Goal: Task Accomplishment & Management: Complete application form

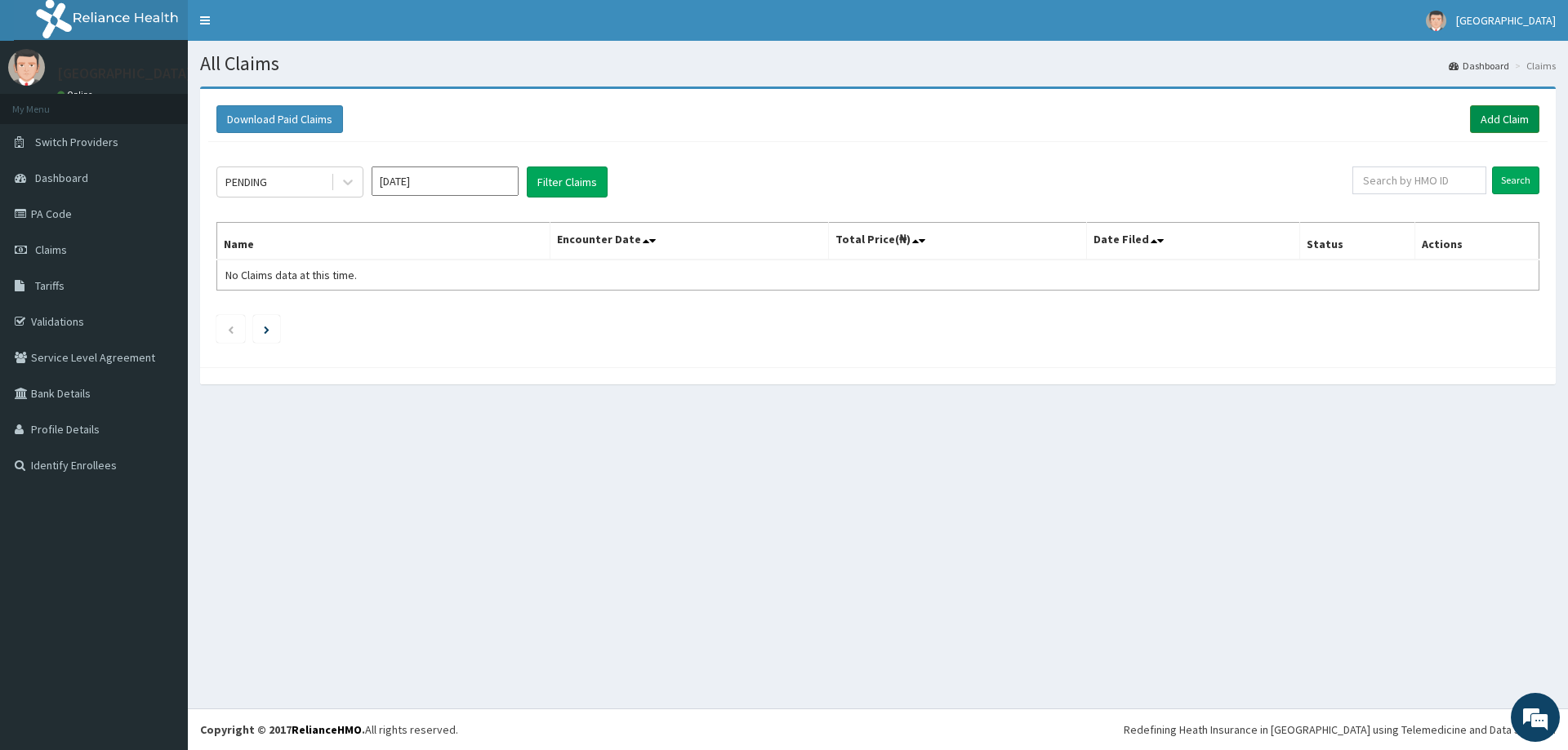
click at [1490, 113] on link "Add Claim" at bounding box center [1504, 119] width 70 height 28
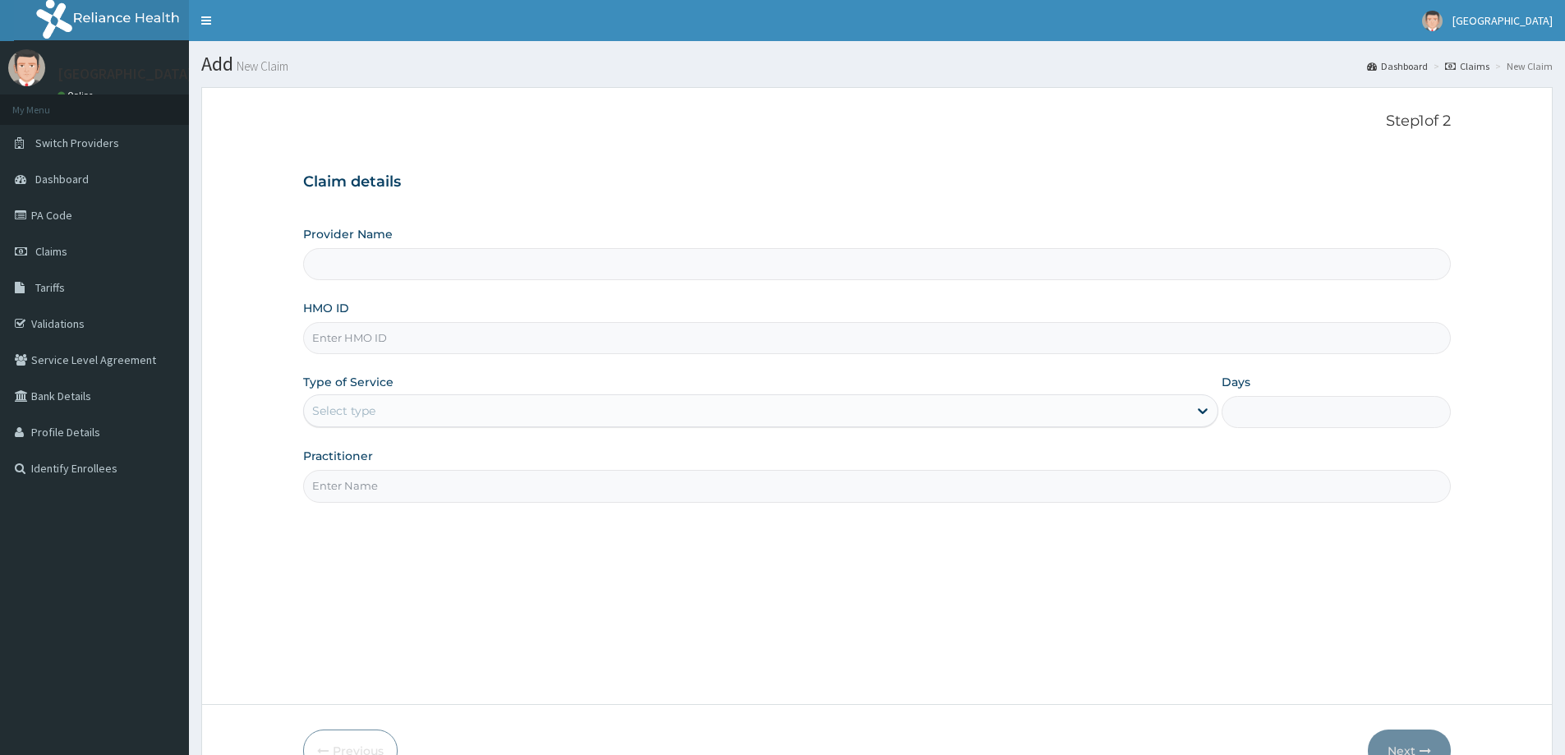
click at [551, 342] on input "HMO ID" at bounding box center [877, 338] width 1148 height 32
paste input "DTS/10020/A"
type input "DTS/10020/A"
type input "[GEOGRAPHIC_DATA]"
type input "DTS/10020/A"
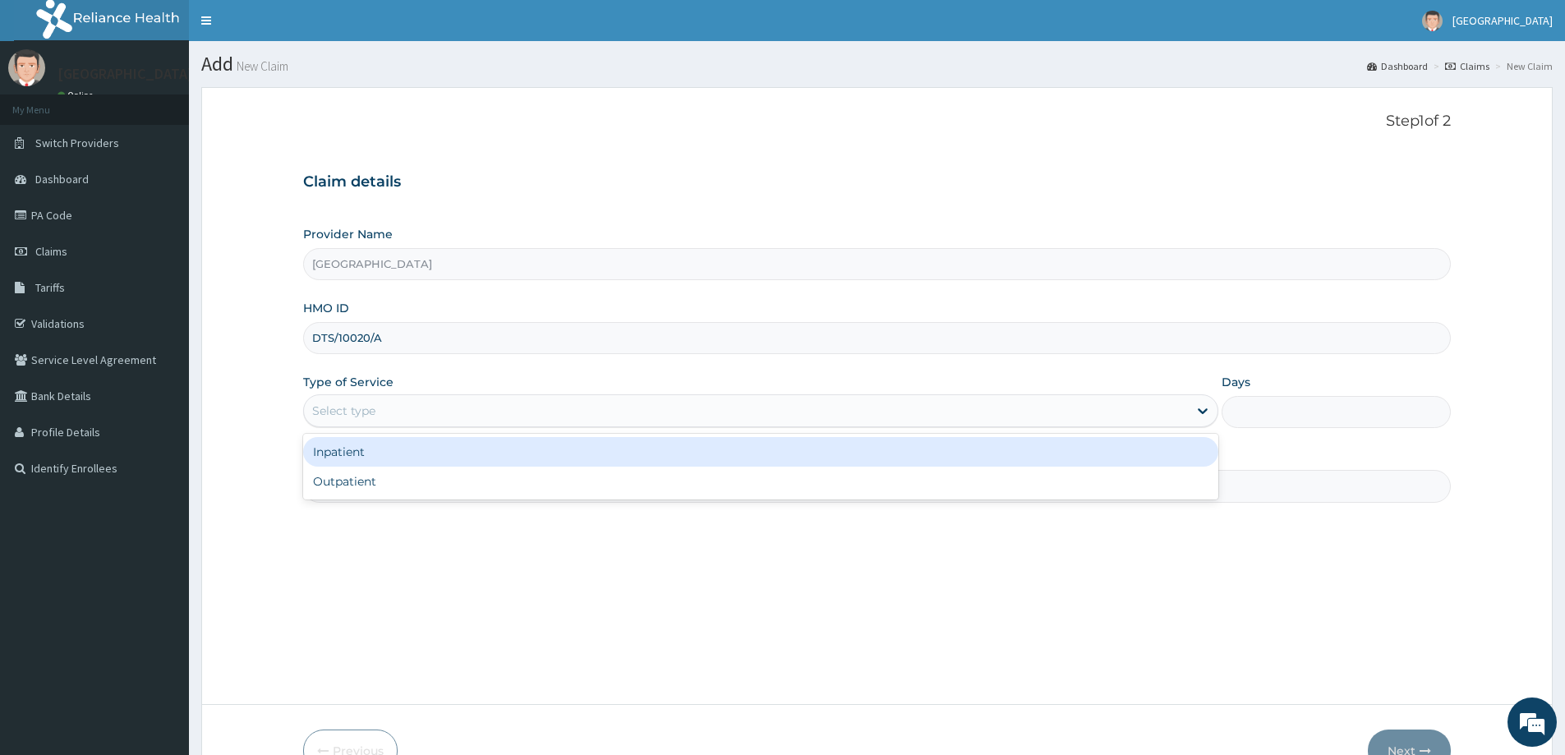
click at [1168, 413] on div "Select type" at bounding box center [746, 411] width 884 height 26
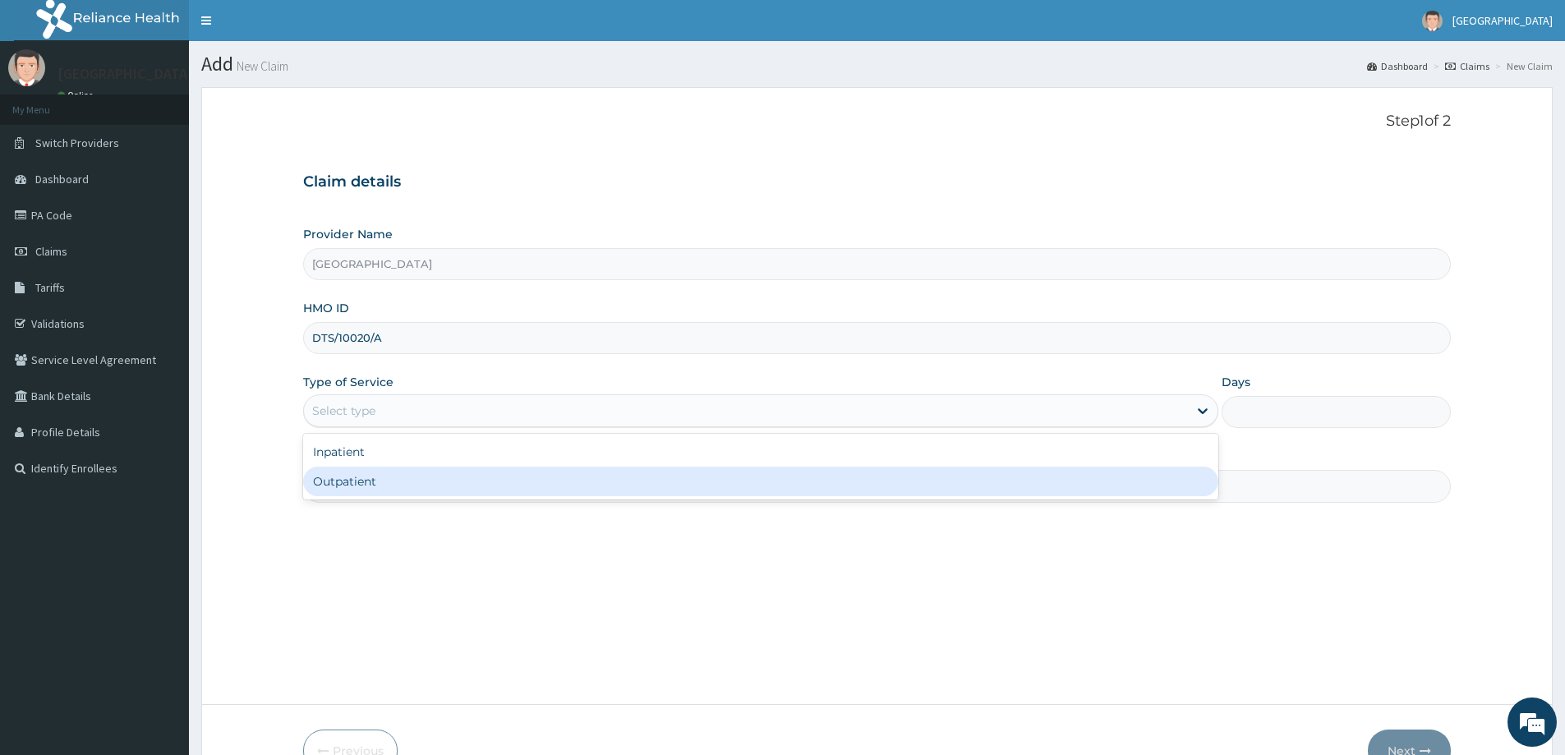
click at [405, 473] on div "Outpatient" at bounding box center [760, 482] width 915 height 30
type input "1"
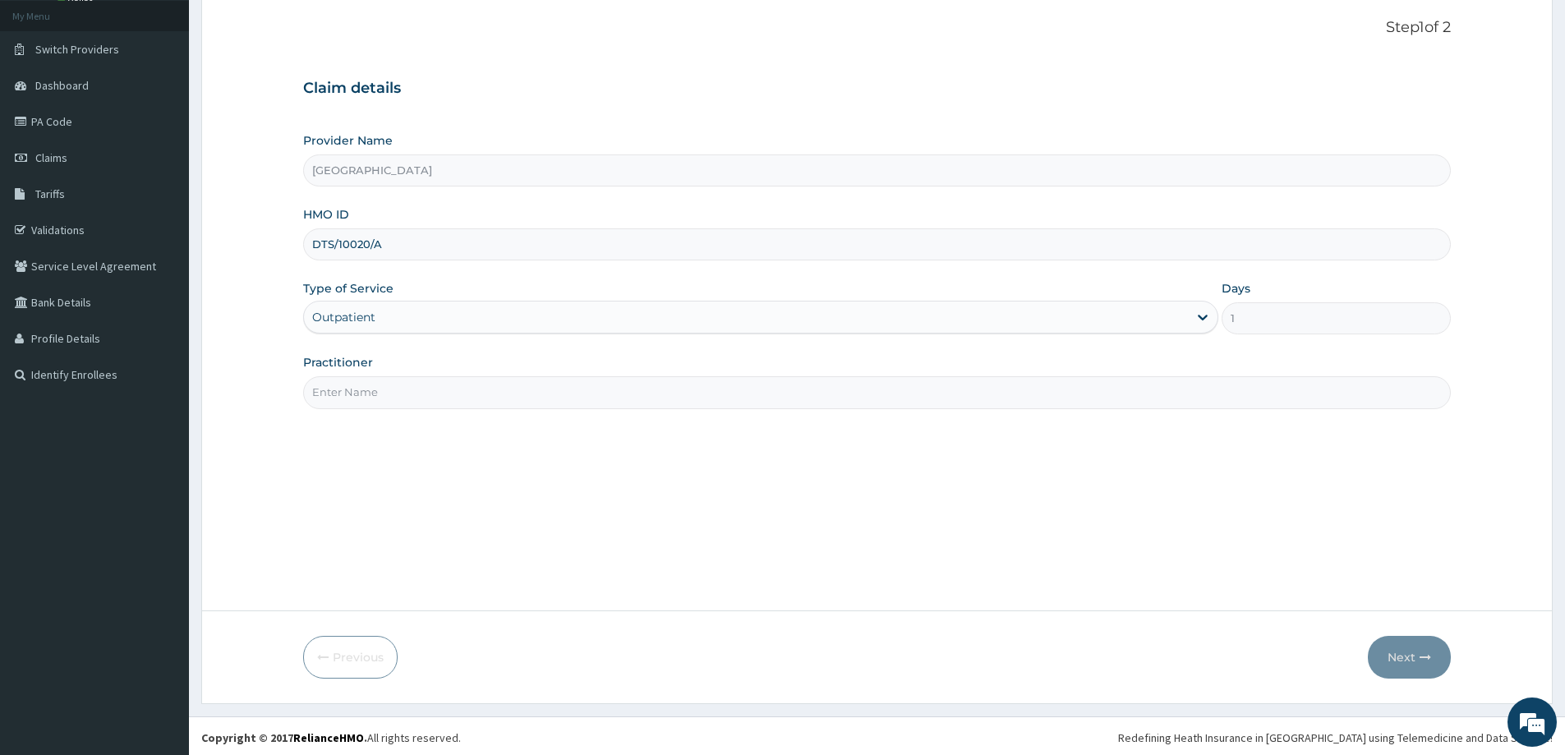
scroll to position [97, 0]
click at [602, 393] on input "Practitioner" at bounding box center [877, 389] width 1148 height 32
type input "[PERSON_NAME]"
click at [1409, 658] on button "Next" at bounding box center [1409, 654] width 83 height 43
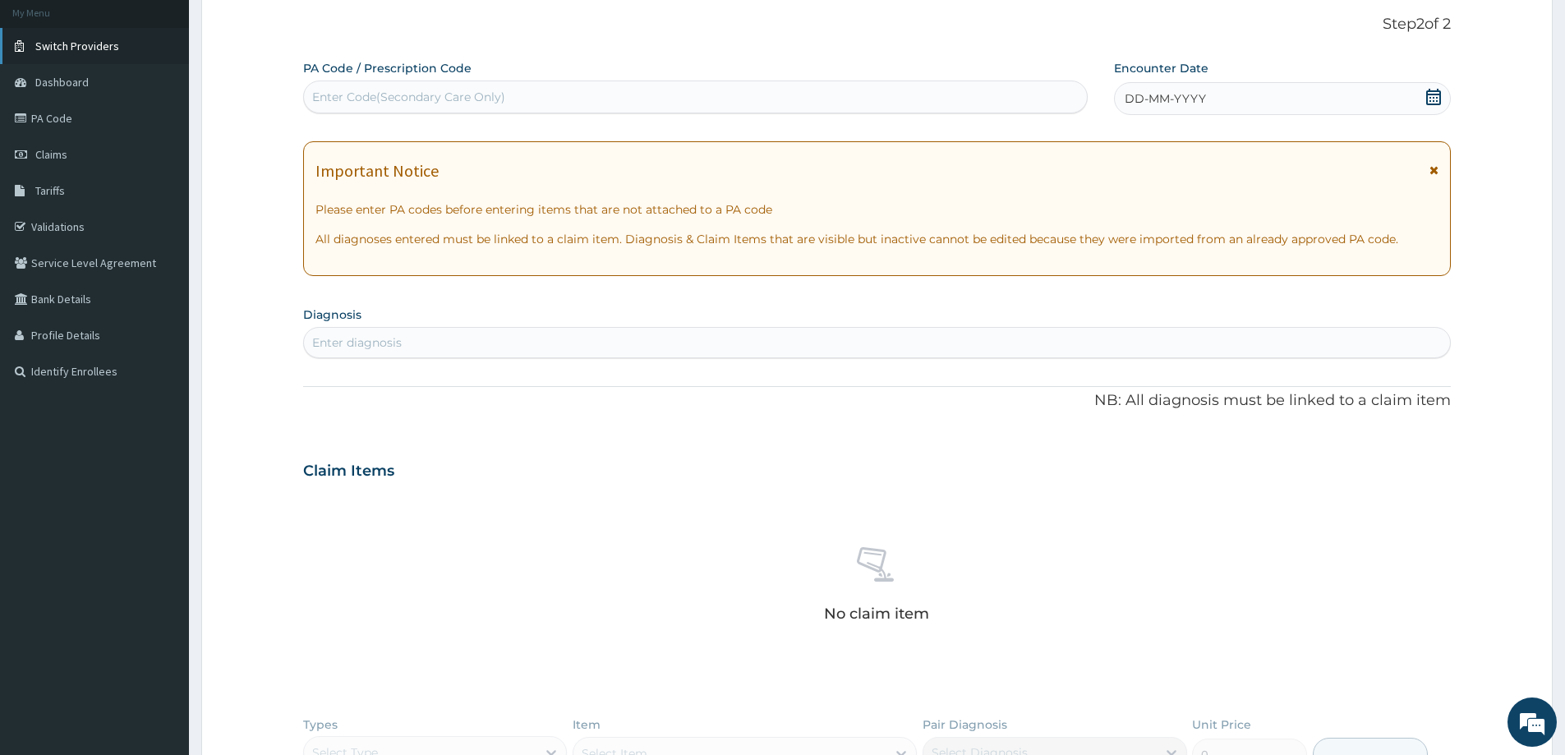
scroll to position [0, 0]
click at [771, 341] on div "Enter diagnosis" at bounding box center [877, 343] width 1146 height 26
type input "MALARIA"
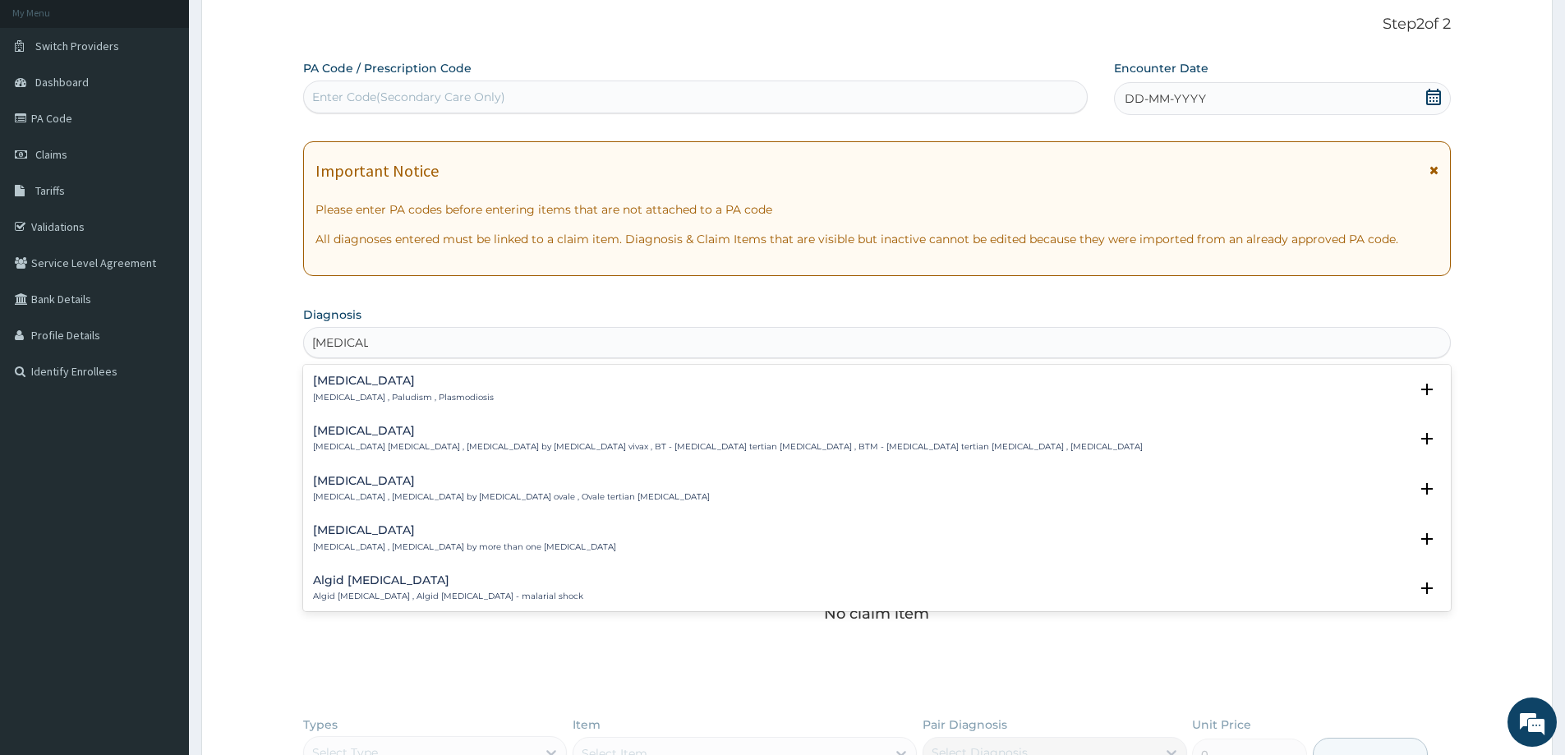
click at [368, 388] on div "Malaria Malaria , Paludism , Plasmodiosis" at bounding box center [403, 389] width 181 height 29
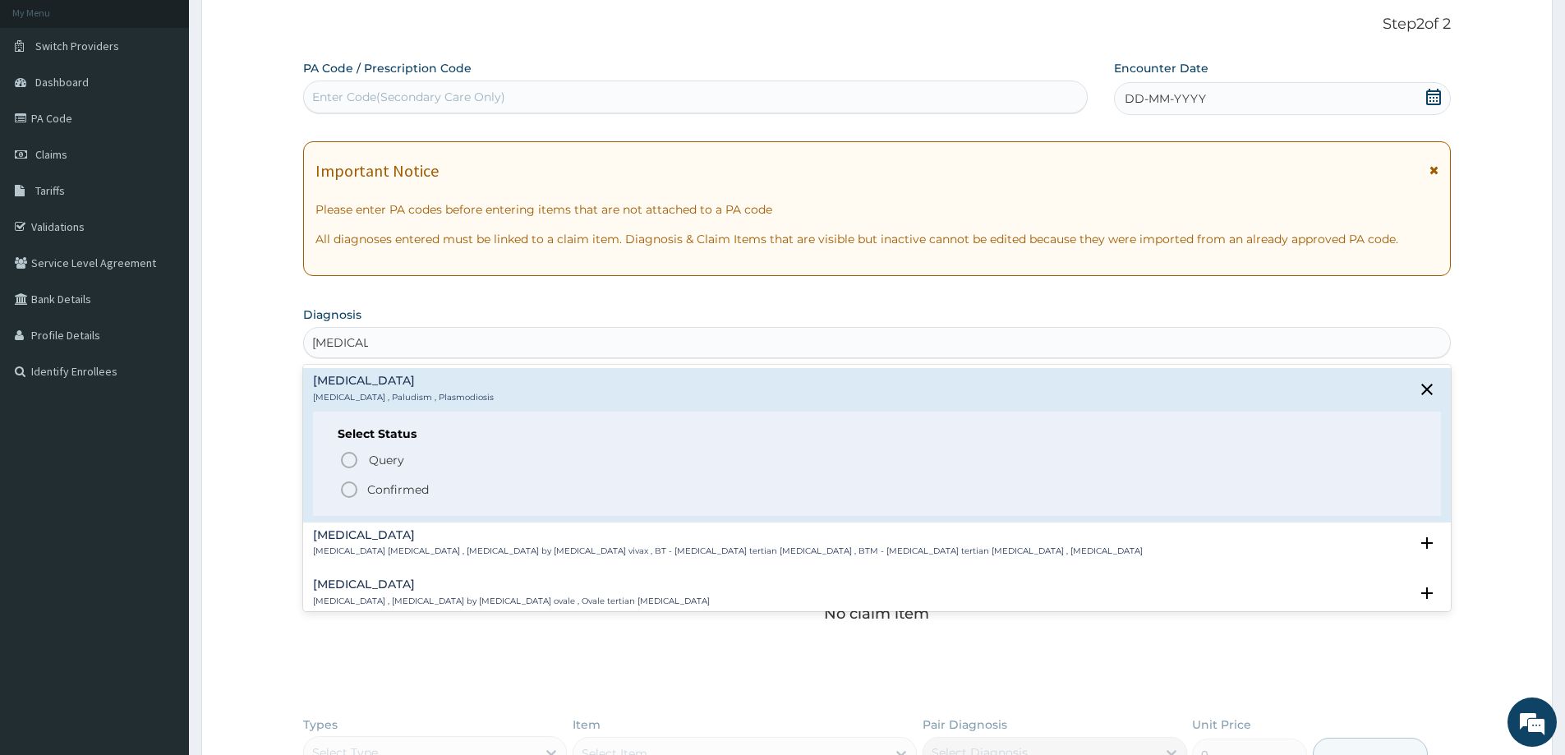
click at [355, 492] on icon "status option filled" at bounding box center [349, 490] width 20 height 20
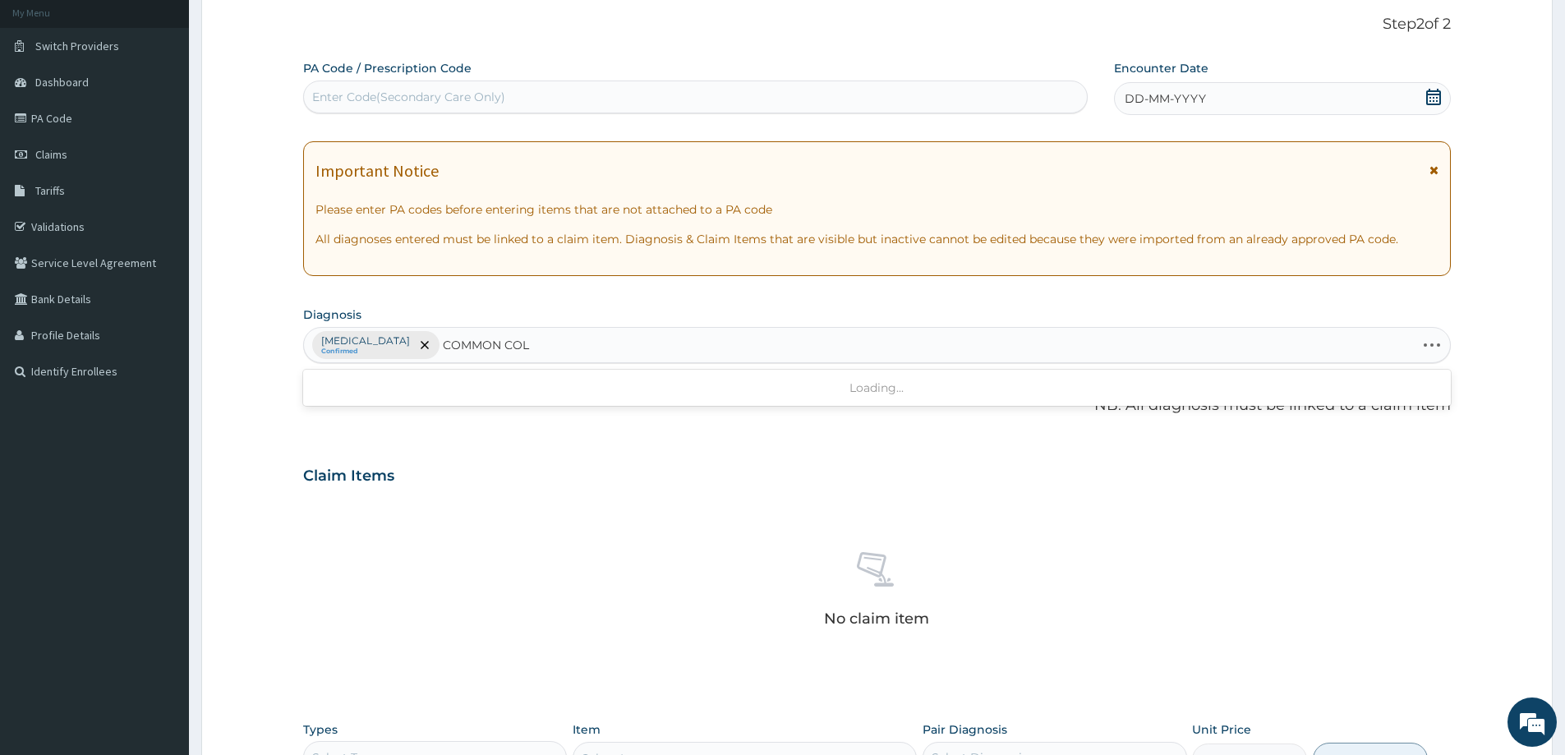
type input "COMMON COLD"
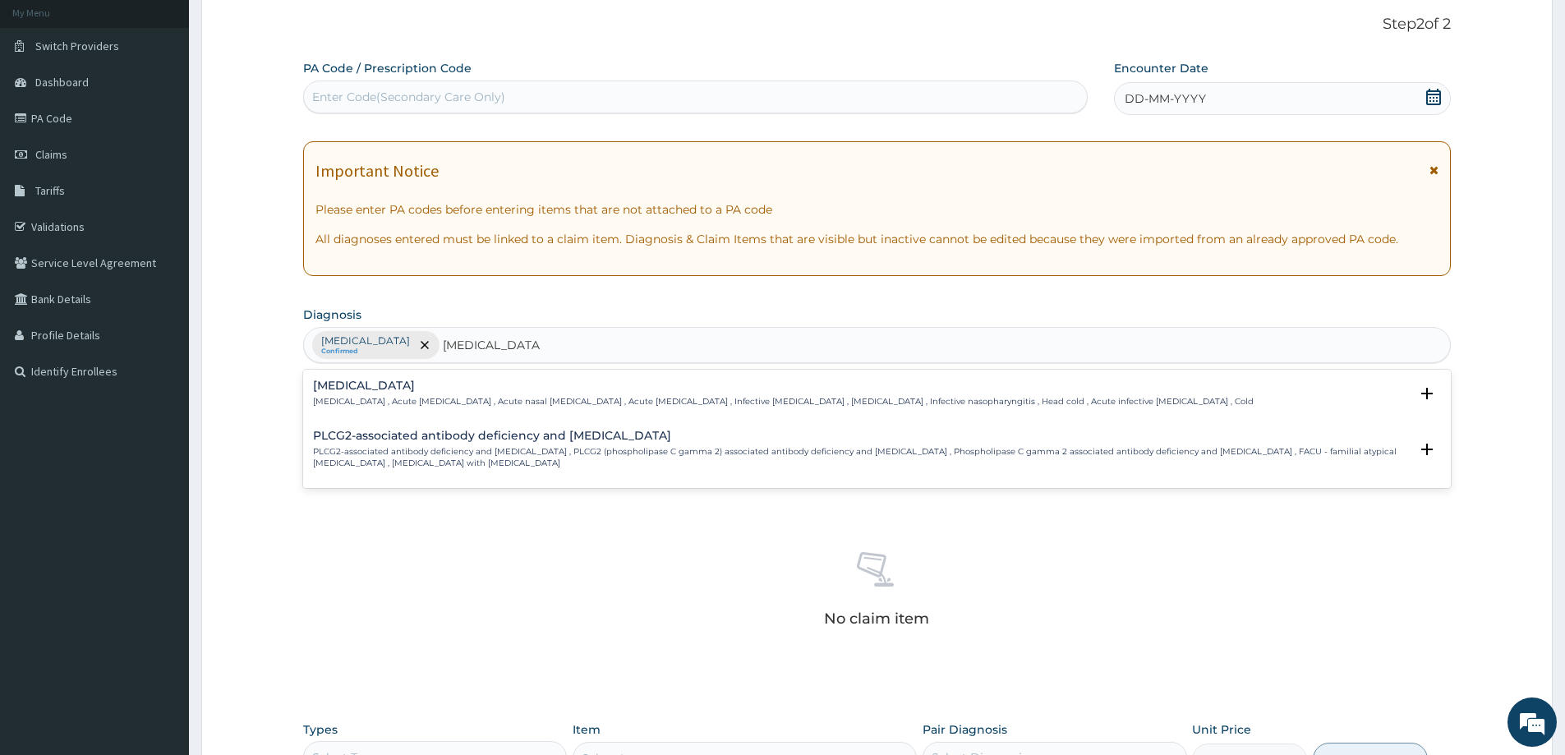
click at [339, 389] on h4 "Common cold" at bounding box center [783, 386] width 941 height 12
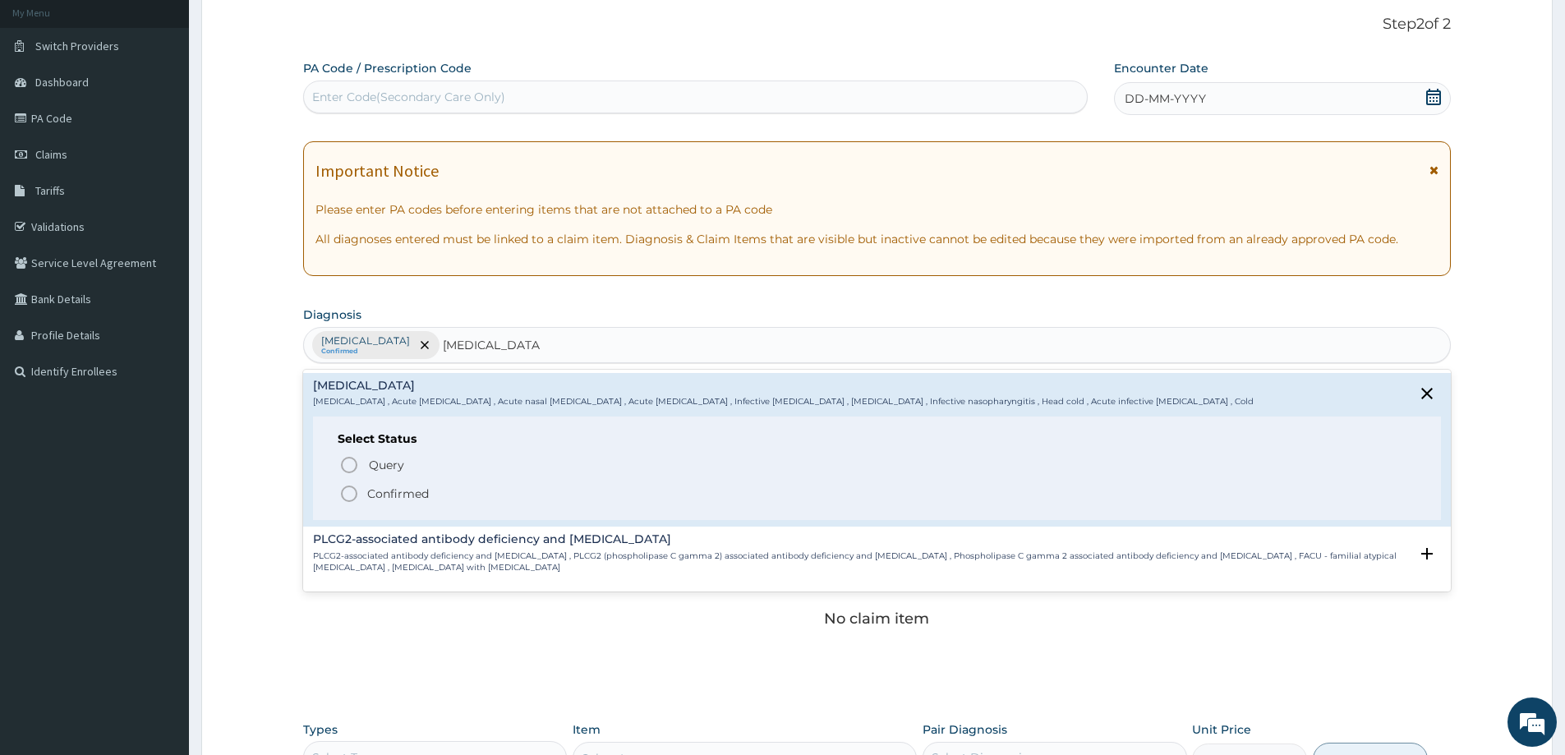
click at [347, 493] on icon "status option filled" at bounding box center [349, 494] width 20 height 20
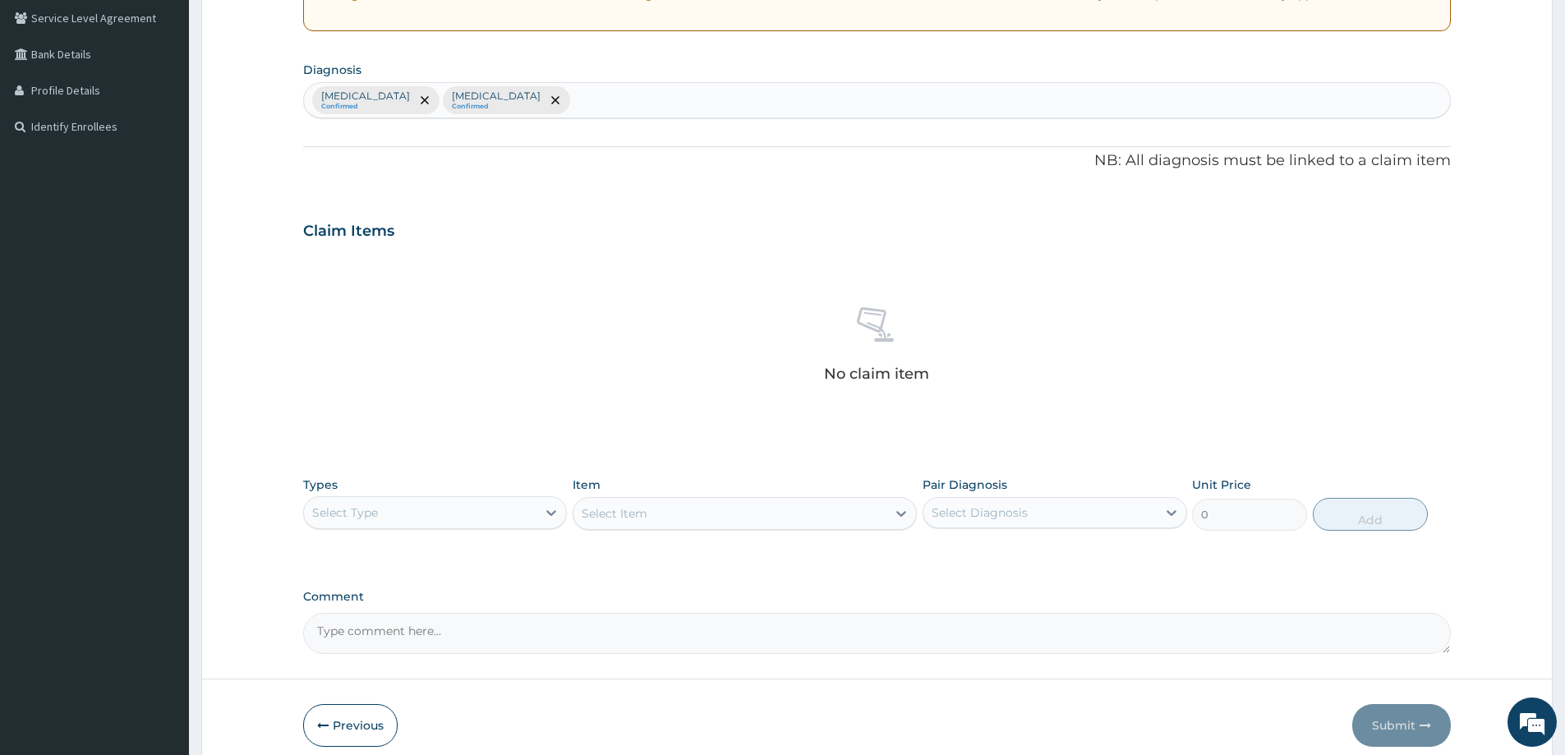
scroll to position [343, 0]
click at [493, 526] on div "Select Type" at bounding box center [435, 511] width 264 height 33
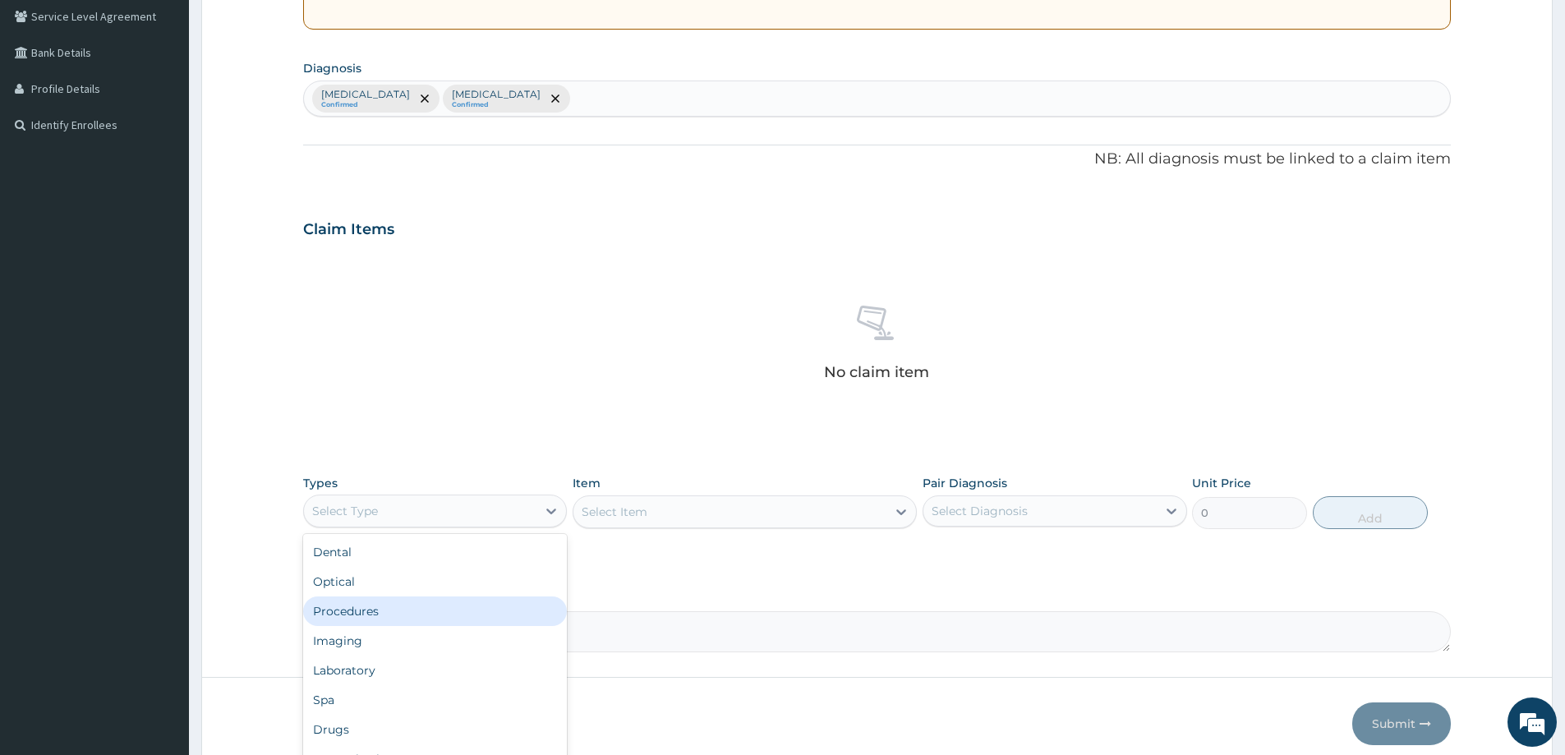
click at [419, 602] on div "Procedures" at bounding box center [435, 612] width 264 height 30
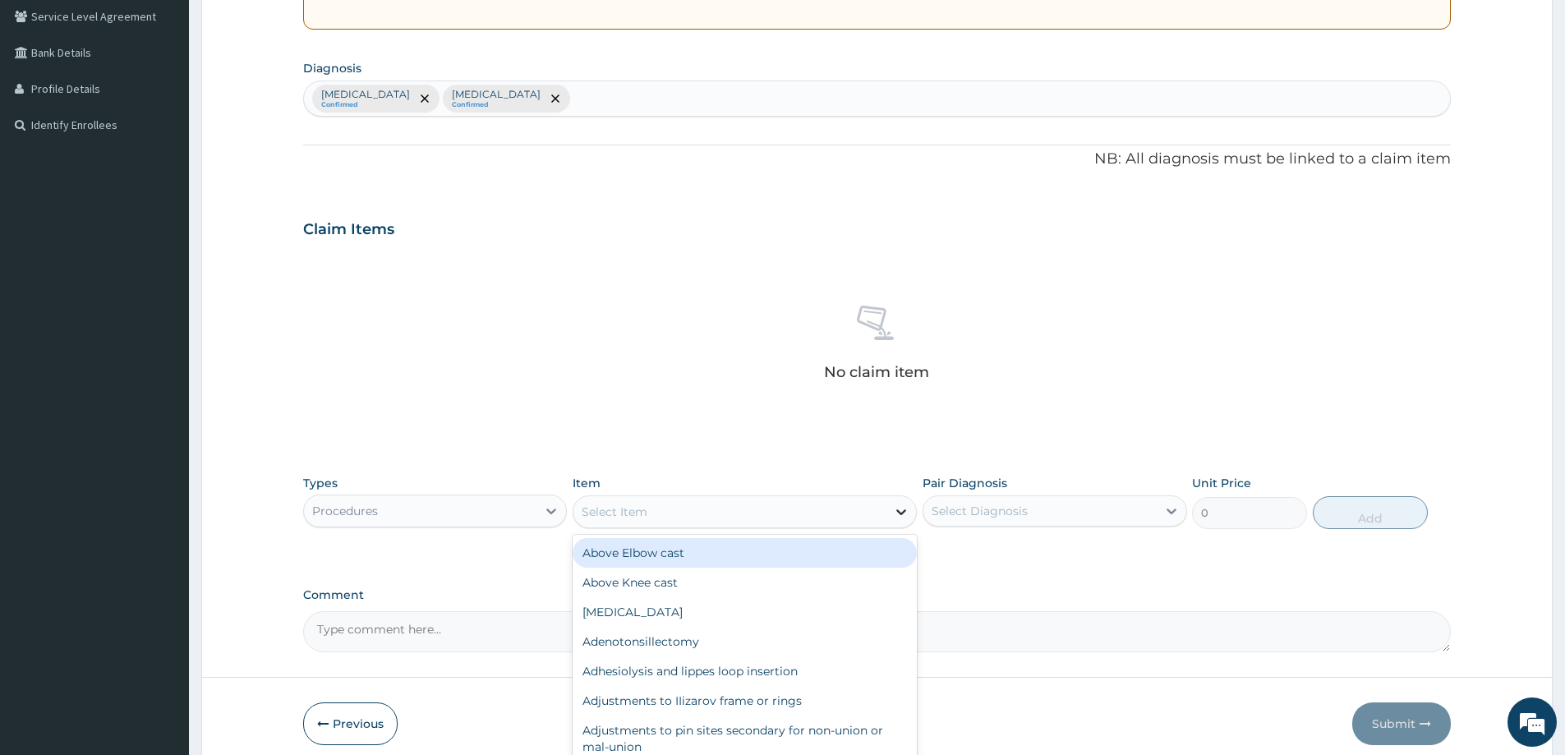
click at [895, 517] on icon at bounding box center [901, 512] width 16 height 16
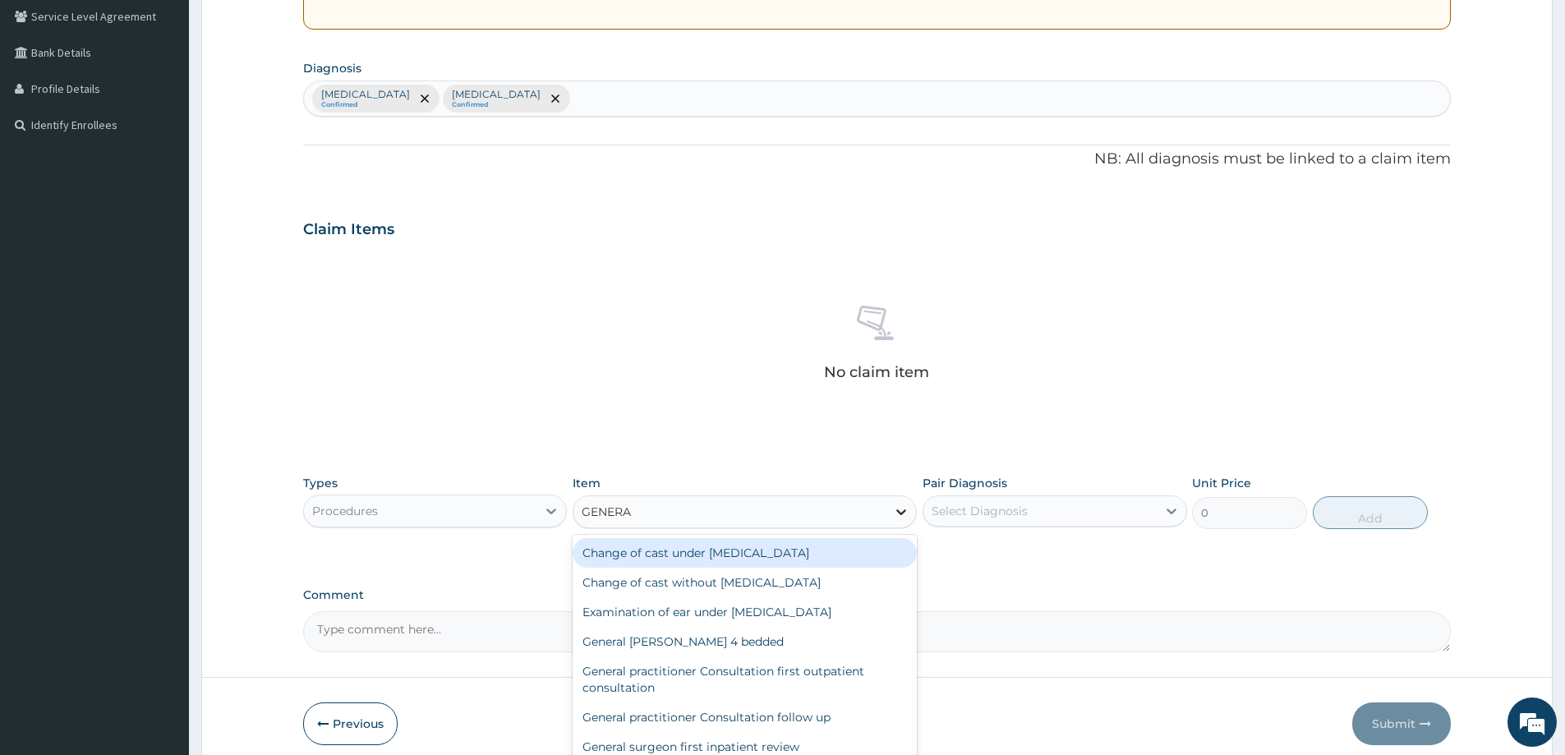
type input "GENERAL"
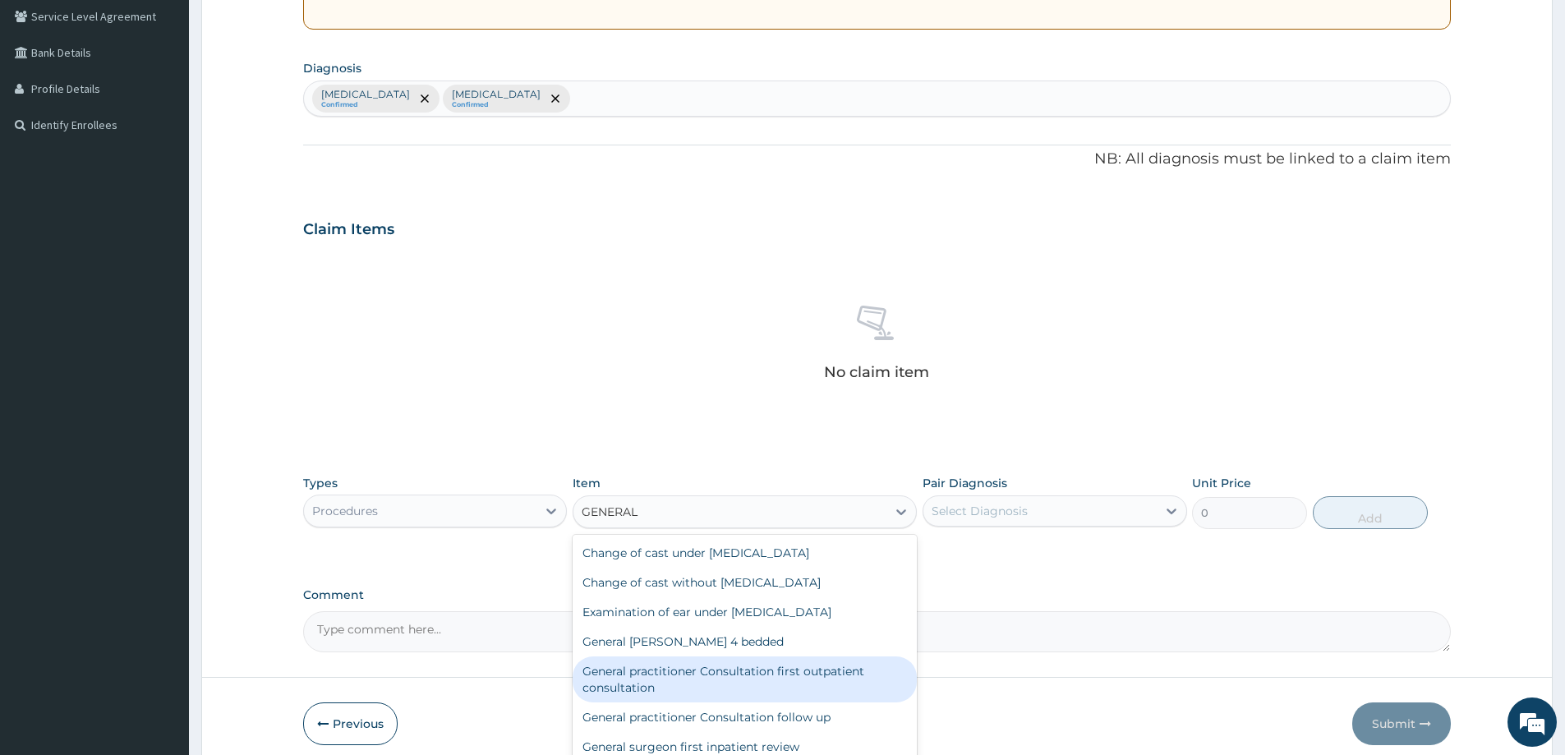
click at [790, 675] on div "General practitioner Consultation first outpatient consultation" at bounding box center [745, 680] width 344 height 46
type input "3547.5"
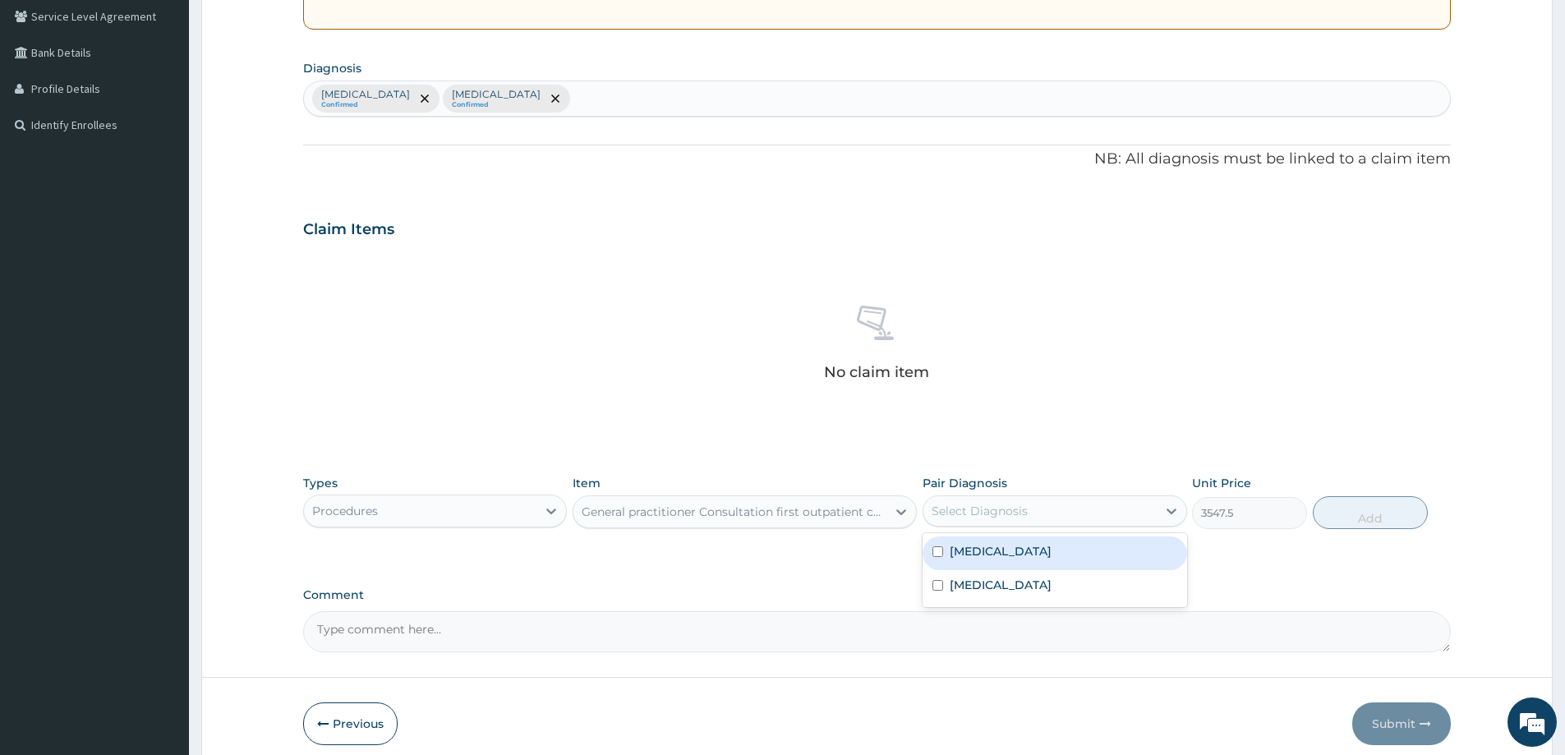
click at [1063, 512] on div "Select Diagnosis" at bounding box center [1040, 511] width 233 height 26
click at [1030, 563] on div "[MEDICAL_DATA]" at bounding box center [1055, 554] width 264 height 34
checkbox input "true"
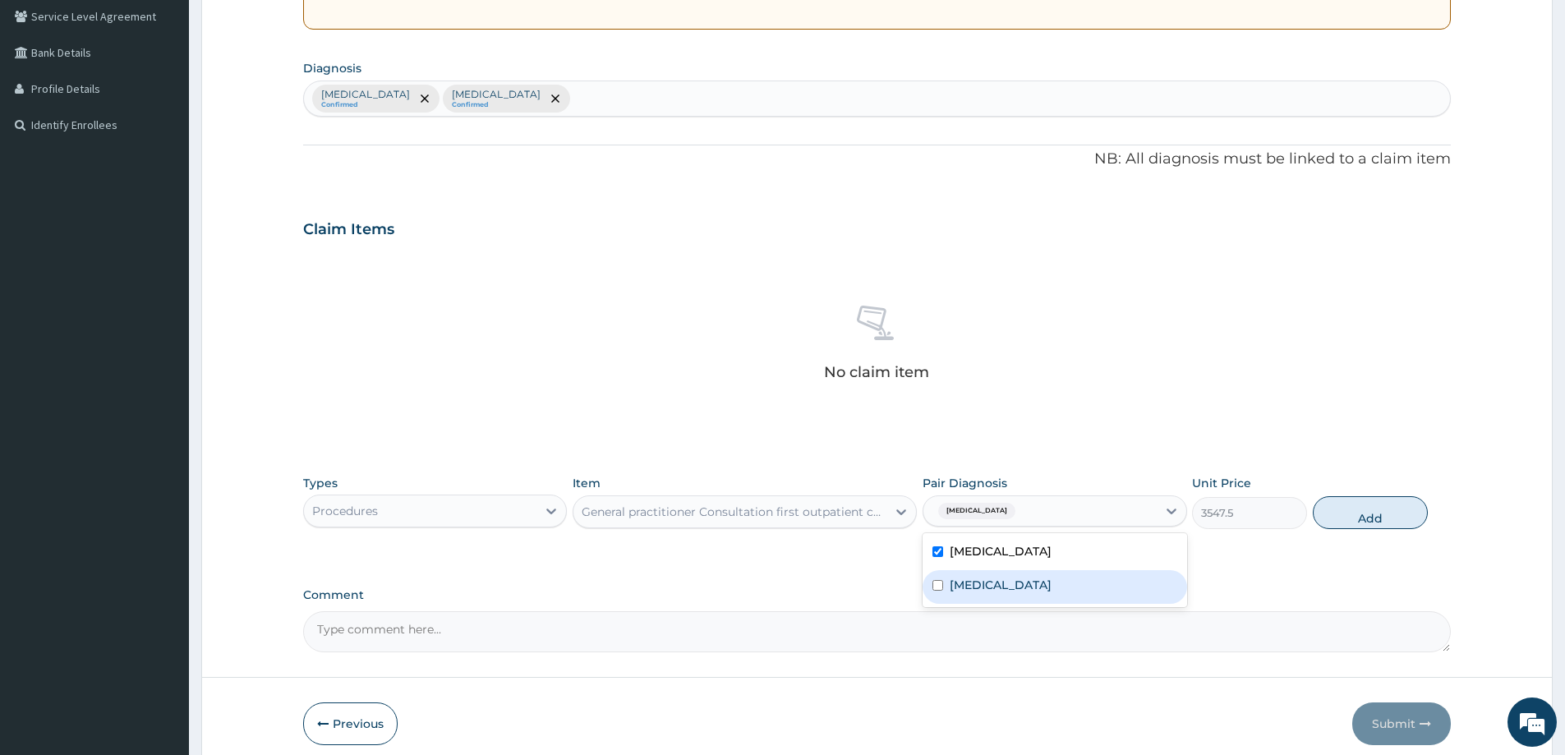
click at [1021, 581] on label "Common cold" at bounding box center [1001, 585] width 102 height 16
checkbox input "true"
click at [1403, 512] on button "Add" at bounding box center [1370, 512] width 115 height 33
type input "0"
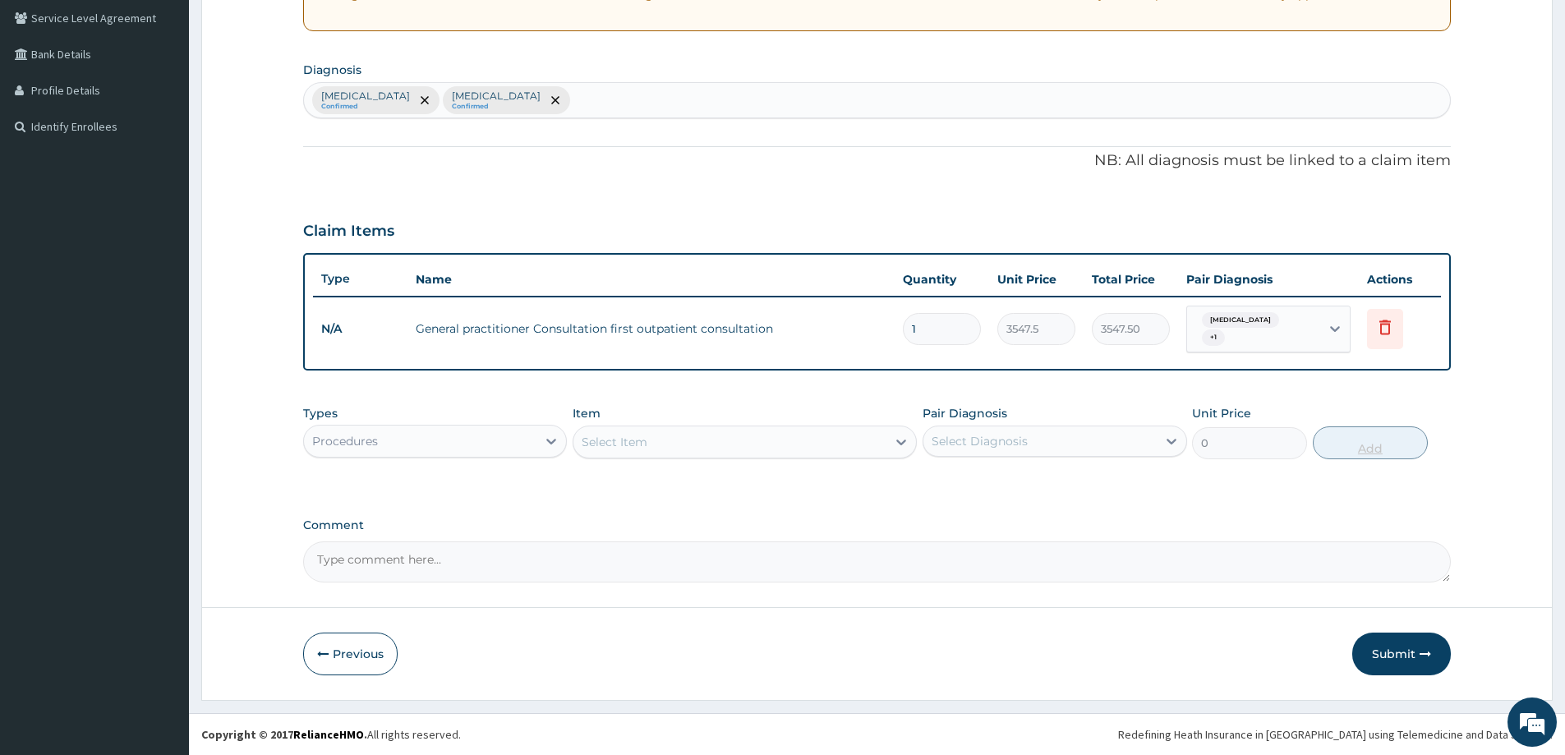
scroll to position [335, 0]
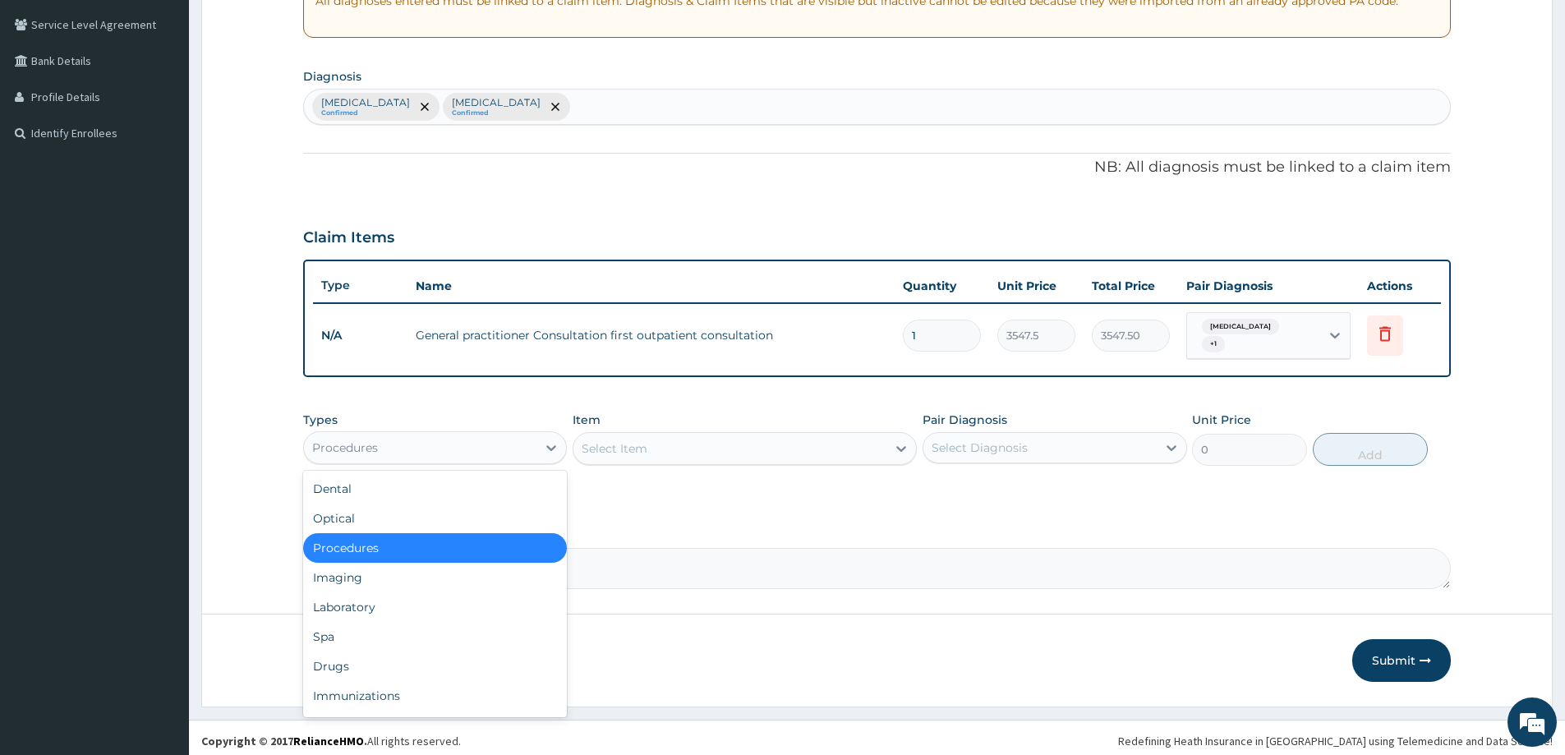
click at [508, 437] on div "Procedures" at bounding box center [420, 448] width 233 height 26
click at [438, 603] on div "Laboratory" at bounding box center [435, 607] width 264 height 30
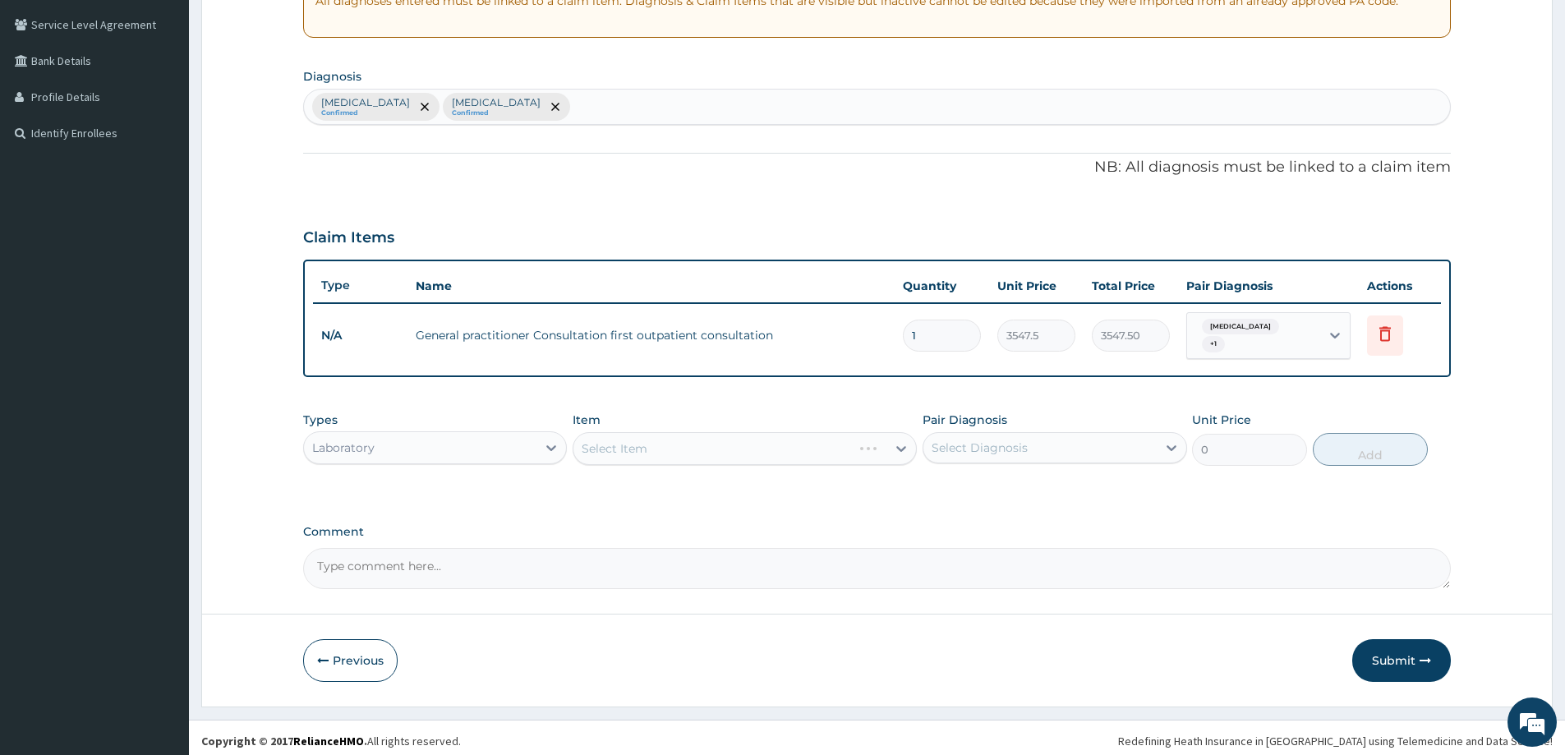
click at [741, 441] on div "Select Item" at bounding box center [745, 448] width 344 height 33
click at [898, 444] on div "Select Item" at bounding box center [745, 448] width 344 height 33
click at [900, 440] on div "Select Item" at bounding box center [745, 448] width 344 height 33
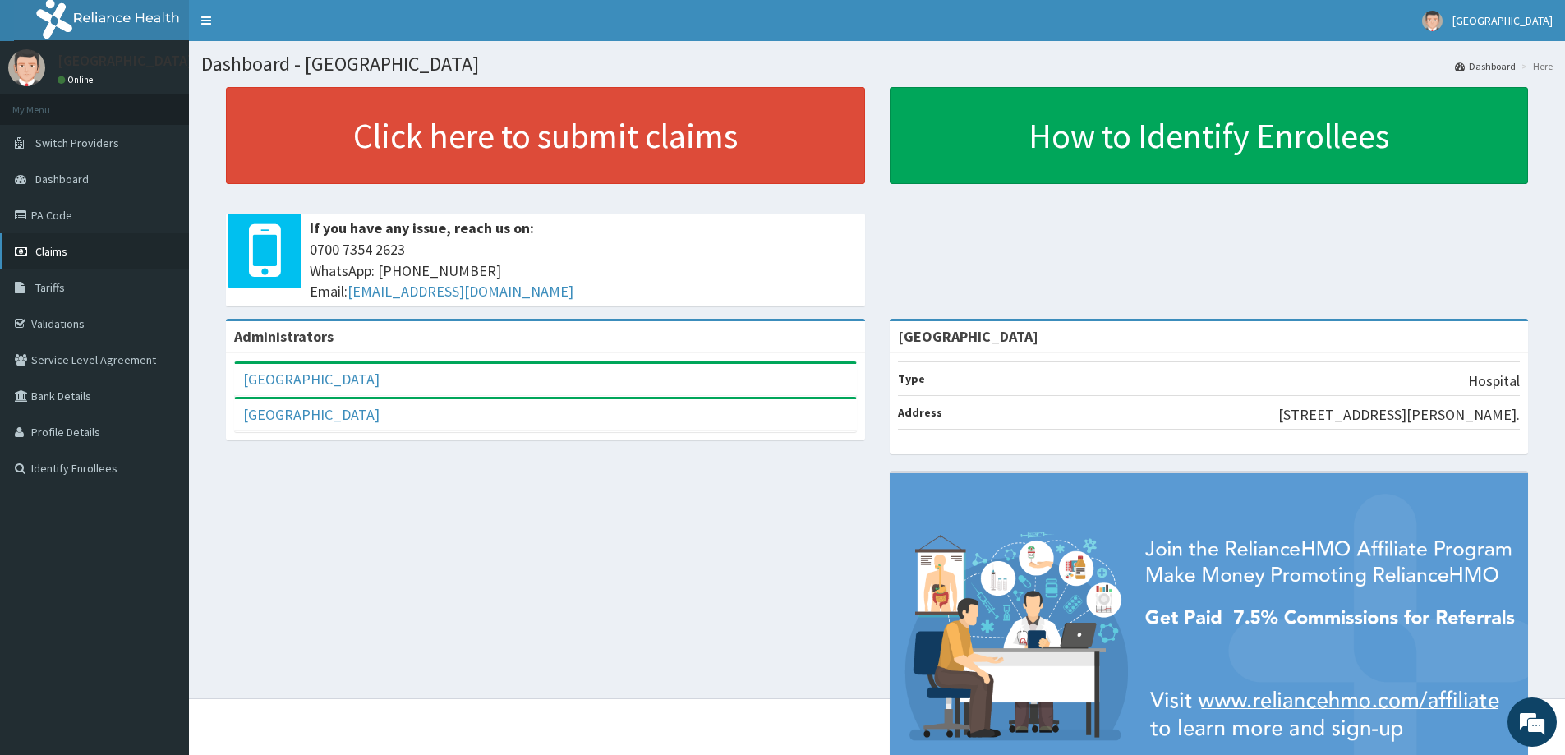
click at [64, 249] on span "Claims" at bounding box center [51, 251] width 32 height 15
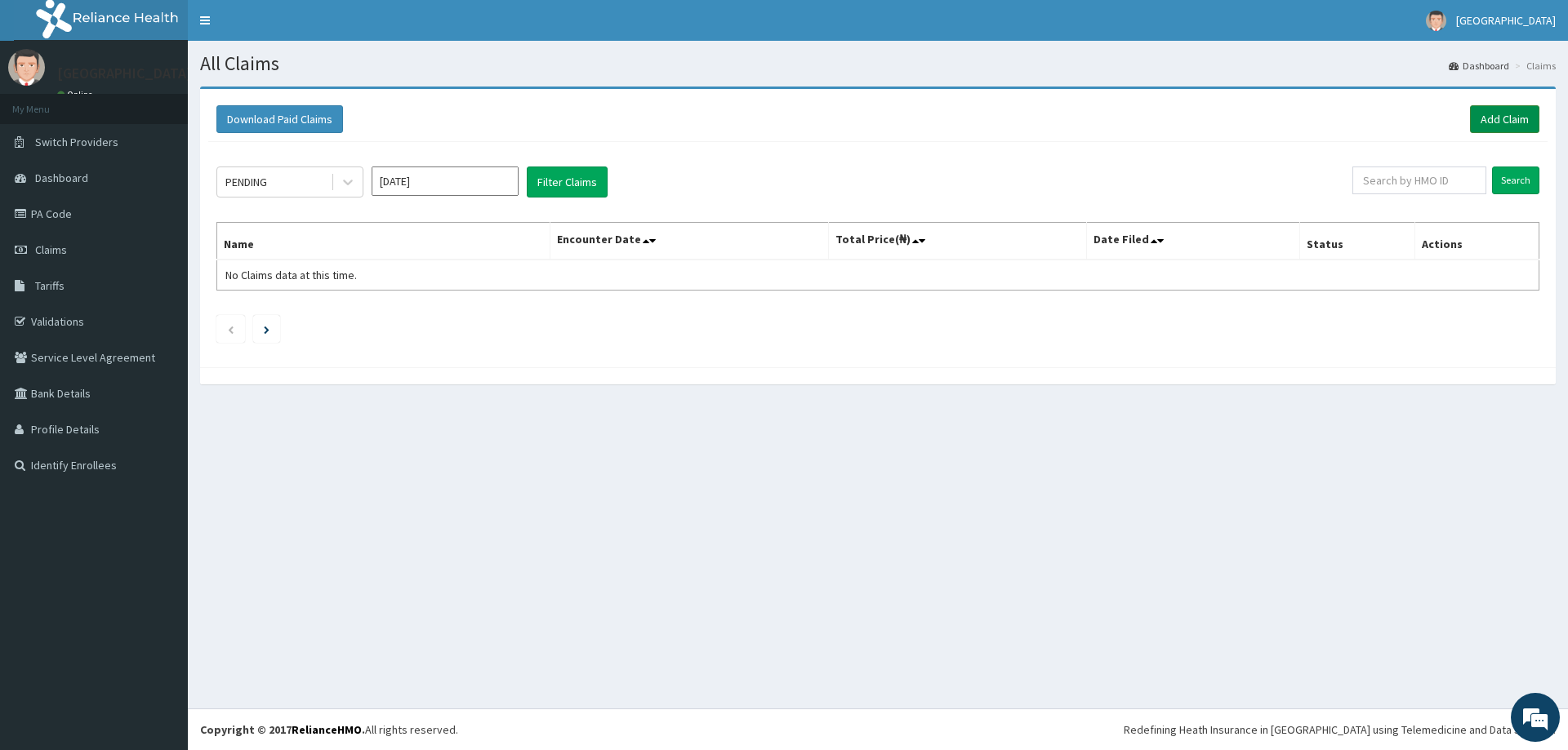
click at [1507, 119] on link "Add Claim" at bounding box center [1504, 119] width 70 height 28
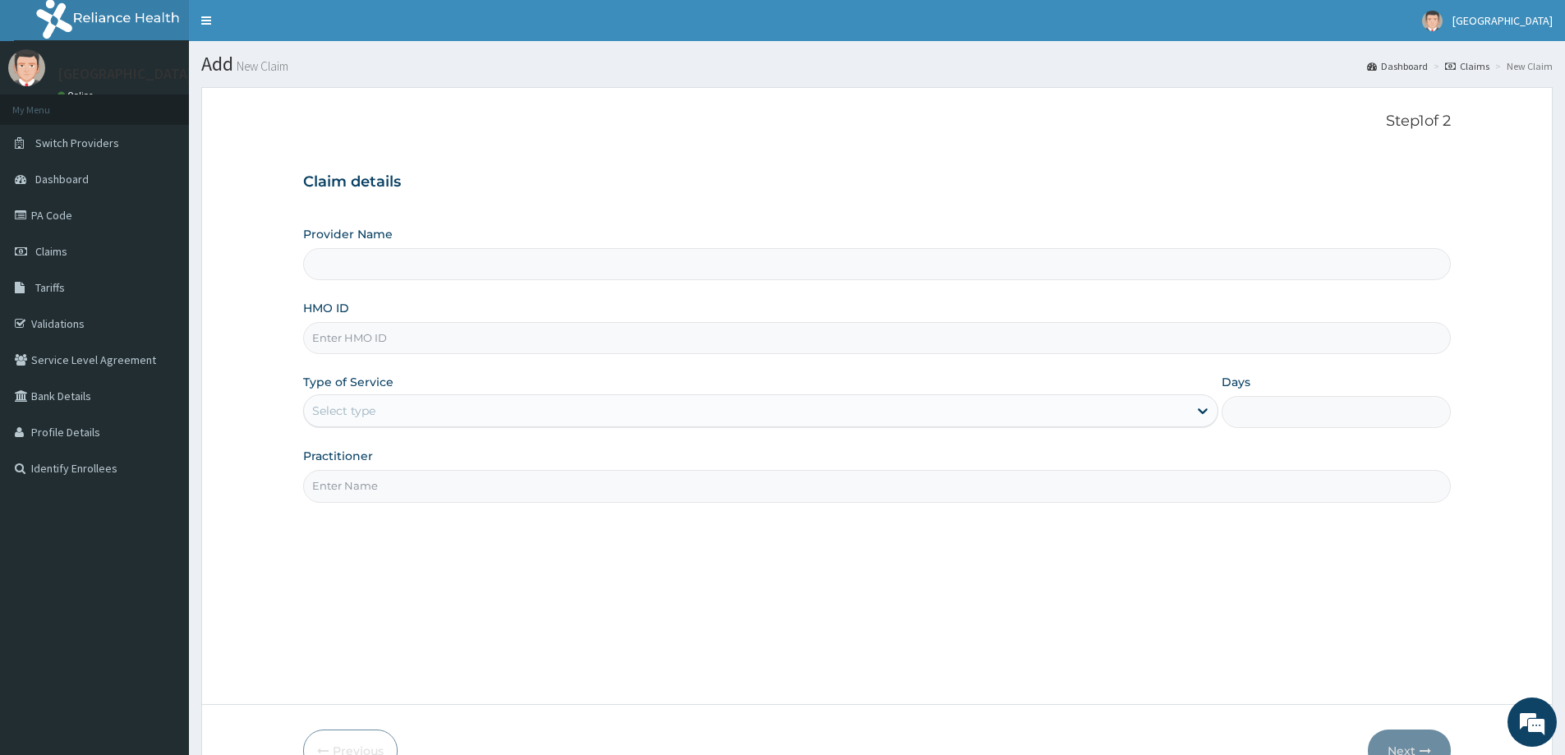
type input "[GEOGRAPHIC_DATA]"
click at [520, 348] on input "HMO ID" at bounding box center [877, 338] width 1148 height 32
paste input "DTS/10020/A"
type input "DTS/10020/A"
click at [417, 409] on div "Select type" at bounding box center [746, 411] width 884 height 26
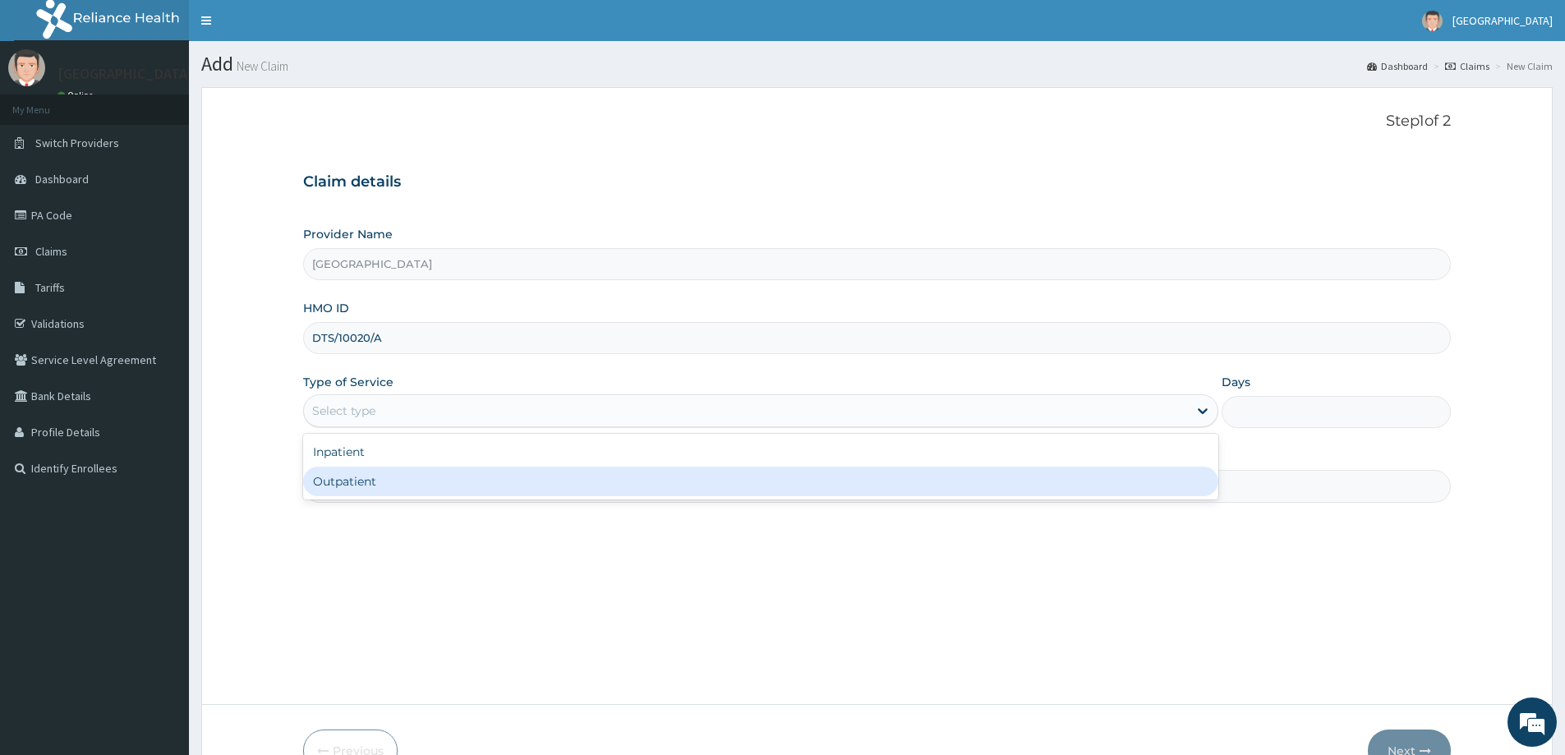
click at [397, 489] on div "Outpatient" at bounding box center [760, 482] width 915 height 30
type input "1"
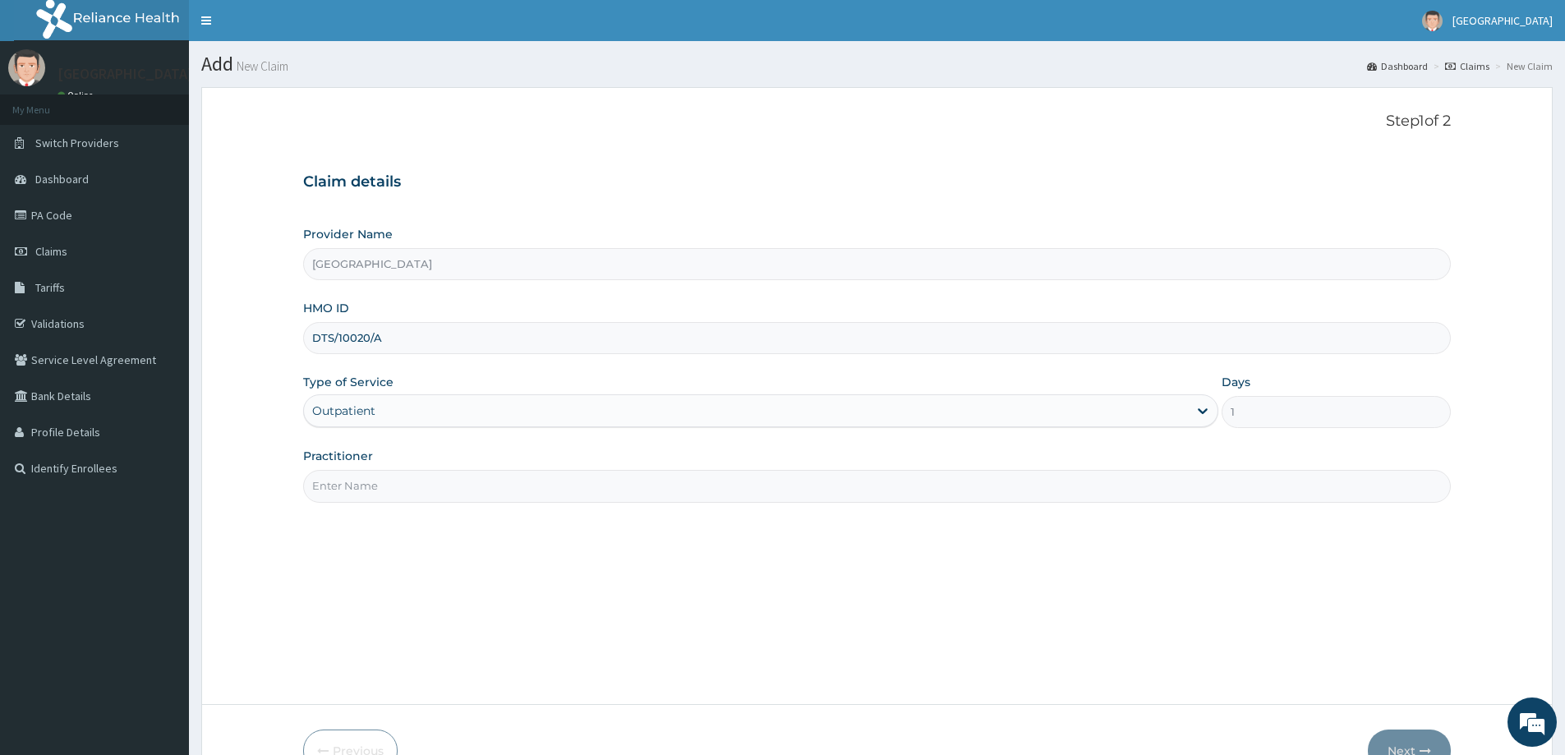
click at [398, 489] on input "Practitioner" at bounding box center [877, 486] width 1148 height 32
type input "[PERSON_NAME]"
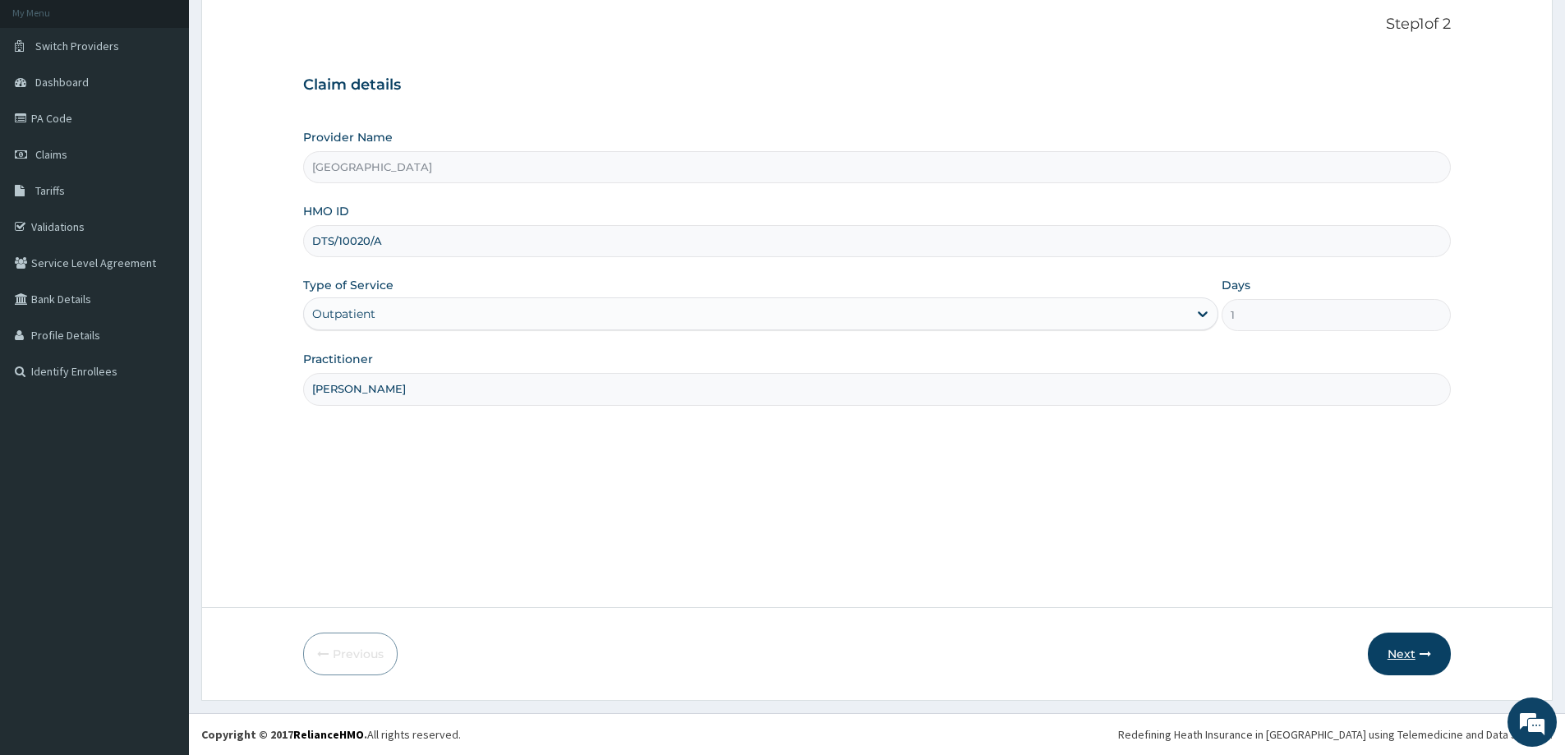
click at [1420, 664] on button "Next" at bounding box center [1409, 654] width 83 height 43
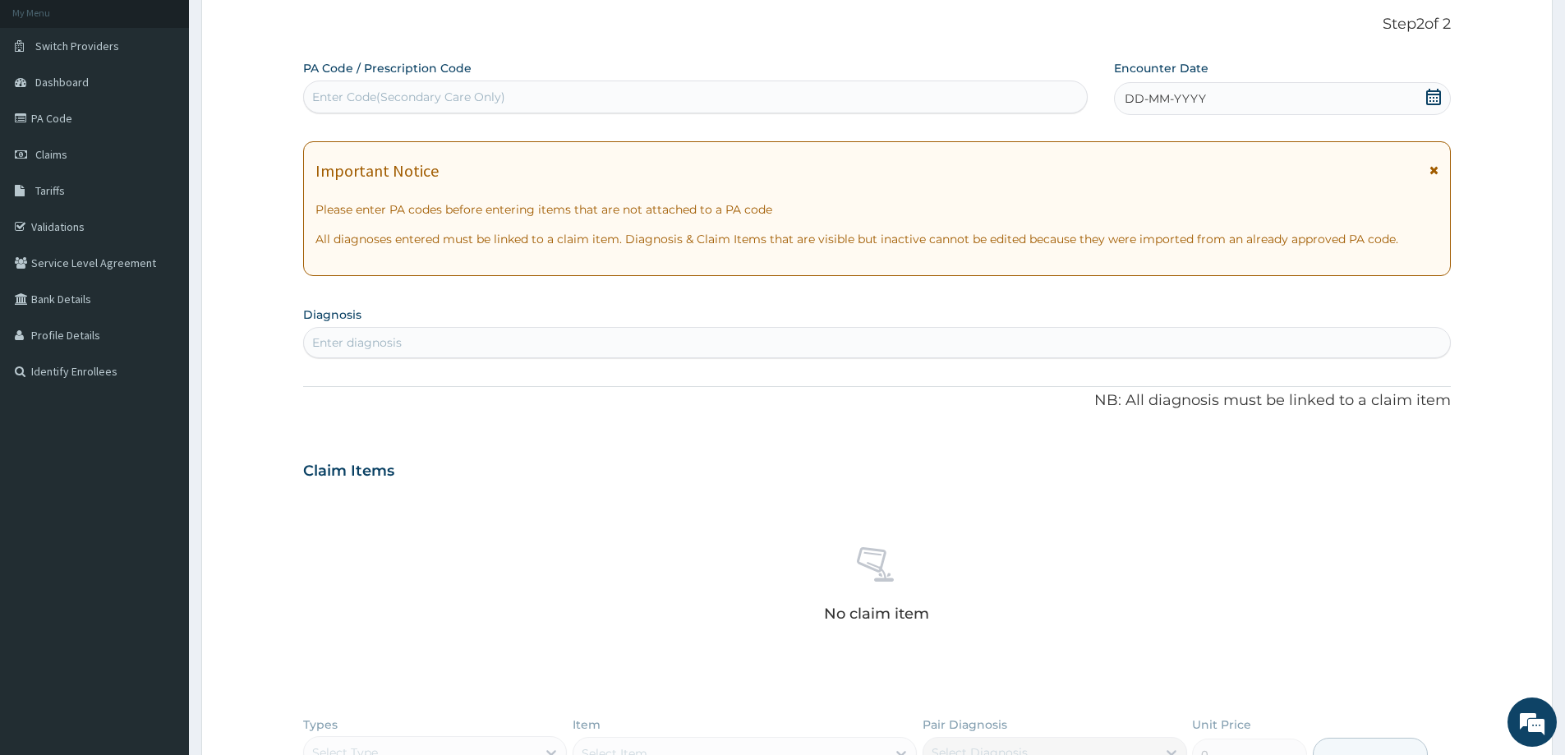
click at [1432, 95] on icon at bounding box center [1434, 97] width 15 height 16
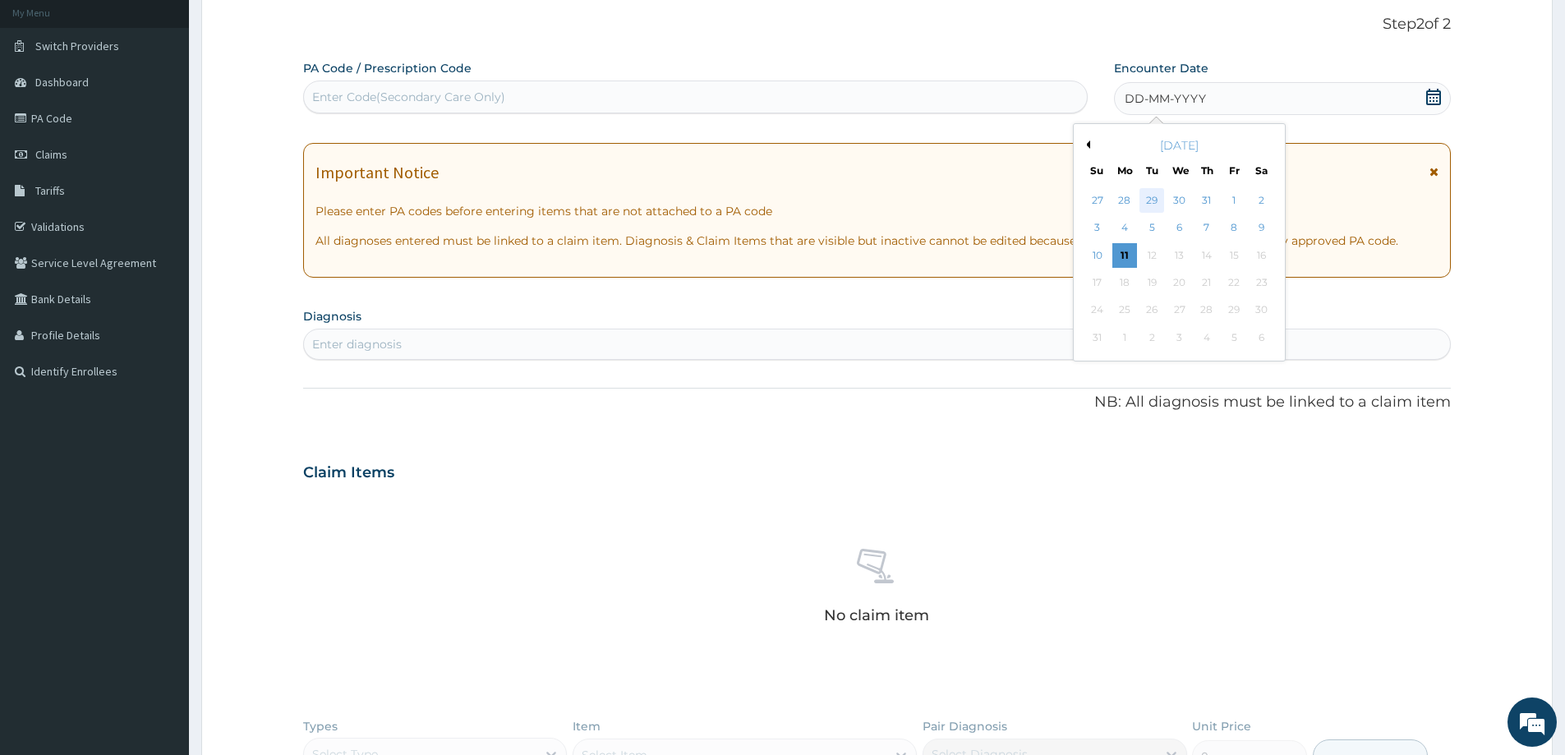
click at [1155, 208] on div "29" at bounding box center [1153, 200] width 25 height 25
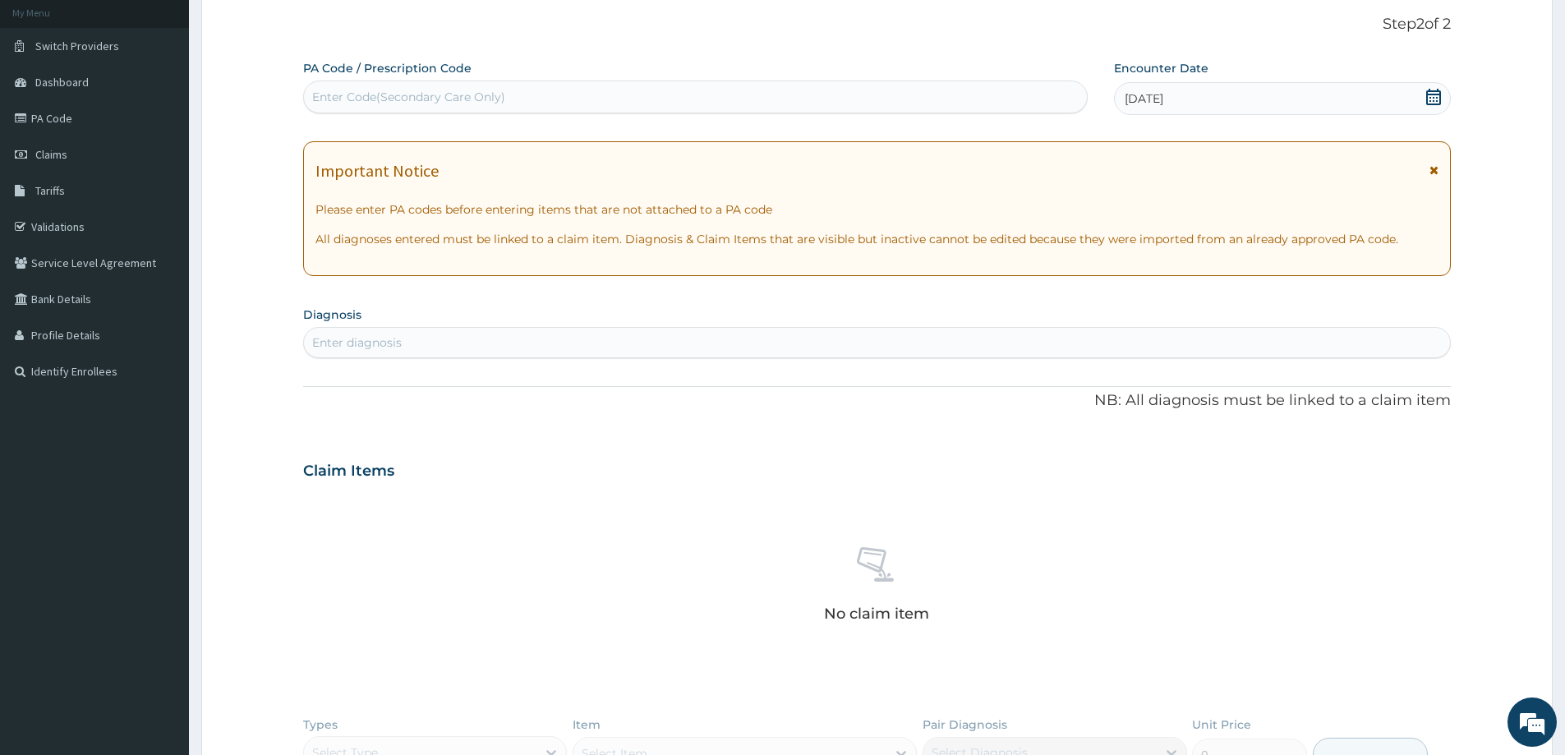
click at [375, 332] on div "Enter diagnosis" at bounding box center [877, 343] width 1146 height 26
type input "MALARIA"
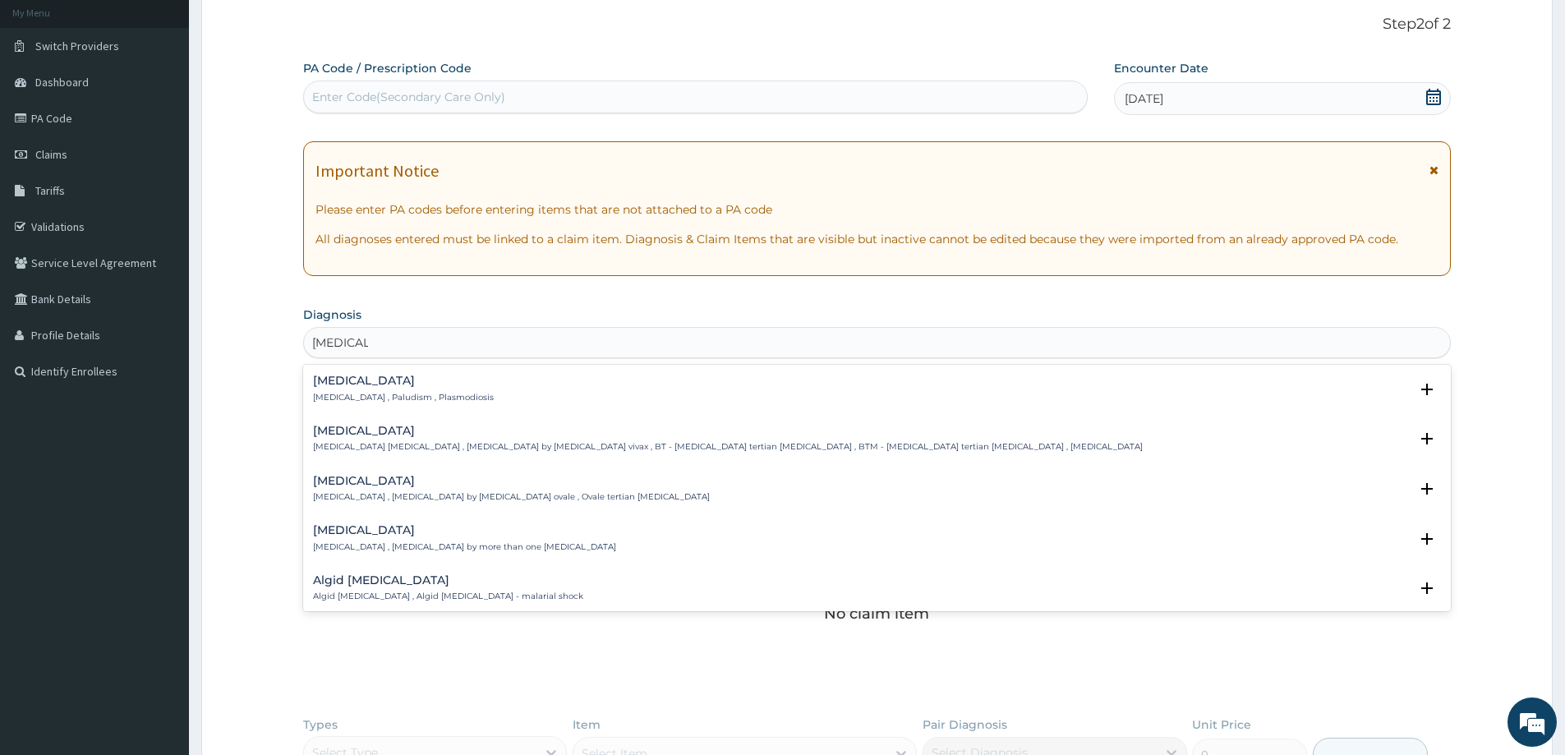
click at [330, 376] on h4 "[MEDICAL_DATA]" at bounding box center [403, 381] width 181 height 12
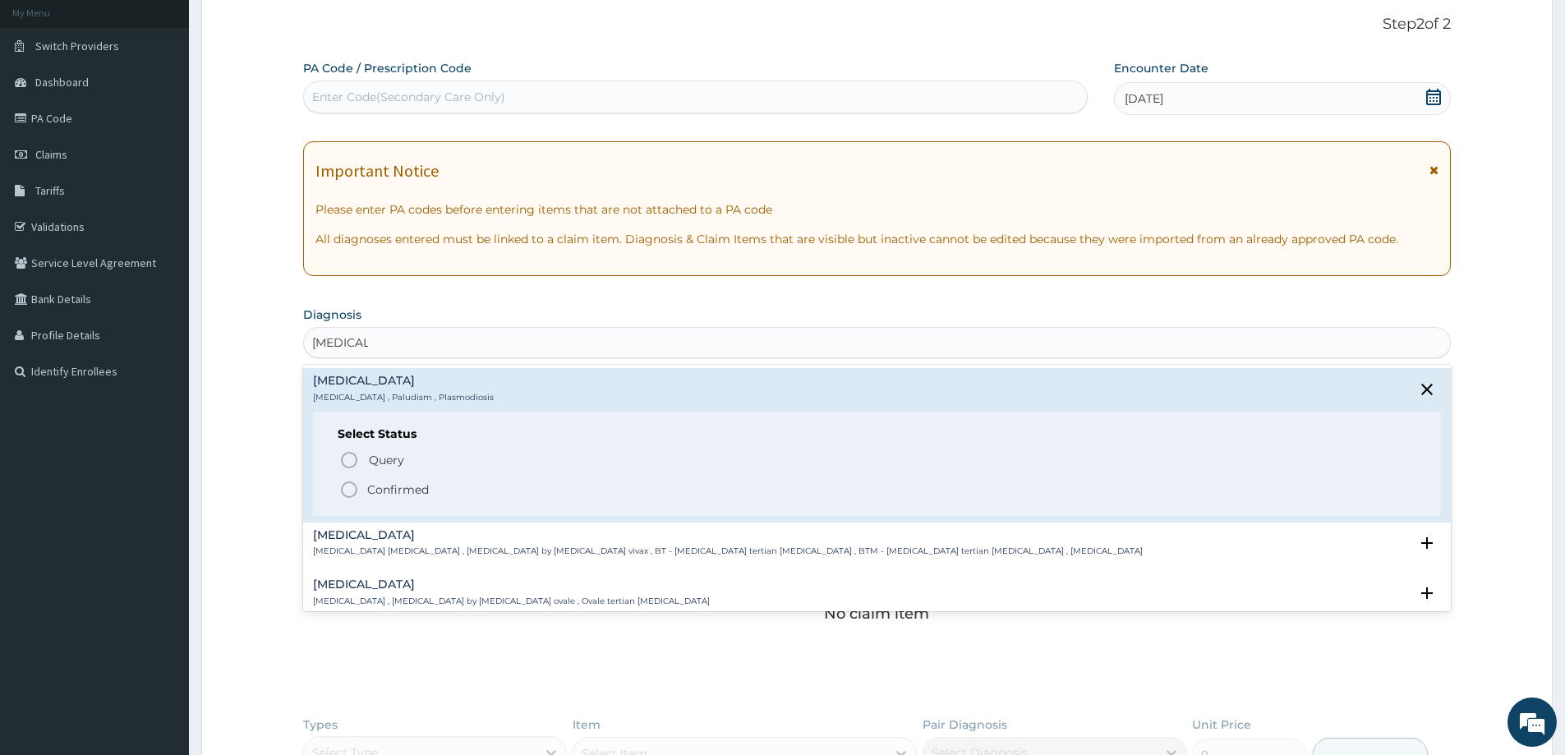
click at [357, 490] on circle "status option filled" at bounding box center [349, 489] width 15 height 15
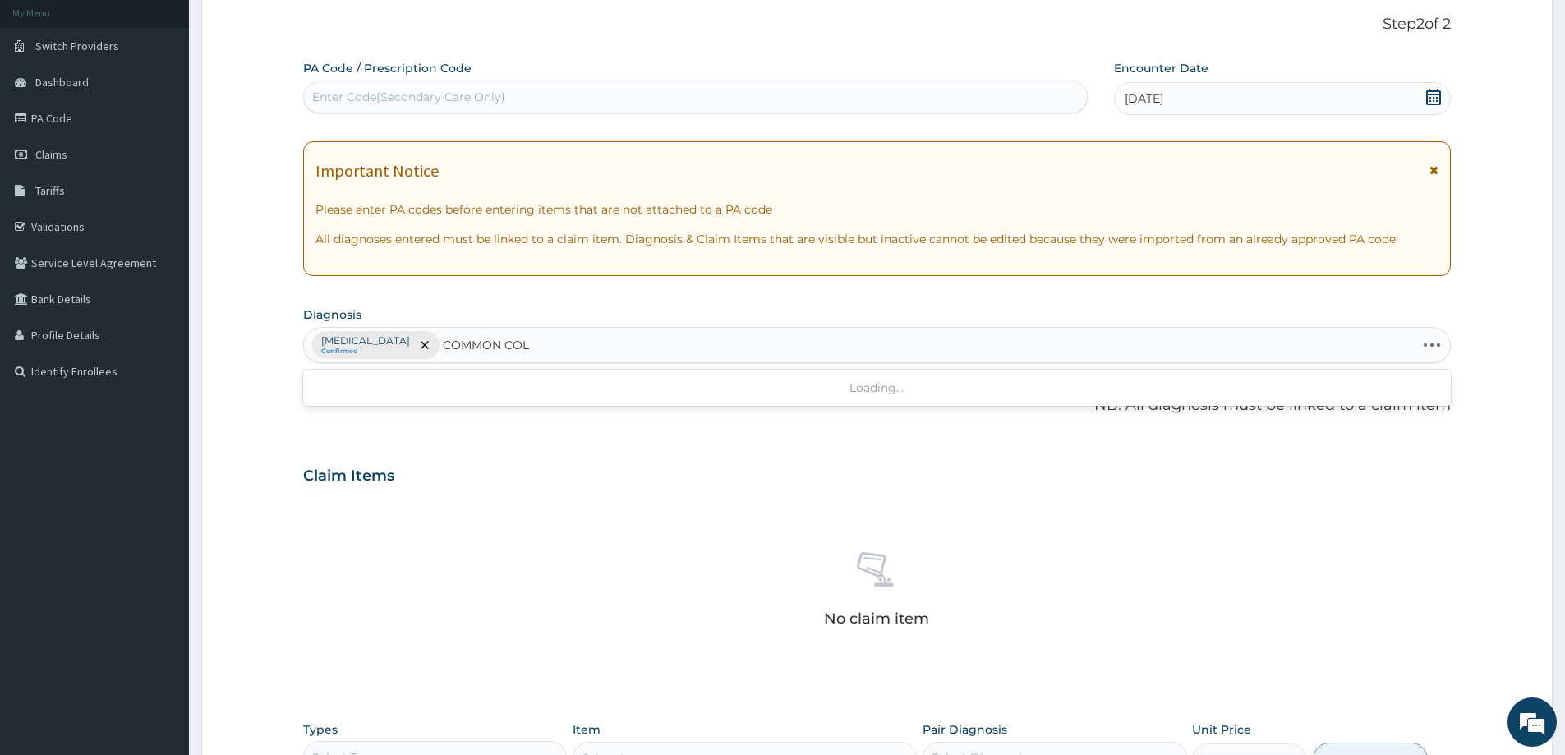
type input "COMMON COLD"
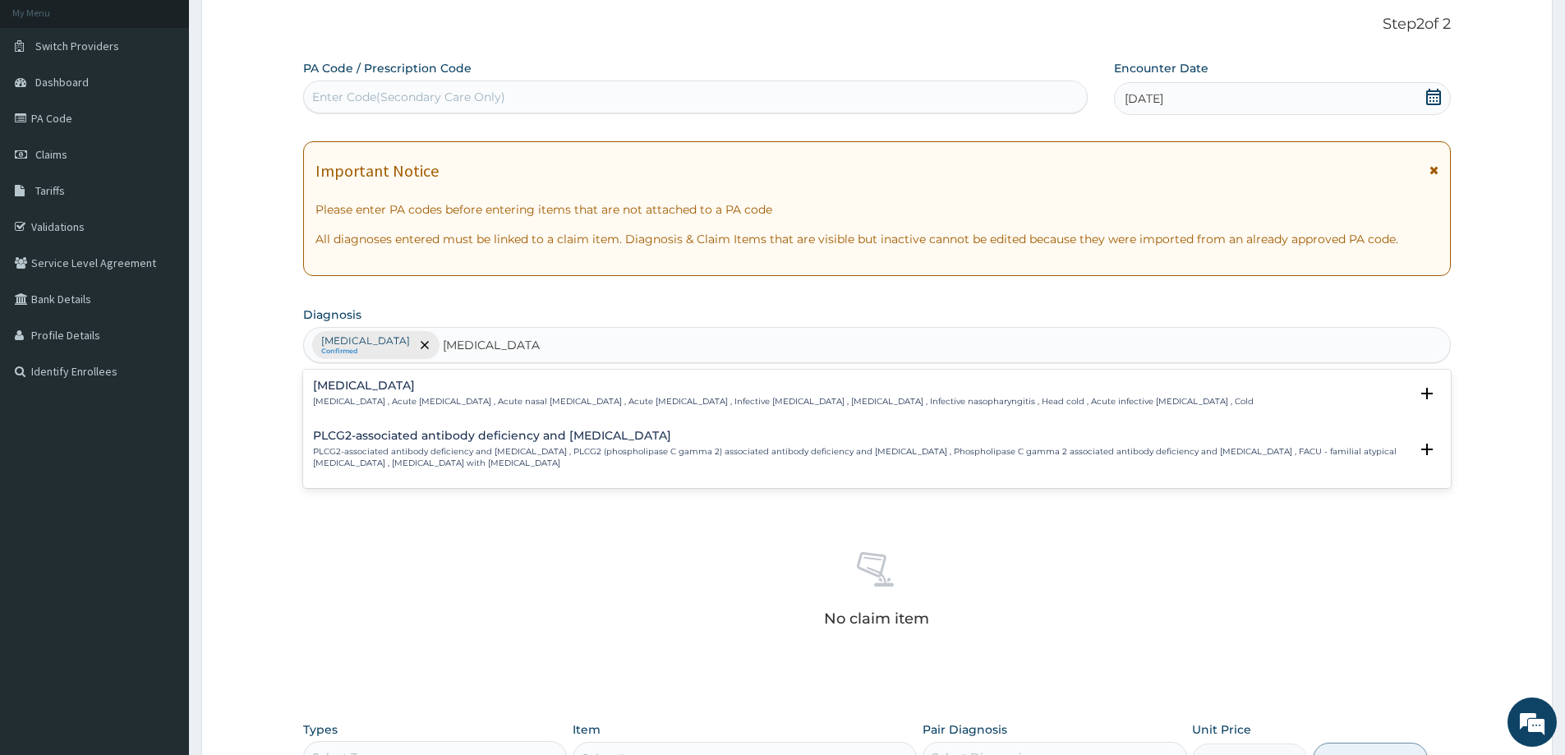
click at [421, 399] on p "Common cold , Acute coryza , Acute nasal catarrh , Acute rhinitis , Infective r…" at bounding box center [783, 402] width 941 height 12
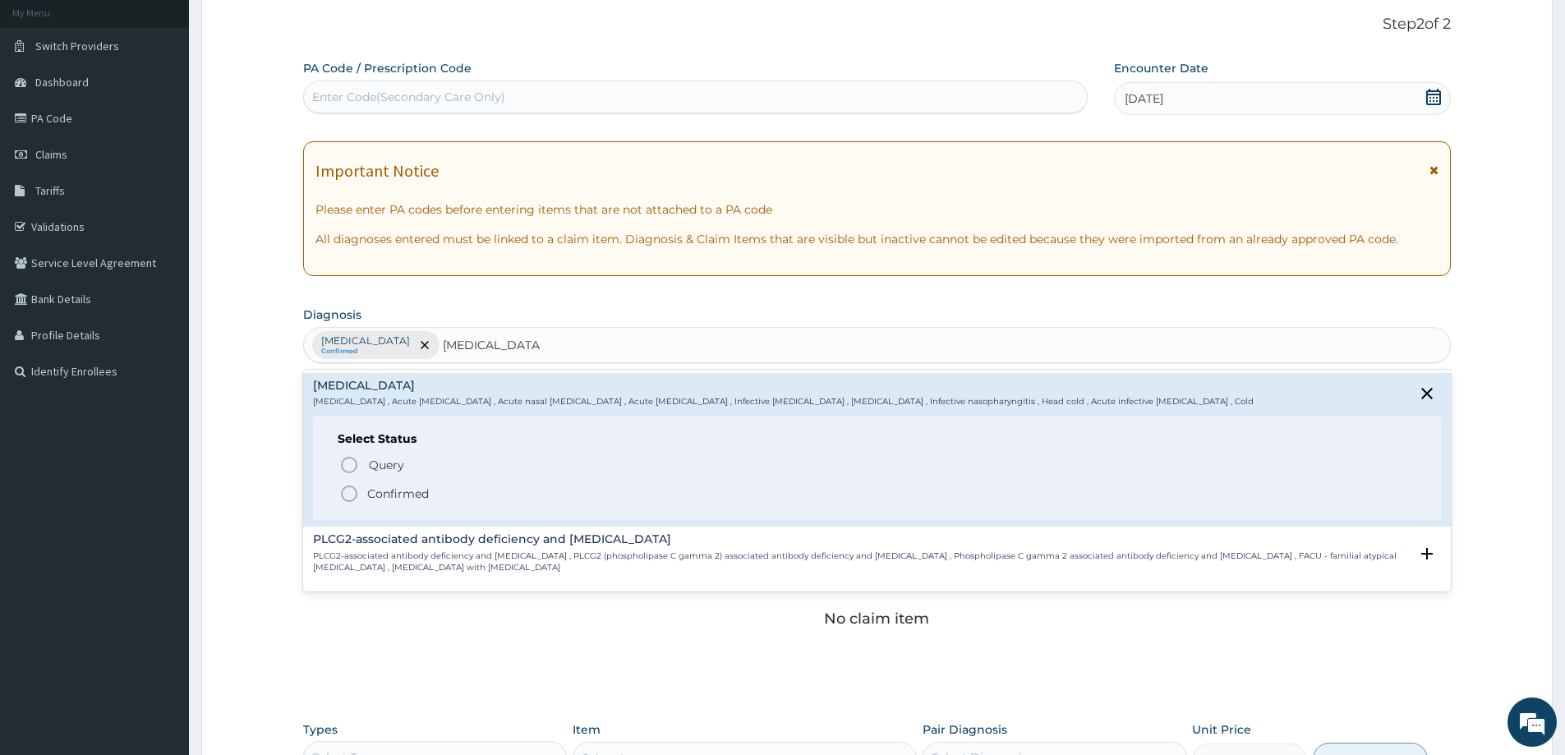
click at [348, 495] on icon "status option filled" at bounding box center [349, 494] width 20 height 20
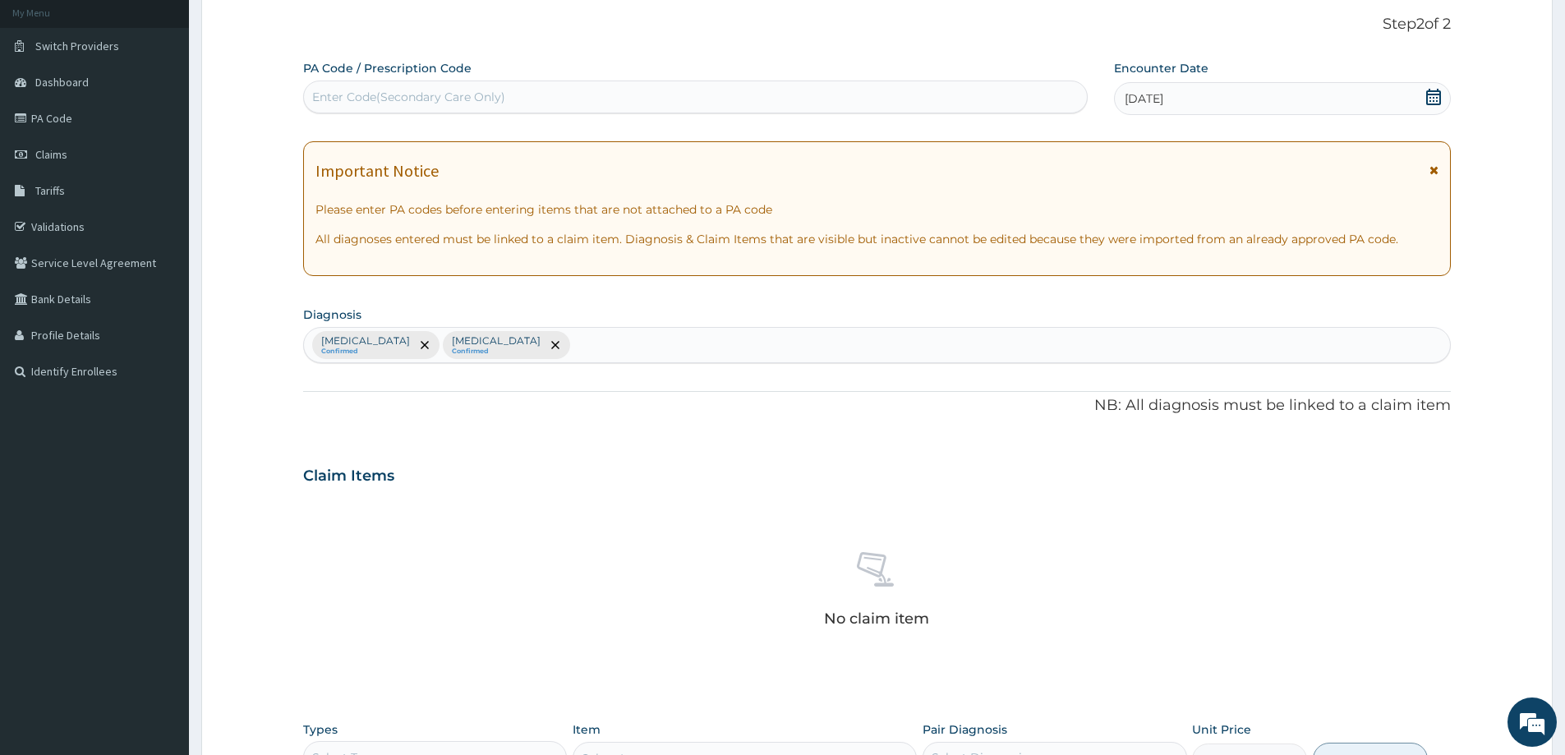
click at [532, 555] on div "No claim item" at bounding box center [877, 592] width 1148 height 189
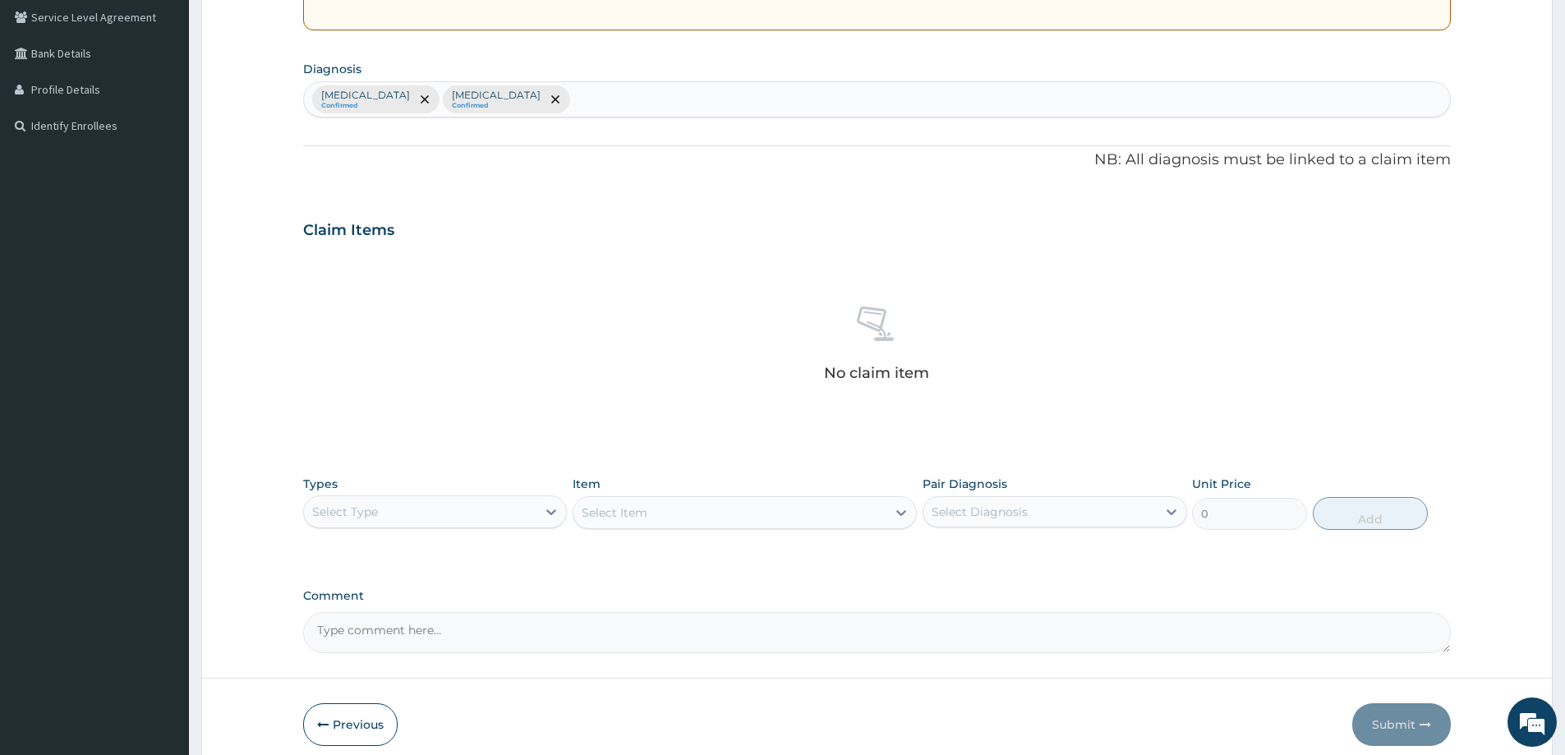
scroll to position [343, 0]
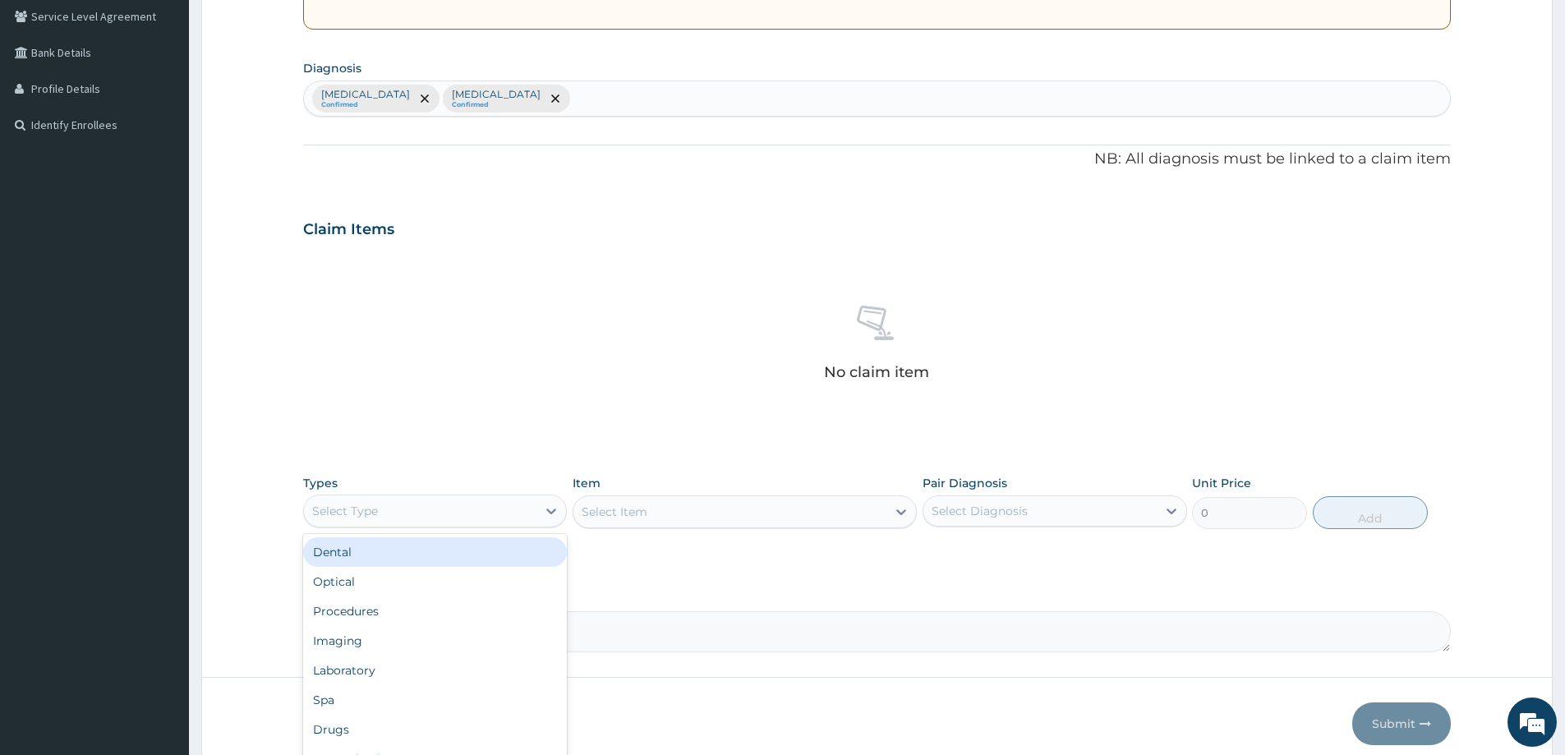
click at [381, 513] on div "Select Type" at bounding box center [420, 511] width 233 height 26
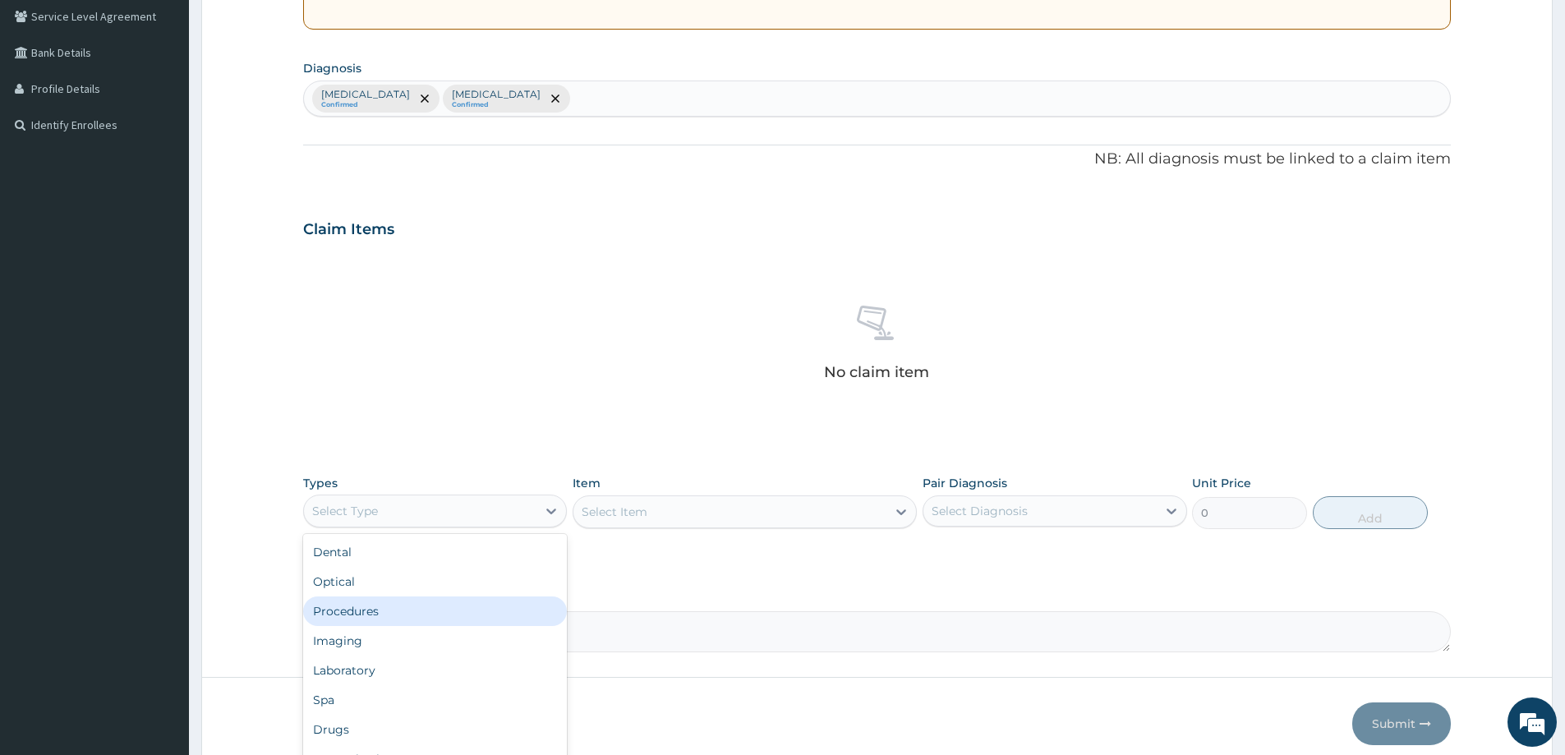
click at [408, 618] on div "Procedures" at bounding box center [435, 612] width 264 height 30
click at [902, 514] on div "Select Item" at bounding box center [745, 512] width 344 height 33
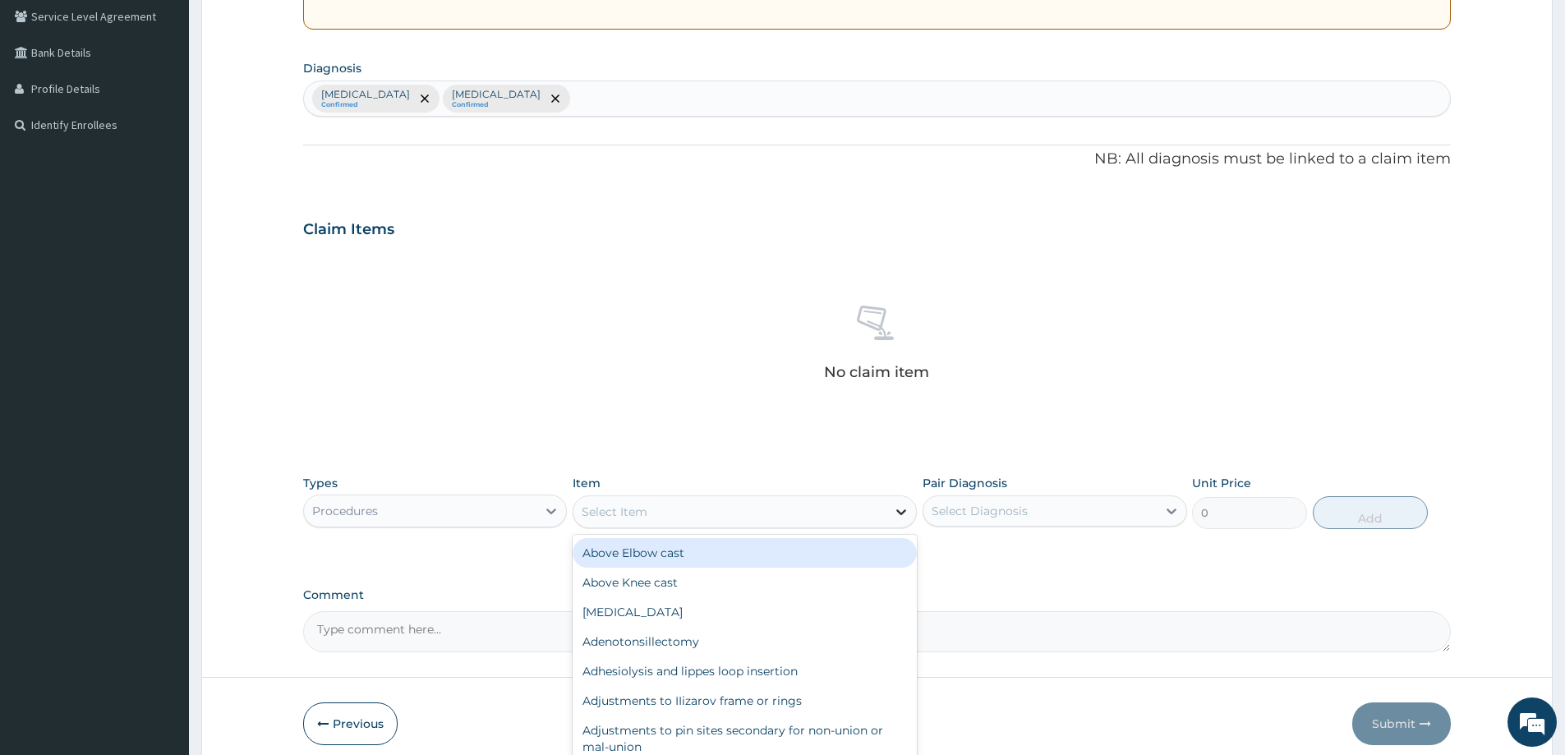
click at [902, 514] on icon at bounding box center [902, 512] width 10 height 6
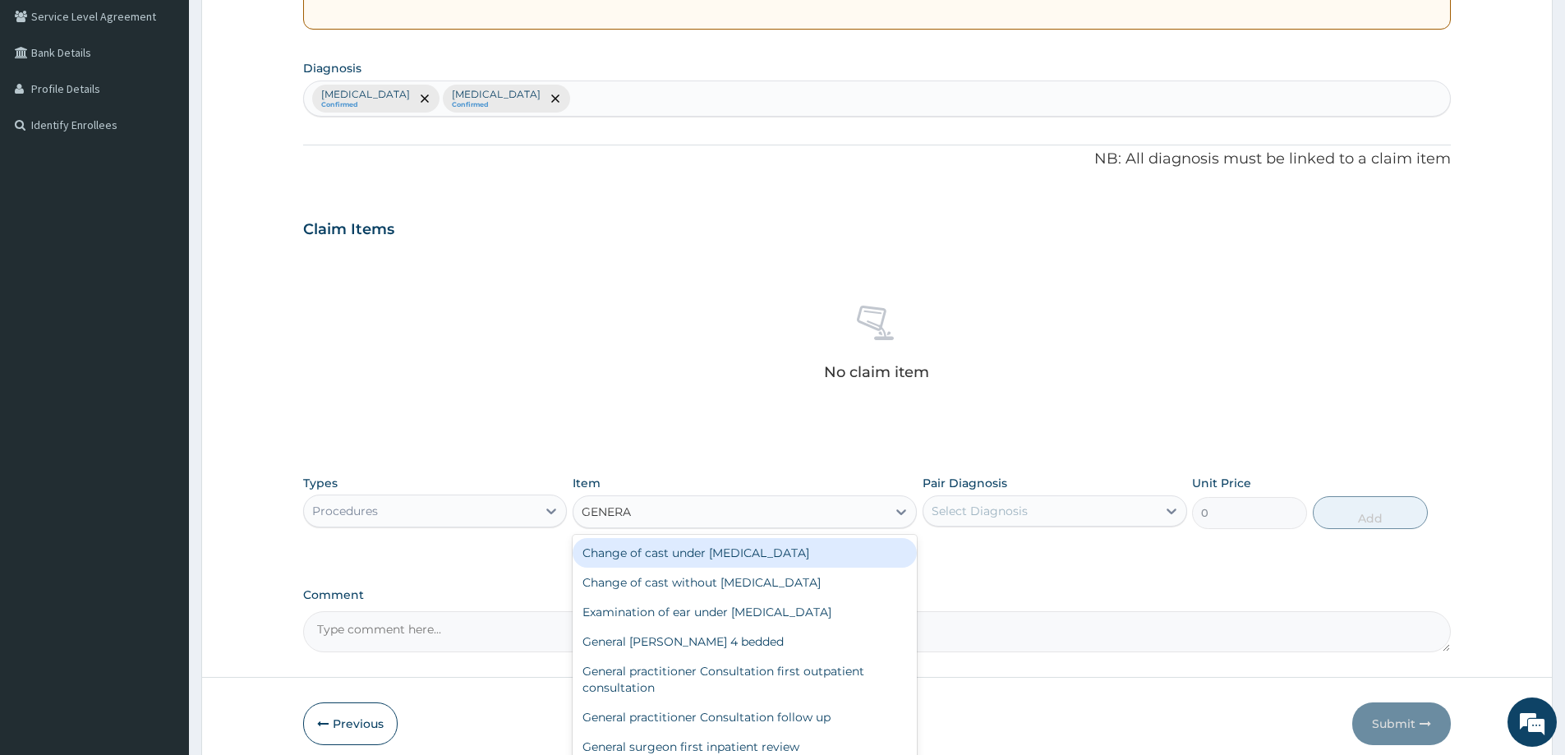
type input "GENERAL"
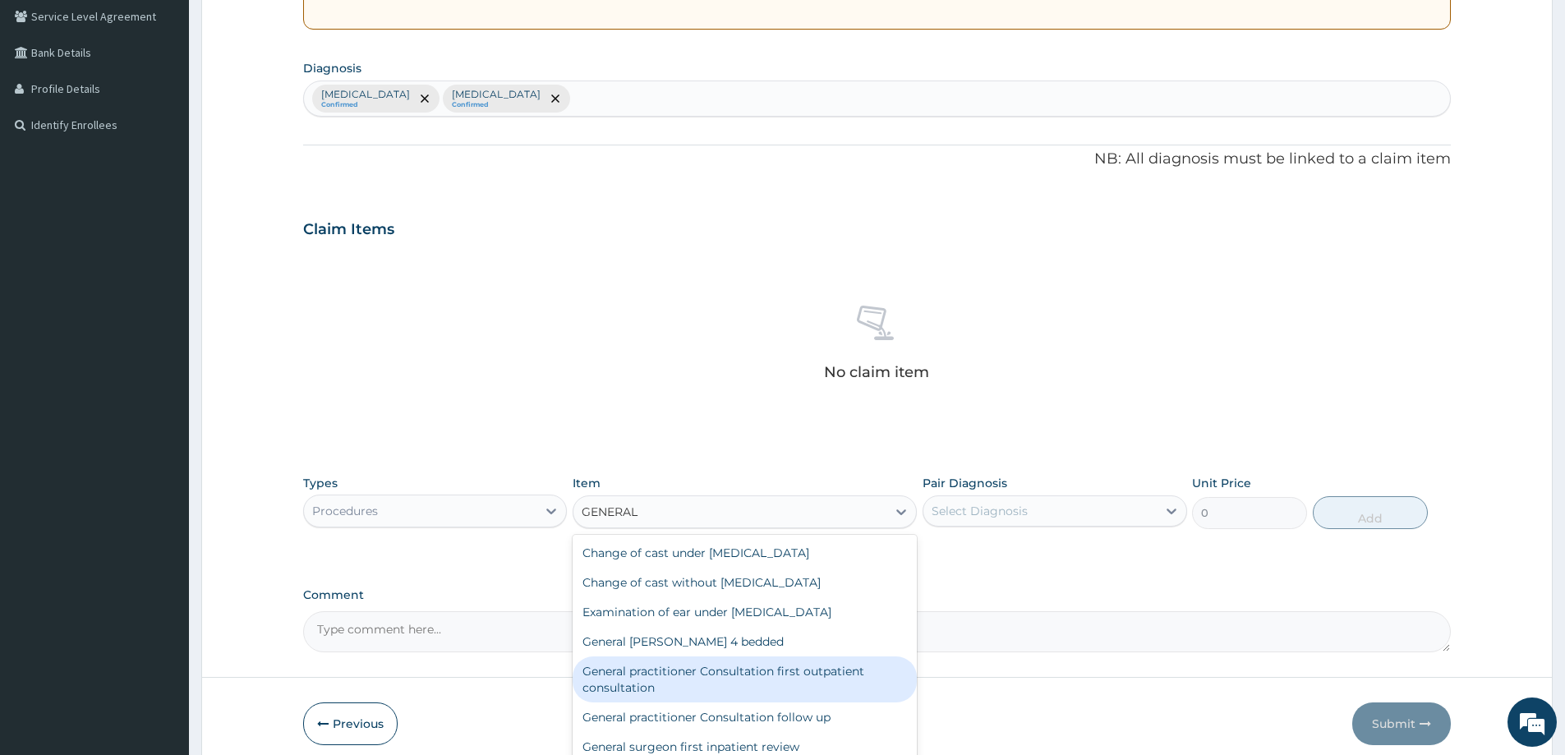
click at [837, 666] on div "General practitioner Consultation first outpatient consultation" at bounding box center [745, 680] width 344 height 46
type input "3547.5"
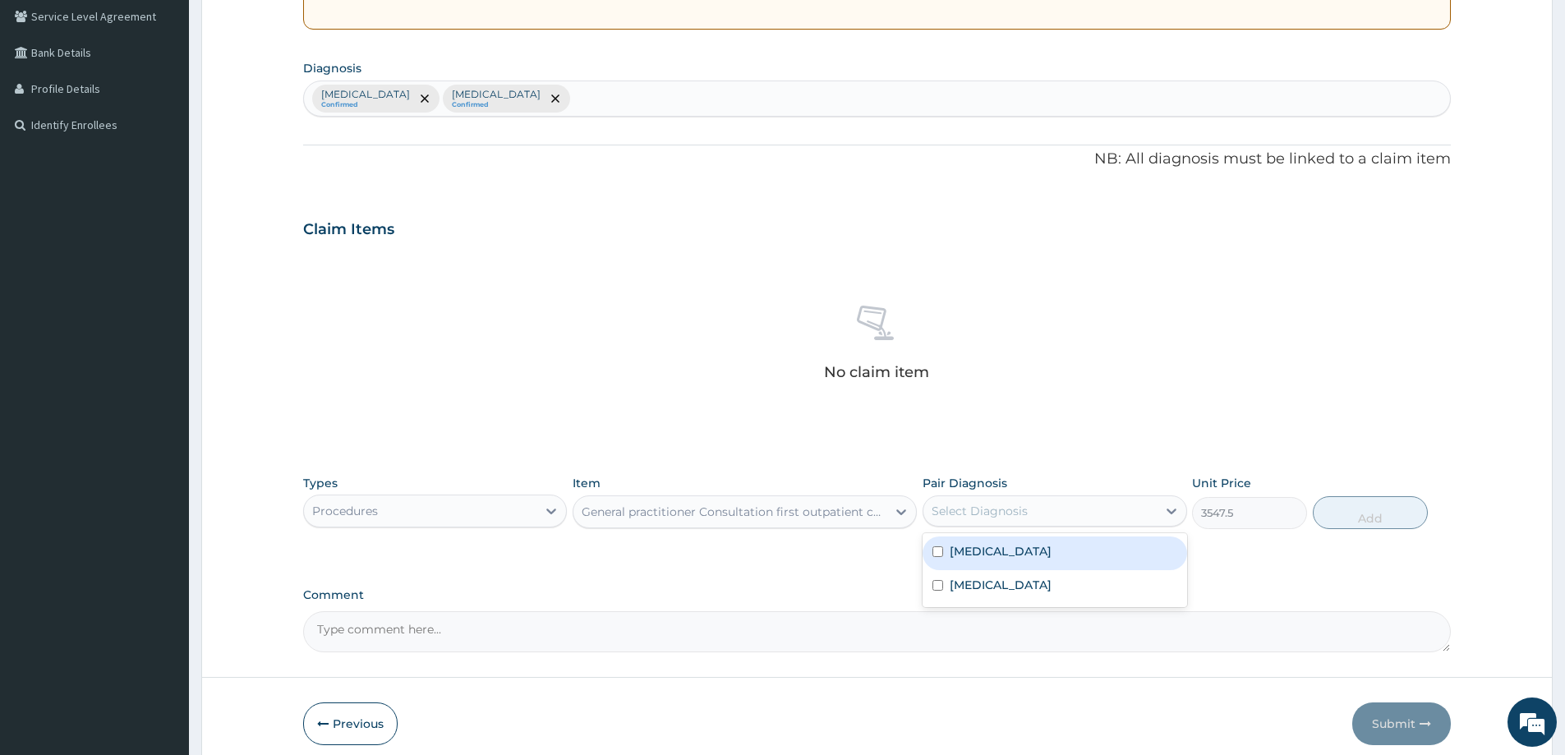
click at [1008, 520] on div "Select Diagnosis" at bounding box center [1040, 511] width 233 height 26
click at [1005, 556] on div "[MEDICAL_DATA]" at bounding box center [1055, 554] width 264 height 34
checkbox input "true"
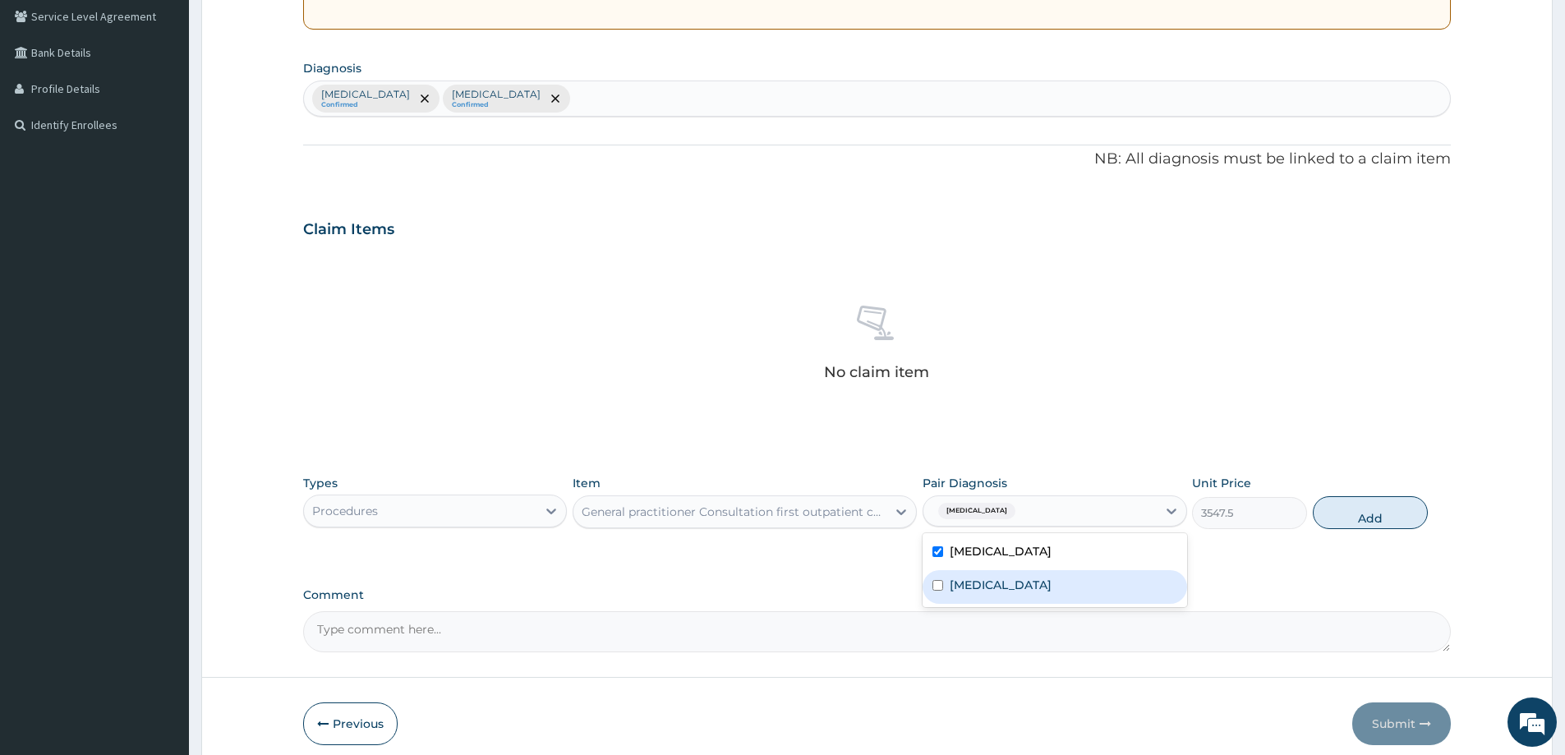
click at [998, 590] on label "Common cold" at bounding box center [1001, 585] width 102 height 16
checkbox input "true"
click at [1353, 513] on button "Add" at bounding box center [1370, 512] width 115 height 33
type input "0"
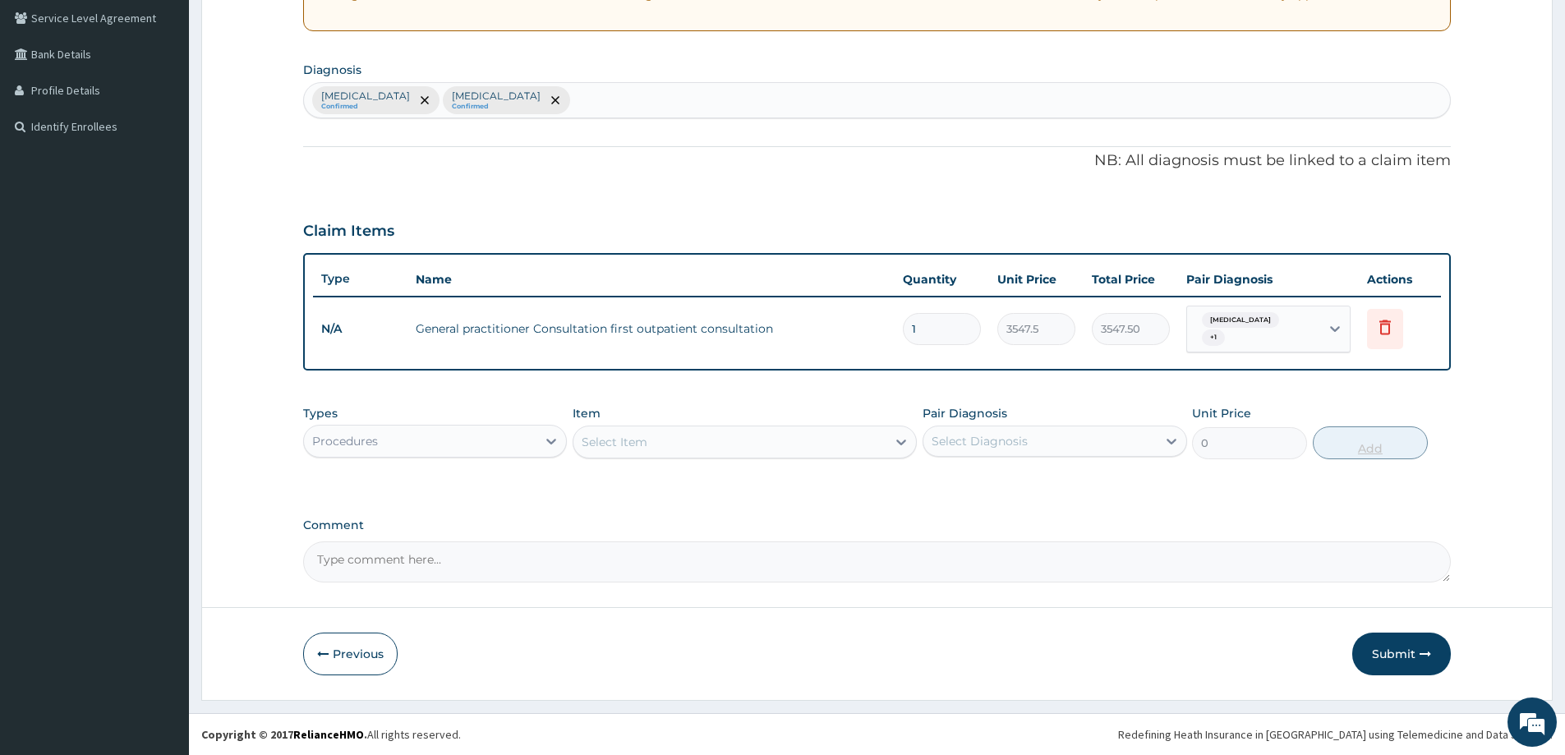
scroll to position [335, 0]
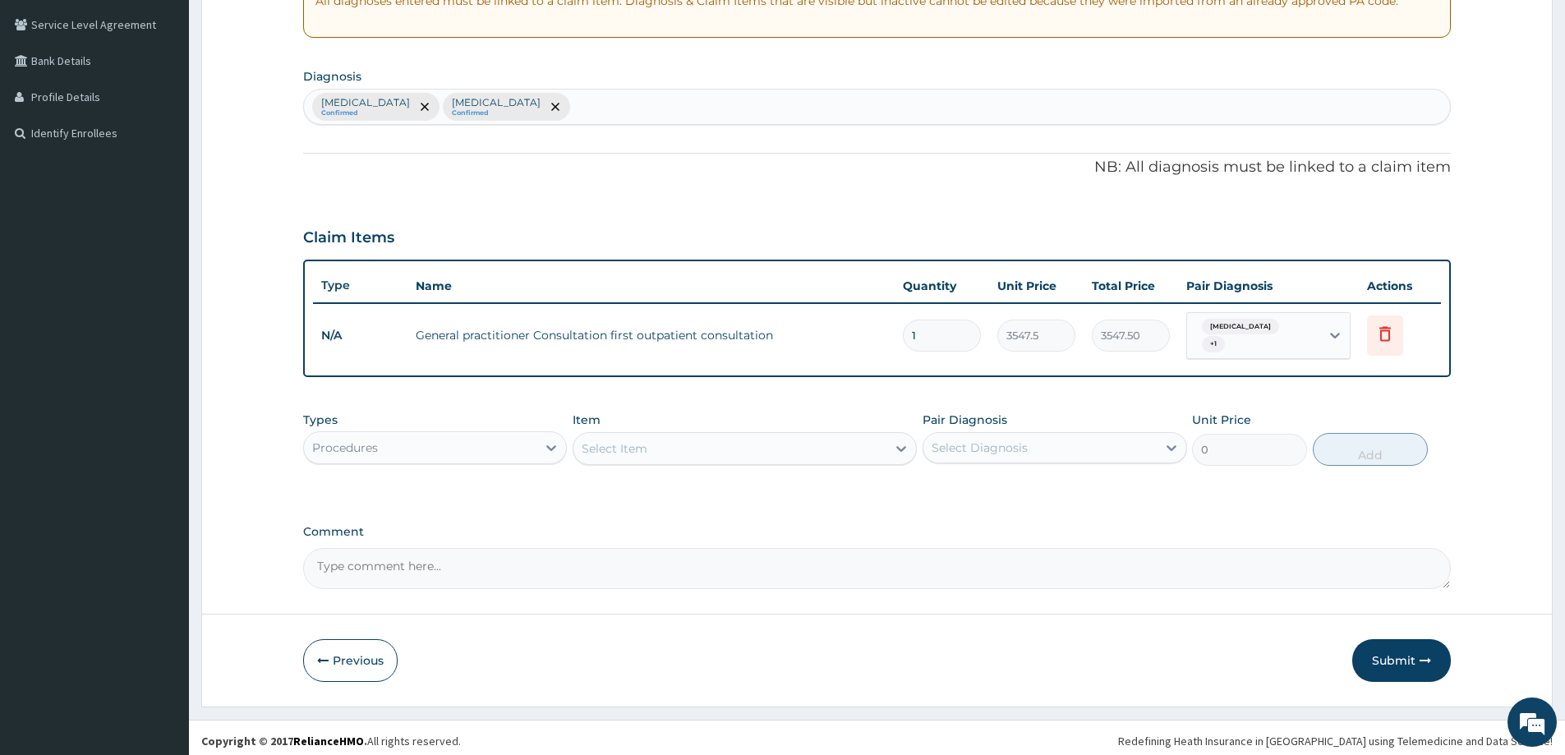
drag, startPoint x: 1353, startPoint y: 513, endPoint x: 698, endPoint y: 518, distance: 655.0
click at [698, 518] on div "PA Code / Prescription Code Enter Code(Secondary Care Only) Encounter Date 29-0…" at bounding box center [877, 206] width 1148 height 768
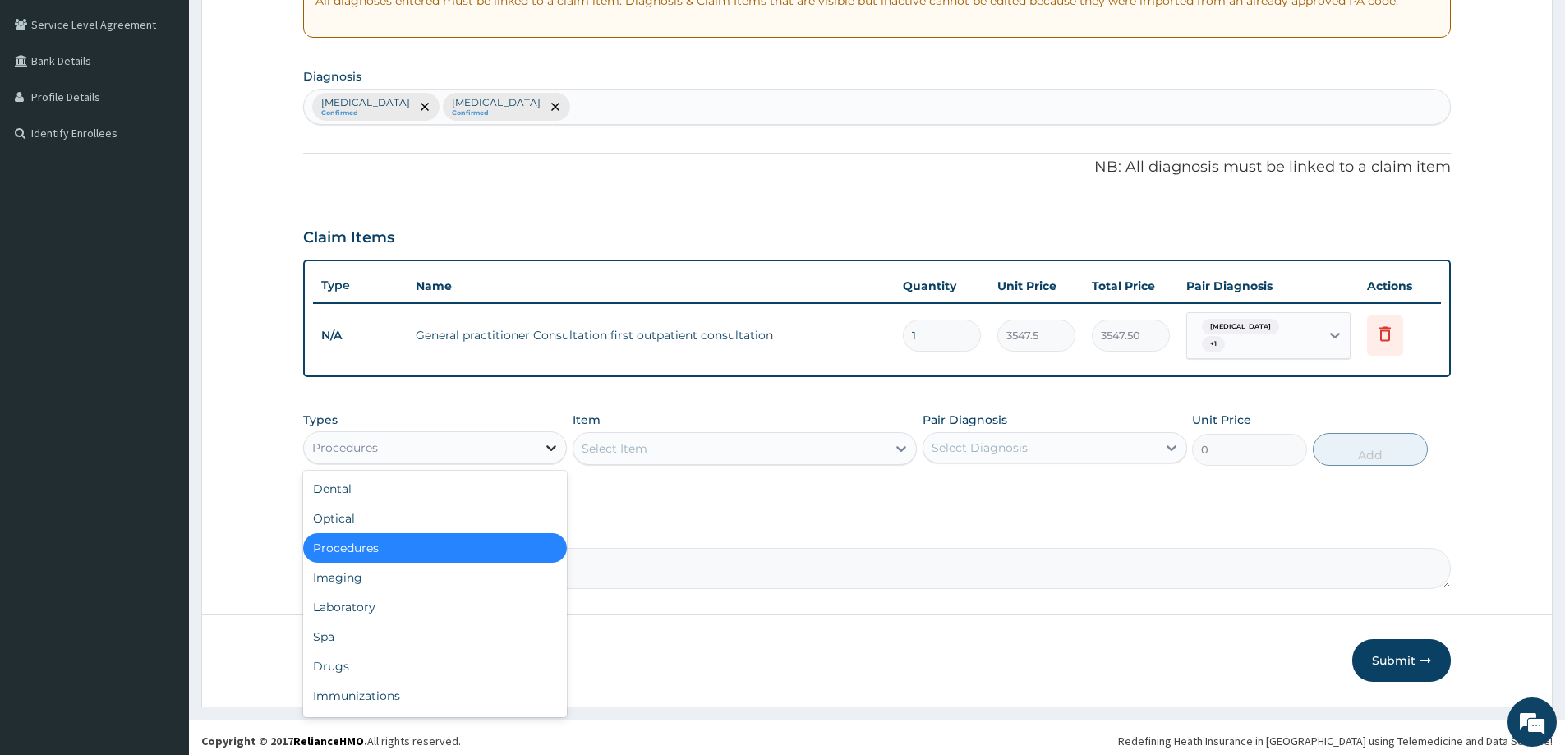
click at [542, 446] on div at bounding box center [552, 448] width 30 height 30
click at [372, 592] on div "Laboratory" at bounding box center [435, 607] width 264 height 30
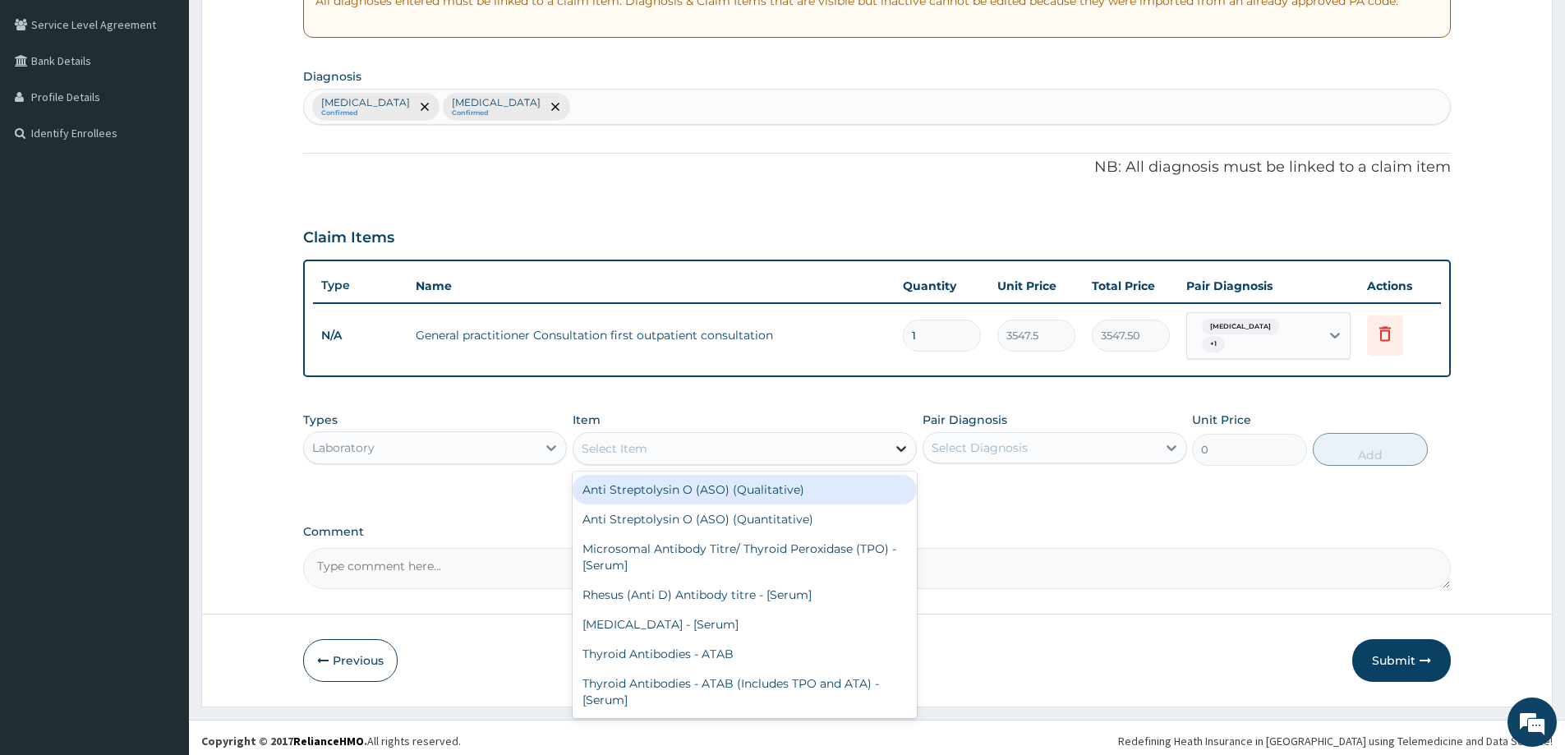
click at [901, 446] on icon at bounding box center [902, 449] width 10 height 6
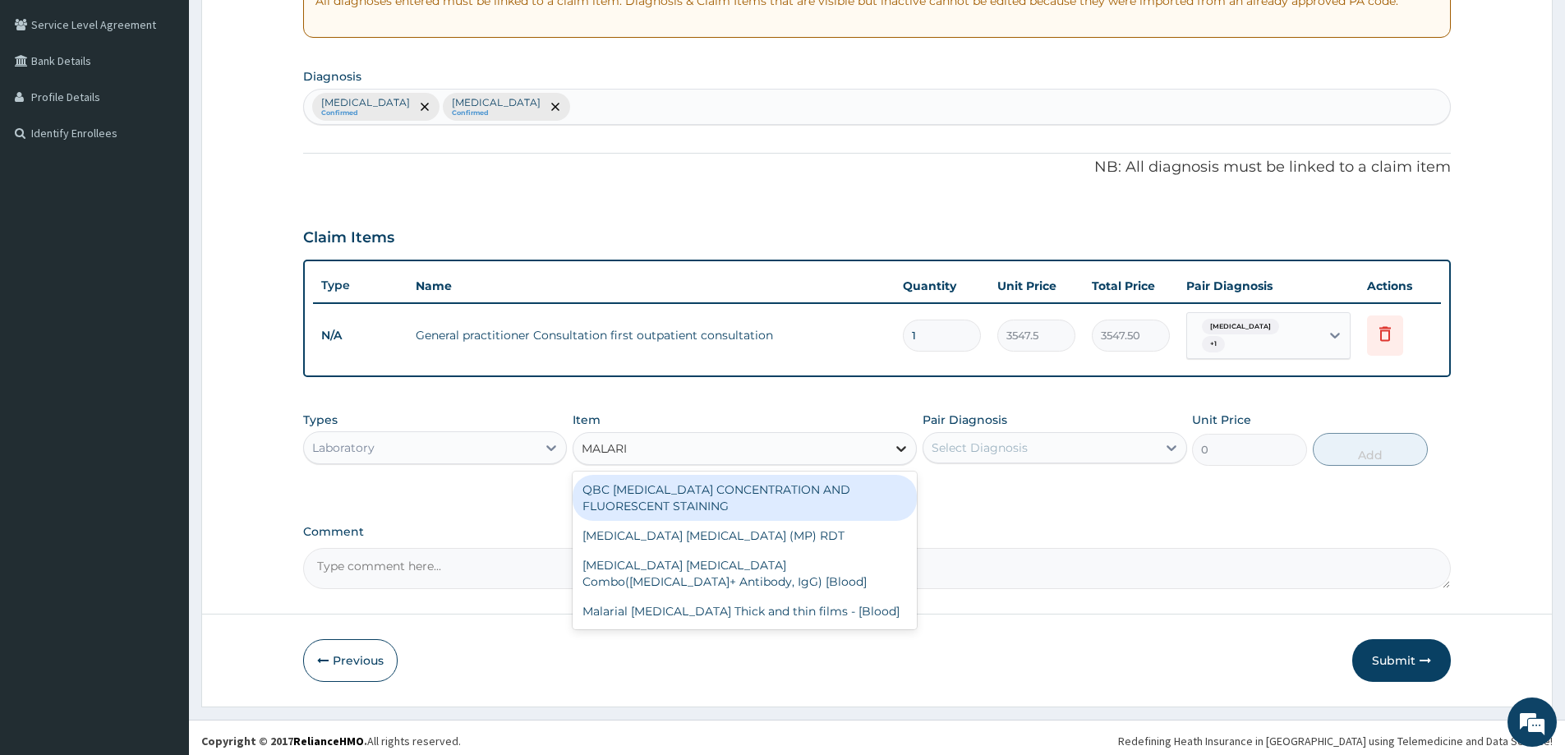
type input "MALARIA"
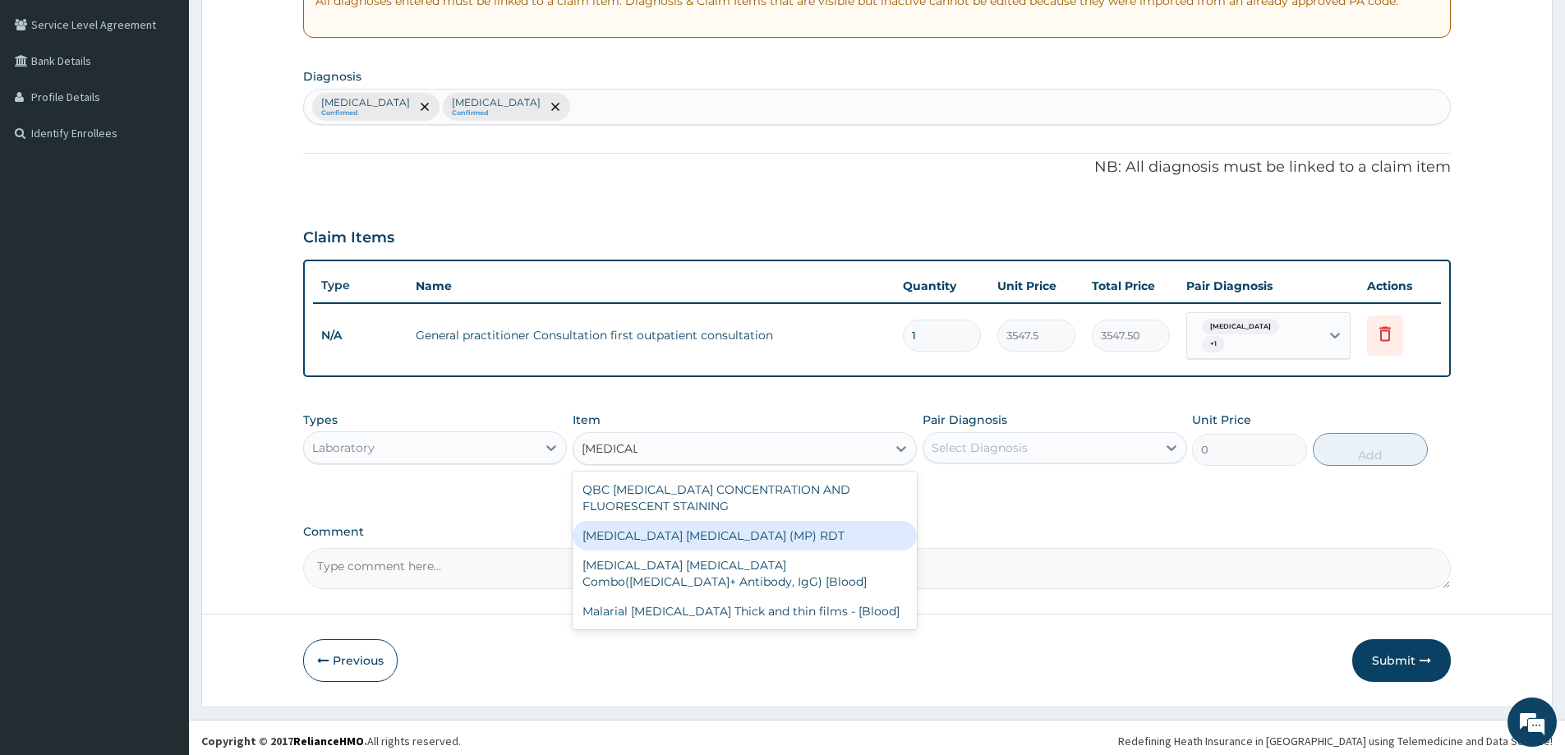
click at [814, 532] on div "MALARIA PARASITE (MP) RDT" at bounding box center [745, 536] width 344 height 30
type input "1612.5"
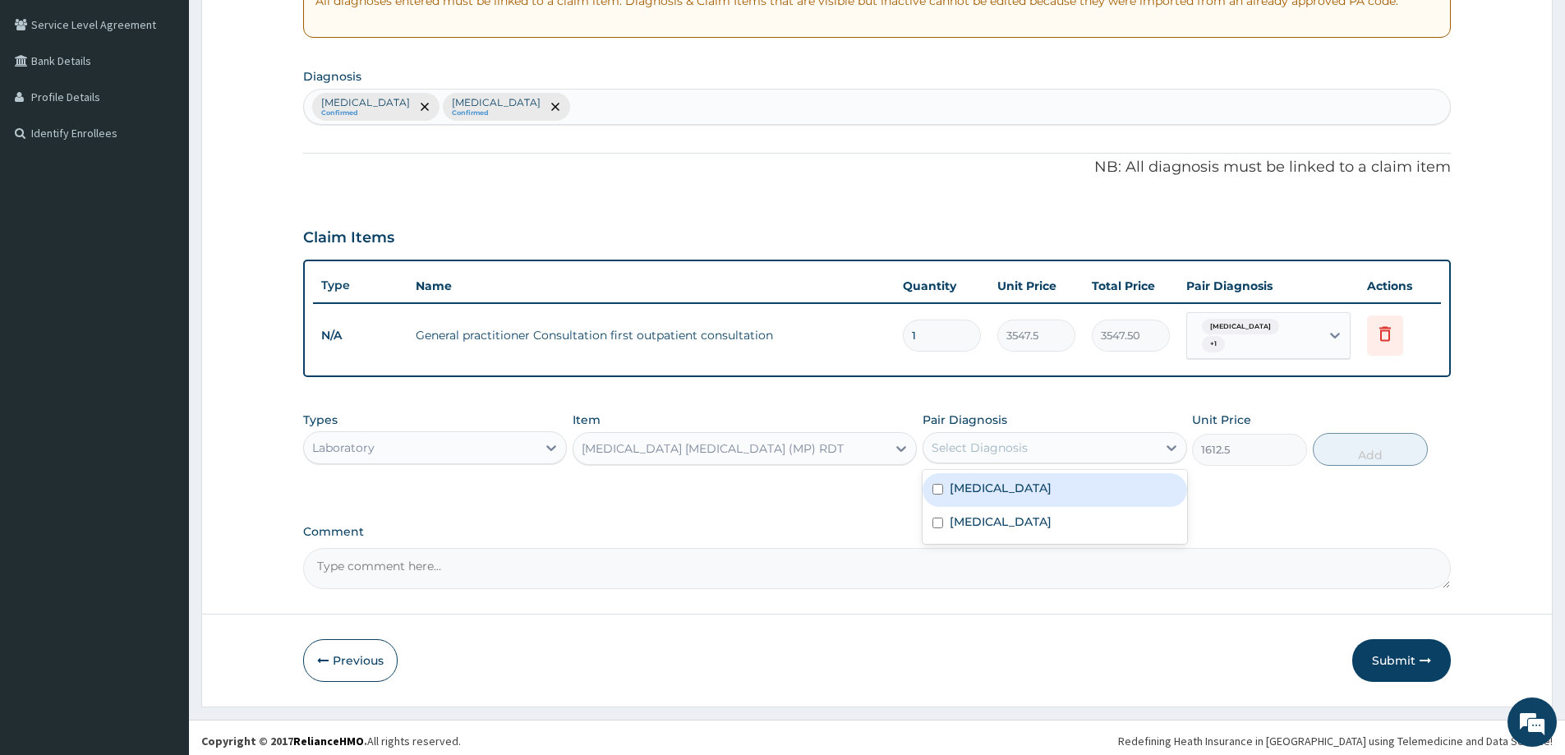
click at [1030, 439] on div "Select Diagnosis" at bounding box center [1040, 448] width 233 height 26
click at [1010, 488] on div "Malaria" at bounding box center [1055, 490] width 264 height 34
checkbox input "true"
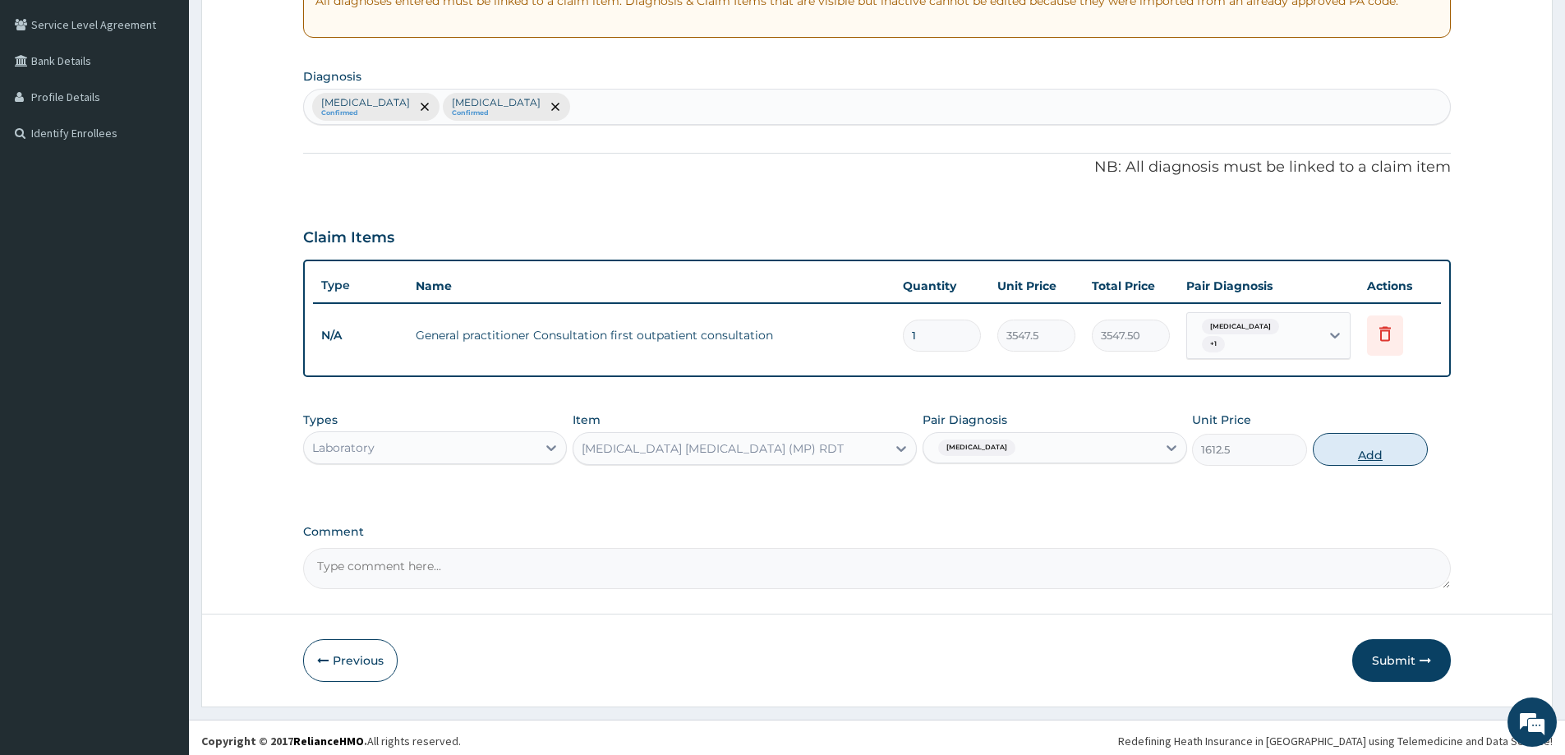
click at [1365, 445] on button "Add" at bounding box center [1370, 449] width 115 height 33
type input "0"
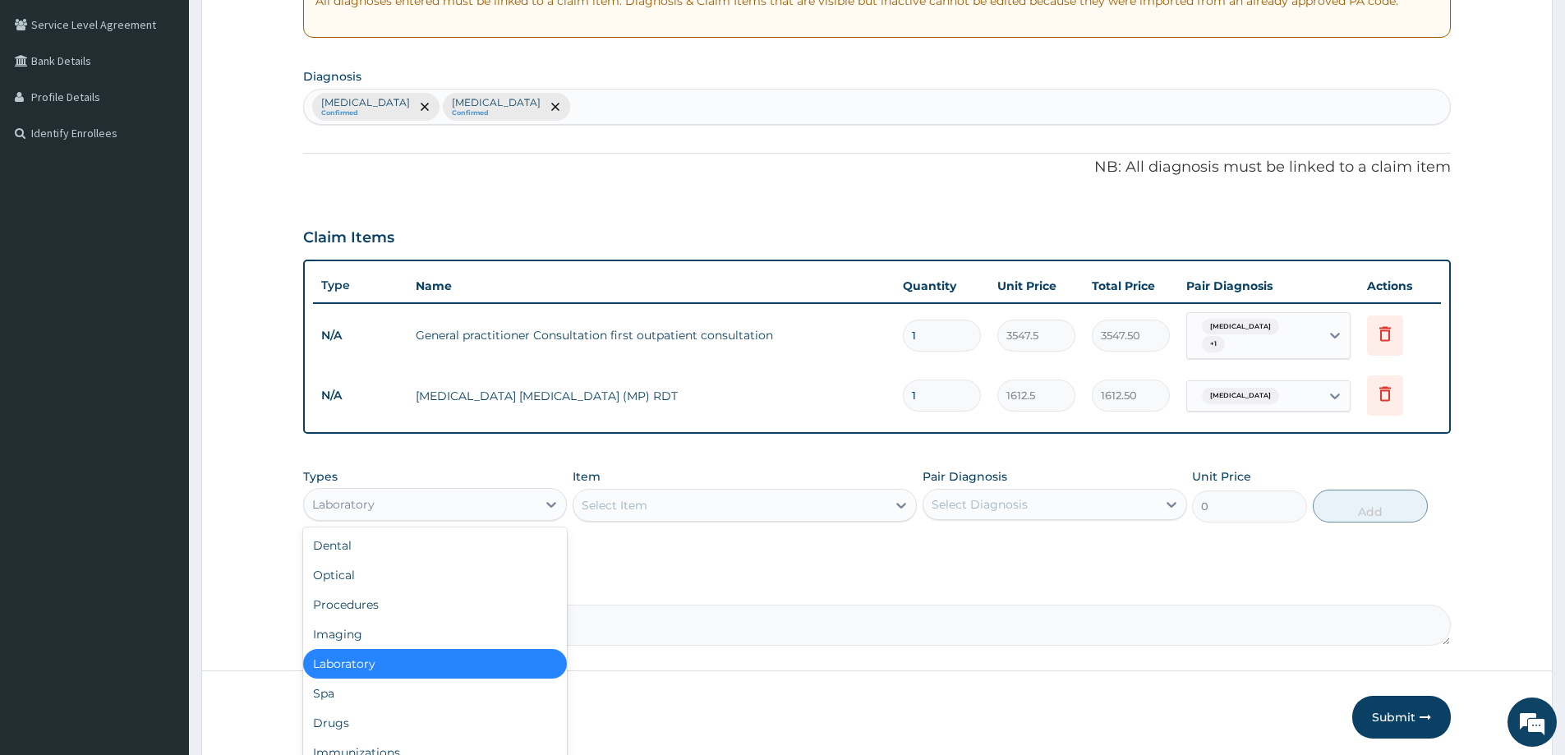
click at [491, 505] on div "Laboratory" at bounding box center [420, 504] width 233 height 26
click at [385, 719] on div "Drugs" at bounding box center [435, 723] width 264 height 30
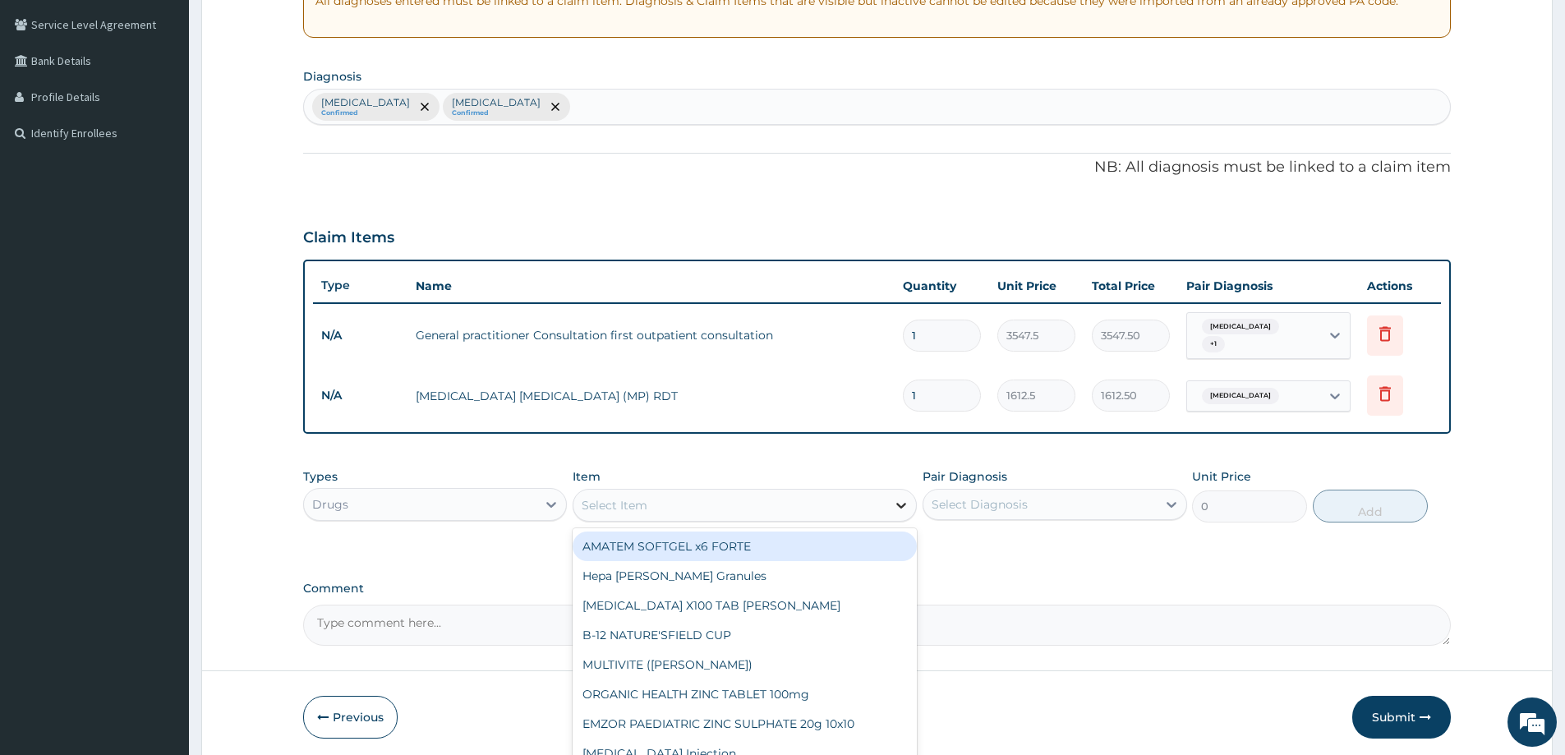
click at [899, 497] on icon at bounding box center [901, 505] width 16 height 16
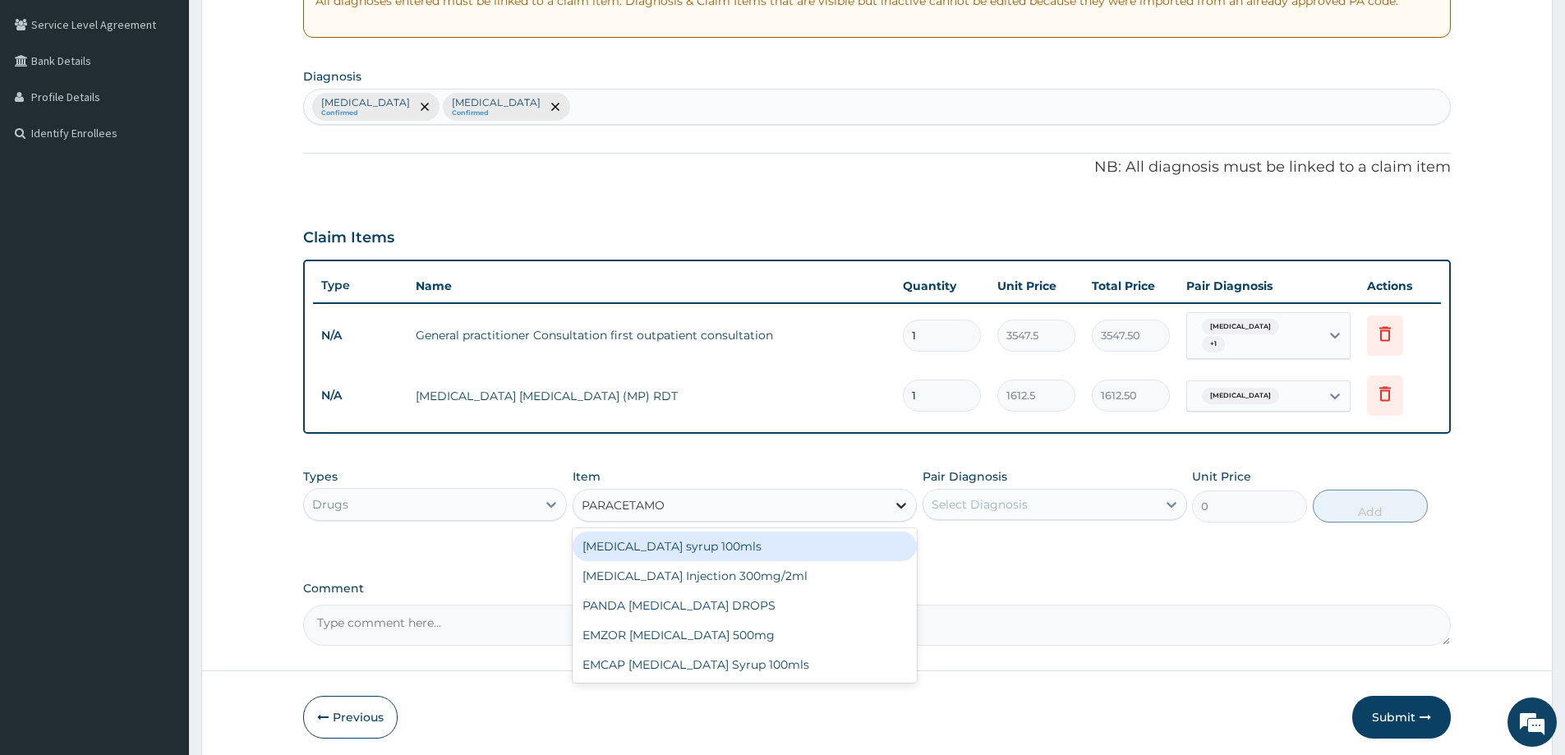
type input "PARACETAMOL"
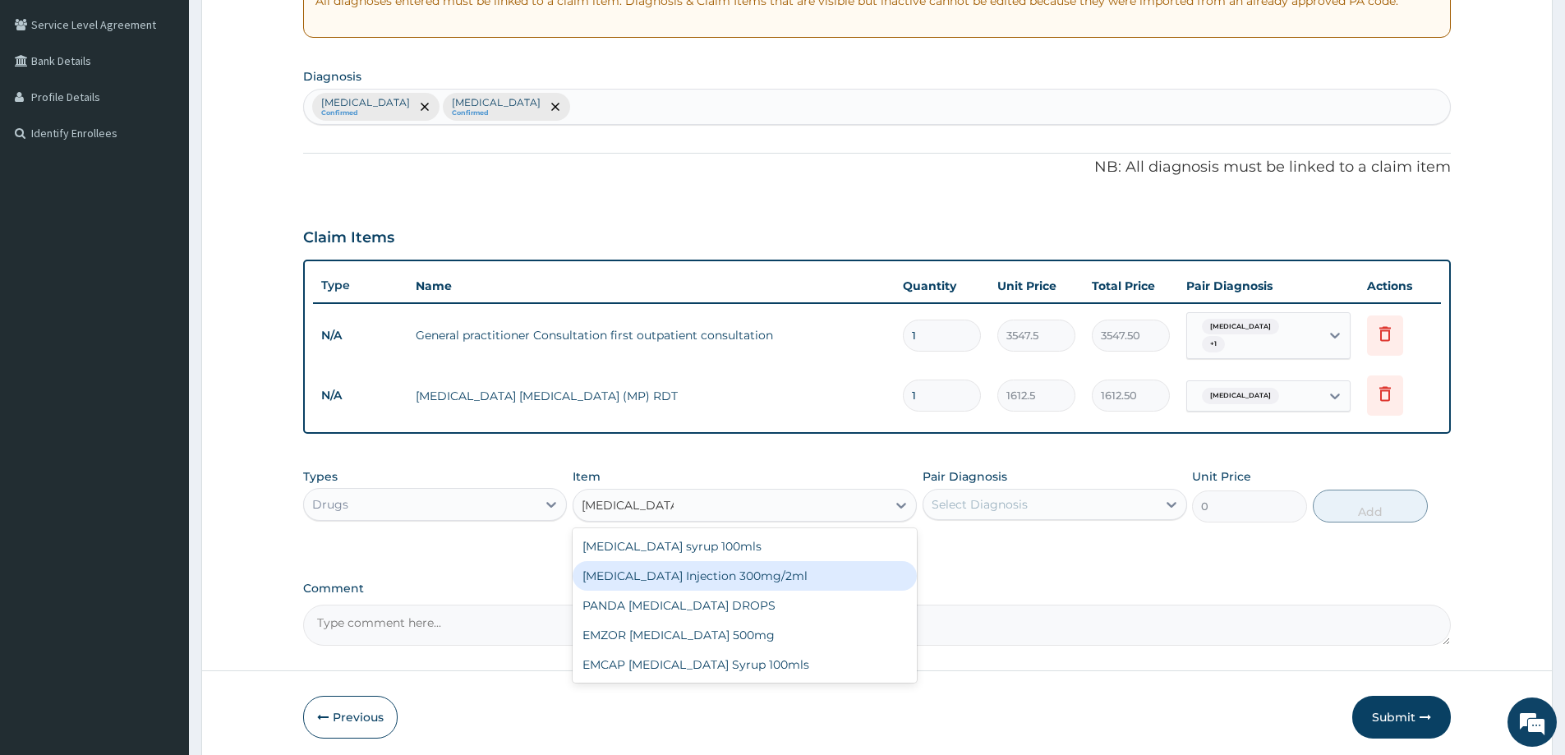
click at [820, 574] on div "PARACETAMOL Injection 300mg/2ml" at bounding box center [745, 576] width 344 height 30
type input "260.15"
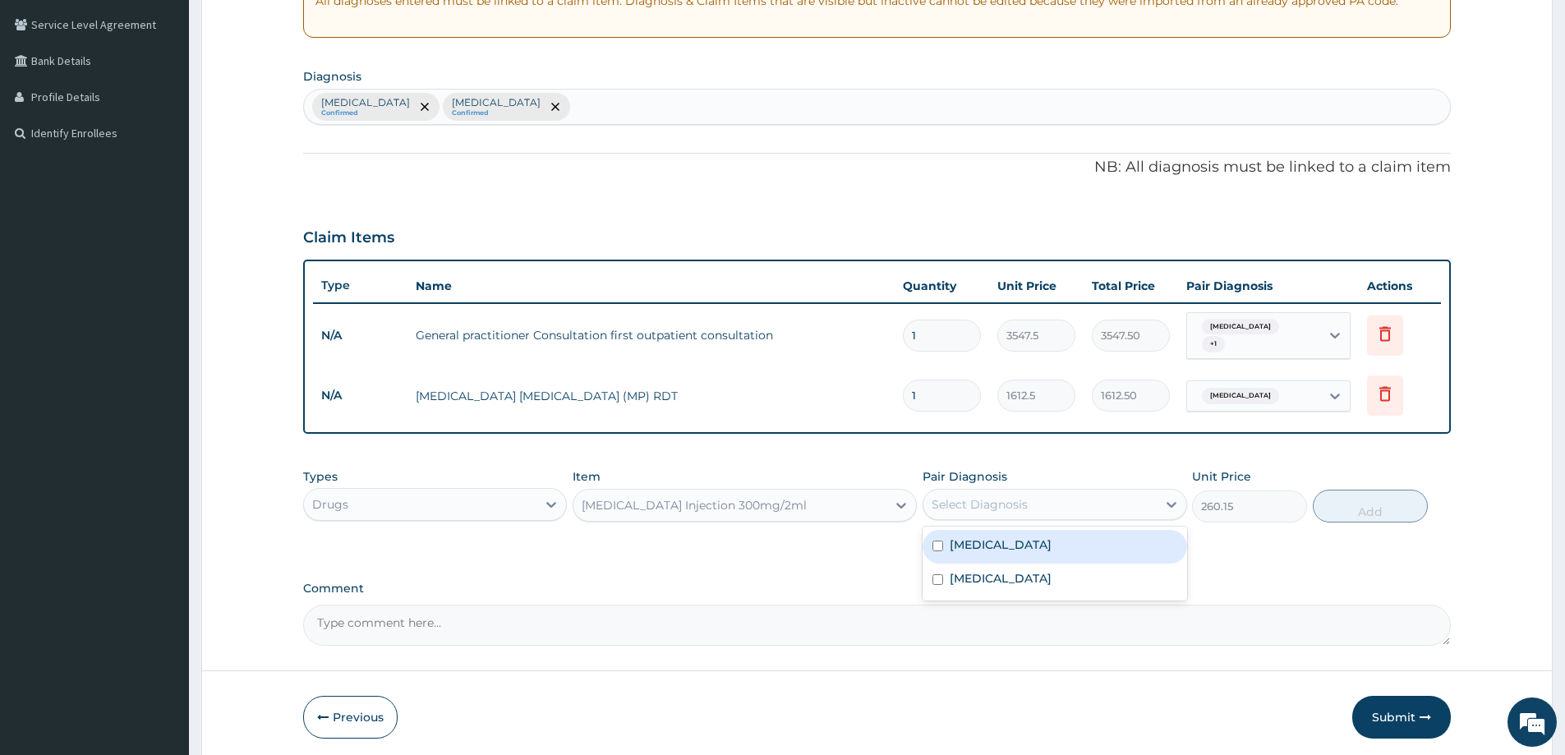
click at [994, 501] on div "Select Diagnosis" at bounding box center [980, 504] width 96 height 16
click at [980, 537] on label "Malaria" at bounding box center [1001, 545] width 102 height 16
checkbox input "true"
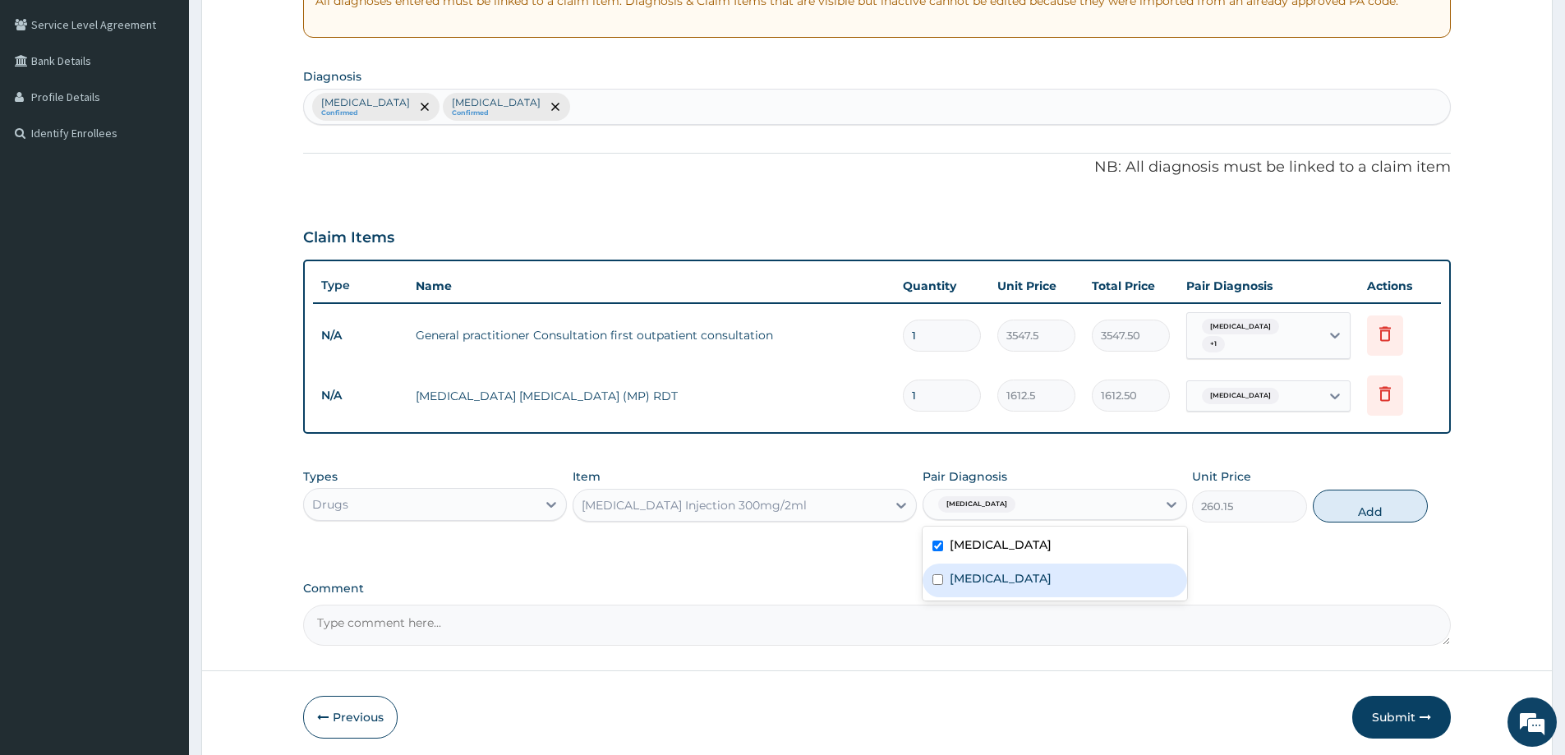
click at [998, 577] on label "Common cold" at bounding box center [1001, 578] width 102 height 16
checkbox input "true"
click at [1366, 492] on button "Add" at bounding box center [1370, 506] width 115 height 33
type input "0"
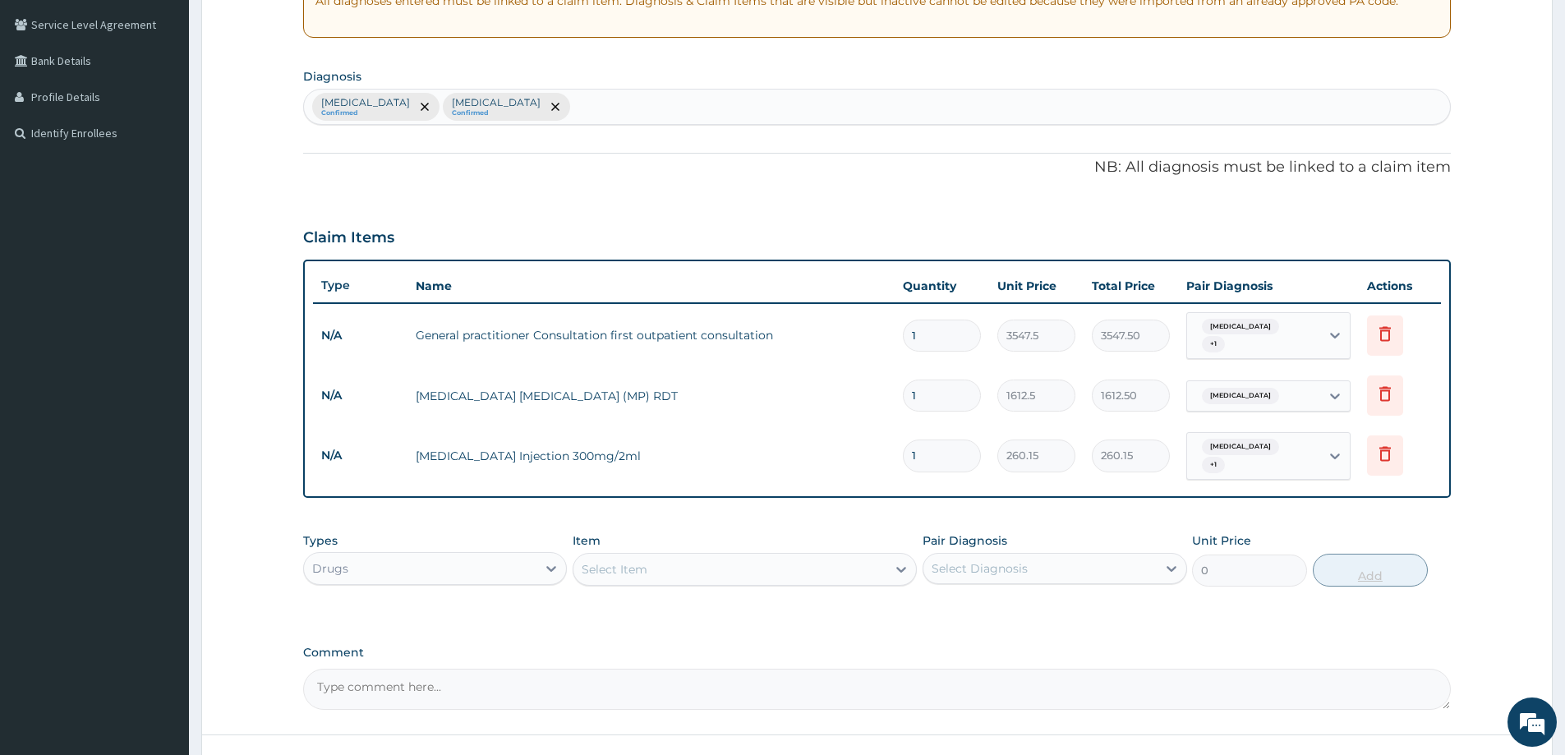
type input "0.00"
type input "2"
type input "520.30"
type input "2"
click at [723, 556] on div "Select Item" at bounding box center [730, 569] width 313 height 26
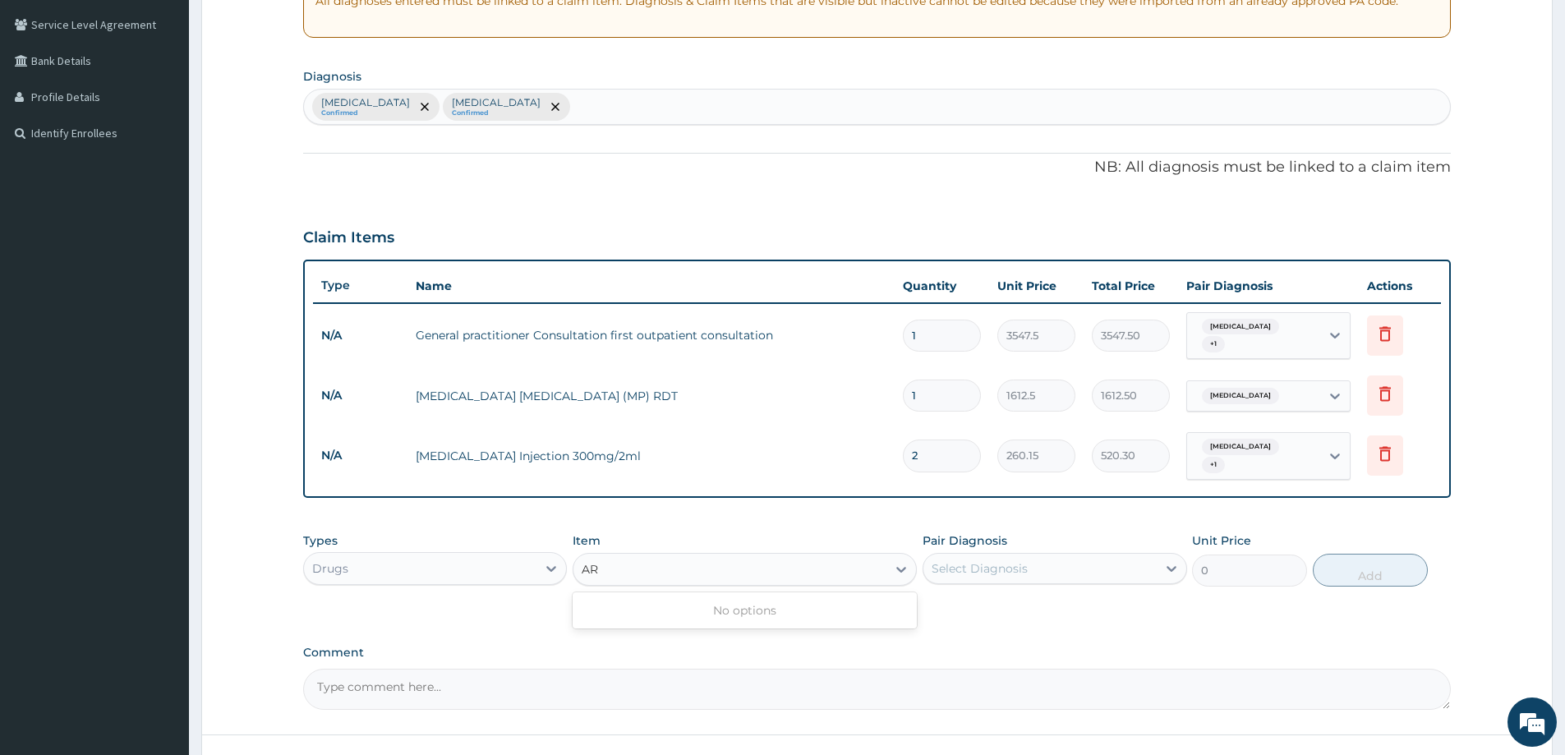
type input "A"
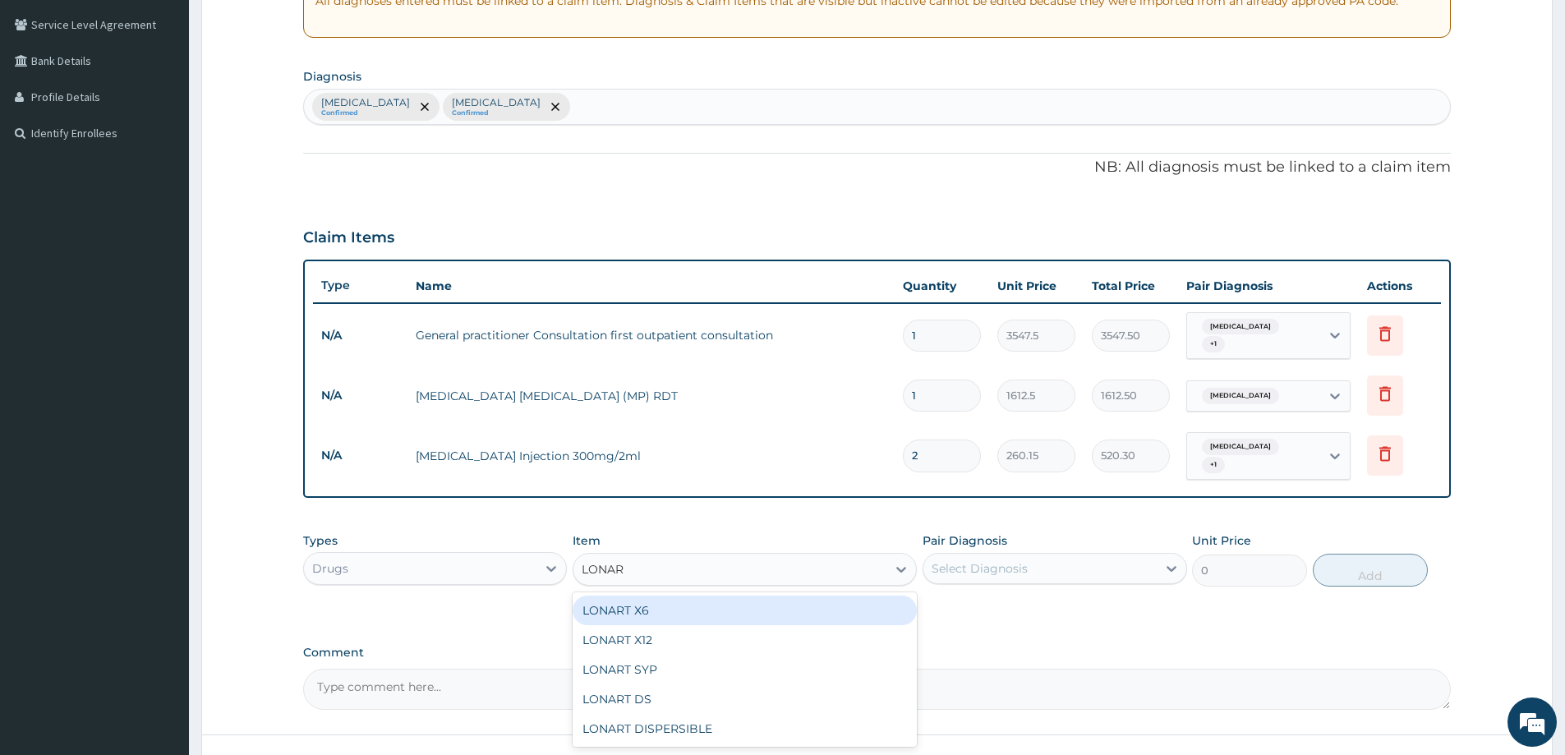
type input "LONART"
click at [800, 596] on div "LONART X6" at bounding box center [745, 611] width 344 height 30
type input "473"
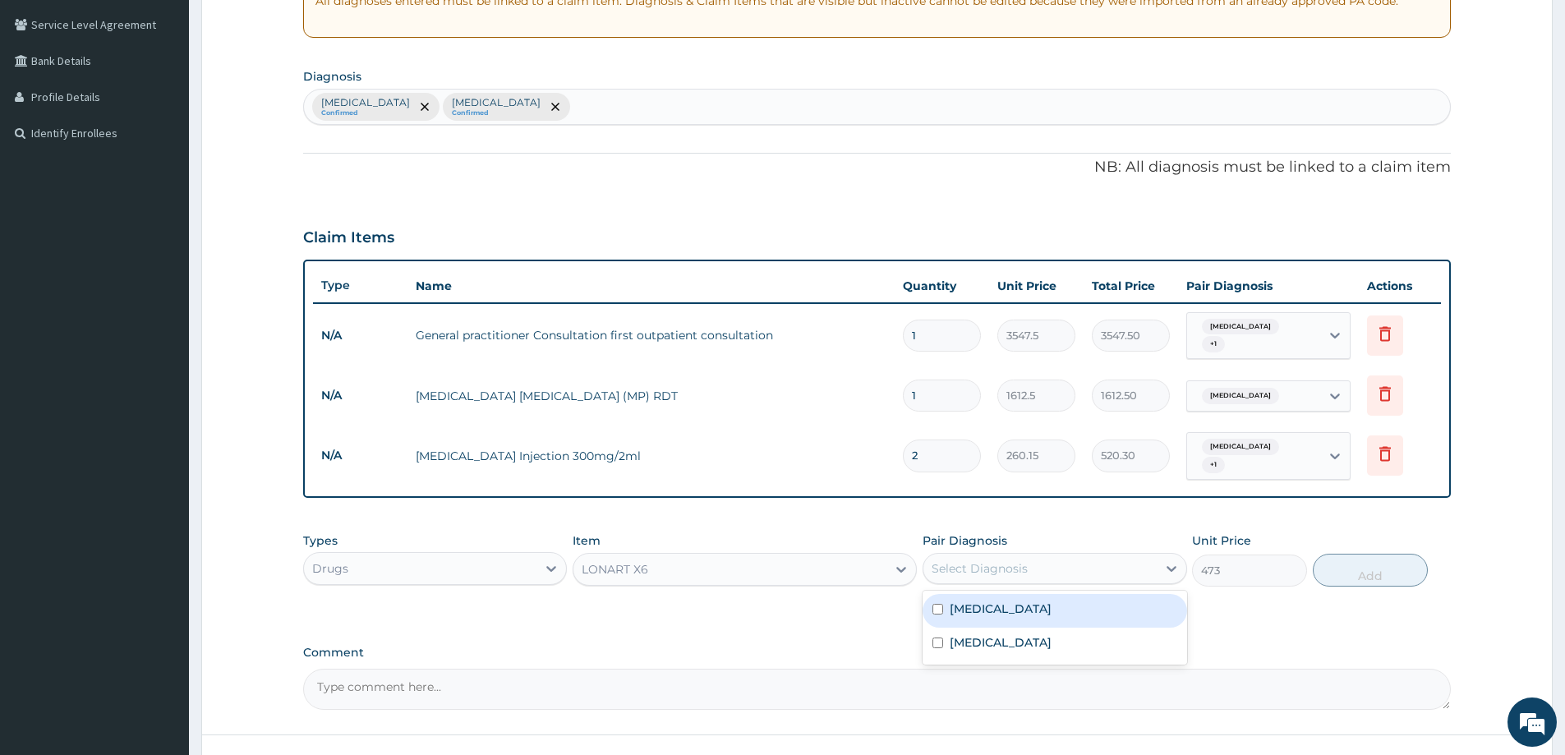
click at [1132, 556] on div "Select Diagnosis" at bounding box center [1040, 569] width 233 height 26
click at [1070, 599] on div "Malaria" at bounding box center [1055, 611] width 264 height 34
checkbox input "true"
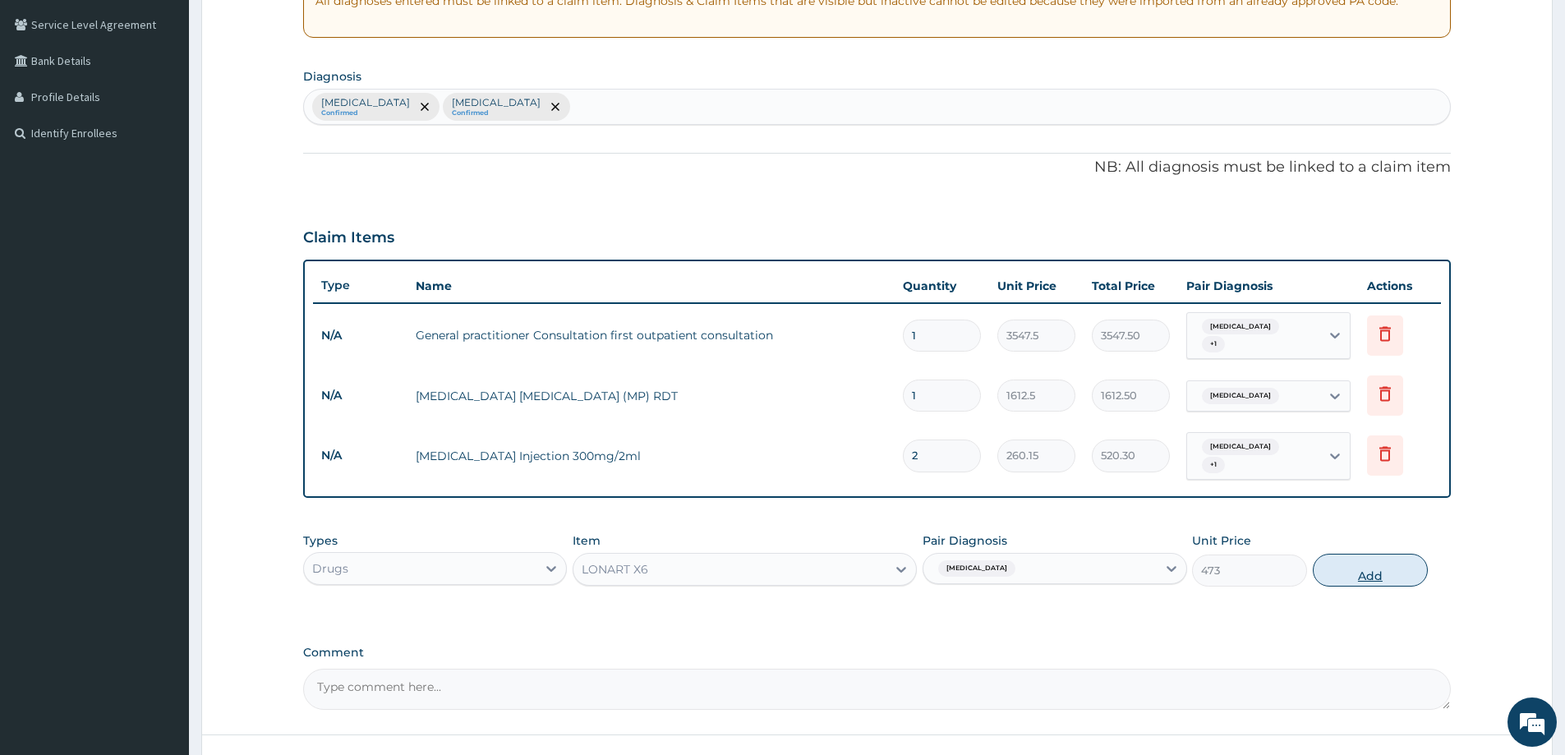
click at [1353, 556] on button "Add" at bounding box center [1370, 570] width 115 height 33
type input "0"
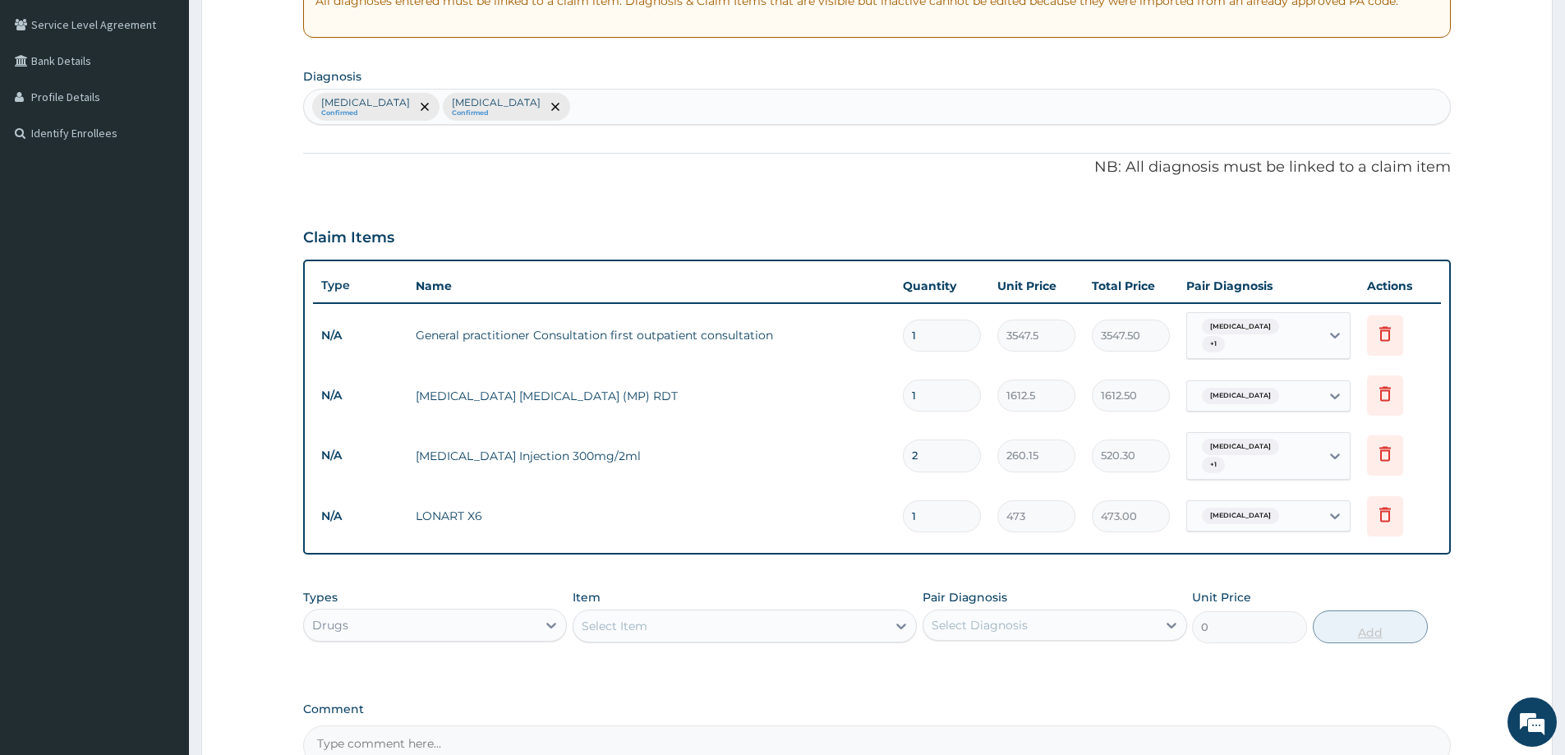
type input "0.00"
type input "6"
type input "2838.00"
type input "6"
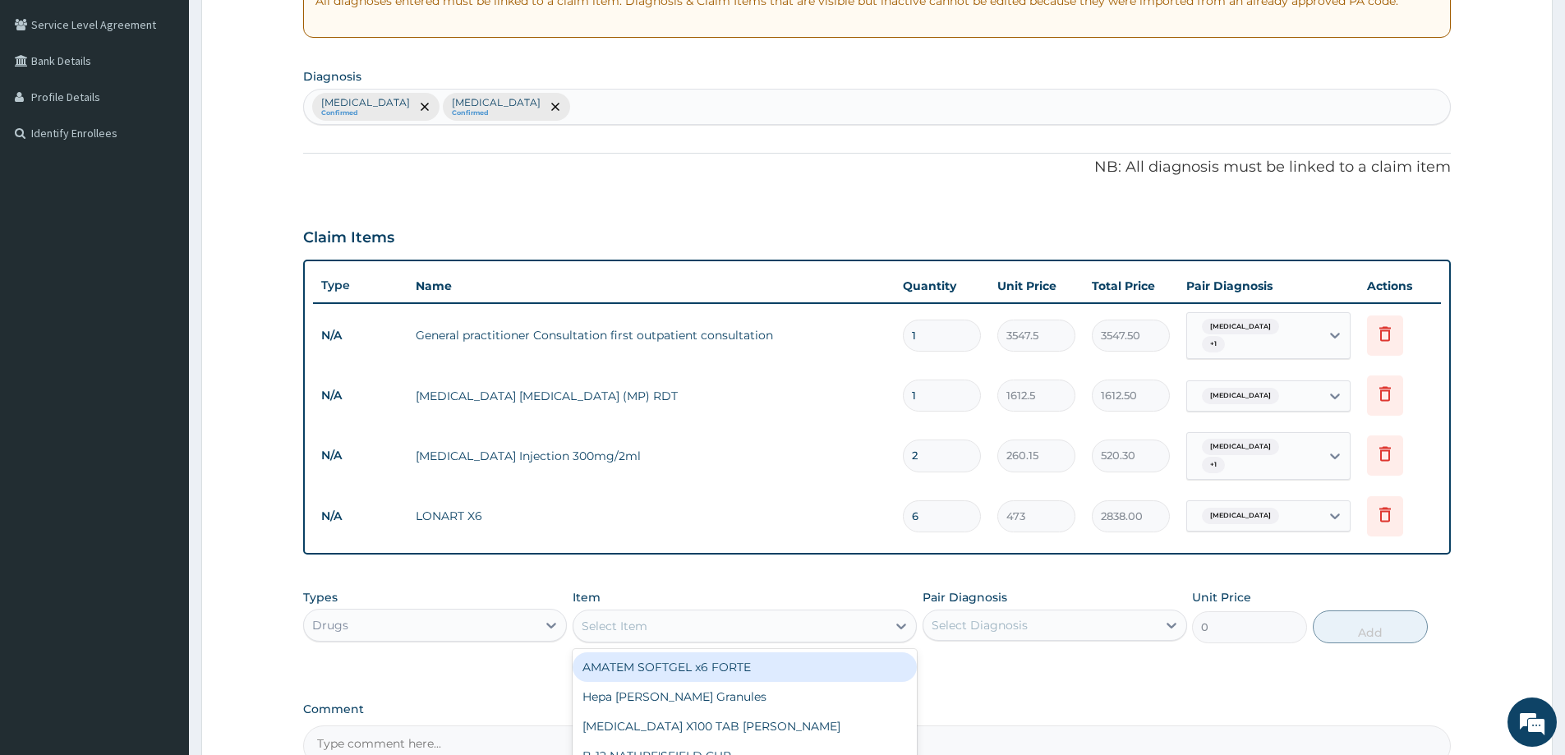
click at [735, 620] on div "Select Item" at bounding box center [730, 626] width 313 height 26
paste input "Paracetamol"
type input "Paracetamol"
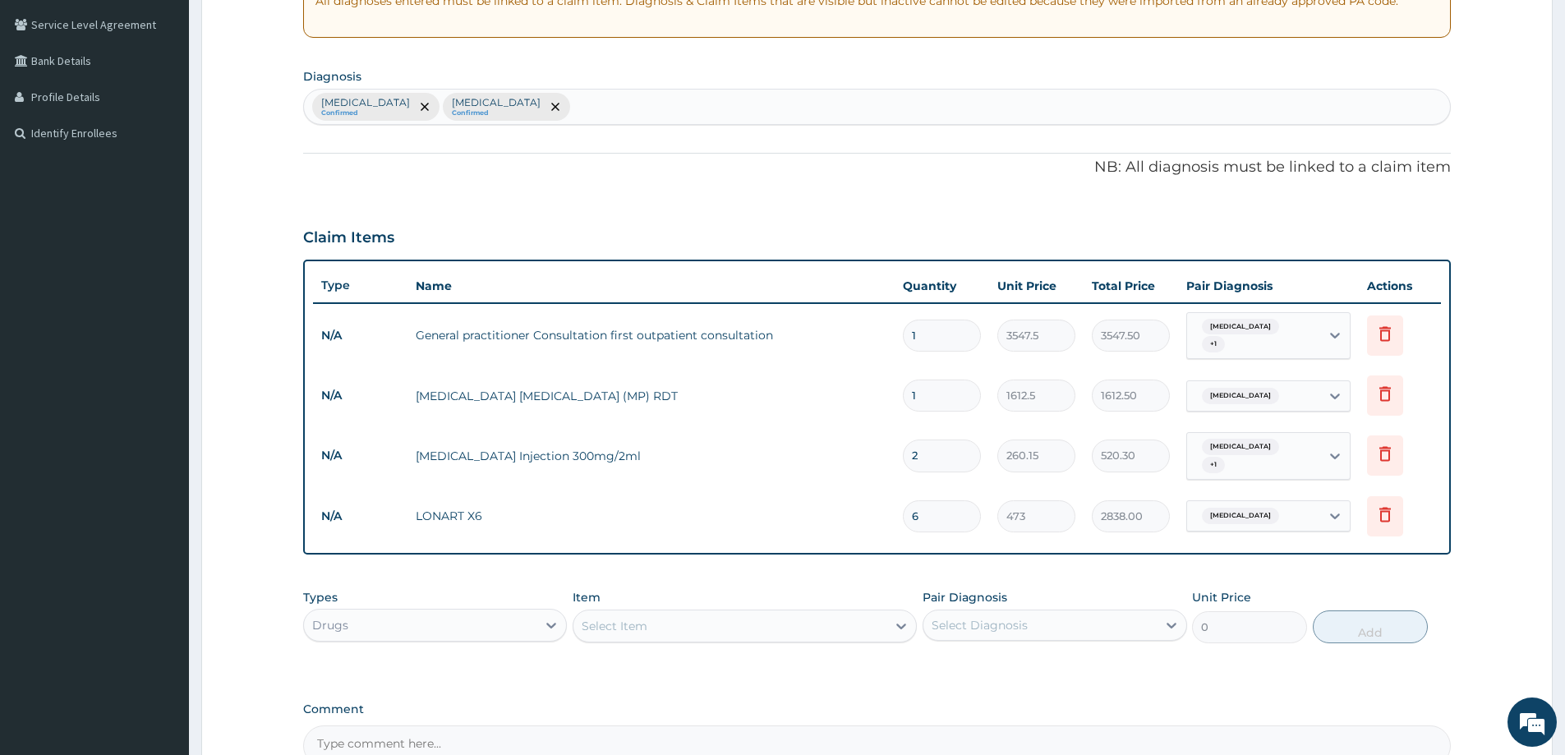
click at [735, 620] on div "Select Item" at bounding box center [730, 626] width 313 height 26
paste input "Paracetamol"
type input "Paracetamol"
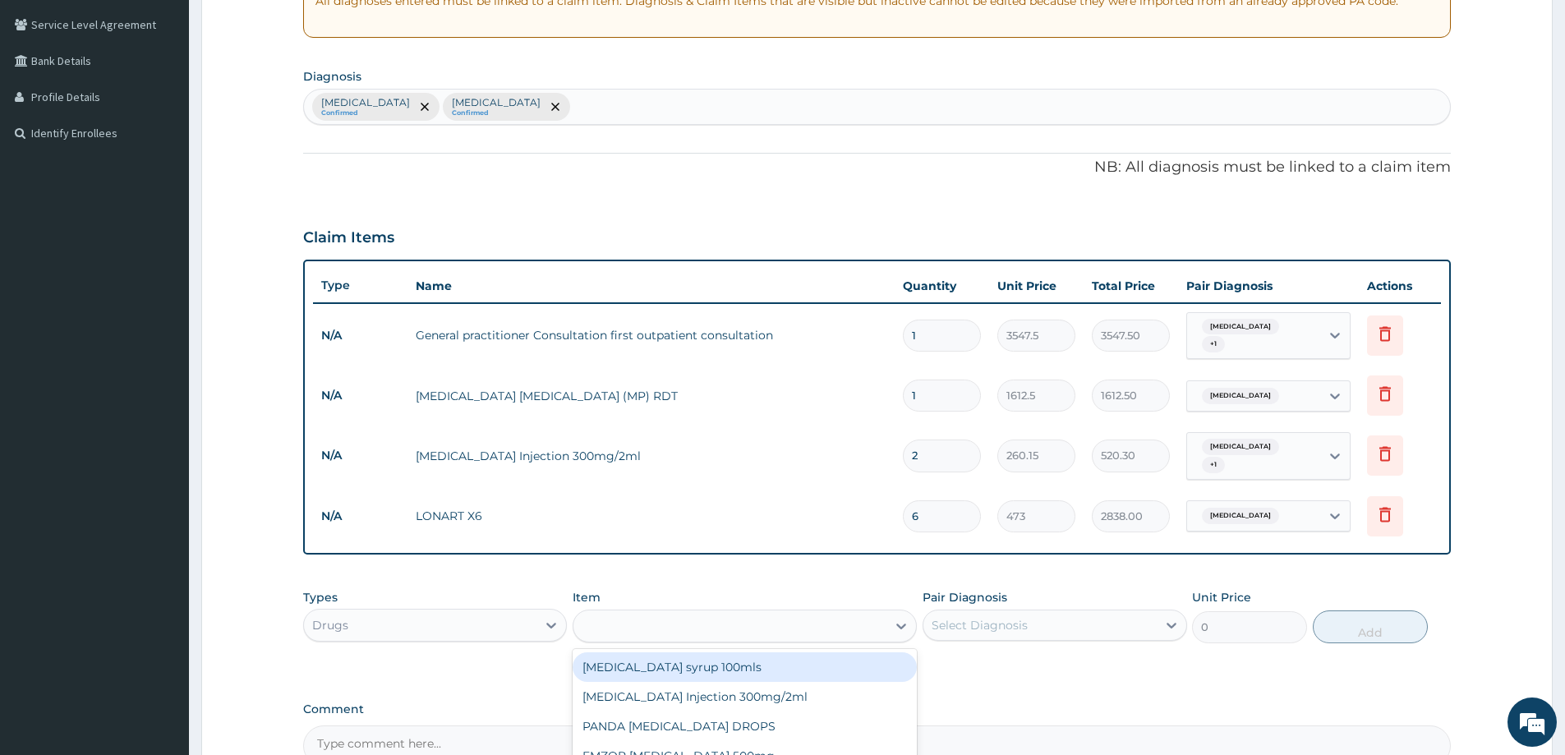
click at [735, 620] on div "Paracetamol" at bounding box center [730, 626] width 313 height 26
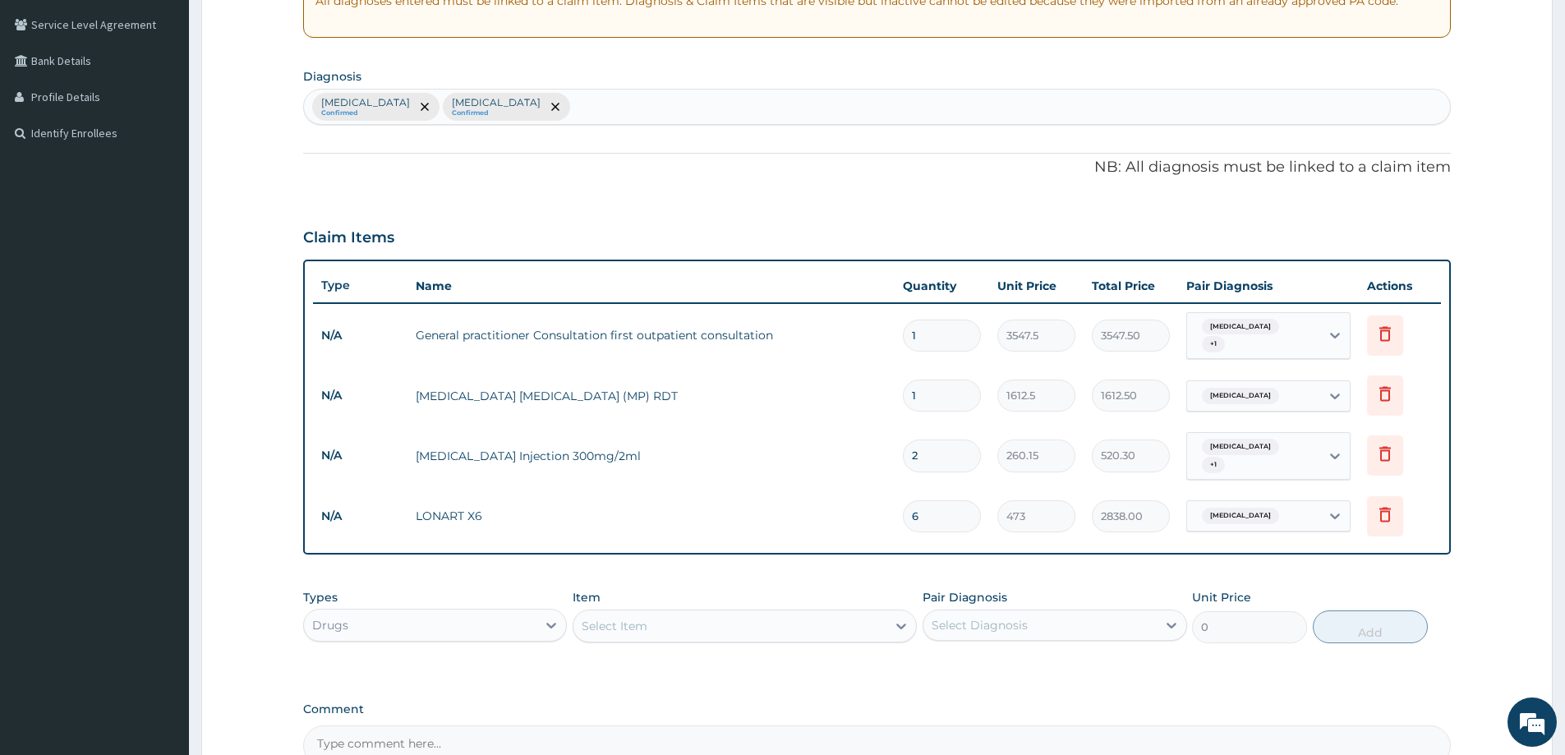
paste input "text"
click at [735, 620] on div "Select Item" at bounding box center [730, 626] width 313 height 26
paste input "Paracetamol"
type input "Paracetamol"
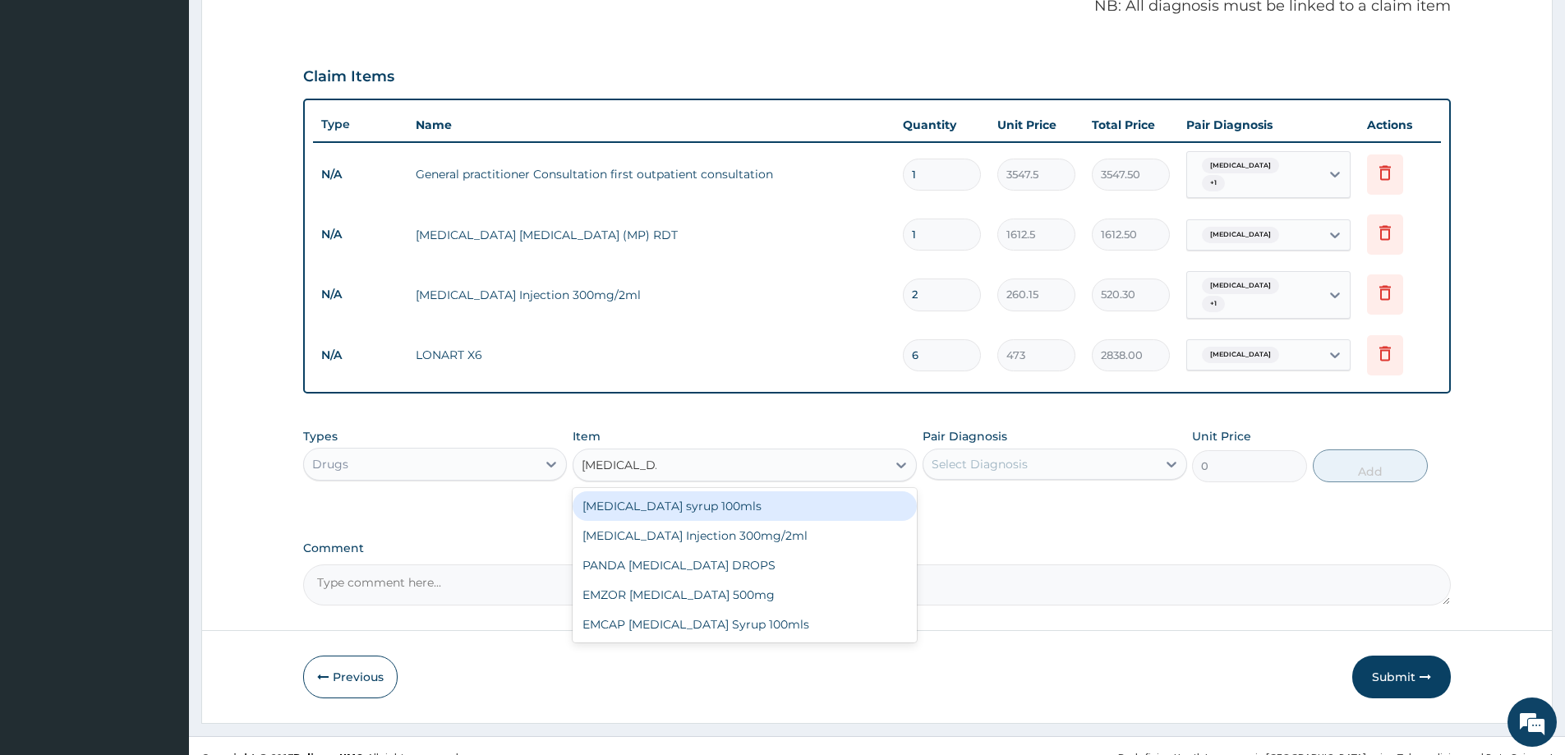
scroll to position [500, 0]
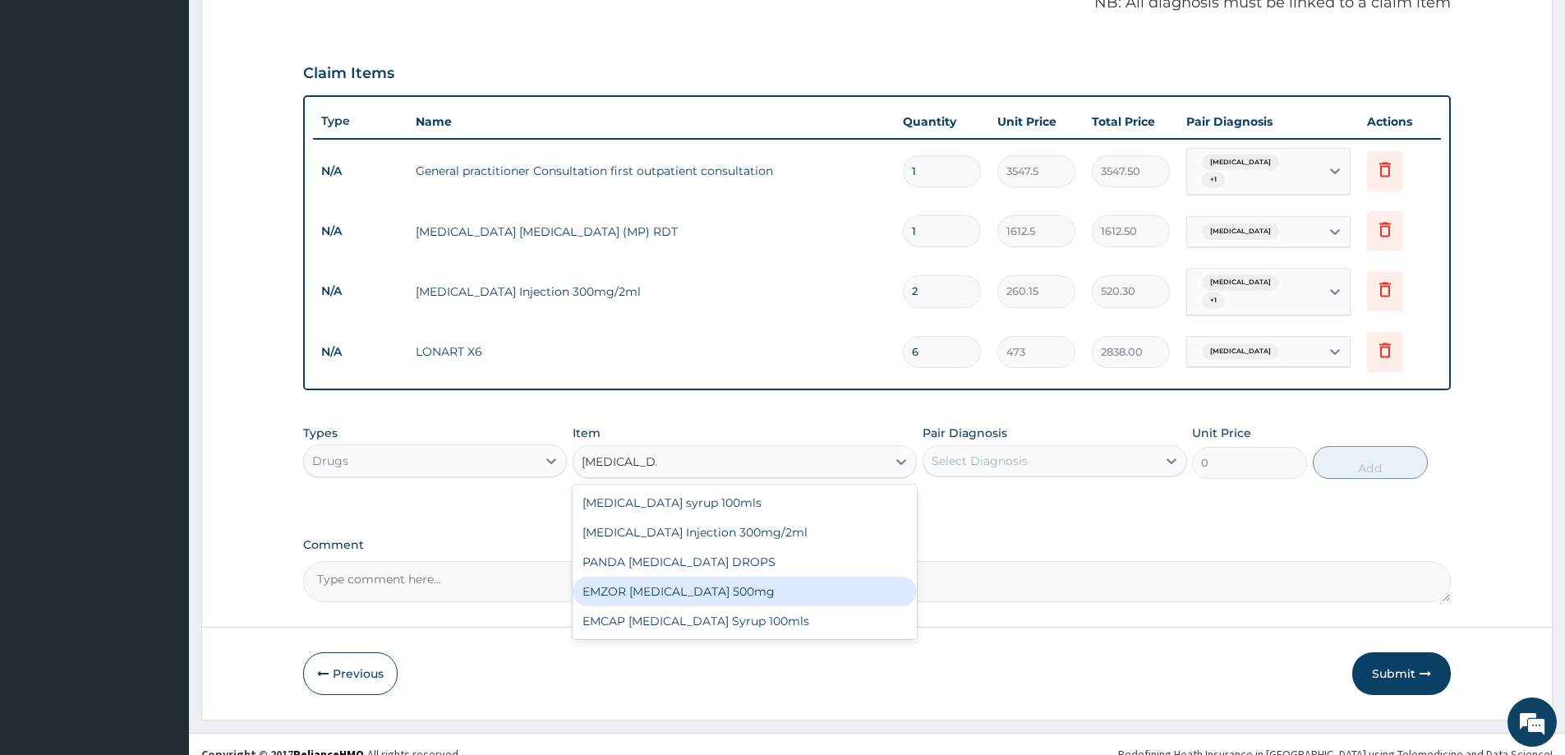
click at [776, 577] on div "EMZOR PARACETAMOL 500mg" at bounding box center [745, 592] width 344 height 30
type input "23.65"
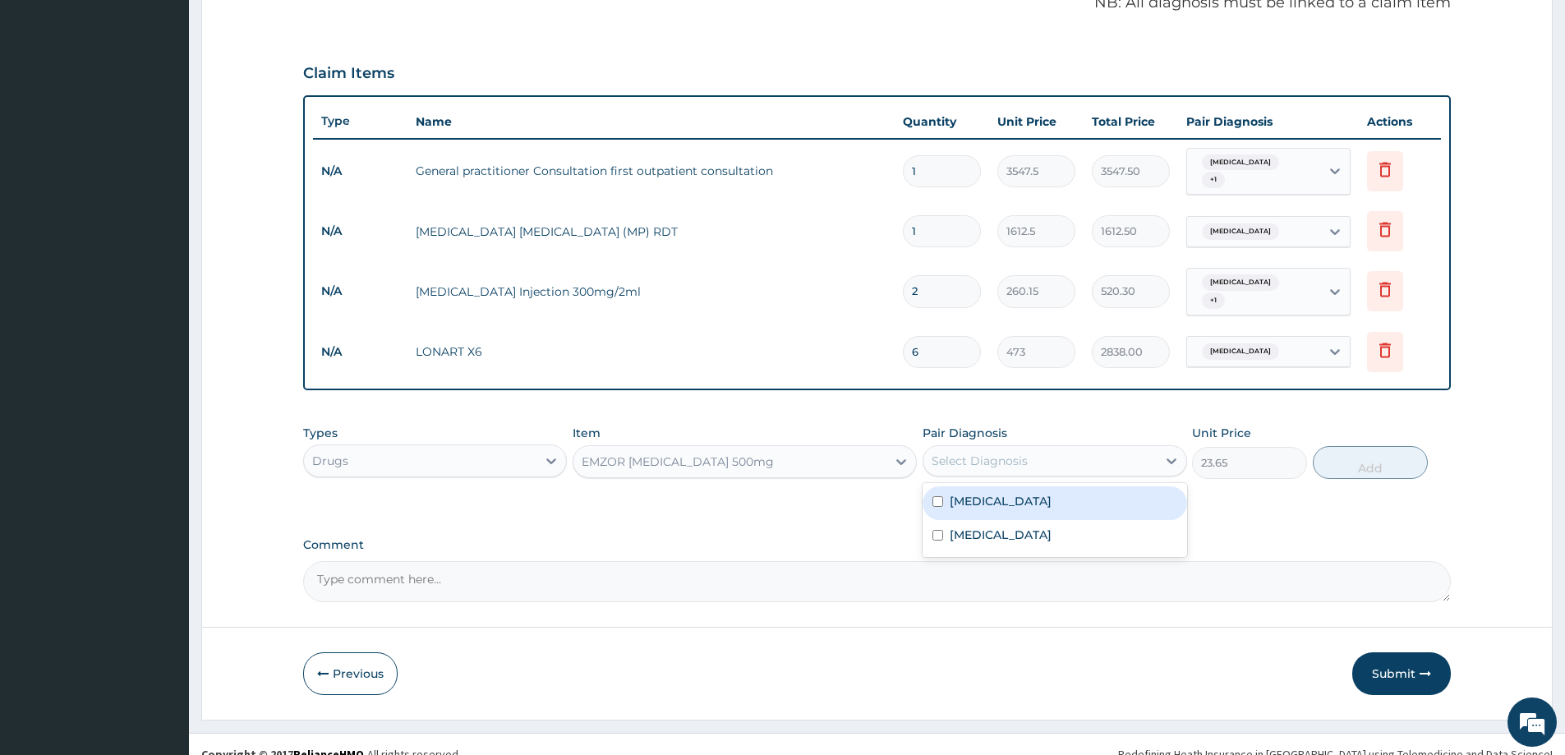
click at [1067, 448] on div "Select Diagnosis" at bounding box center [1040, 461] width 233 height 26
click at [1003, 492] on div "Malaria" at bounding box center [1055, 503] width 264 height 34
checkbox input "true"
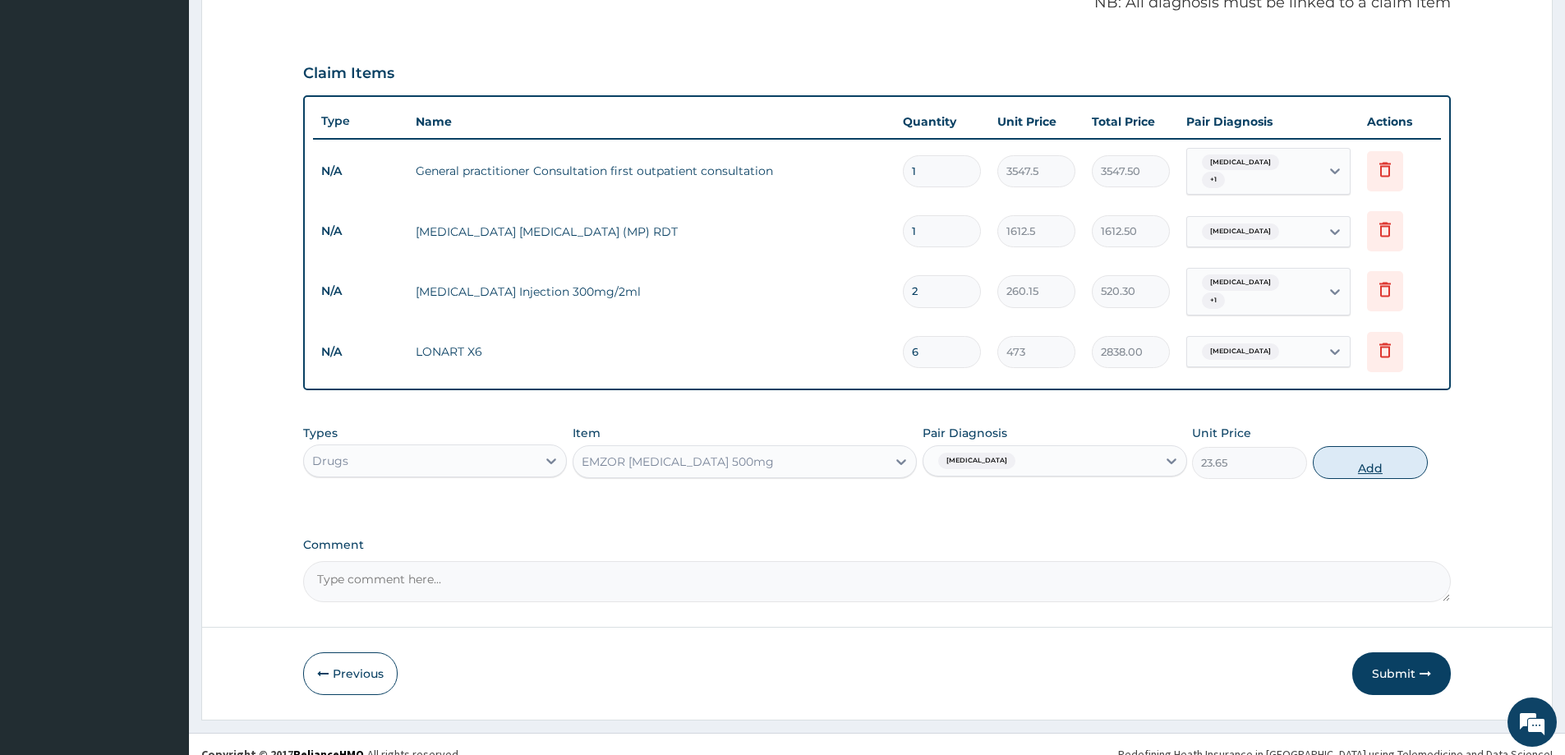
click at [1353, 446] on button "Add" at bounding box center [1370, 462] width 115 height 33
type input "0"
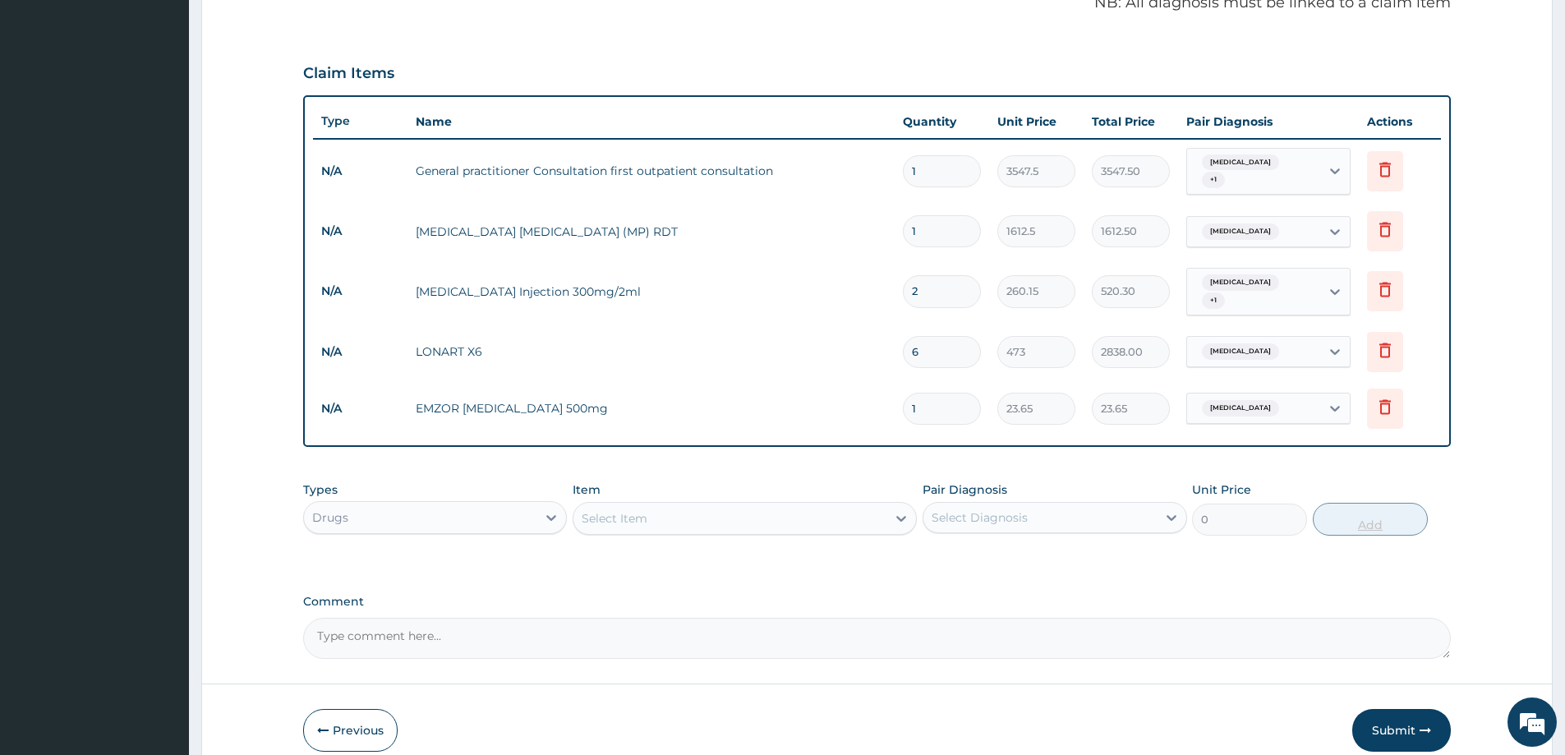
type input "18"
type input "425.70"
type input "18"
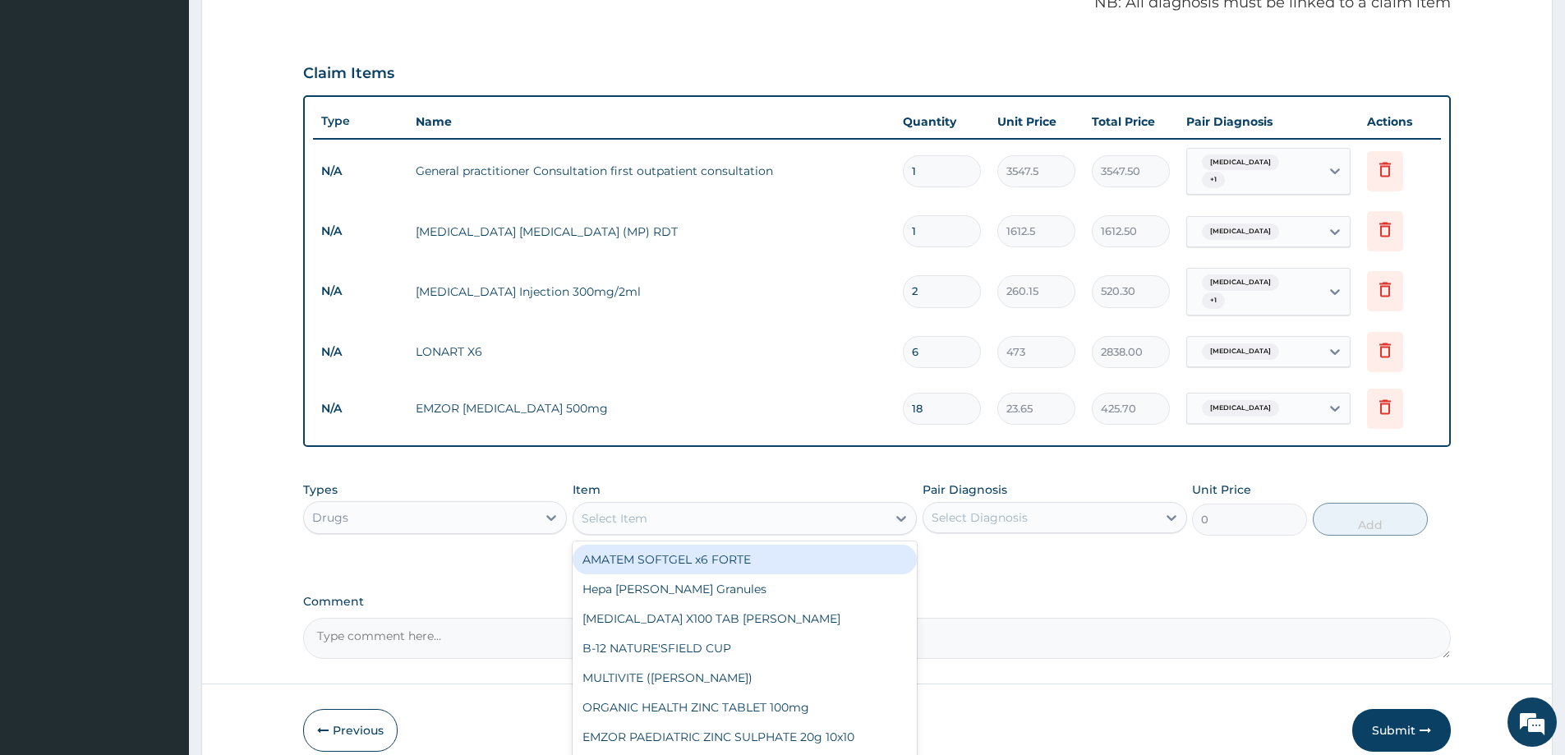
click at [676, 505] on div "Select Item" at bounding box center [730, 518] width 313 height 26
paste input "Loratadine"
type input "Loratadine"
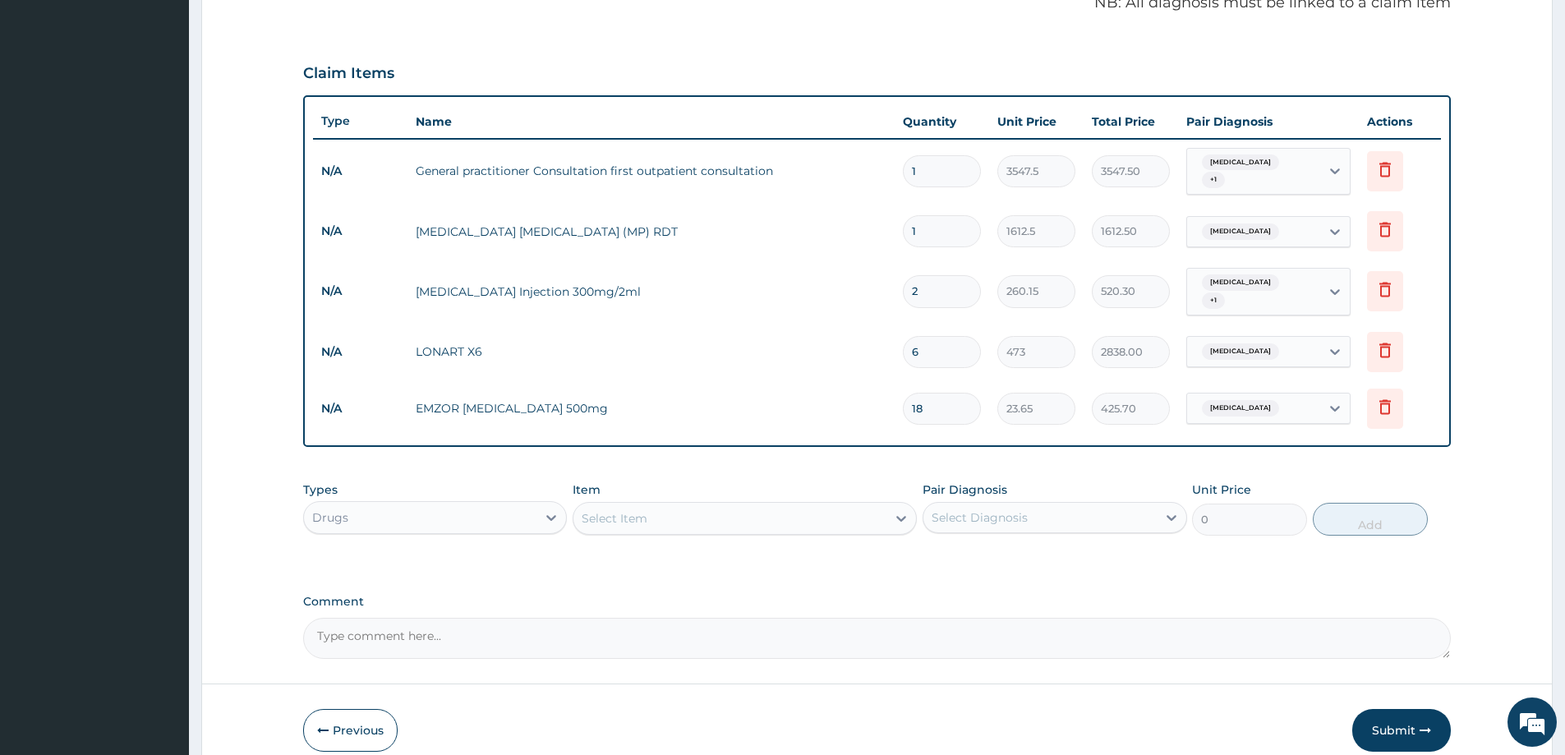
click at [676, 505] on div "Select Item" at bounding box center [730, 518] width 313 height 26
paste input "Loratadine"
type input "Loratadine"
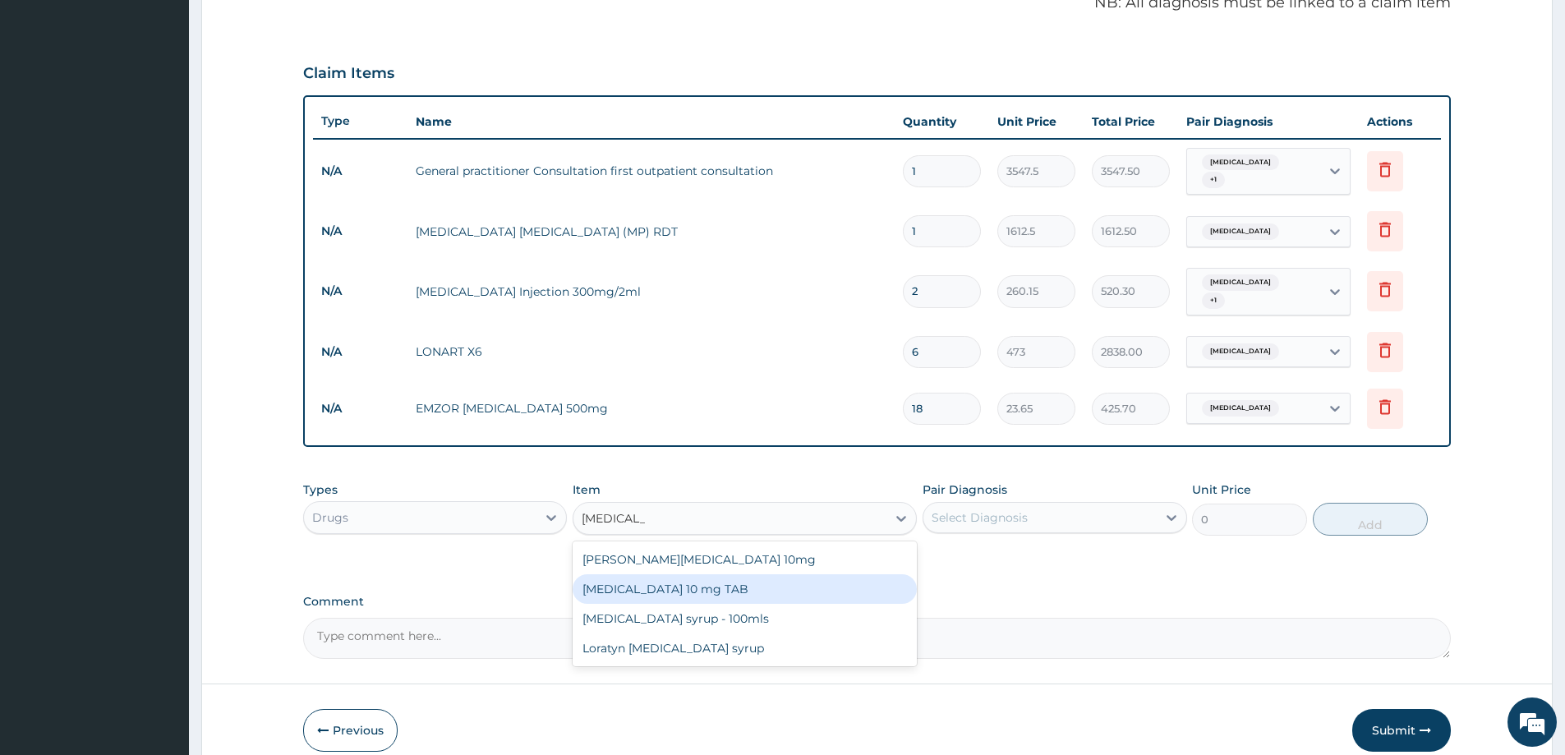
click at [705, 574] on div "[MEDICAL_DATA] 10 mg TAB" at bounding box center [745, 589] width 344 height 30
type input "59.125"
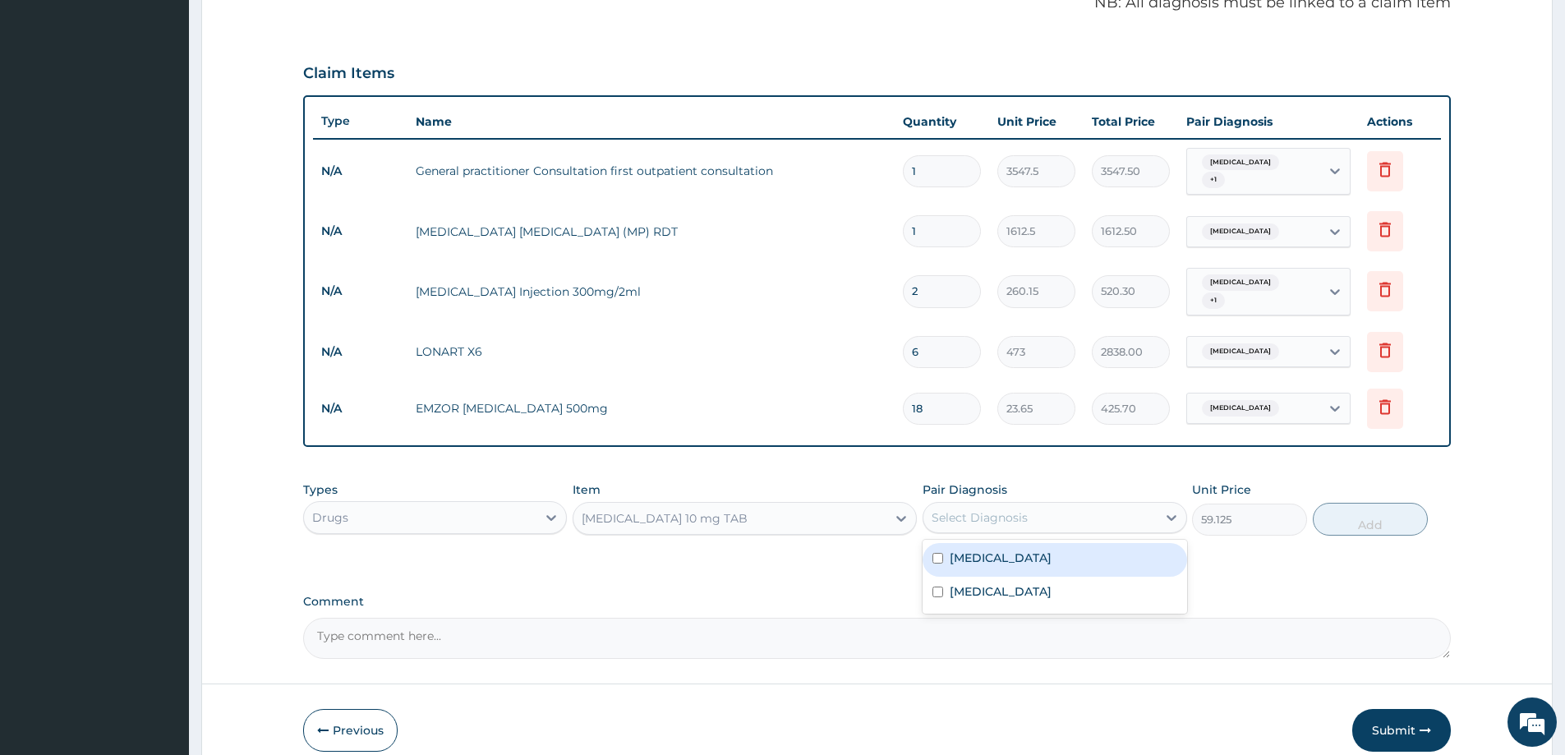
click at [1151, 505] on div "Select Diagnosis" at bounding box center [1040, 518] width 233 height 26
click at [1053, 577] on div "Common cold" at bounding box center [1055, 594] width 264 height 34
checkbox input "true"
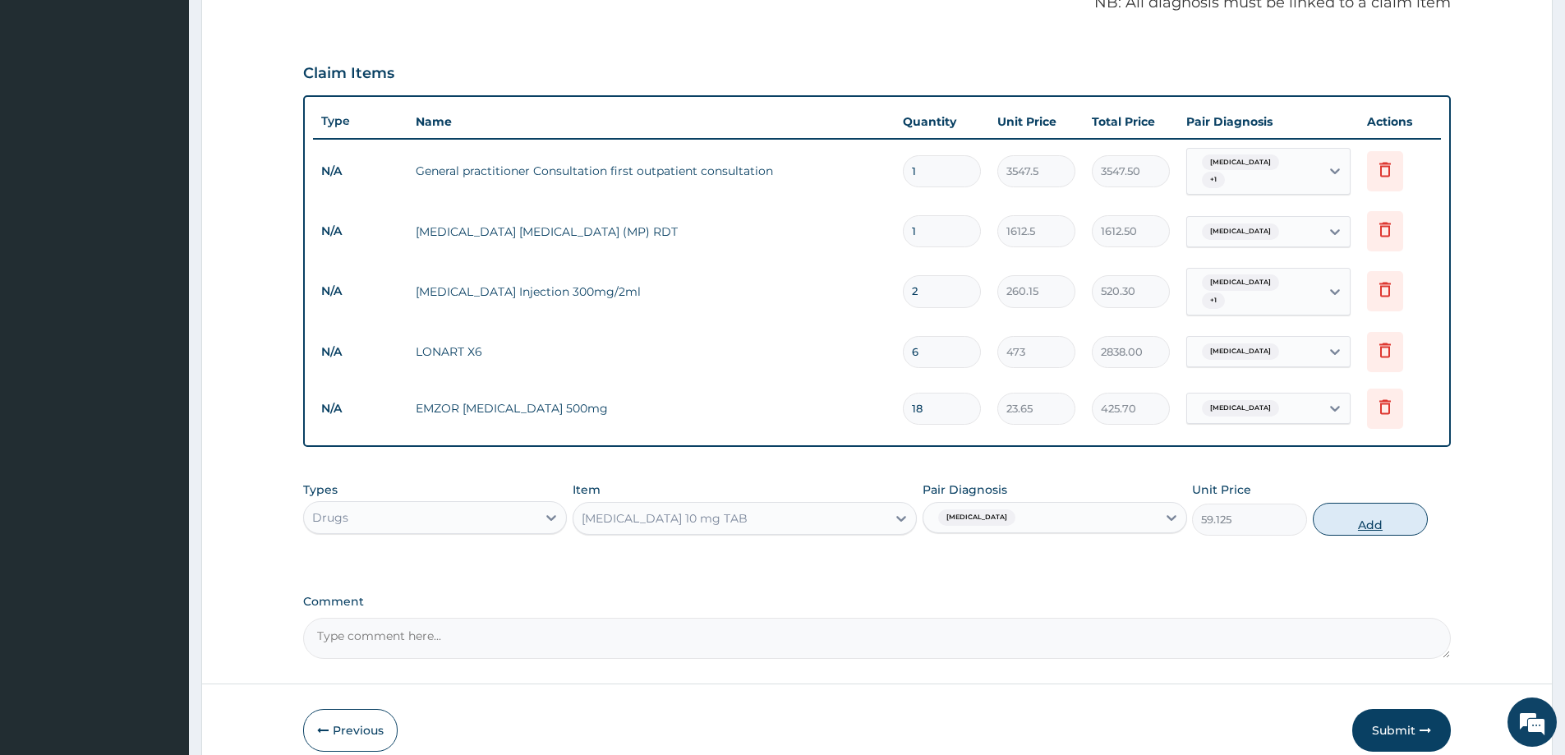
click at [1357, 511] on button "Add" at bounding box center [1370, 519] width 115 height 33
type input "0"
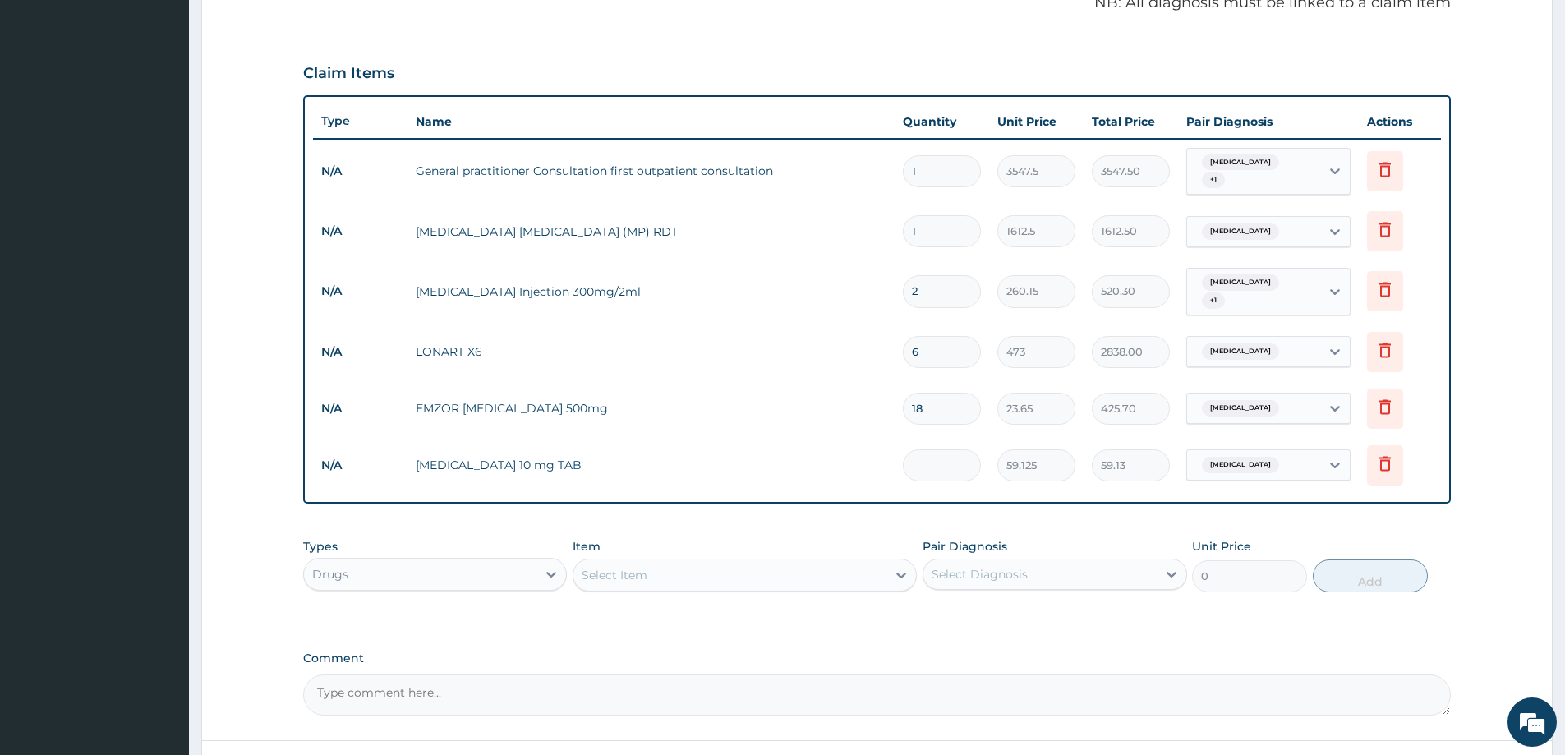
type input "0.00"
type input "5"
type input "295.63"
type input "5"
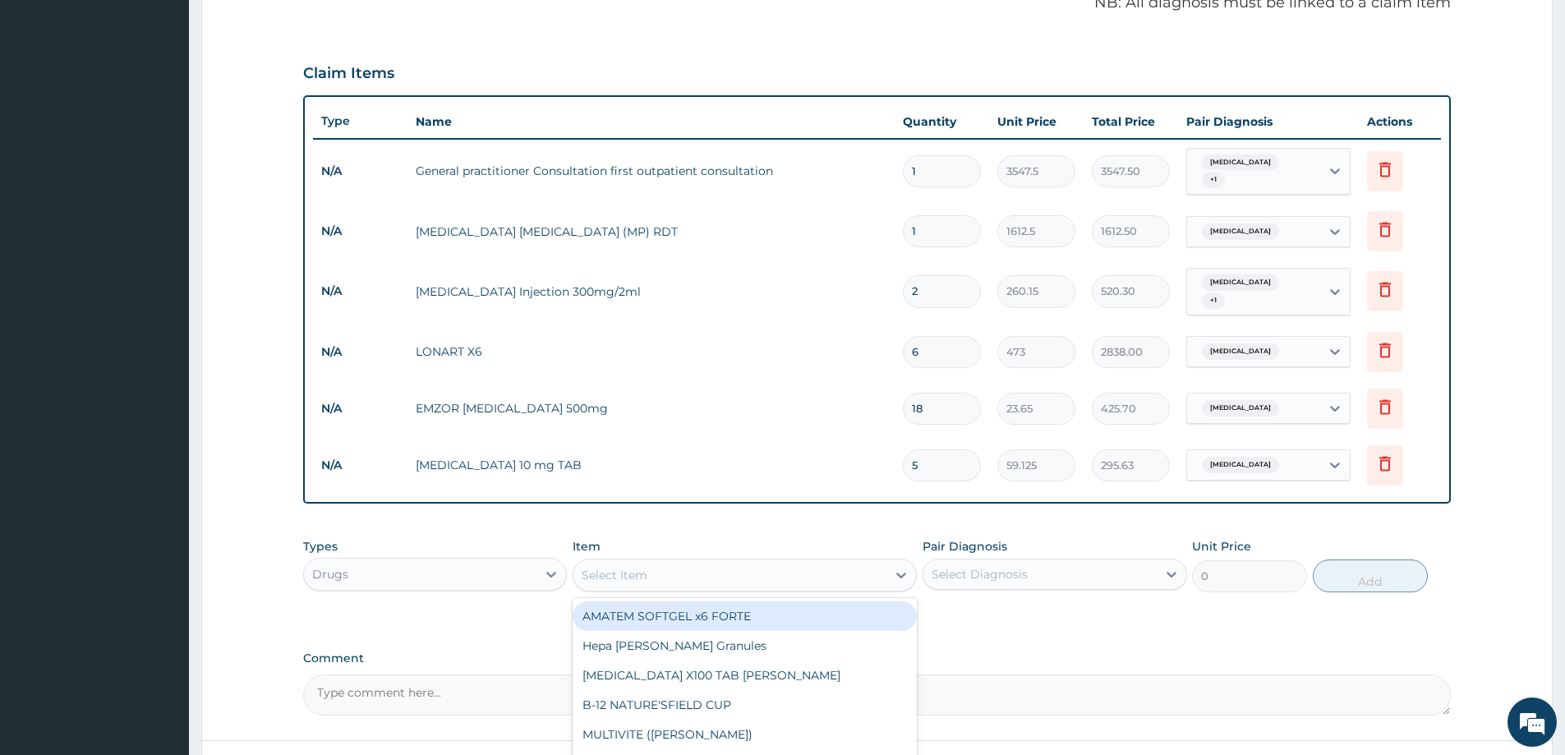
click at [730, 562] on div "Select Item" at bounding box center [730, 575] width 313 height 26
type input "COUGH"
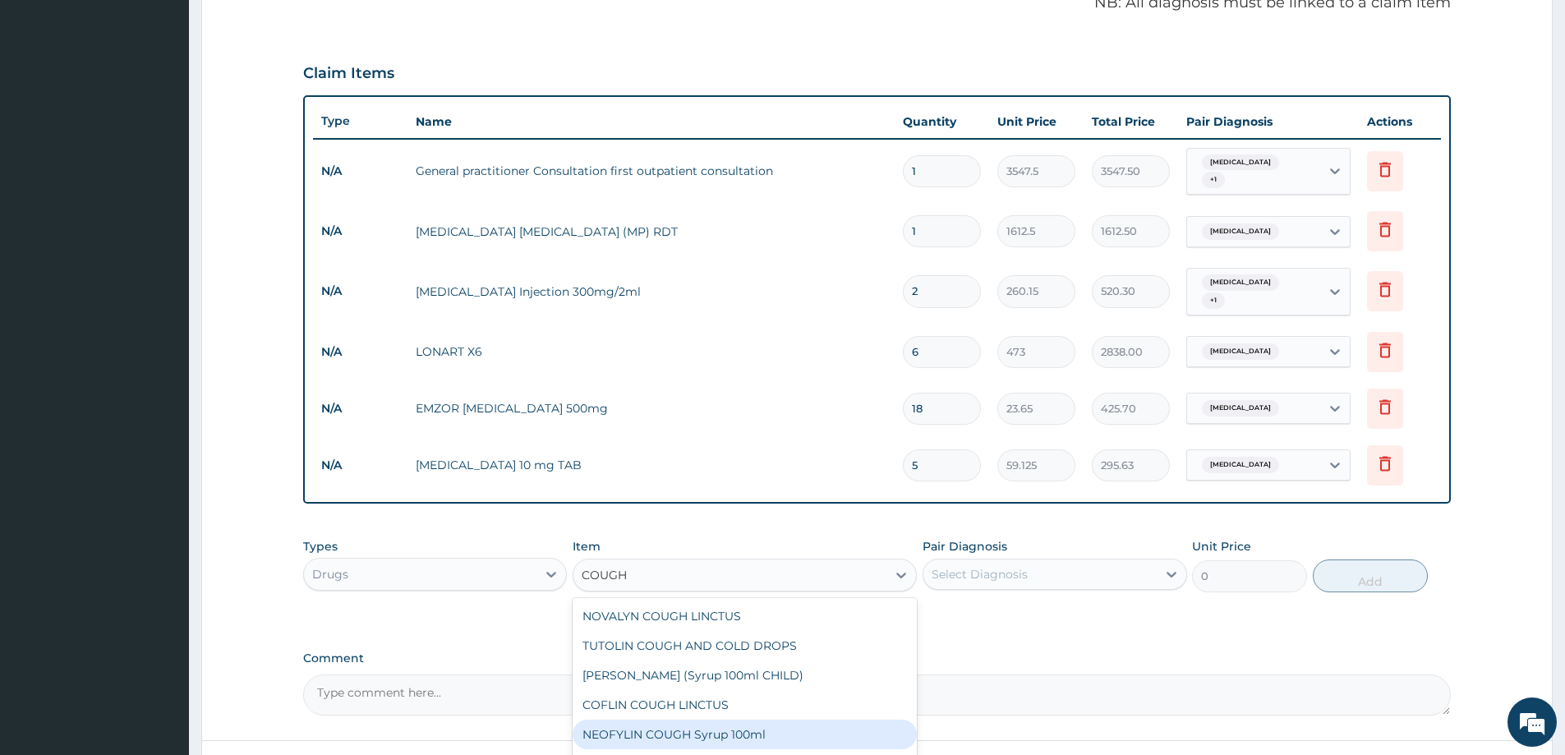
click at [701, 720] on div "NEOFYLIN COUGH Syrup 100ml" at bounding box center [745, 735] width 344 height 30
type input "1419"
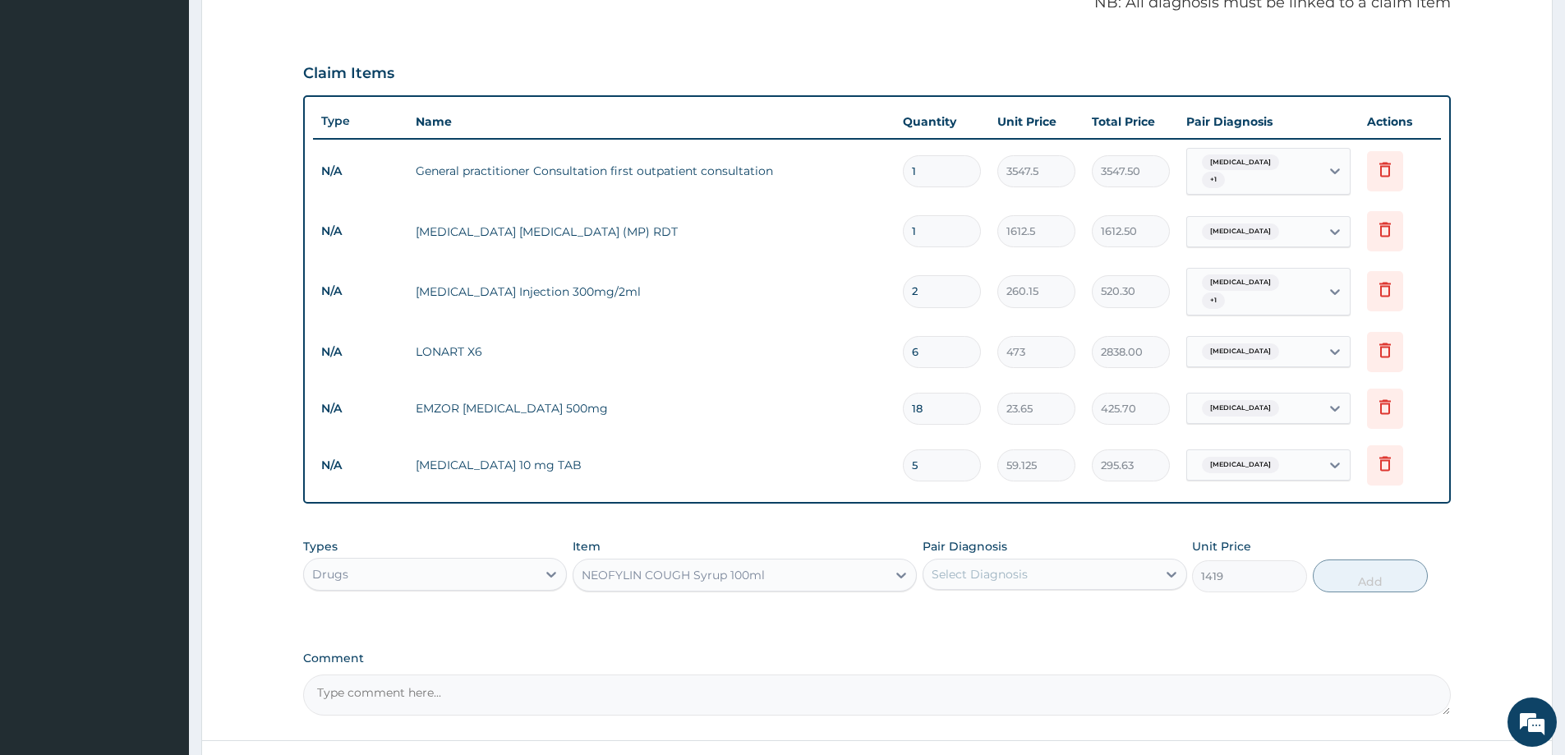
scroll to position [619, 0]
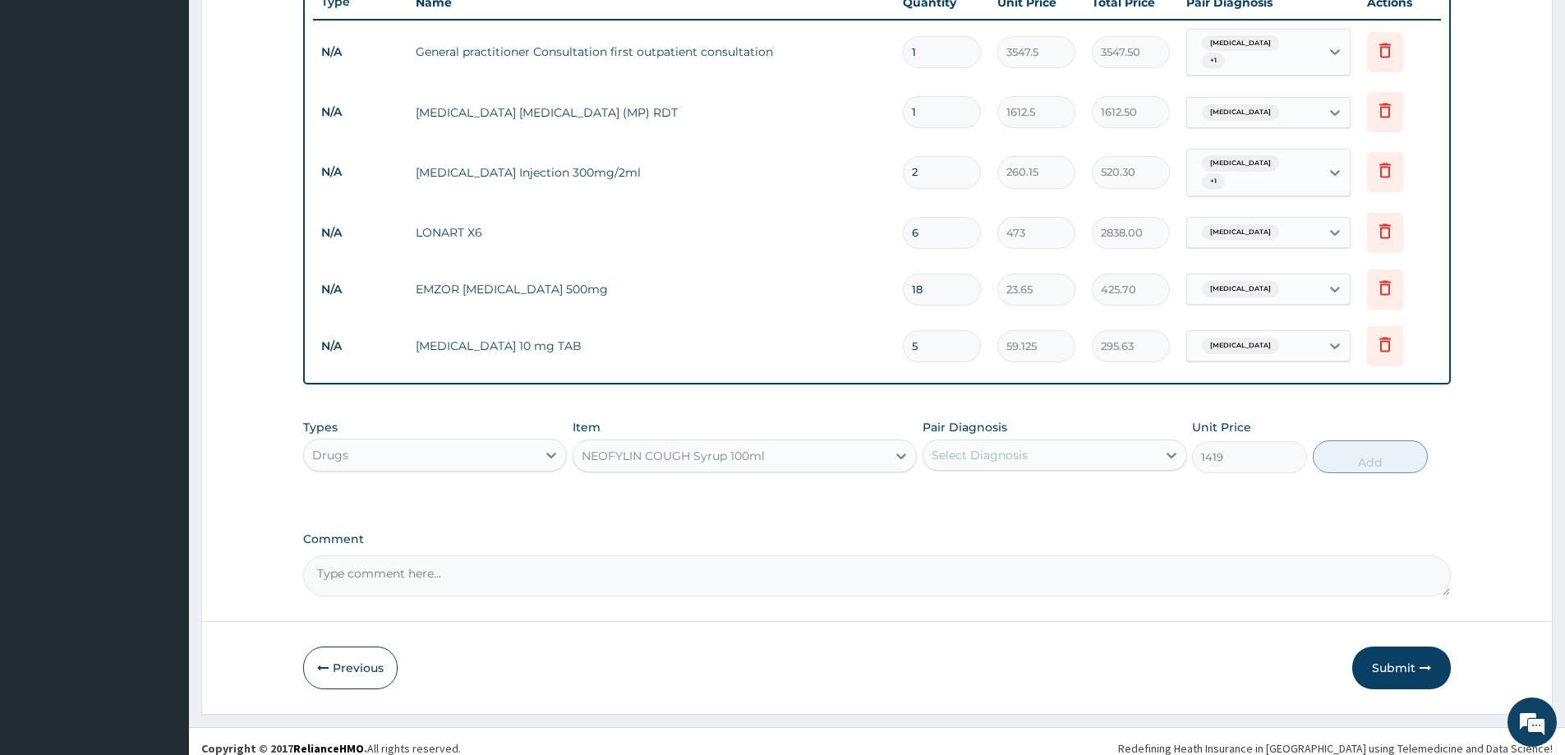
click at [1395, 654] on button "Submit" at bounding box center [1402, 668] width 99 height 43
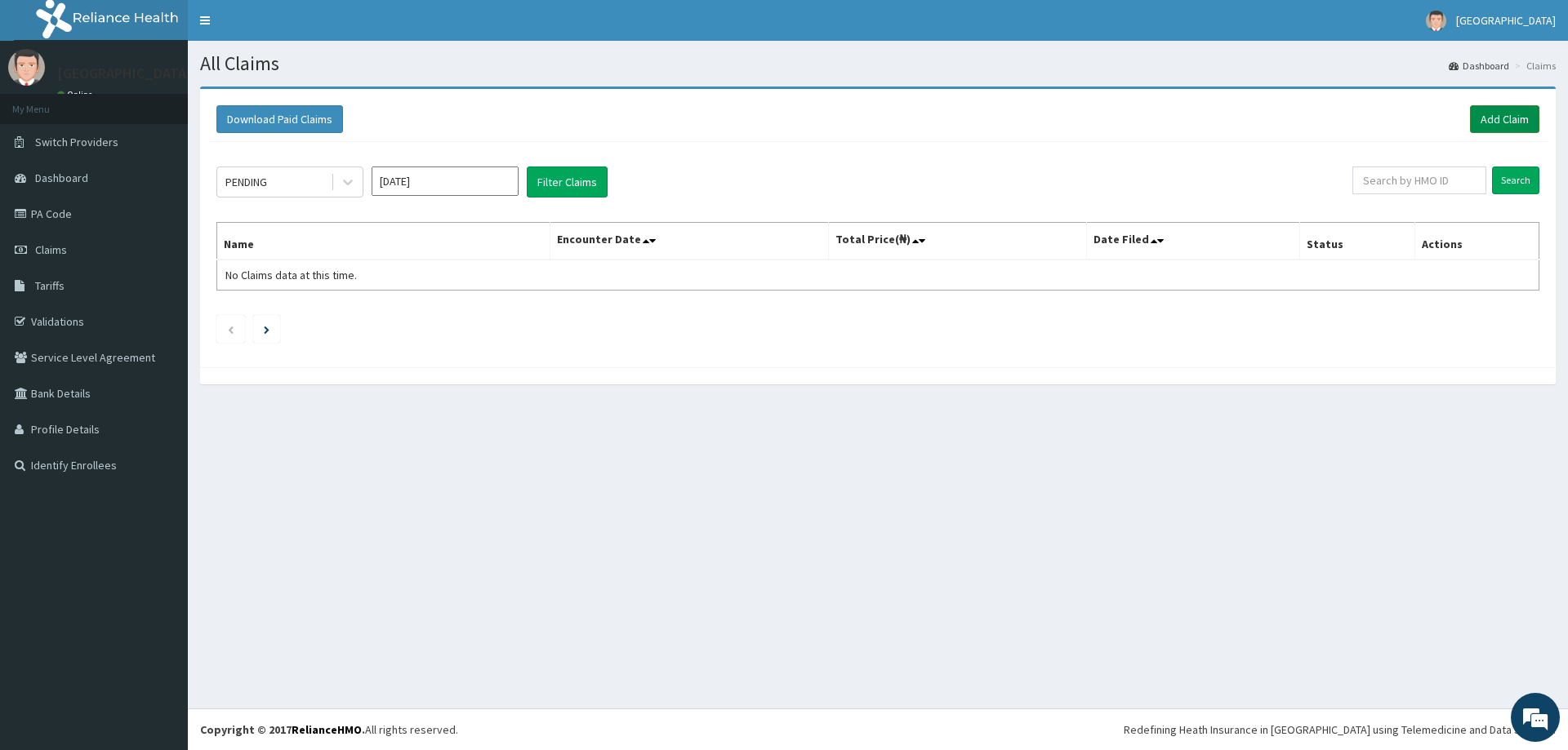
click at [1498, 117] on link "Add Claim" at bounding box center [1504, 119] width 70 height 28
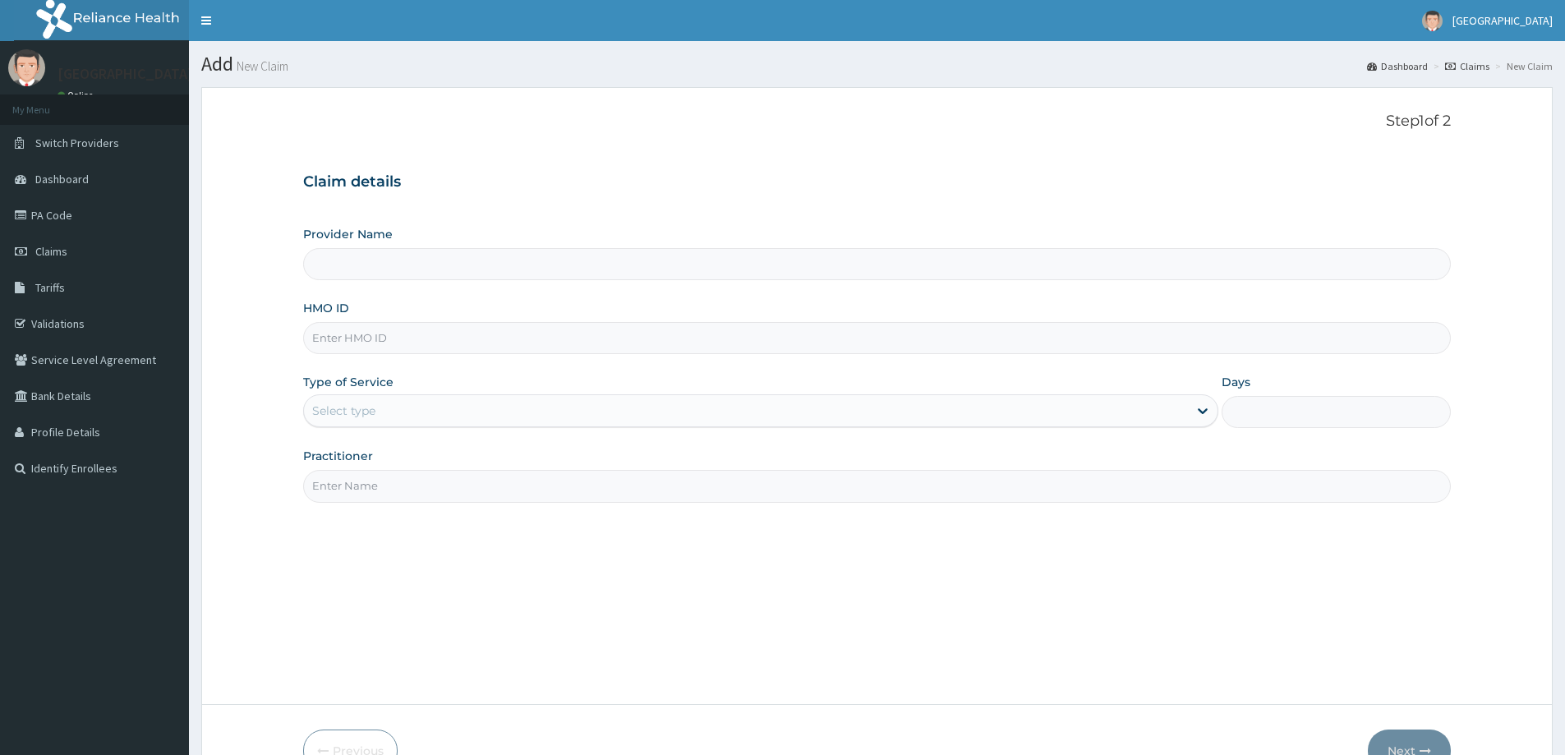
click at [609, 338] on input "HMO ID" at bounding box center [877, 338] width 1148 height 32
type input "[GEOGRAPHIC_DATA]"
paste input "CPW/10167/A"
type input "CPW/10167/A"
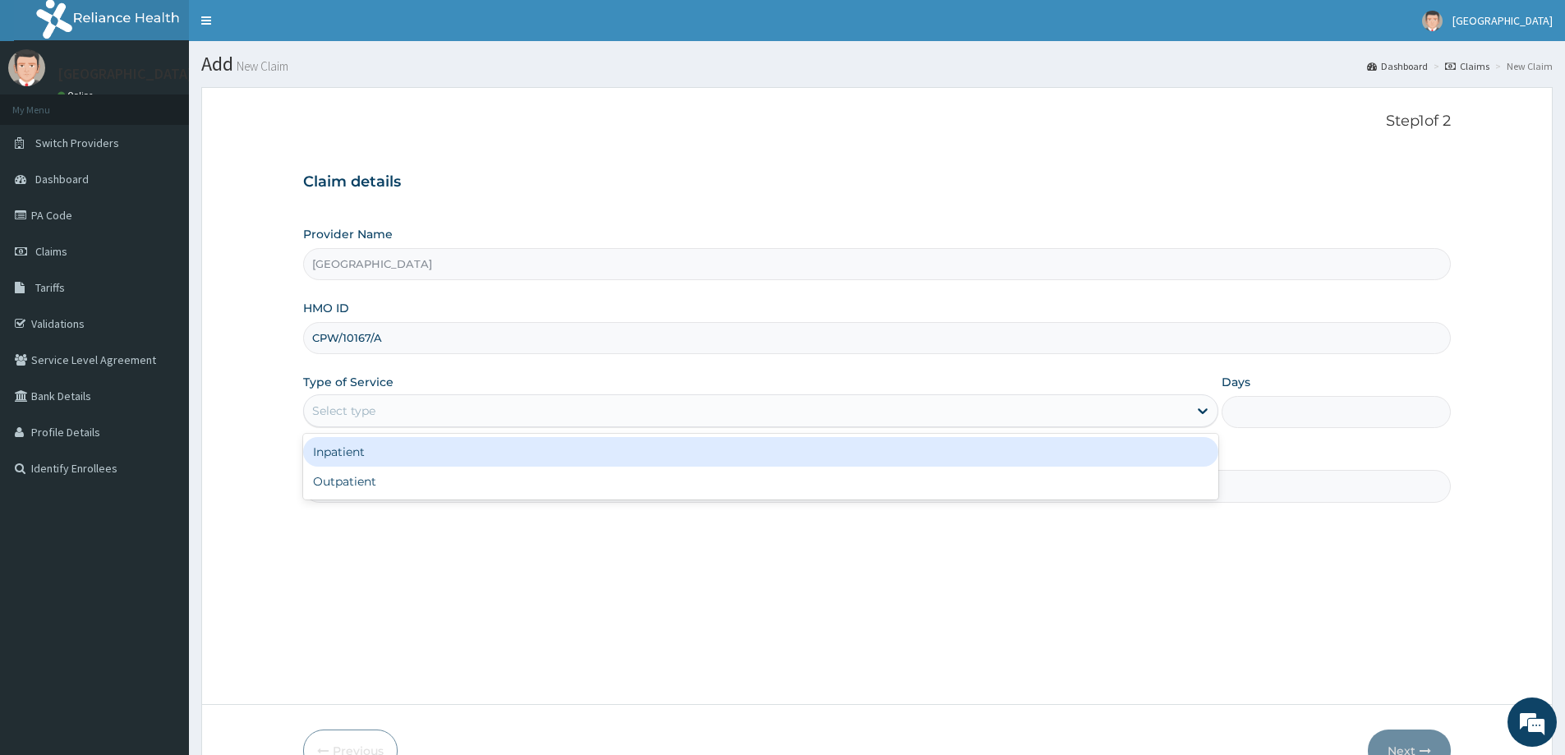
click at [556, 413] on div "Select type" at bounding box center [746, 411] width 884 height 26
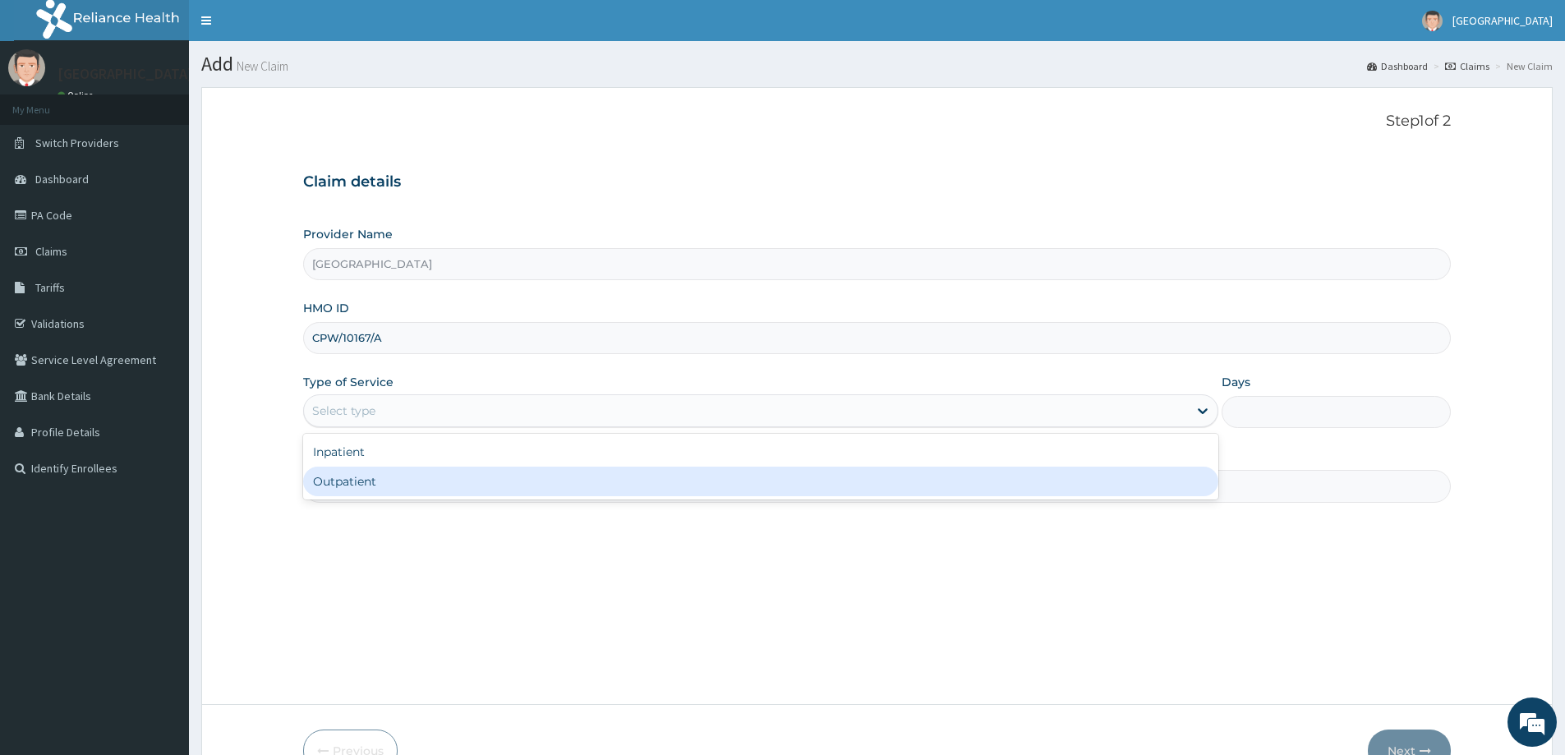
click at [493, 486] on div "Outpatient" at bounding box center [760, 482] width 915 height 30
type input "1"
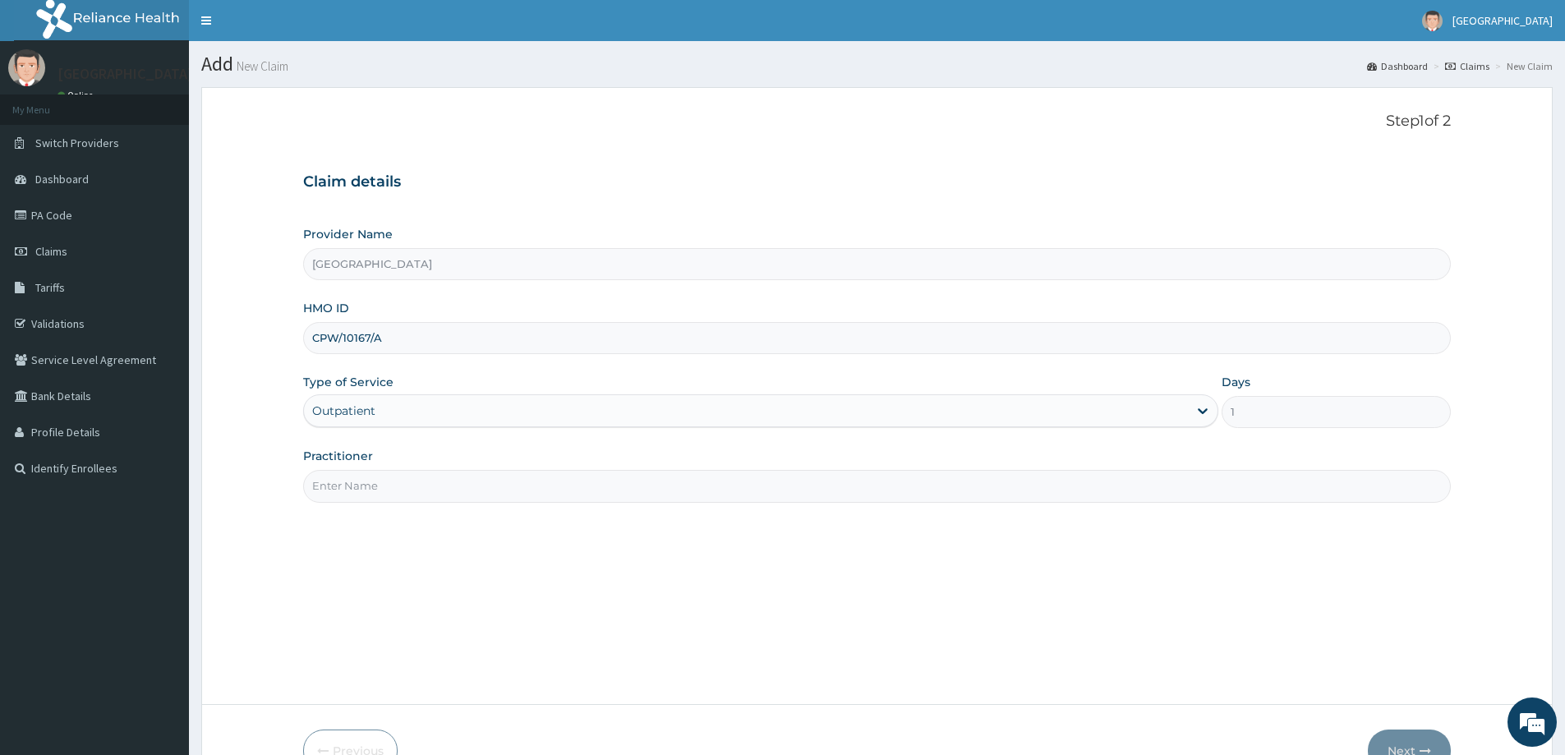
click at [500, 487] on input "Practitioner" at bounding box center [877, 486] width 1148 height 32
type input "DR LADAPO"
click at [1065, 547] on div "Step 1 of 2 Claim details Provider Name Divine Medical Centre HMO ID CPW/10167/…" at bounding box center [877, 396] width 1148 height 566
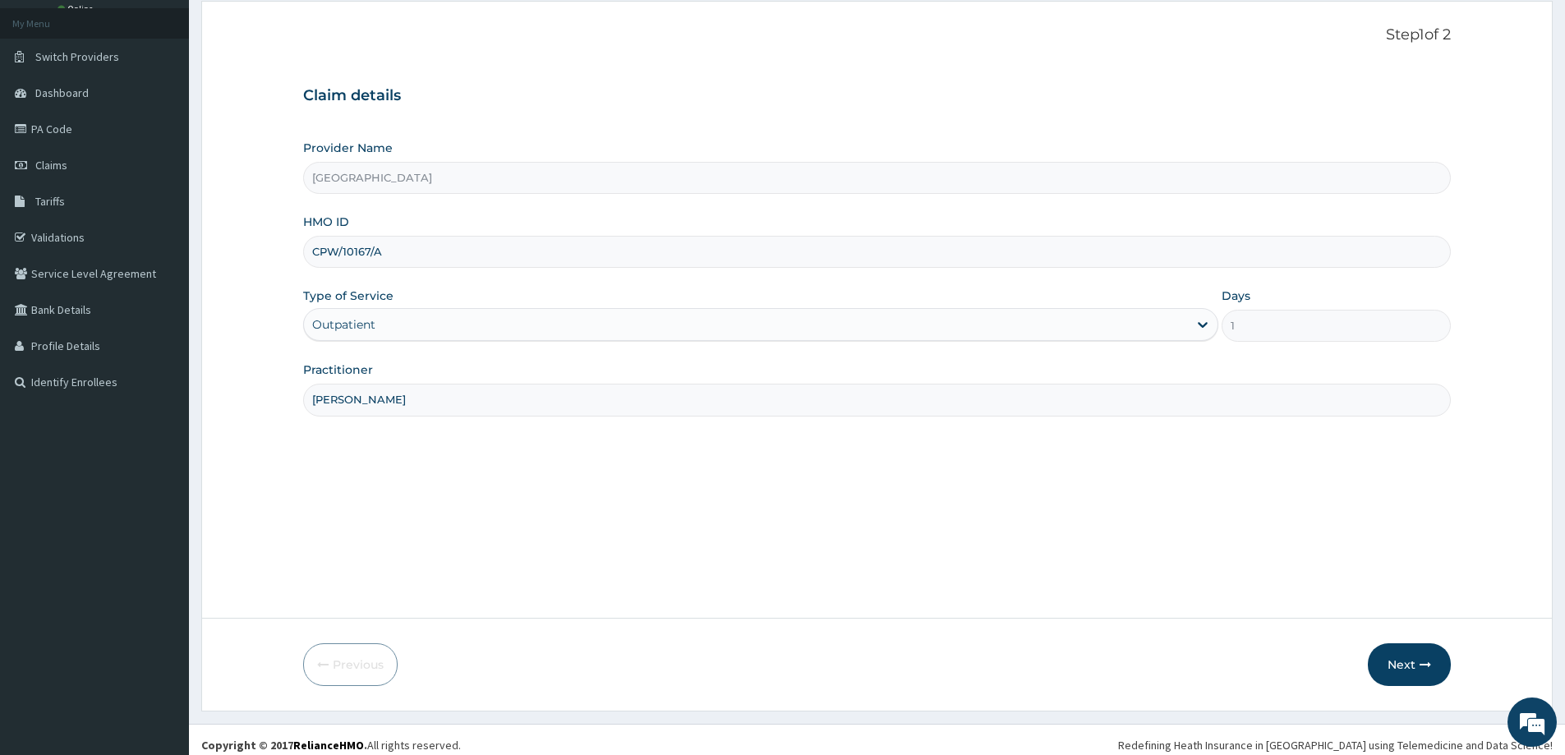
scroll to position [97, 0]
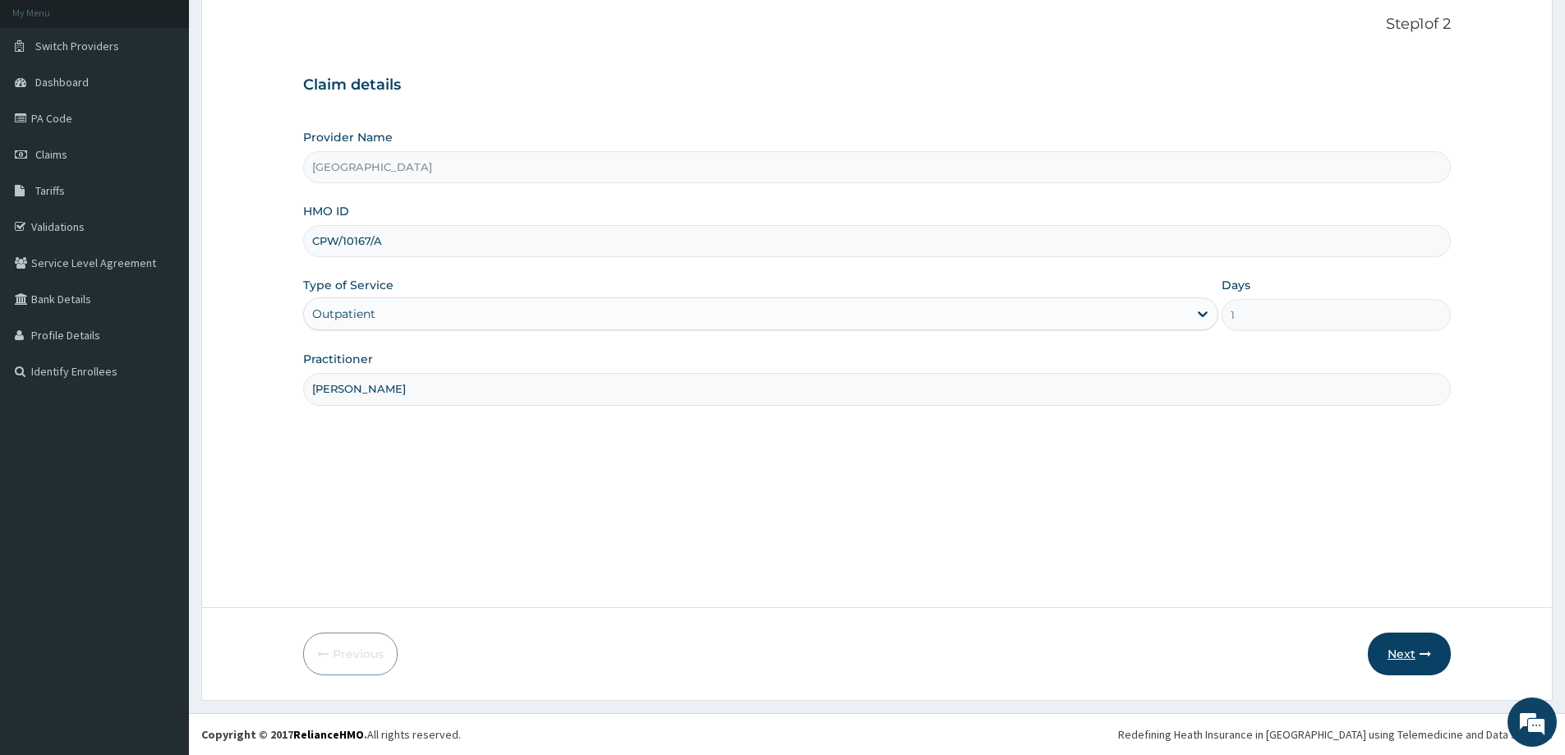
click at [1389, 648] on button "Next" at bounding box center [1409, 654] width 83 height 43
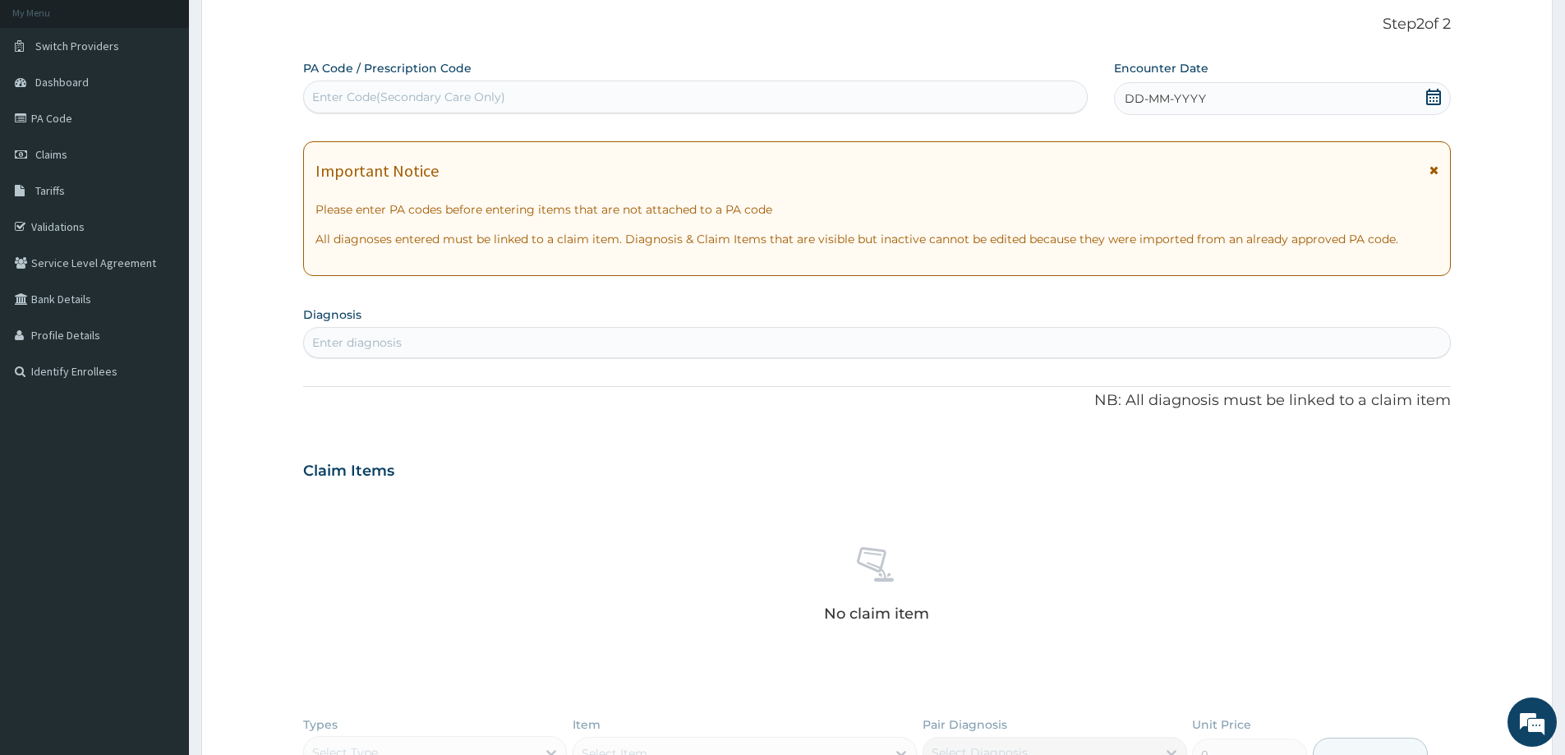
click at [1433, 90] on icon at bounding box center [1434, 97] width 15 height 16
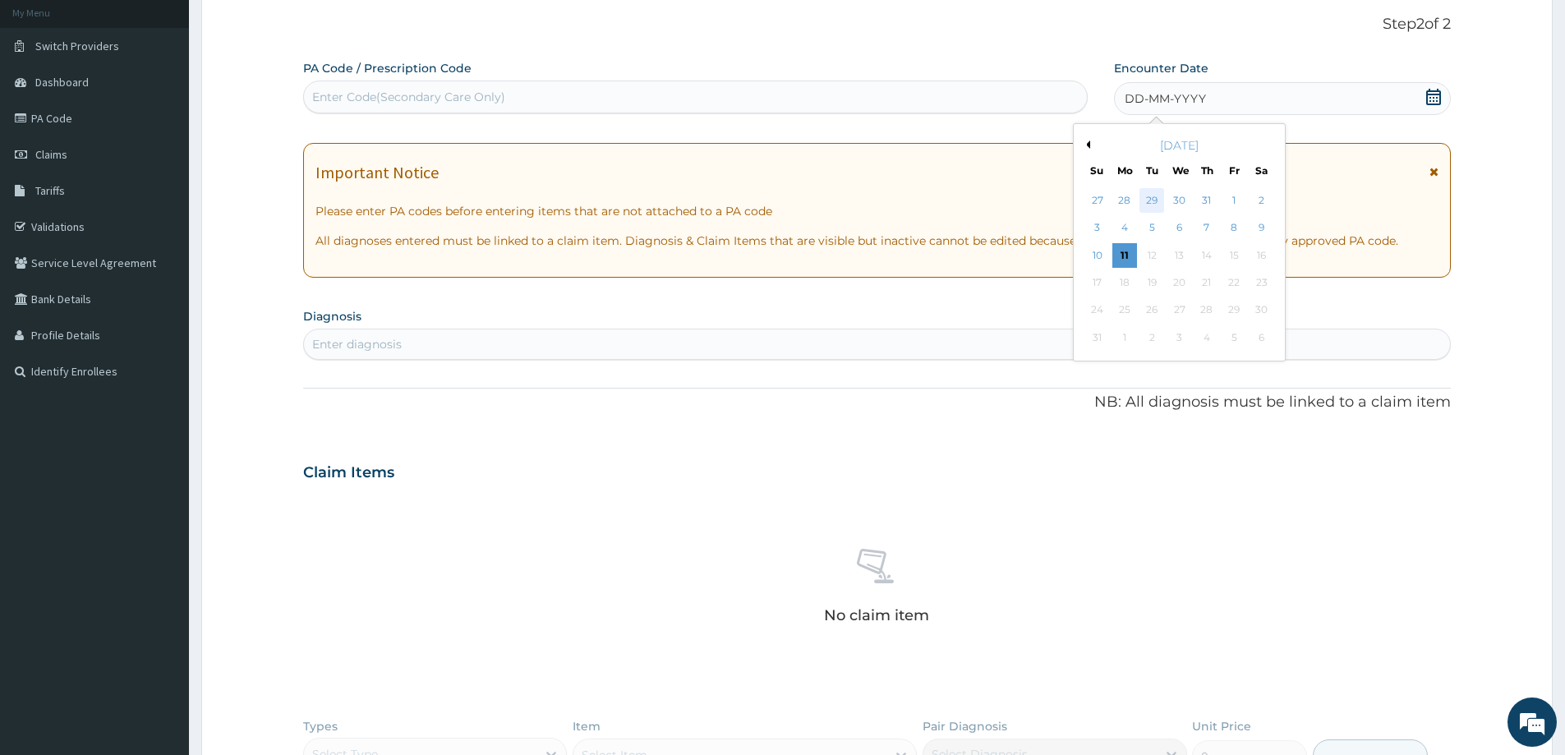
click at [1154, 196] on div "29" at bounding box center [1153, 200] width 25 height 25
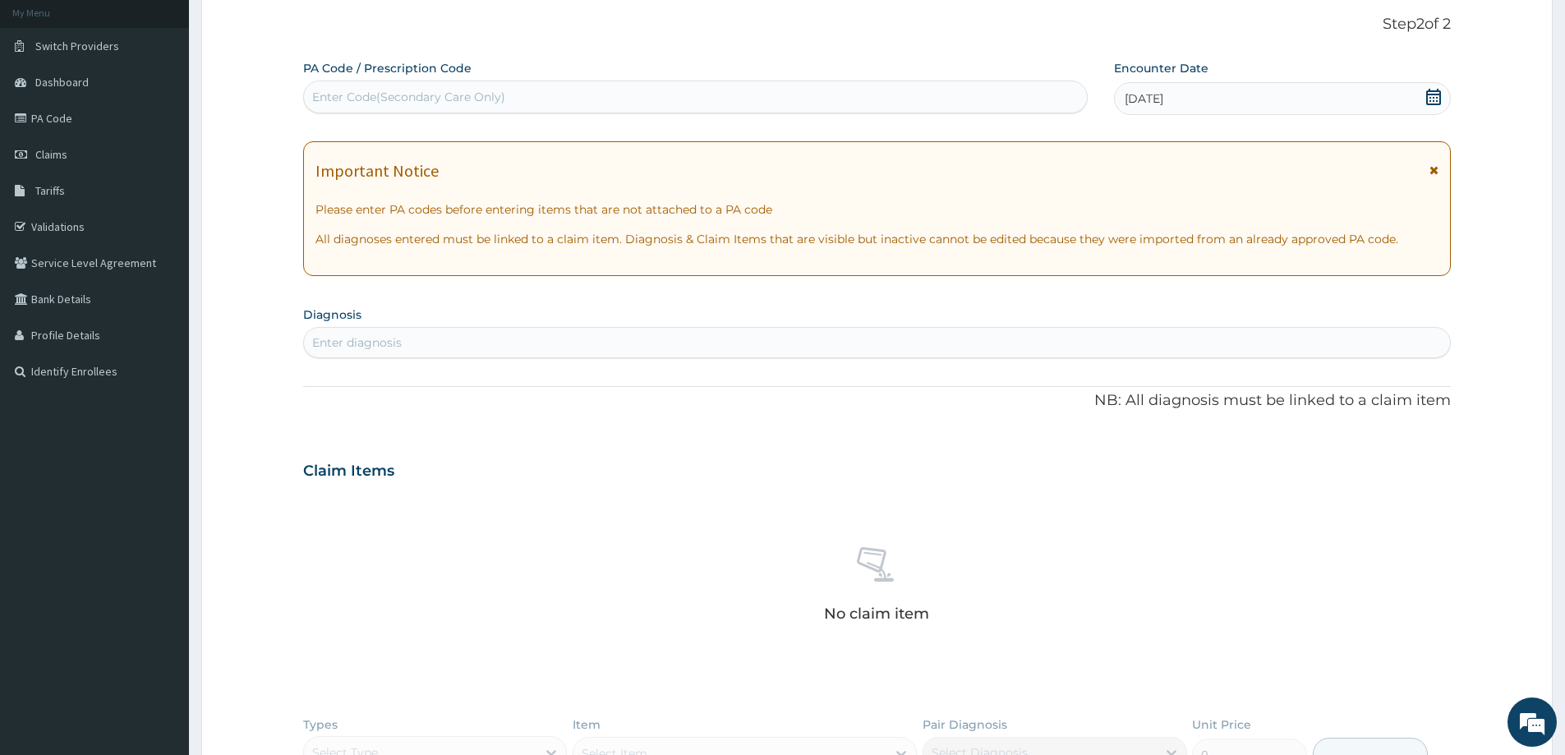
click at [383, 341] on div "Enter diagnosis" at bounding box center [357, 342] width 90 height 16
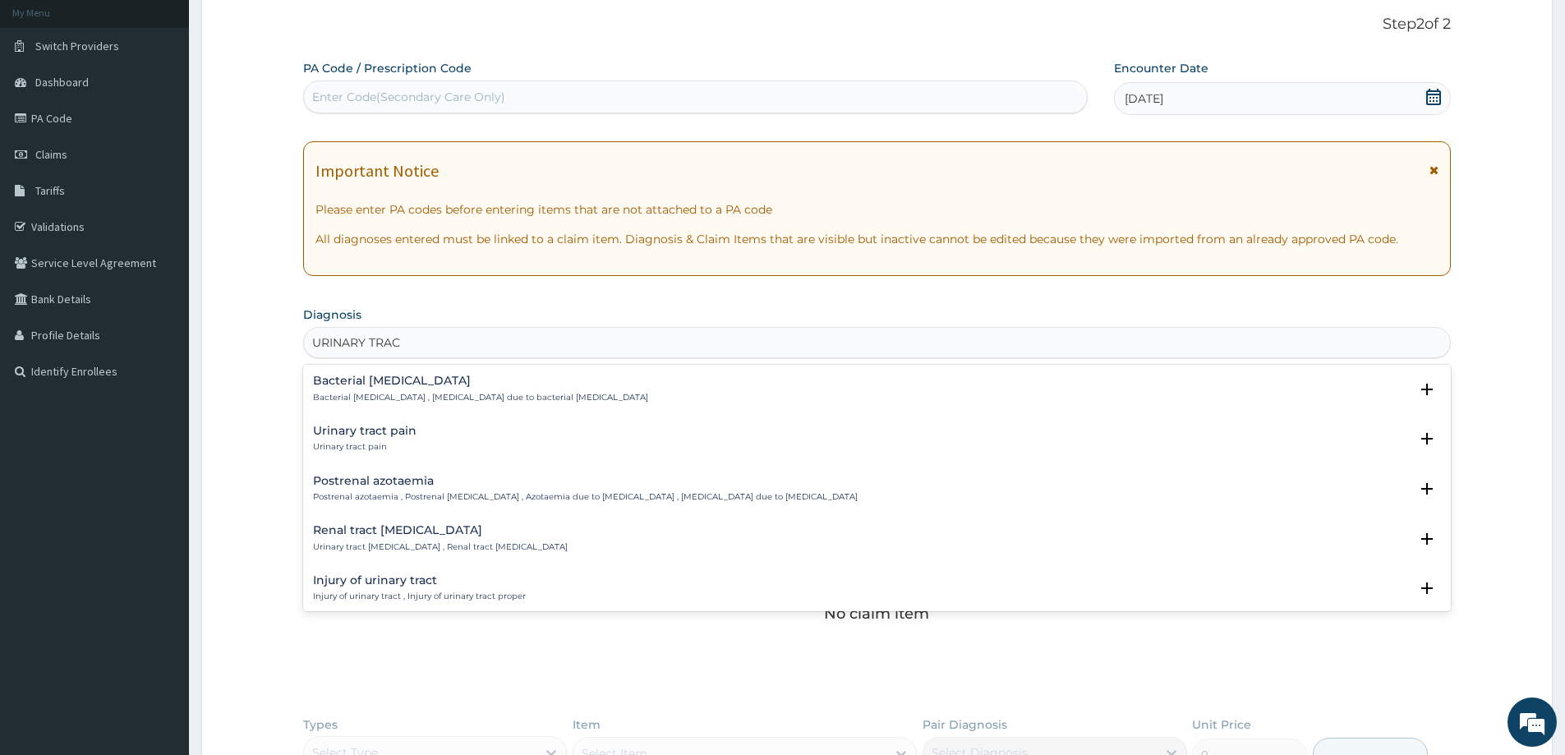
type input "URINARY TRACT"
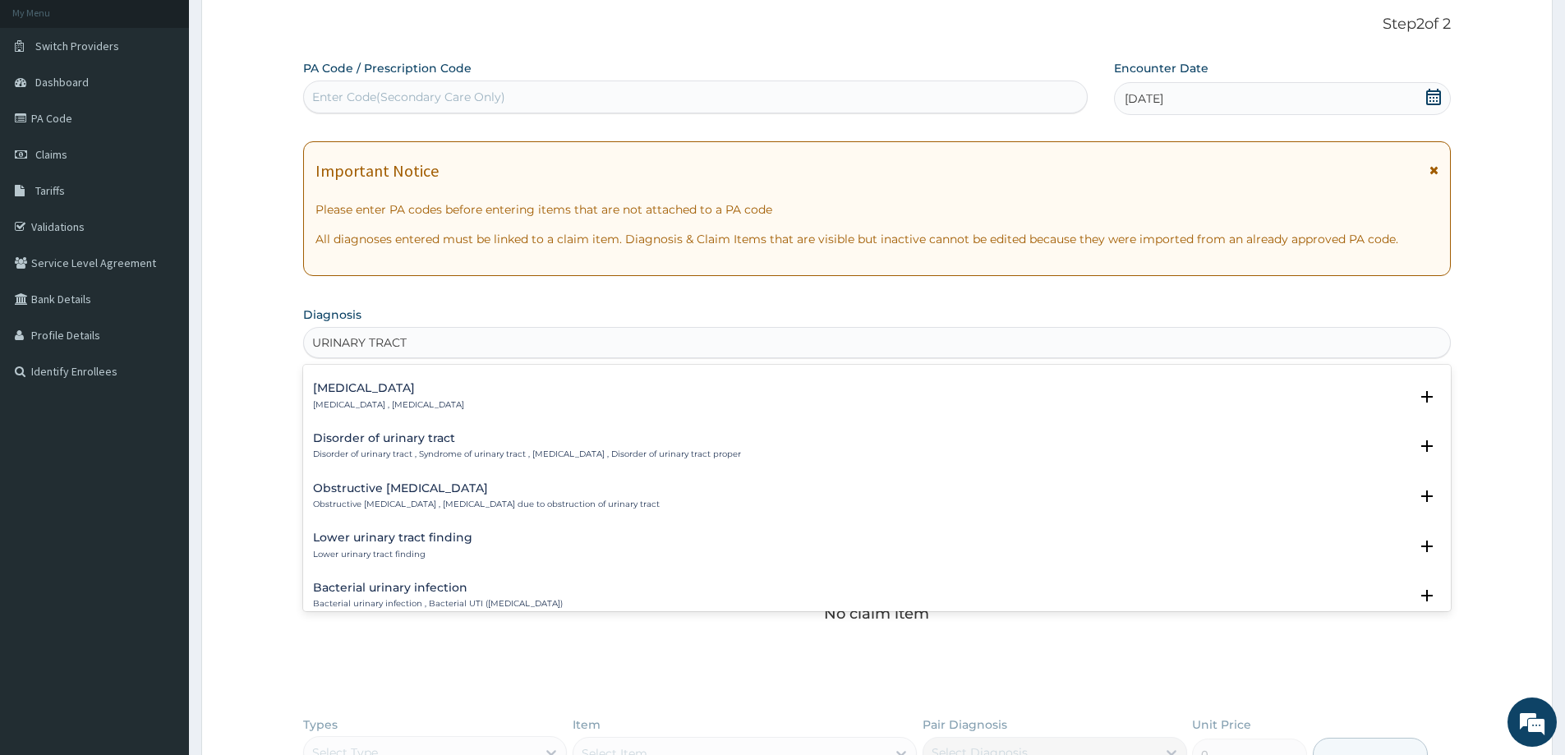
scroll to position [329, 0]
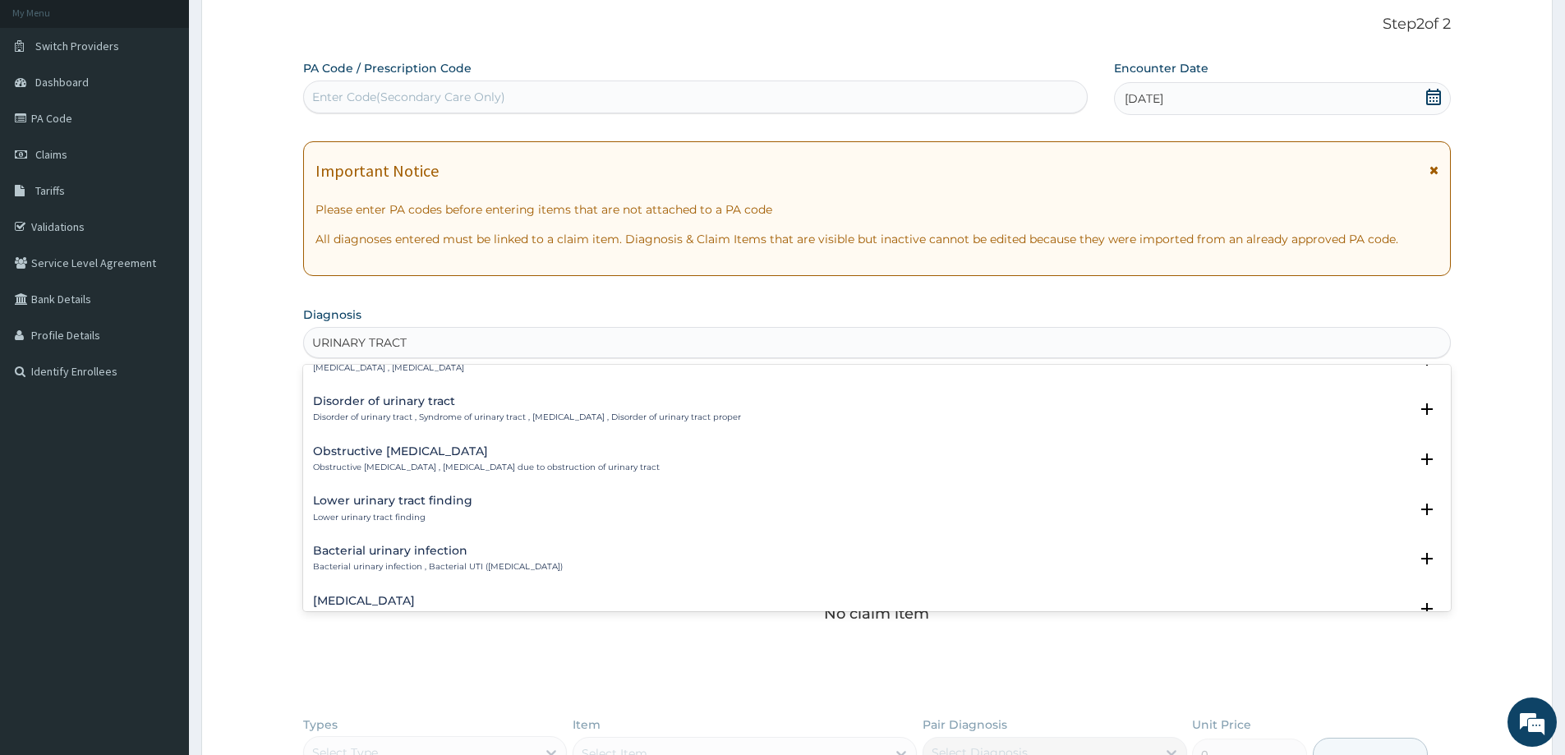
click at [445, 552] on h4 "Bacterial urinary infection" at bounding box center [438, 551] width 250 height 12
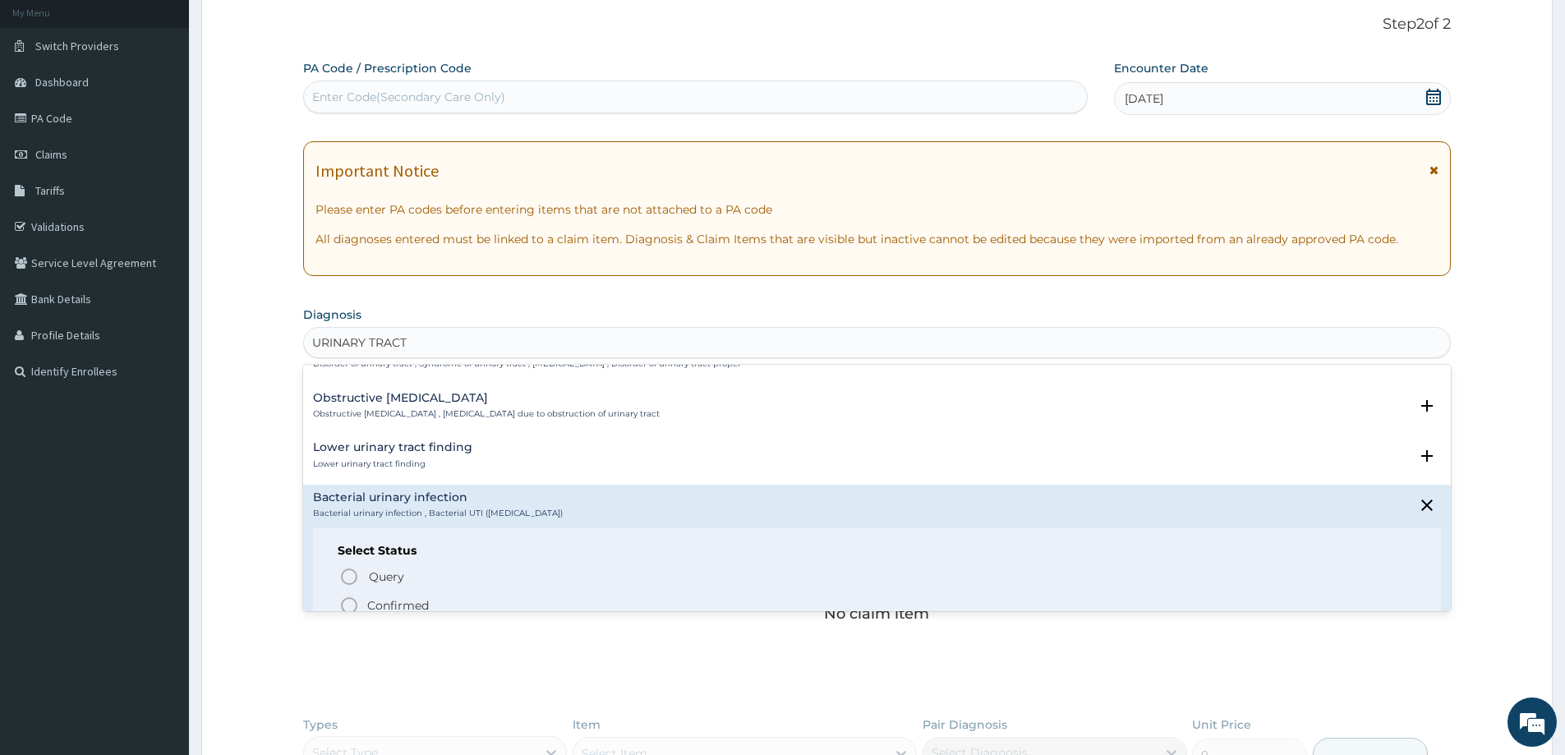
scroll to position [411, 0]
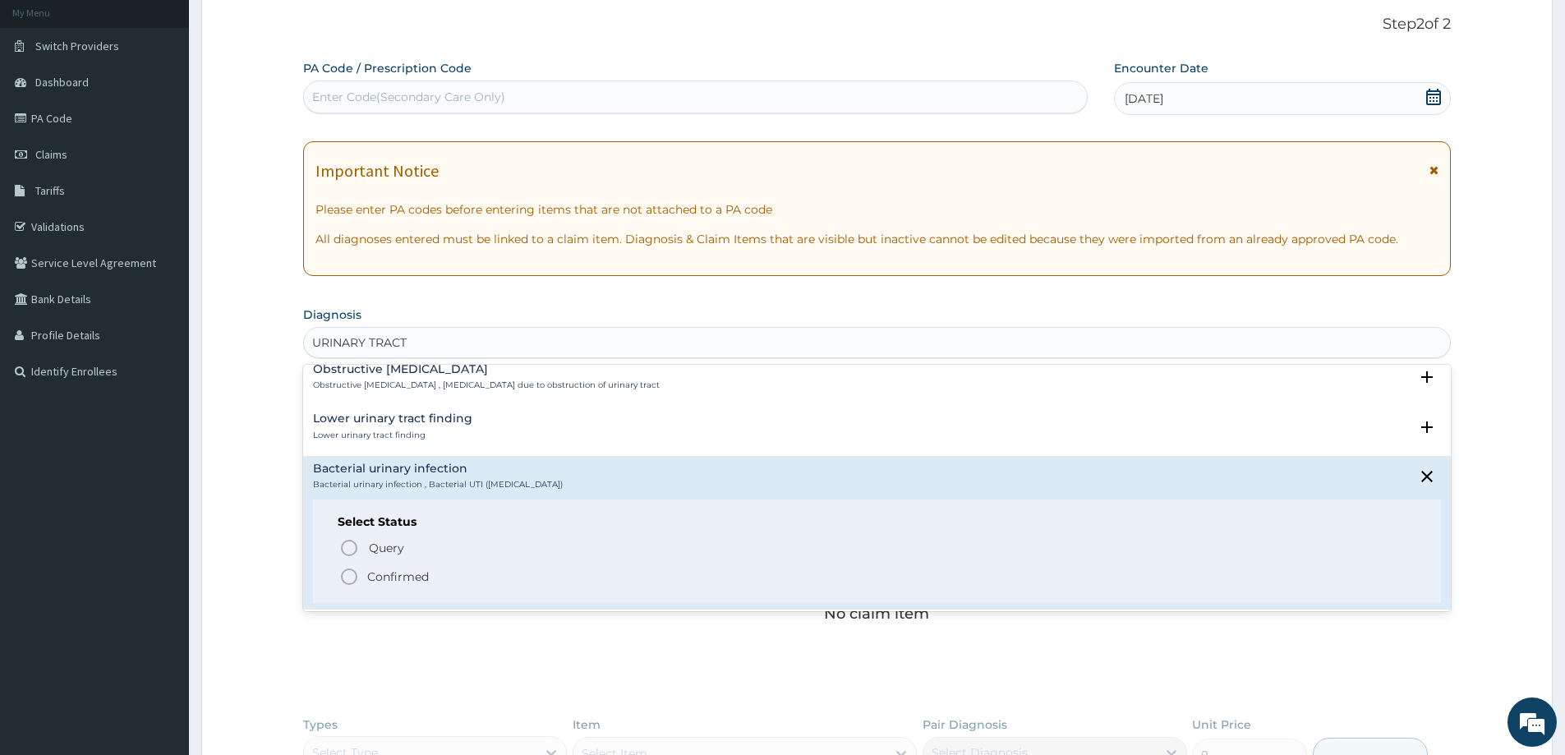
click at [346, 572] on icon "status option filled" at bounding box center [349, 577] width 20 height 20
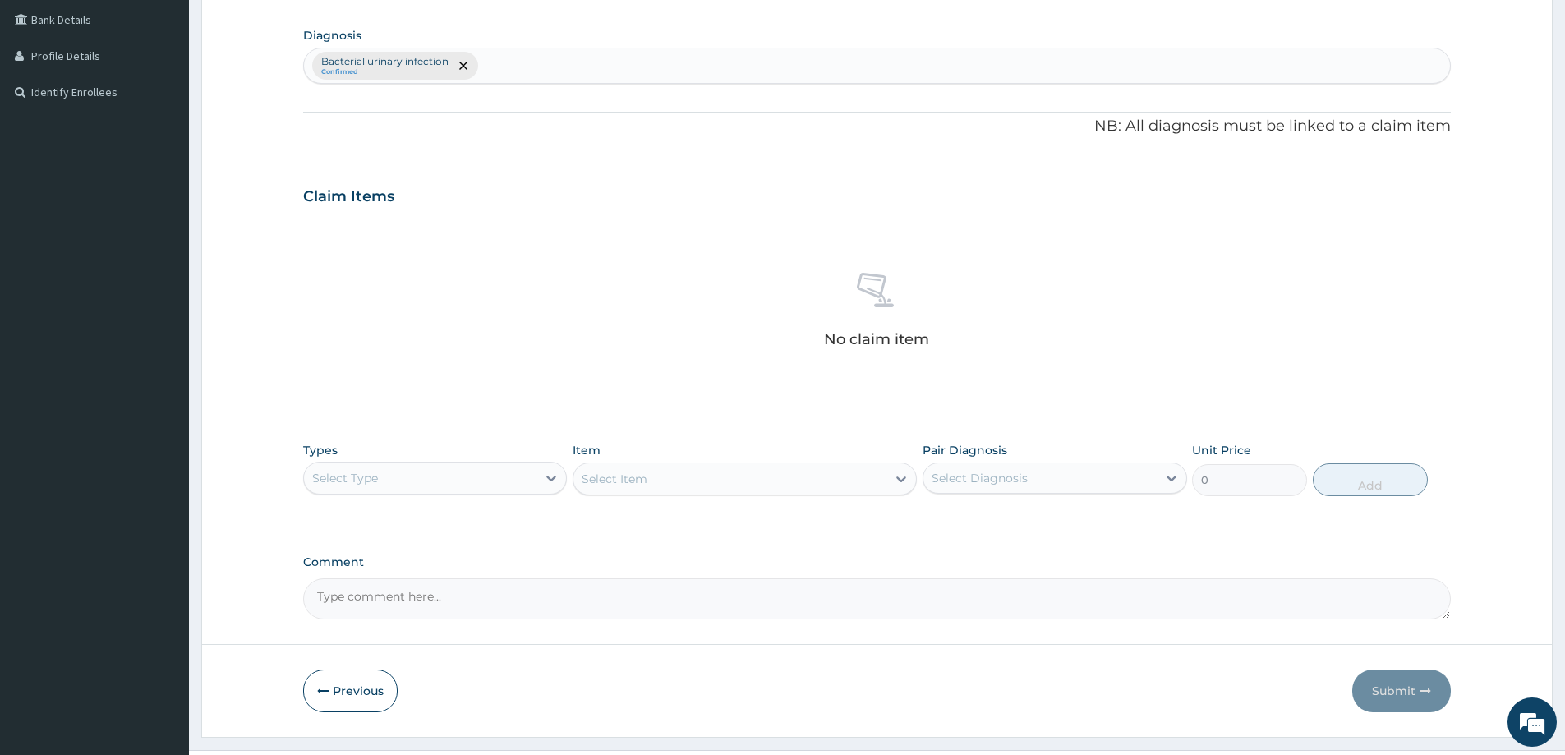
scroll to position [413, 0]
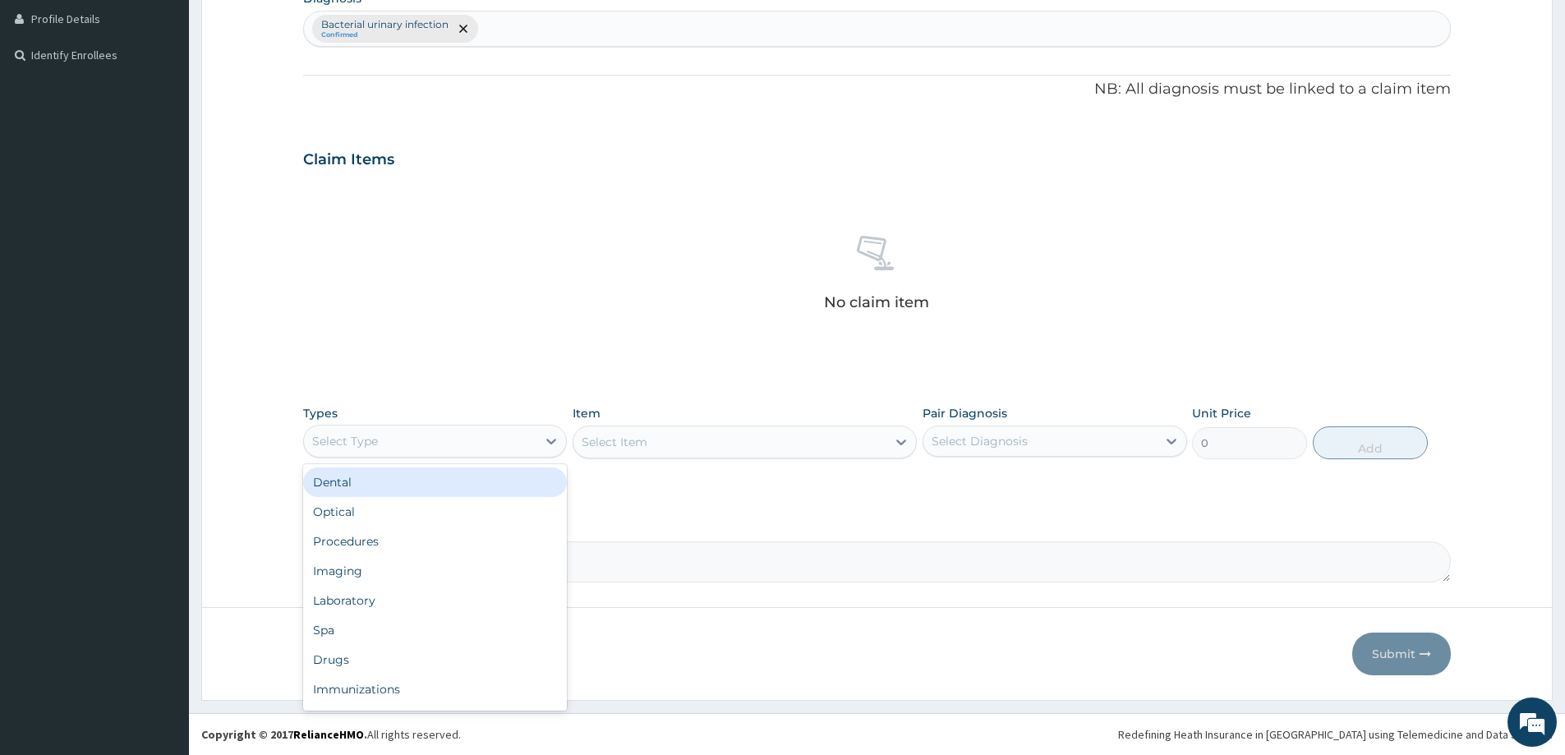
click at [426, 444] on div "Select Type" at bounding box center [420, 441] width 233 height 26
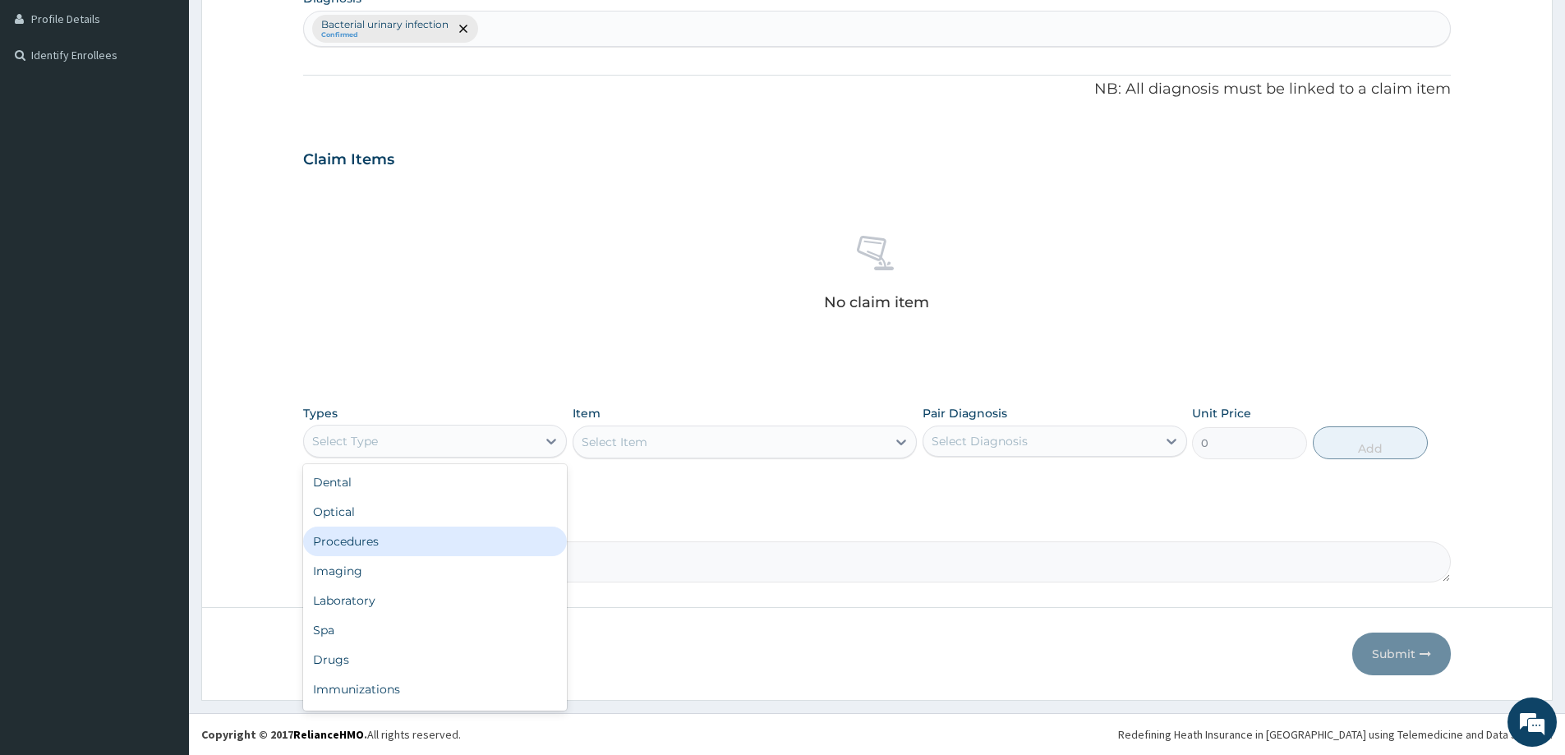
click at [399, 546] on div "Procedures" at bounding box center [435, 542] width 264 height 30
click at [904, 440] on icon at bounding box center [901, 442] width 16 height 16
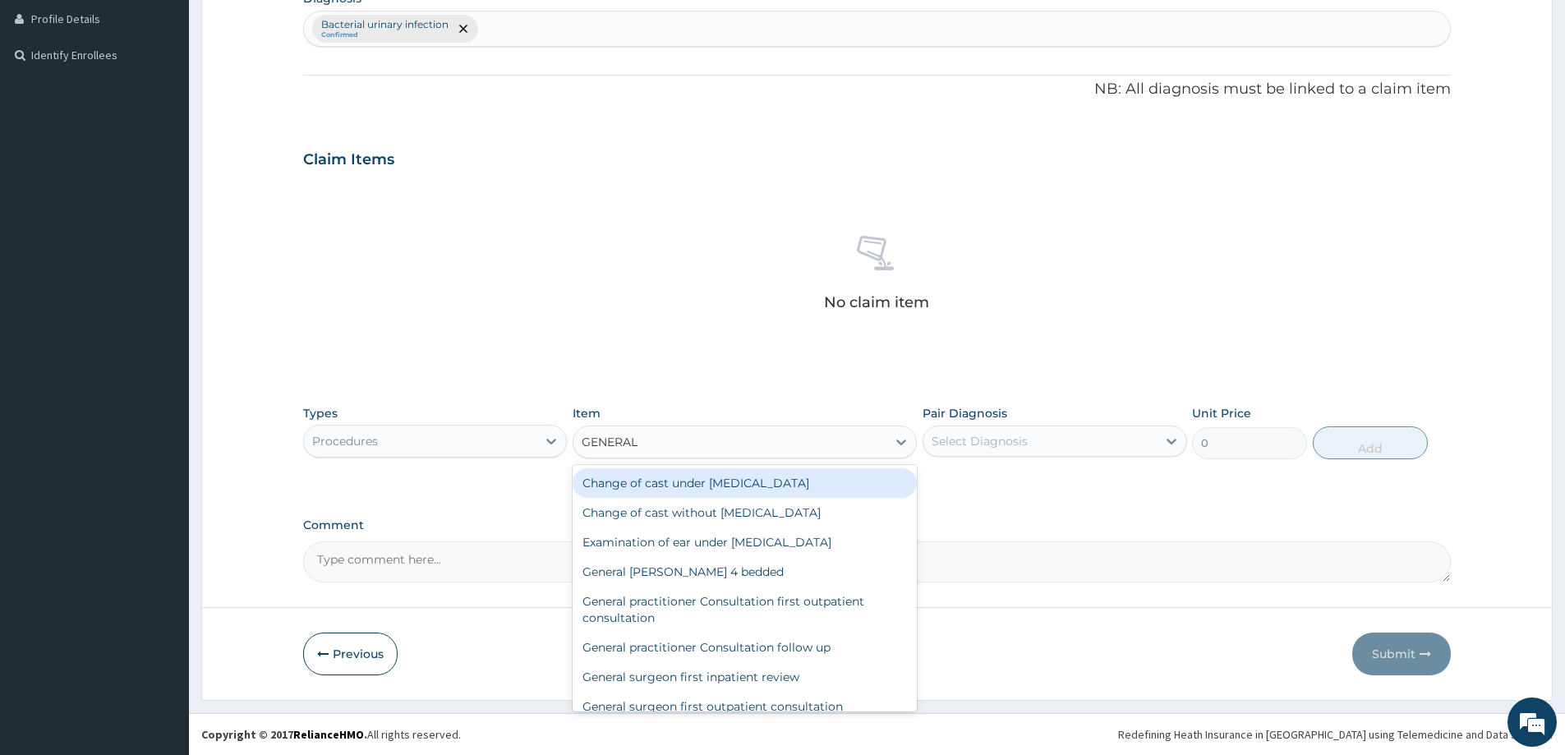
type input "GENERAL"
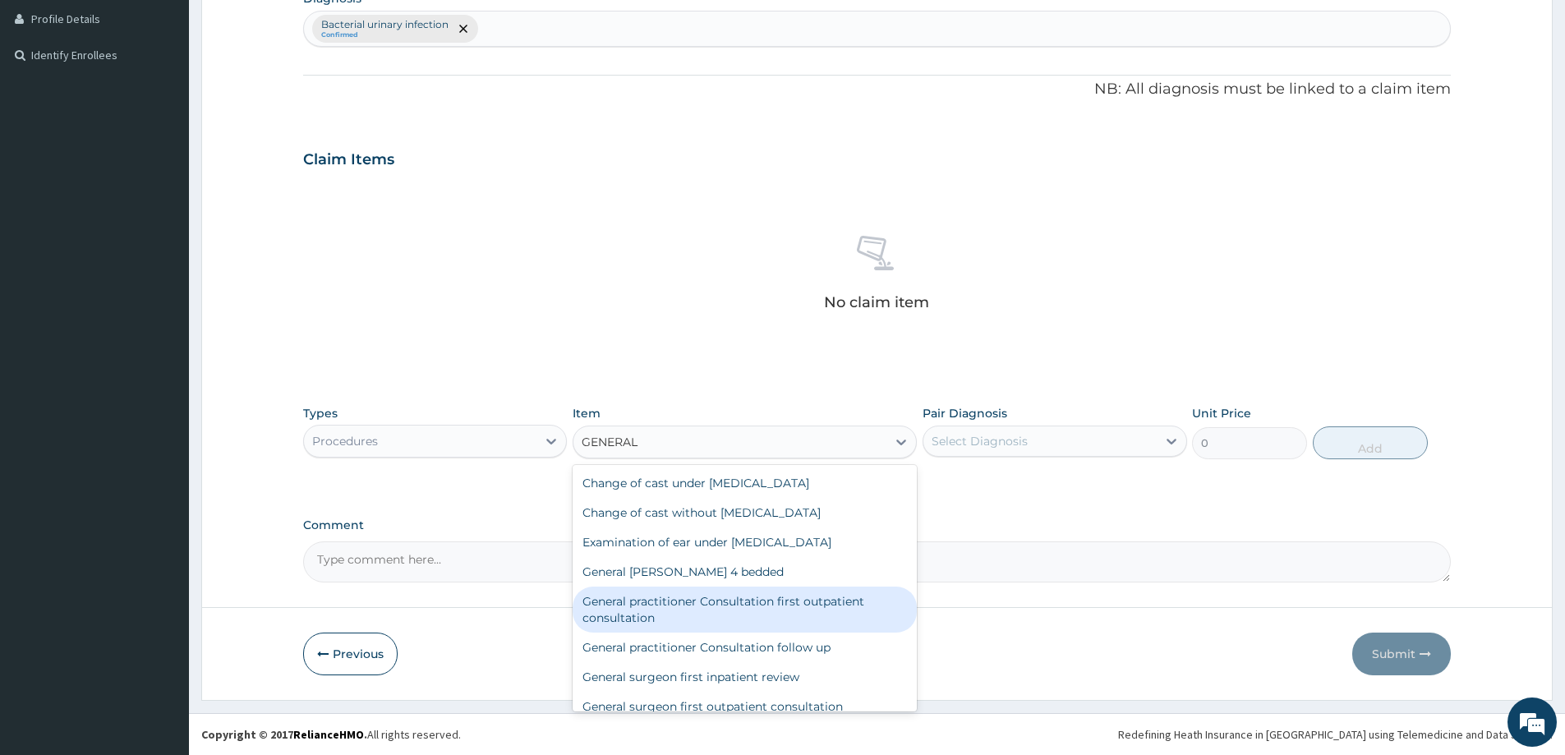
click at [638, 612] on div "General practitioner Consultation first outpatient consultation" at bounding box center [745, 610] width 344 height 46
type input "3547.5"
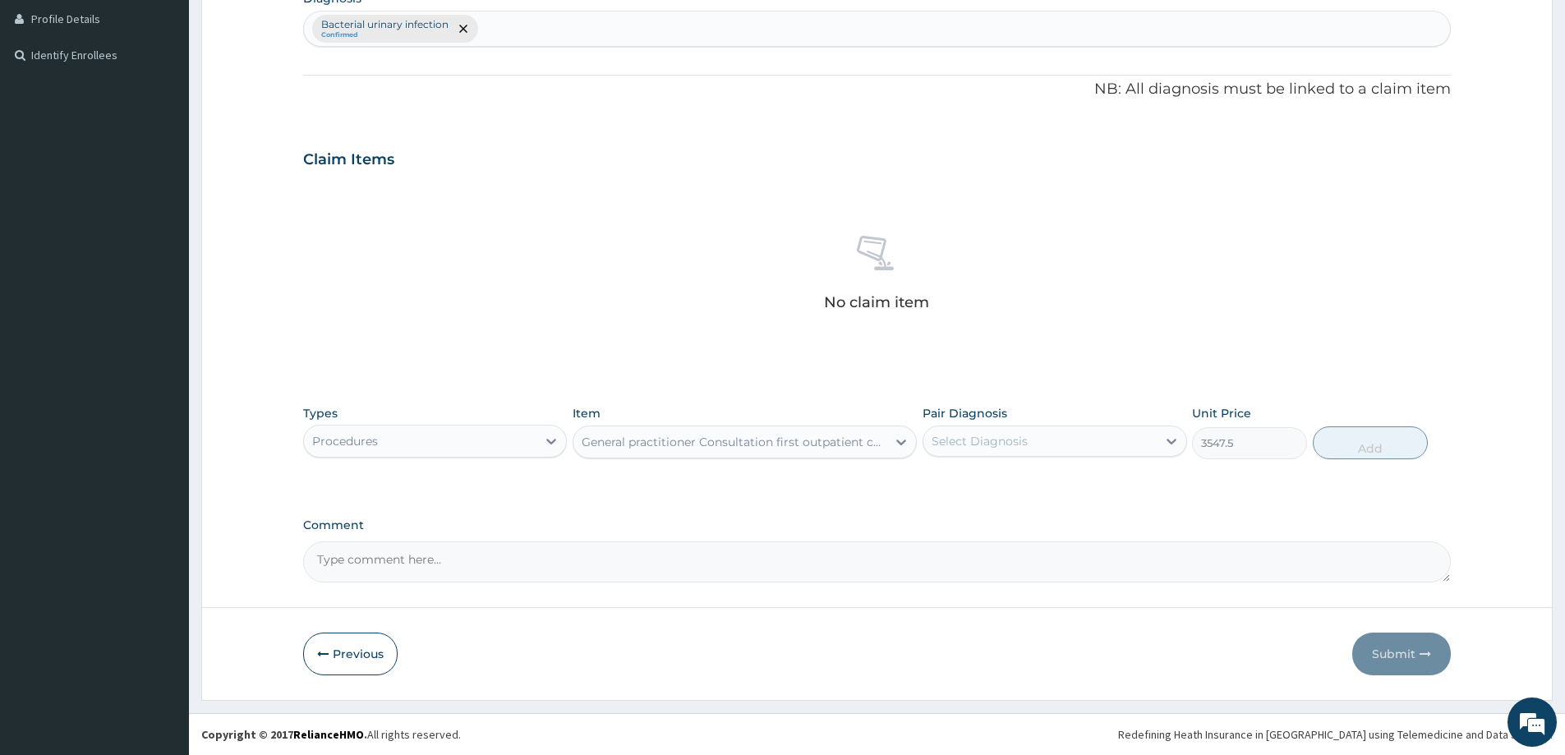
click at [1114, 445] on div "Select Diagnosis" at bounding box center [1040, 441] width 233 height 26
click at [1011, 486] on label "Bacterial urinary infection" at bounding box center [1027, 481] width 154 height 16
checkbox input "true"
click at [1360, 449] on button "Add" at bounding box center [1370, 442] width 115 height 33
type input "0"
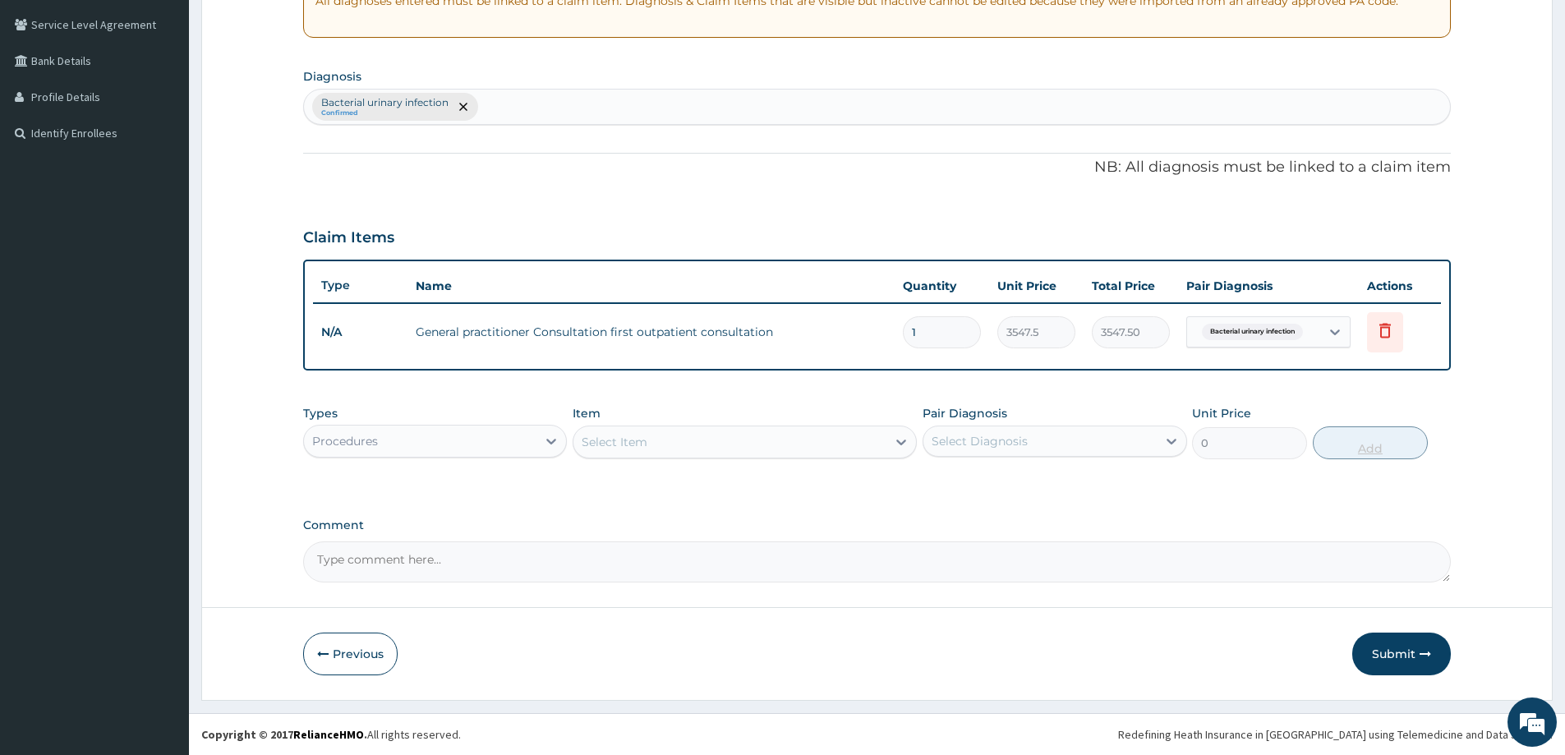
scroll to position [335, 0]
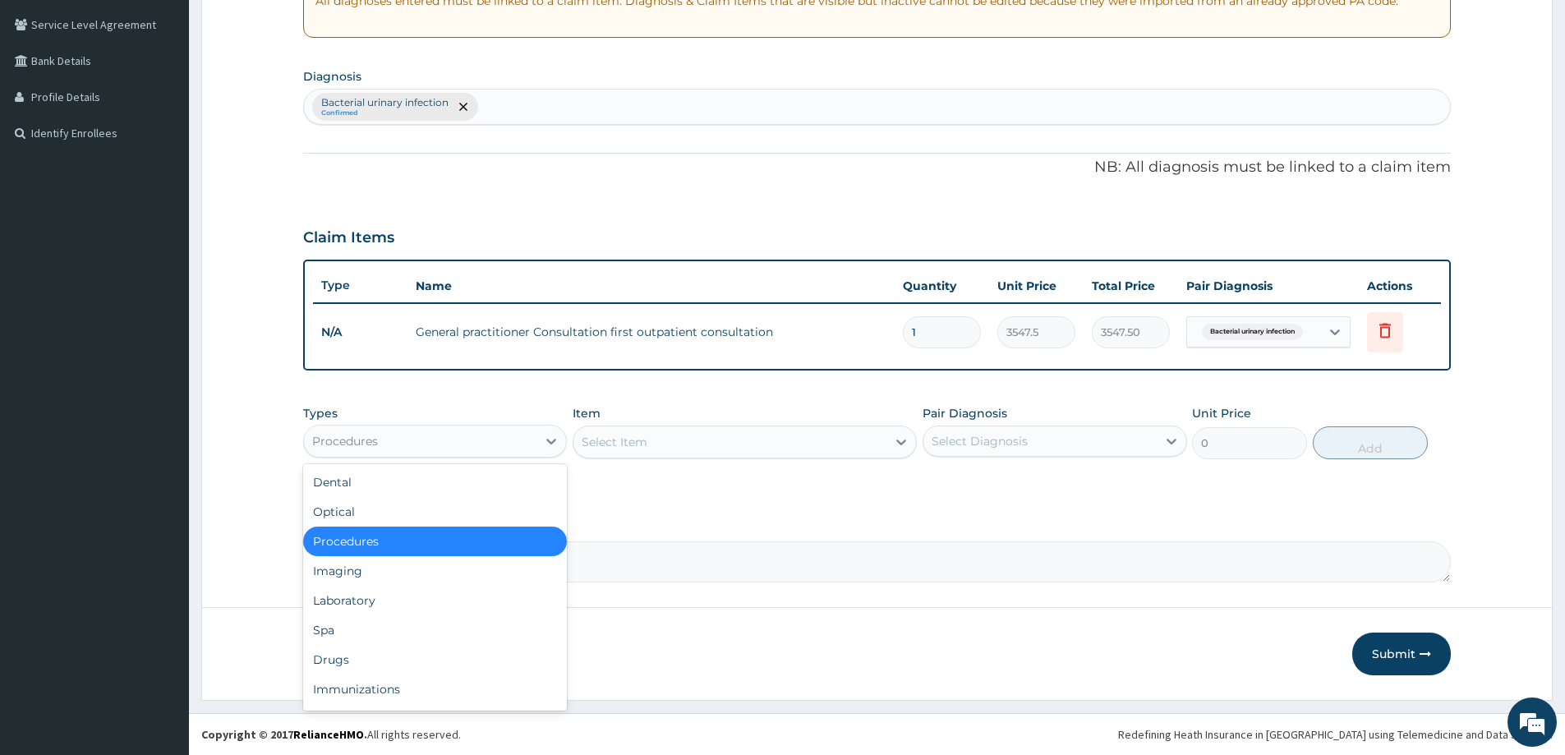
click at [437, 440] on div "Procedures" at bounding box center [420, 441] width 233 height 26
click at [376, 660] on div "Drugs" at bounding box center [435, 660] width 264 height 30
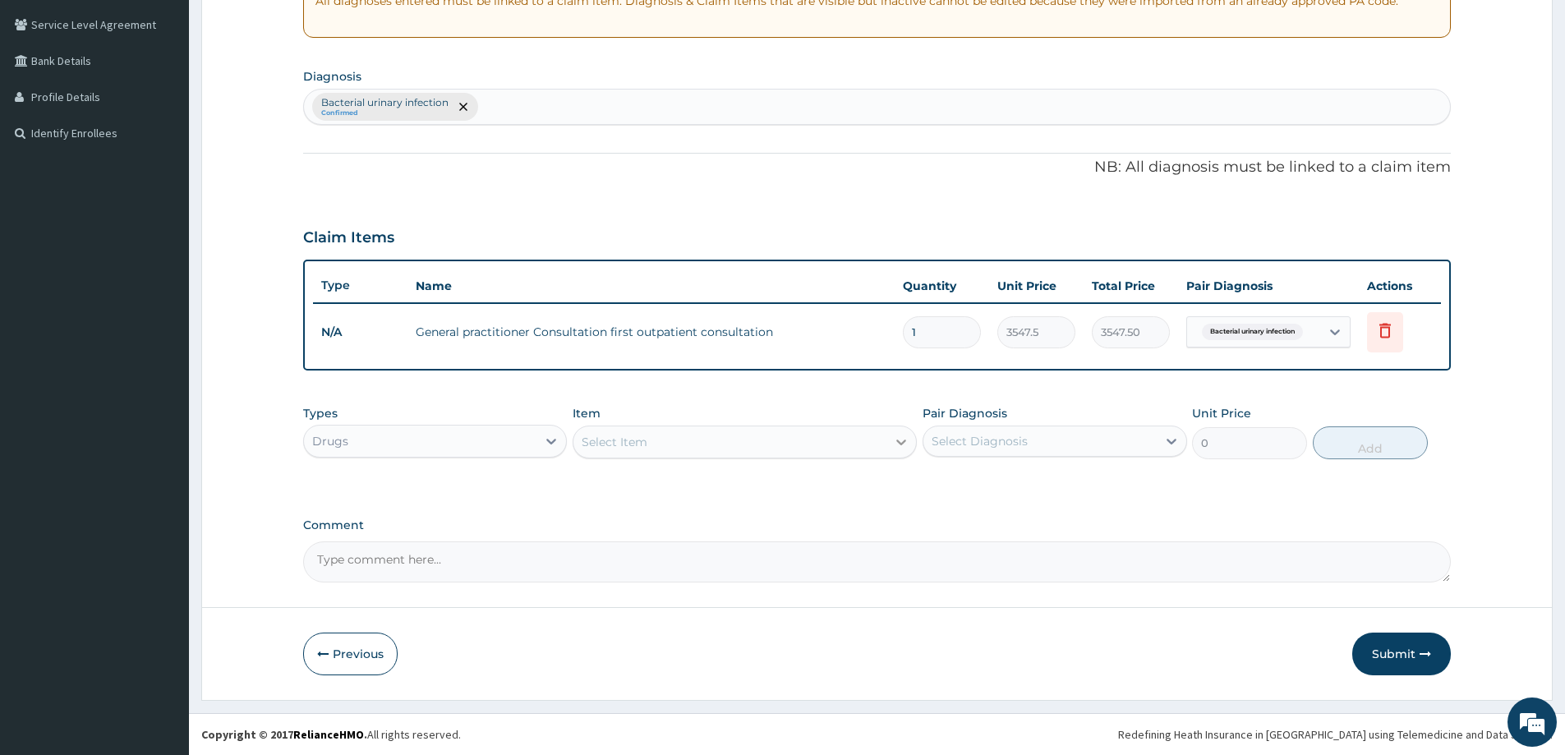
click at [902, 445] on icon at bounding box center [902, 443] width 10 height 6
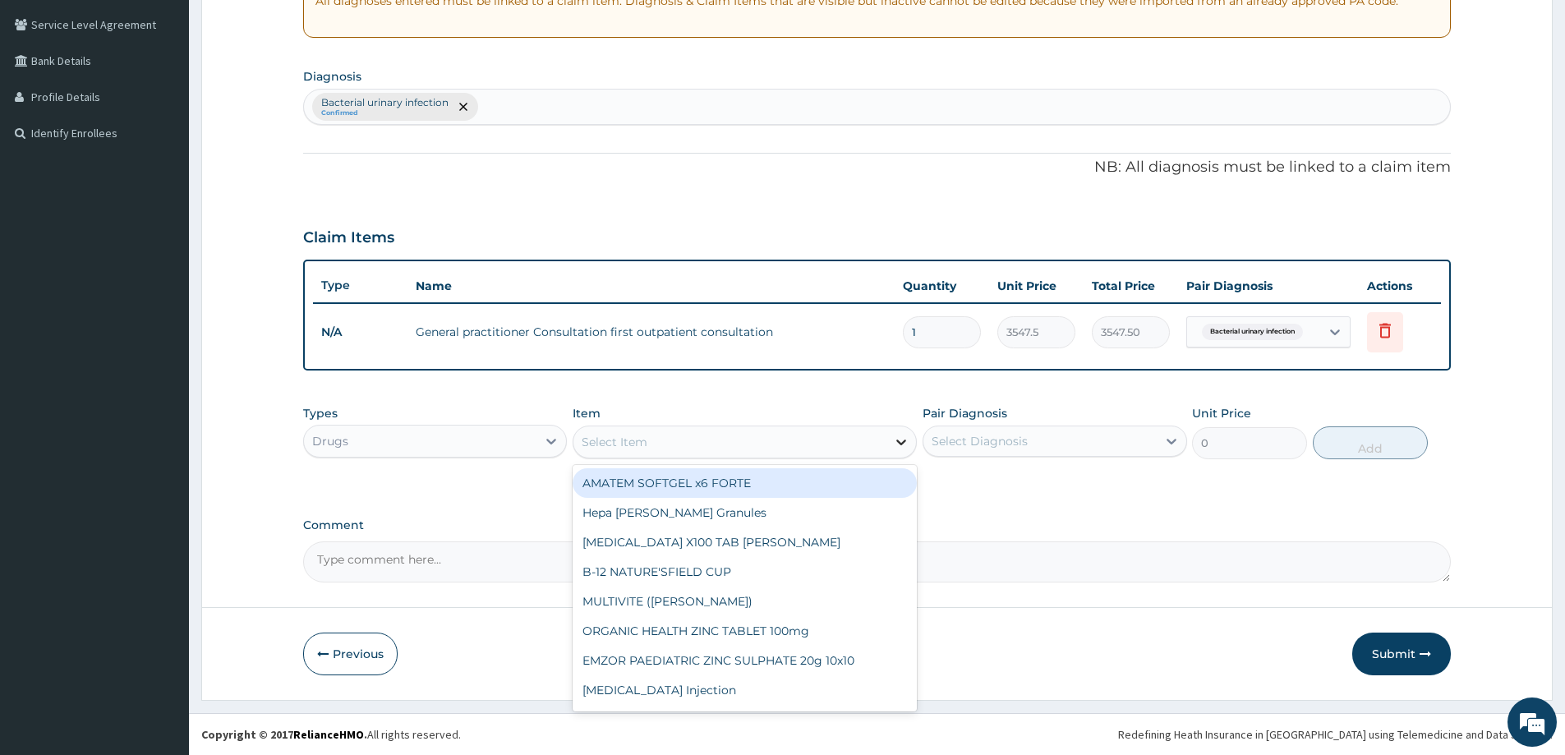
paste input "Ofloxacin"
type input "Ofloxacin"
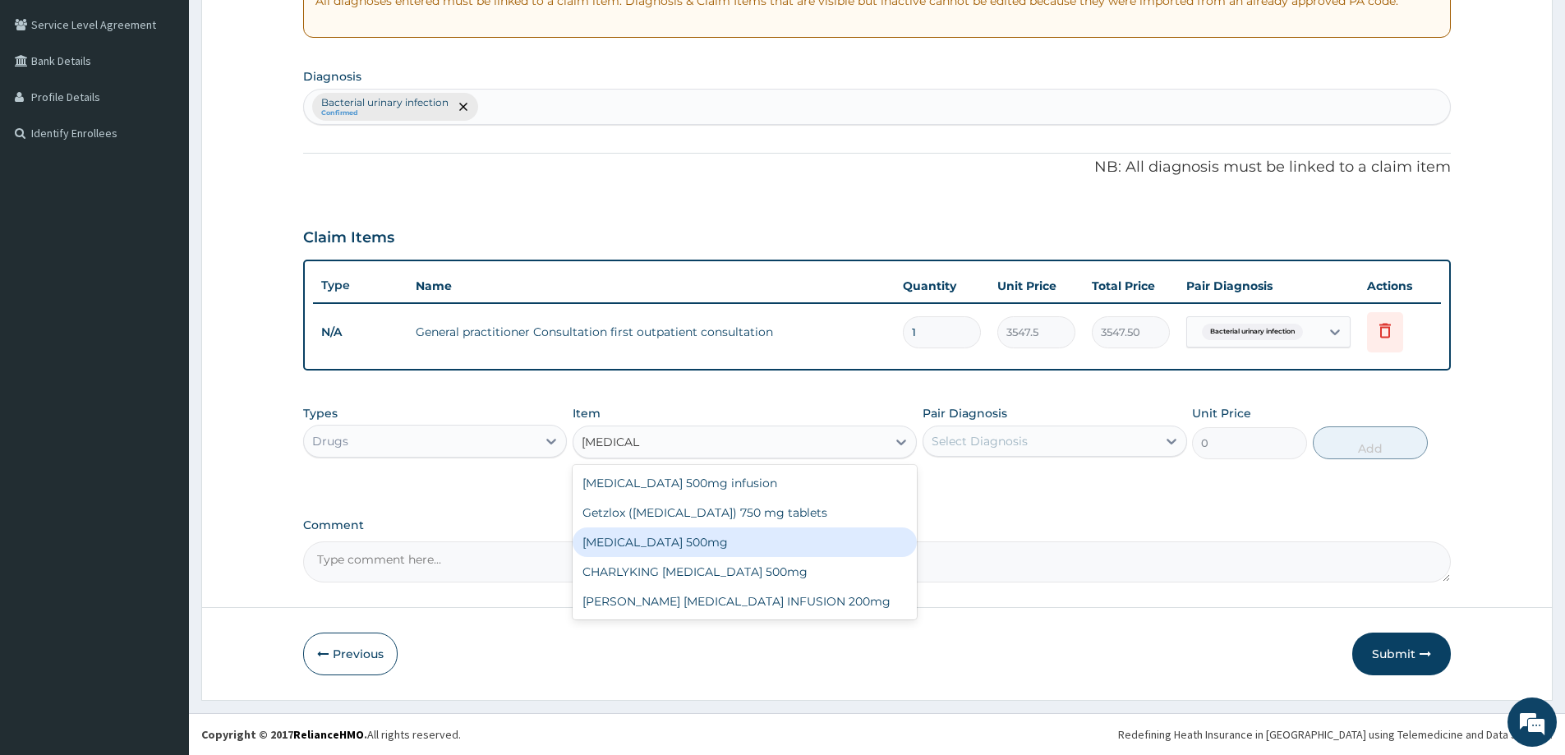
click at [753, 544] on div "LEVOFLOXACIN 500mg" at bounding box center [745, 543] width 344 height 30
type input "236.5"
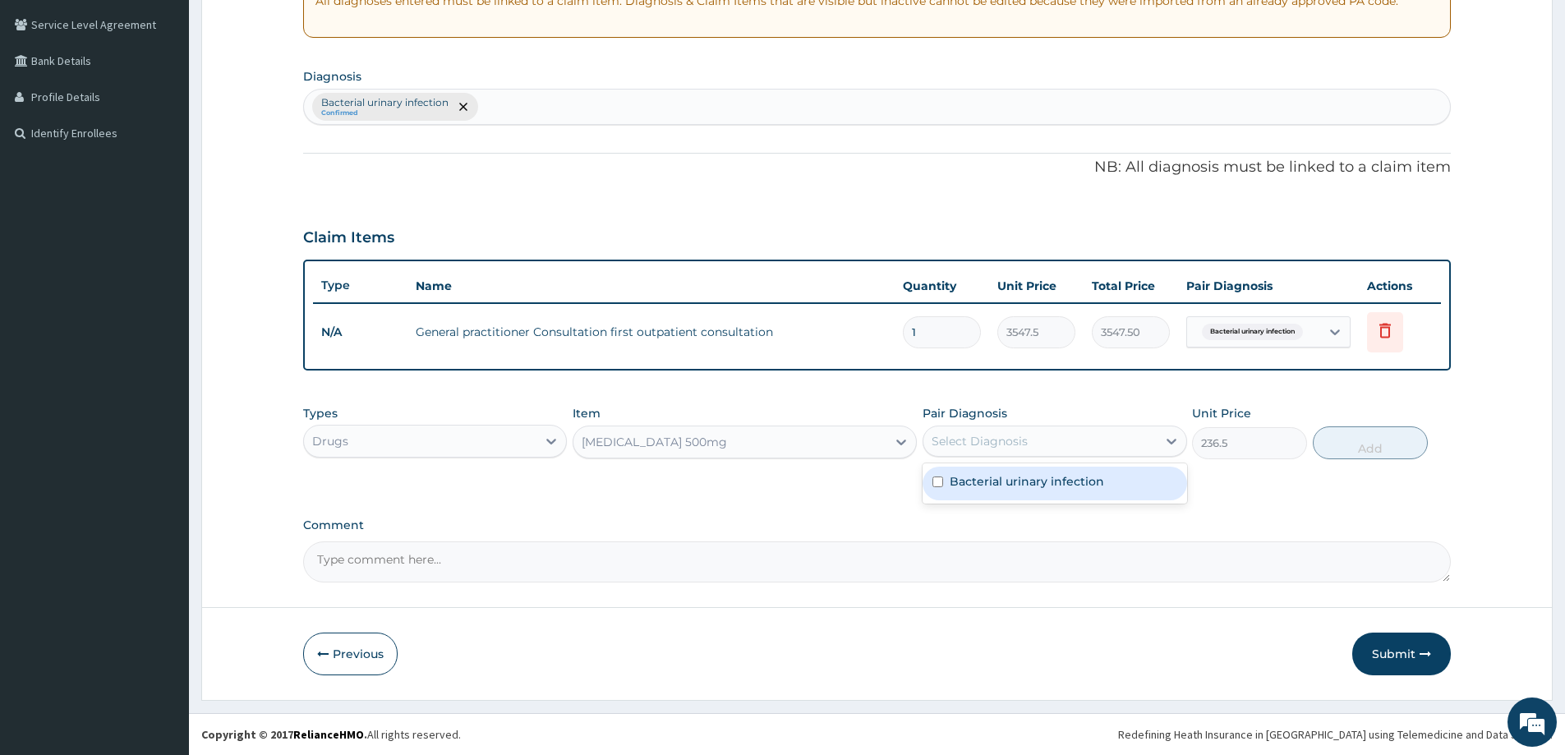
click at [974, 436] on div "Select Diagnosis" at bounding box center [980, 441] width 96 height 16
click at [983, 486] on label "Bacterial urinary infection" at bounding box center [1027, 481] width 154 height 16
checkbox input "true"
click at [1342, 445] on button "Add" at bounding box center [1370, 442] width 115 height 33
type input "0"
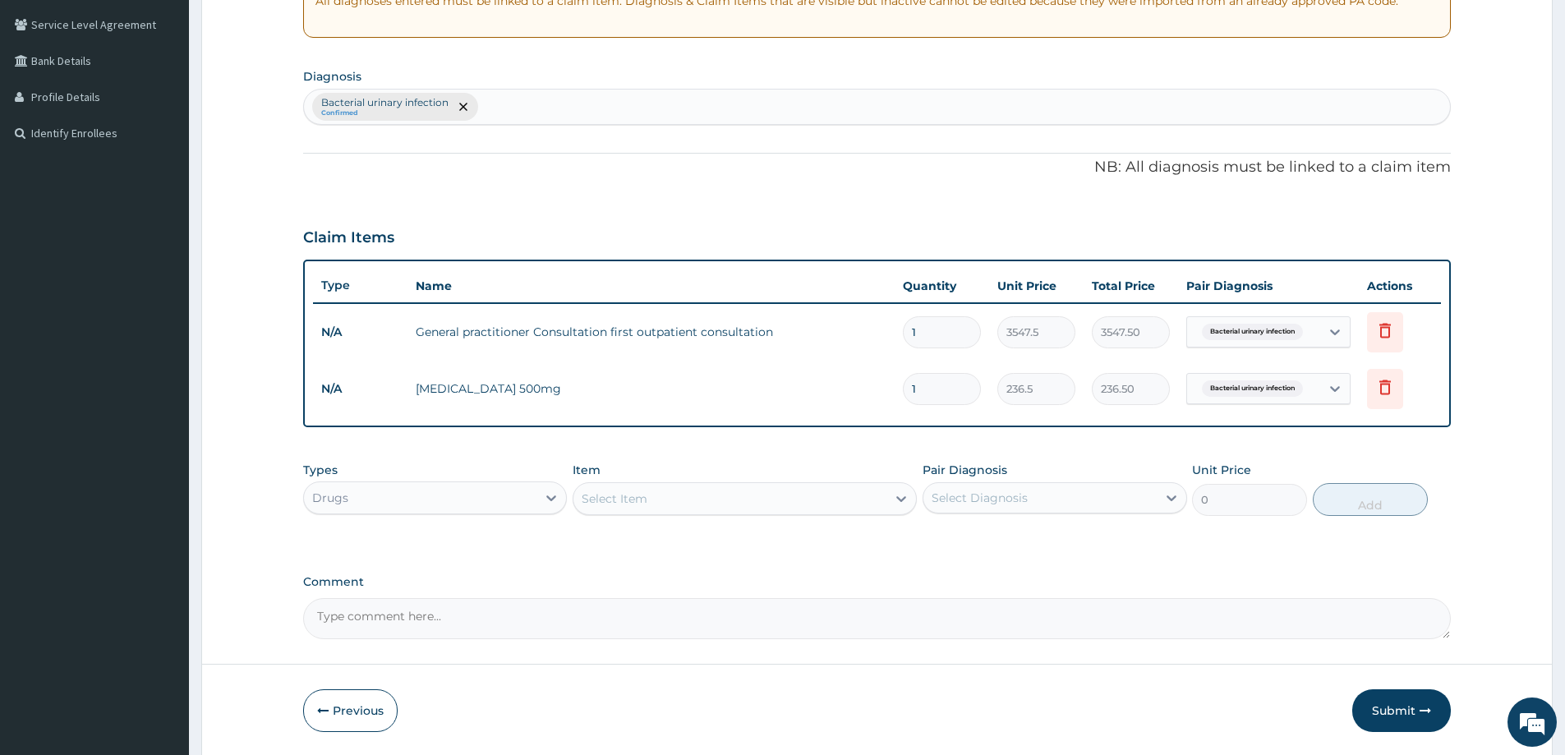
type input "10"
type input "2365.00"
type input "9"
type input "2128.50"
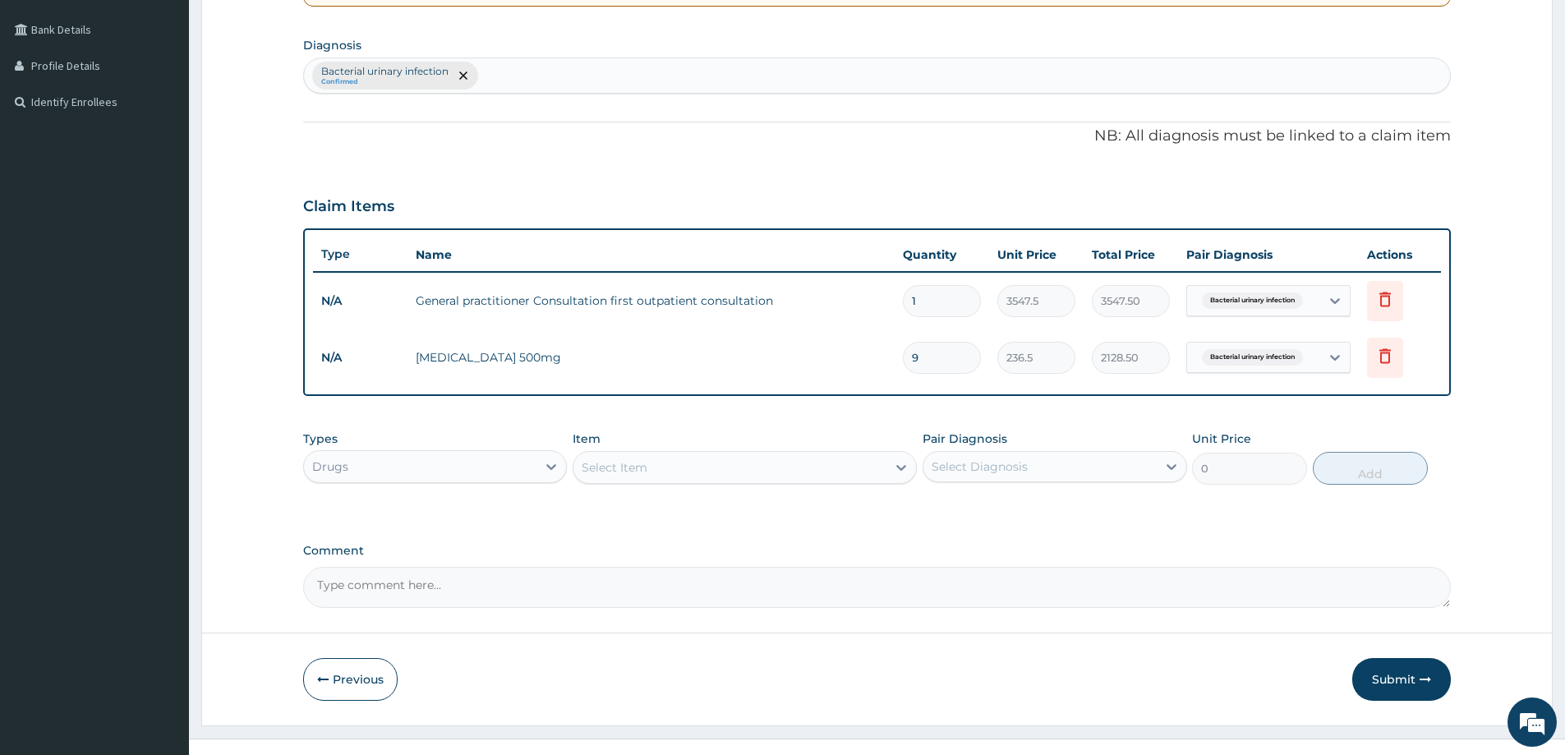
scroll to position [392, 0]
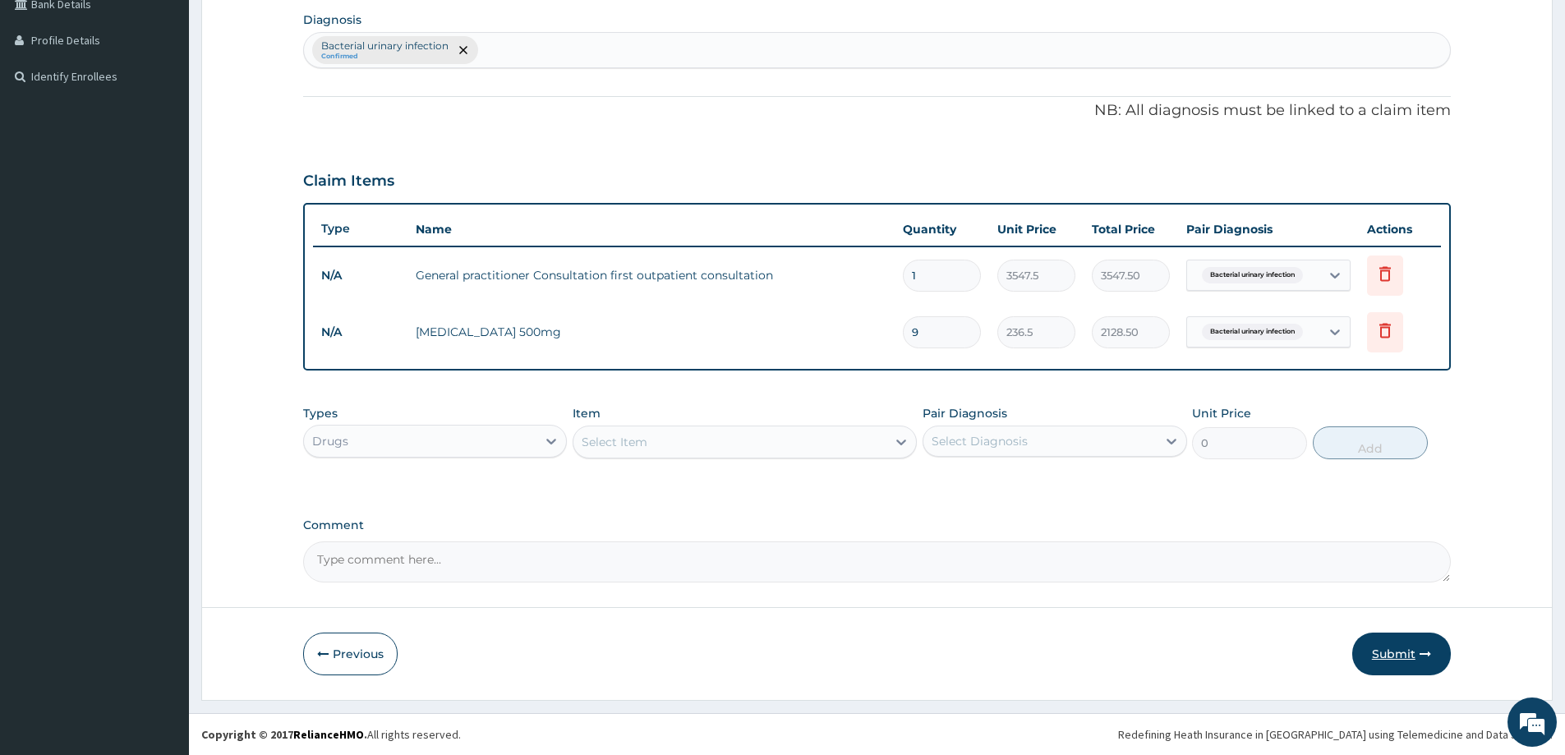
type input "9"
click at [1379, 645] on button "Submit" at bounding box center [1402, 654] width 99 height 43
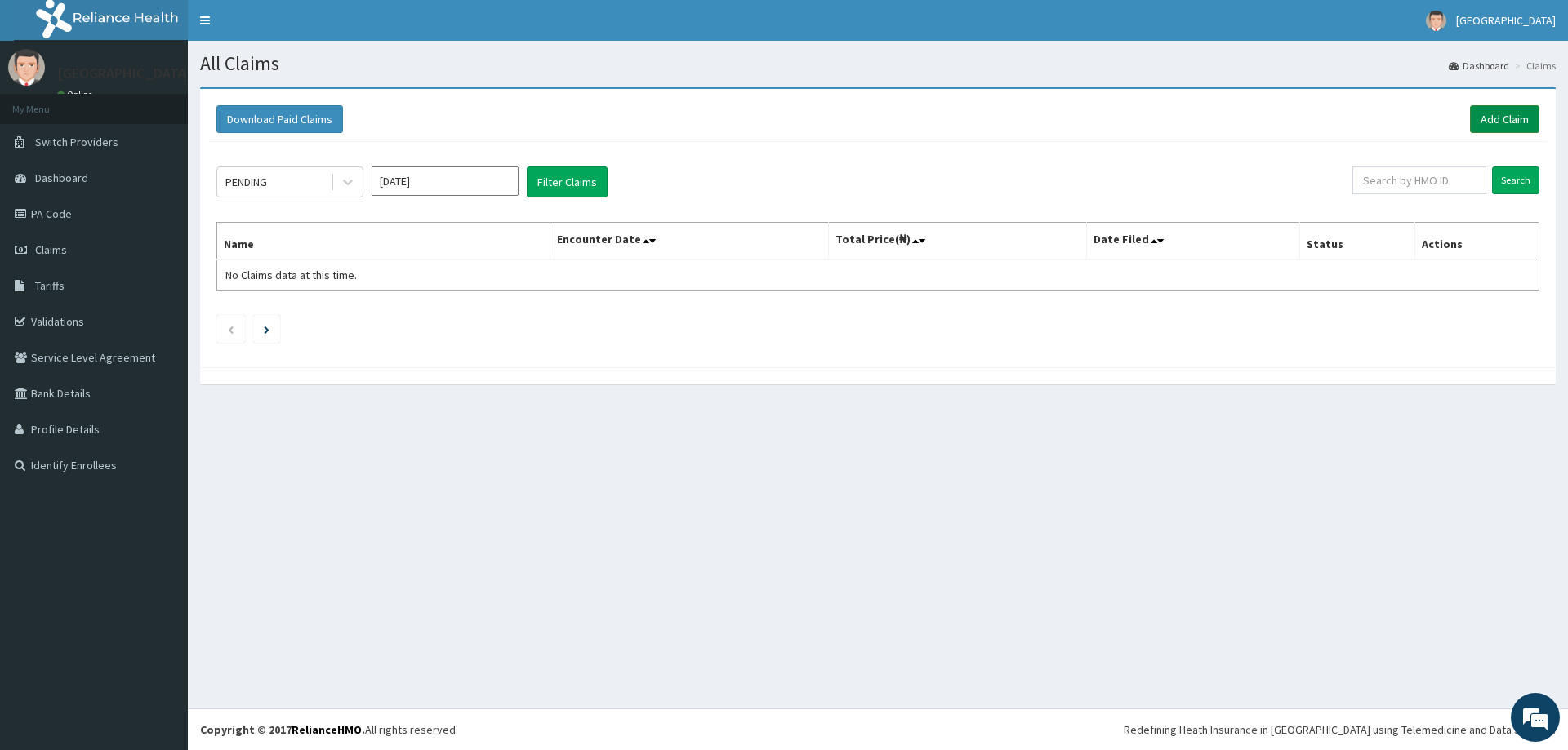
drag, startPoint x: 1493, startPoint y: 125, endPoint x: 1479, endPoint y: 130, distance: 14.9
click at [1492, 125] on link "Add Claim" at bounding box center [1504, 119] width 70 height 28
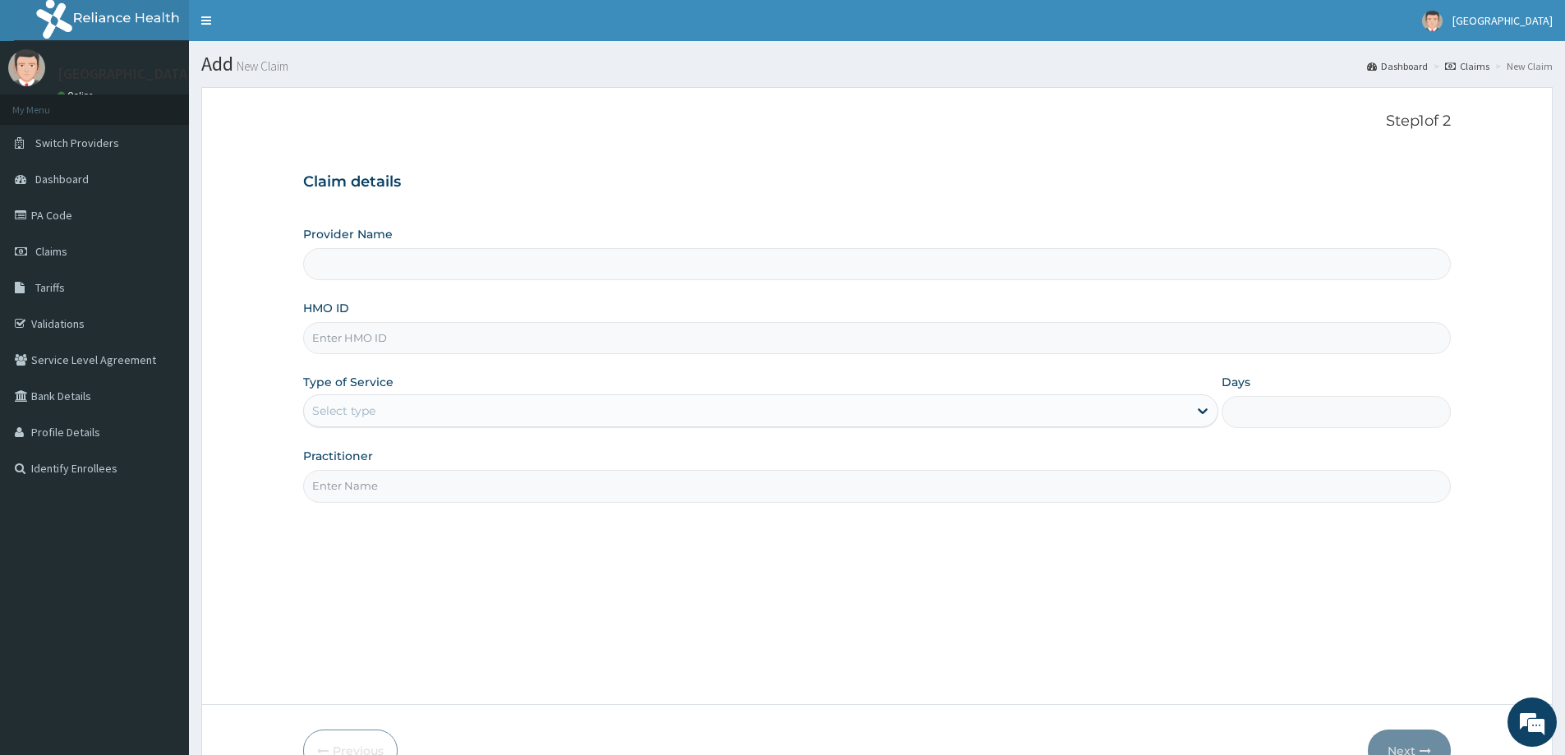
click at [441, 347] on input "HMO ID" at bounding box center [877, 338] width 1148 height 32
paste input "TCF/10012/A"
type input "TCF/10012/A"
type input "[GEOGRAPHIC_DATA]"
type input "TCF/10012/A"
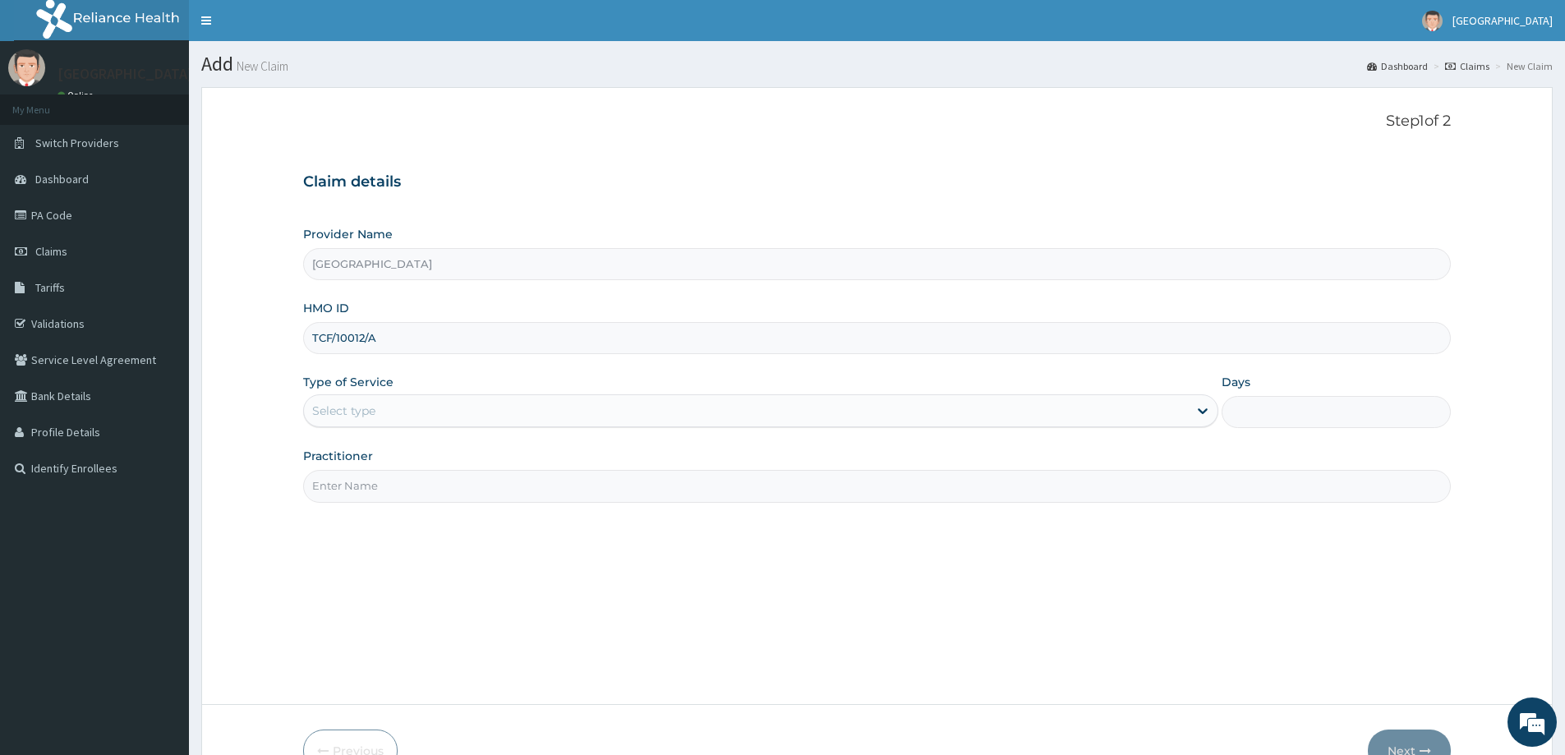
click at [406, 405] on div "Select type" at bounding box center [746, 411] width 884 height 26
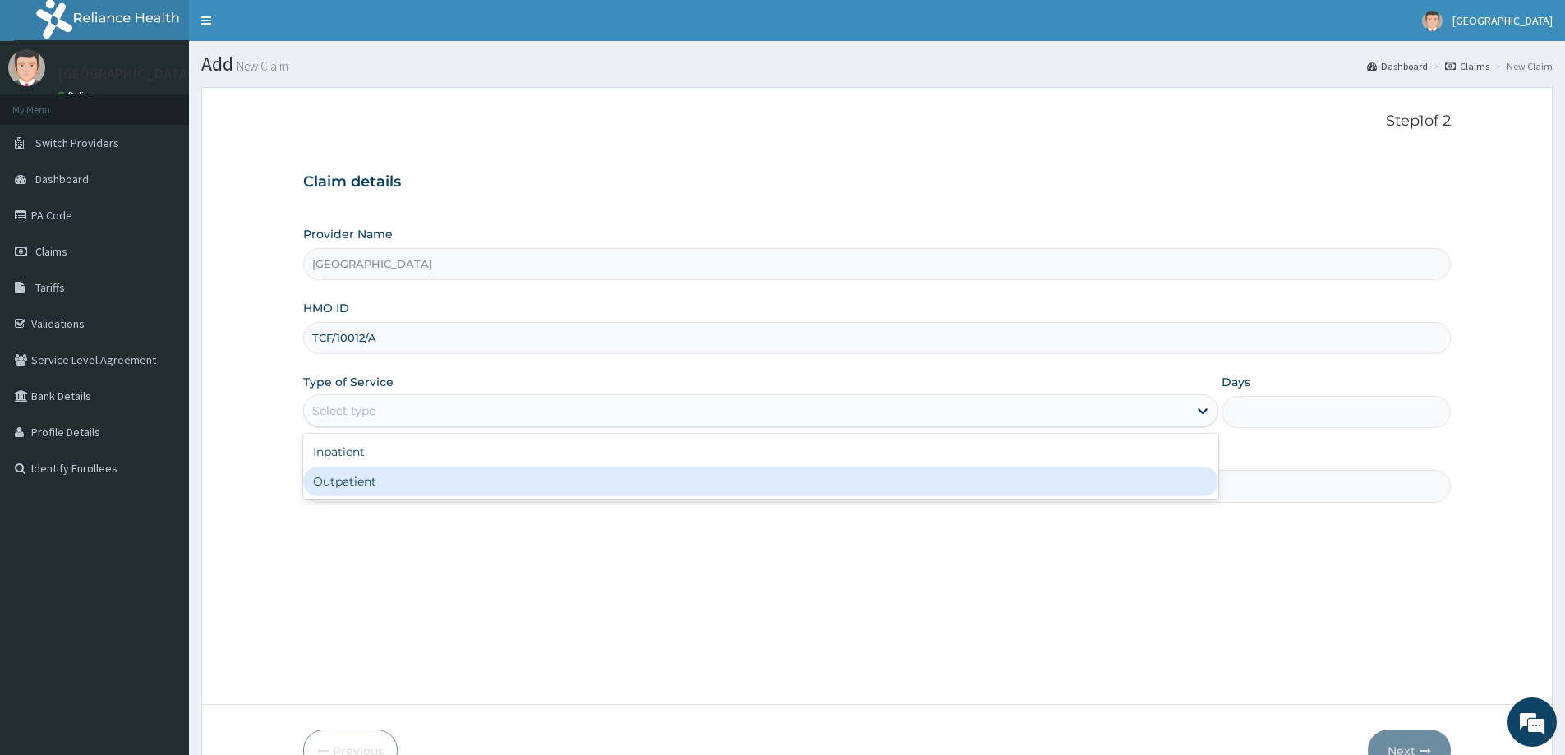
drag, startPoint x: 394, startPoint y: 480, endPoint x: 405, endPoint y: 478, distance: 11.6
click at [395, 481] on div "Outpatient" at bounding box center [760, 482] width 915 height 30
type input "1"
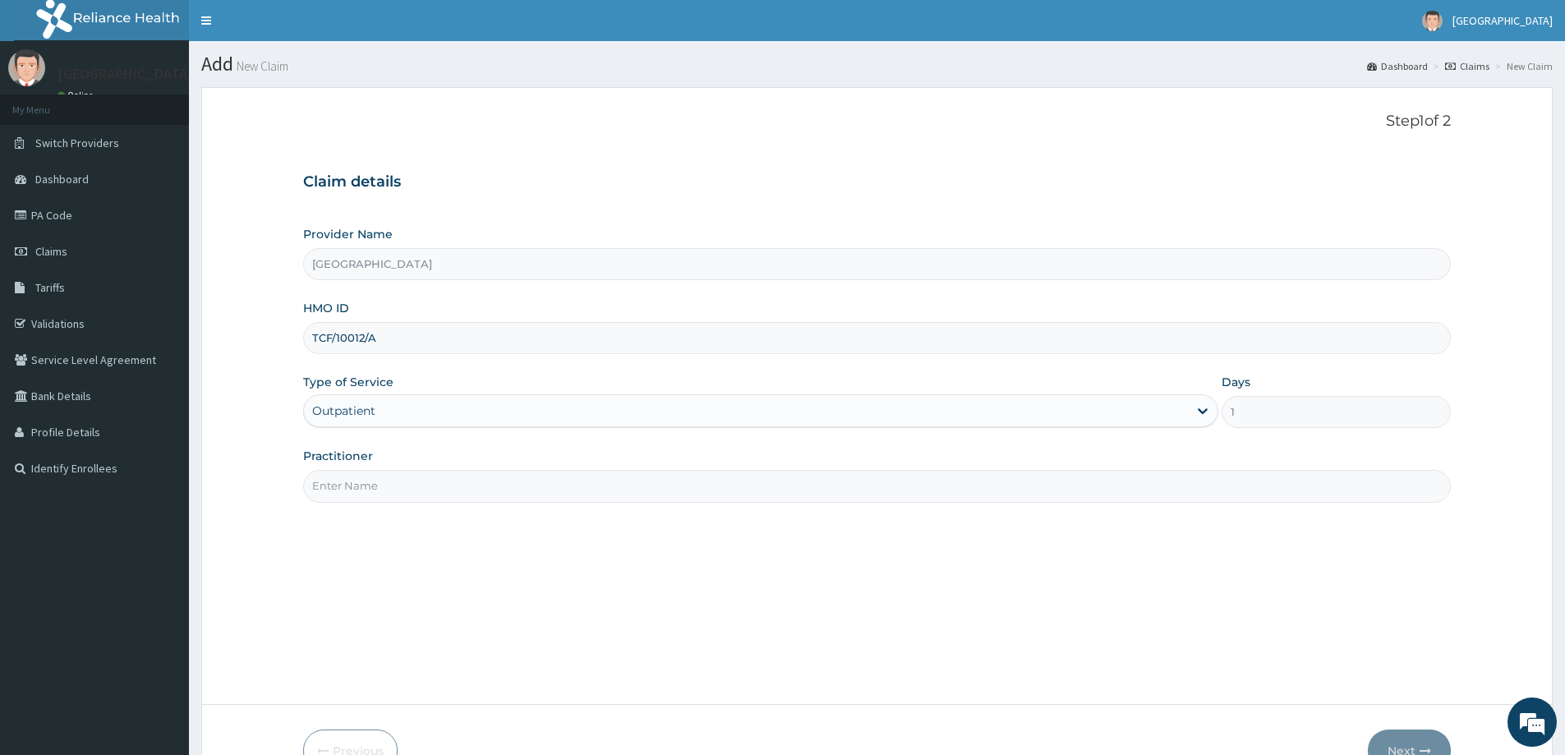
click at [446, 489] on input "Practitioner" at bounding box center [877, 486] width 1148 height 32
type input "[PERSON_NAME]"
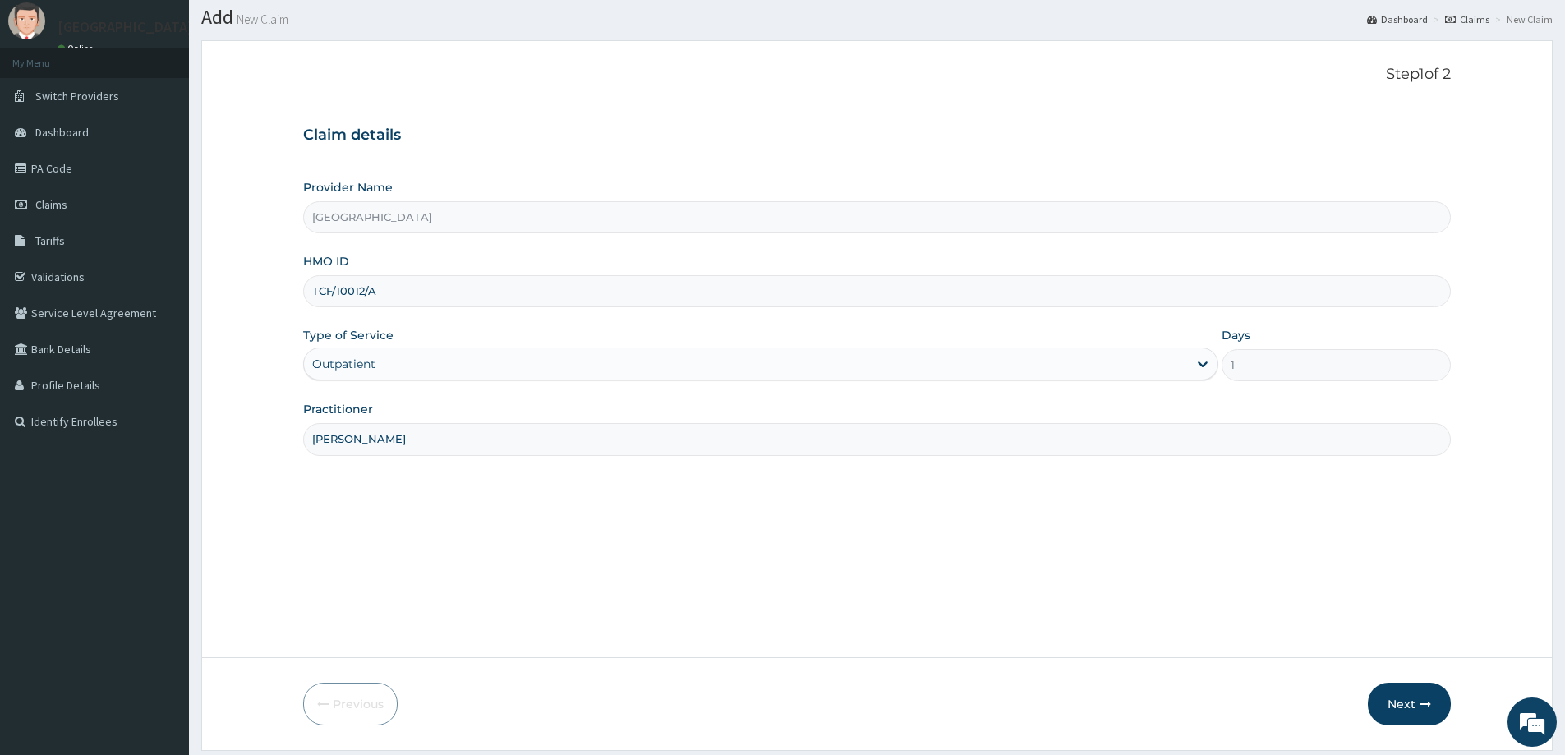
scroll to position [97, 0]
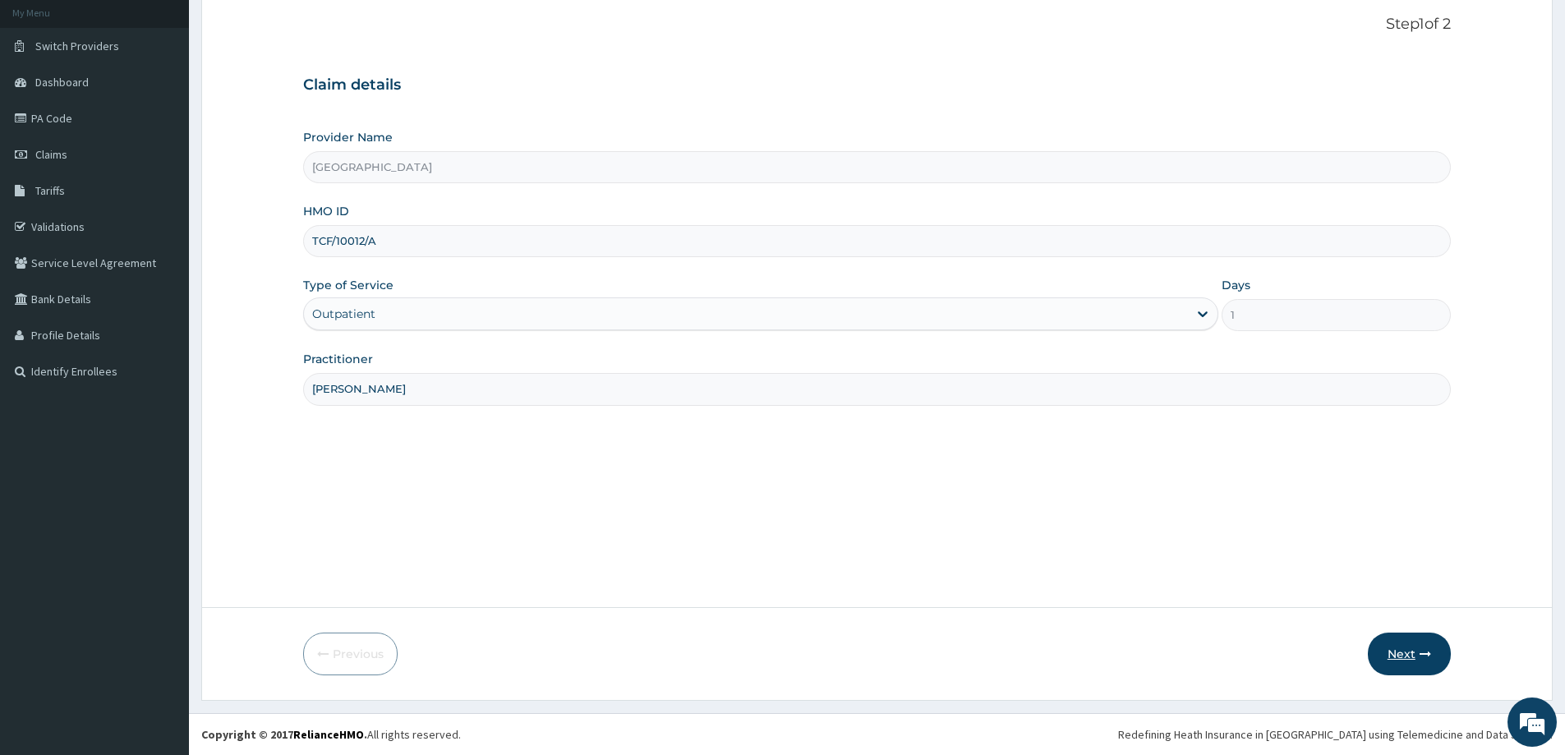
click at [1409, 661] on button "Next" at bounding box center [1409, 654] width 83 height 43
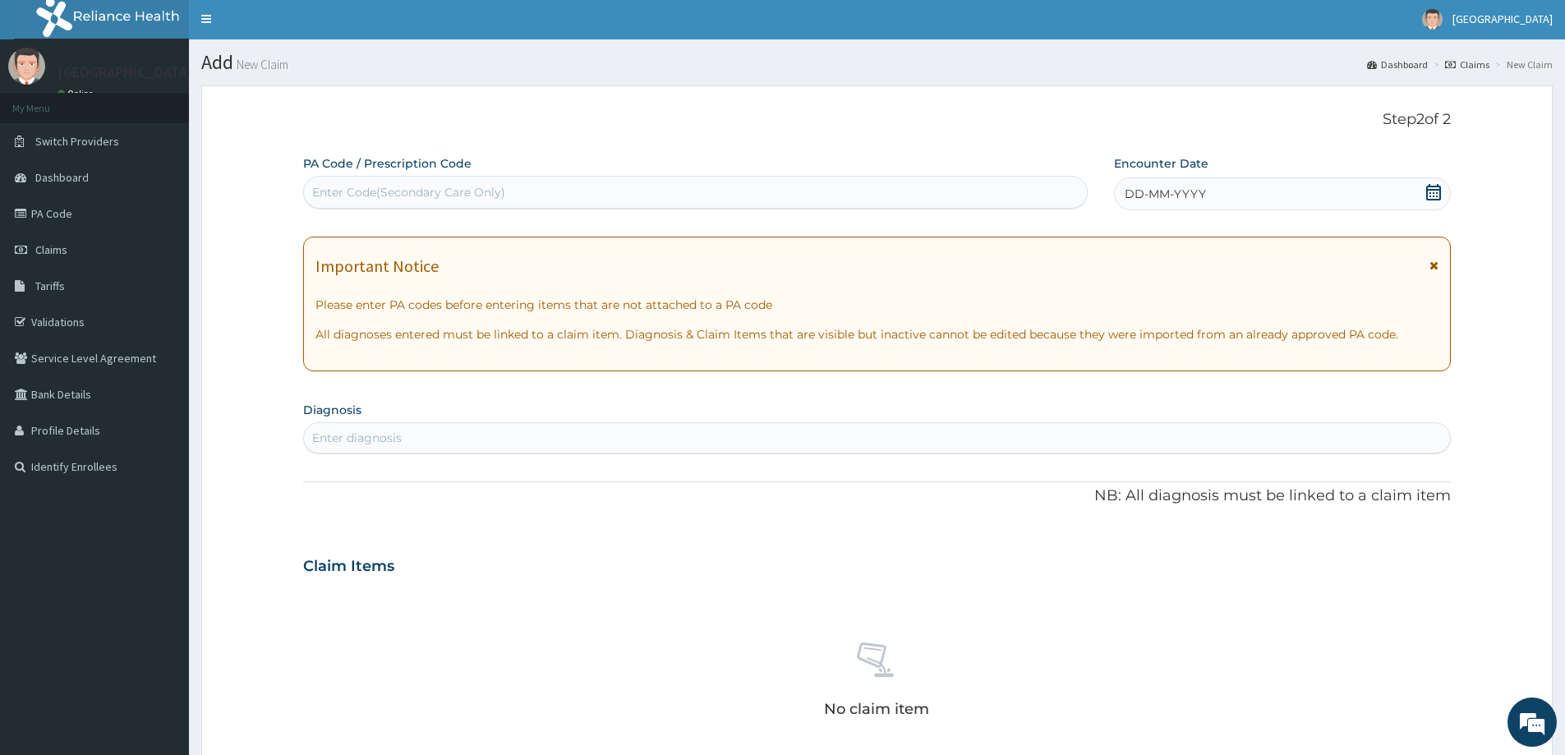
scroll to position [0, 0]
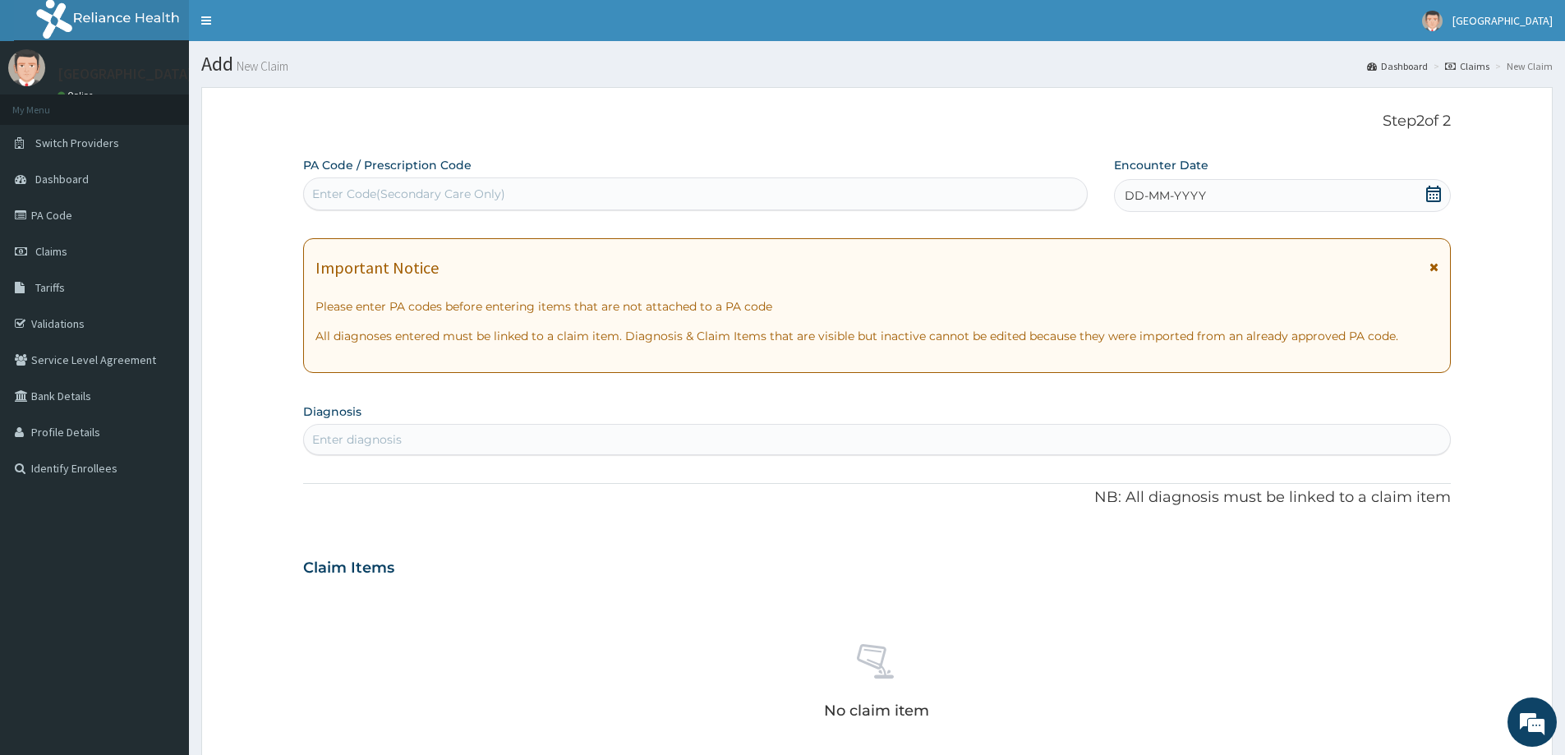
click at [421, 196] on div "Enter Code(Secondary Care Only)" at bounding box center [408, 194] width 193 height 16
paste input "PA/9ACBB4"
type input "PA/9ACBB4"
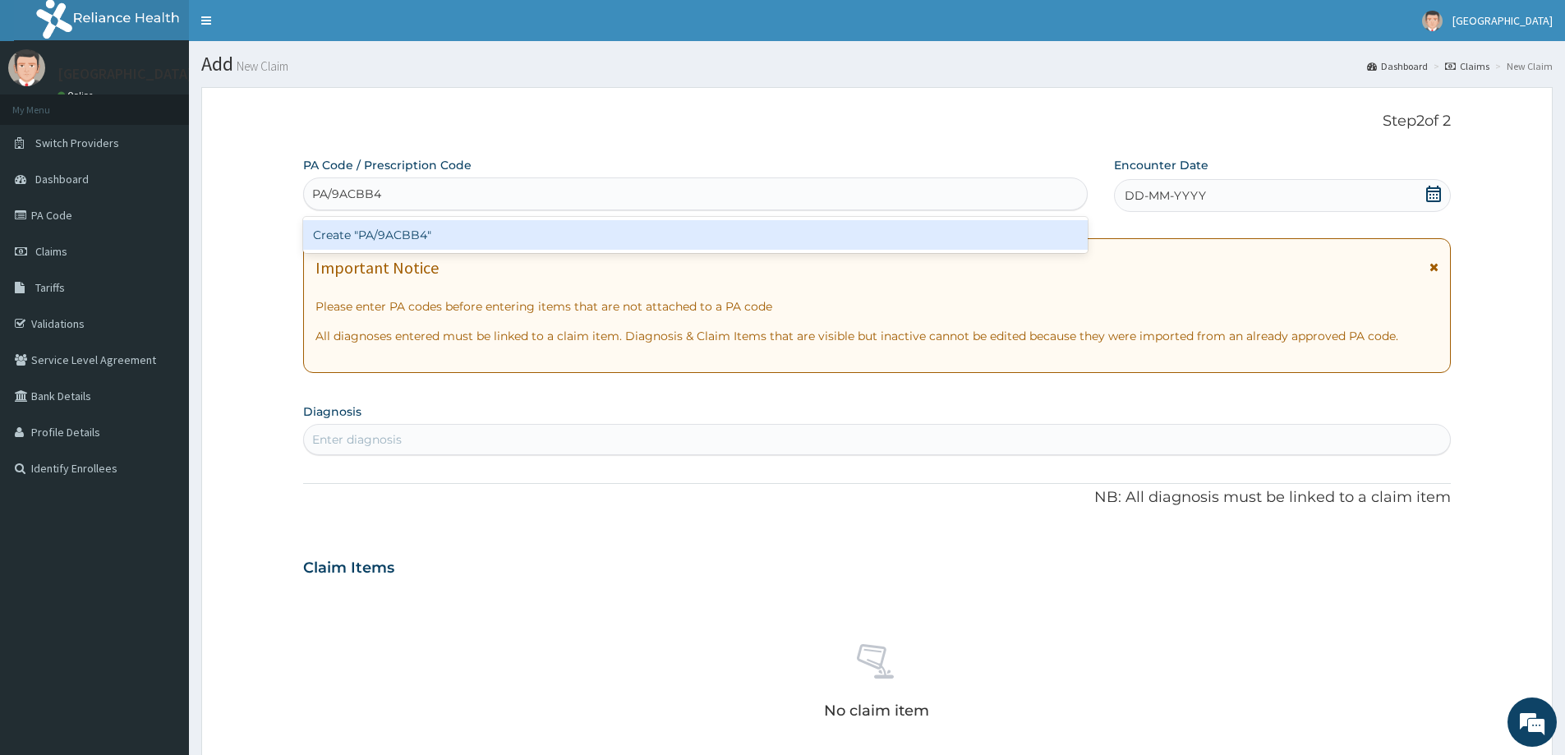
click at [399, 239] on div "Create "PA/9ACBB4"" at bounding box center [695, 235] width 785 height 30
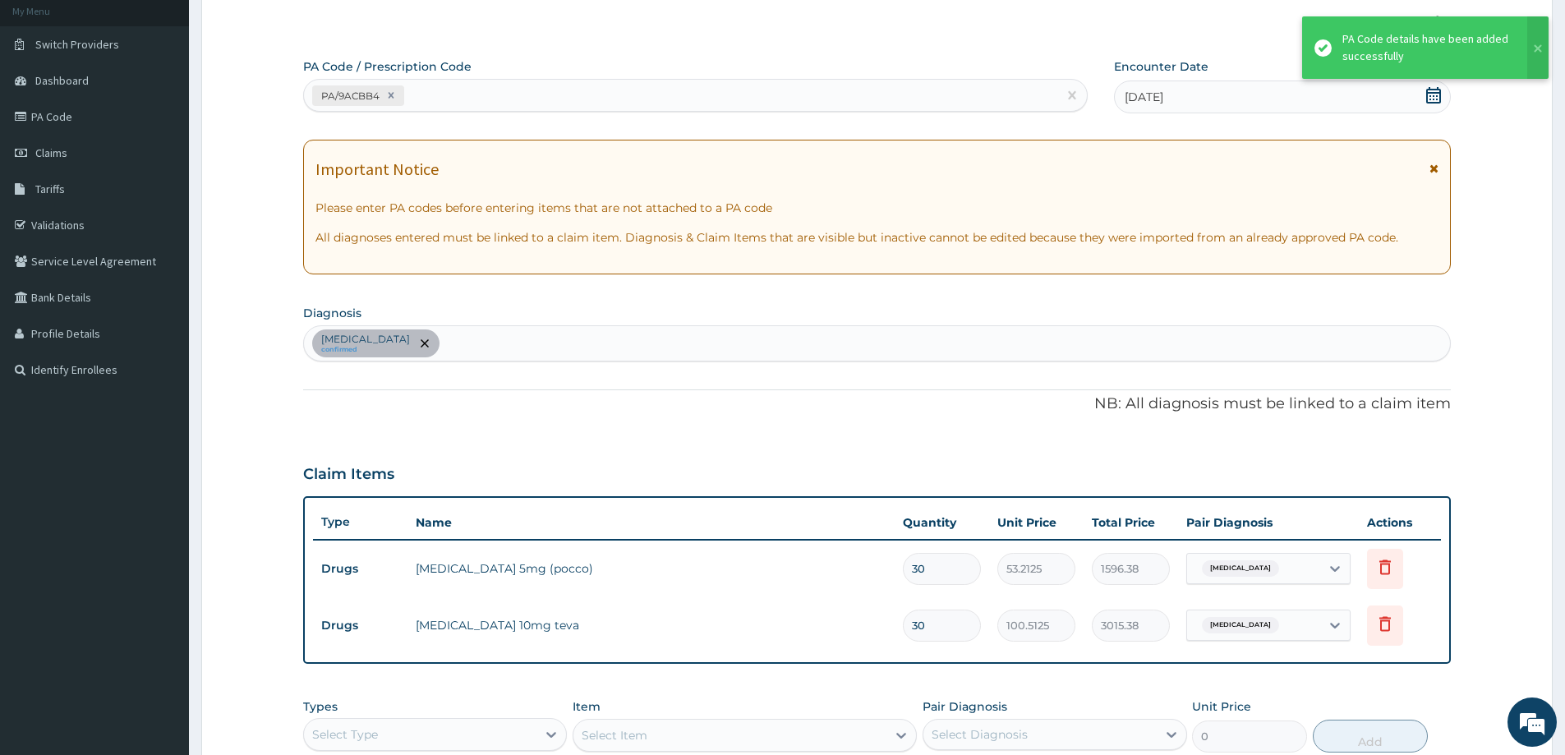
scroll to position [329, 0]
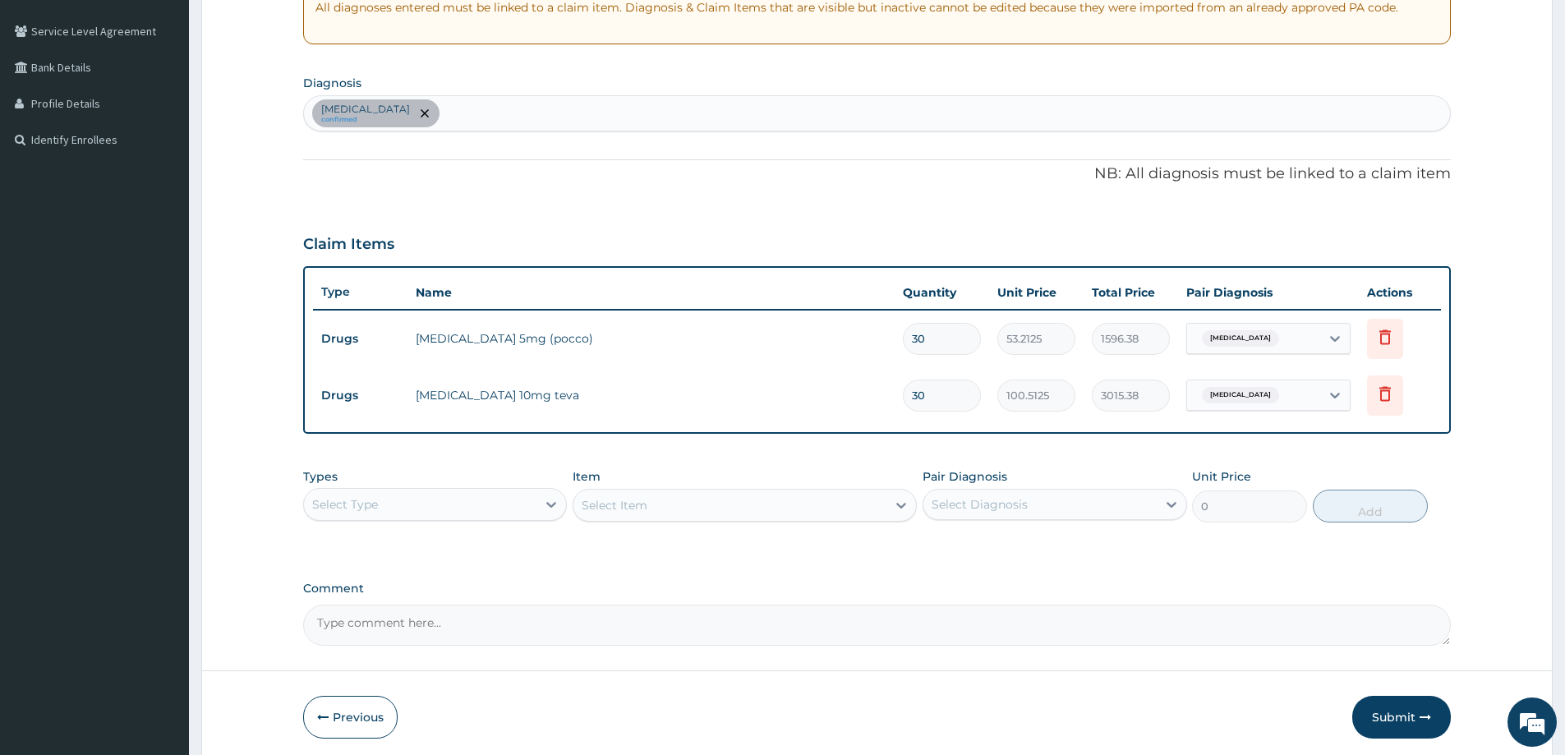
click at [507, 116] on div "Essential hypertension confirmed" at bounding box center [877, 113] width 1146 height 35
type input "MALARIA"
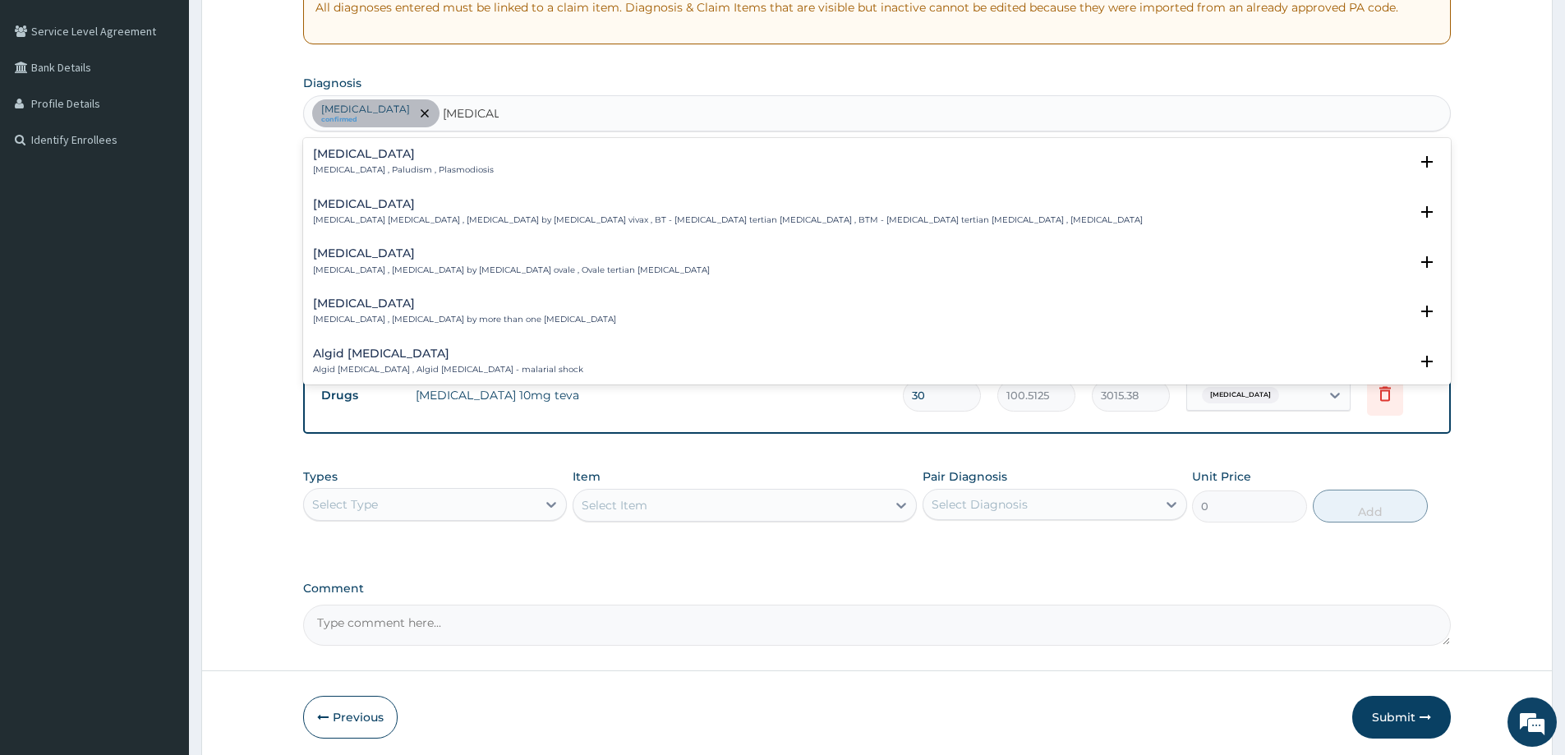
click at [354, 152] on h4 "Malaria" at bounding box center [403, 154] width 181 height 12
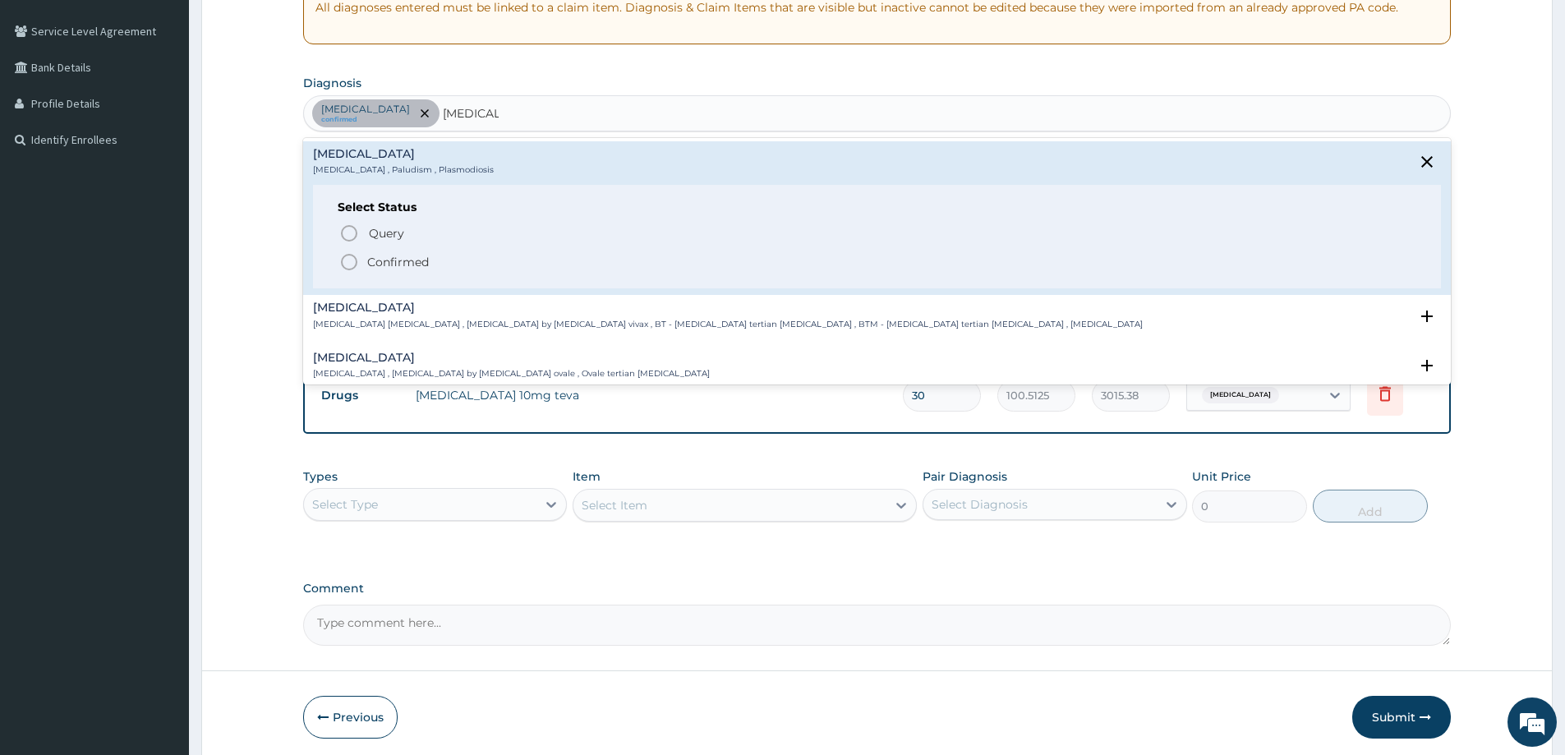
click at [353, 259] on icon "status option filled" at bounding box center [349, 262] width 20 height 20
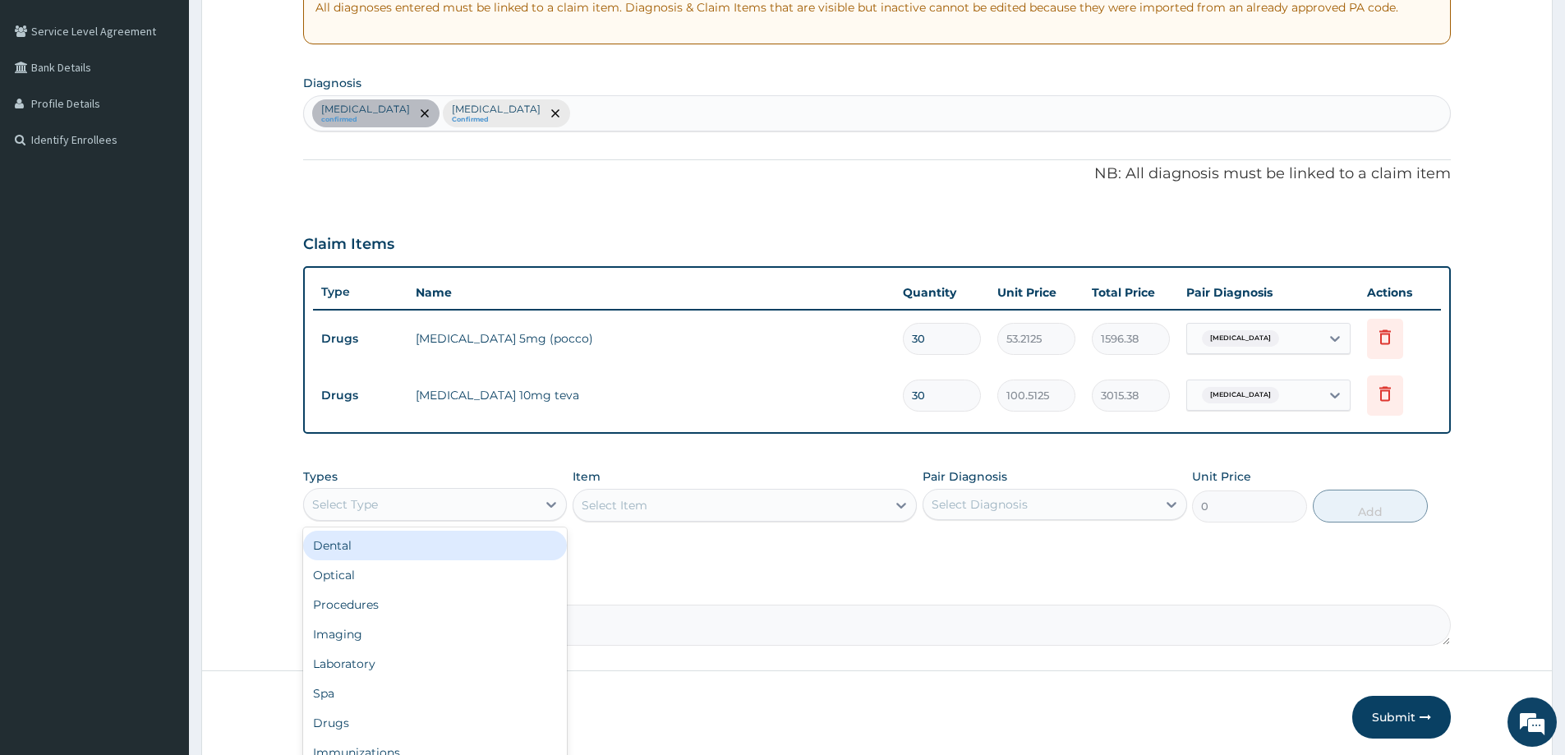
click at [486, 509] on div "Select Type" at bounding box center [420, 504] width 233 height 26
click at [395, 719] on div "Drugs" at bounding box center [435, 723] width 264 height 30
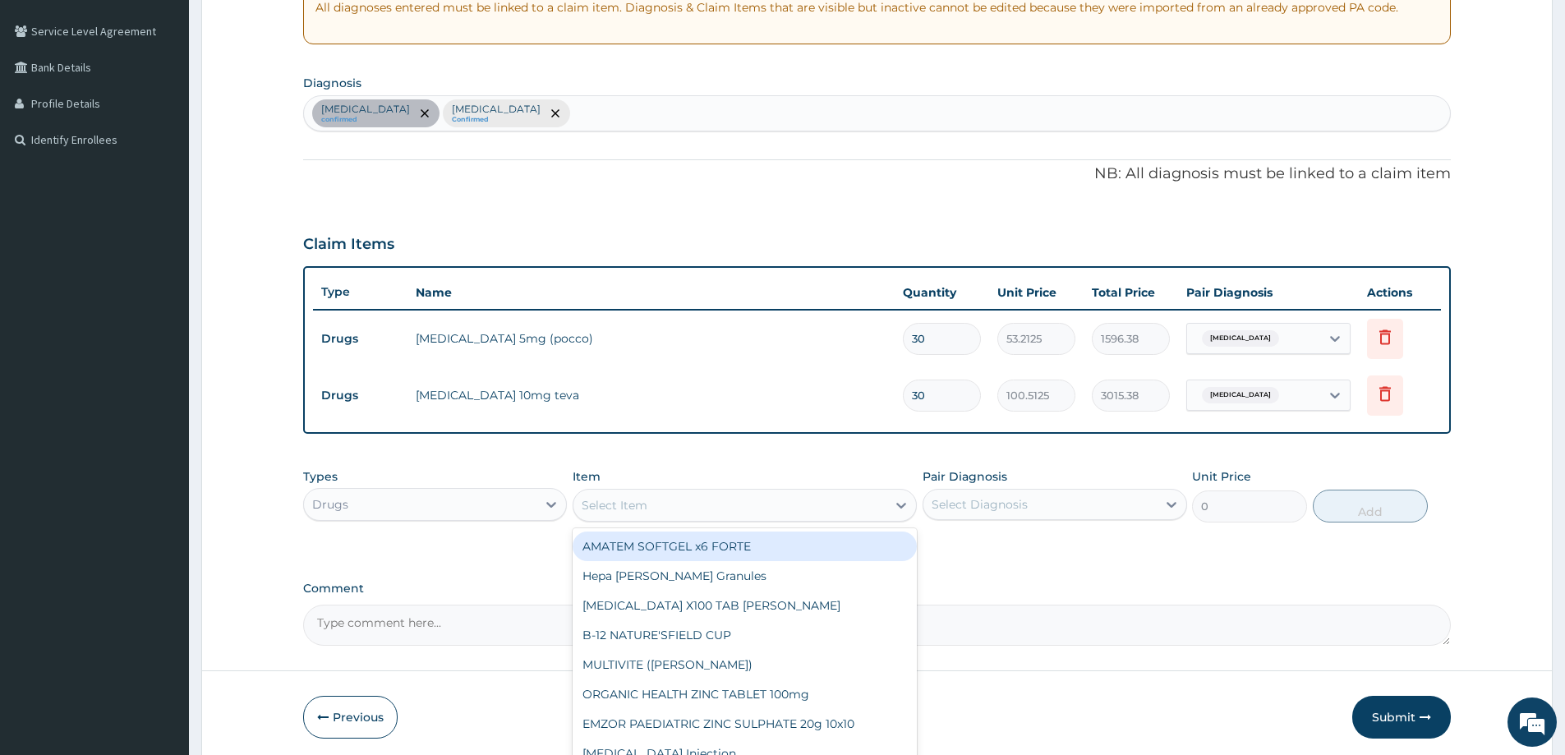
click at [704, 506] on div "Select Item" at bounding box center [730, 505] width 313 height 26
type input "A"
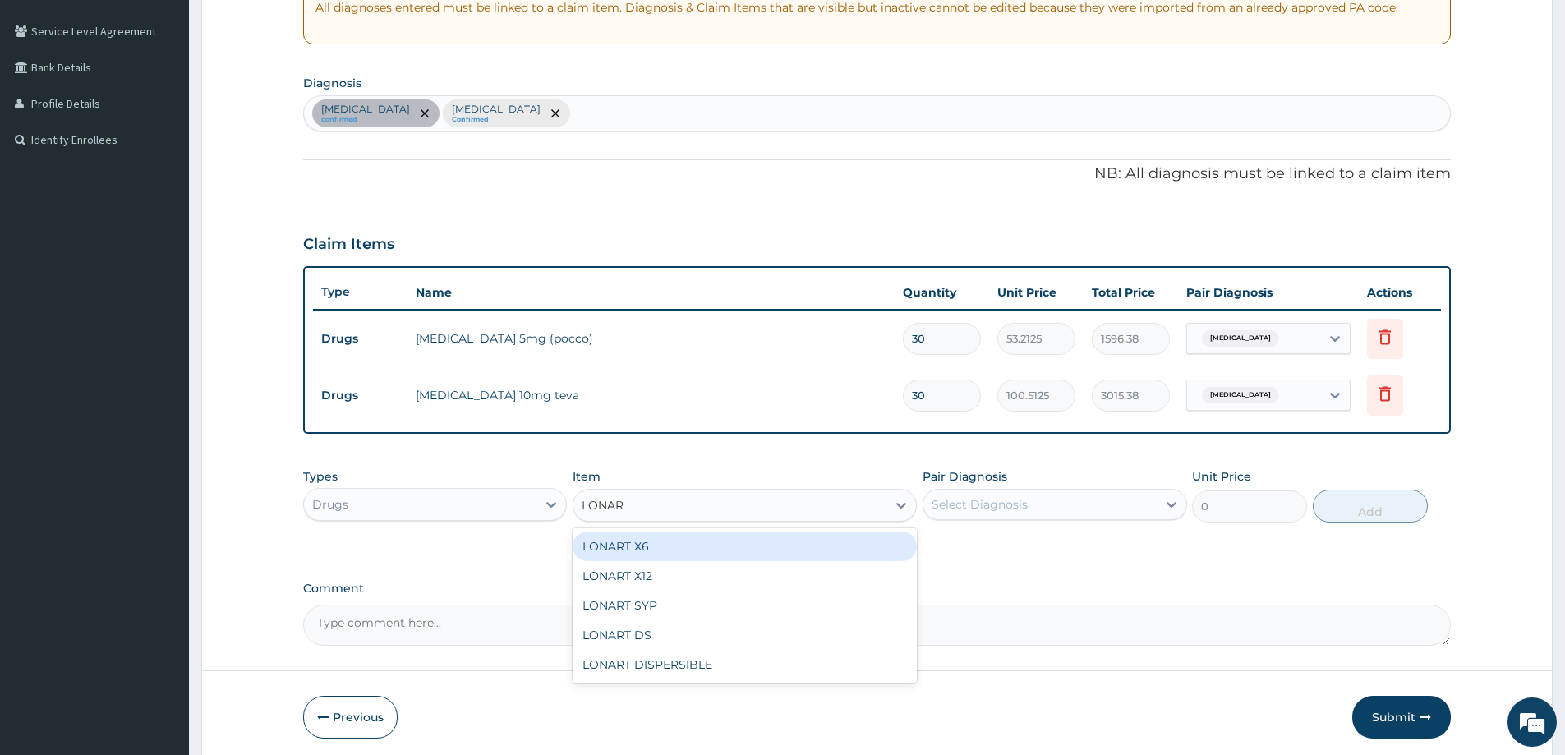
type input "LONART"
click at [693, 547] on div "LONART X6" at bounding box center [745, 547] width 344 height 30
type input "473"
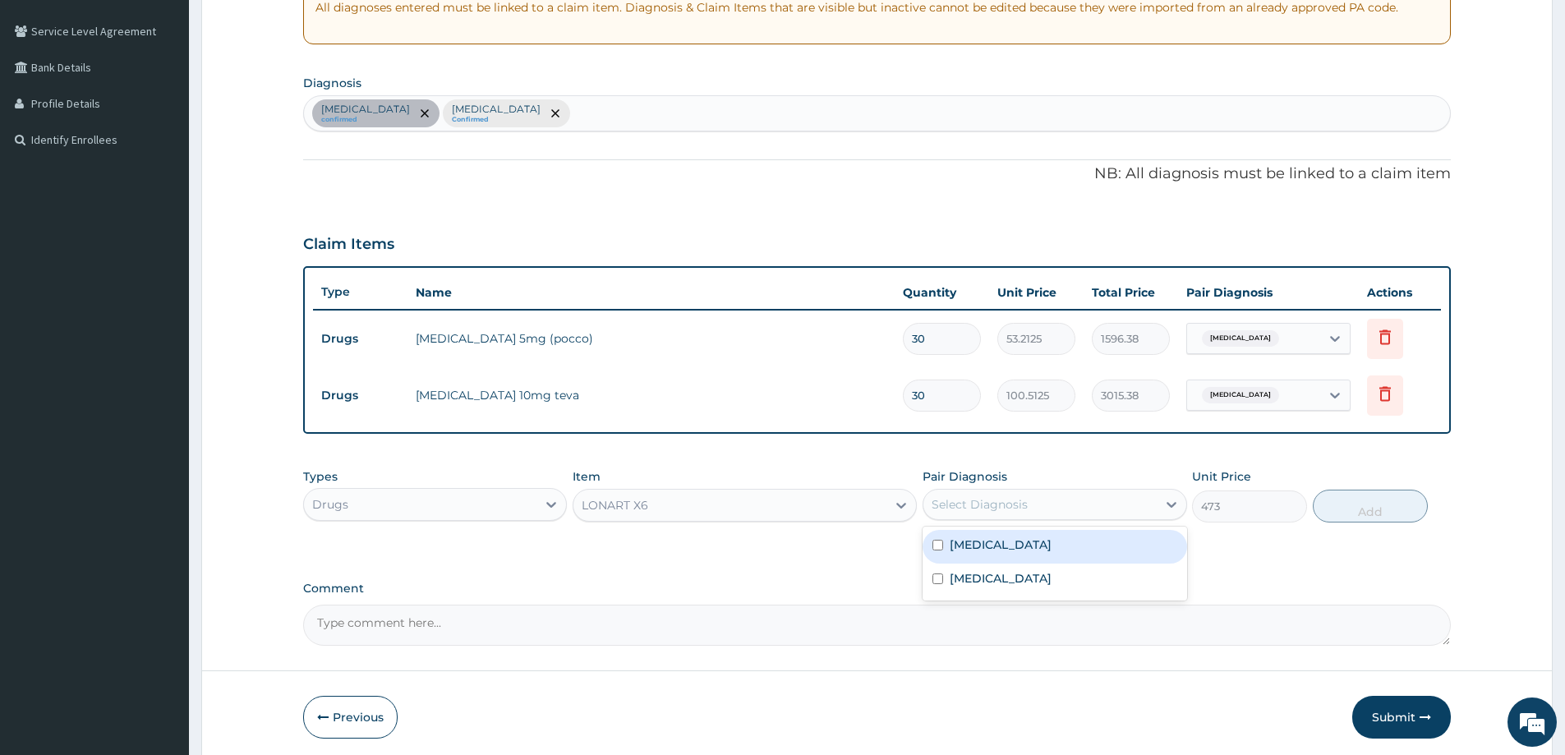
click at [1051, 515] on div "Select Diagnosis" at bounding box center [1040, 504] width 233 height 26
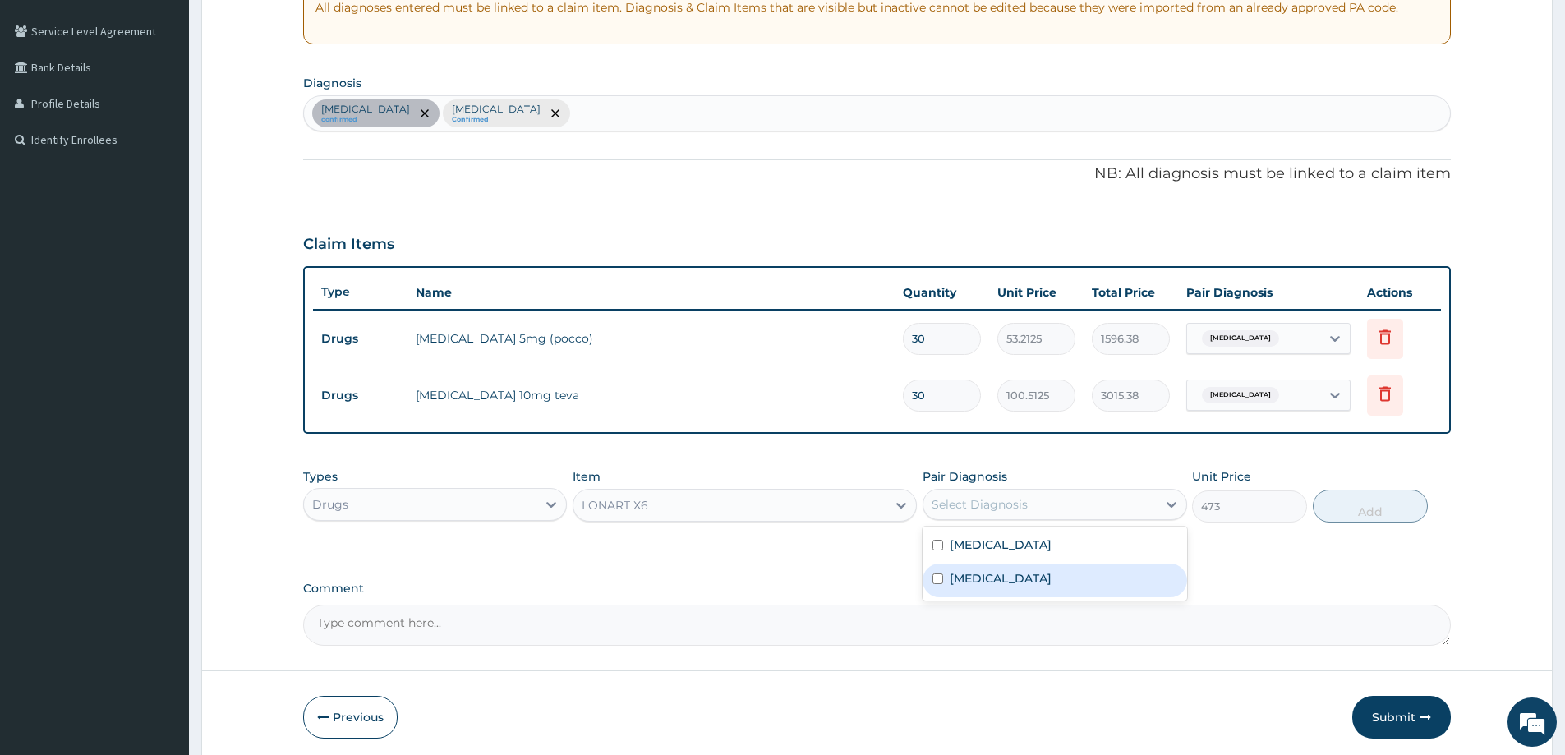
click at [1009, 567] on div "Malaria" at bounding box center [1055, 581] width 264 height 34
checkbox input "true"
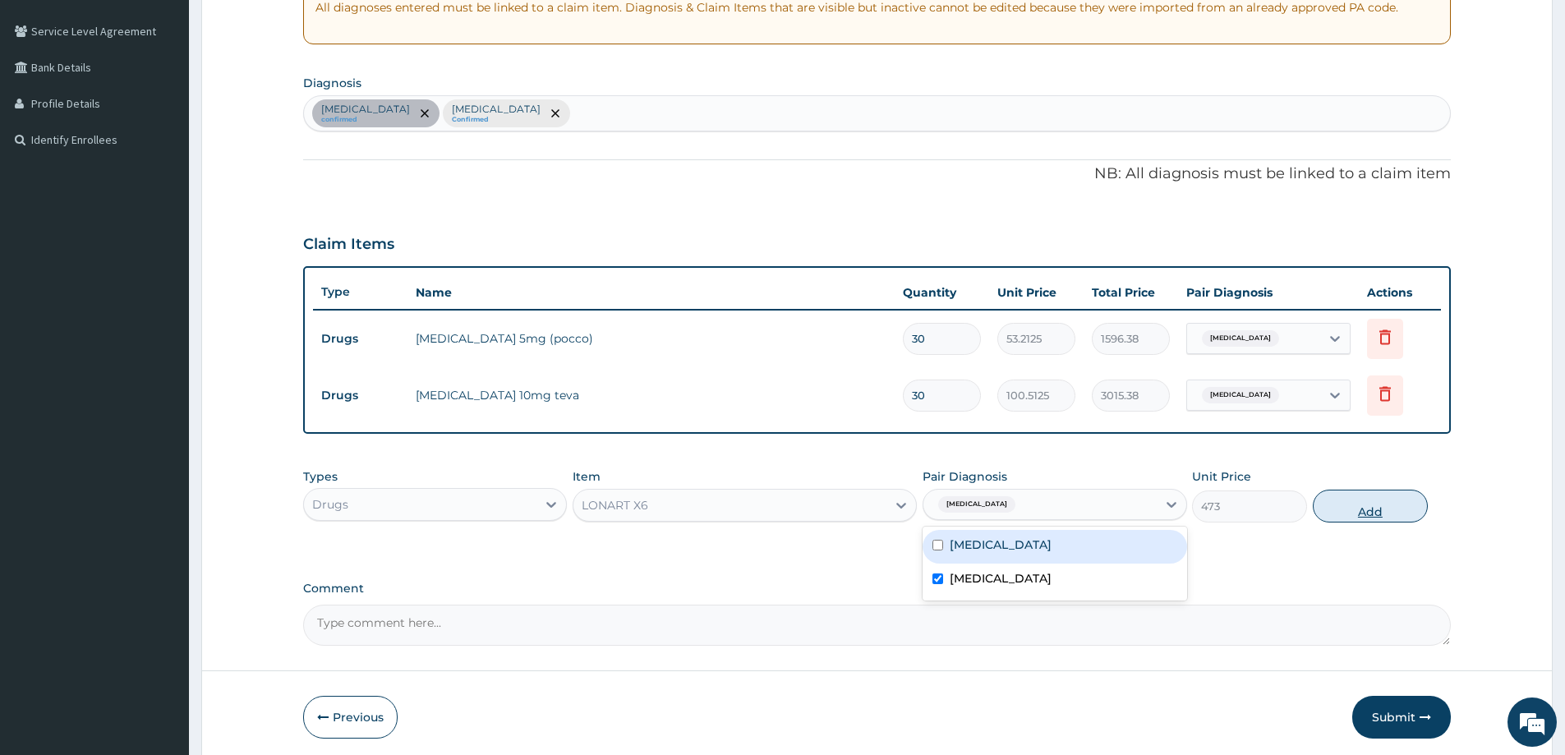
click at [1347, 511] on button "Add" at bounding box center [1370, 506] width 115 height 33
type input "0"
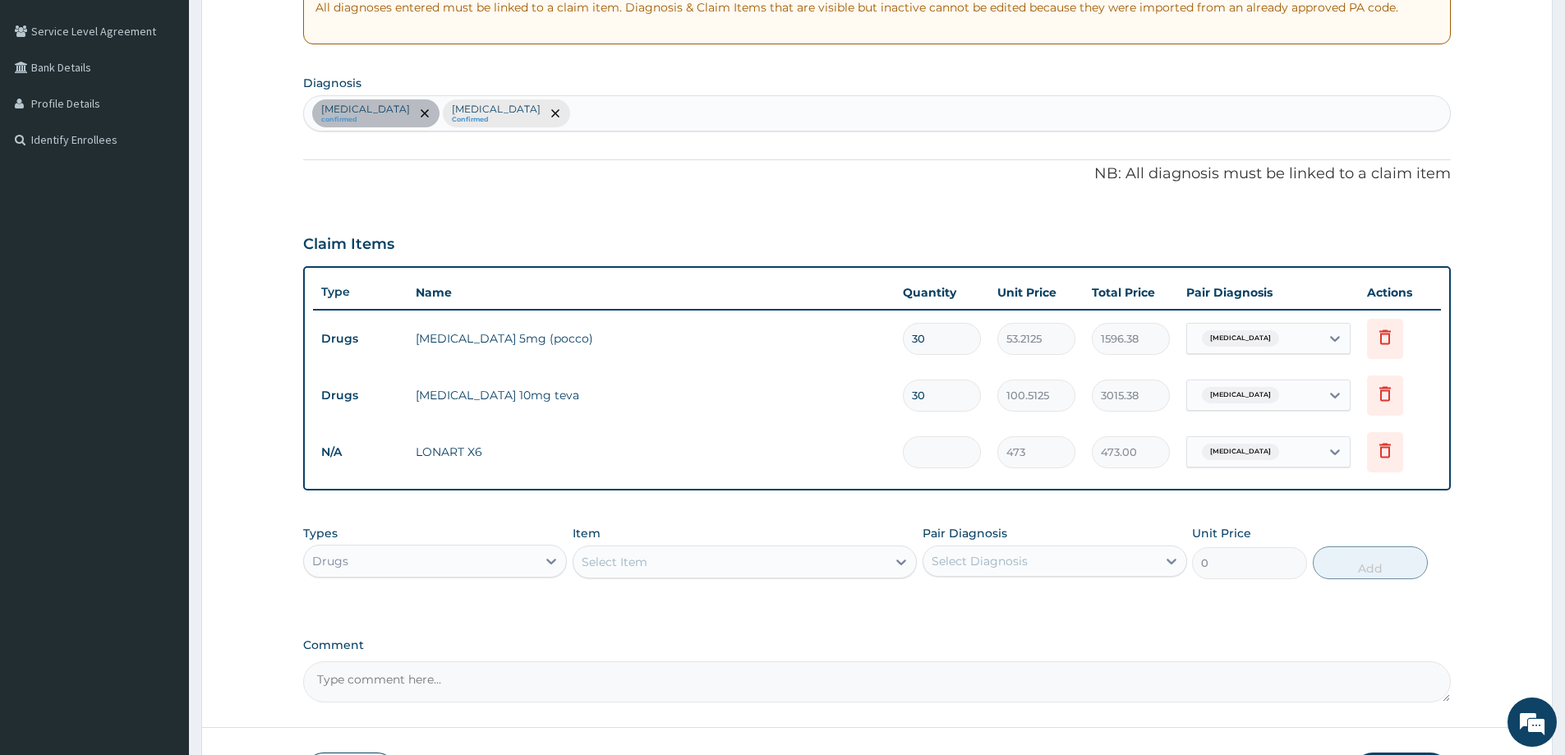
type input "0.00"
type input "6"
type input "2838.00"
type input "6"
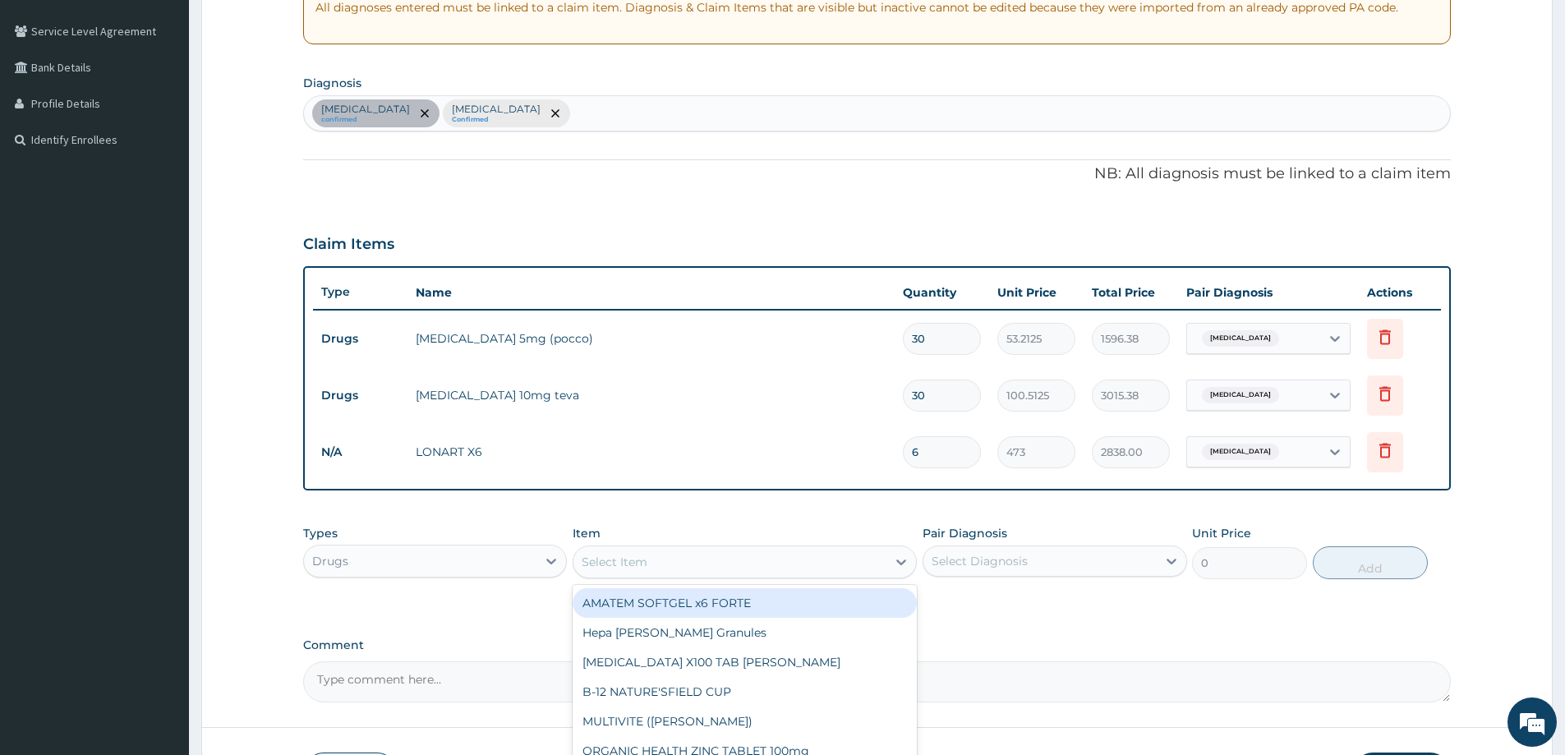
click at [771, 567] on div "Select Item" at bounding box center [730, 562] width 313 height 26
paste input "Paracetamol"
type input "Paracetamol"
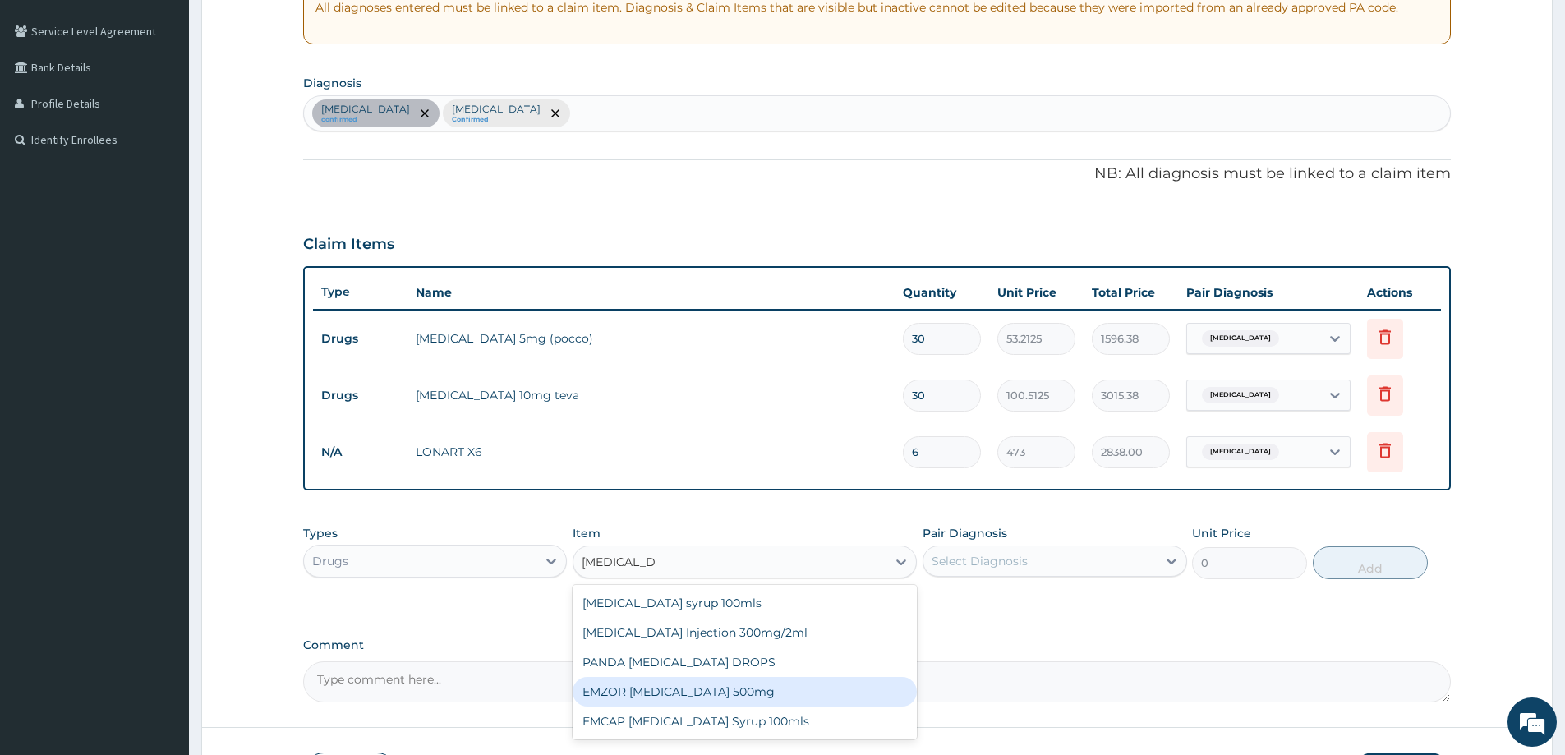
click at [775, 686] on div "EMZOR PARACETAMOL 500mg" at bounding box center [745, 692] width 344 height 30
type input "23.65"
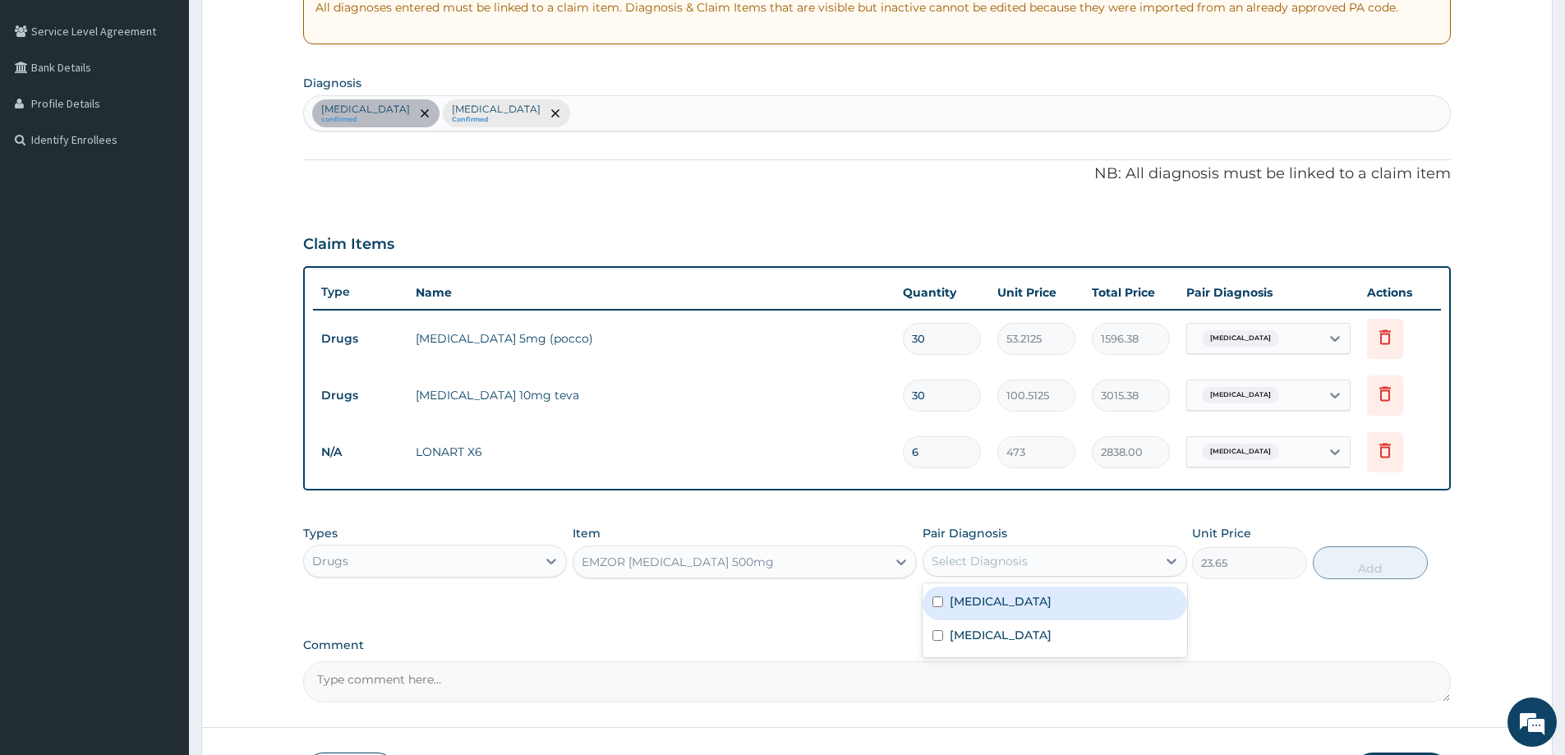
click at [1023, 566] on div "Select Diagnosis" at bounding box center [980, 561] width 96 height 16
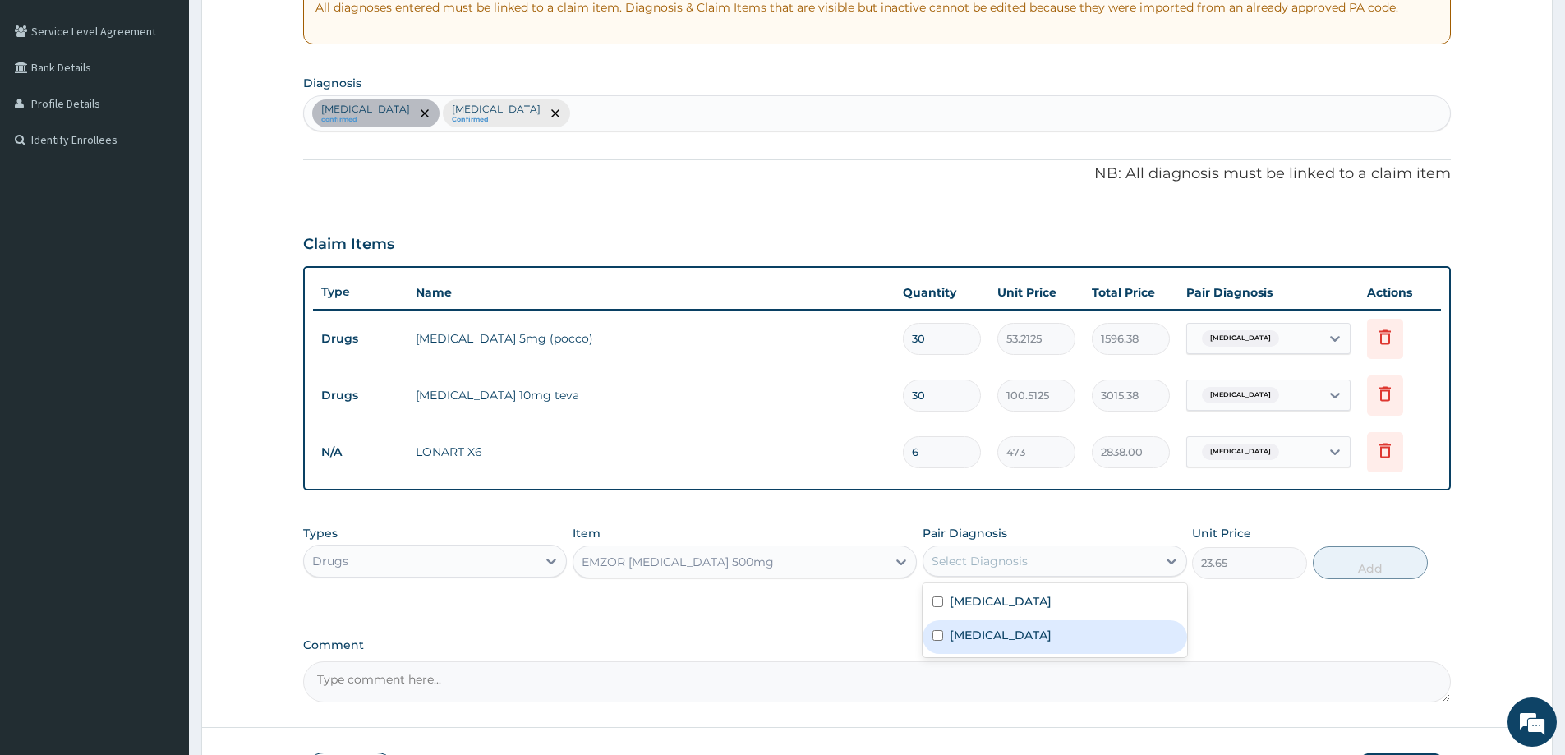
click at [978, 624] on div "Malaria" at bounding box center [1055, 637] width 264 height 34
checkbox input "true"
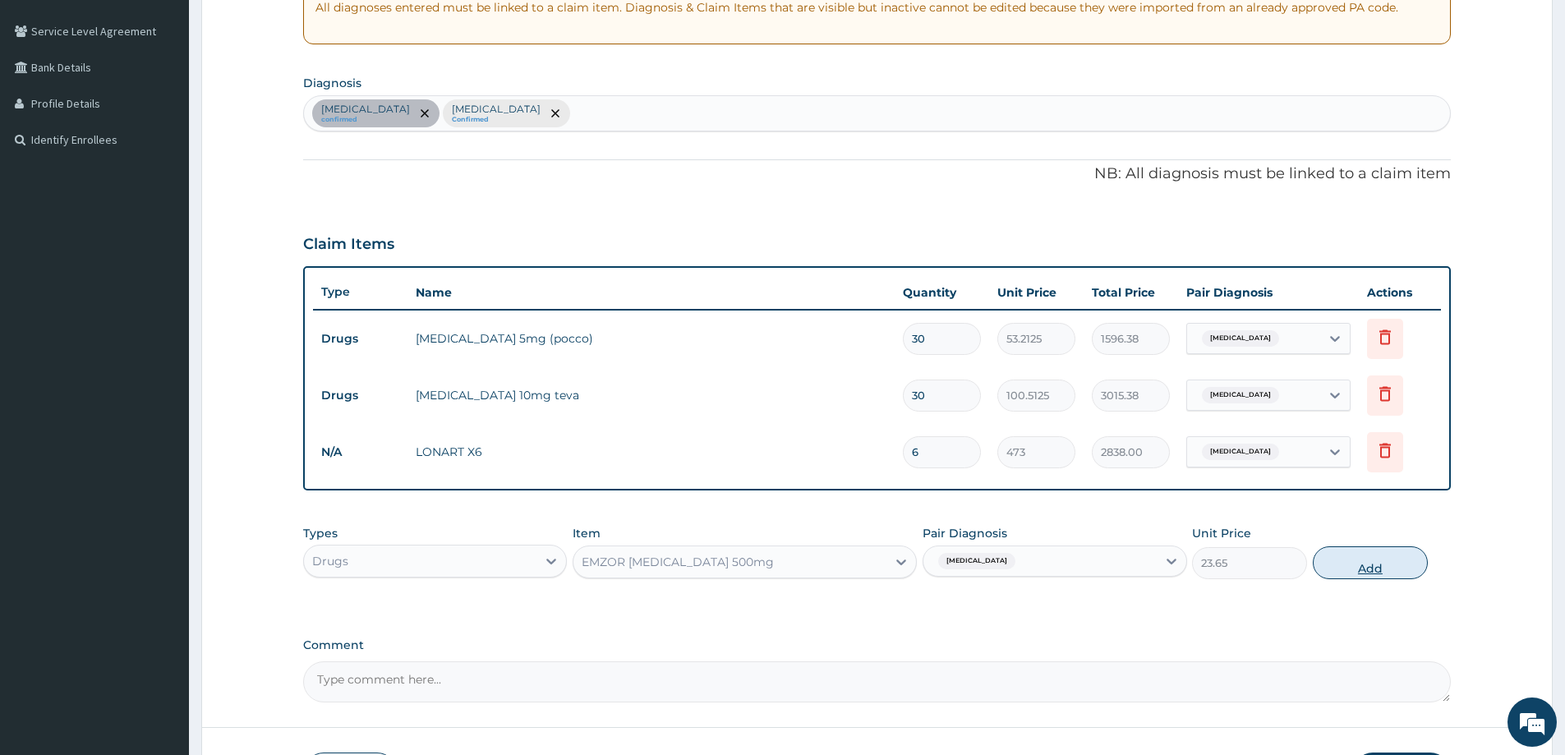
click at [1364, 560] on button "Add" at bounding box center [1370, 562] width 115 height 33
type input "0"
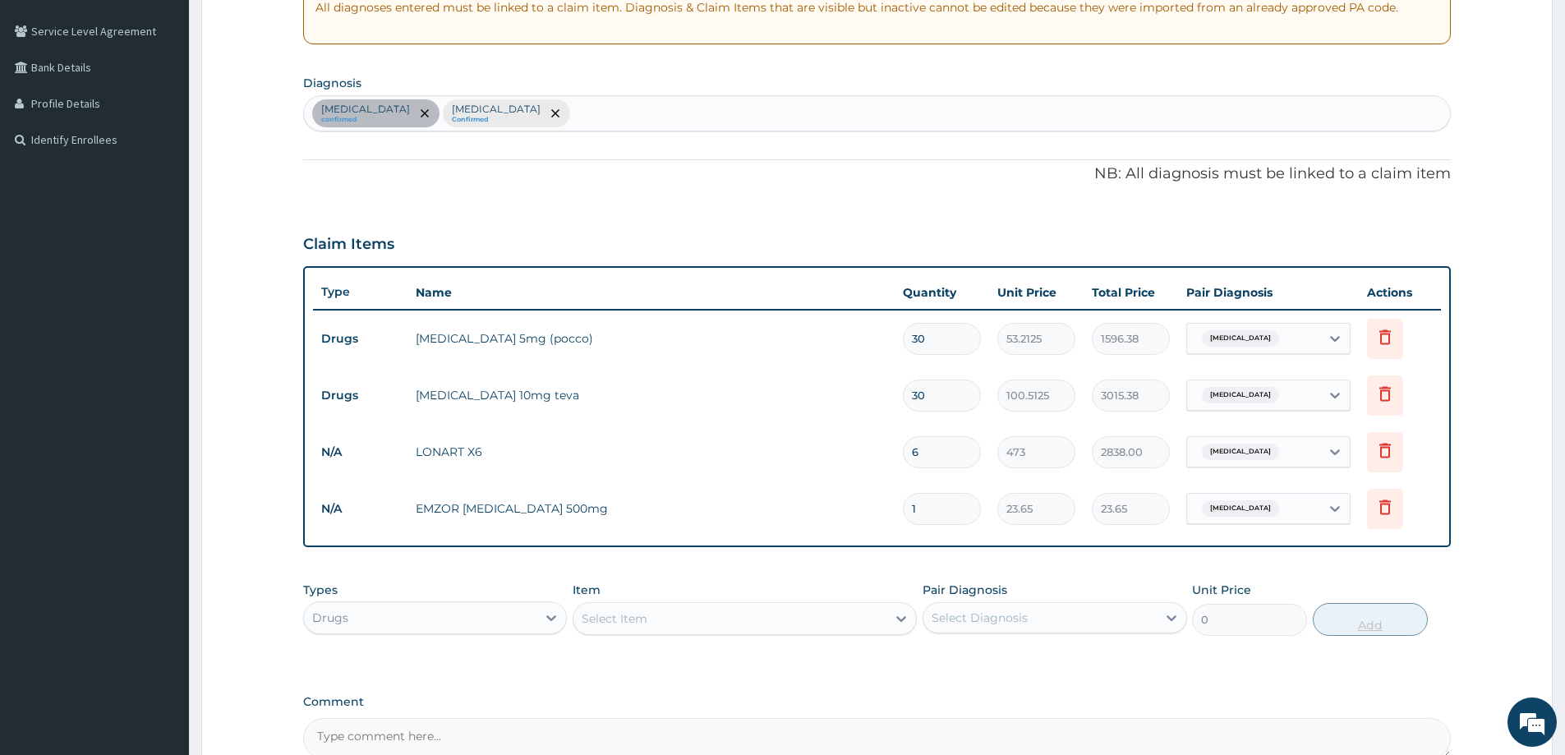
type input "18"
type input "425.70"
type input "18"
click at [541, 619] on div at bounding box center [552, 618] width 30 height 30
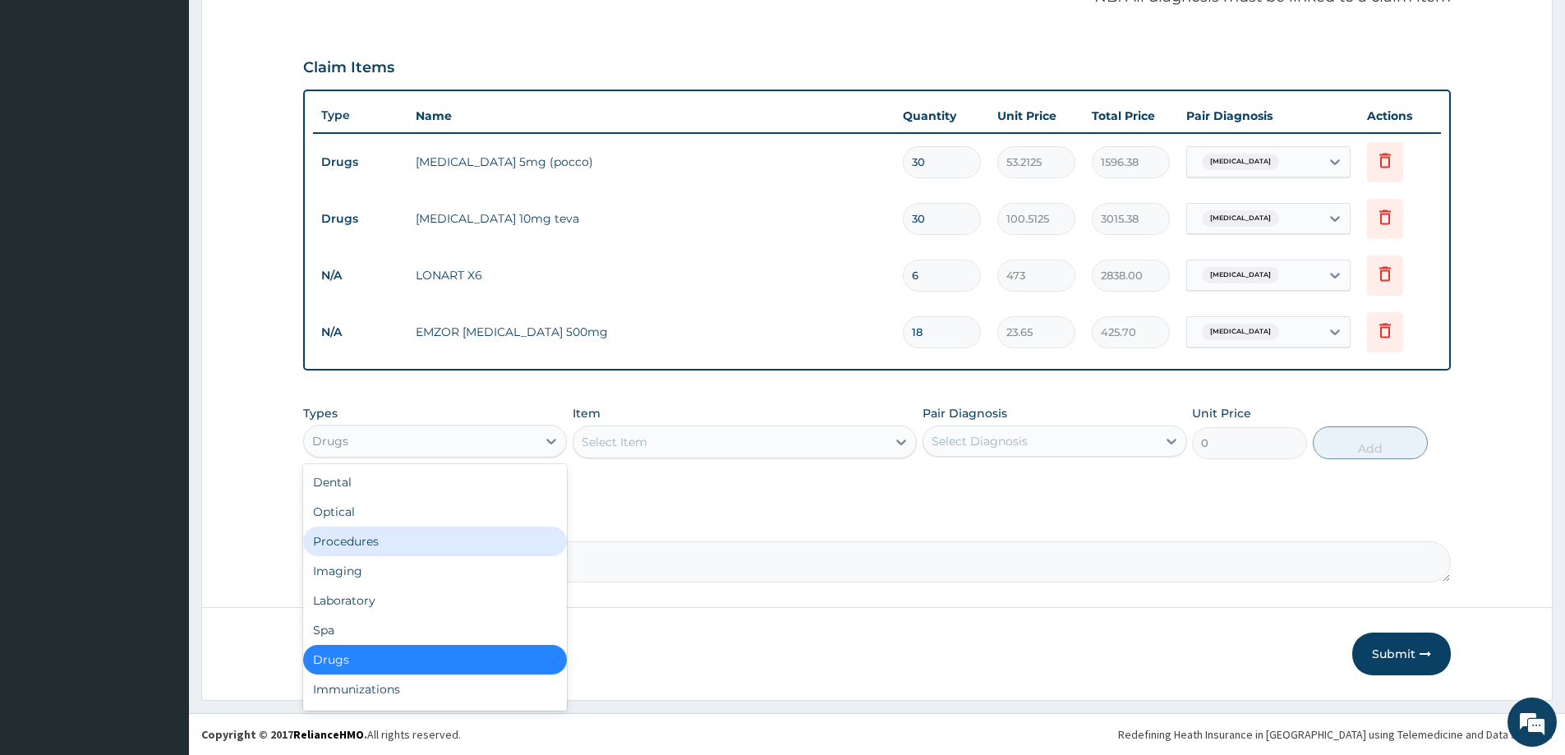
click at [418, 537] on div "Procedures" at bounding box center [435, 542] width 264 height 30
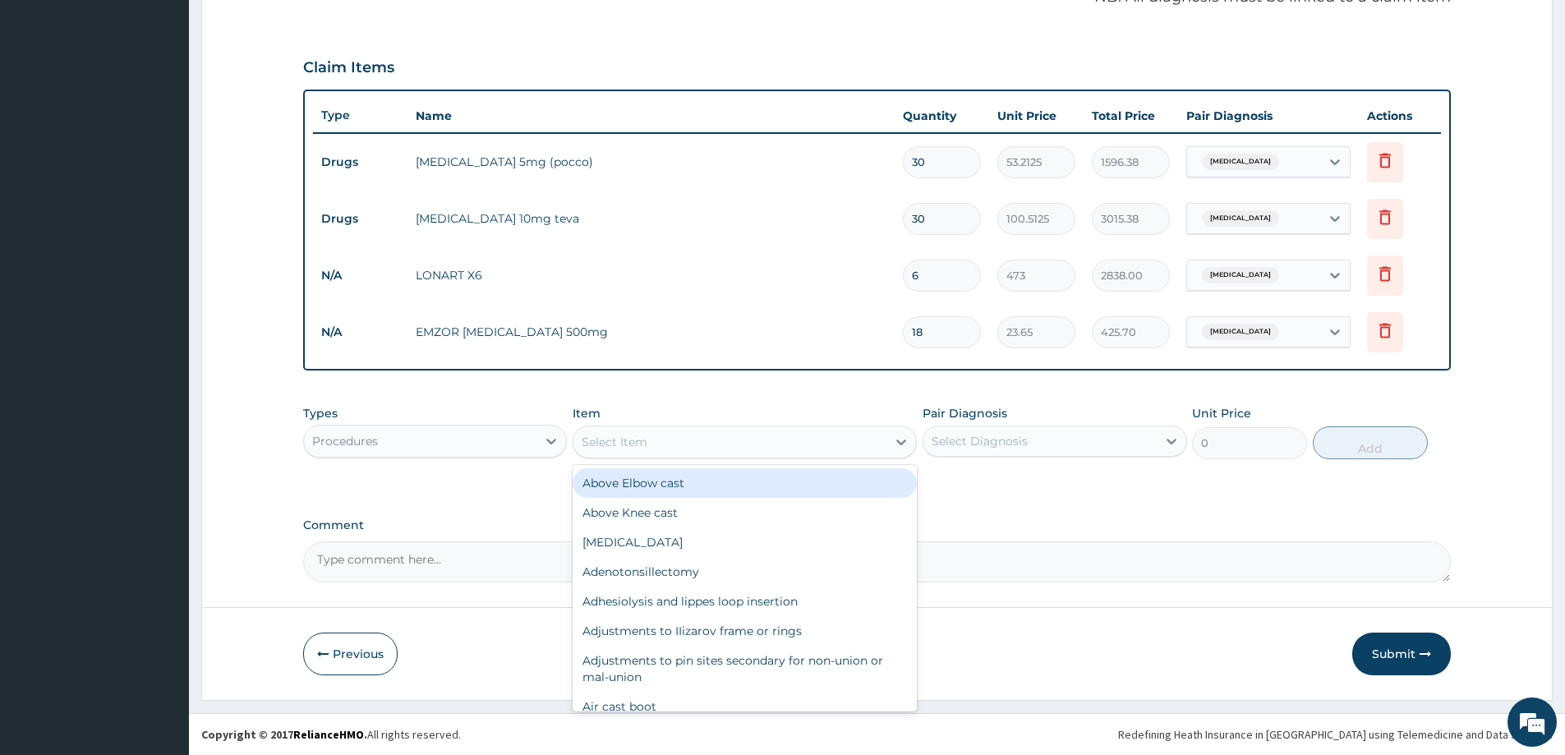
click at [901, 447] on icon at bounding box center [901, 442] width 16 height 16
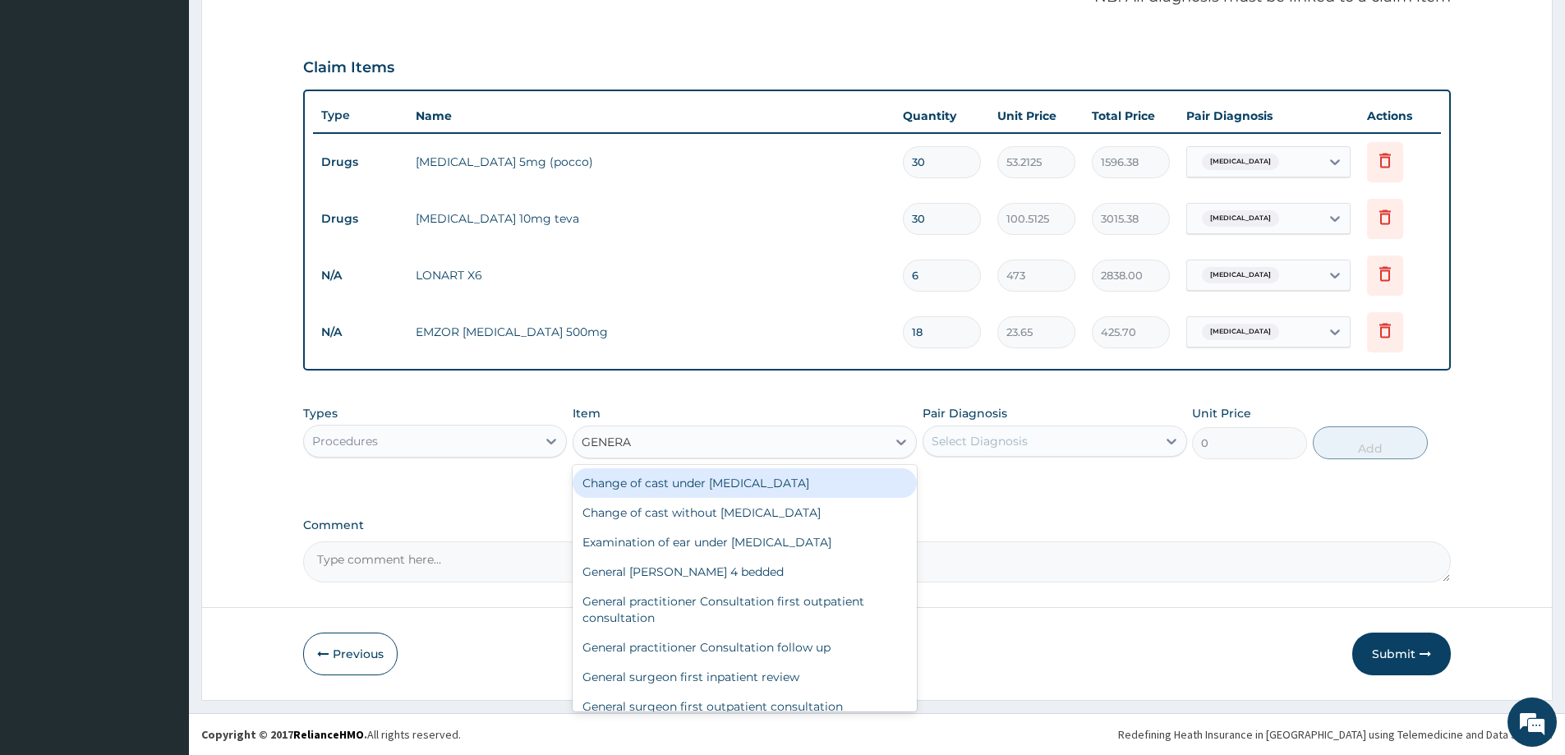
type input "GENERAL"
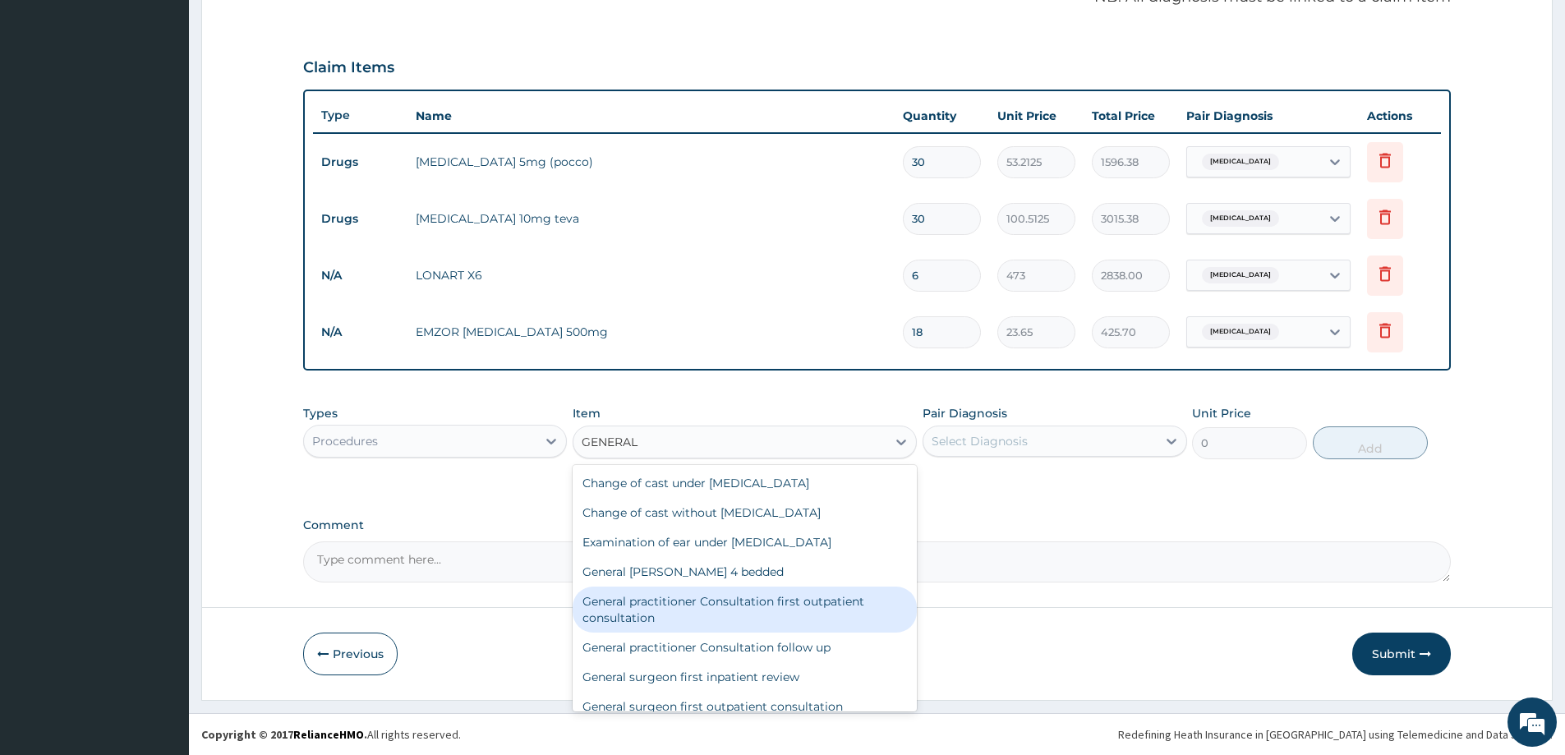
click at [693, 609] on div "General practitioner Consultation first outpatient consultation" at bounding box center [745, 610] width 344 height 46
type input "3547.5"
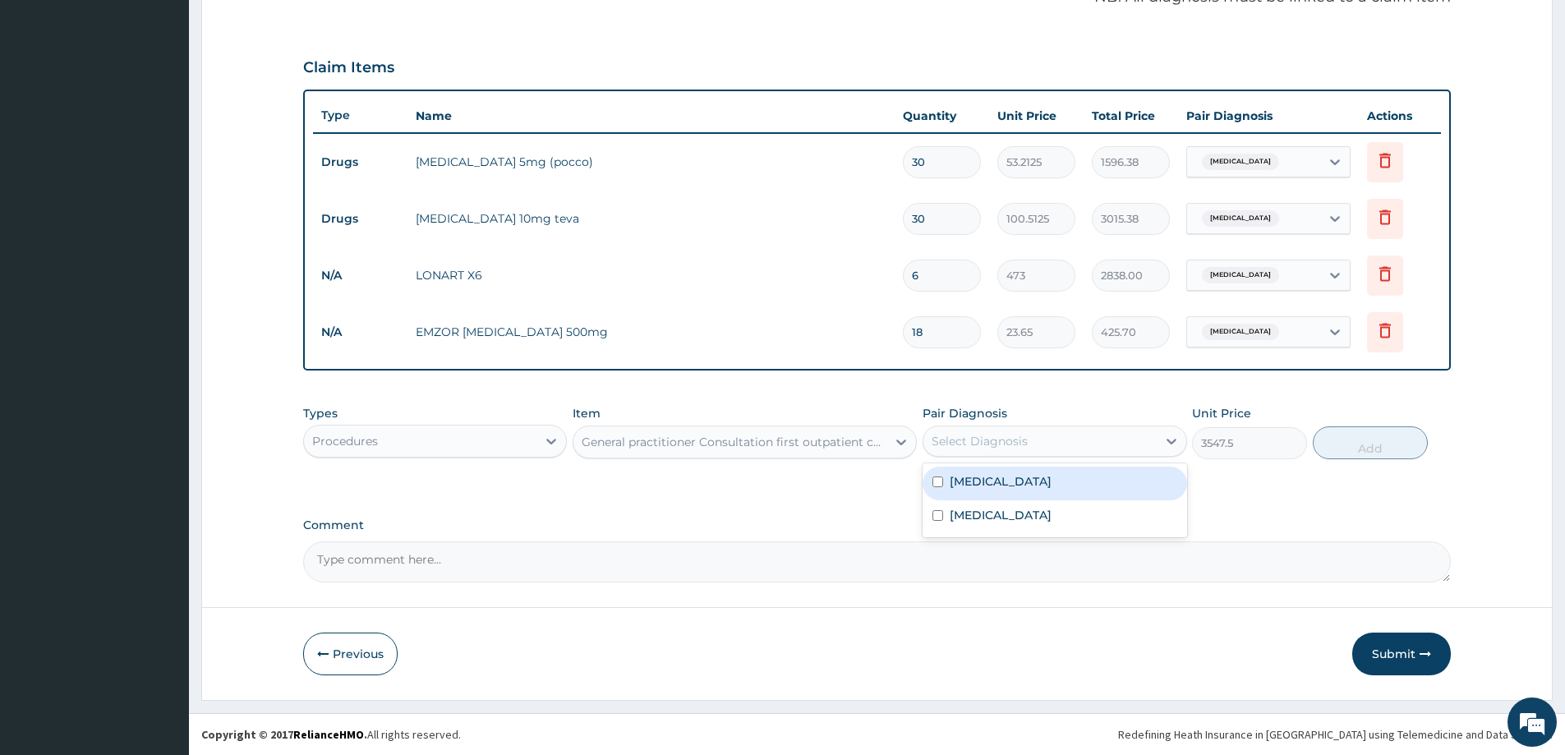
click at [1045, 435] on div "Select Diagnosis" at bounding box center [1040, 441] width 233 height 26
click at [1014, 480] on label "Essential hypertension" at bounding box center [1001, 481] width 102 height 16
checkbox input "true"
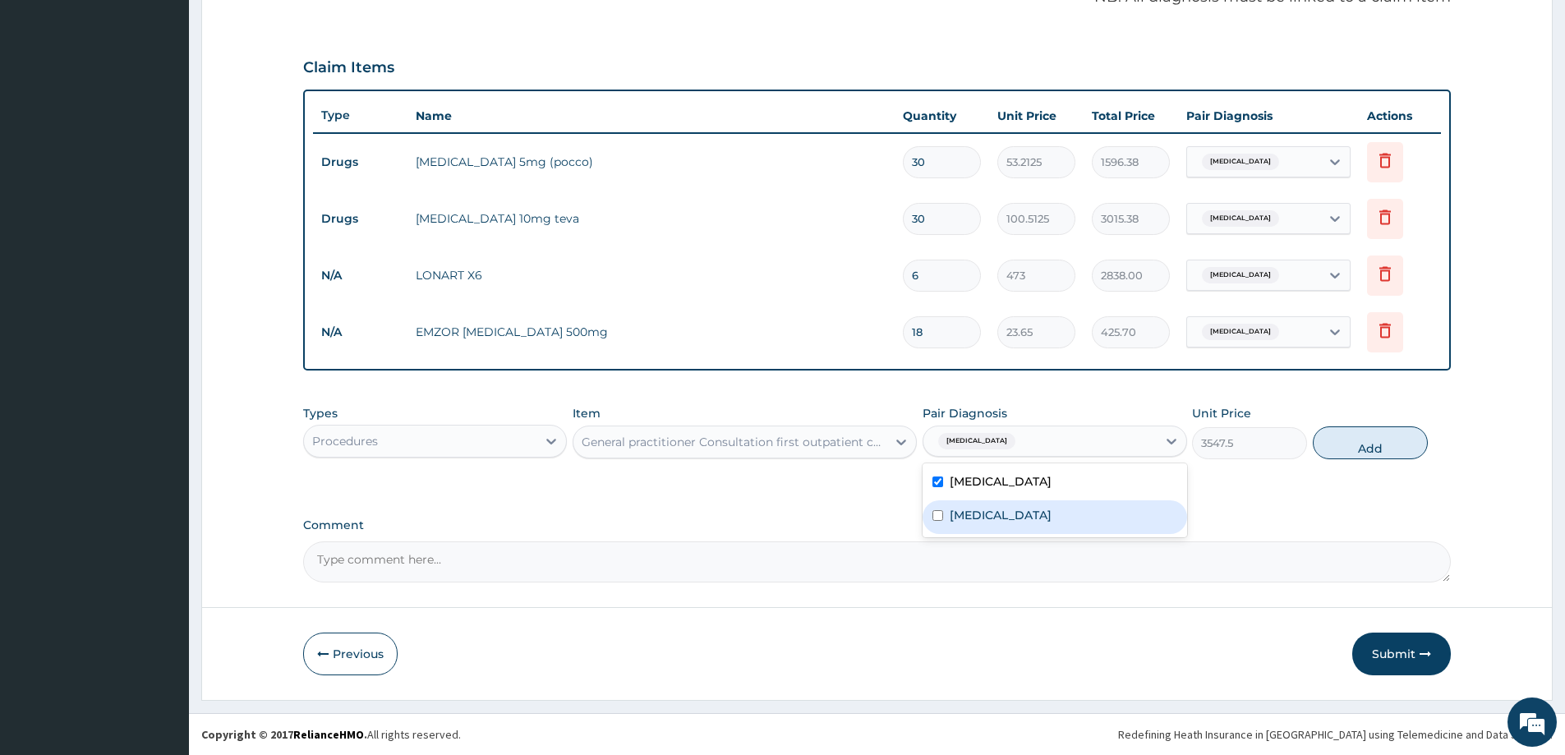
click at [992, 509] on label "Malaria" at bounding box center [1001, 515] width 102 height 16
checkbox input "true"
click at [1367, 440] on button "Add" at bounding box center [1370, 442] width 115 height 33
type input "0"
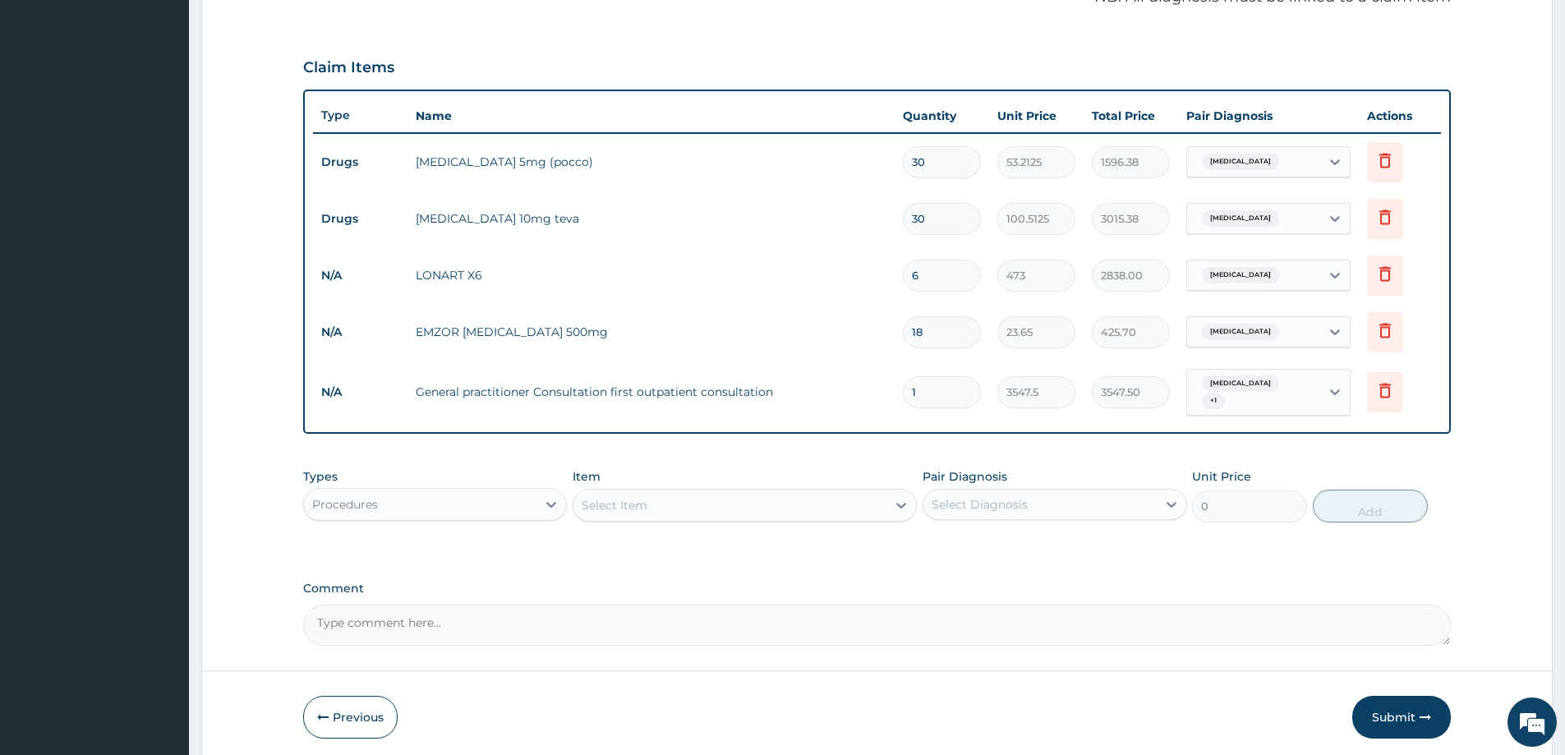
scroll to position [569, 0]
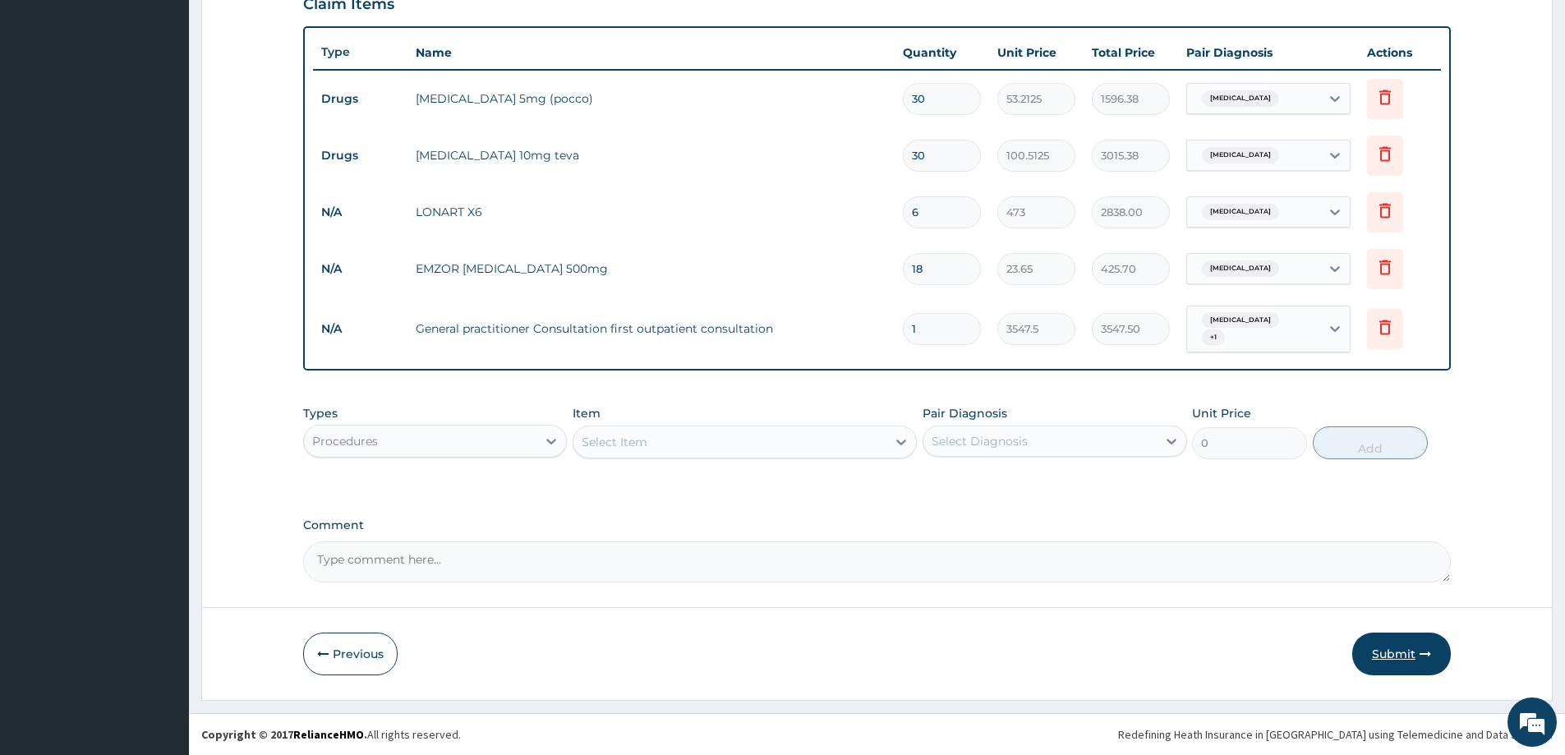
click at [1382, 655] on button "Submit" at bounding box center [1402, 654] width 99 height 43
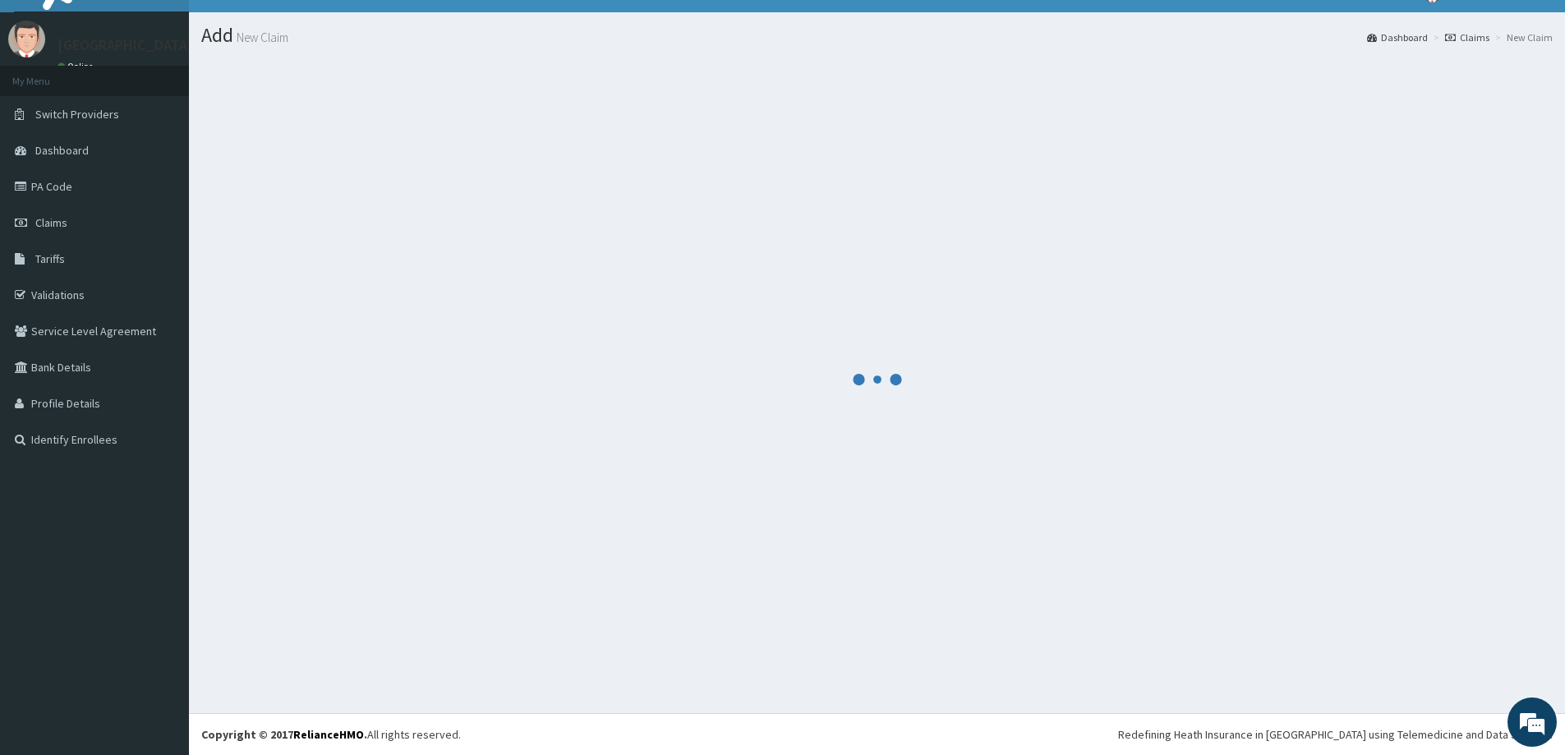
scroll to position [29, 0]
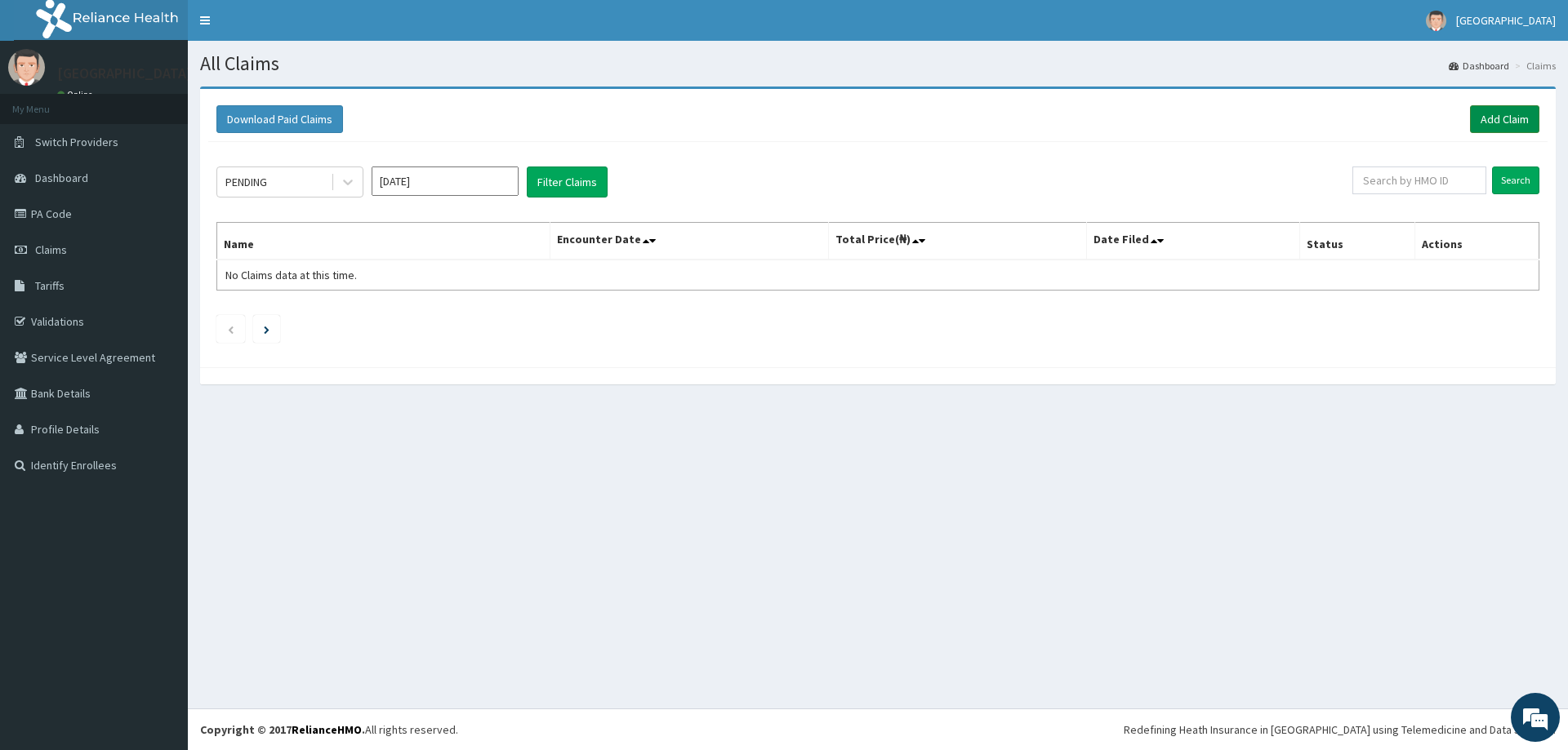
click at [1500, 116] on link "Add Claim" at bounding box center [1504, 119] width 70 height 28
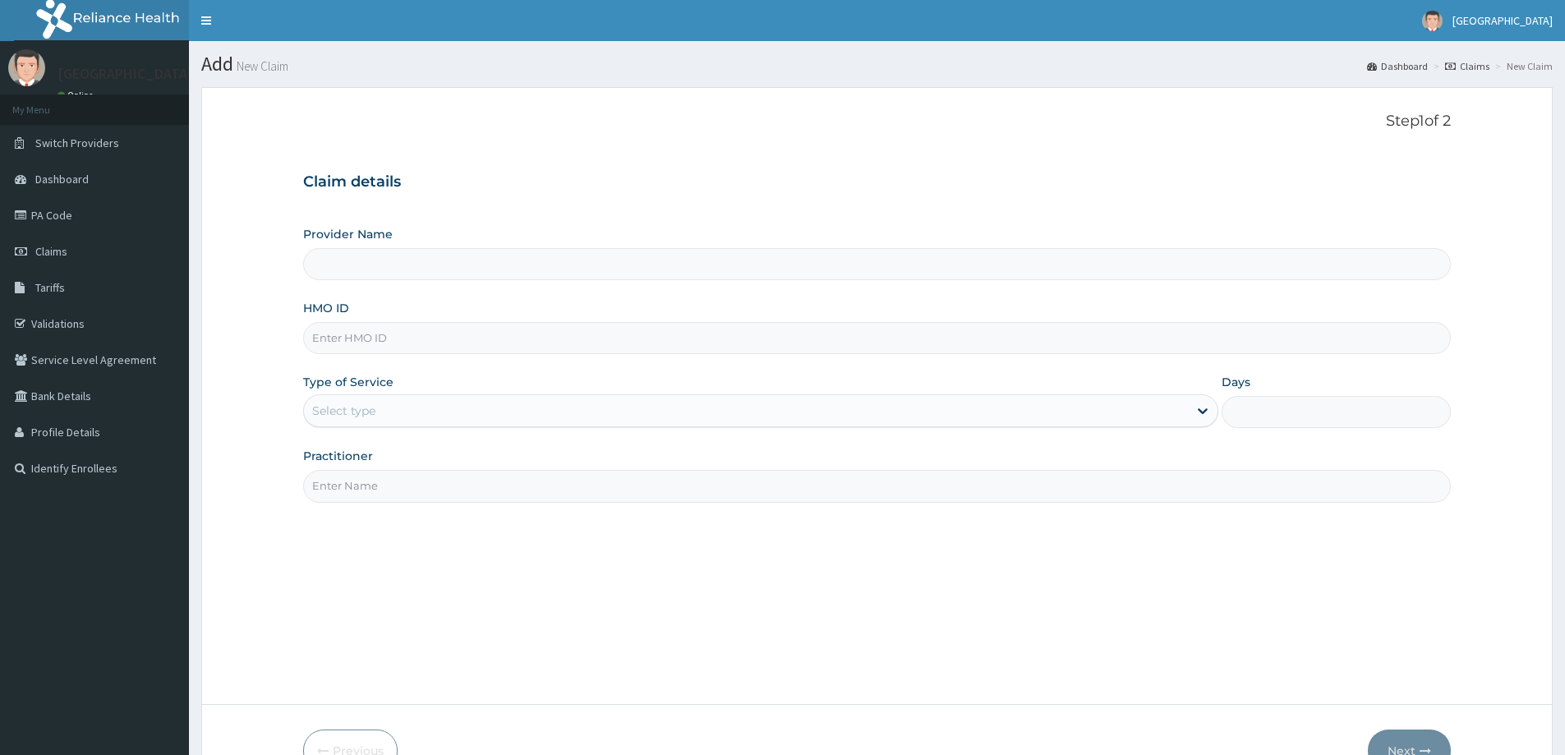
click at [408, 336] on input "HMO ID" at bounding box center [877, 338] width 1148 height 32
type input "[GEOGRAPHIC_DATA]"
paste input "DTS/10017/A"
type input "DTS/10017/A"
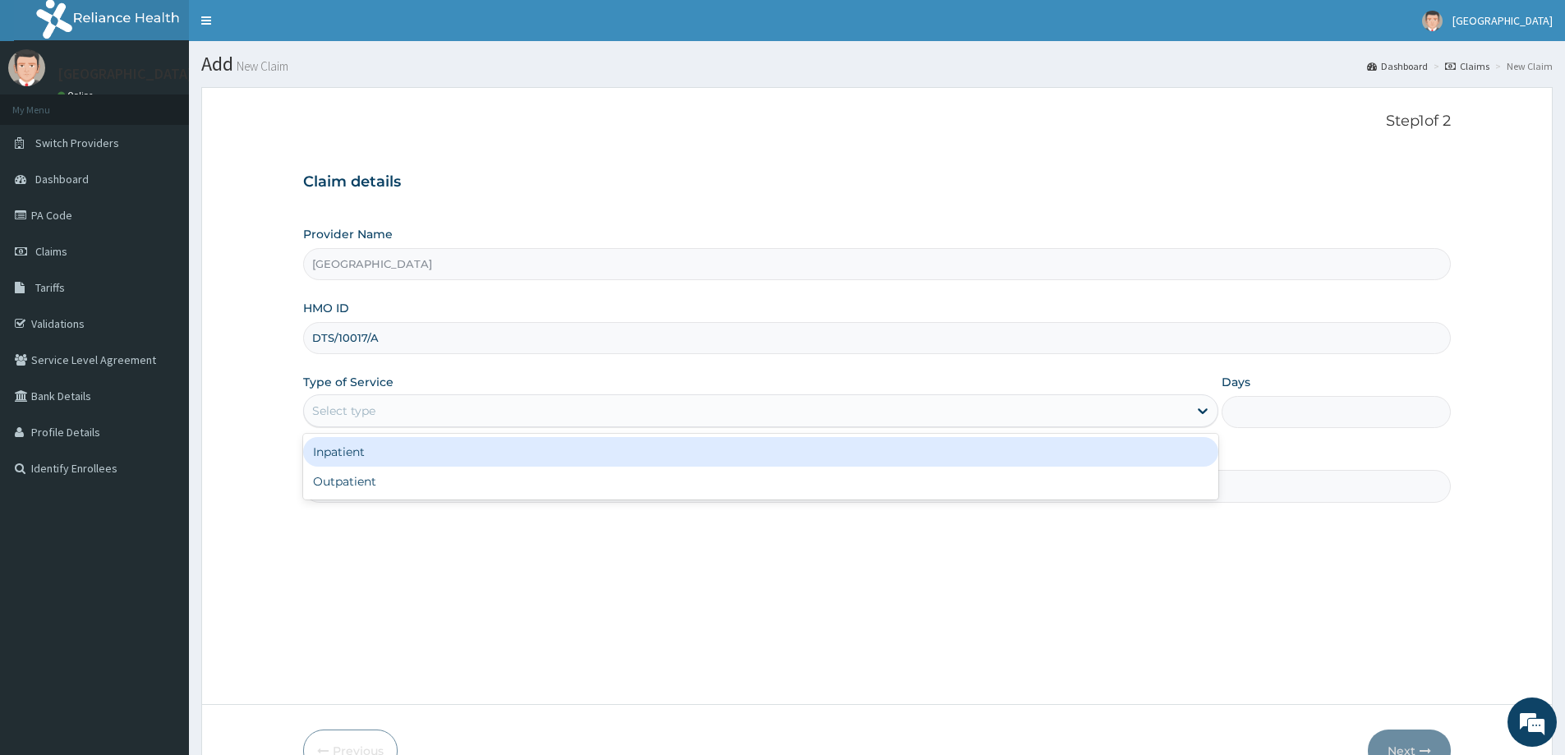
click at [412, 412] on div "Select type" at bounding box center [746, 411] width 884 height 26
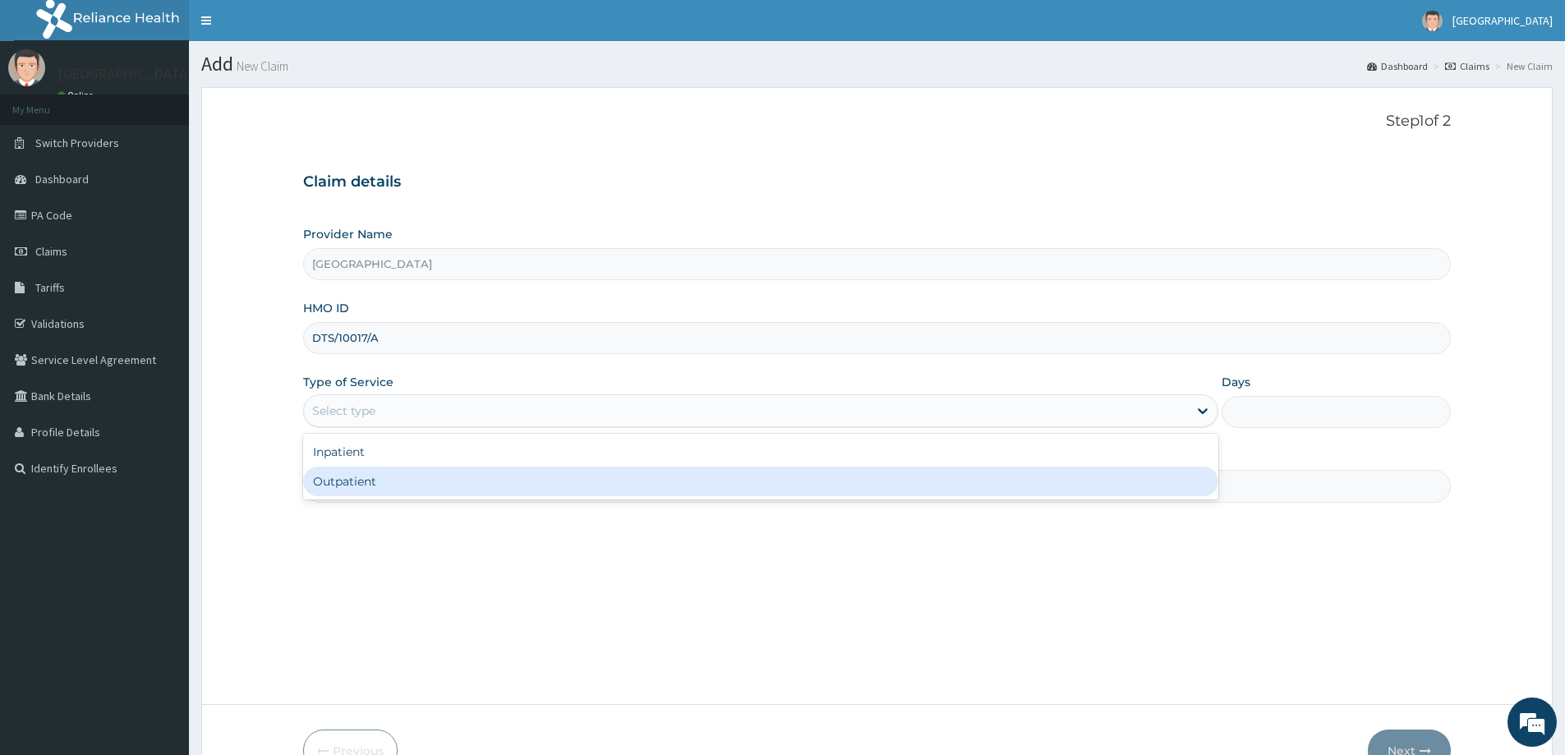
click at [398, 478] on div "Outpatient" at bounding box center [760, 482] width 915 height 30
type input "1"
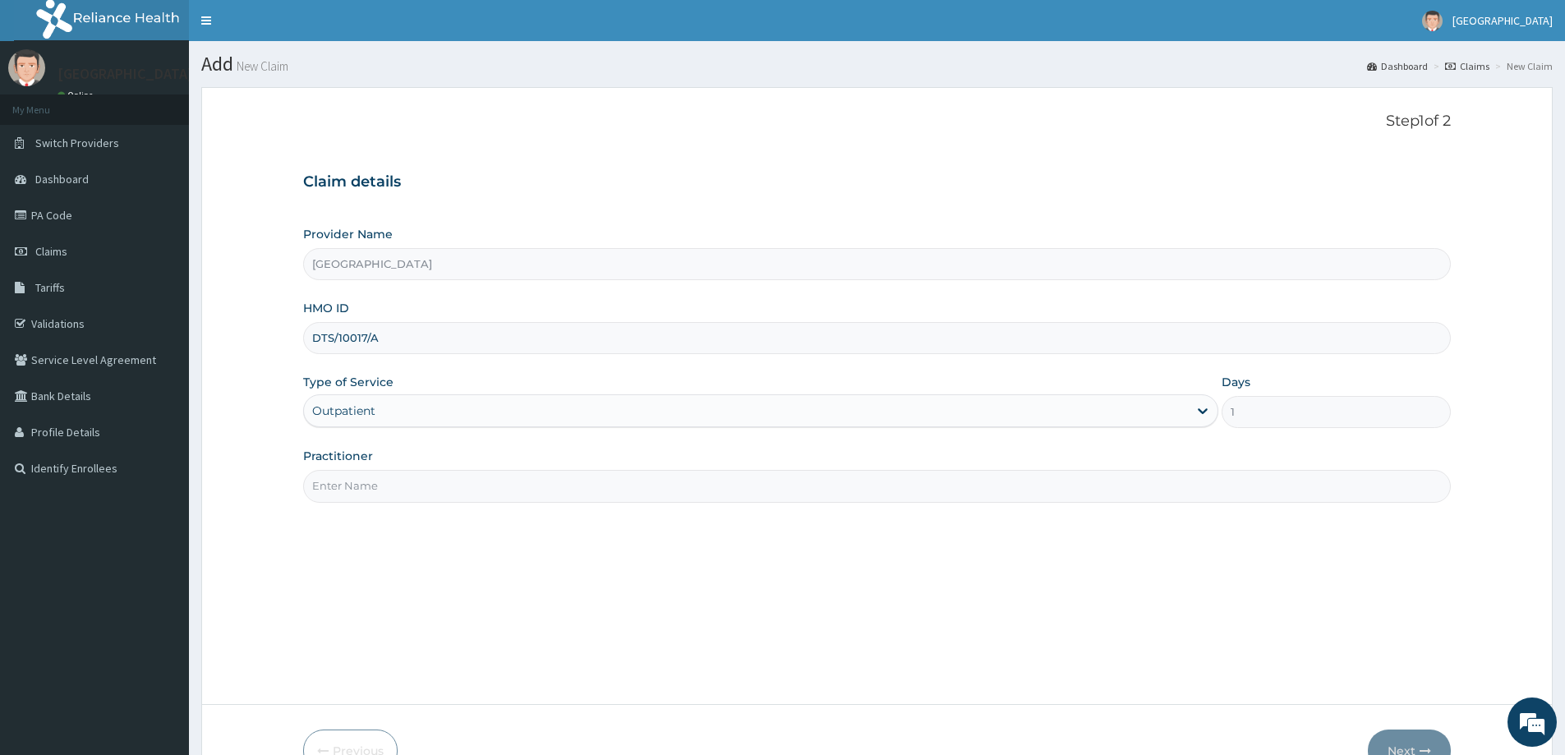
click at [500, 486] on input "Practitioner" at bounding box center [877, 486] width 1148 height 32
type input "[PERSON_NAME]"
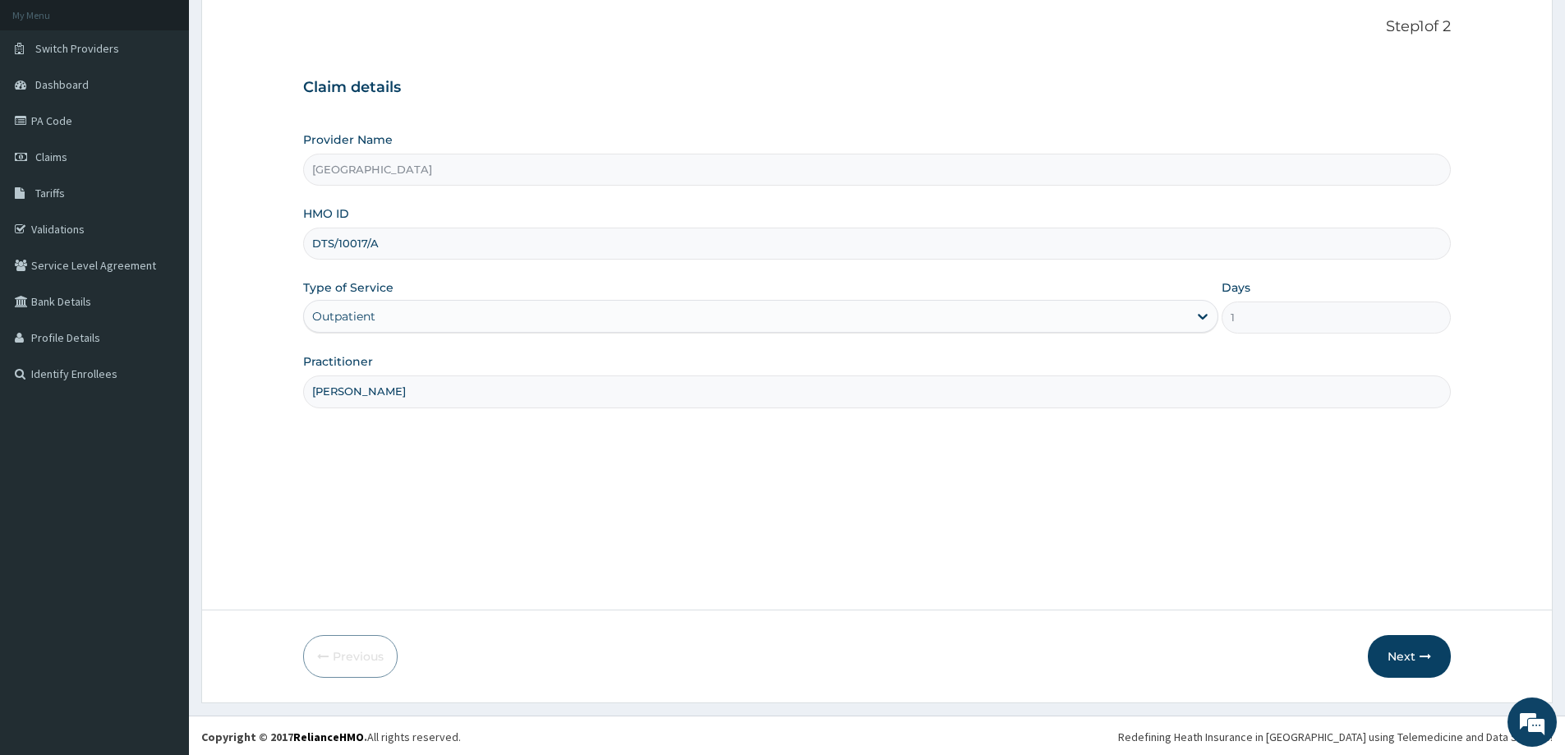
scroll to position [97, 0]
click at [1399, 656] on button "Next" at bounding box center [1409, 654] width 83 height 43
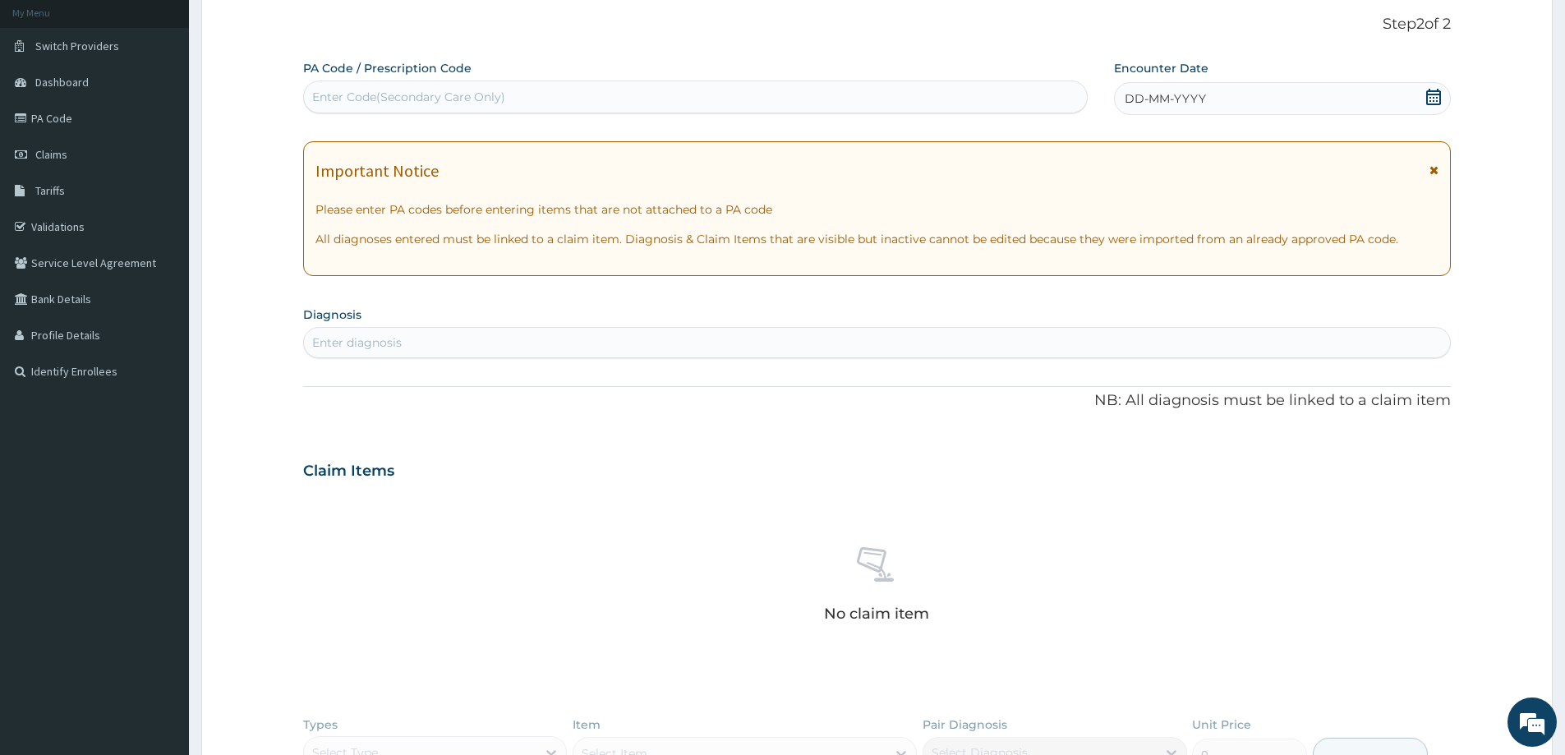
scroll to position [0, 0]
drag, startPoint x: 1439, startPoint y: 90, endPoint x: 1426, endPoint y: 120, distance: 32.4
click at [1439, 93] on icon at bounding box center [1434, 97] width 16 height 16
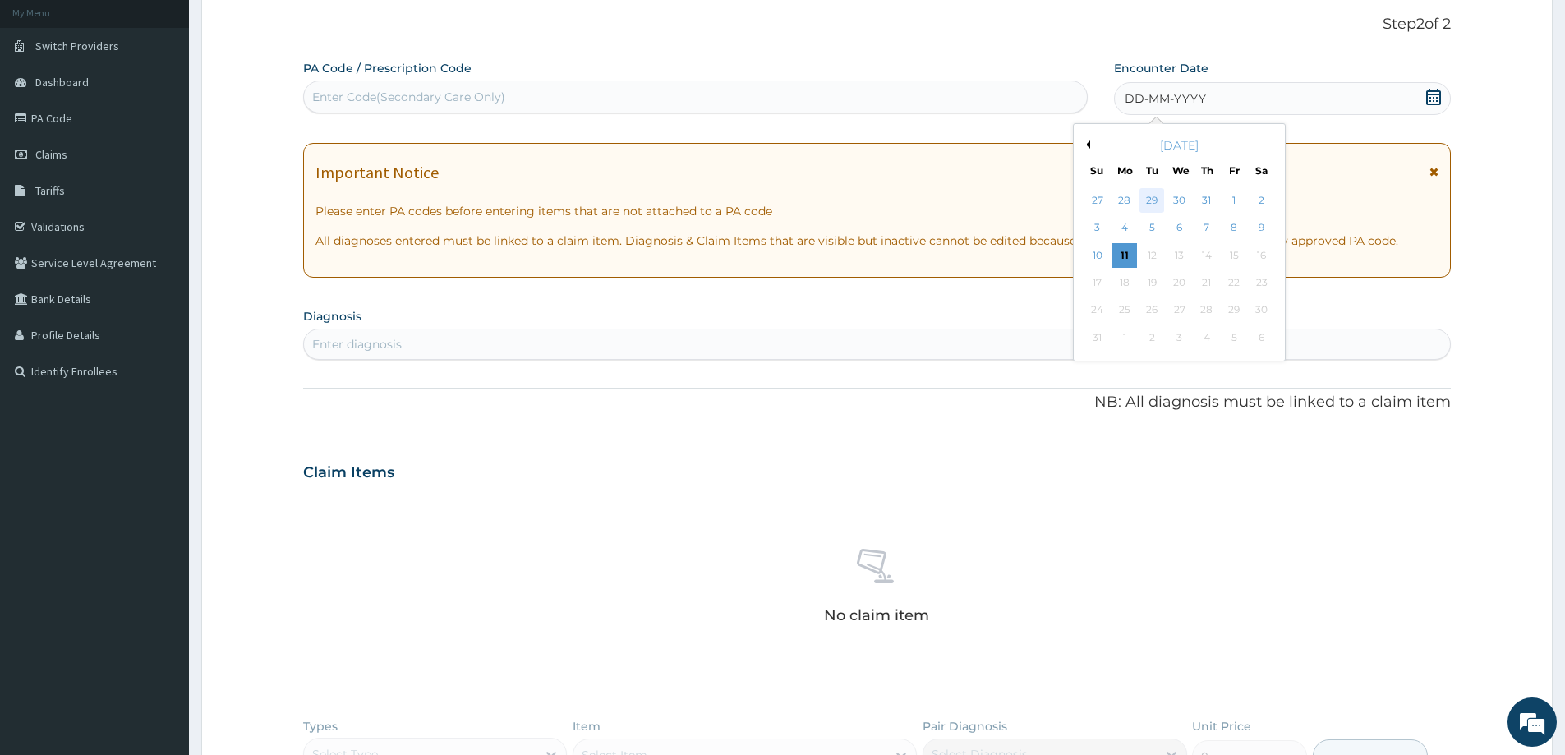
click at [1156, 201] on div "29" at bounding box center [1153, 200] width 25 height 25
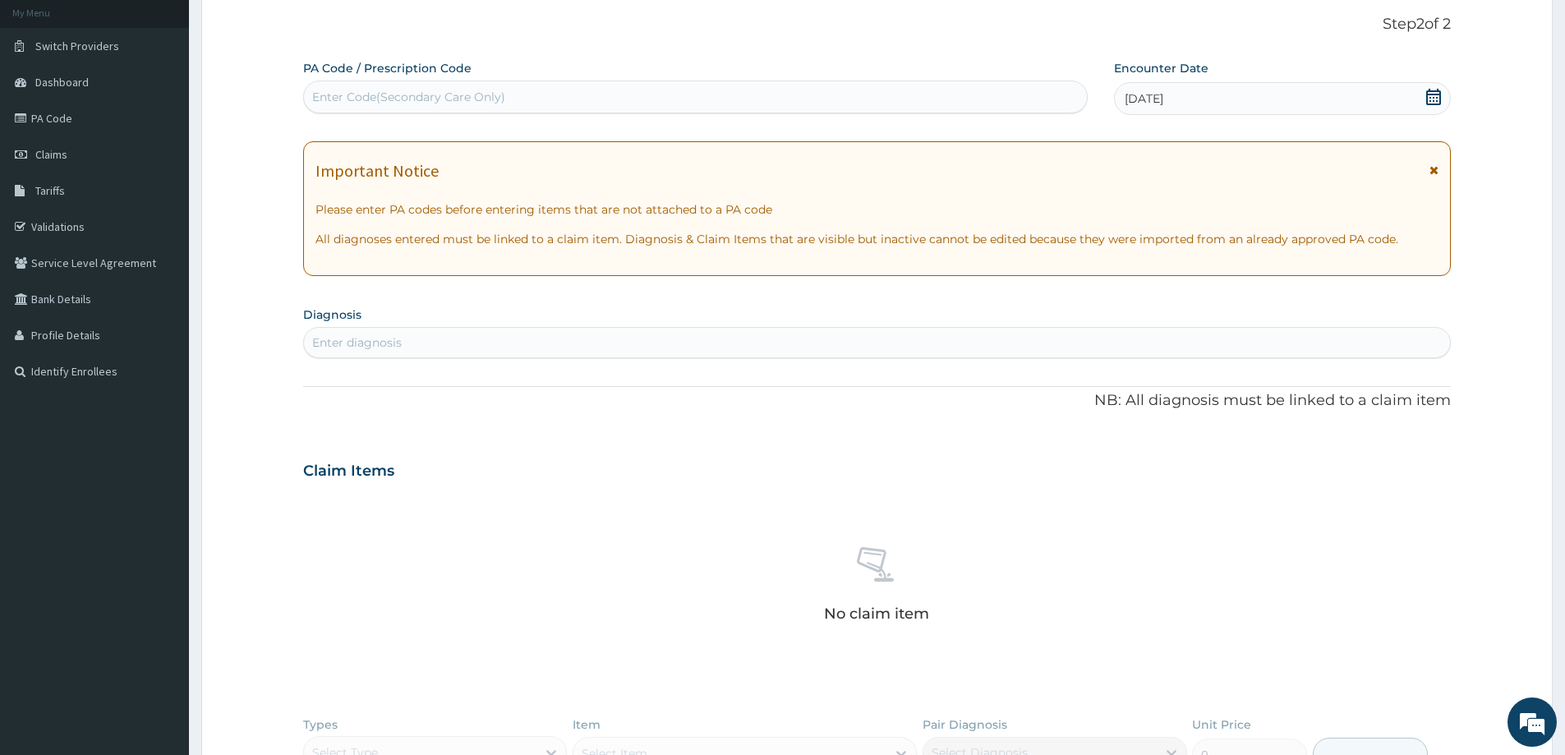
click at [431, 102] on div "Enter Code(Secondary Care Only)" at bounding box center [408, 97] width 193 height 16
paste input "PA/07AA27"
type input "PA/07AA27"
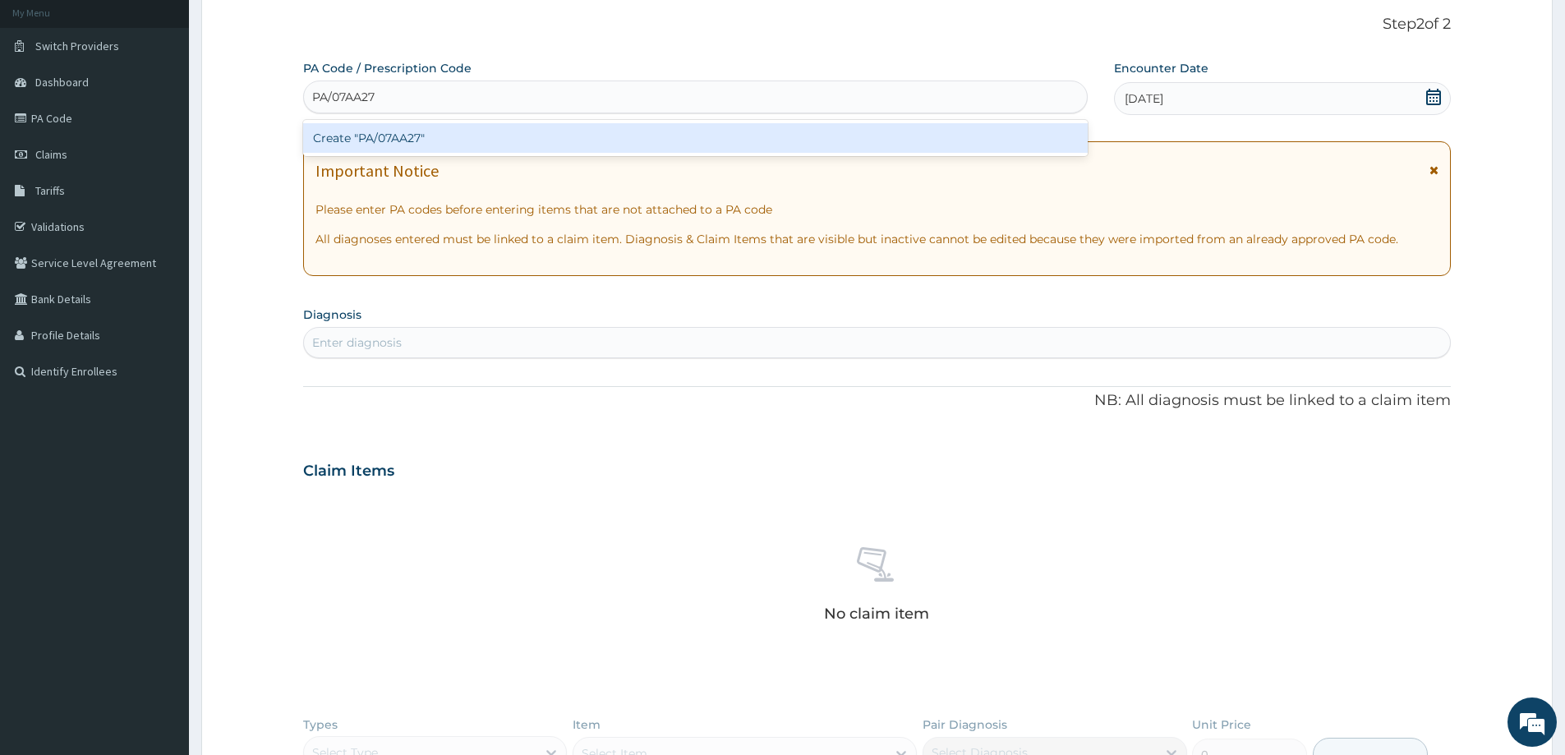
click at [390, 140] on div "Create "PA/07AA27"" at bounding box center [695, 138] width 785 height 30
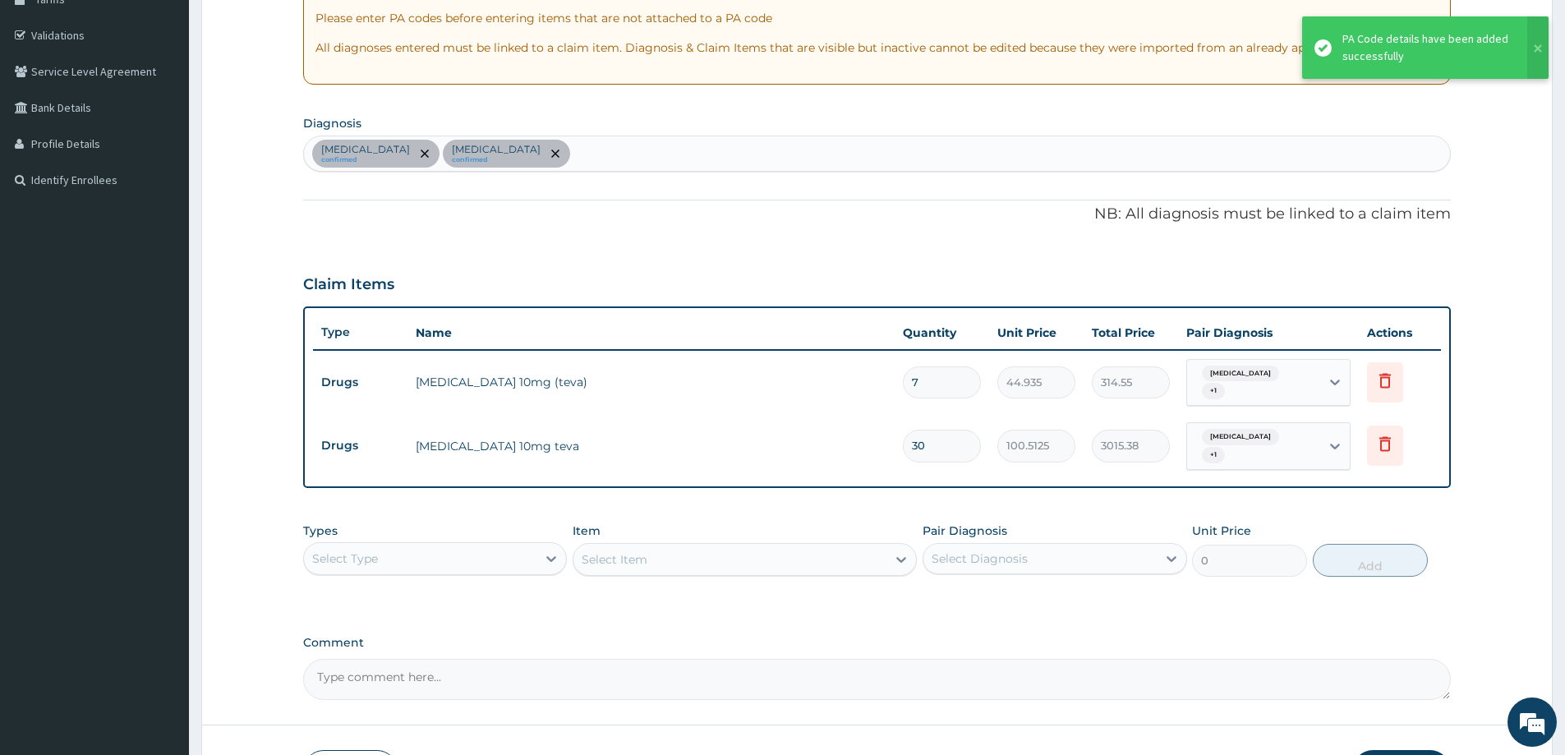
scroll to position [343, 0]
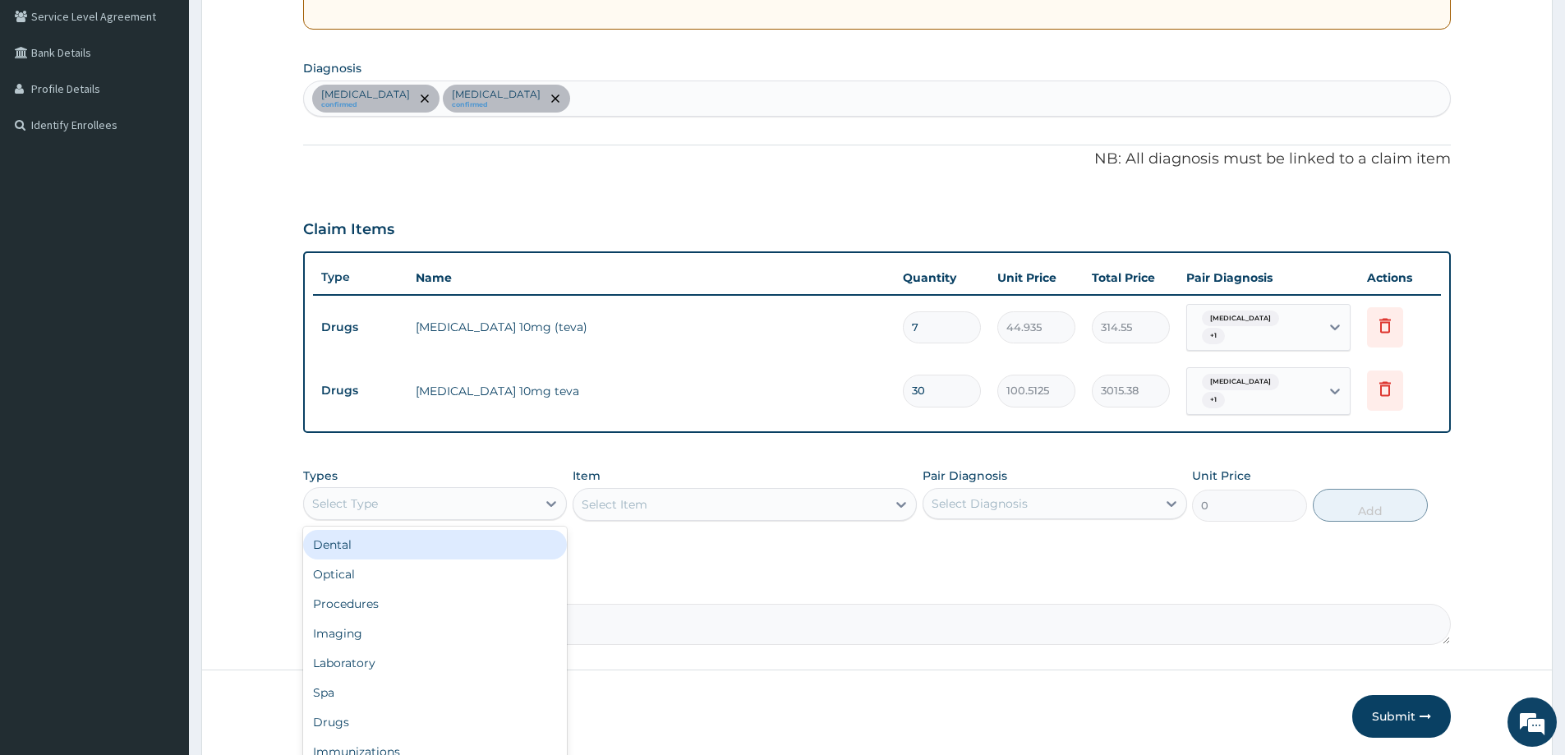
click at [447, 505] on div "Select Type" at bounding box center [420, 504] width 233 height 26
click at [381, 606] on div "Procedures" at bounding box center [435, 604] width 264 height 30
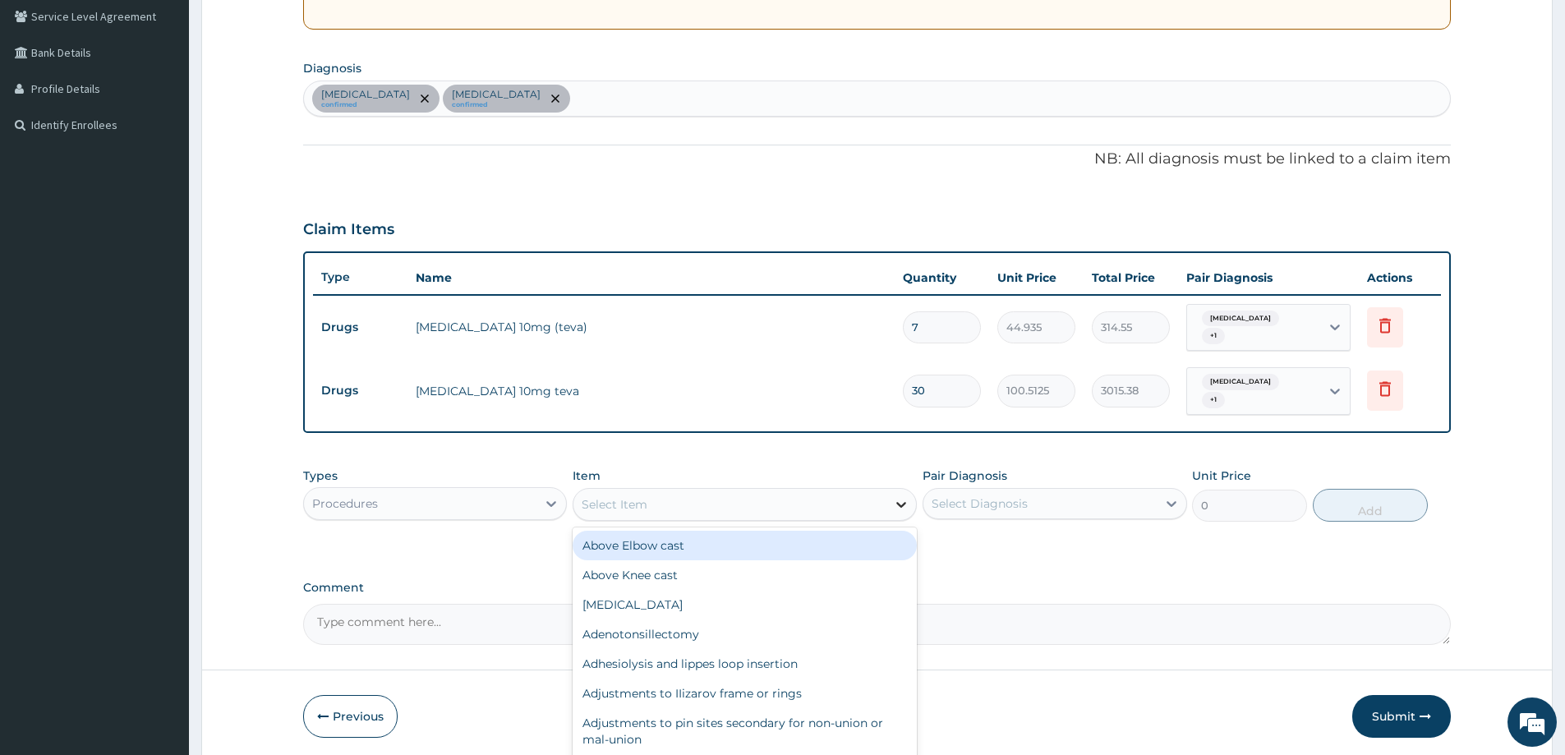
click at [901, 505] on icon at bounding box center [902, 505] width 10 height 6
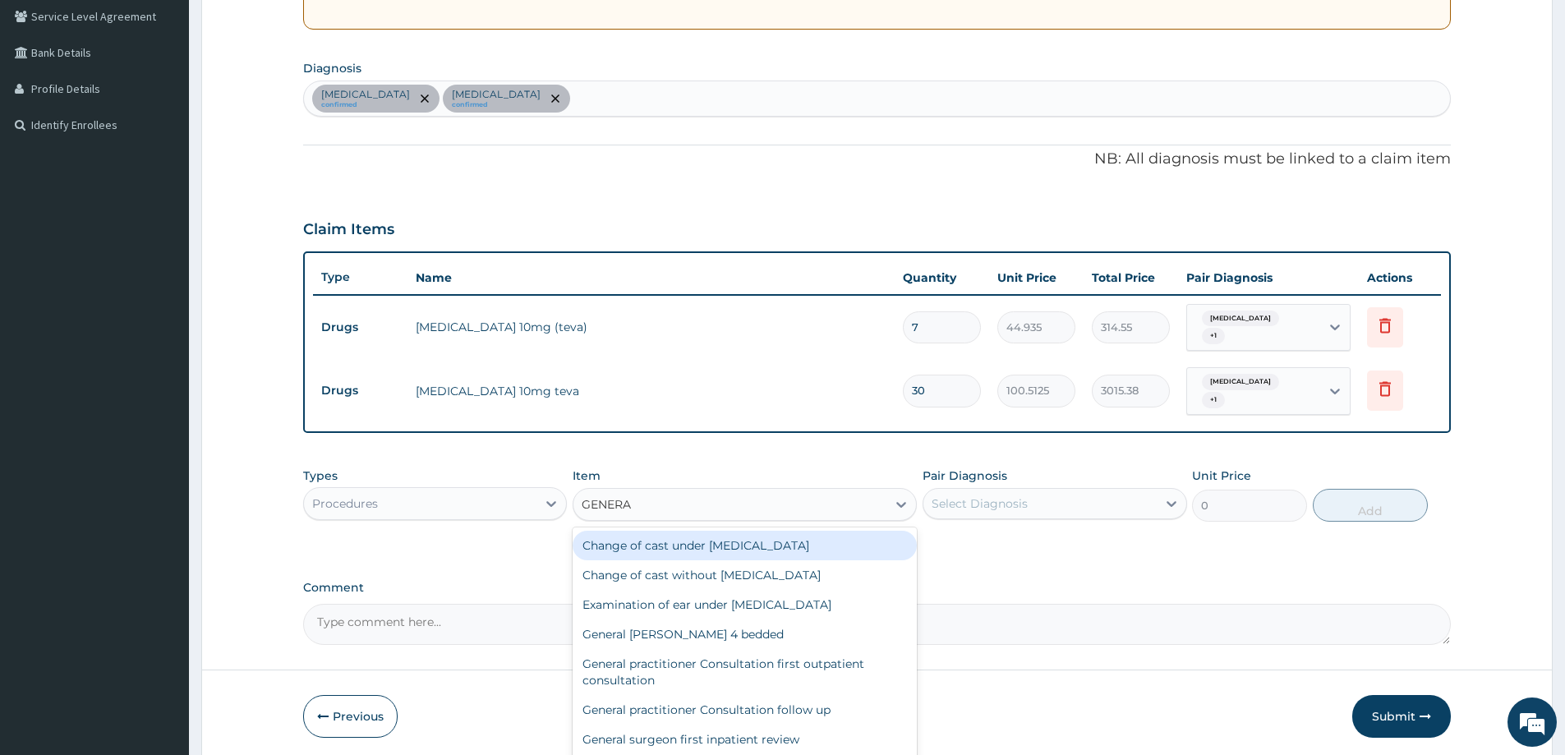
type input "GENERAL"
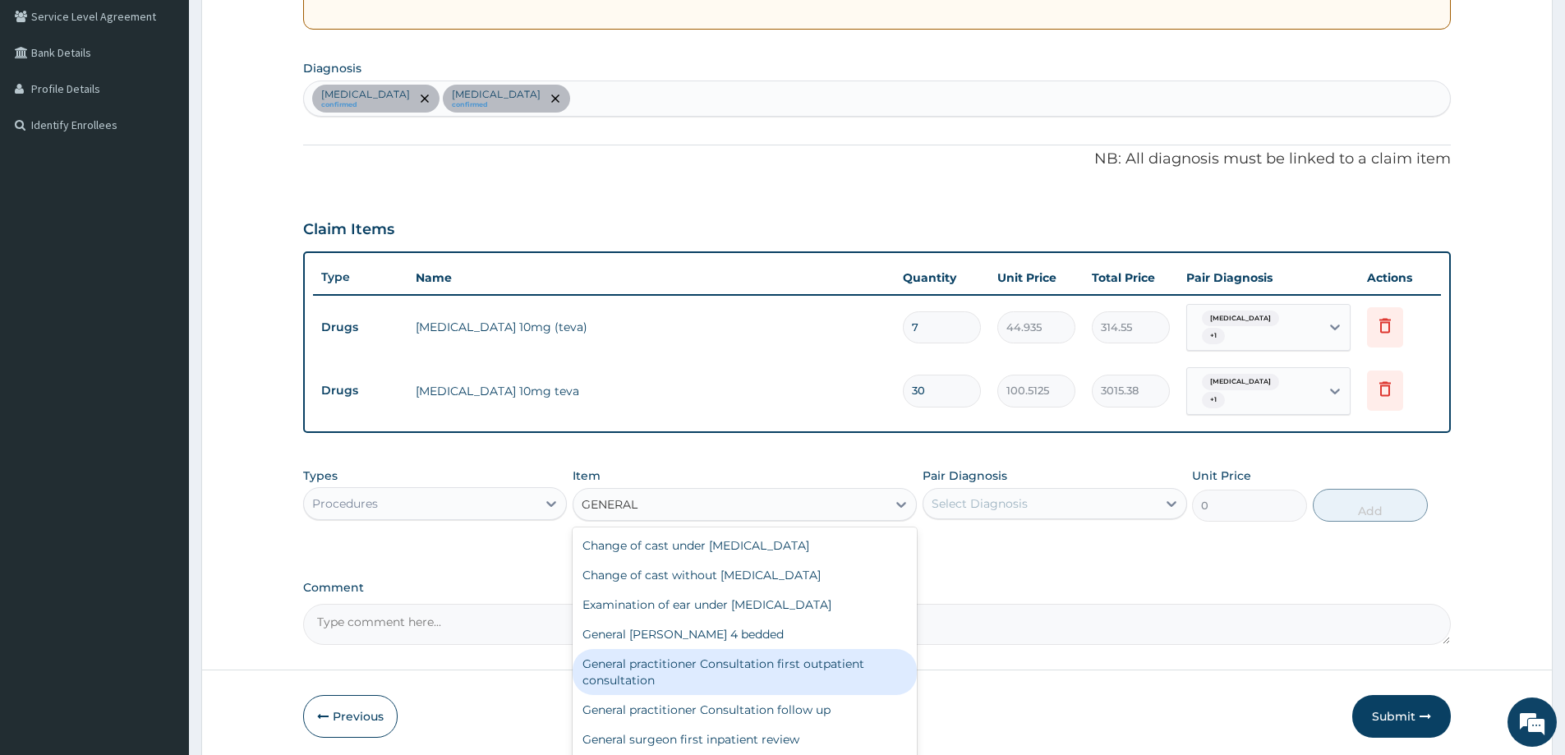
click at [672, 666] on div "General practitioner Consultation first outpatient consultation" at bounding box center [745, 672] width 344 height 46
type input "3547.5"
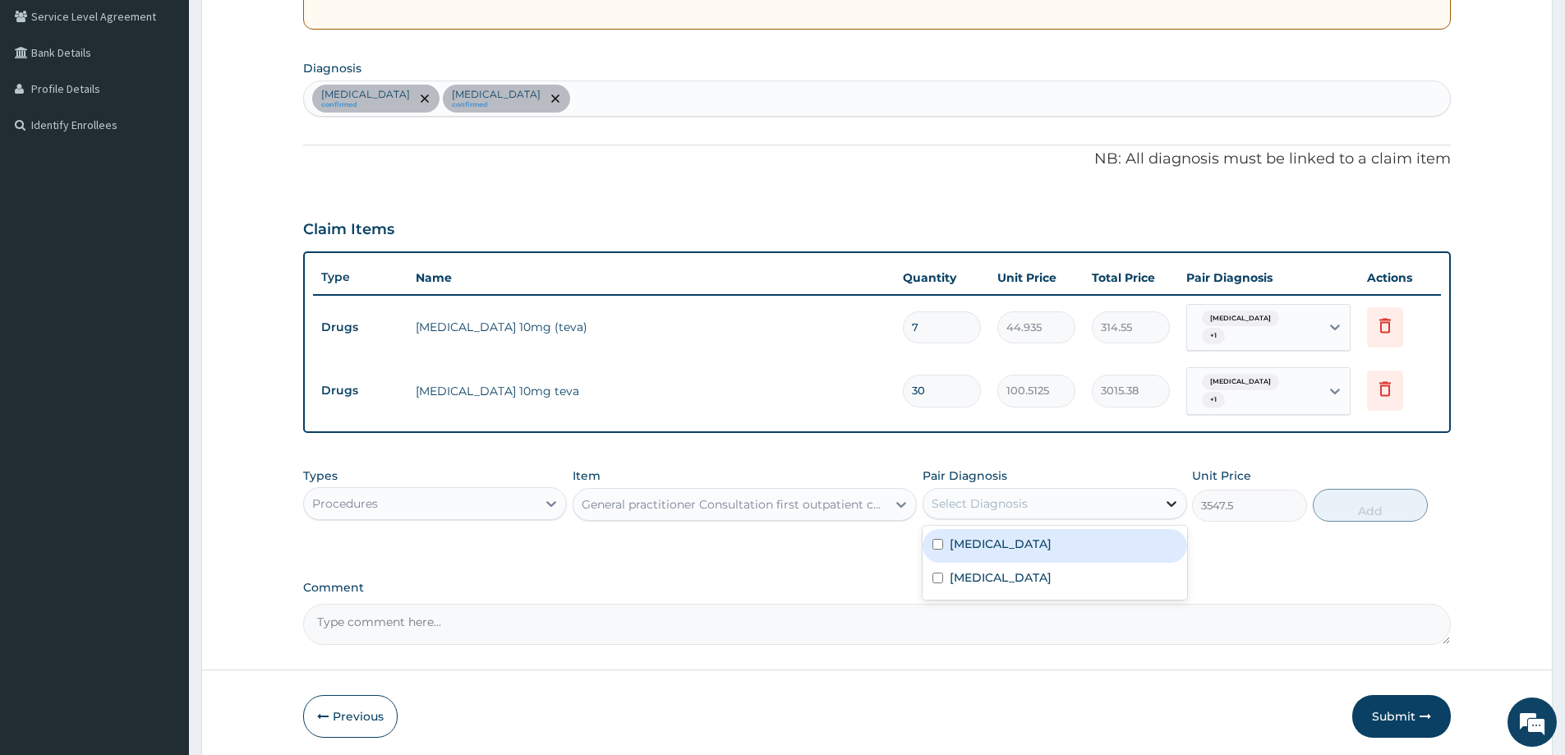
click at [1178, 505] on icon at bounding box center [1172, 504] width 16 height 16
click at [1029, 545] on label "Essential hypertension" at bounding box center [1001, 544] width 102 height 16
checkbox input "true"
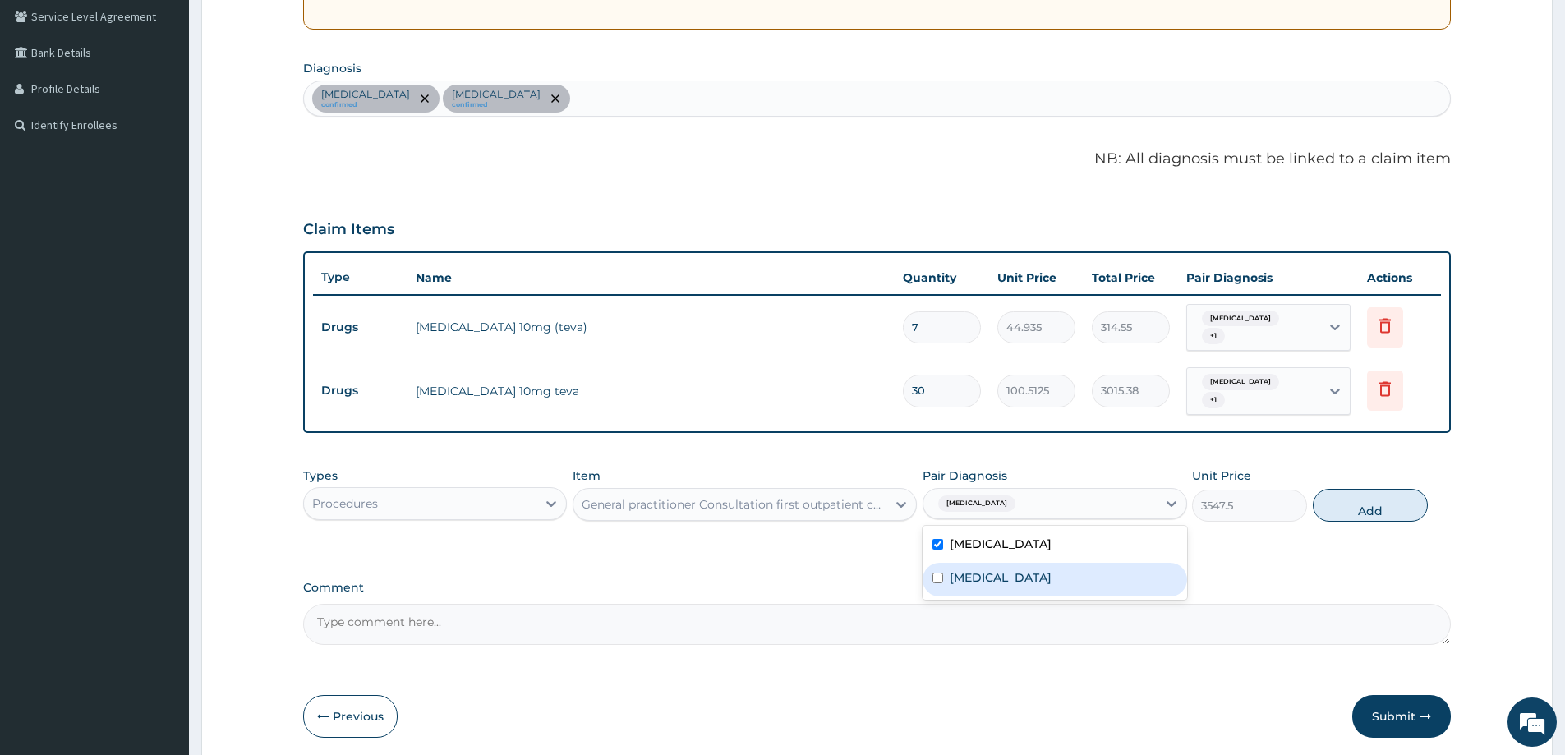
click at [1033, 568] on div "Tension-type headache" at bounding box center [1055, 580] width 264 height 34
checkbox input "true"
click at [1395, 500] on button "Add" at bounding box center [1370, 505] width 115 height 33
type input "0"
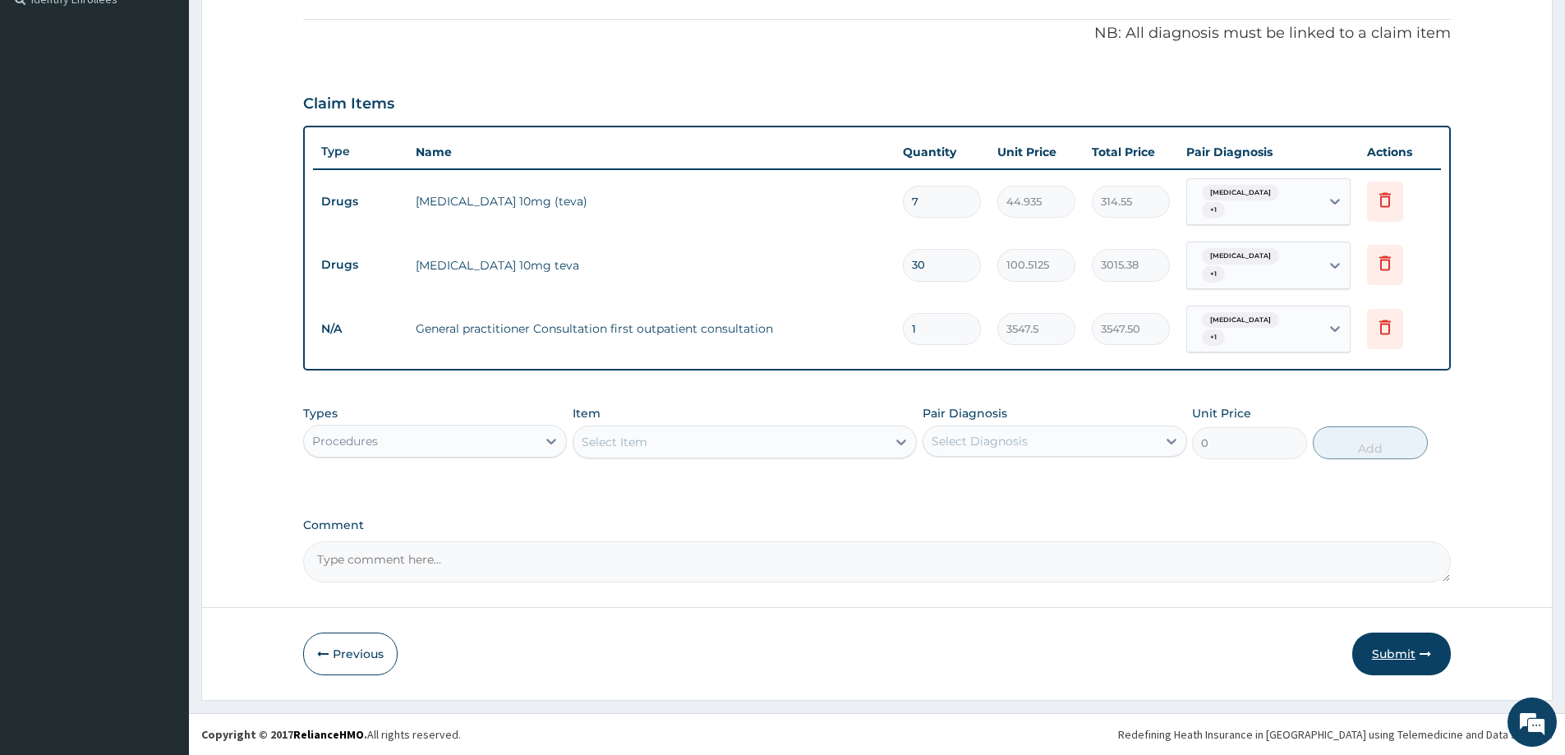
click at [1410, 649] on button "Submit" at bounding box center [1402, 654] width 99 height 43
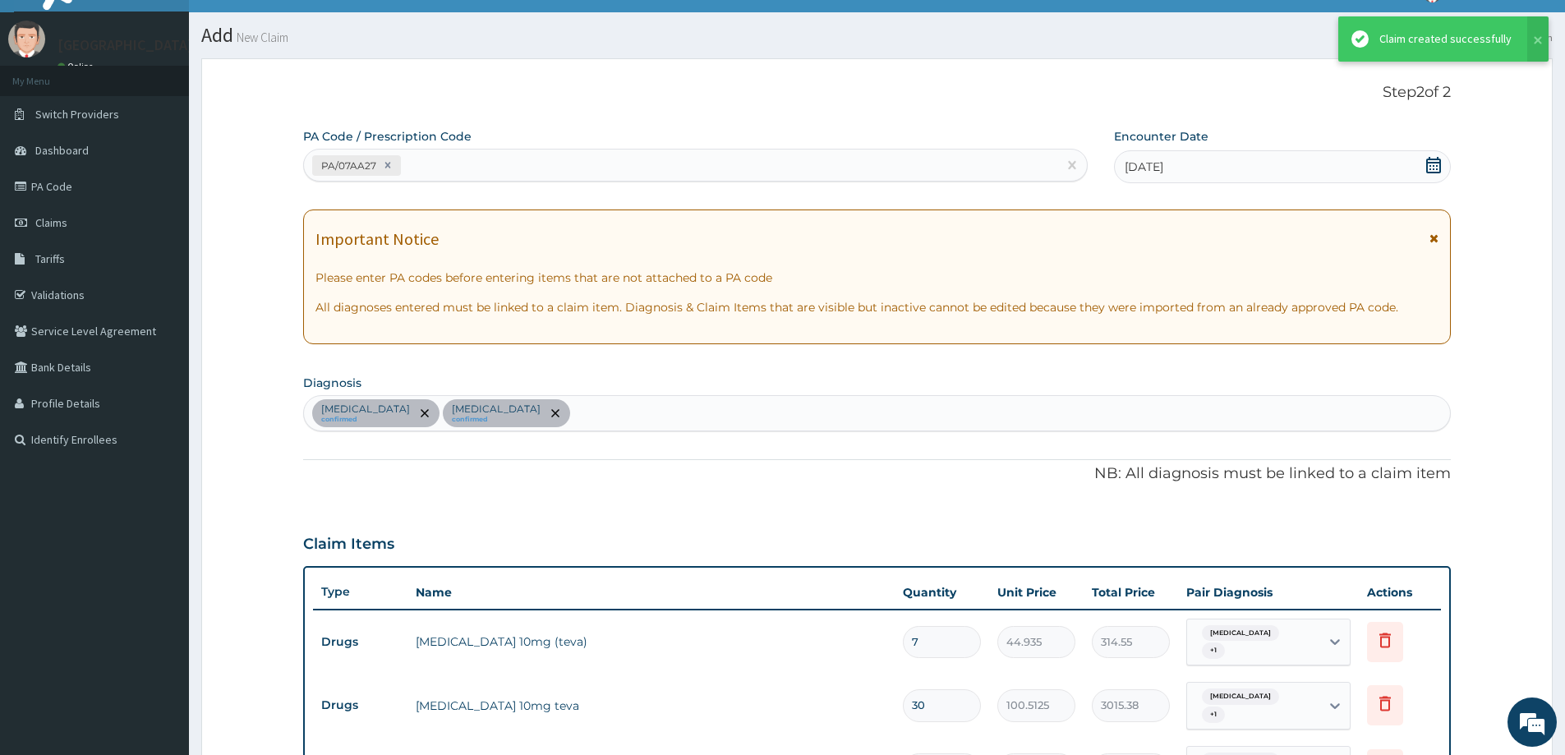
scroll to position [469, 0]
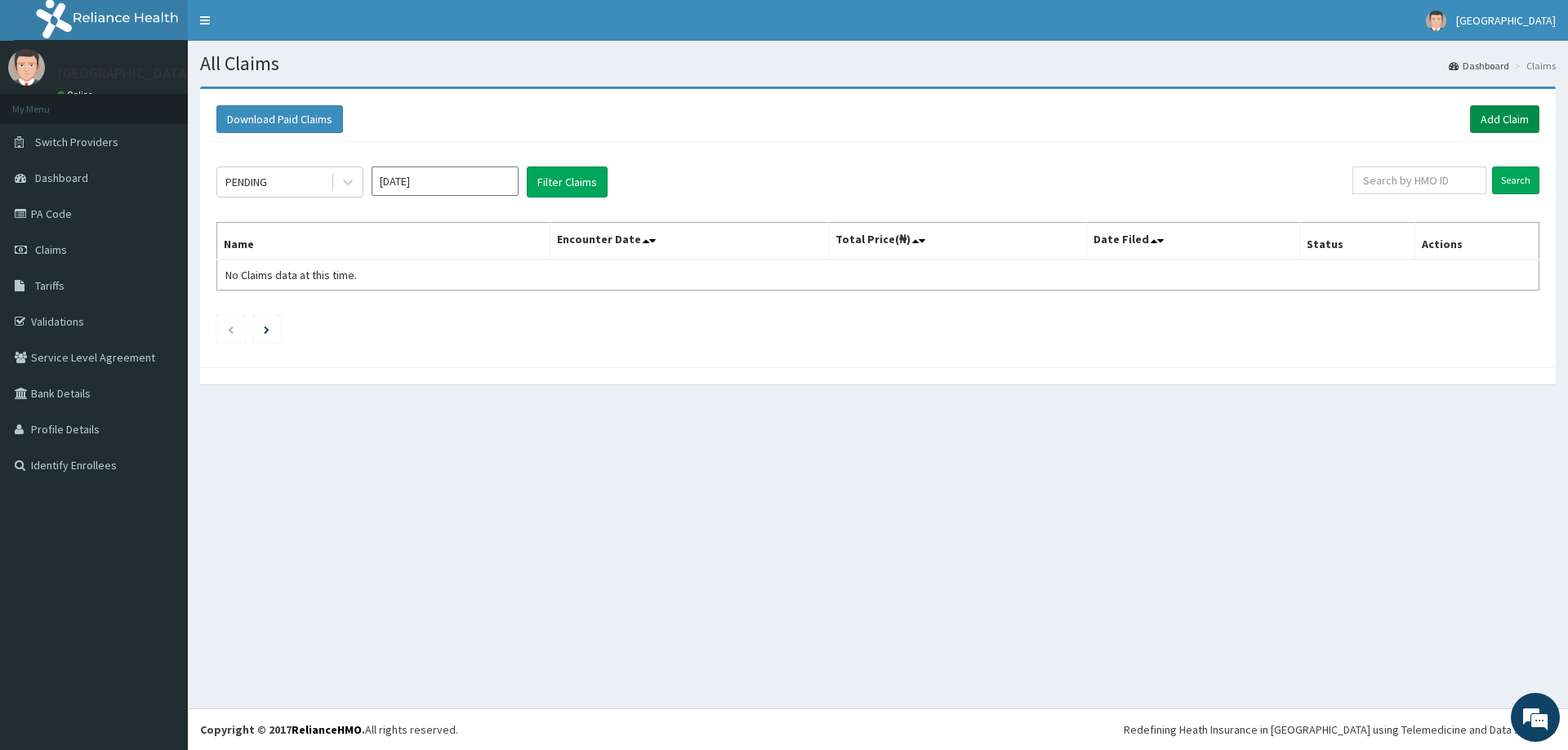
click at [1510, 123] on link "Add Claim" at bounding box center [1504, 119] width 70 height 28
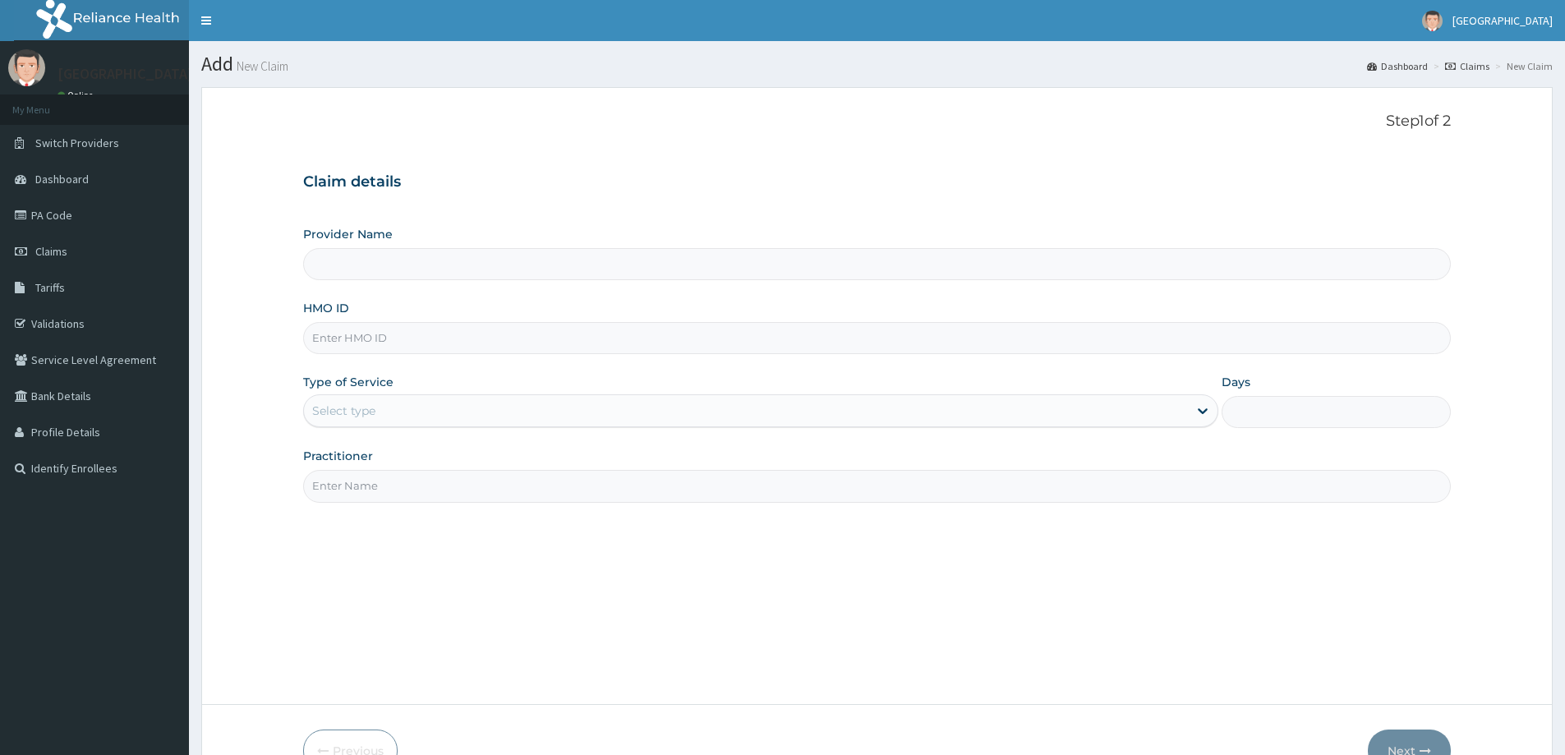
click at [351, 334] on input "HMO ID" at bounding box center [877, 338] width 1148 height 32
type input "[GEOGRAPHIC_DATA]"
paste input "MPP/10306/A"
type input "MPP/10306/A"
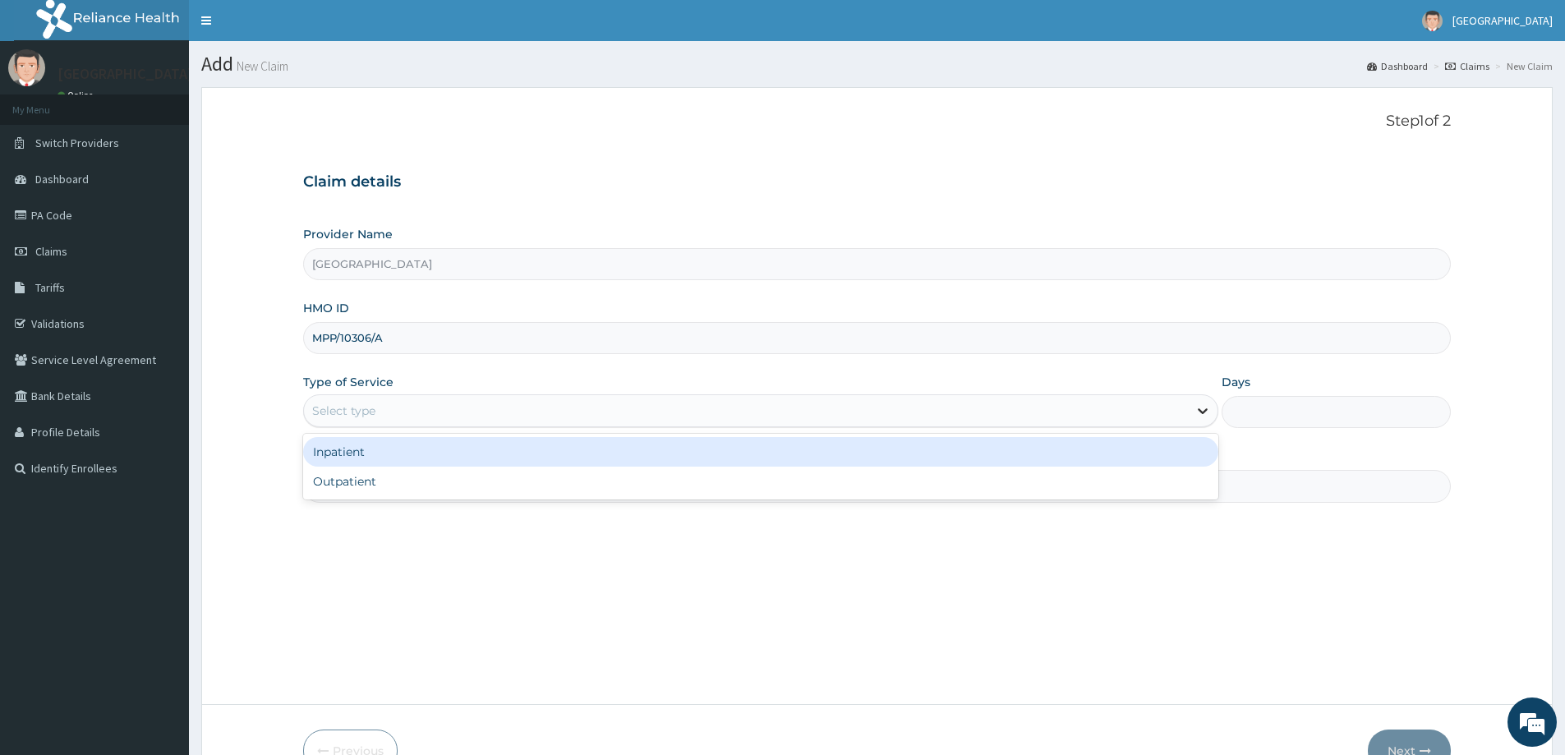
click at [1205, 412] on icon at bounding box center [1203, 412] width 10 height 6
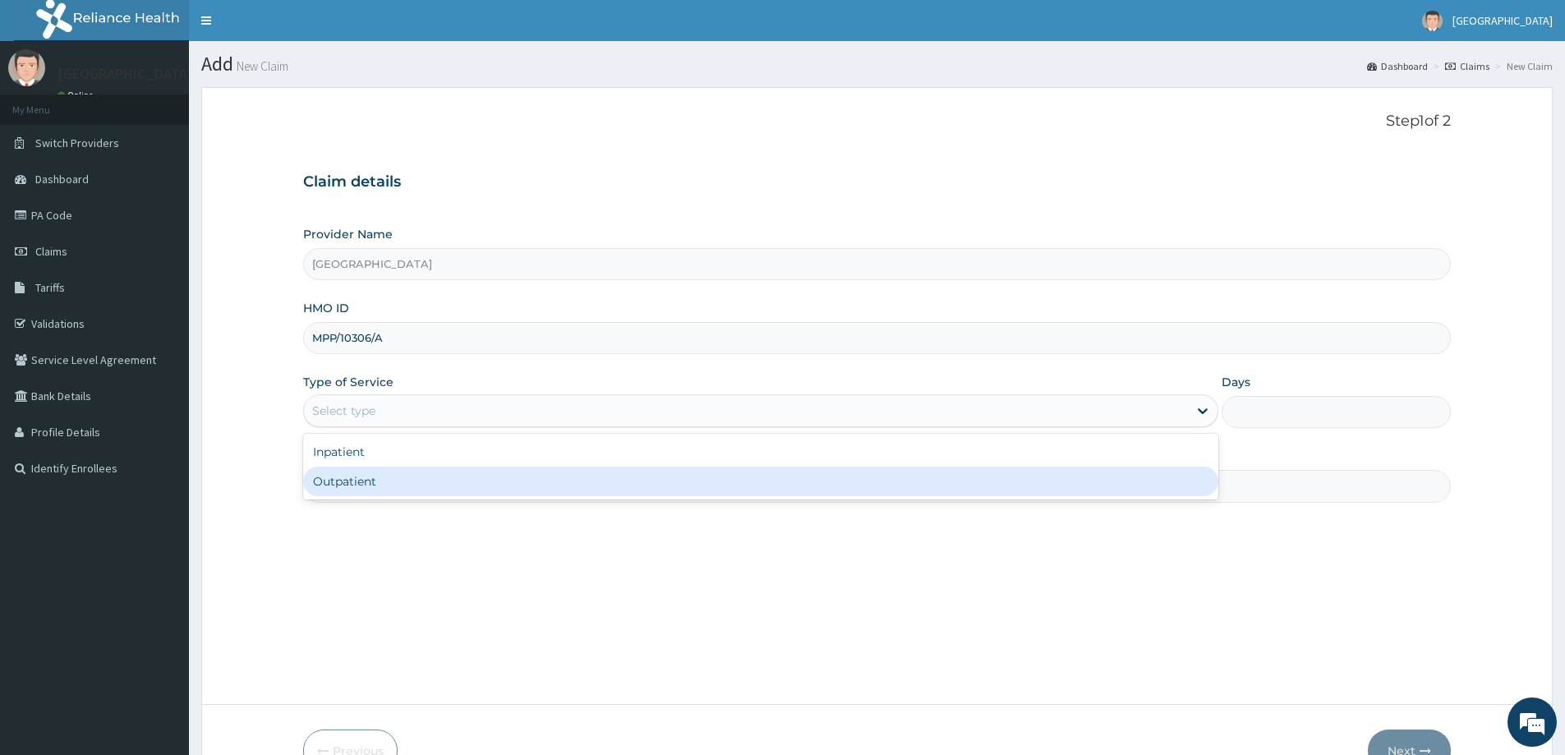
click at [478, 475] on div "Outpatient" at bounding box center [760, 482] width 915 height 30
type input "1"
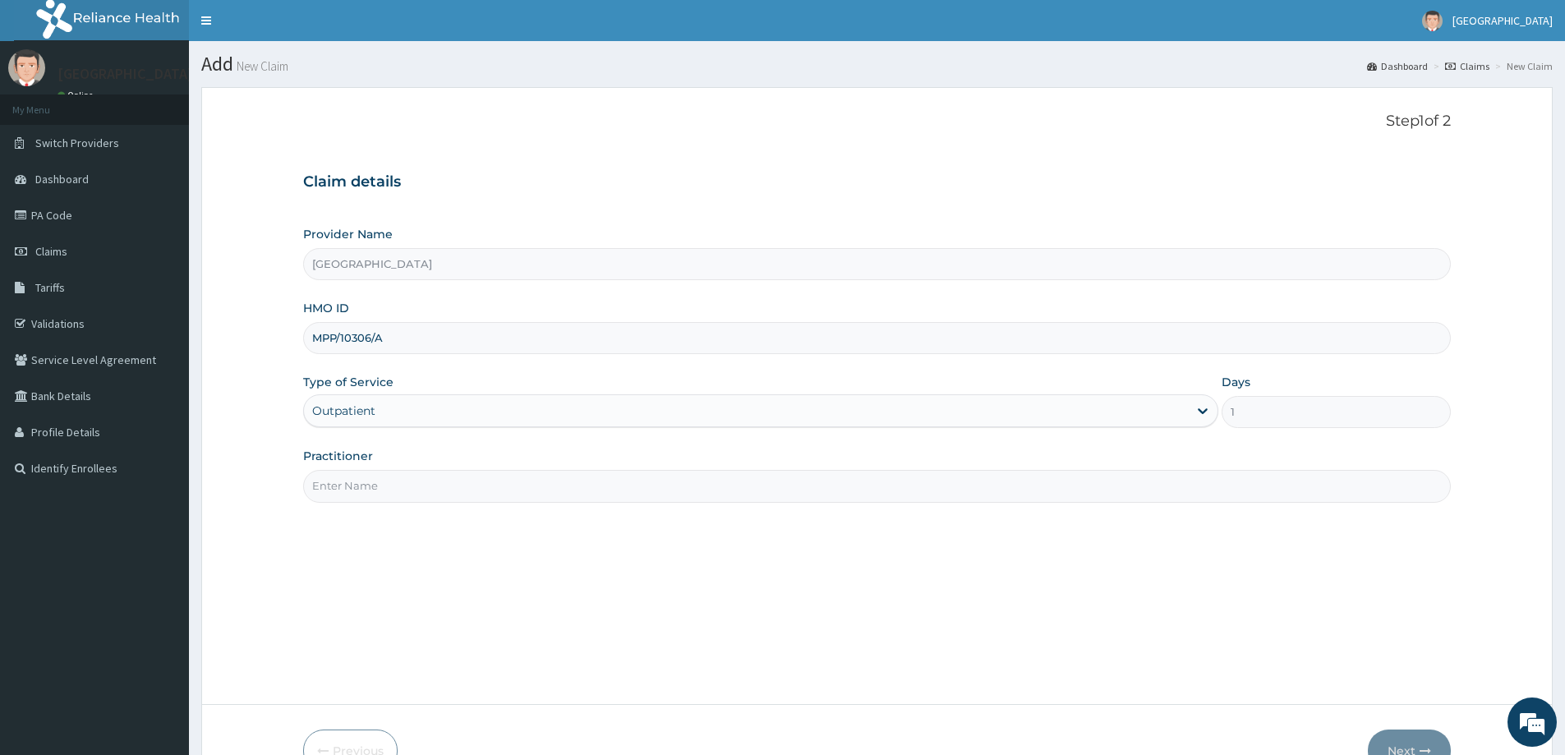
click at [899, 482] on input "Practitioner" at bounding box center [877, 486] width 1148 height 32
type input "[PERSON_NAME]"
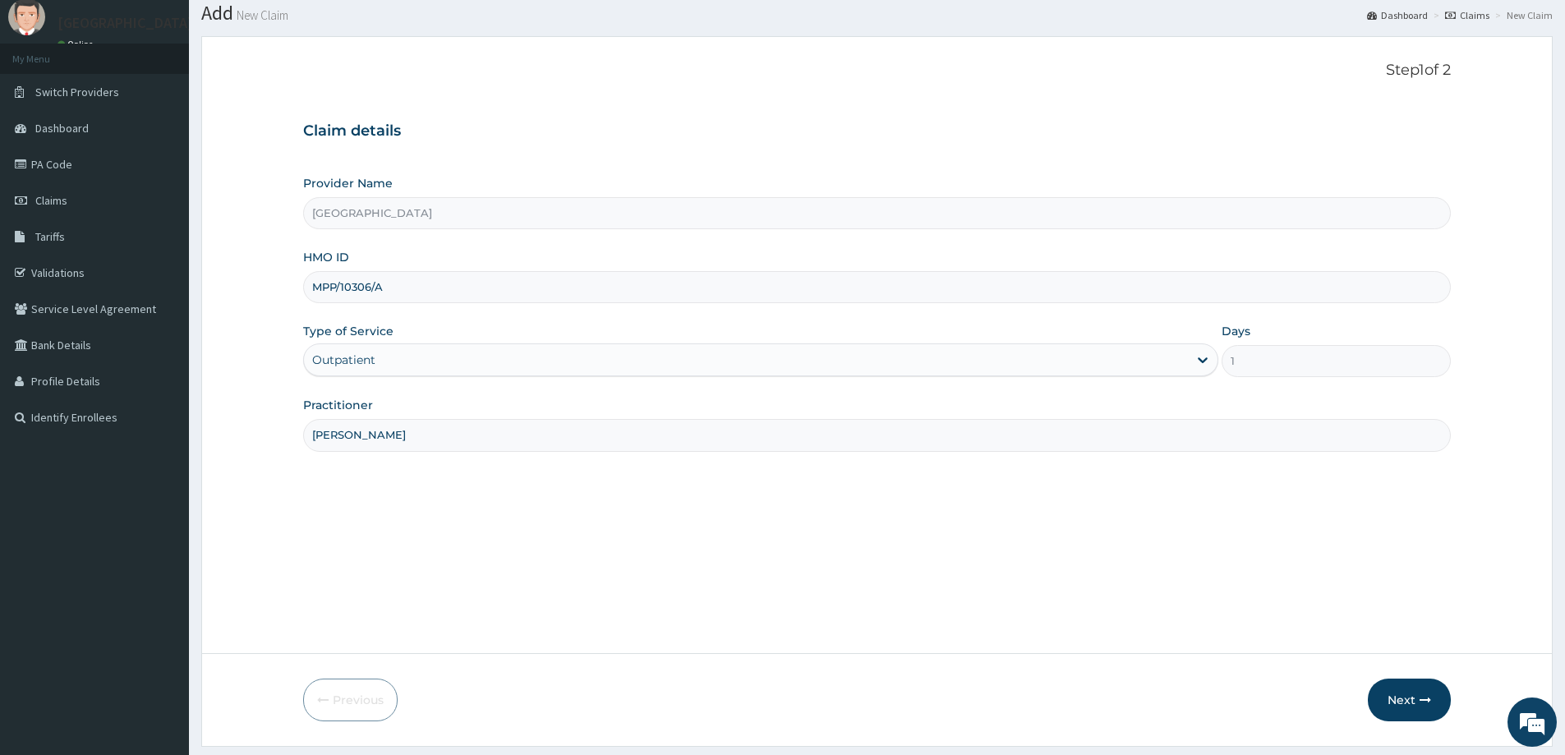
scroll to position [97, 0]
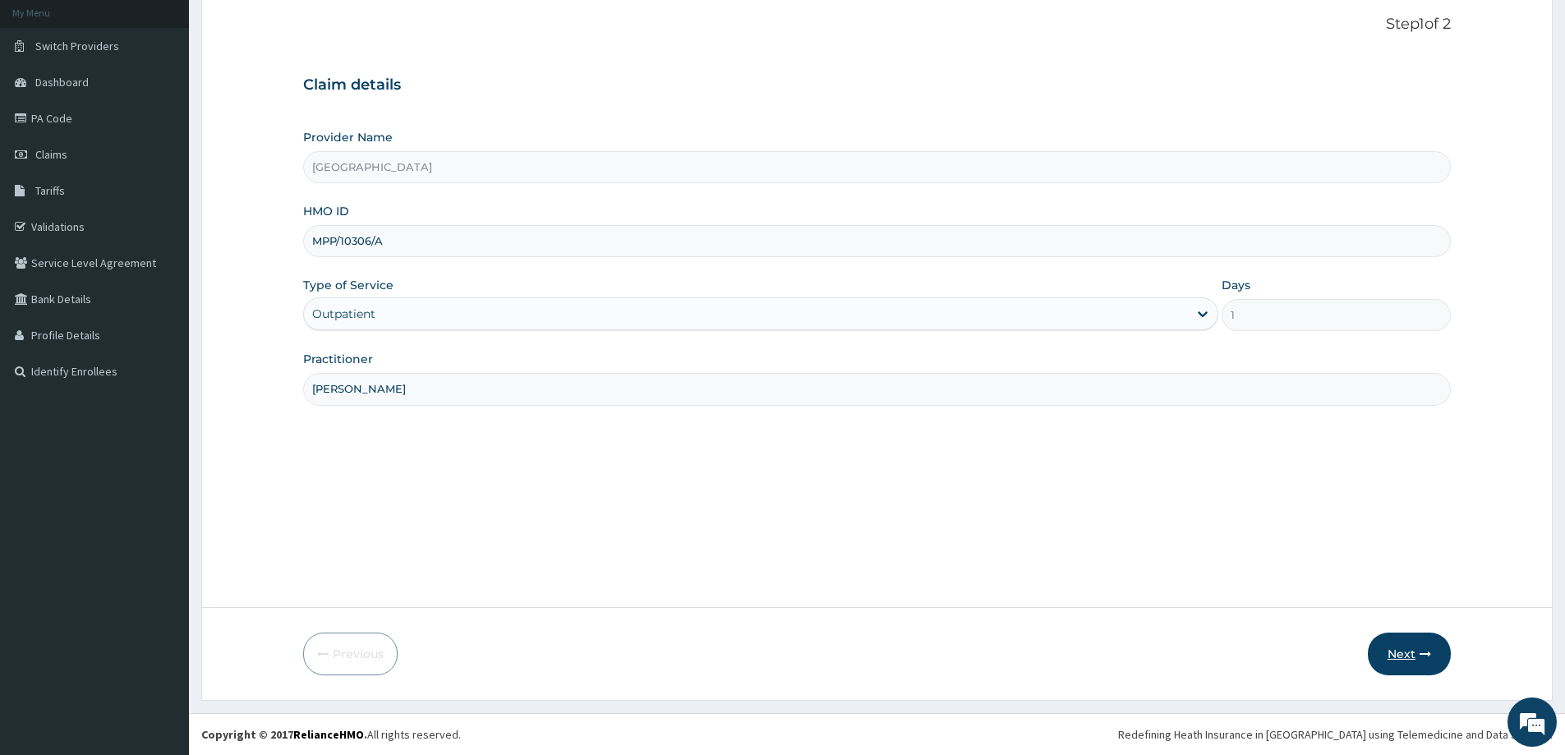
click at [1394, 659] on button "Next" at bounding box center [1409, 654] width 83 height 43
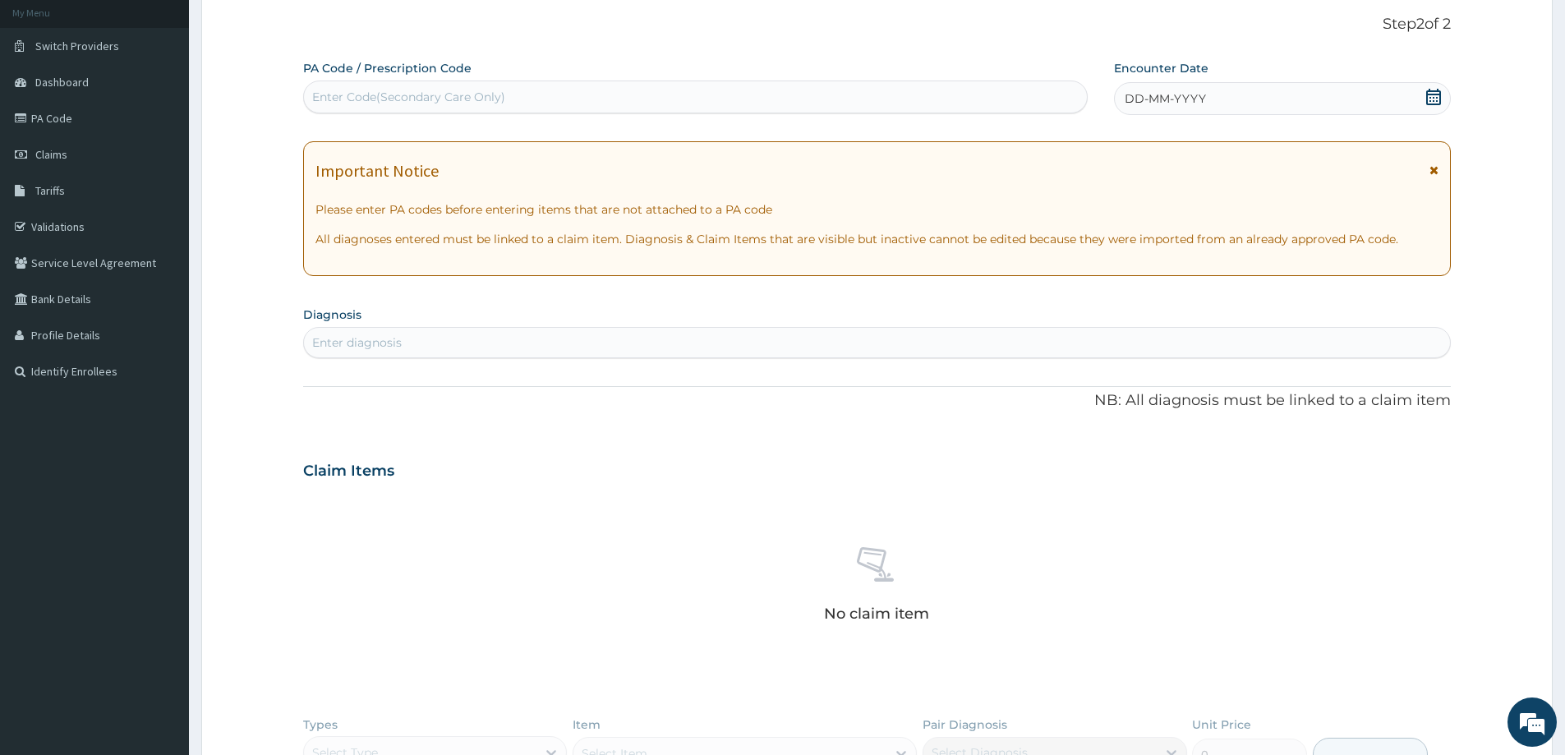
click at [436, 333] on div "Enter diagnosis" at bounding box center [877, 343] width 1146 height 26
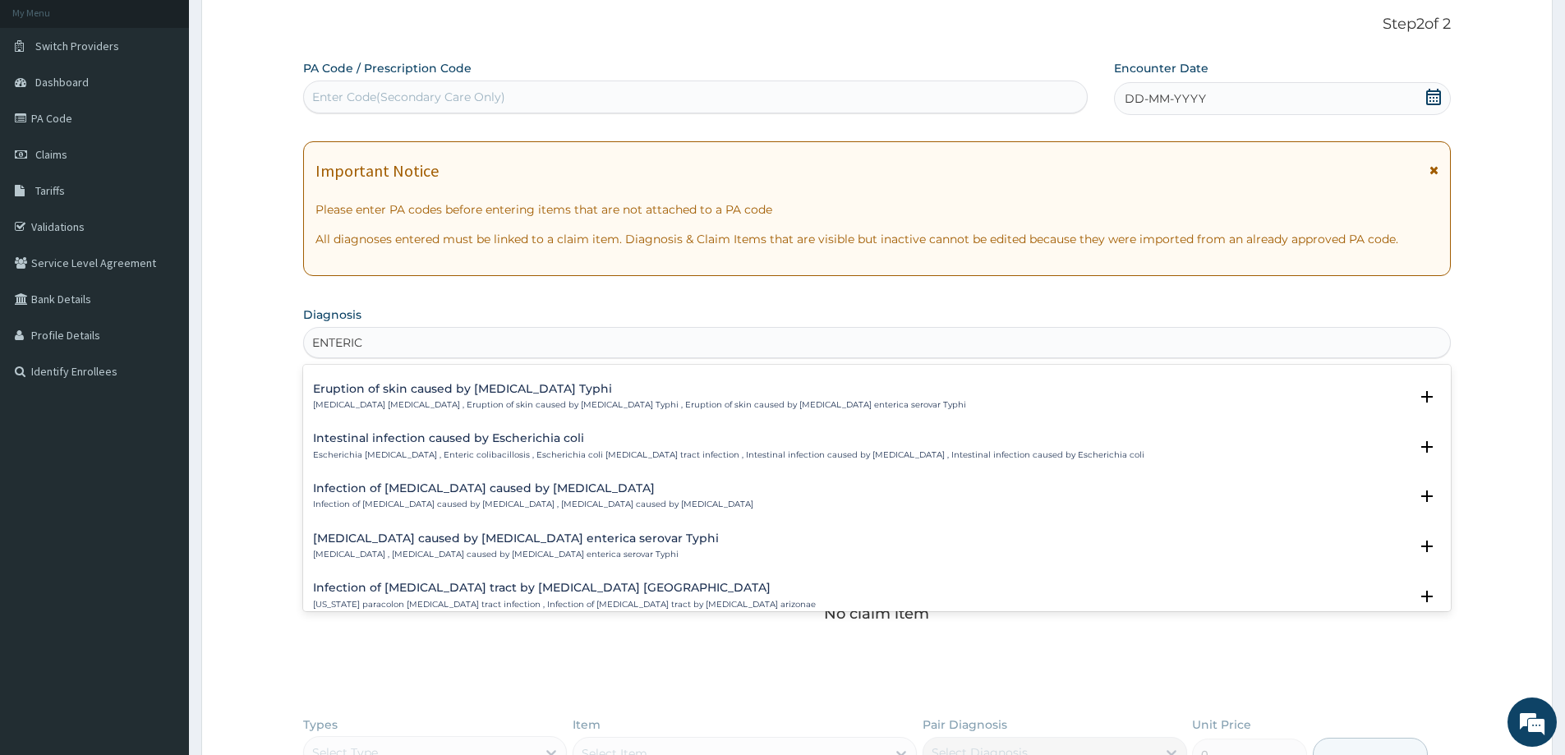
scroll to position [1233, 0]
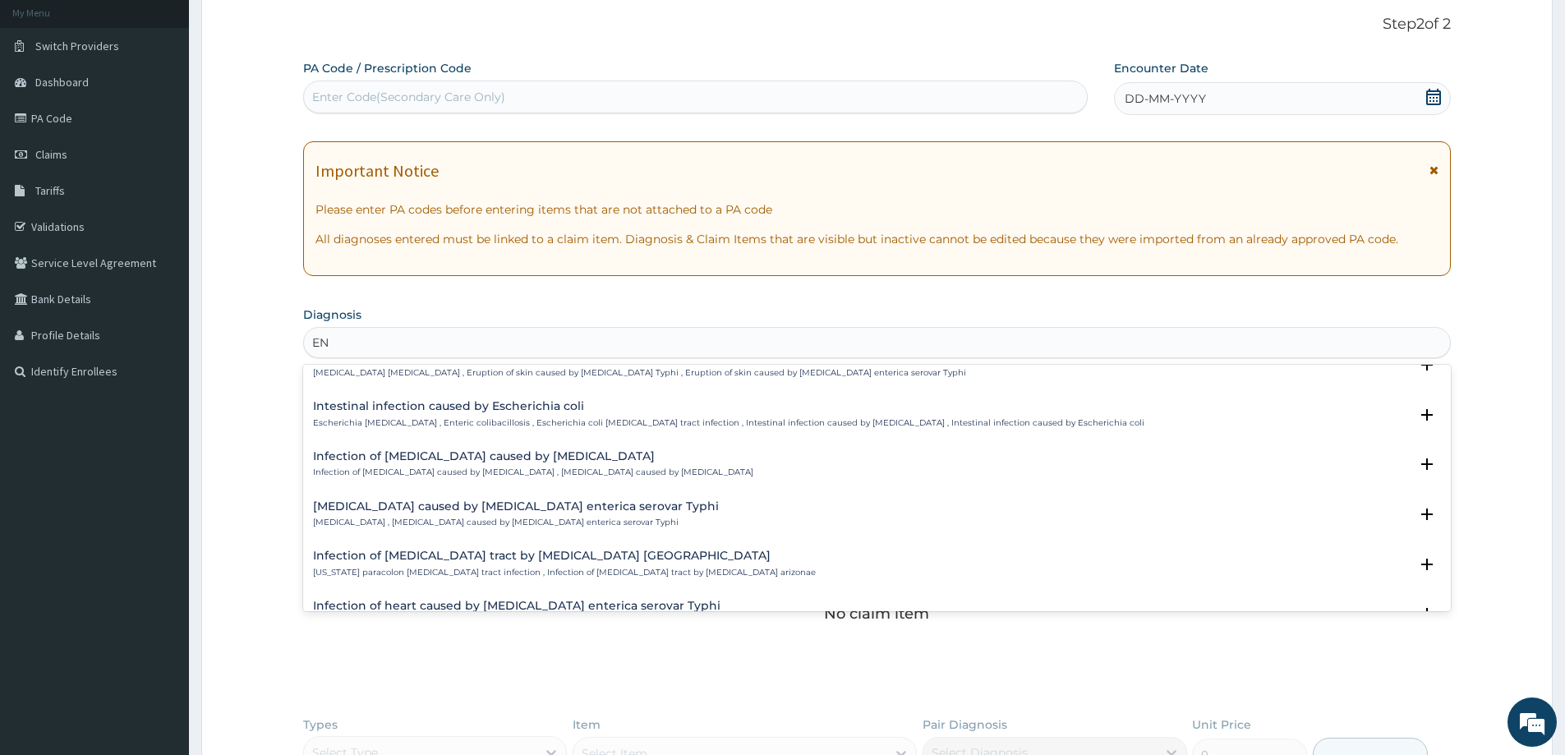
type input "E"
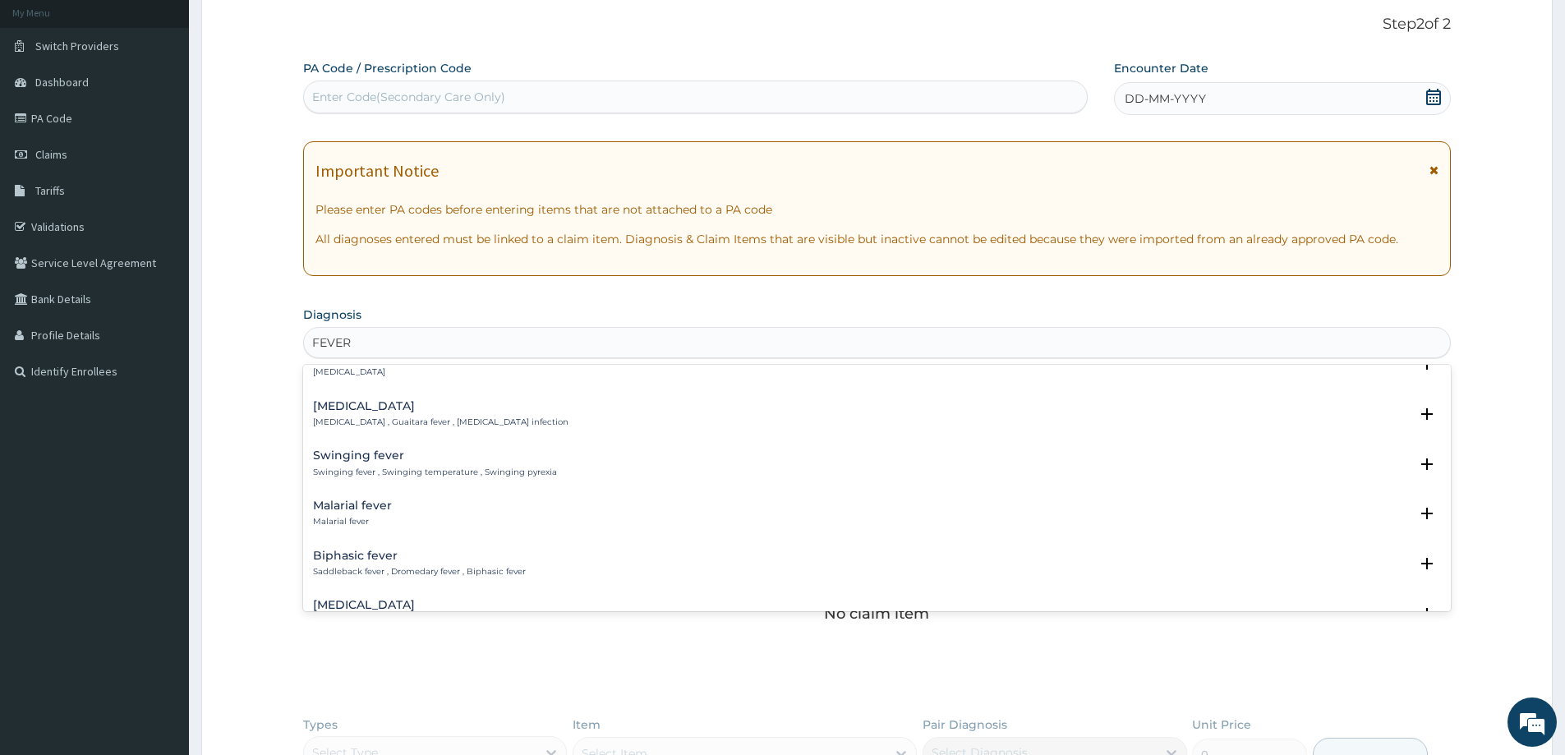
scroll to position [2253, 0]
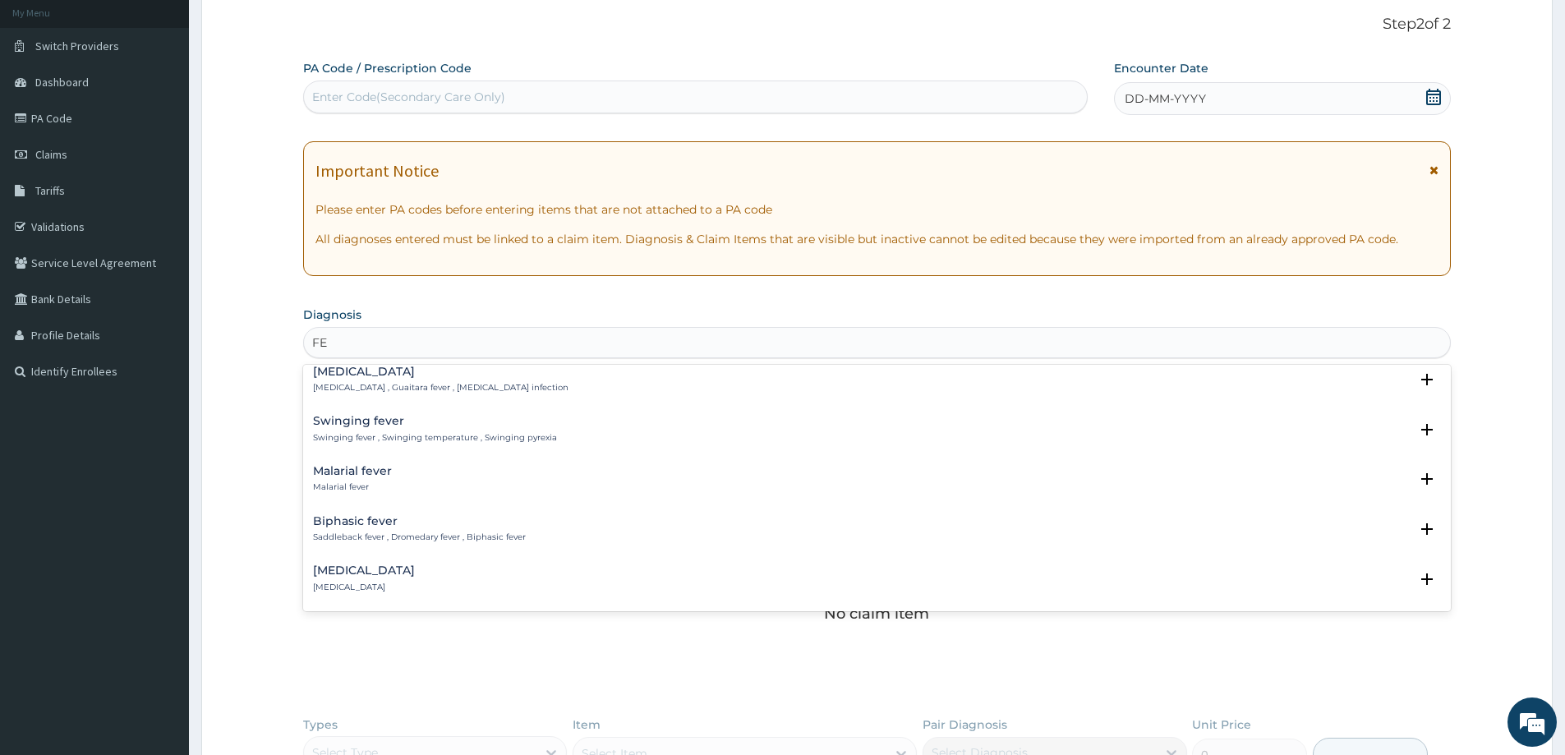
type input "F"
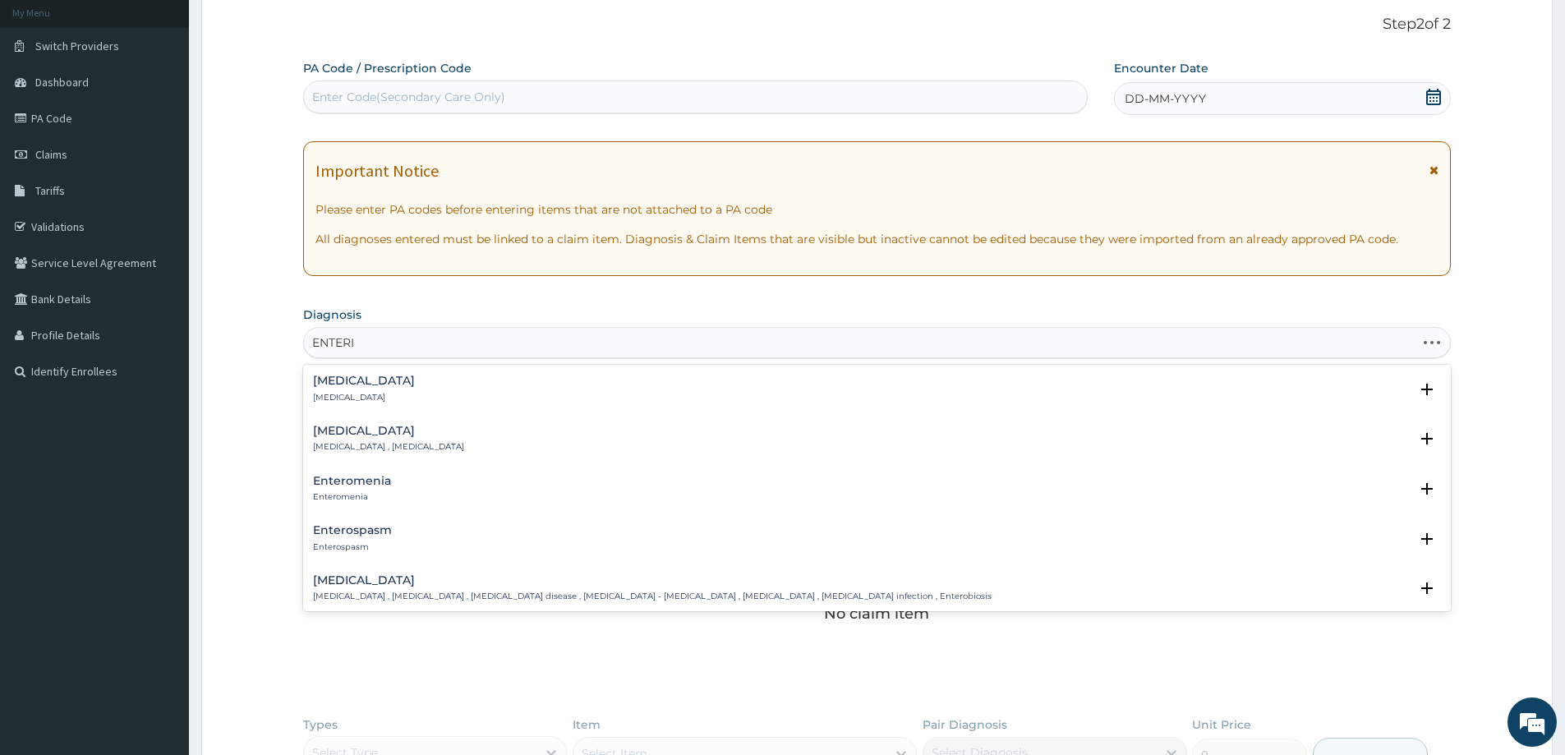
type input "ENTERIC"
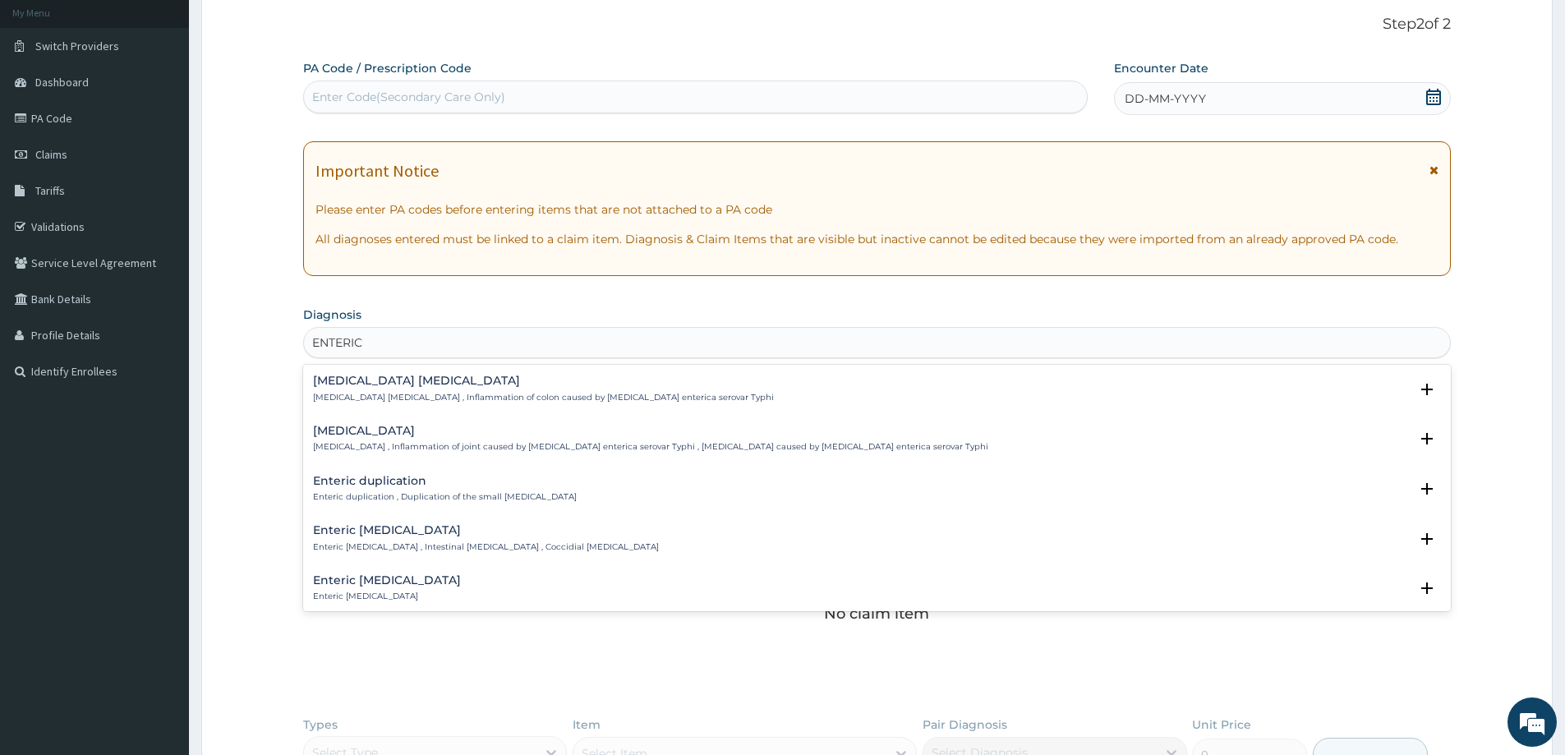
click at [393, 390] on div "Typhoid colitis Typhoid colitis , Inflammation of colon caused by Salmonella en…" at bounding box center [543, 389] width 461 height 29
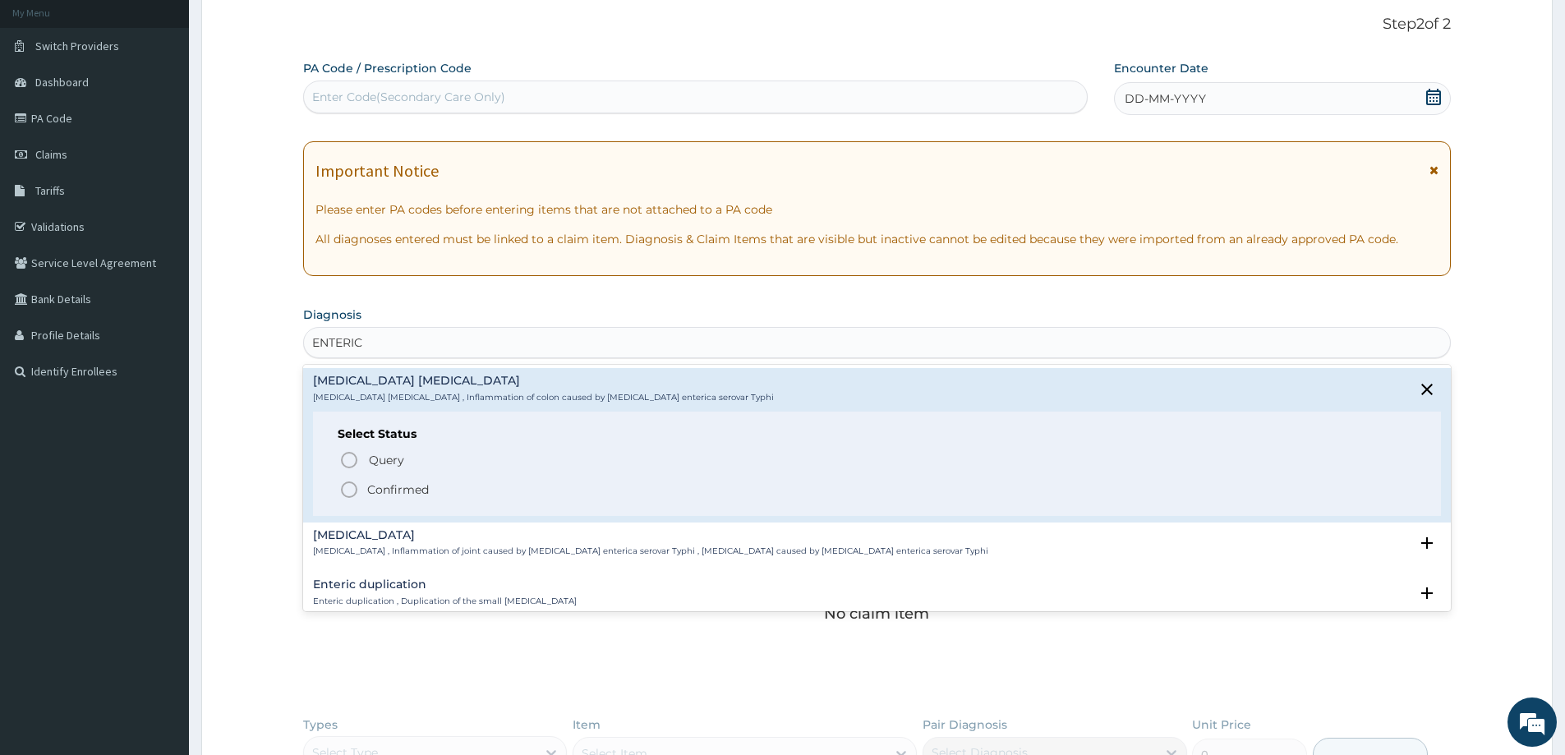
click at [345, 485] on icon "status option filled" at bounding box center [349, 490] width 20 height 20
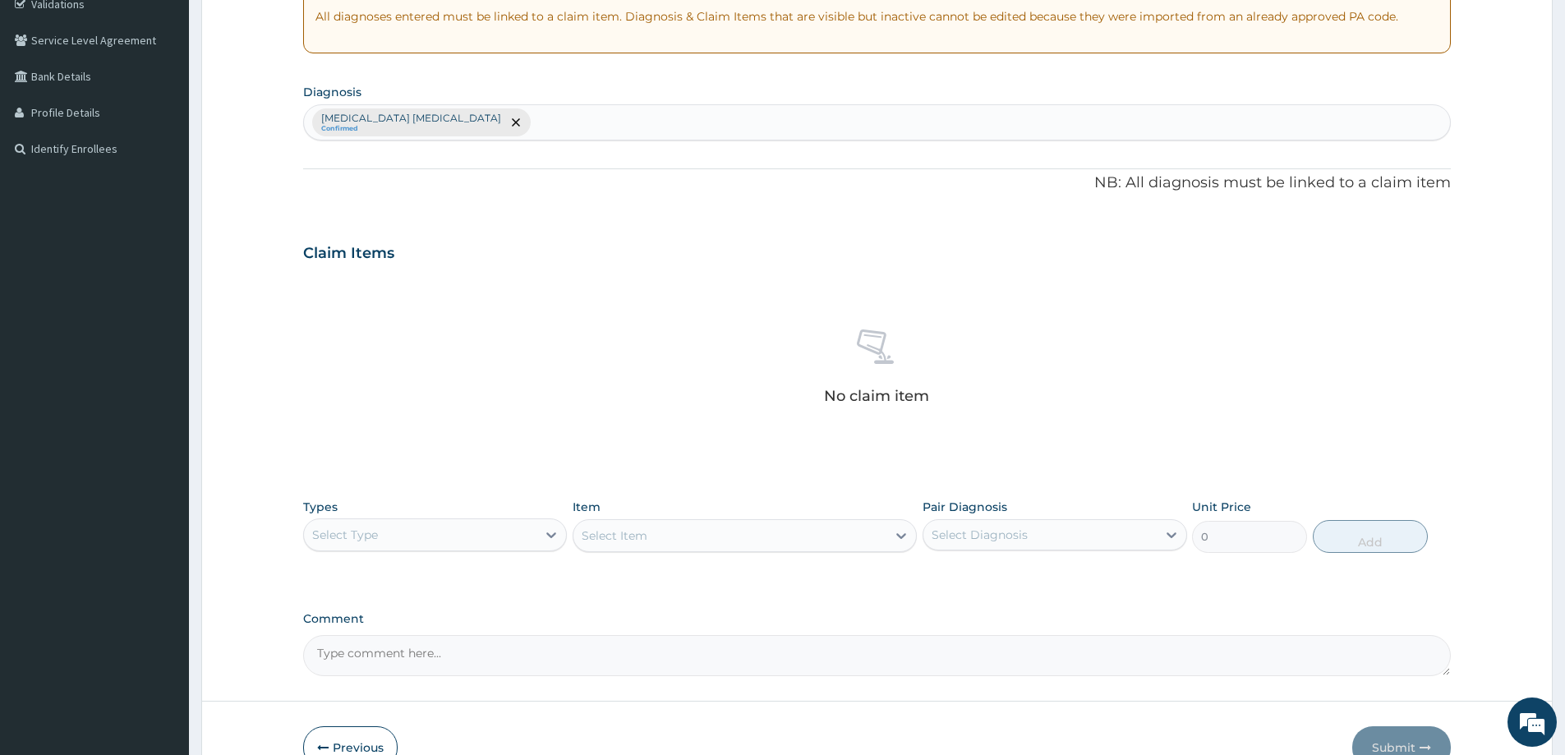
scroll to position [343, 0]
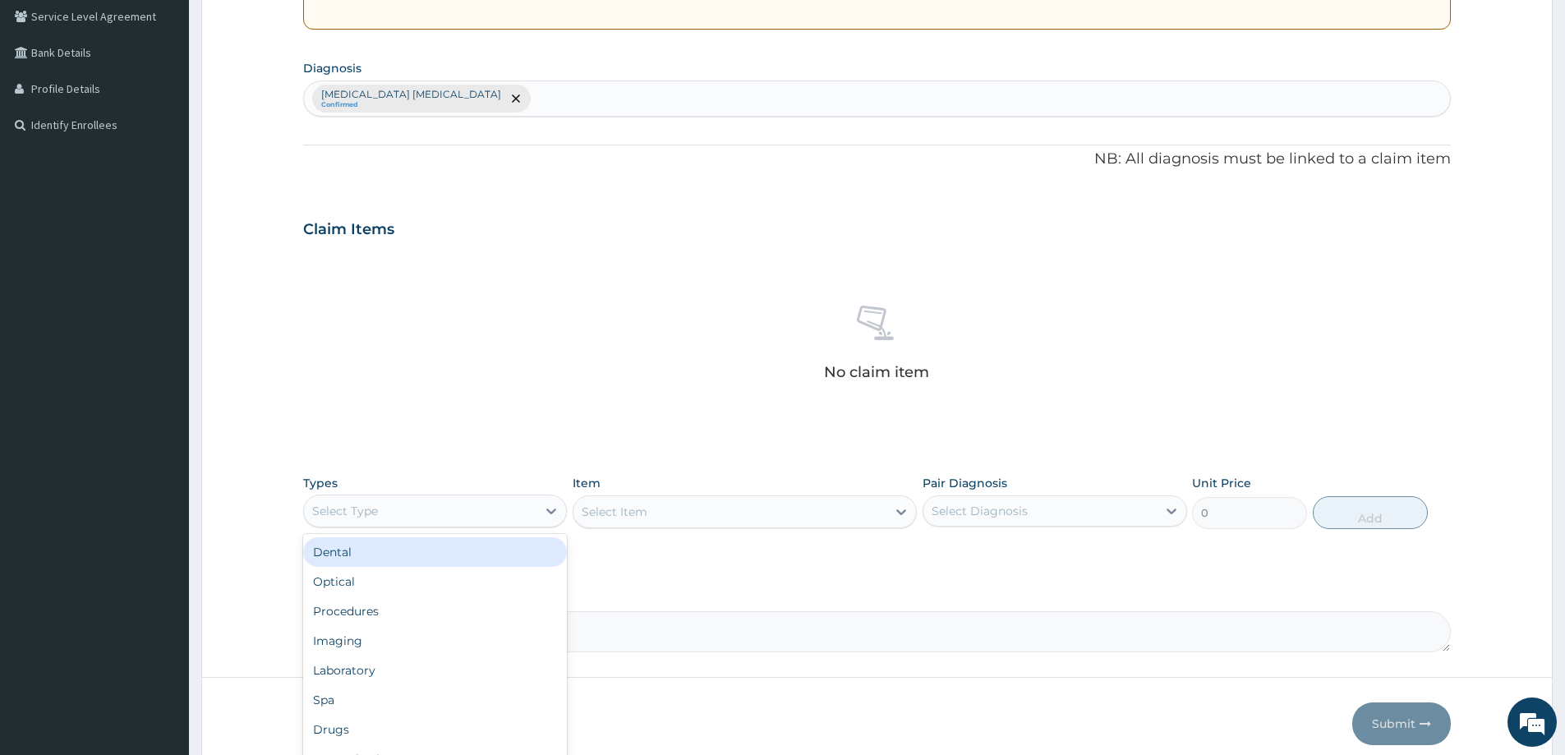
click at [509, 509] on div "Select Type" at bounding box center [420, 511] width 233 height 26
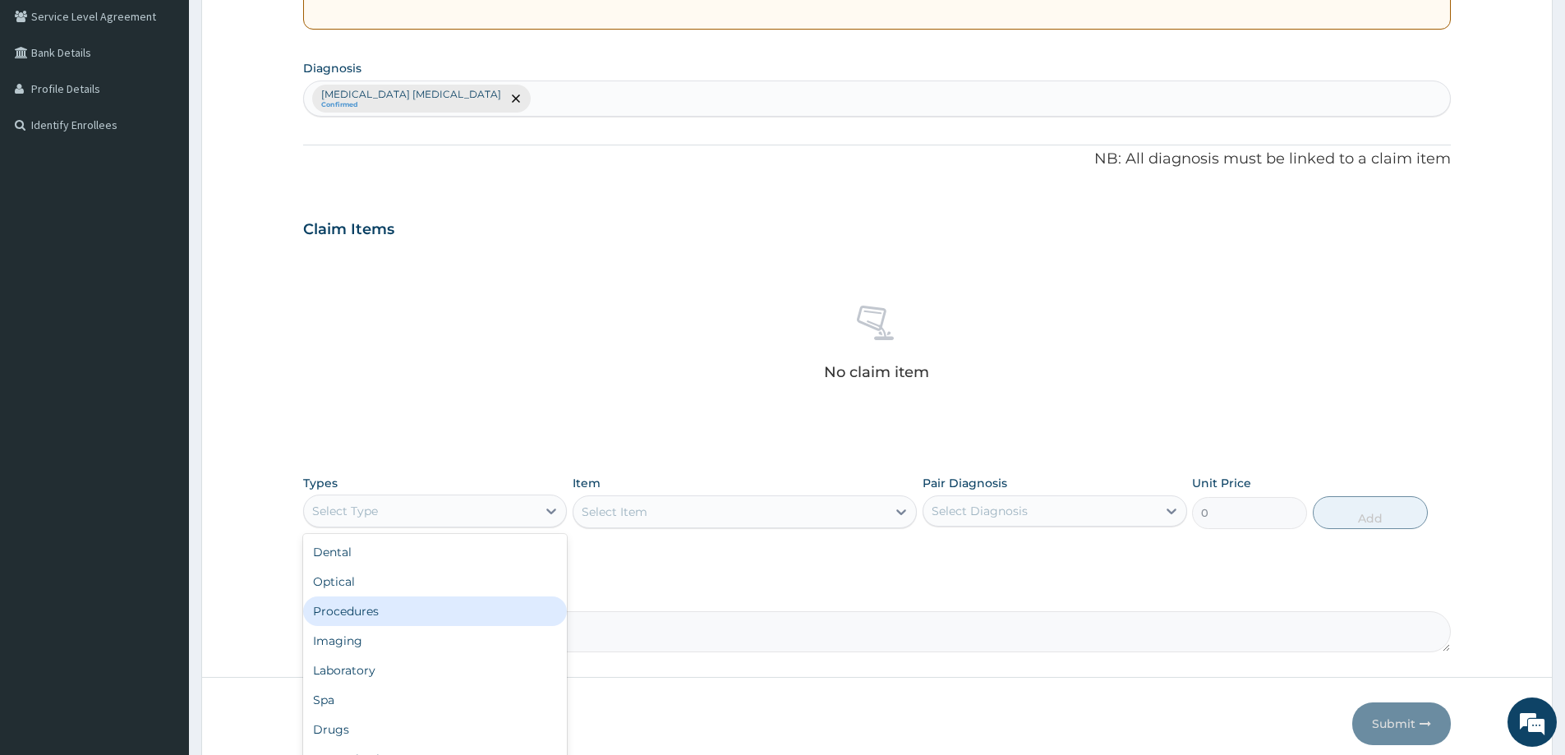
click at [379, 619] on div "Procedures" at bounding box center [435, 612] width 264 height 30
click at [900, 512] on div "Select Item" at bounding box center [745, 512] width 344 height 33
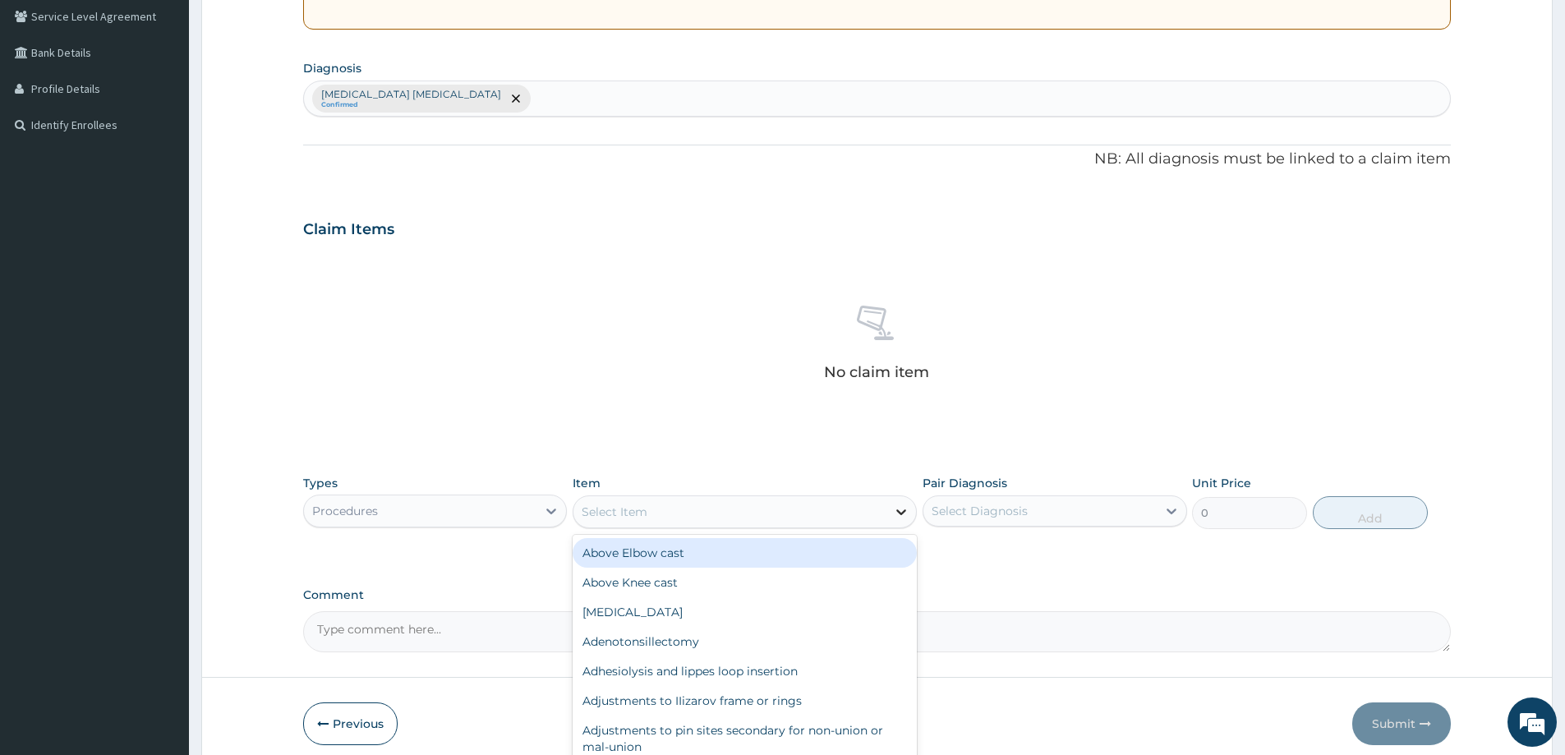
click at [903, 511] on icon at bounding box center [901, 512] width 16 height 16
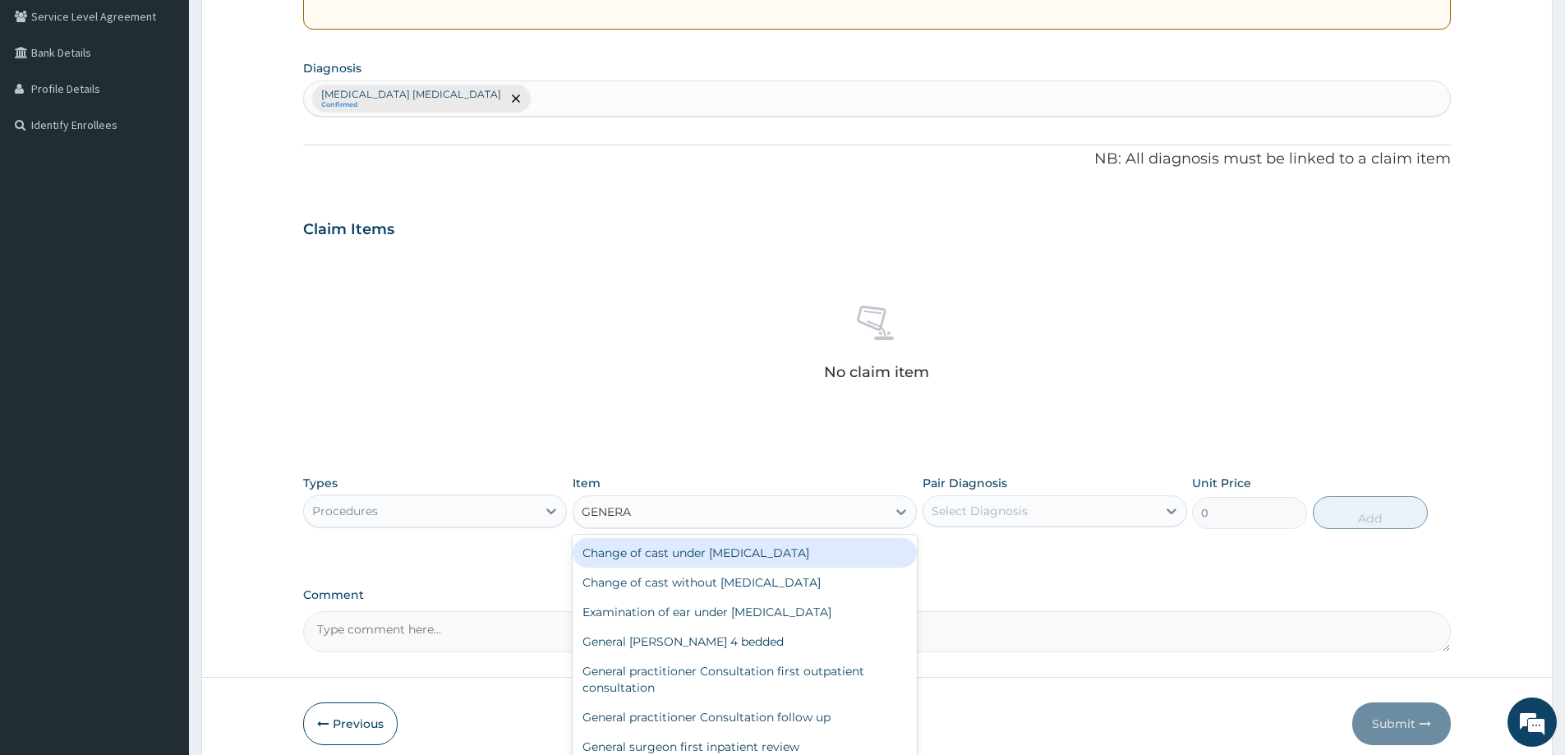
type input "GENERAL"
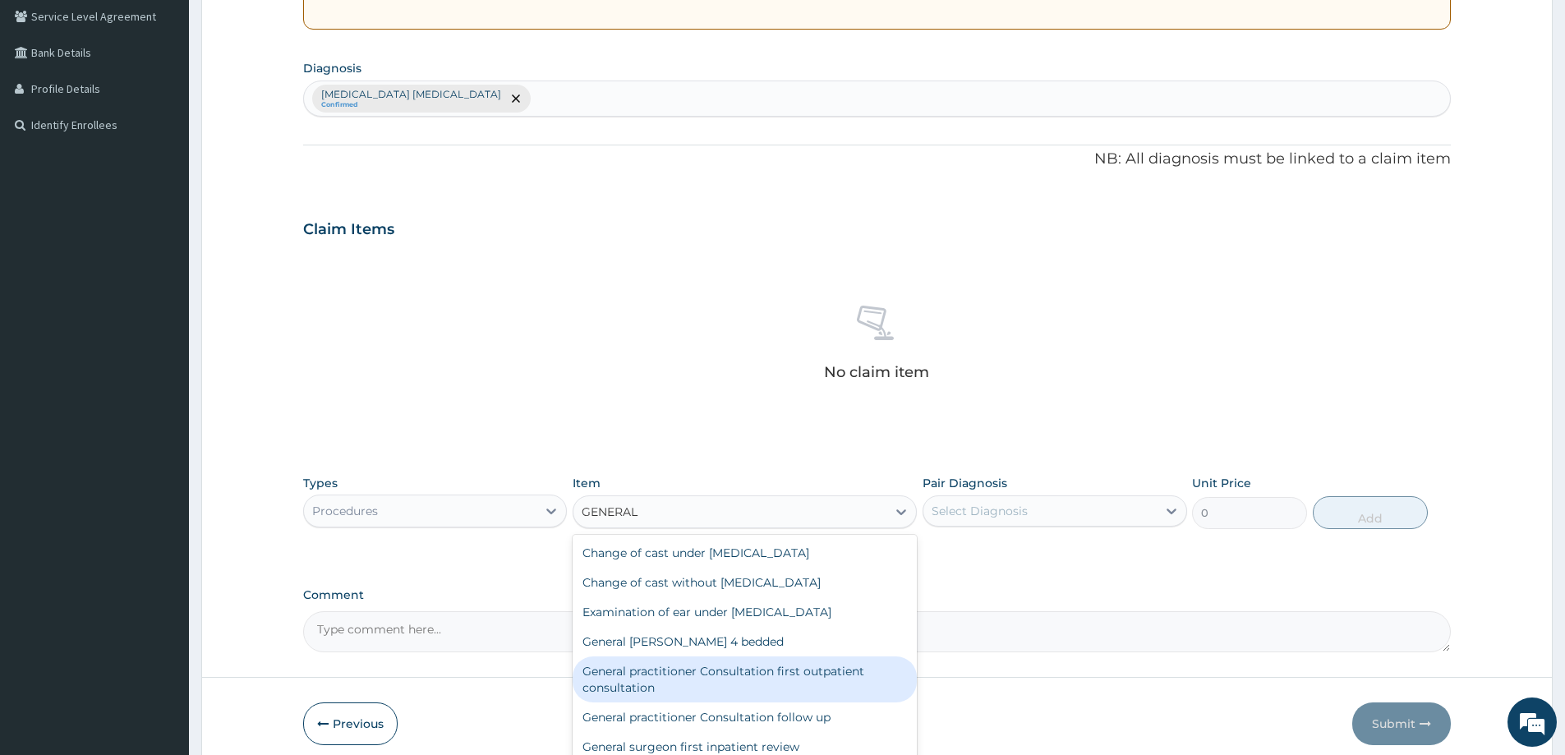
click at [841, 676] on div "General practitioner Consultation first outpatient consultation" at bounding box center [745, 680] width 344 height 46
type input "3547.5"
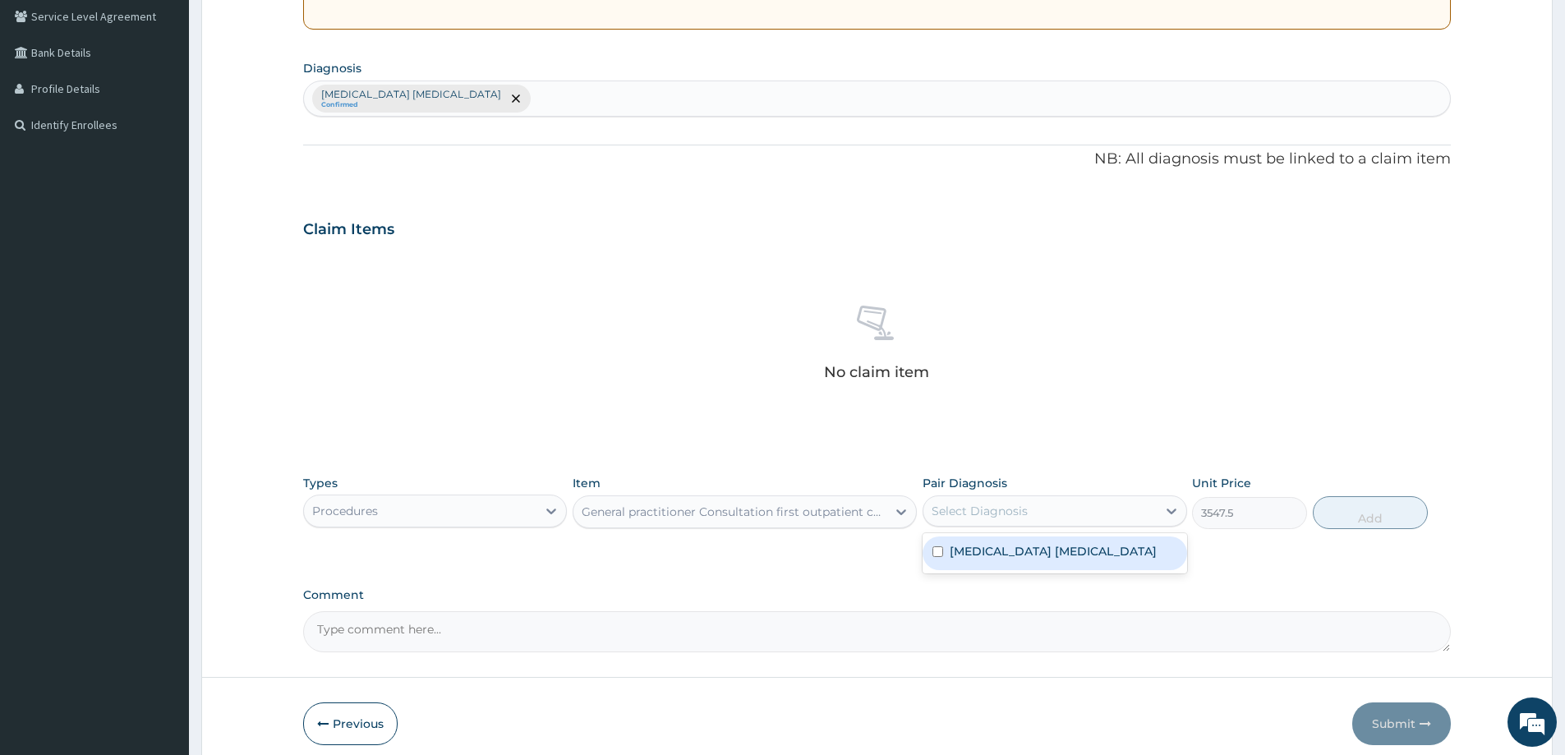
click at [1150, 516] on div "Select Diagnosis" at bounding box center [1040, 511] width 233 height 26
click at [1074, 562] on div "Typhoid colitis" at bounding box center [1055, 554] width 264 height 34
checkbox input "true"
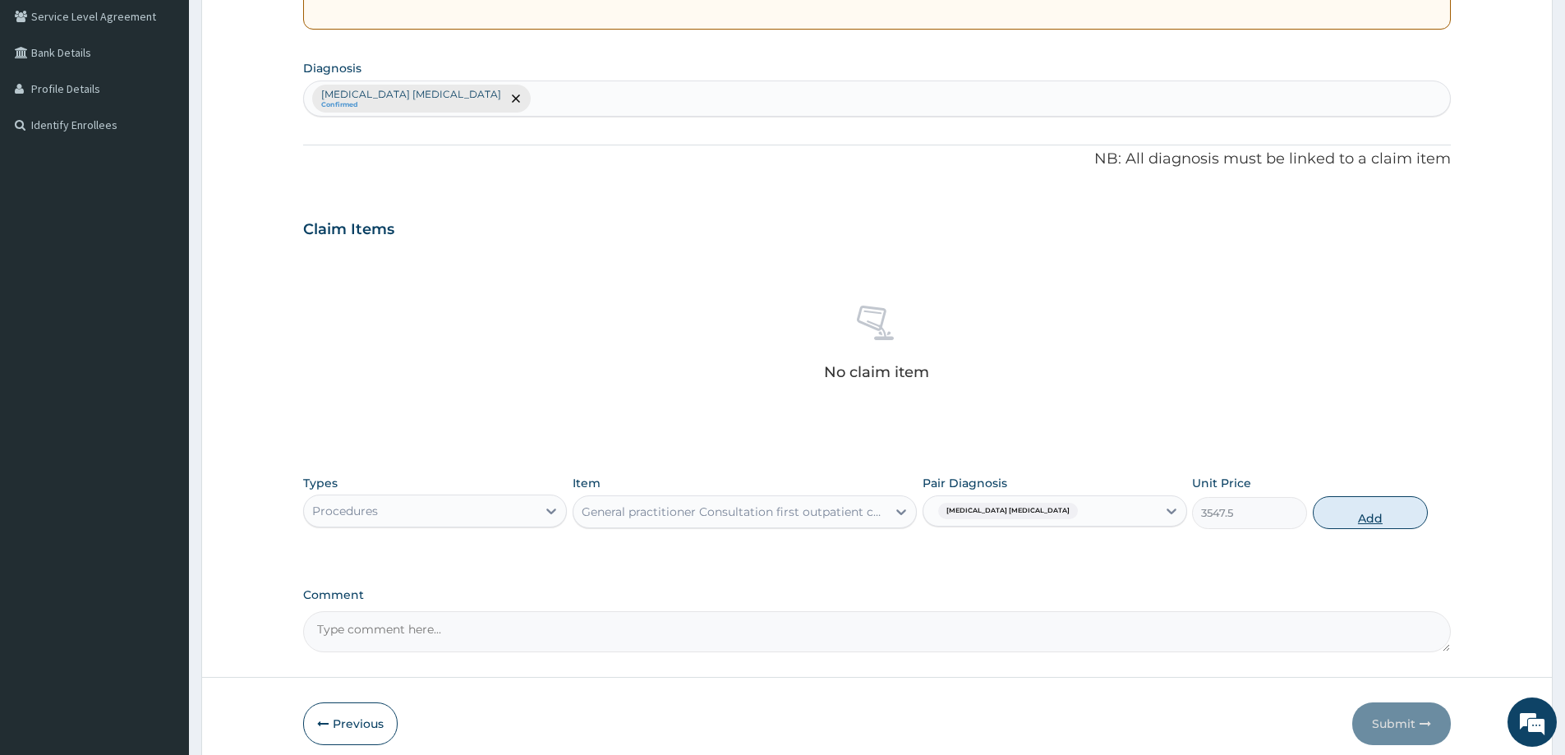
click at [1372, 520] on button "Add" at bounding box center [1370, 512] width 115 height 33
type input "0"
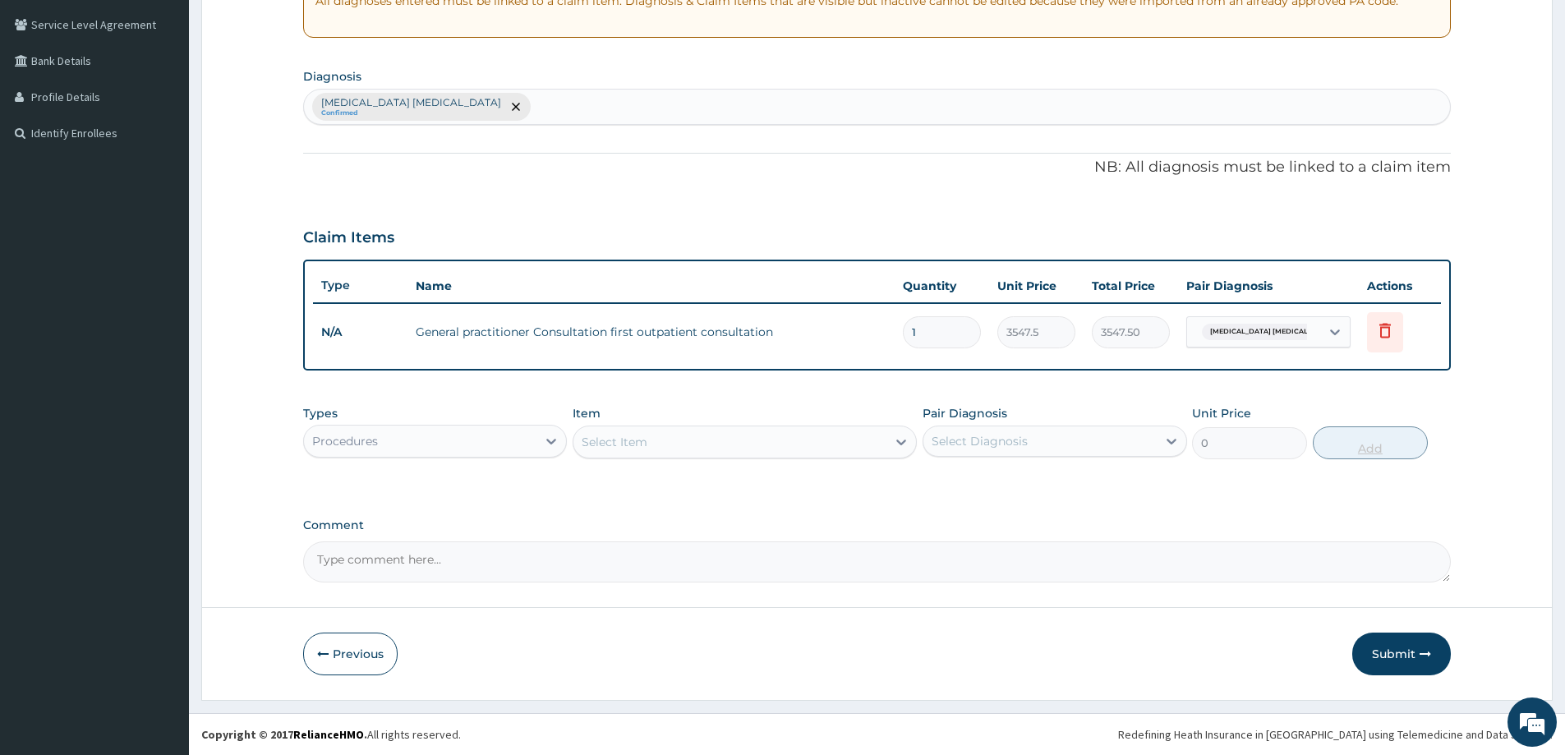
scroll to position [335, 0]
click at [545, 440] on icon at bounding box center [551, 441] width 16 height 16
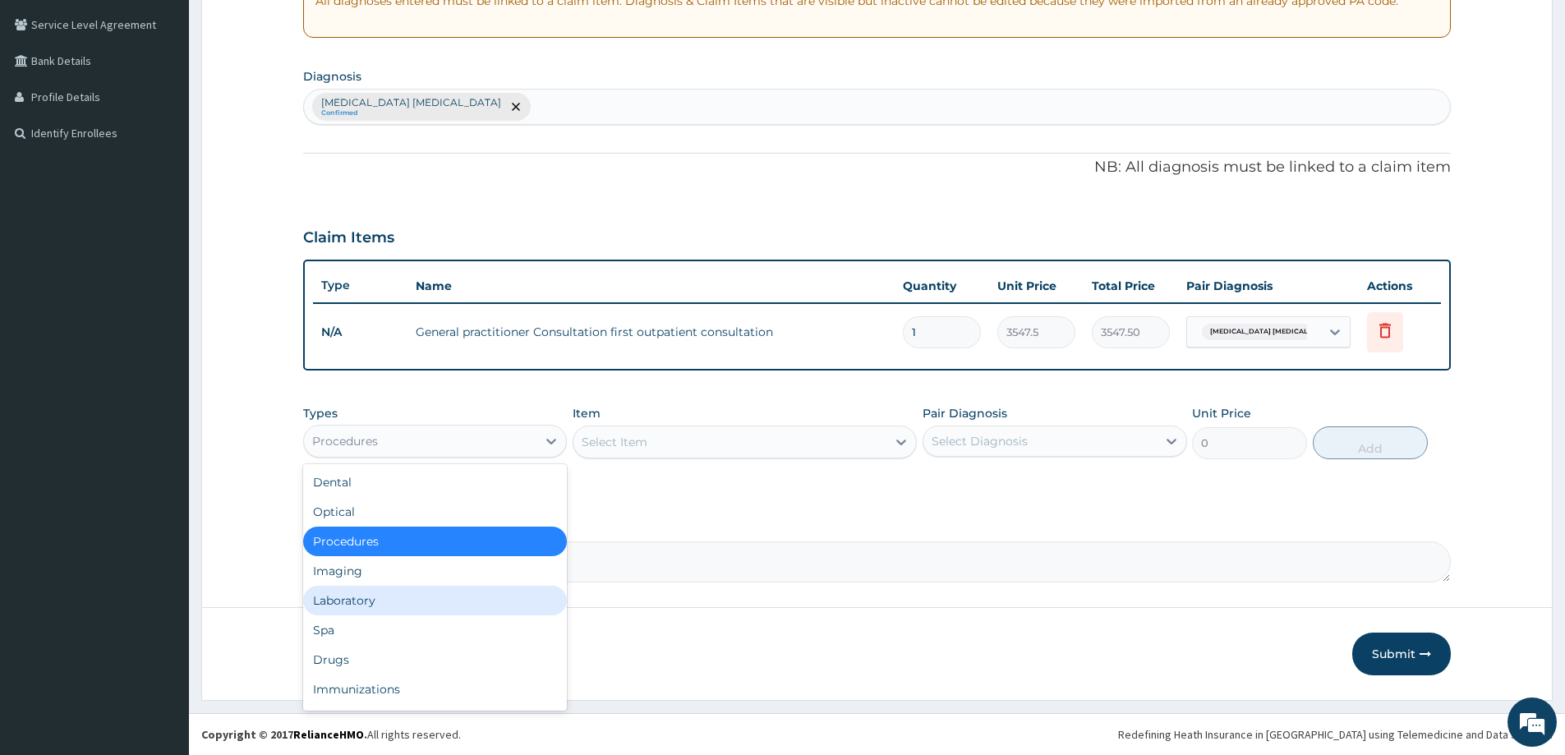
drag, startPoint x: 376, startPoint y: 607, endPoint x: 386, endPoint y: 595, distance: 16.3
click at [376, 606] on div "Laboratory" at bounding box center [435, 601] width 264 height 30
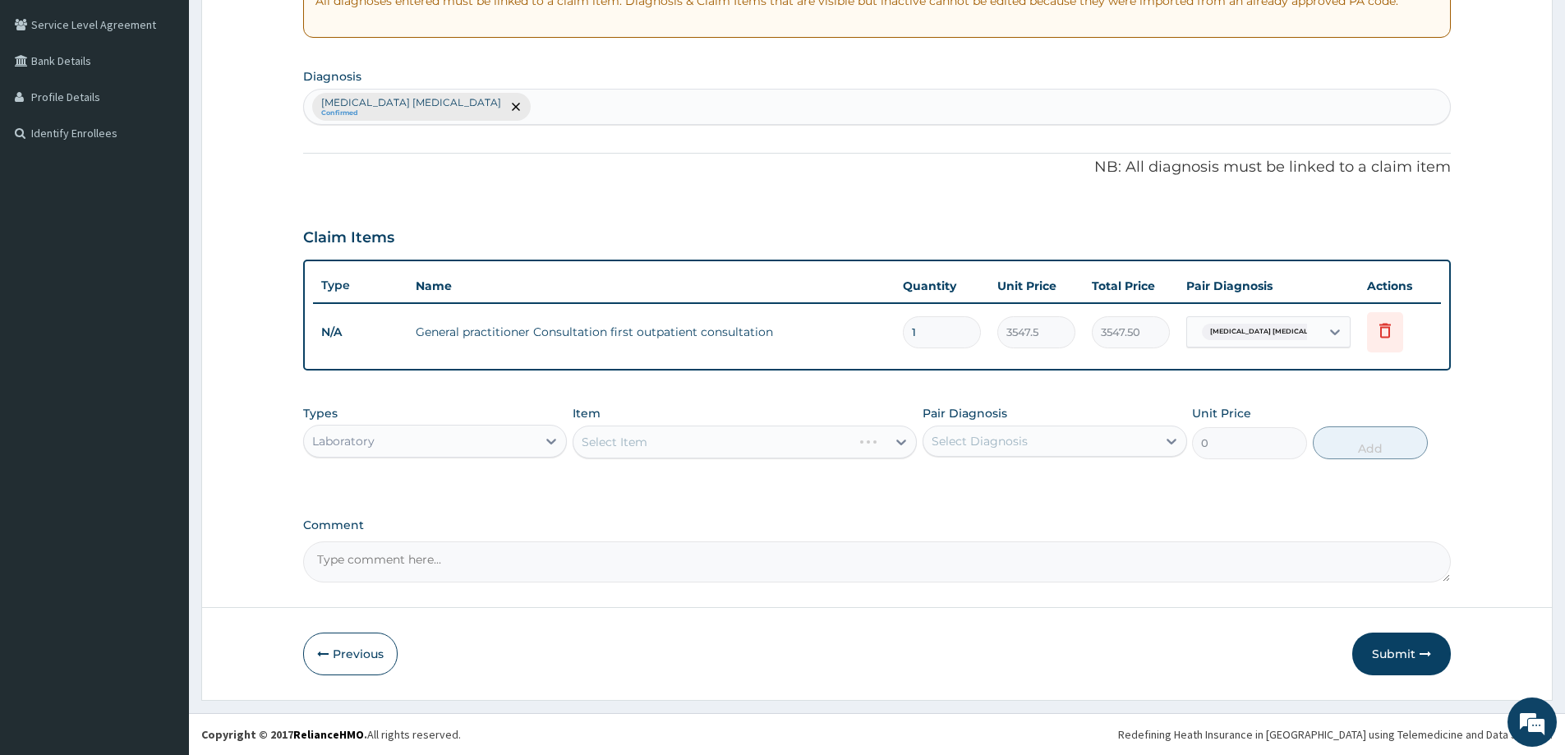
click at [900, 444] on div "Select Item" at bounding box center [745, 442] width 344 height 33
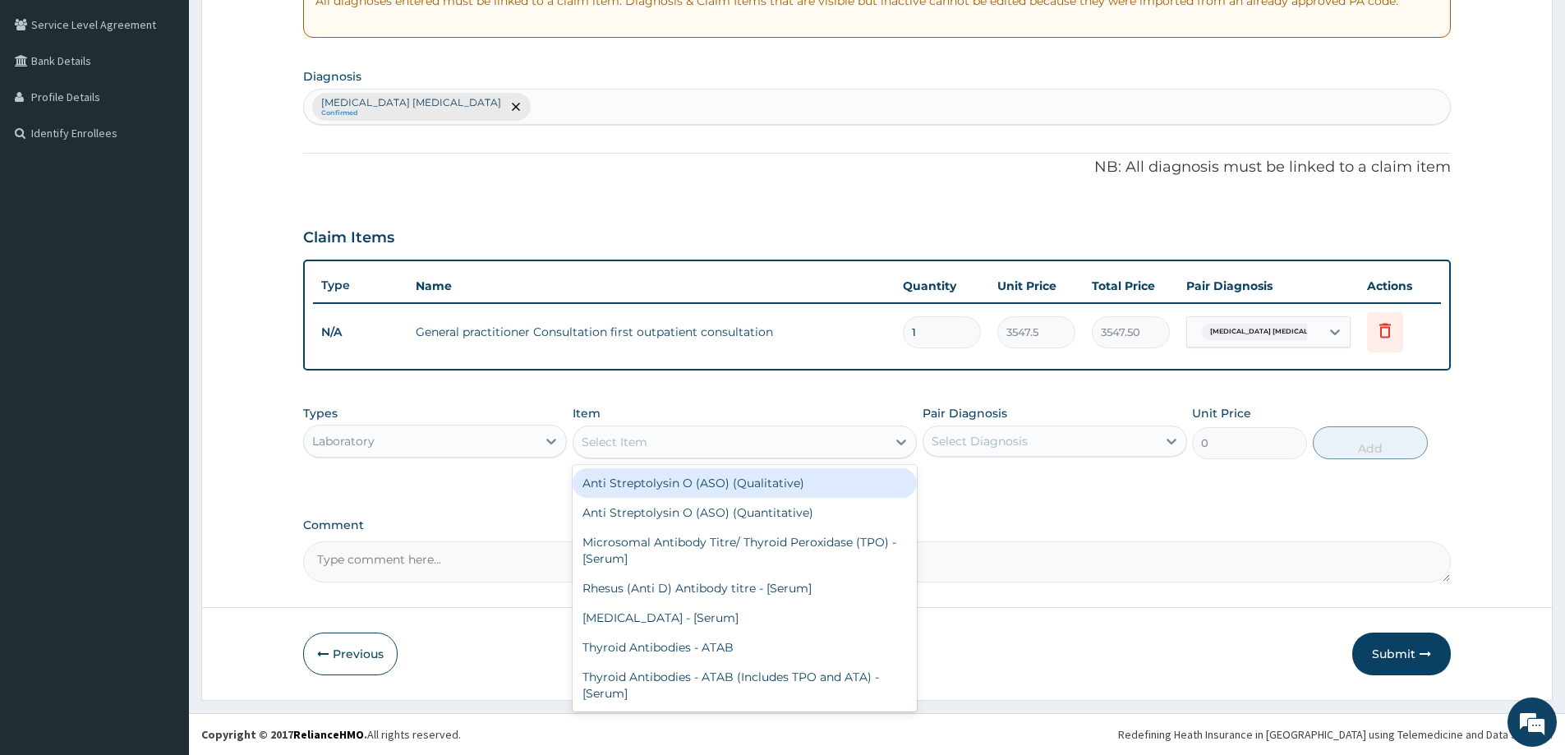
click at [900, 444] on icon at bounding box center [901, 442] width 16 height 16
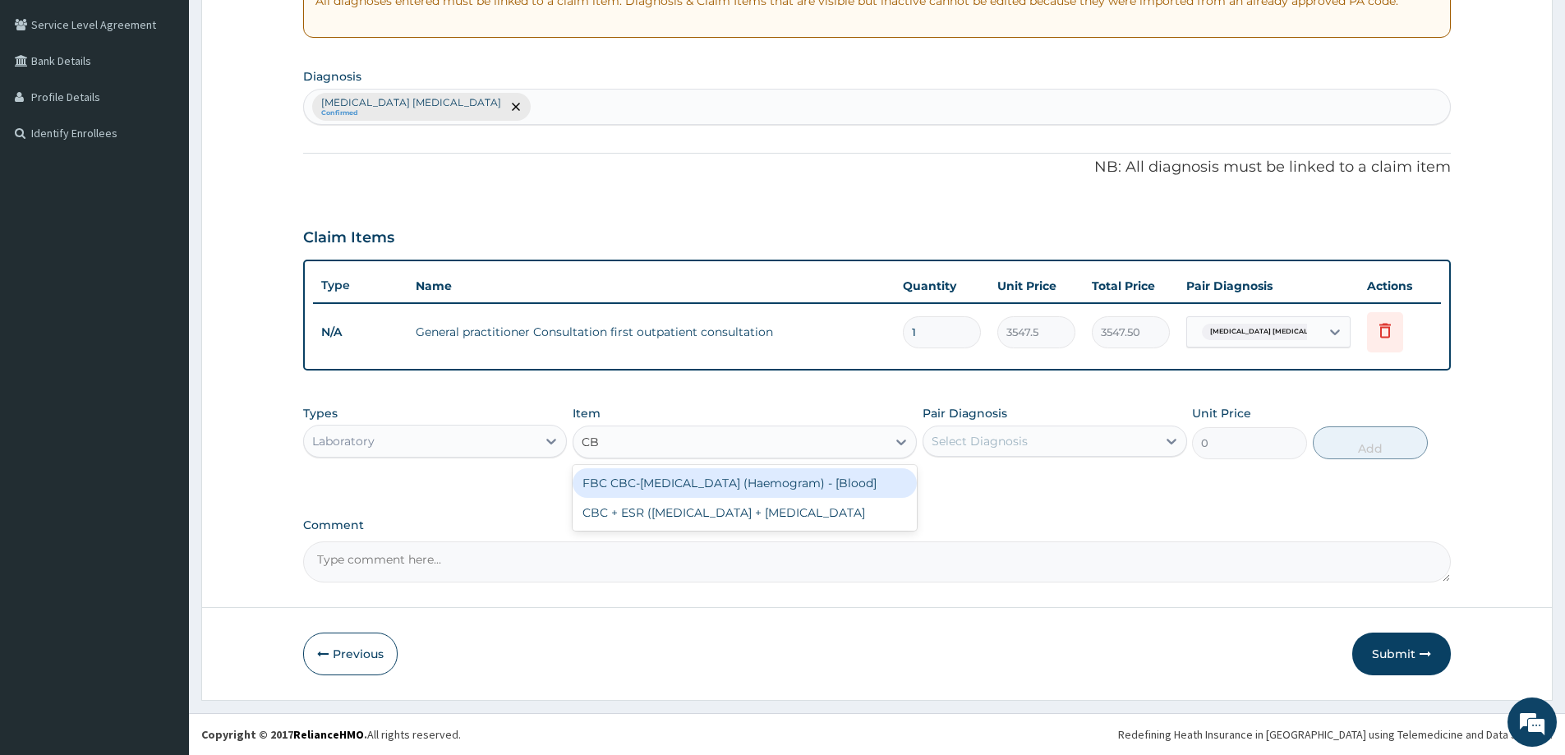
type input "CBC"
click at [847, 484] on div "FBC CBC-[MEDICAL_DATA] (Haemogram) - [Blood]" at bounding box center [745, 483] width 344 height 30
type input "4300"
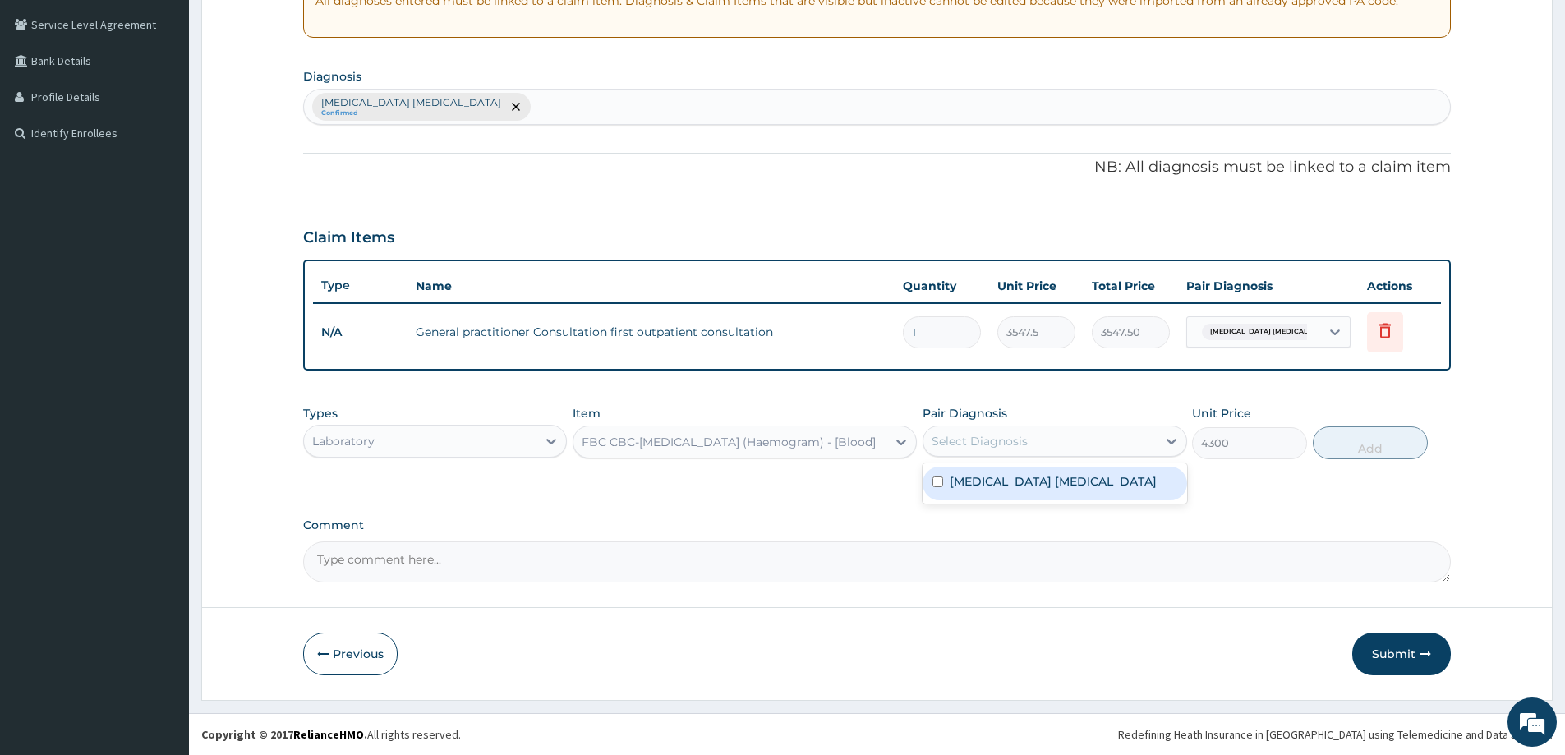
click at [1002, 445] on div "Select Diagnosis" at bounding box center [980, 441] width 96 height 16
click at [987, 487] on label "Typhoid colitis" at bounding box center [1053, 481] width 207 height 16
checkbox input "true"
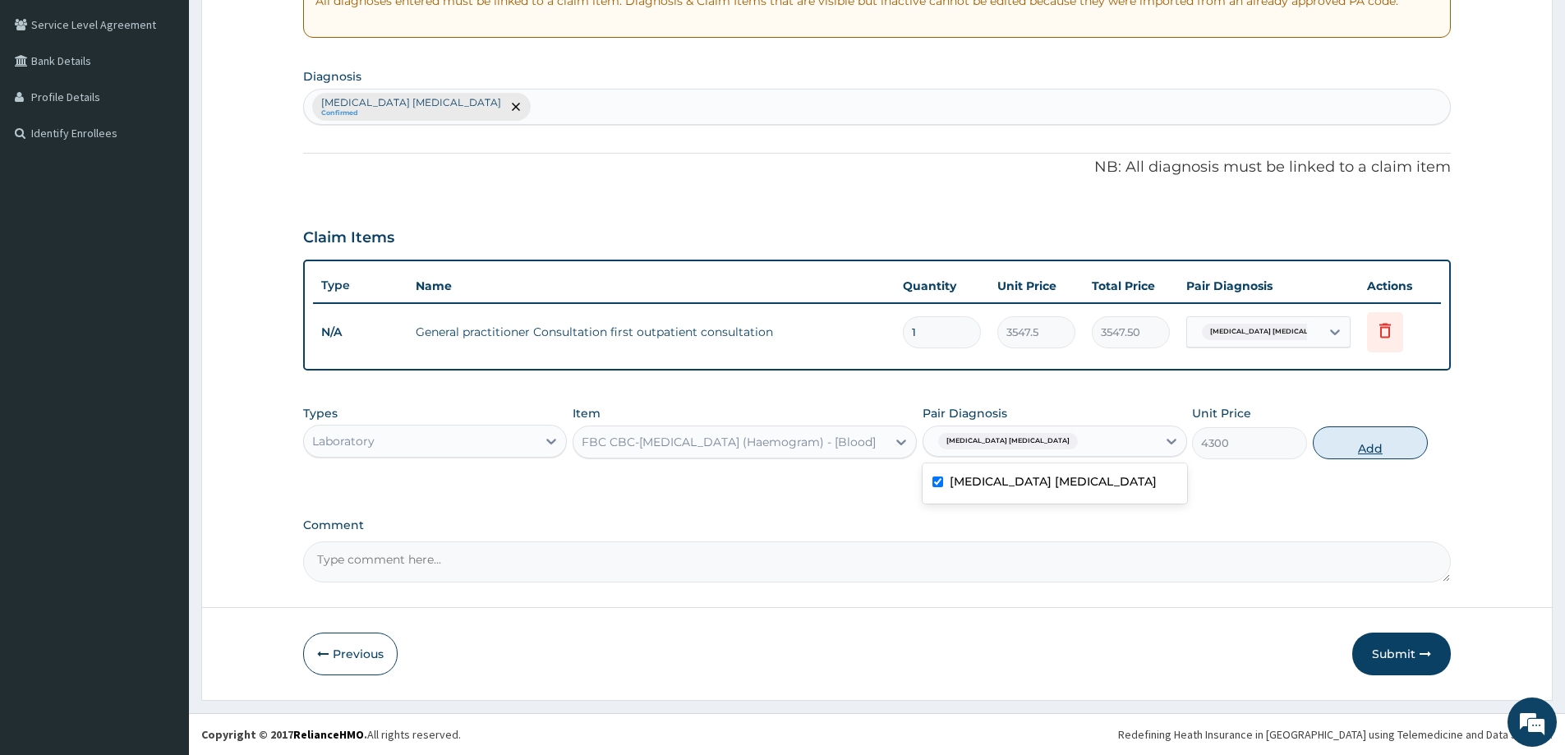
click at [1343, 450] on button "Add" at bounding box center [1370, 442] width 115 height 33
type input "0"
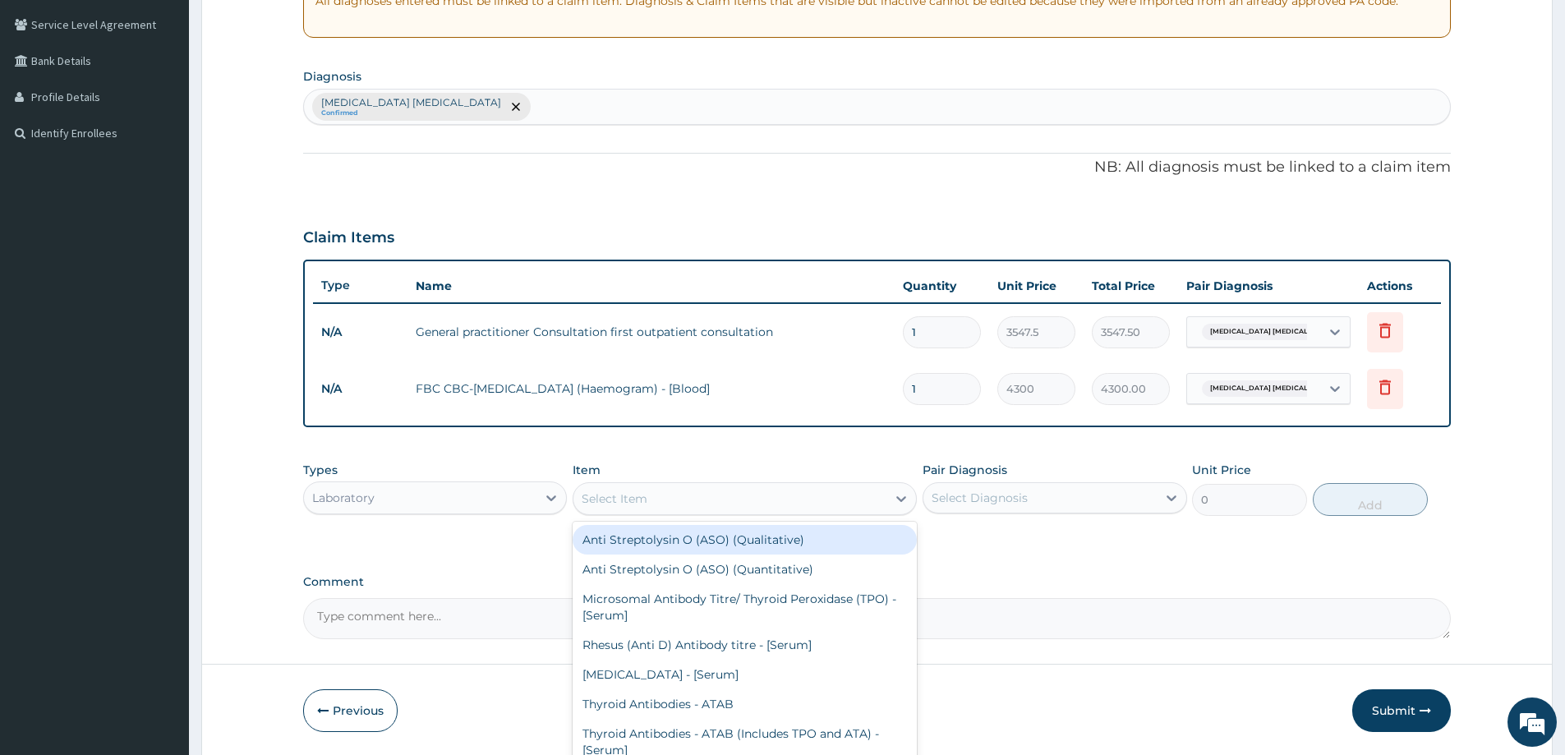
click at [604, 493] on div "Select Item" at bounding box center [615, 499] width 66 height 16
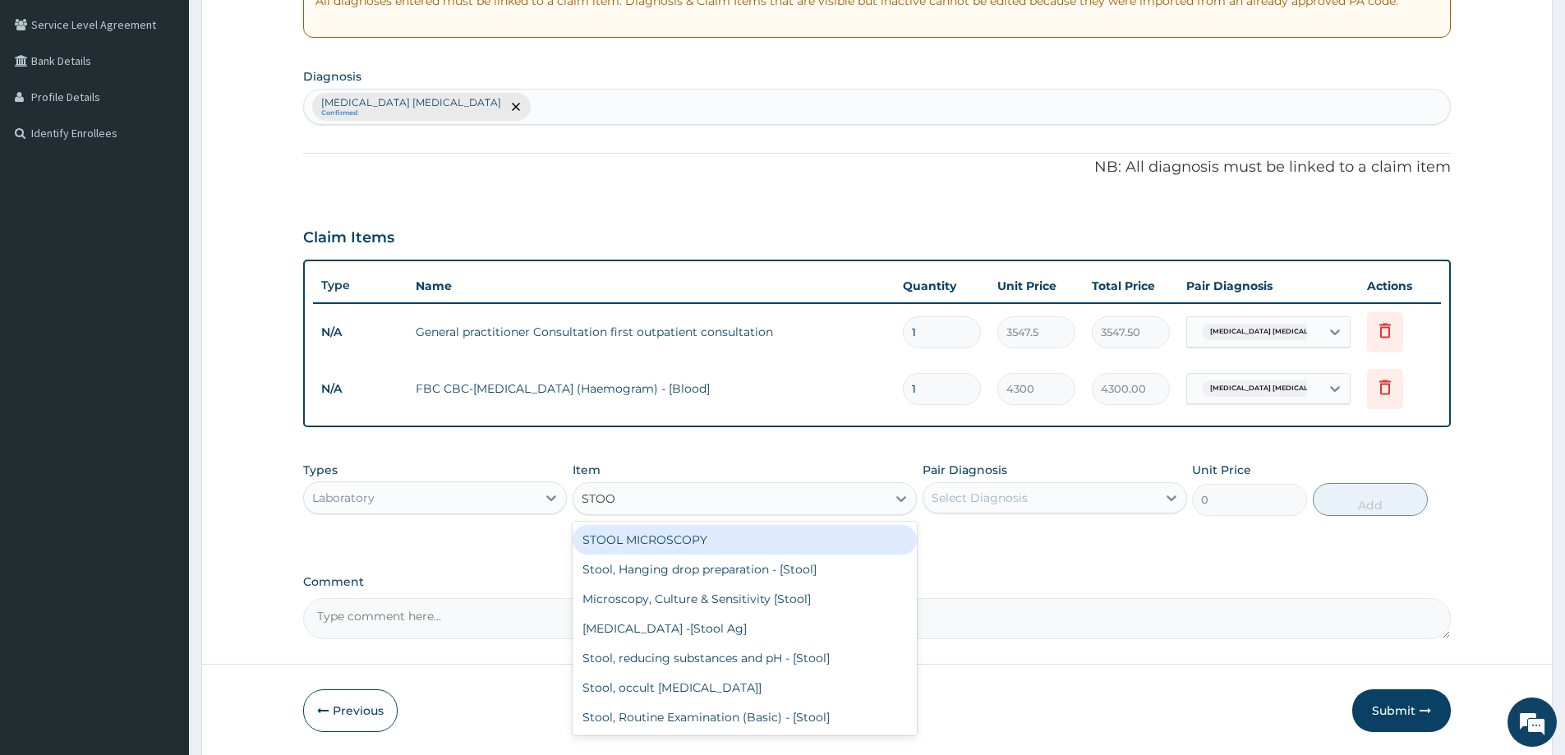
type input "STOOL"
click at [666, 537] on div "STOOL MICROSCOPY" at bounding box center [745, 540] width 344 height 30
type input "4085"
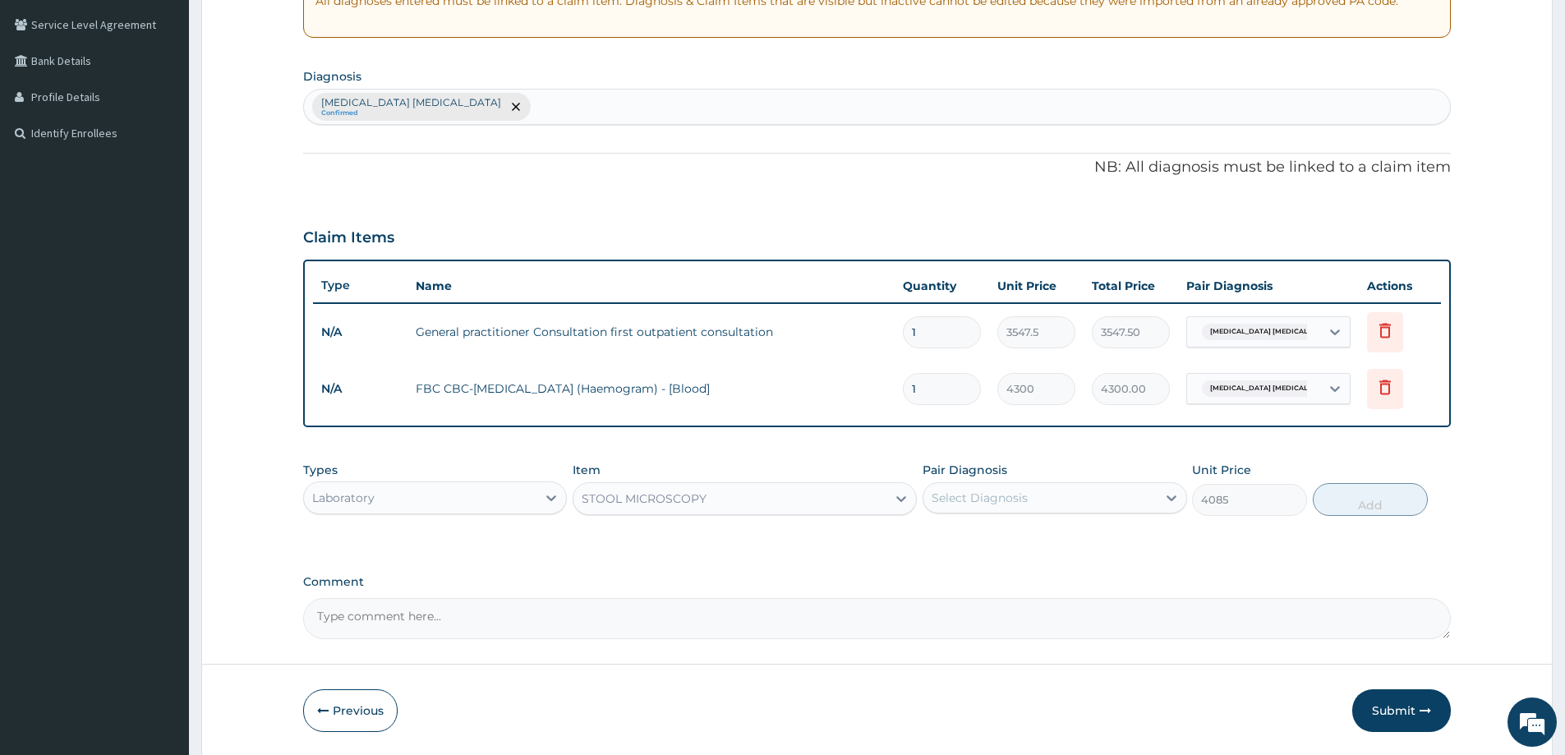
click at [943, 495] on div "Select Diagnosis" at bounding box center [980, 498] width 96 height 16
click at [983, 540] on label "Typhoid colitis" at bounding box center [1053, 538] width 207 height 16
checkbox input "true"
click at [1384, 495] on button "Add" at bounding box center [1370, 499] width 115 height 33
type input "0"
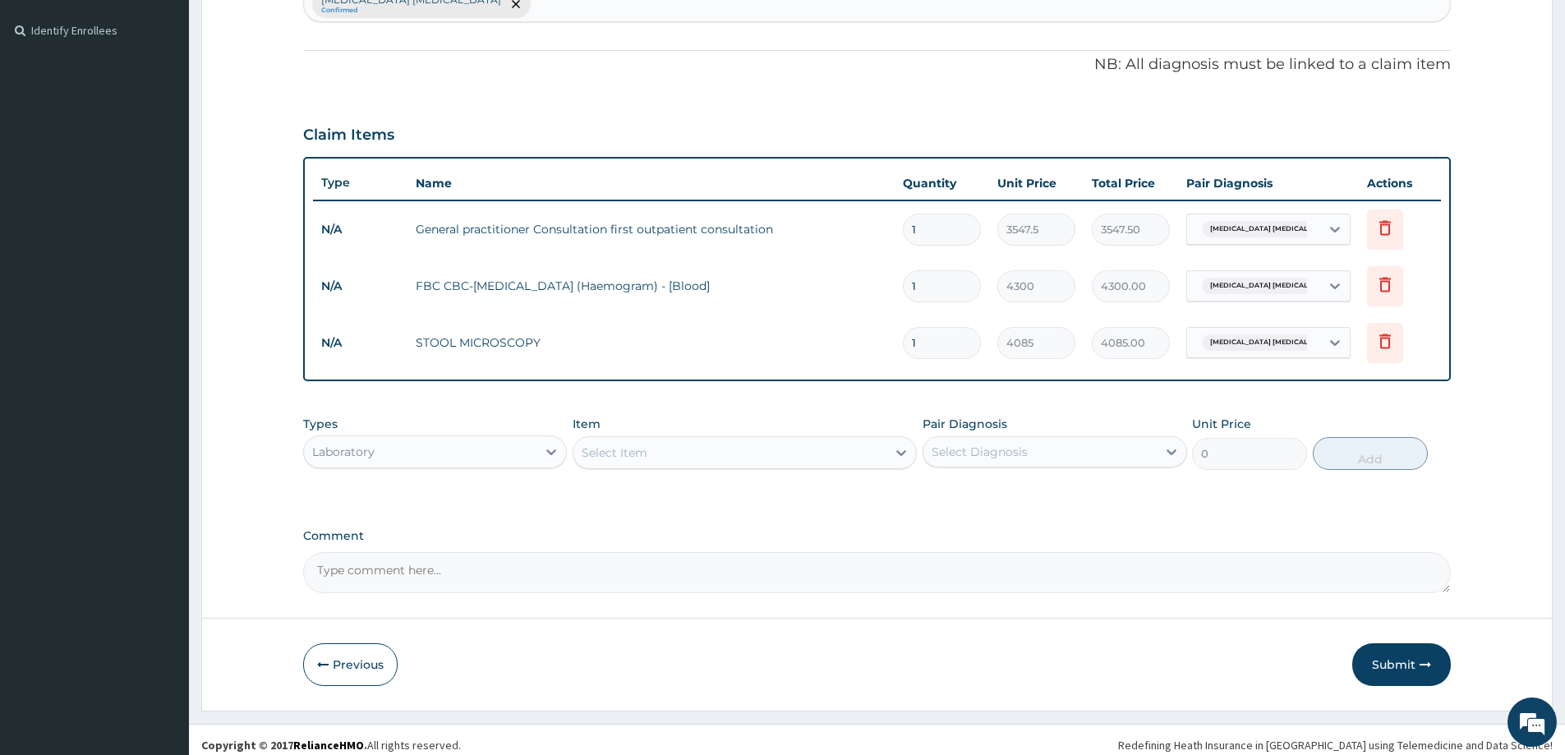
scroll to position [449, 0]
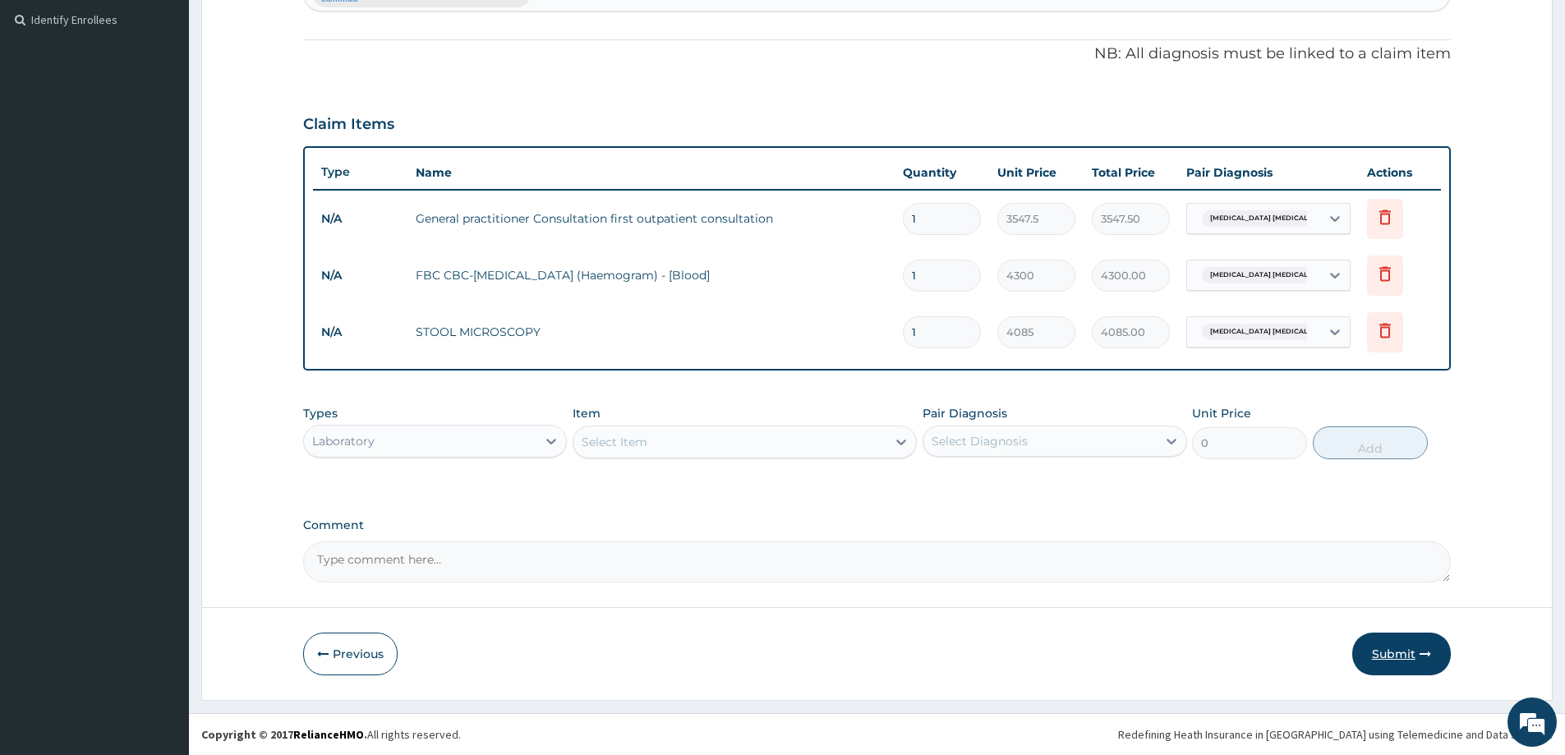
click at [1379, 655] on button "Submit" at bounding box center [1402, 654] width 99 height 43
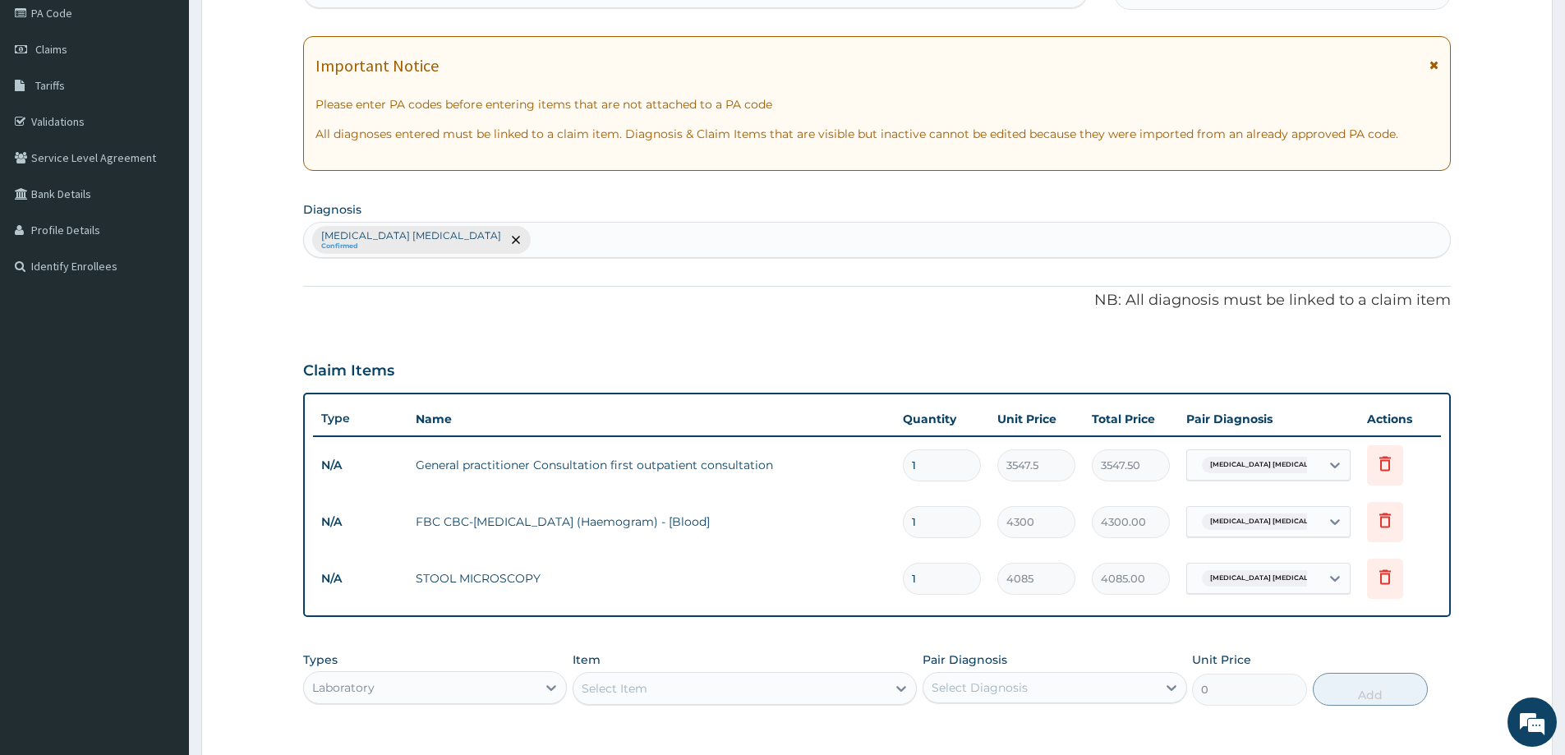
scroll to position [0, 0]
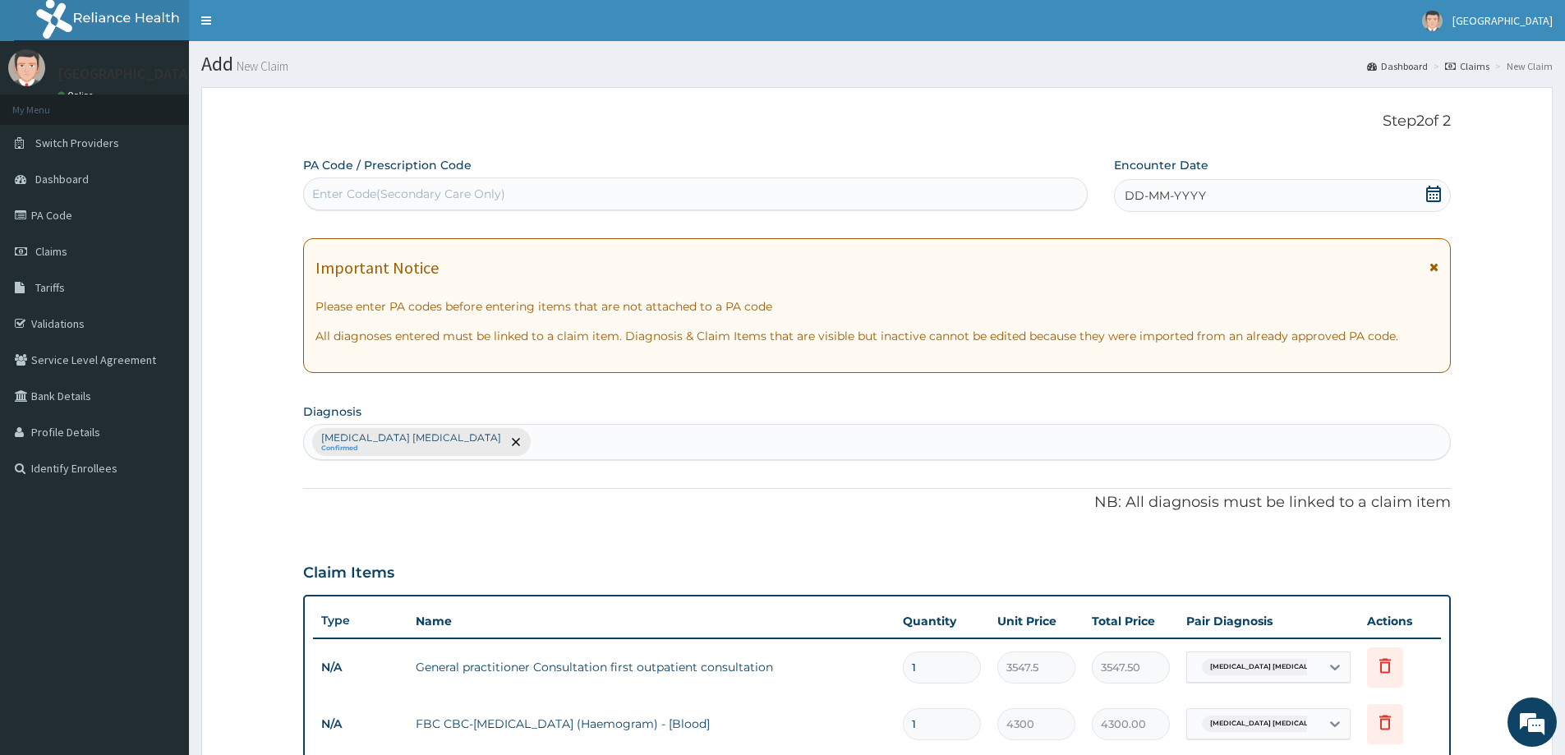
click at [1429, 193] on icon at bounding box center [1434, 194] width 16 height 16
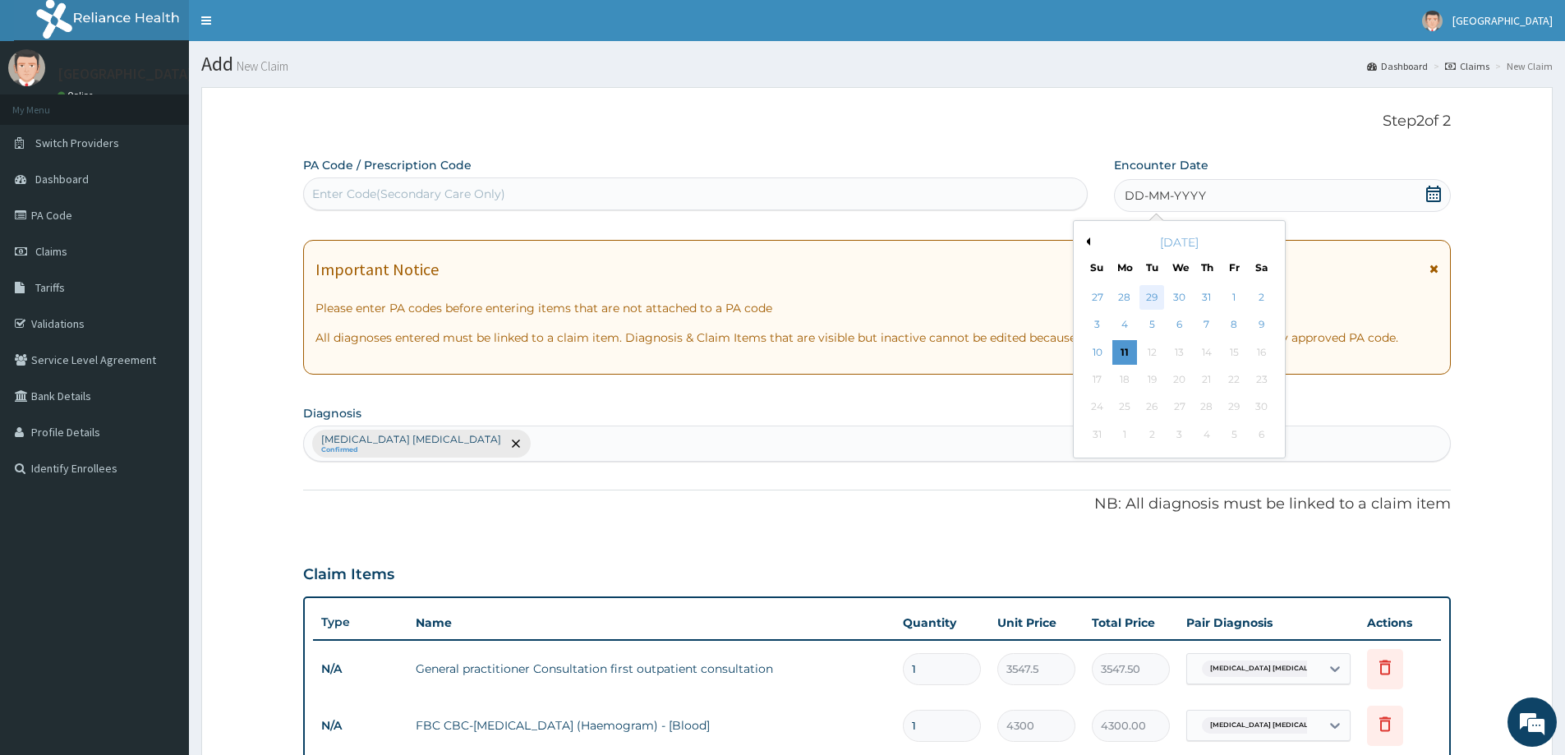
click at [1155, 293] on div "29" at bounding box center [1153, 297] width 25 height 25
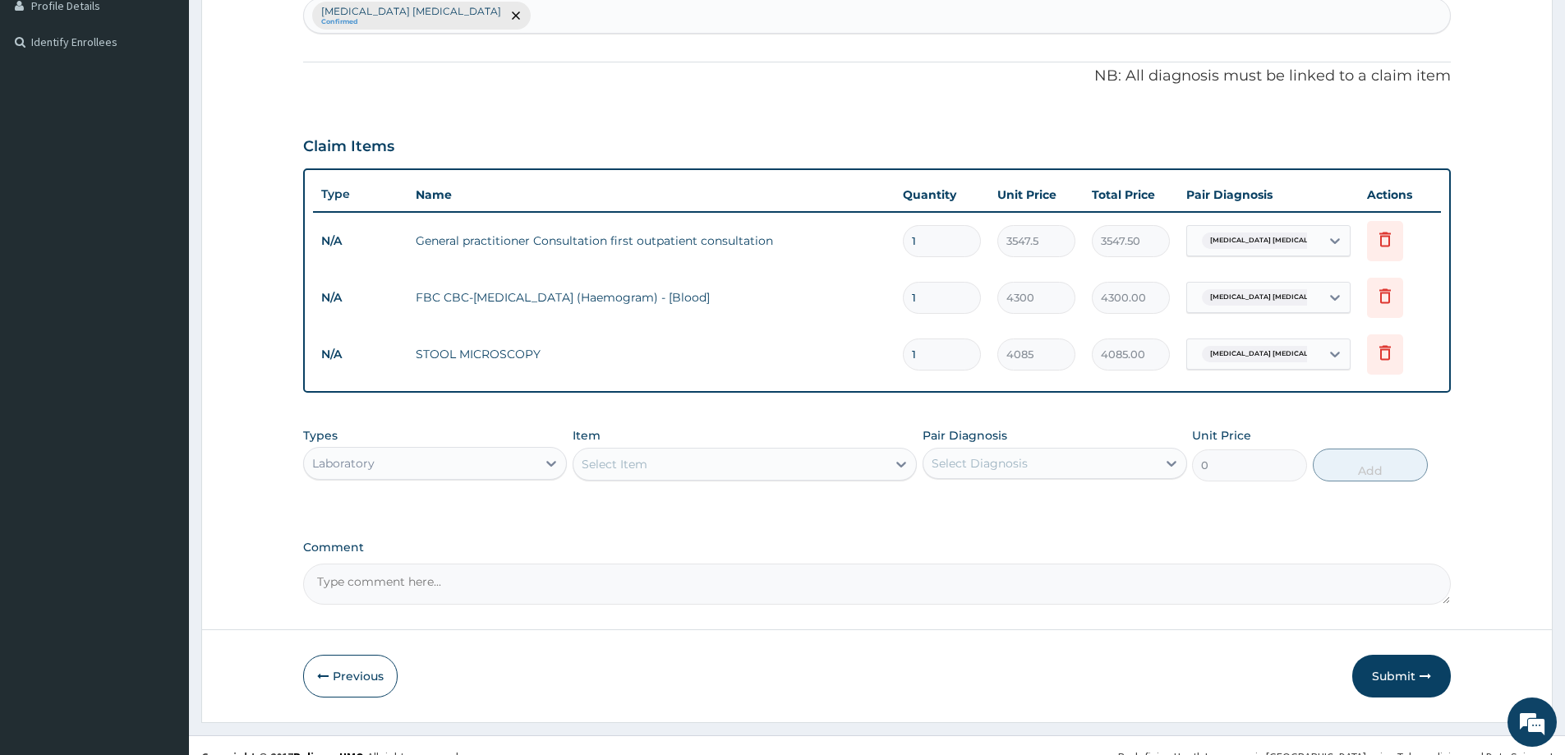
scroll to position [449, 0]
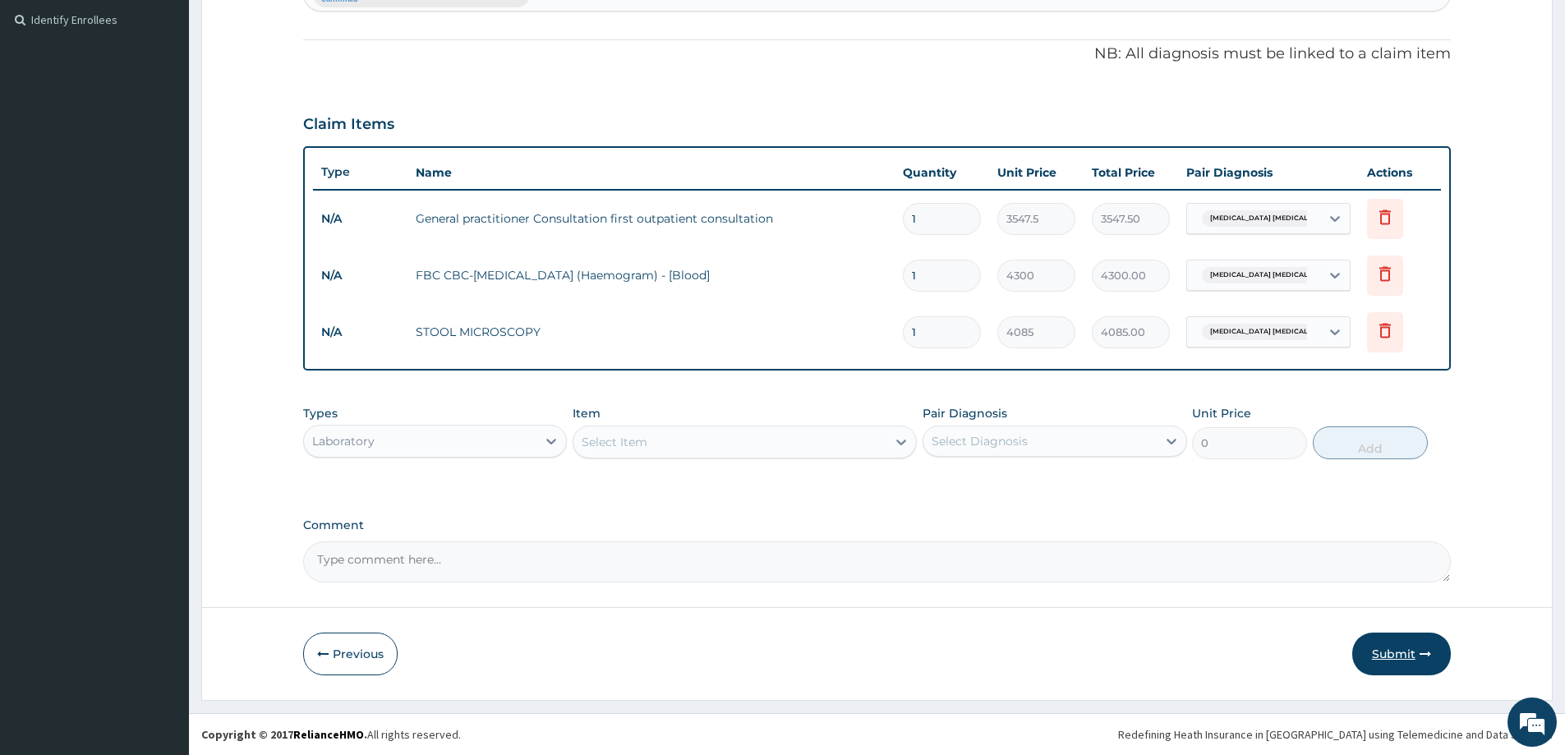
click at [1374, 643] on button "Submit" at bounding box center [1402, 654] width 99 height 43
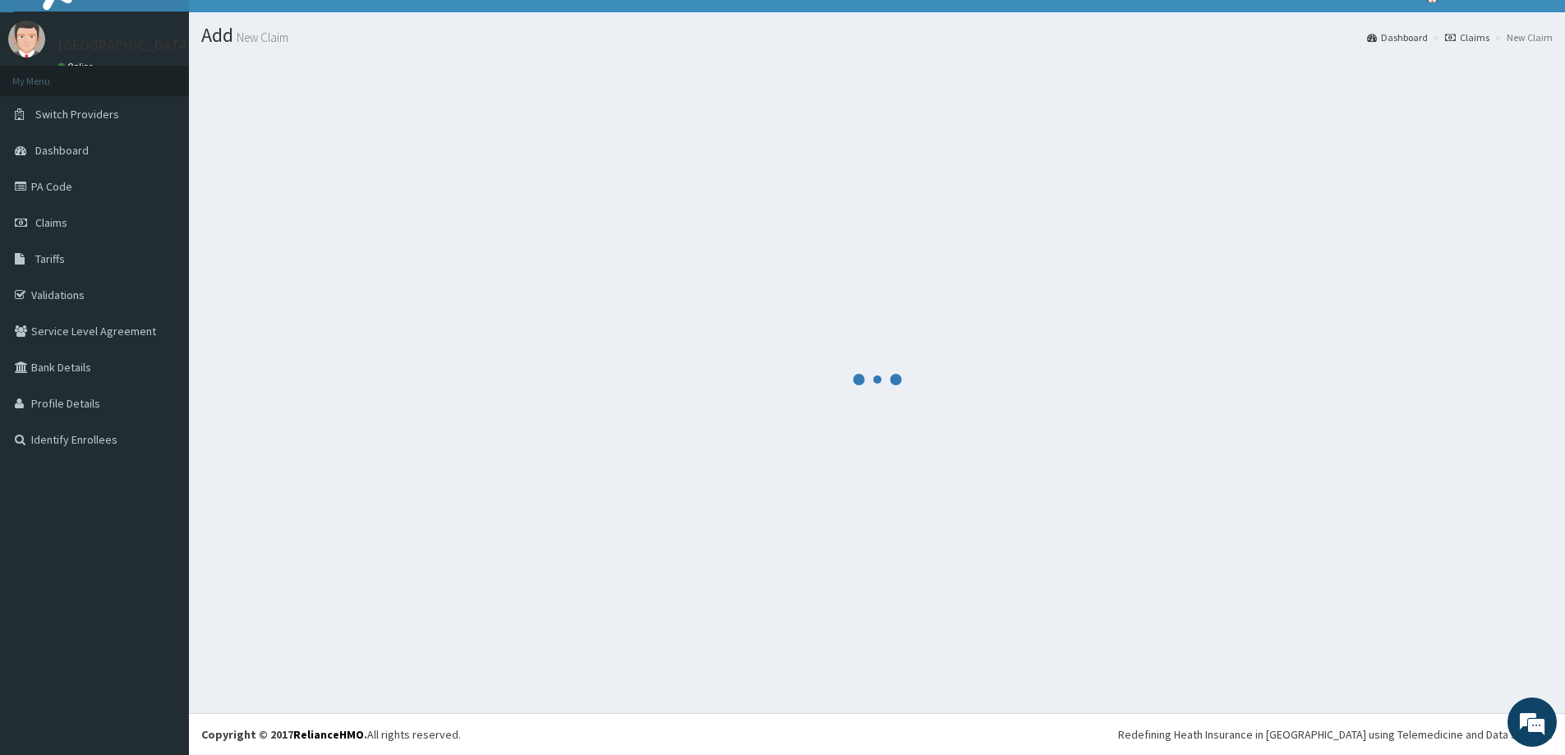
scroll to position [29, 0]
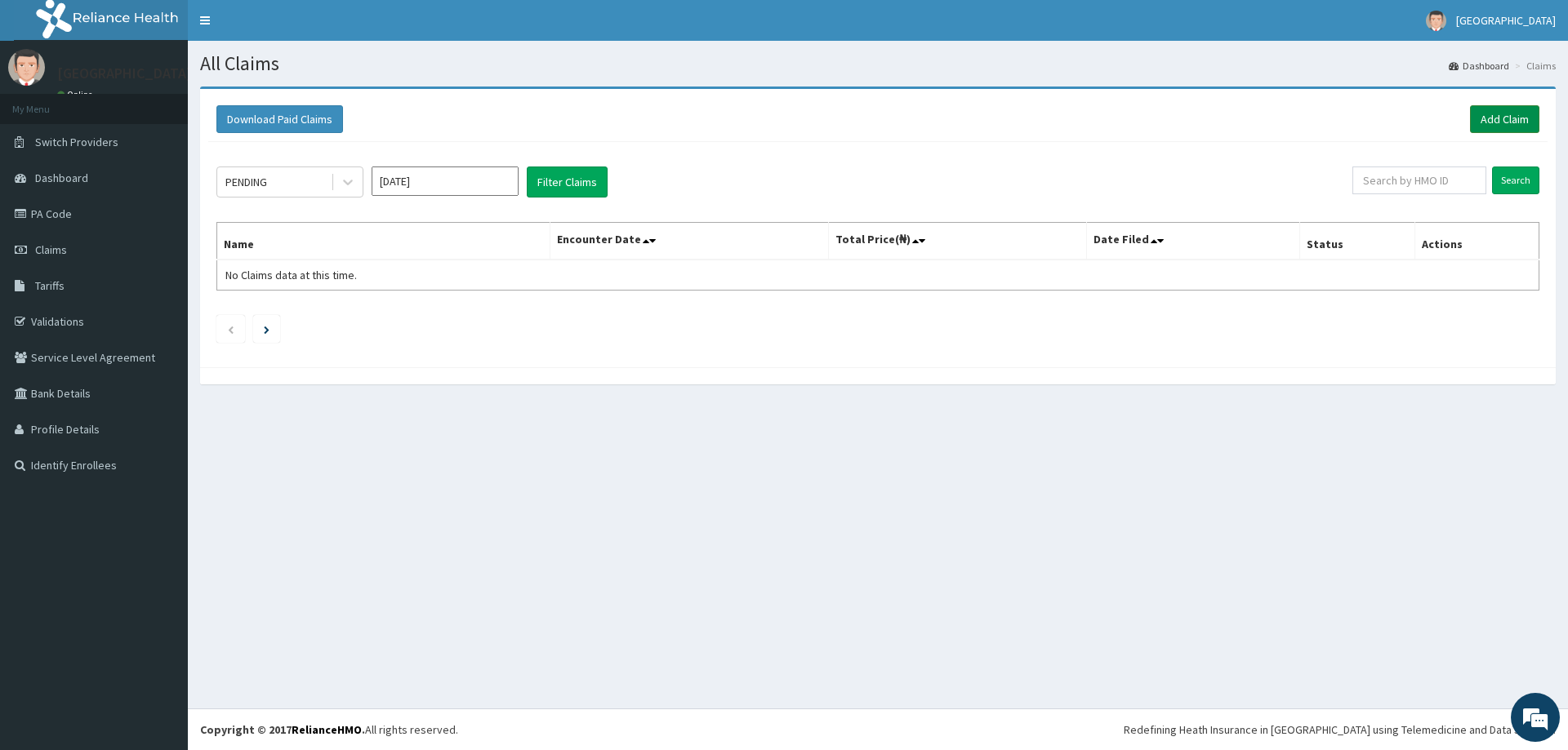
click at [1524, 121] on link "Add Claim" at bounding box center [1504, 119] width 70 height 28
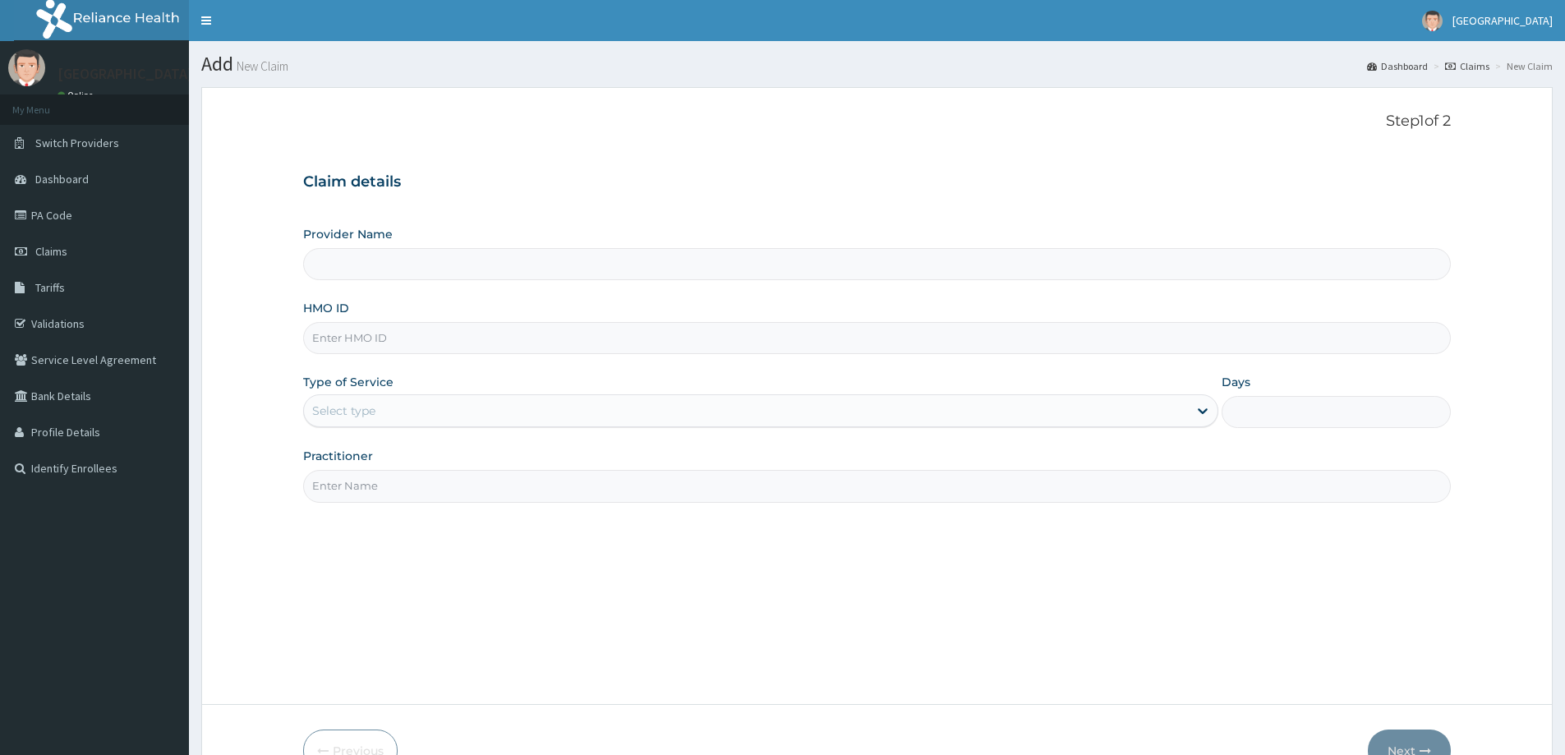
click at [385, 329] on input "HMO ID" at bounding box center [877, 338] width 1148 height 32
type input "[GEOGRAPHIC_DATA]"
paste input "TPW/10275/A"
type input "TPW/10275/A"
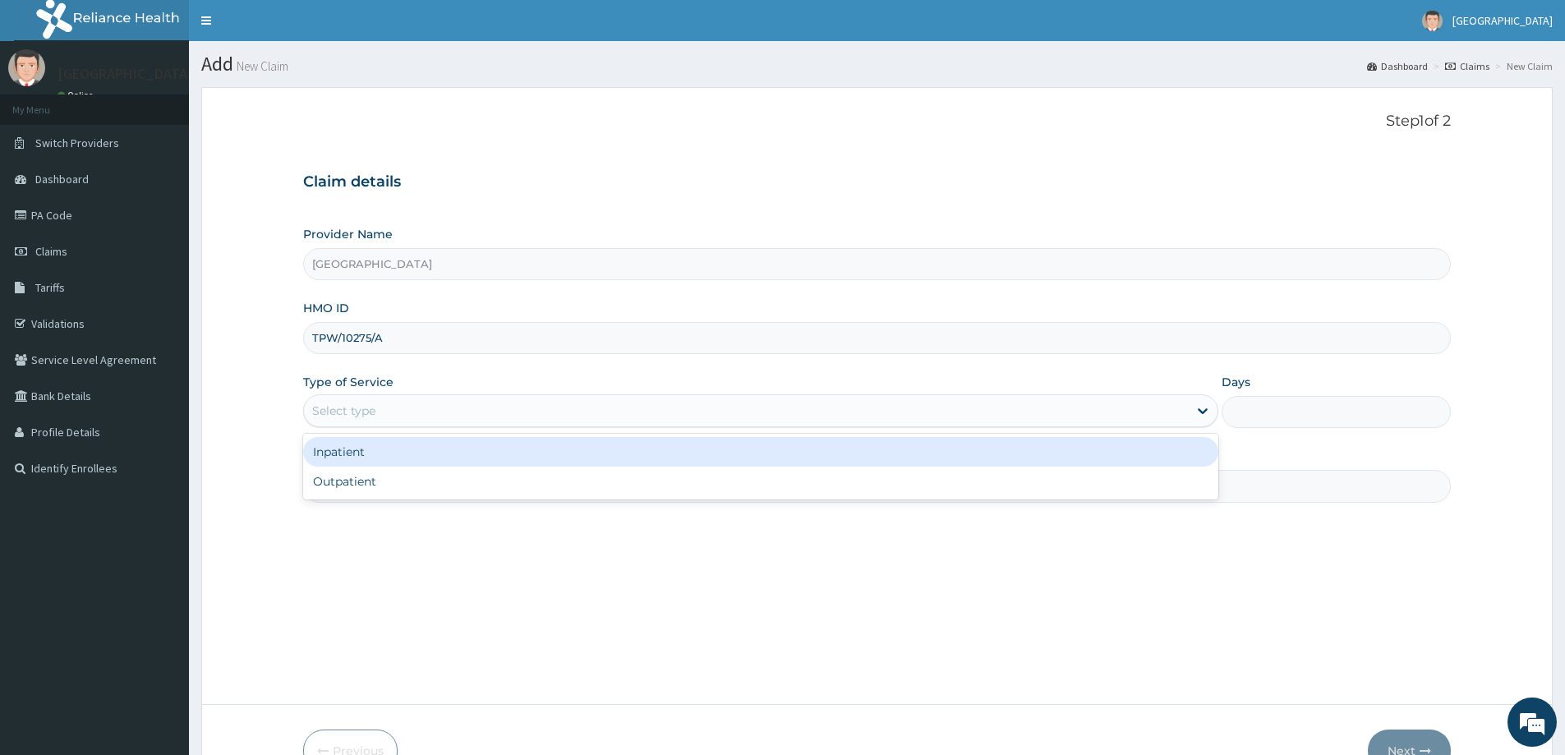
click at [390, 415] on div "Select type" at bounding box center [746, 411] width 884 height 26
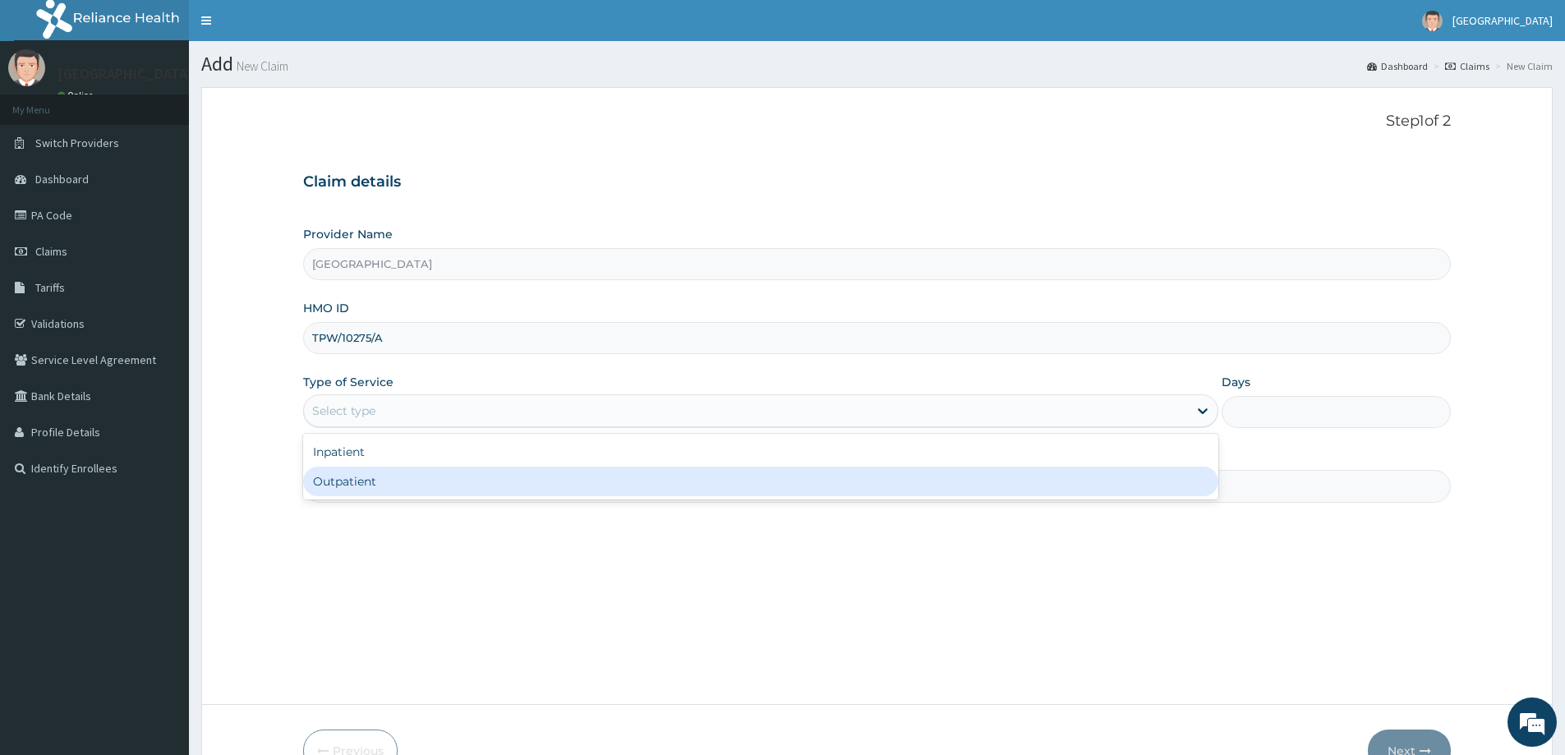
click at [374, 480] on div "Outpatient" at bounding box center [760, 482] width 915 height 30
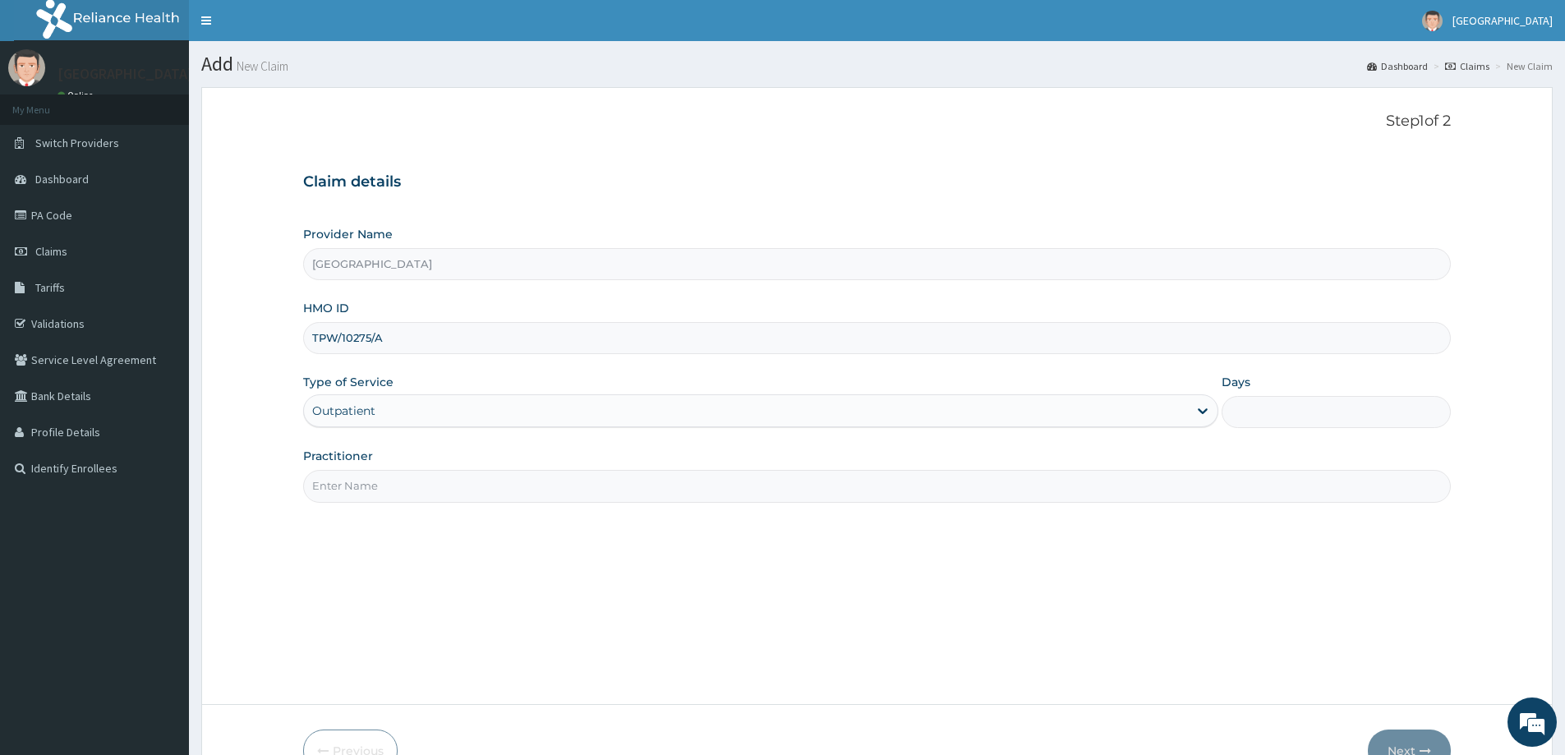
type input "1"
click at [473, 491] on input "Practitioner" at bounding box center [877, 486] width 1148 height 32
type input "DR LADAPO"
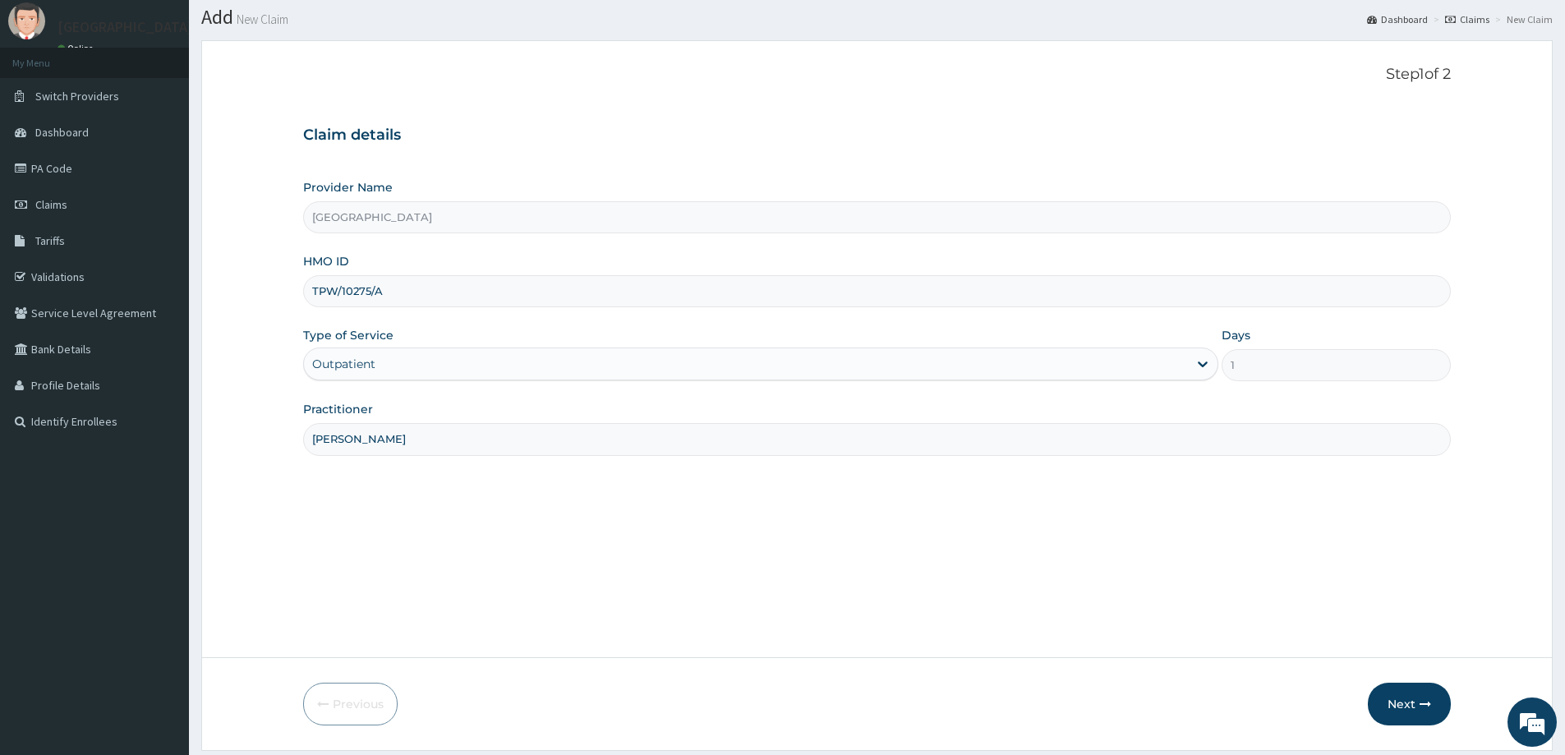
scroll to position [97, 0]
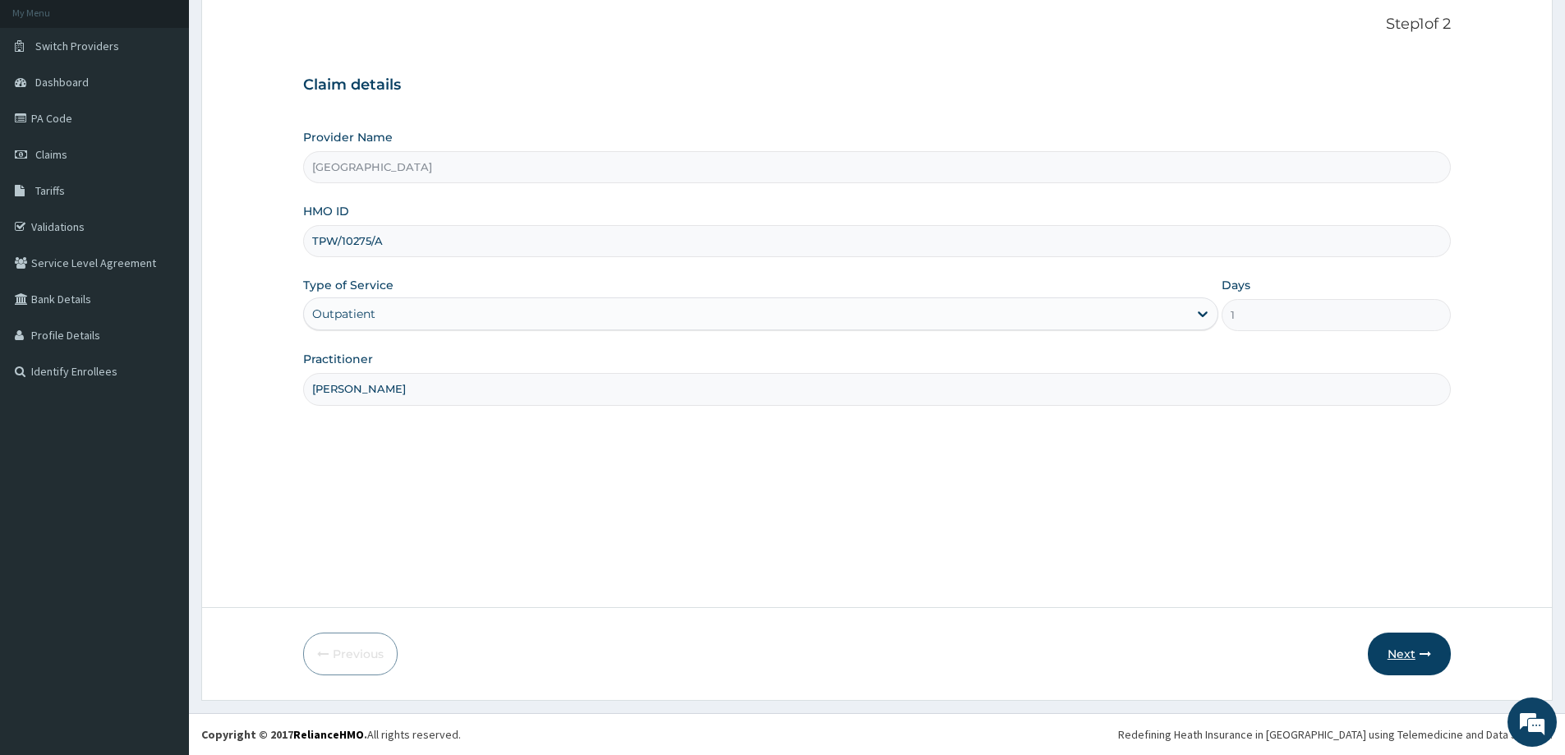
click at [1414, 655] on button "Next" at bounding box center [1409, 654] width 83 height 43
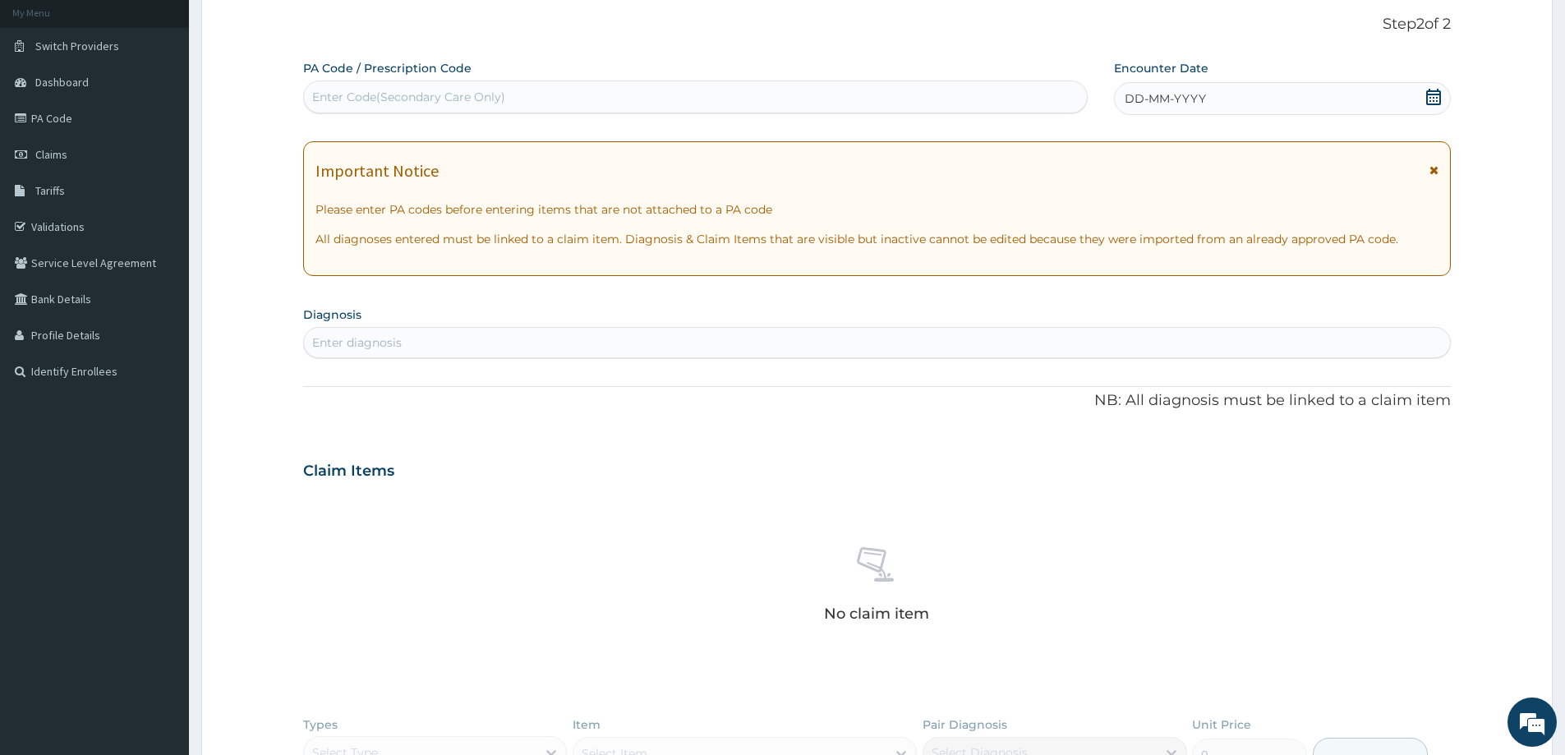
click at [1432, 101] on icon at bounding box center [1434, 97] width 16 height 16
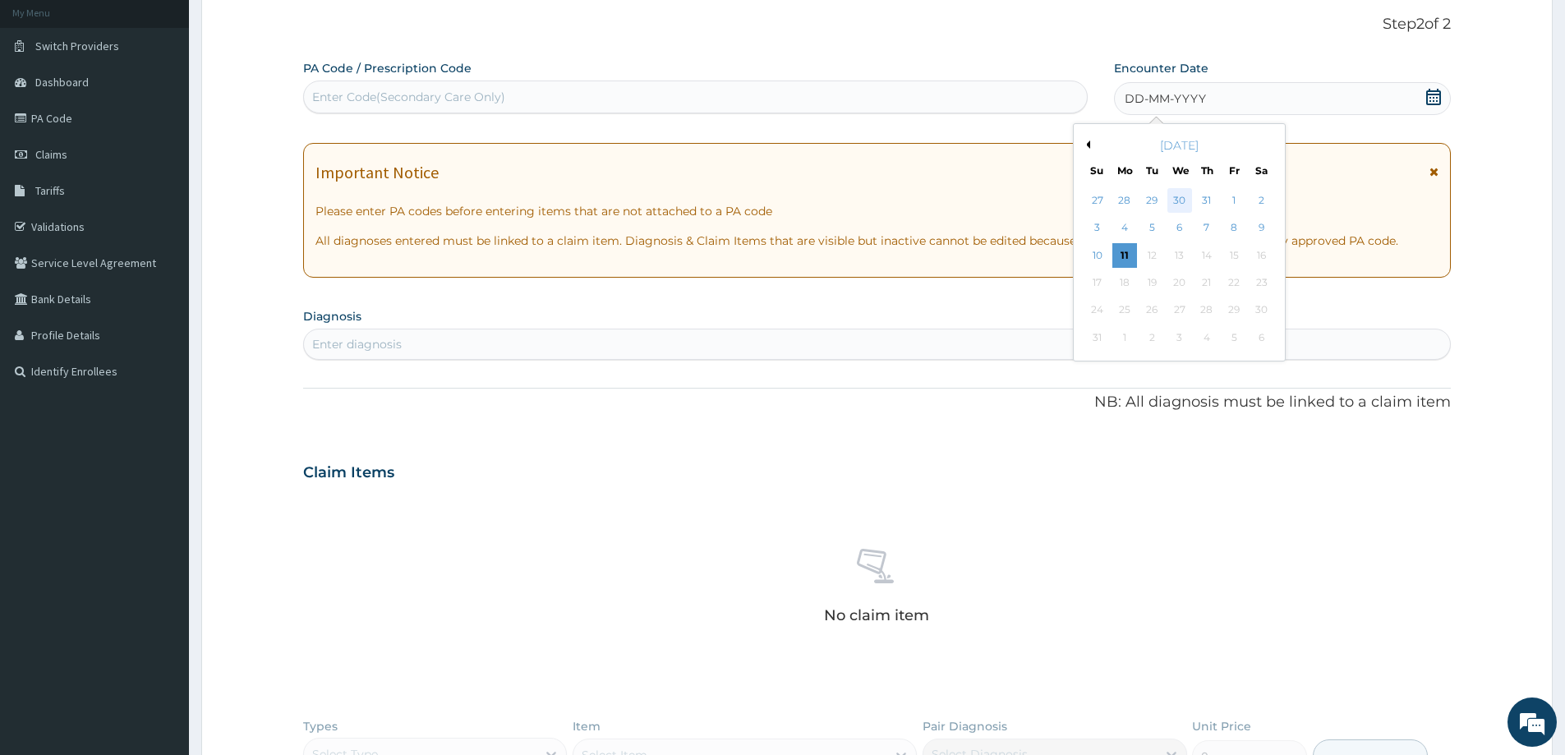
scroll to position [0, 0]
click at [1179, 204] on div "30" at bounding box center [1180, 200] width 25 height 25
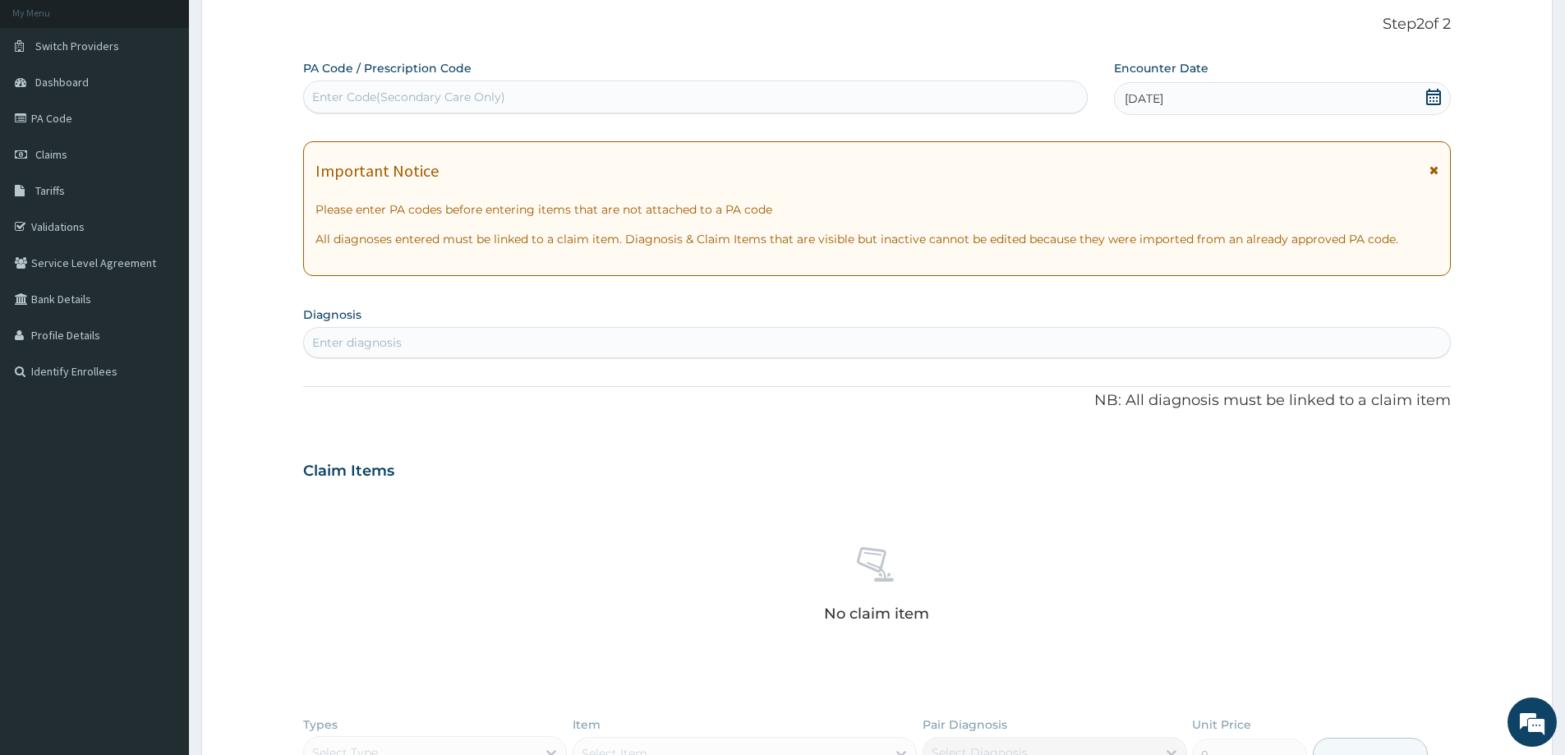
click at [551, 347] on div "Enter diagnosis" at bounding box center [877, 343] width 1146 height 26
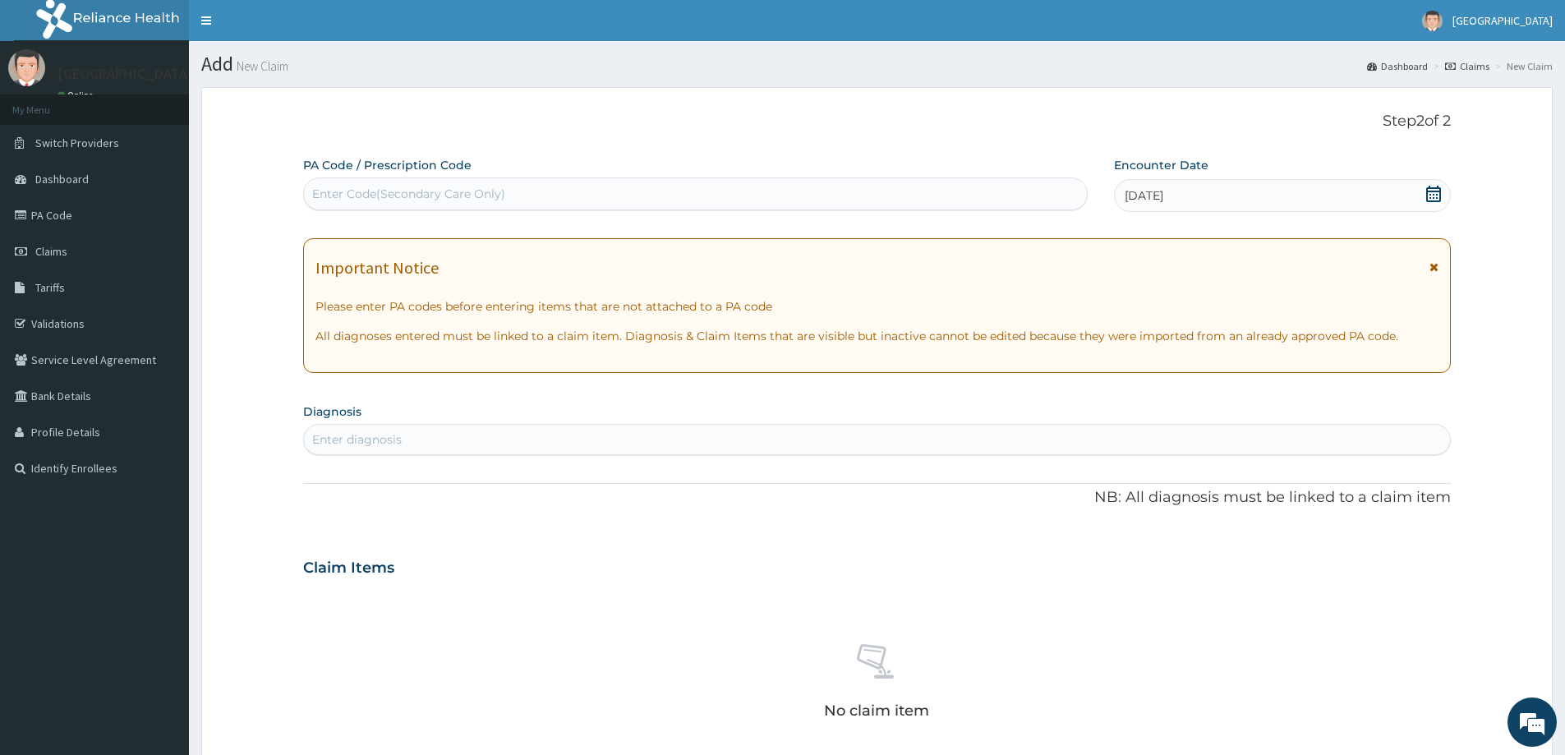
click at [415, 193] on div "Enter Code(Secondary Care Only)" at bounding box center [408, 194] width 193 height 16
paste input "PA/2D233B"
type input "PA/2D233B"
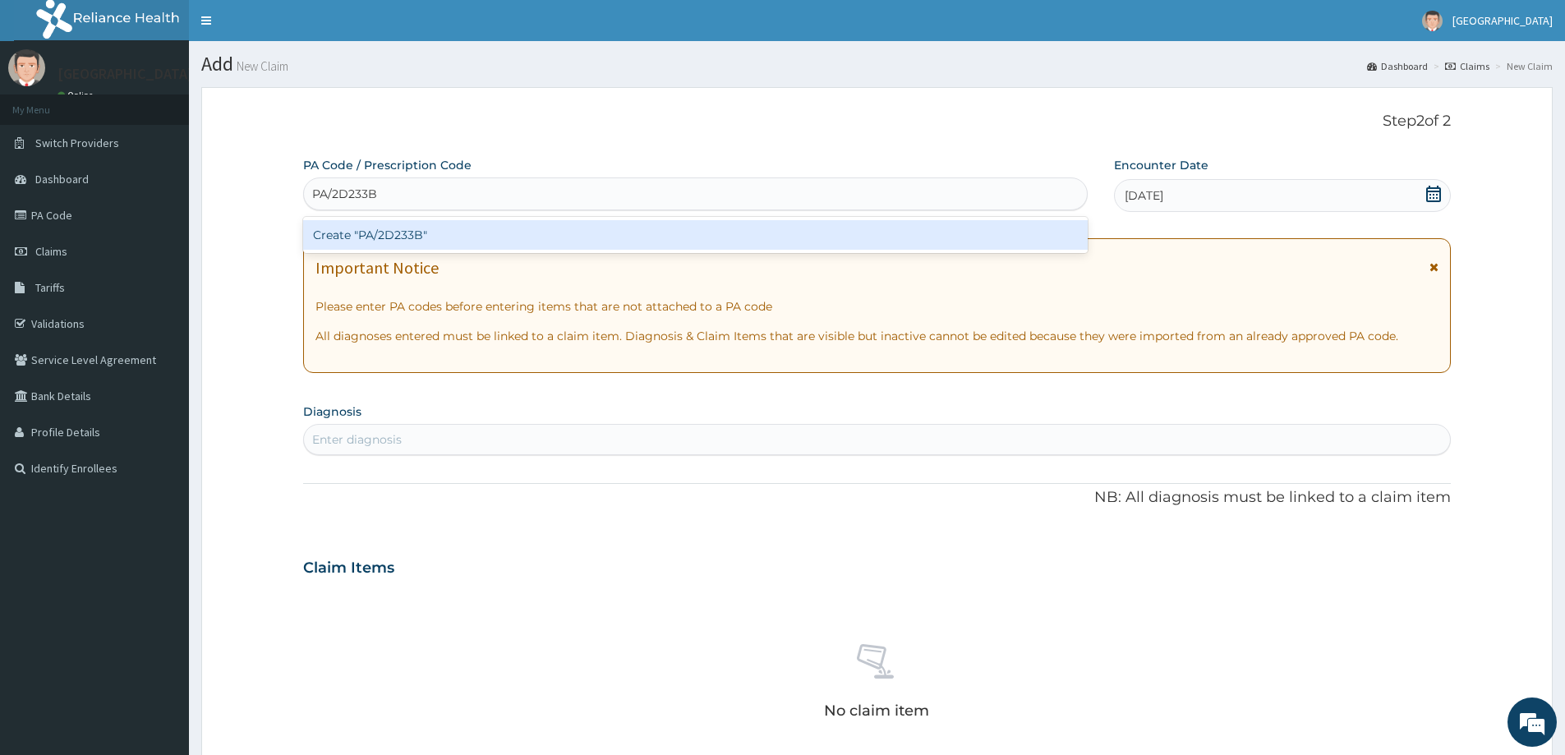
click at [433, 229] on div "Create "PA/2D233B"" at bounding box center [695, 235] width 785 height 30
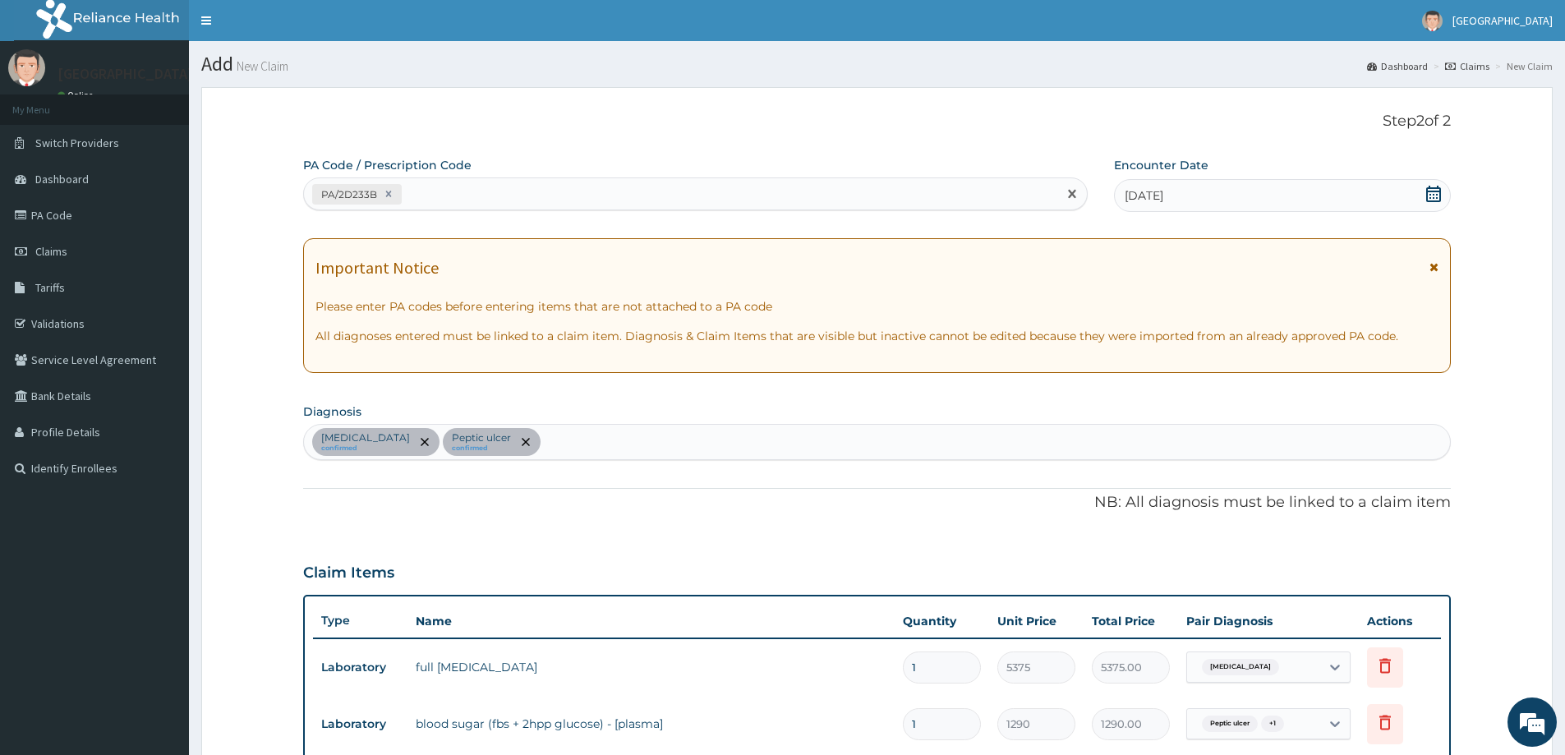
click at [513, 198] on div "PA/2D233B" at bounding box center [681, 194] width 754 height 27
paste input "PA/F98AA4"
type input "PA/F98AA4"
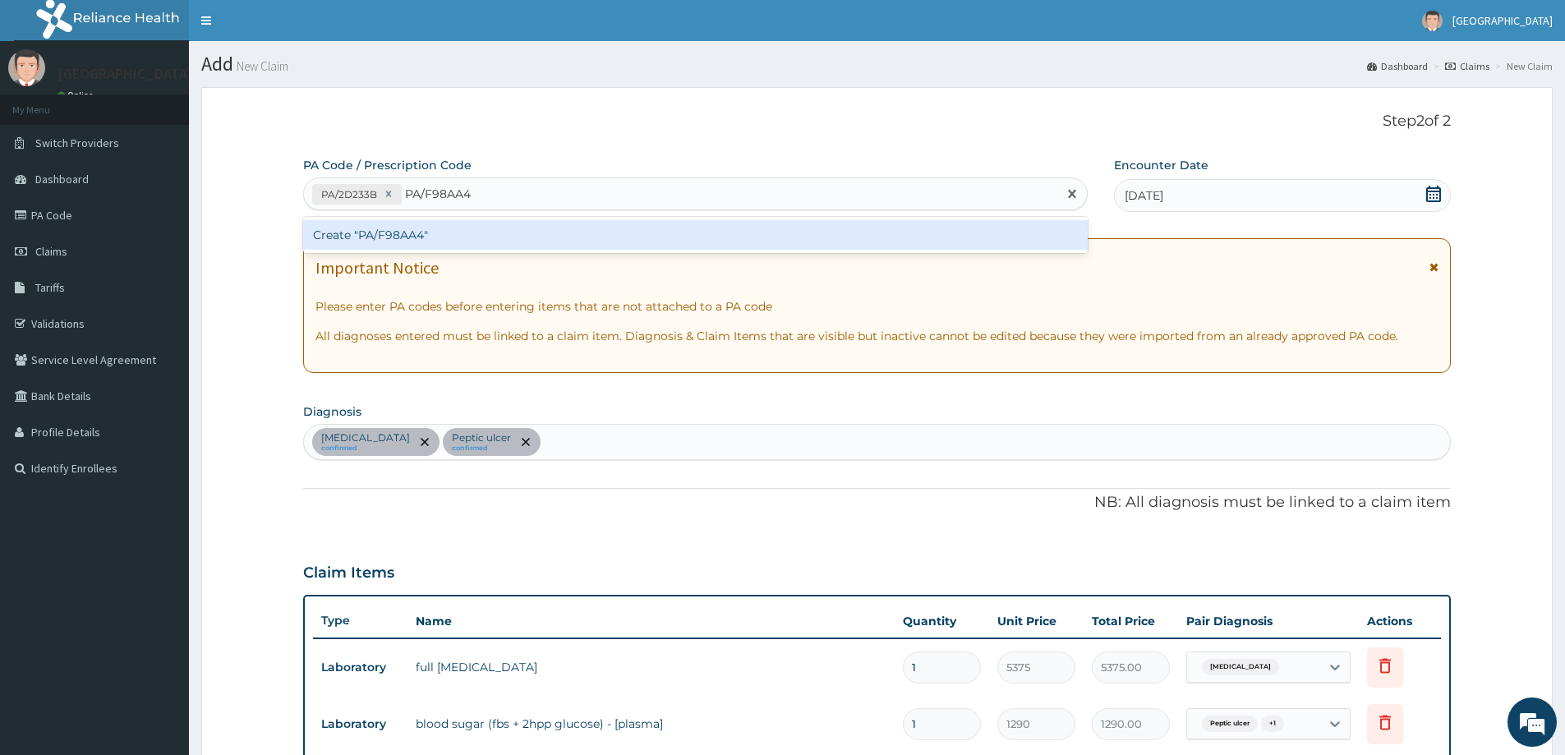
click at [467, 237] on div "Create "PA/F98AA4"" at bounding box center [695, 235] width 785 height 30
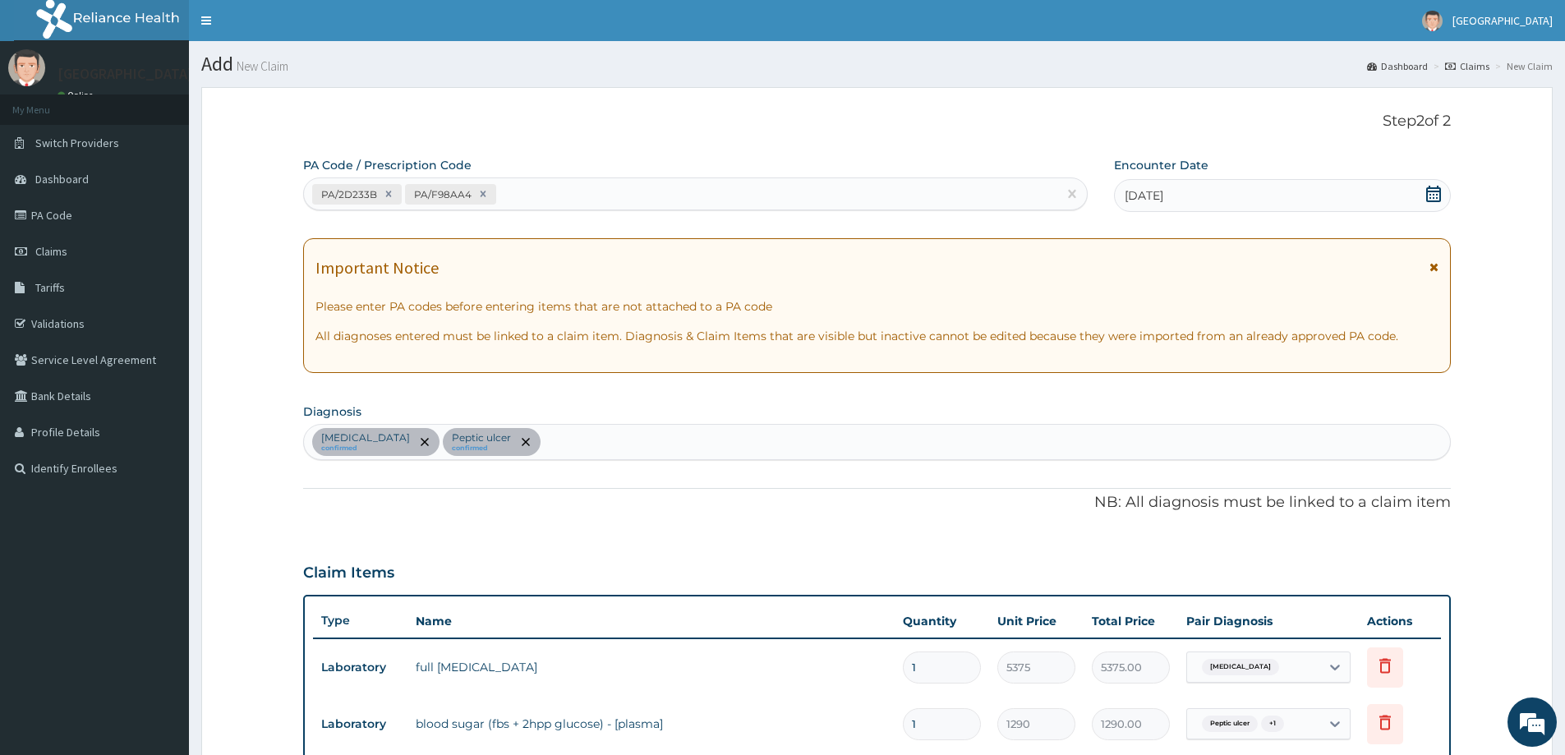
click at [569, 193] on div "PA/2D233B PA/F98AA4" at bounding box center [681, 194] width 754 height 27
paste input "PA/F5C5D8"
type input "PA/F5C5D8"
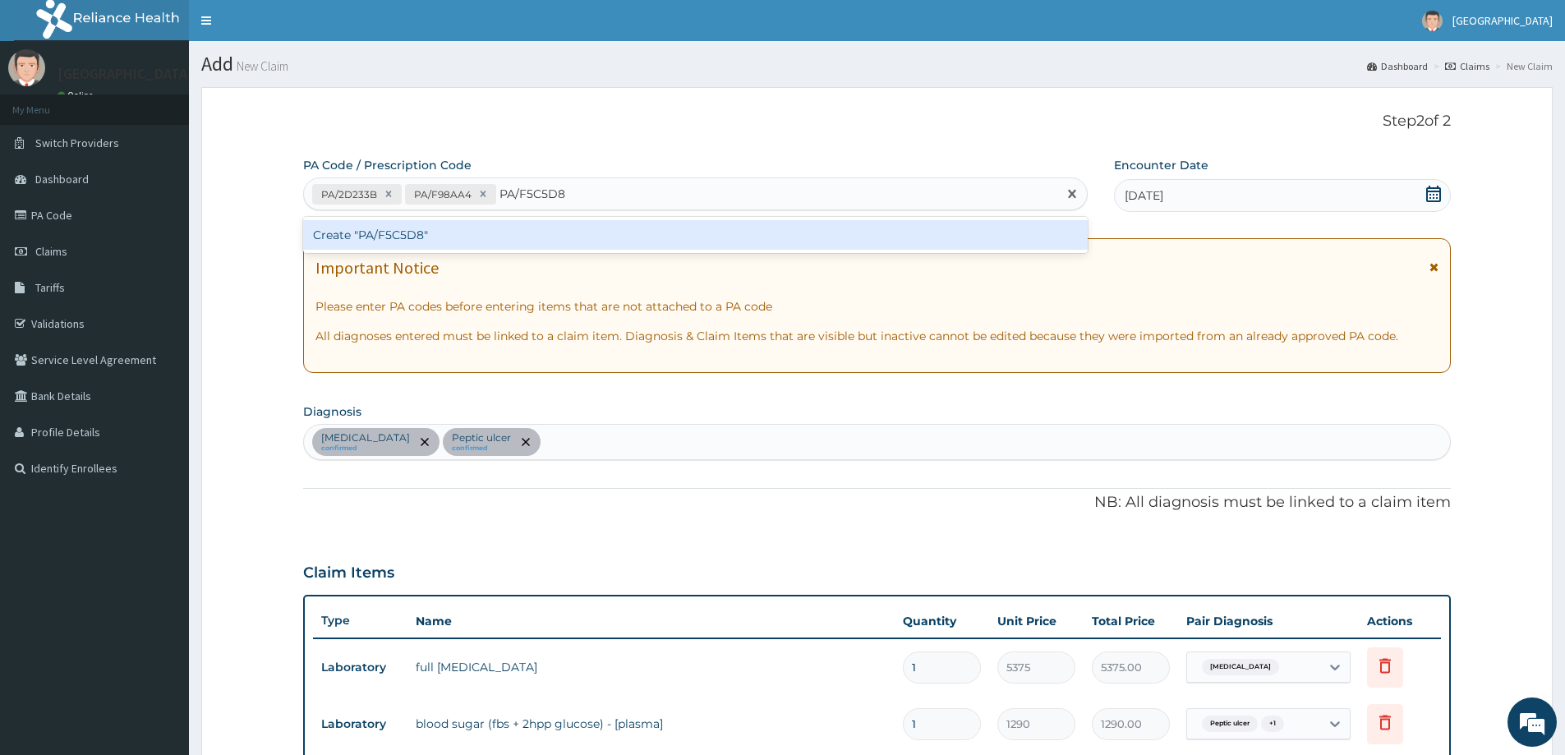
click at [508, 230] on div "Create "PA/F5C5D8"" at bounding box center [695, 235] width 785 height 30
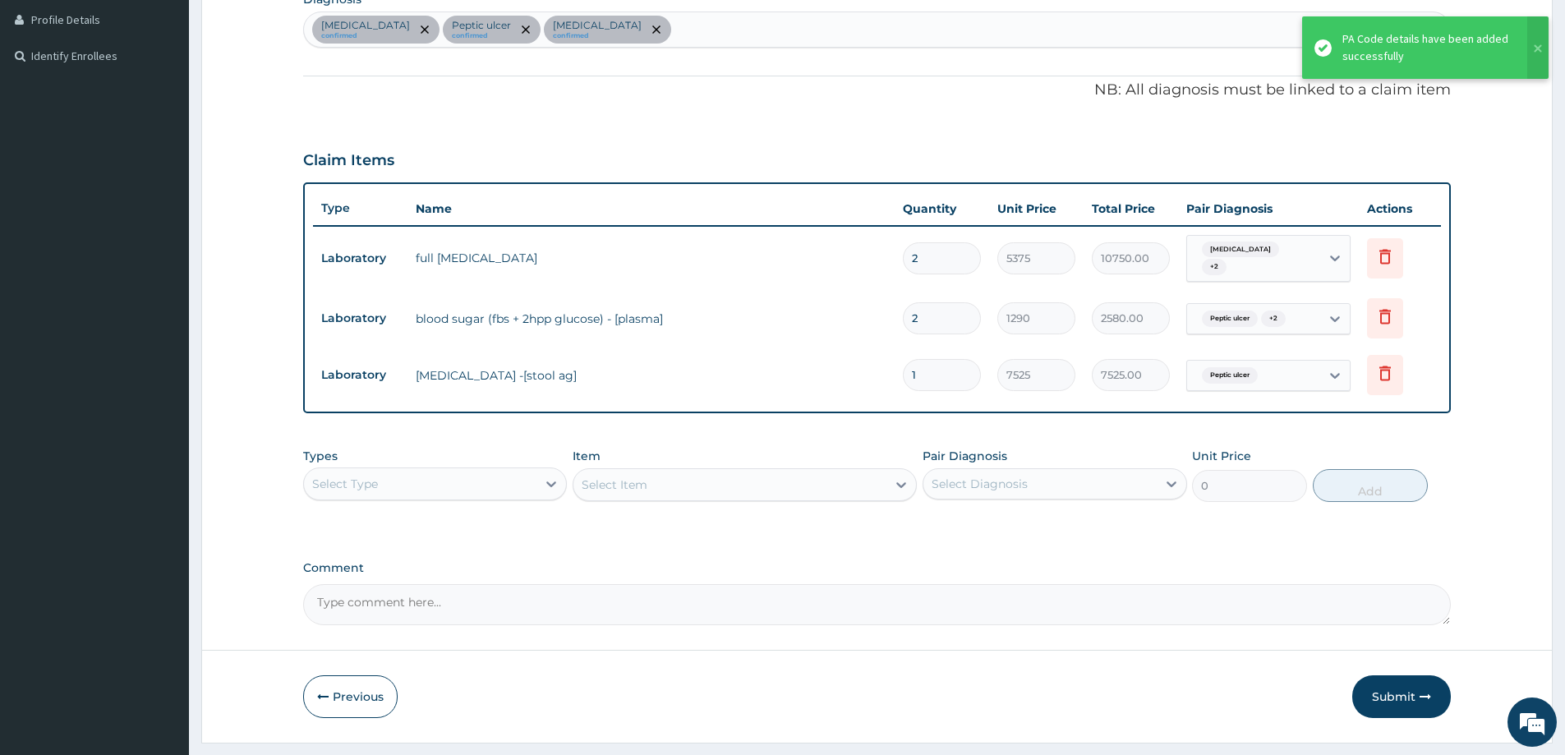
scroll to position [373, 0]
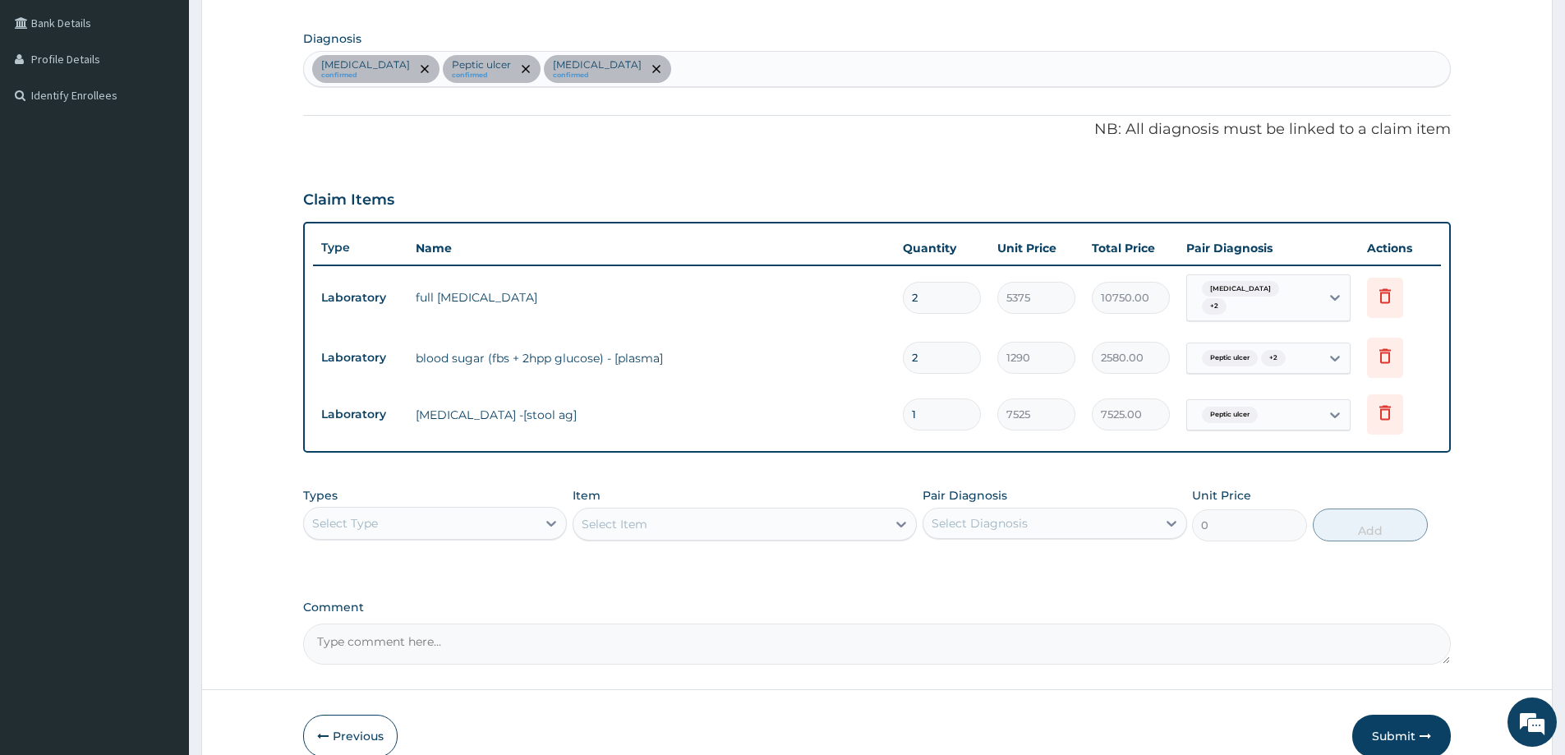
click at [466, 510] on div "Select Type" at bounding box center [435, 523] width 264 height 33
drag, startPoint x: 356, startPoint y: 734, endPoint x: 359, endPoint y: 720, distance: 14.4
click at [356, 733] on div "Drugs" at bounding box center [435, 742] width 264 height 30
click at [903, 524] on icon at bounding box center [901, 524] width 16 height 16
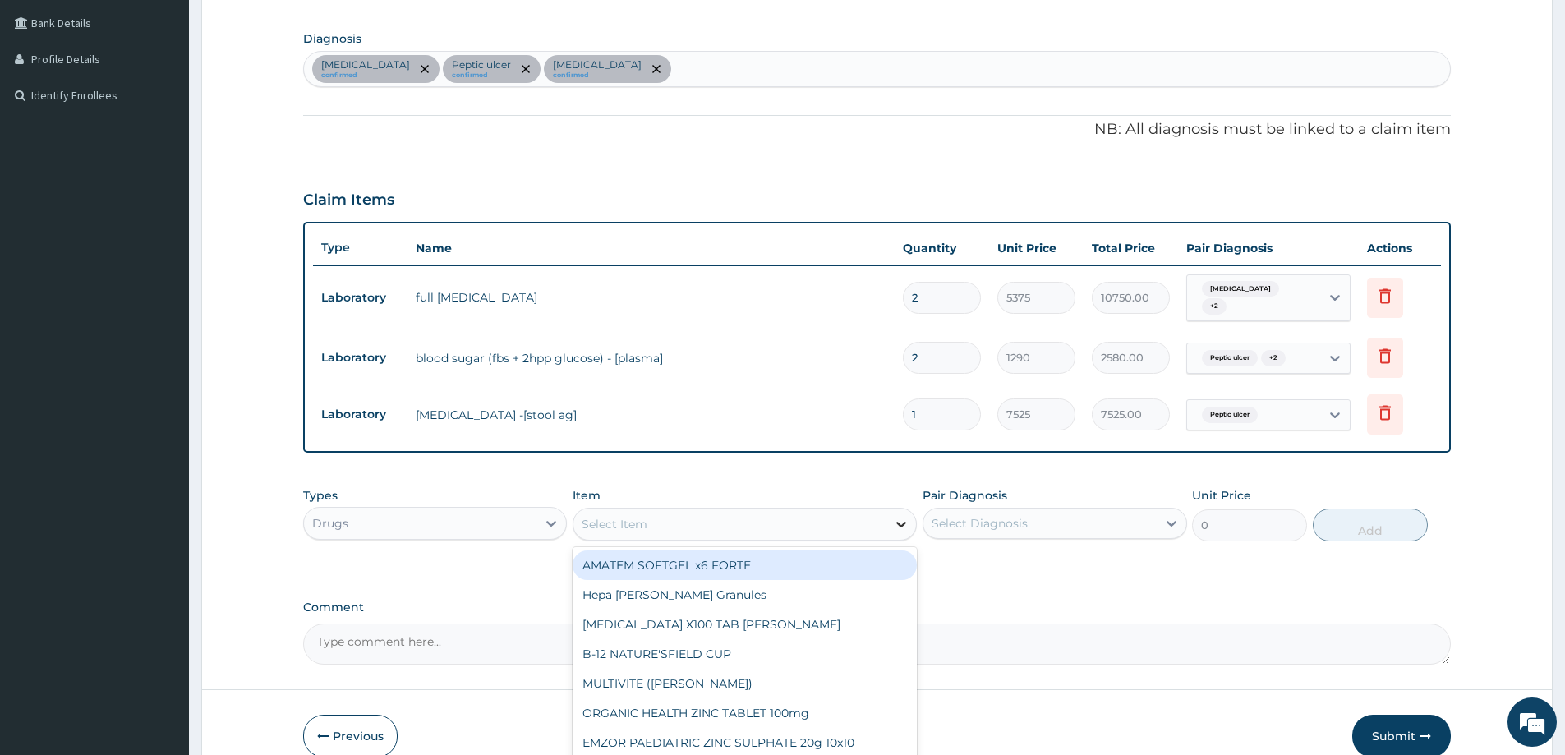
paste input "[MEDICAL_DATA]"
type input "[MEDICAL_DATA]"
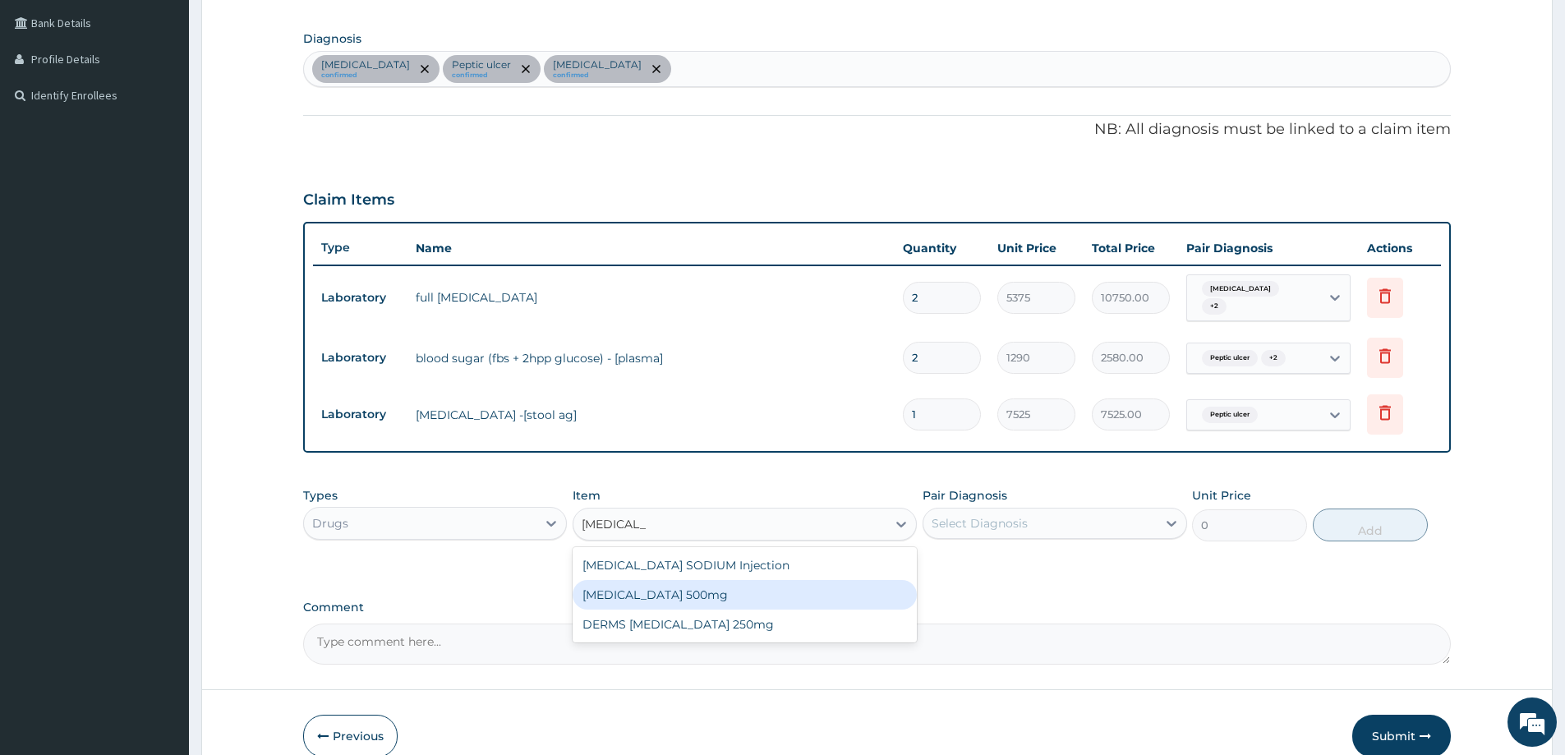
click at [690, 602] on div "[MEDICAL_DATA] 500mg" at bounding box center [745, 595] width 344 height 30
type input "70.95"
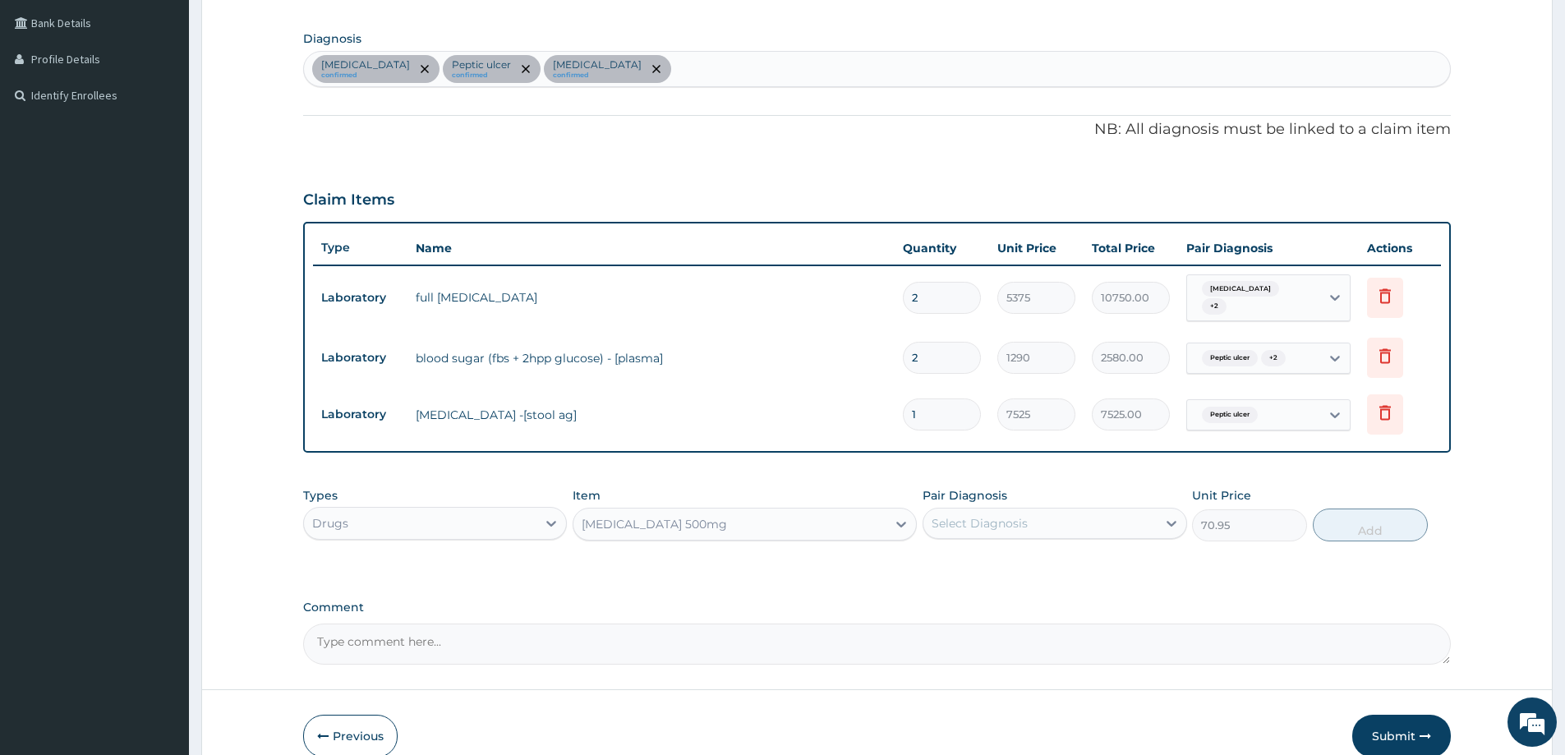
click at [1031, 527] on div "Select Diagnosis" at bounding box center [1040, 523] width 233 height 26
click at [965, 524] on div "Select Diagnosis" at bounding box center [980, 523] width 96 height 16
click at [981, 602] on label "Peptic ulcer" at bounding box center [985, 597] width 71 height 16
checkbox input "true"
click at [1387, 528] on button "Add" at bounding box center [1370, 525] width 115 height 33
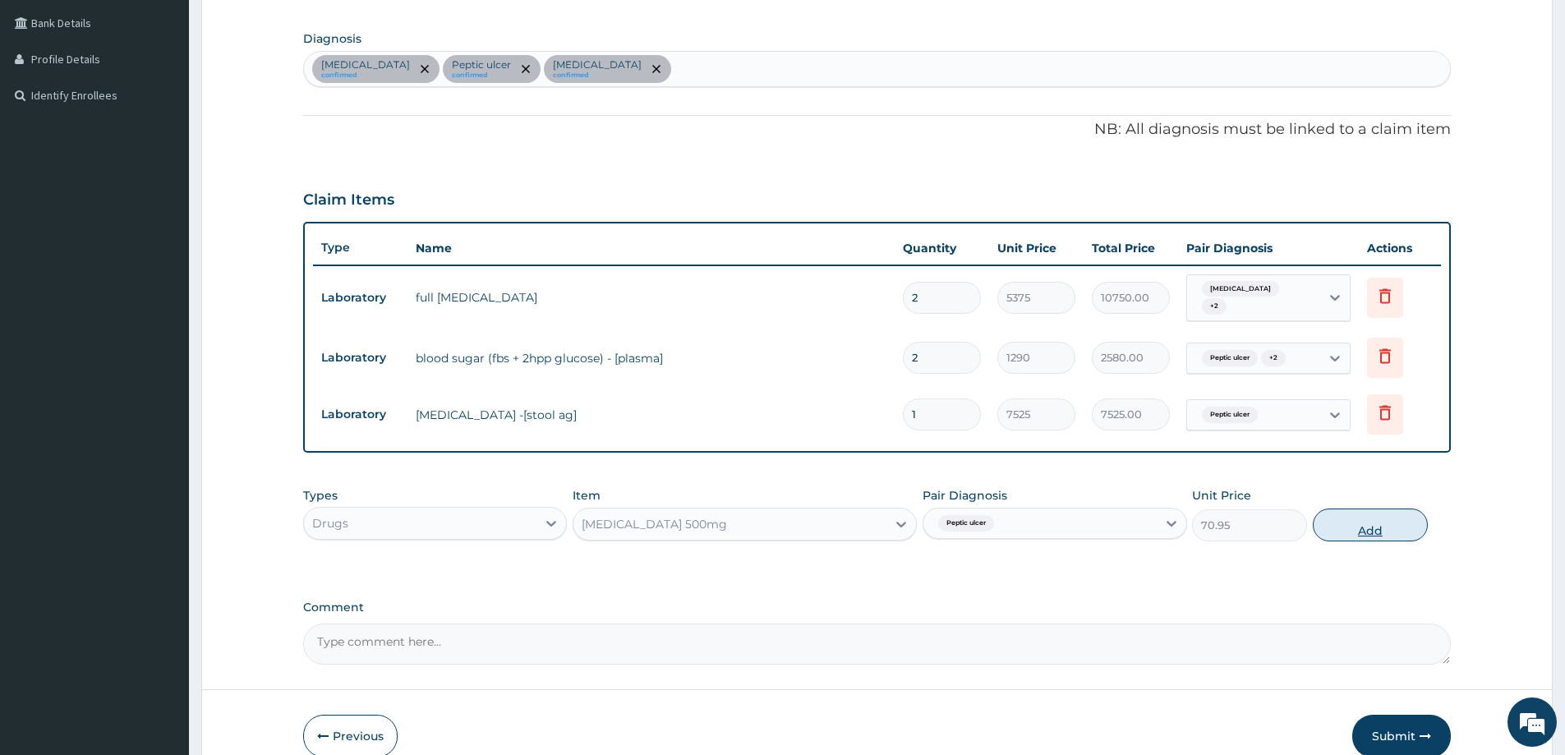
type input "0"
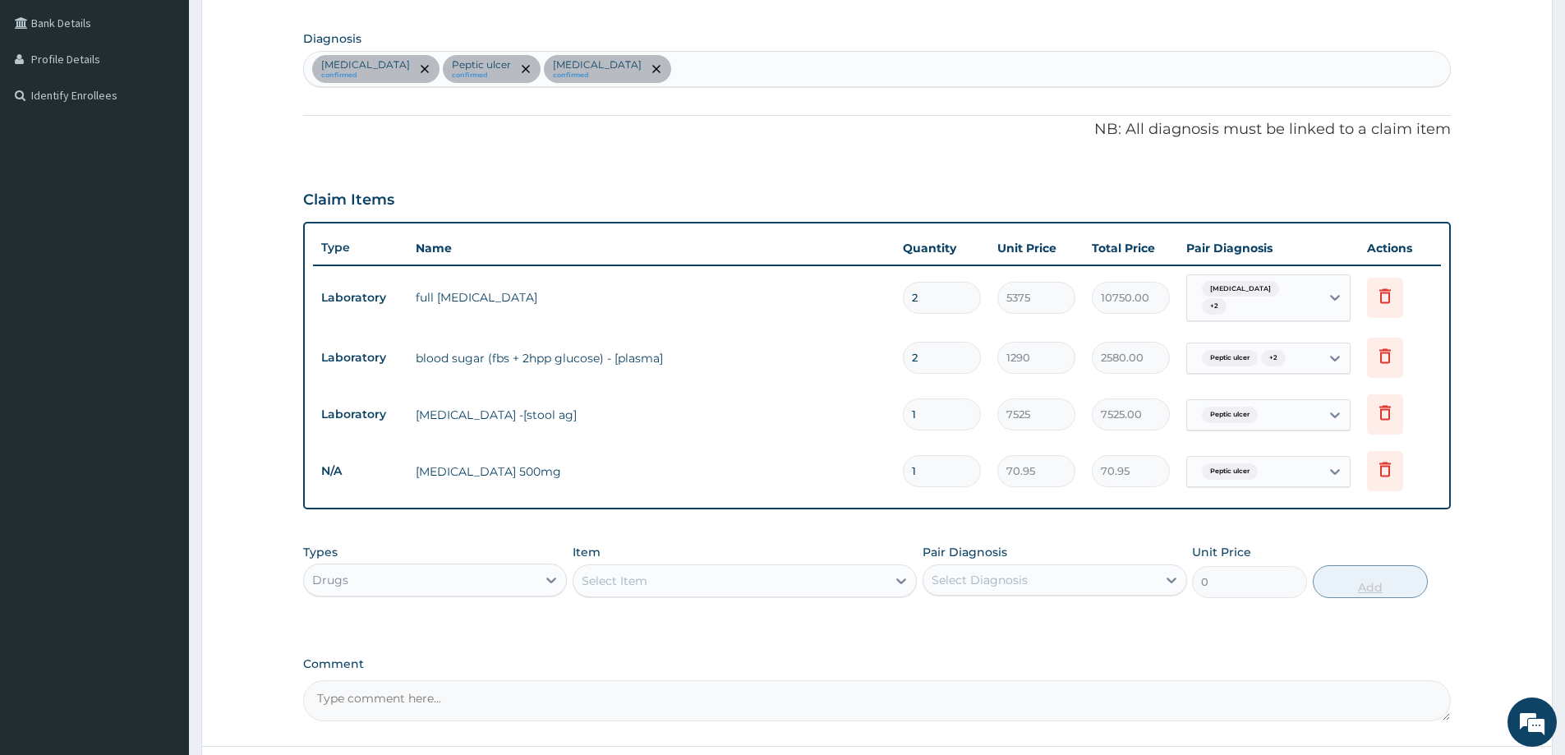
type input "0.00"
type input "4"
type input "283.80"
type input "42"
type input "2979.90"
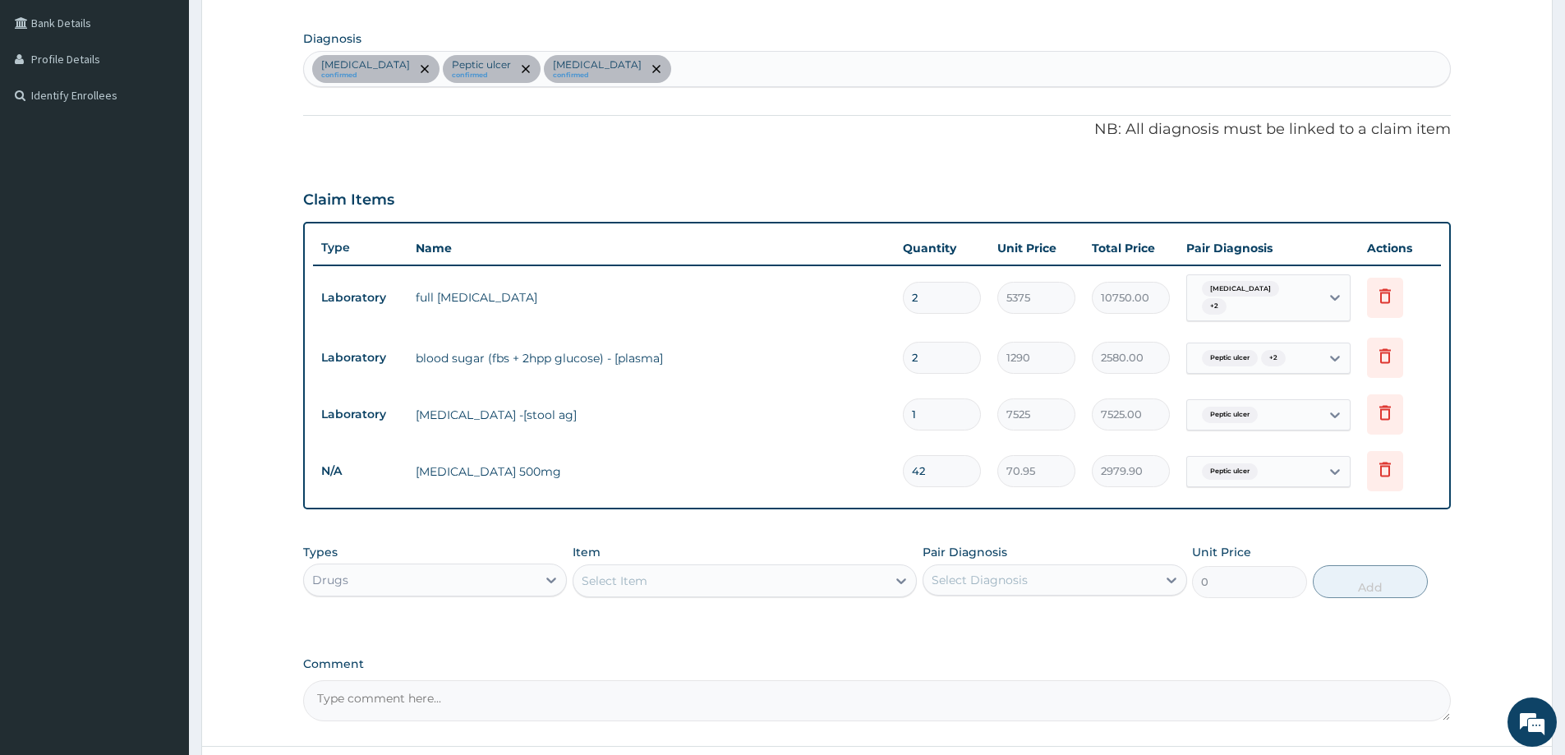
type input "42"
click at [730, 571] on div "Select Item" at bounding box center [730, 581] width 313 height 26
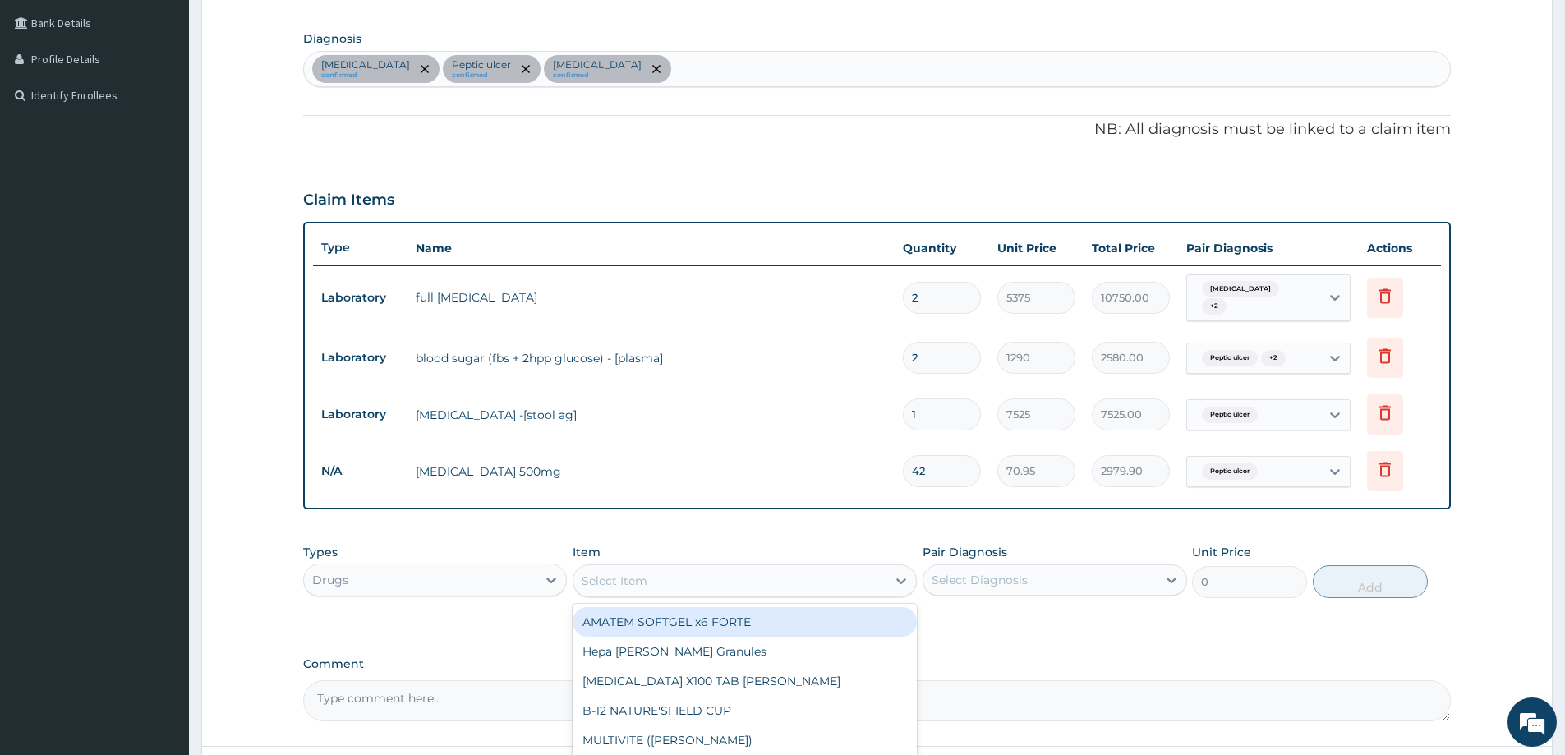
paste input "Metronidazole"
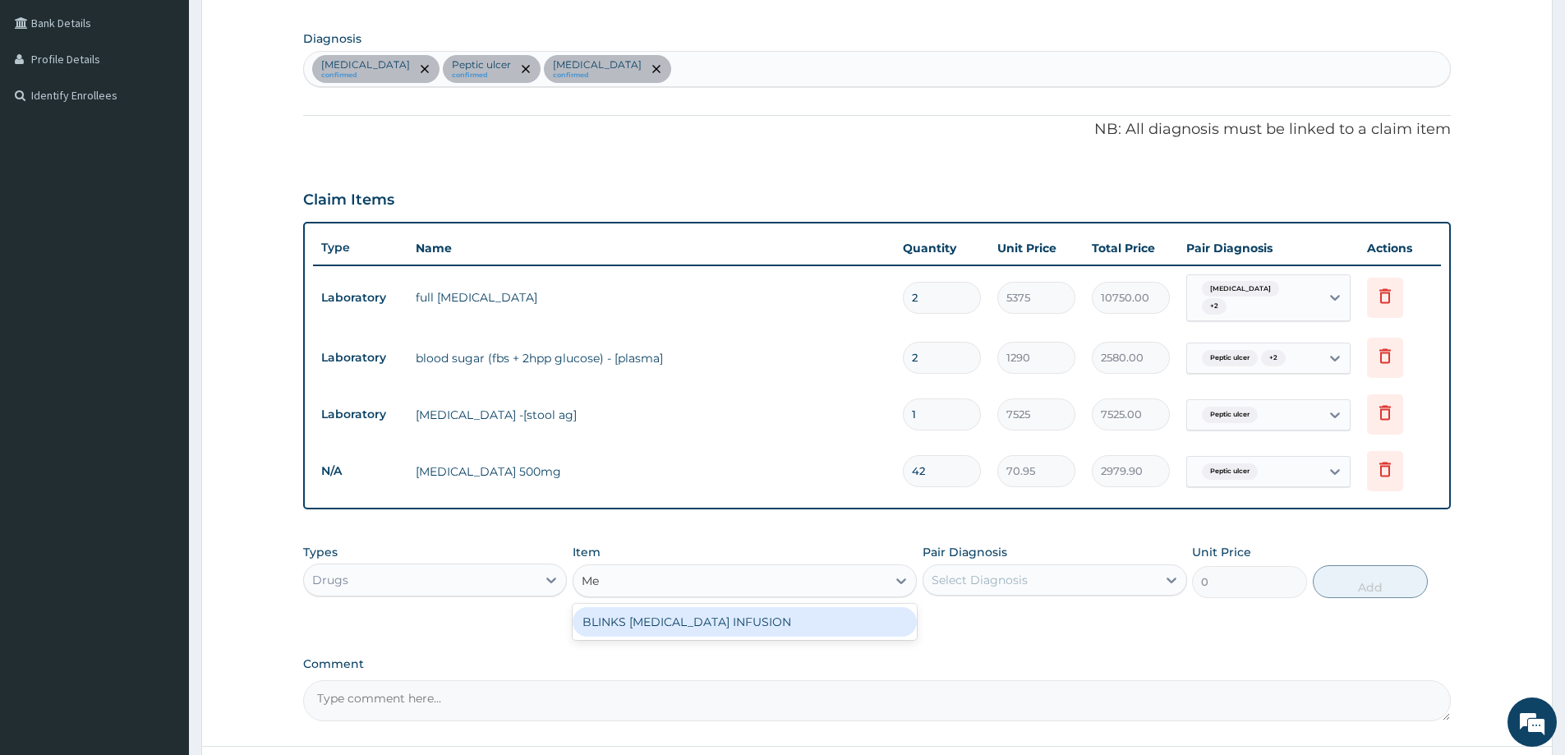
type input "M"
type input "FLAG"
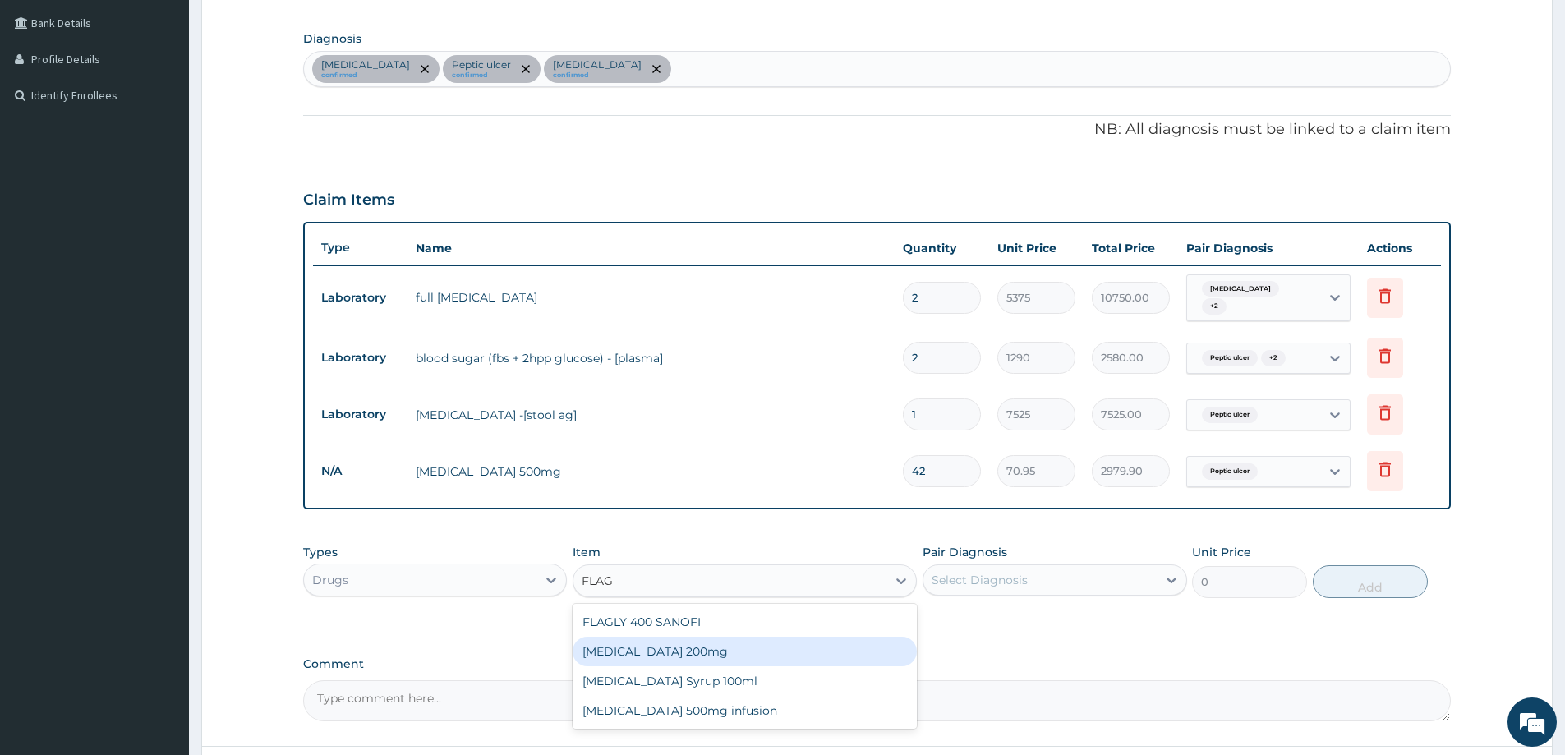
click at [692, 648] on div "Flagyl 200mg" at bounding box center [745, 652] width 344 height 30
type input "47.3"
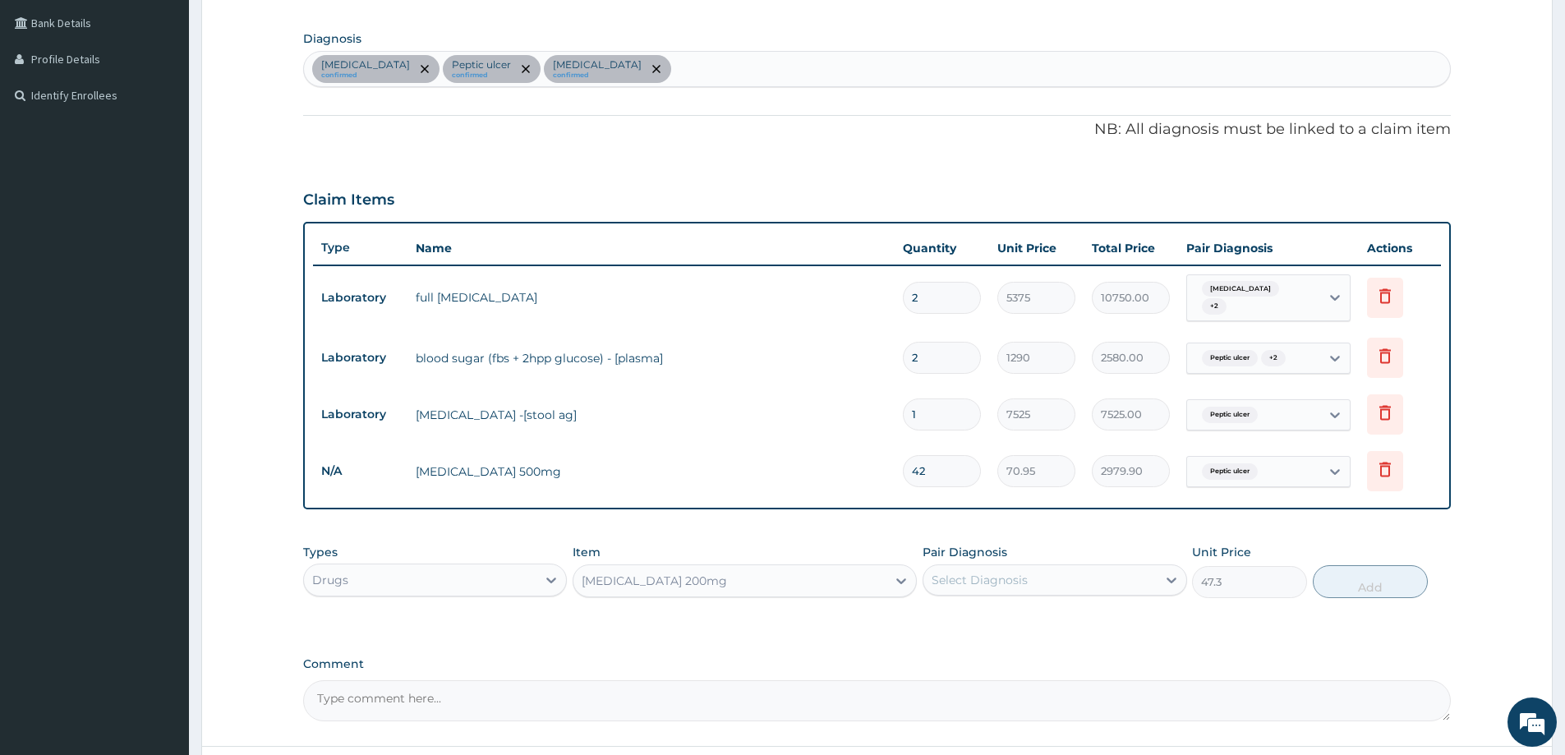
click at [731, 581] on div "Flagyl 200mg" at bounding box center [730, 581] width 313 height 26
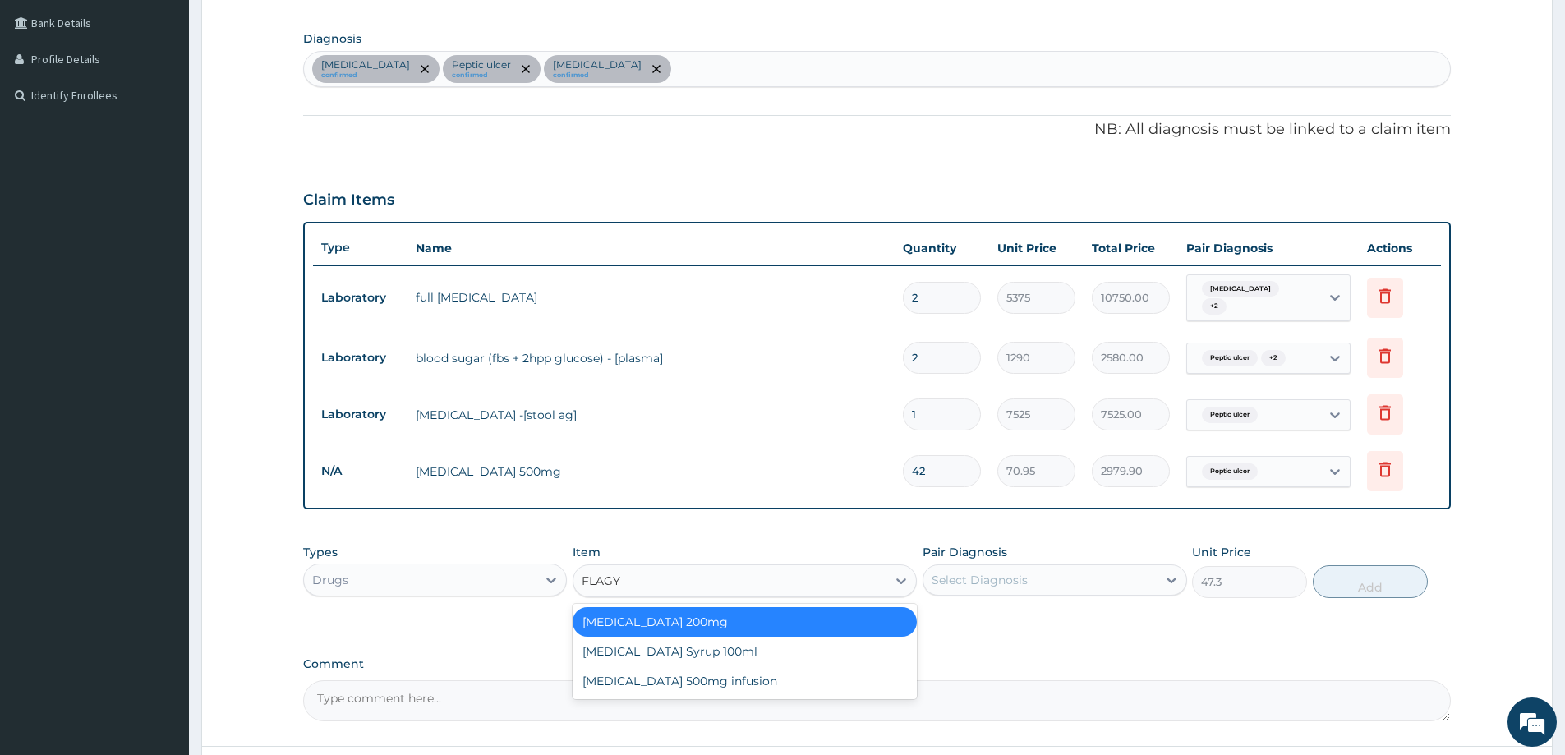
type input "FLAG"
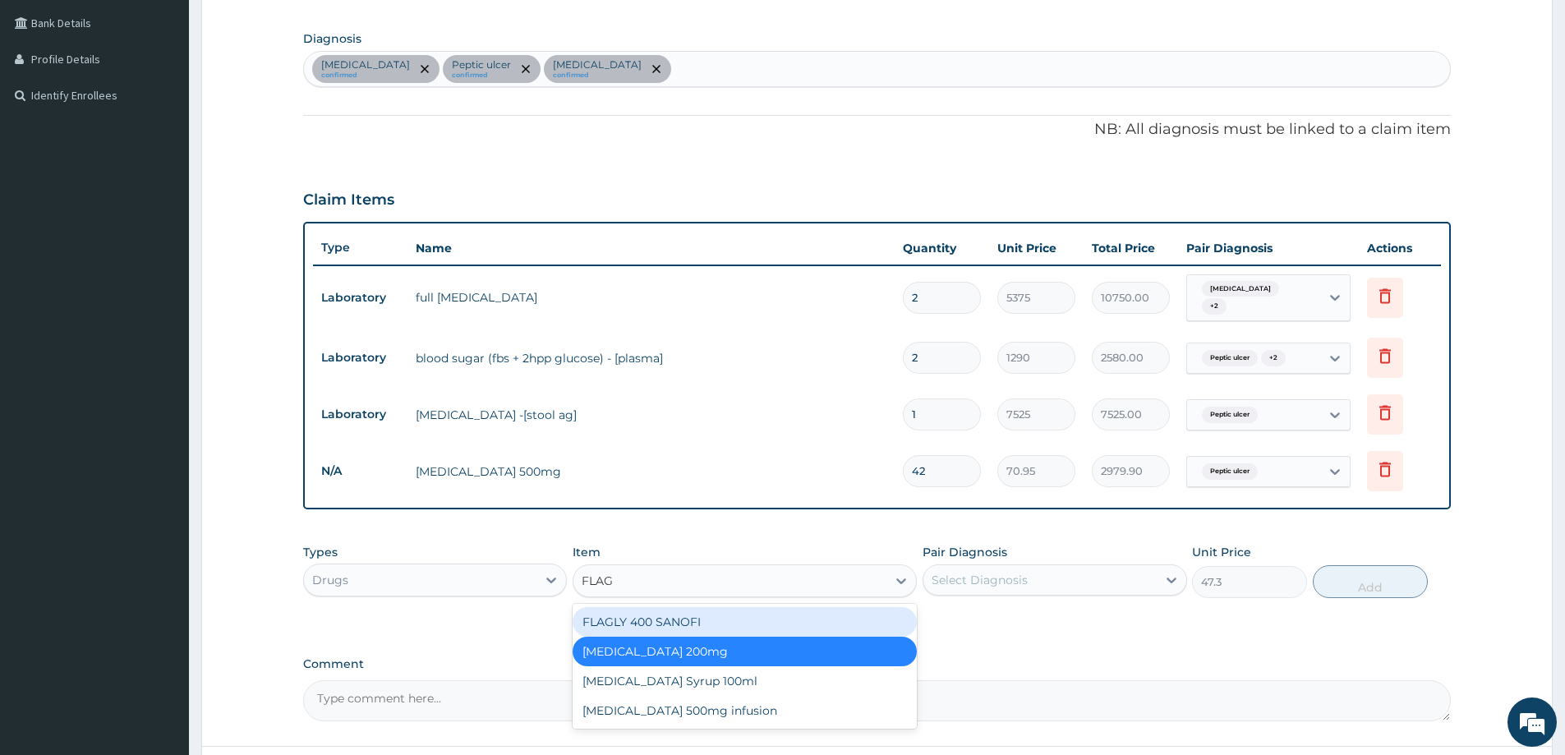
click at [715, 625] on div "FLAGLY 400 SANOFI" at bounding box center [745, 622] width 344 height 30
type input "70.95"
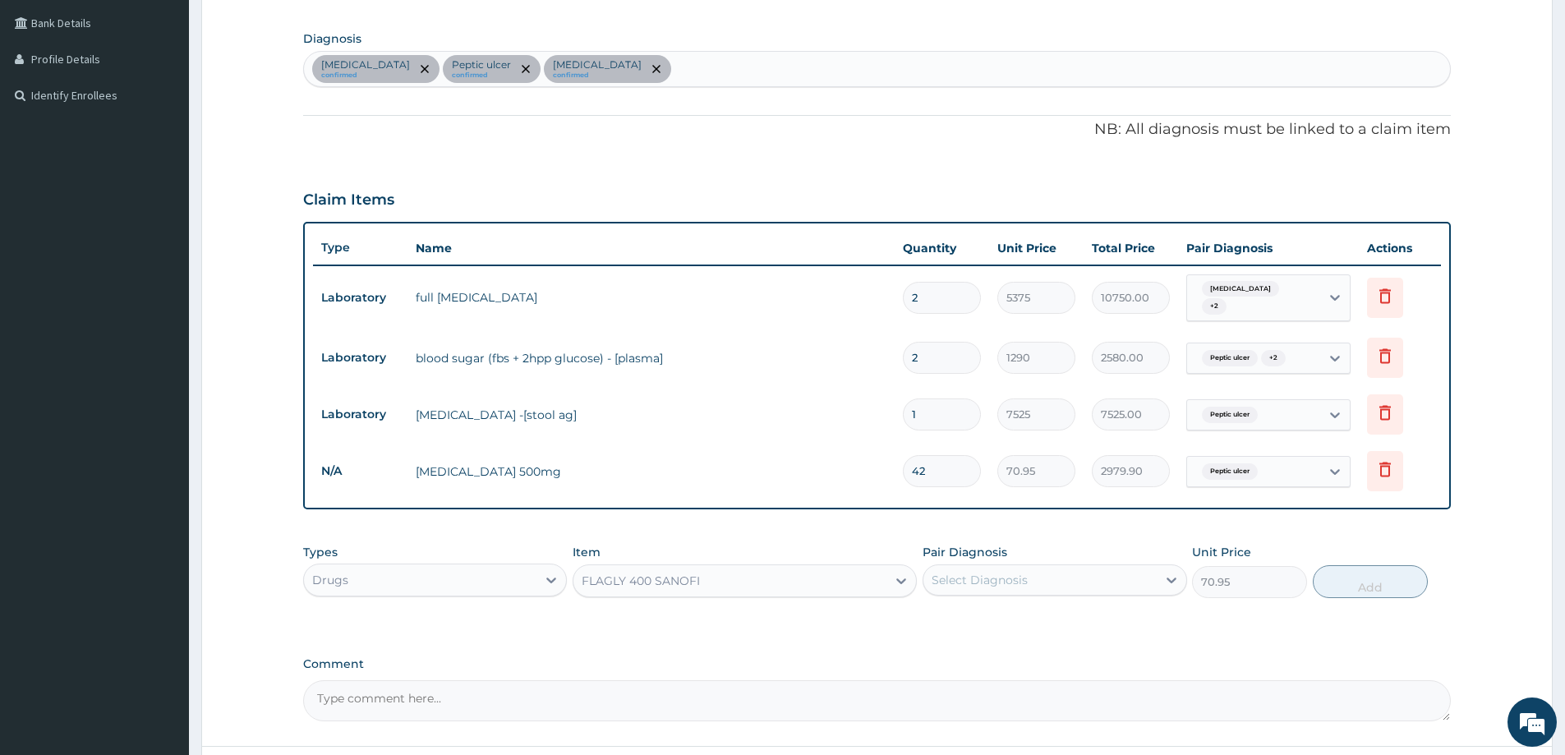
click at [1021, 579] on div "Select Diagnosis" at bounding box center [980, 580] width 96 height 16
click at [1021, 651] on div "Peptic ulcer" at bounding box center [1055, 656] width 264 height 34
checkbox input "true"
click at [1373, 573] on button "Add" at bounding box center [1370, 581] width 115 height 33
type input "0"
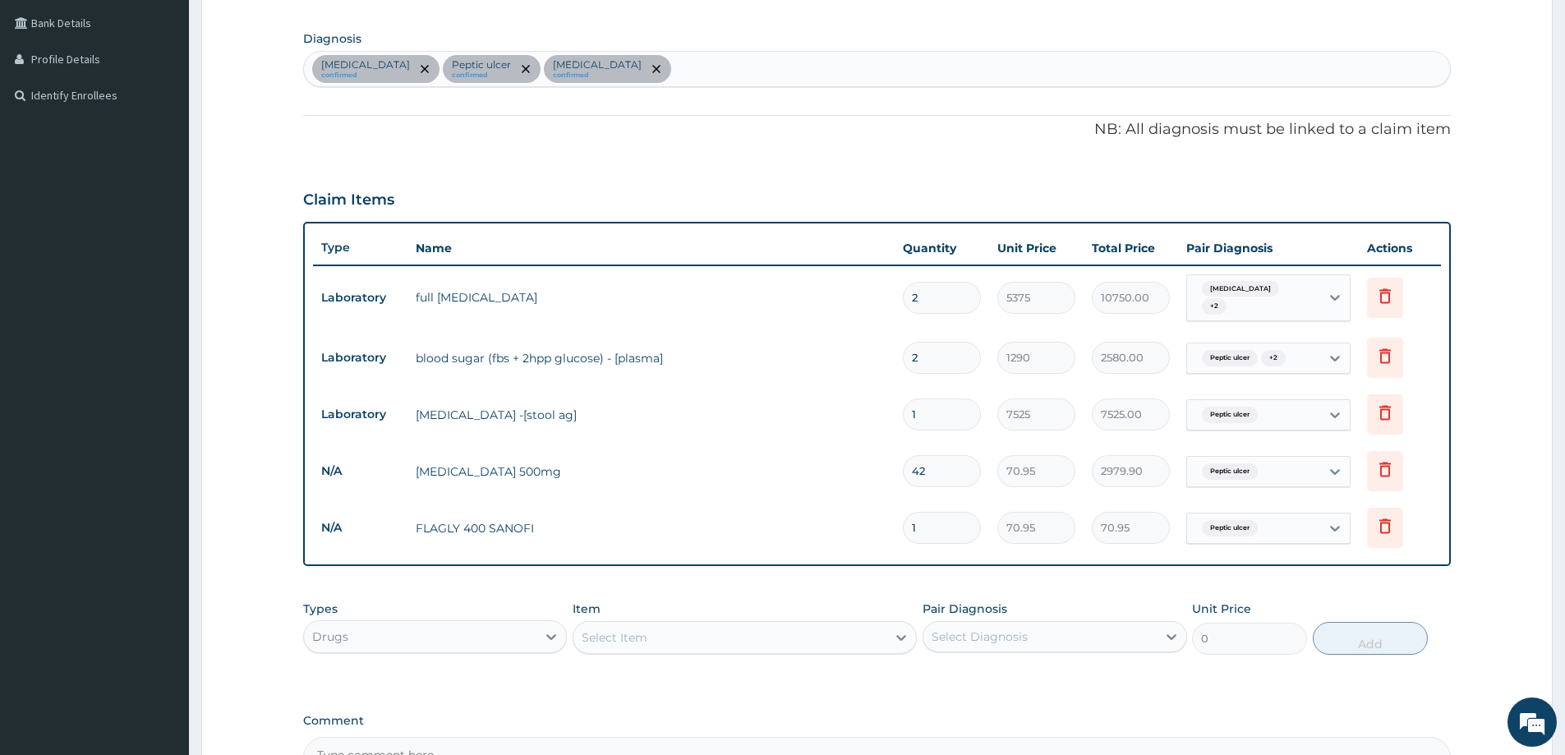
type input "0.00"
type input "8"
type input "567.60"
type input "84"
type input "5959.80"
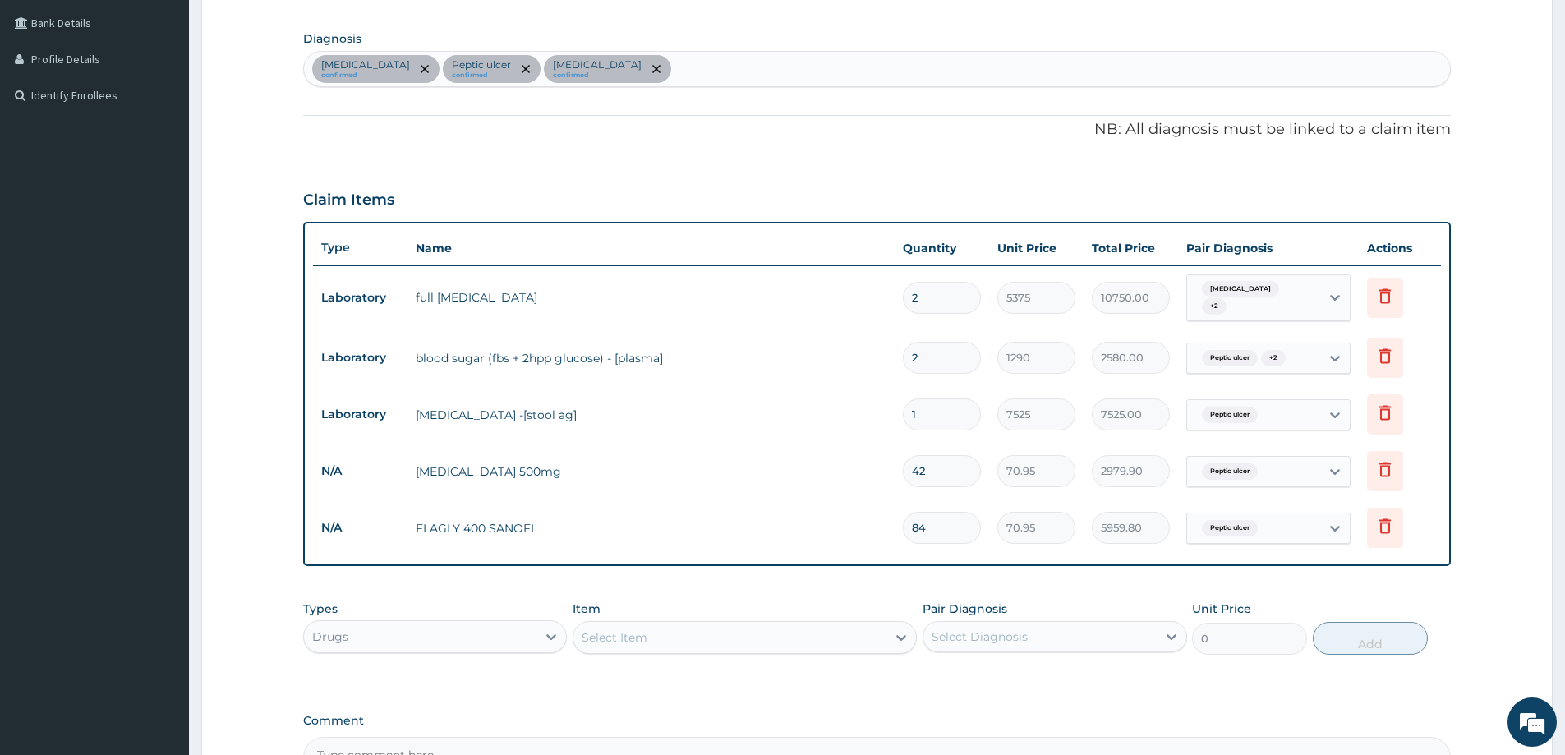
type input "84"
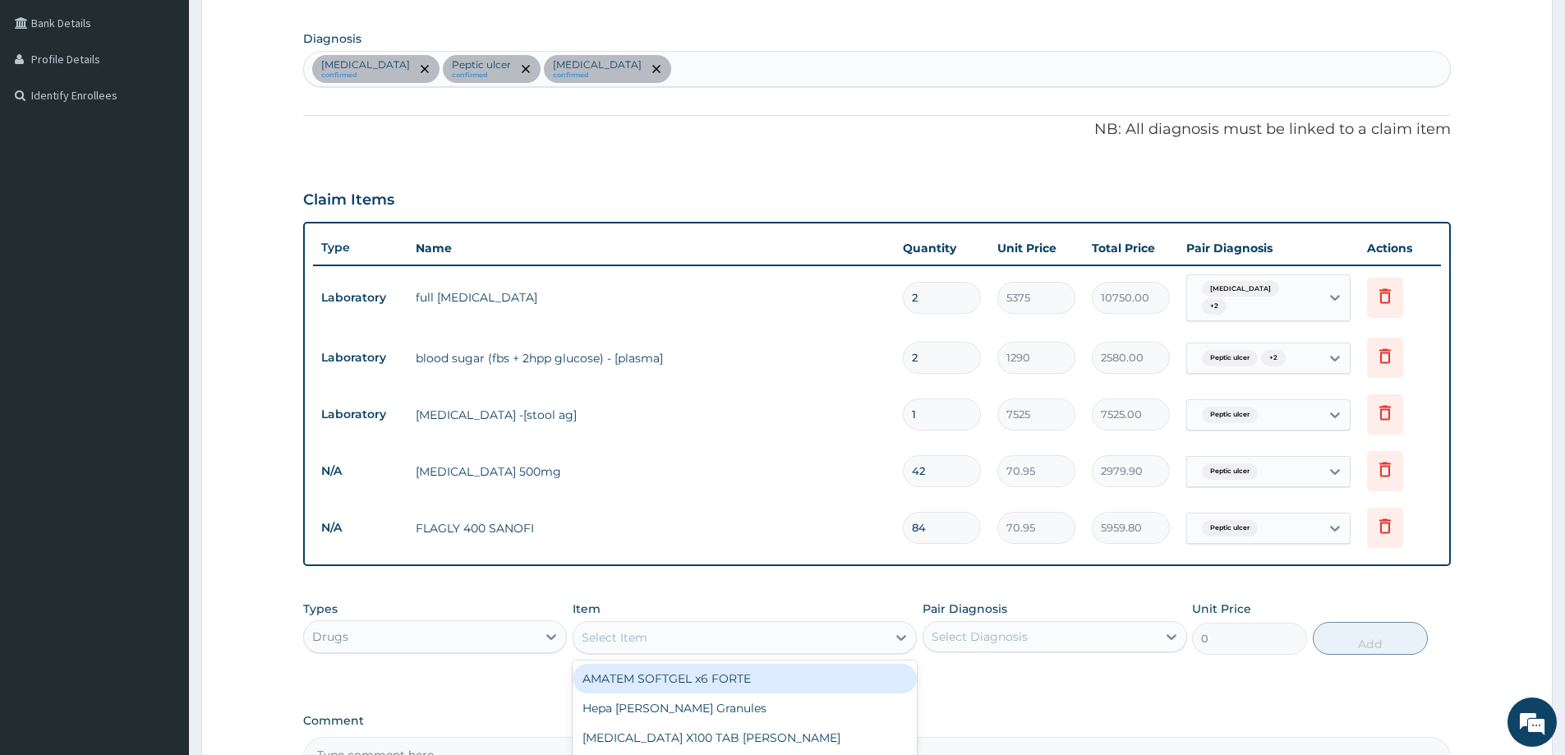
click at [629, 629] on div "Select Item" at bounding box center [730, 638] width 313 height 26
type input "GESTID"
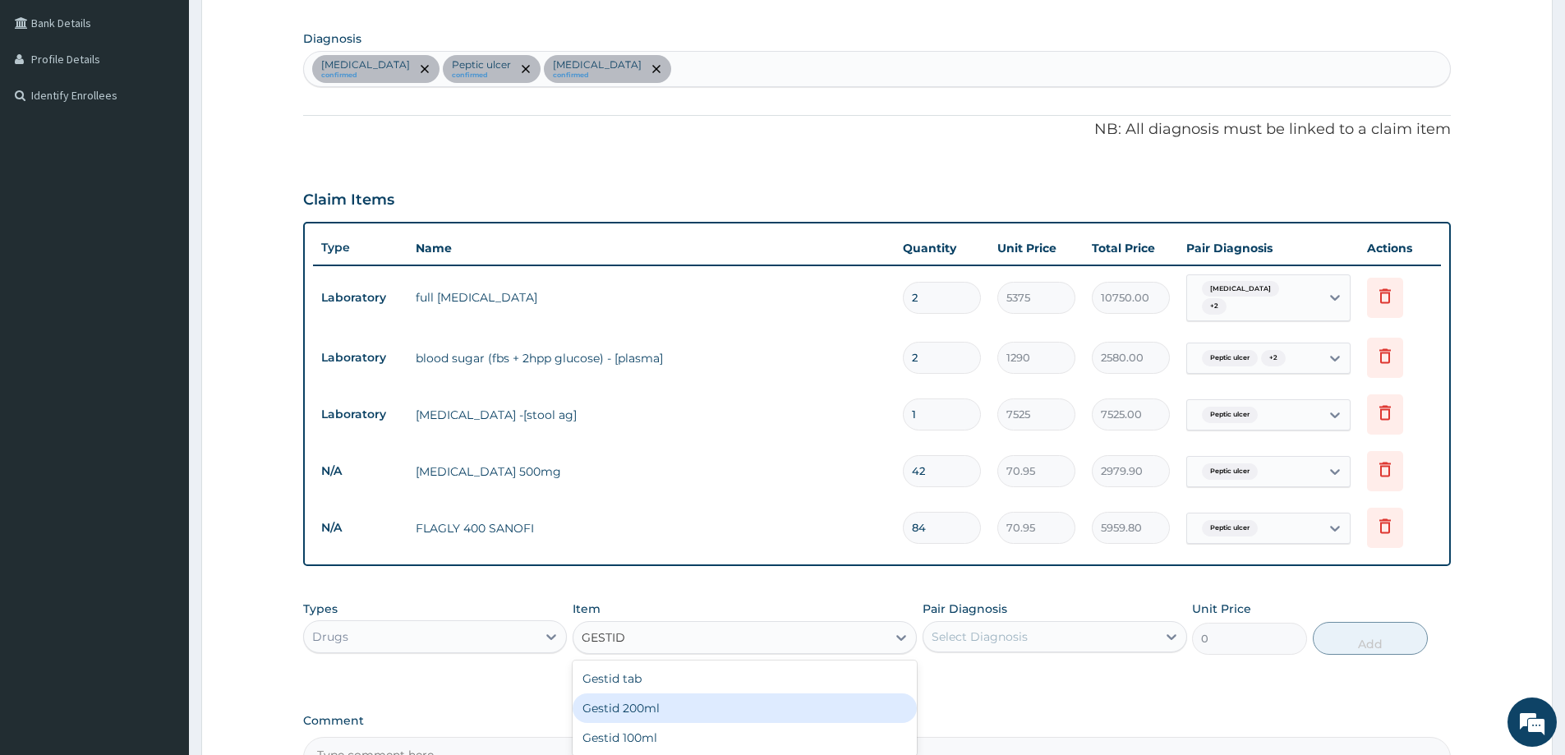
click at [671, 708] on div "Gestid 200ml" at bounding box center [745, 709] width 344 height 30
type input "1064.25"
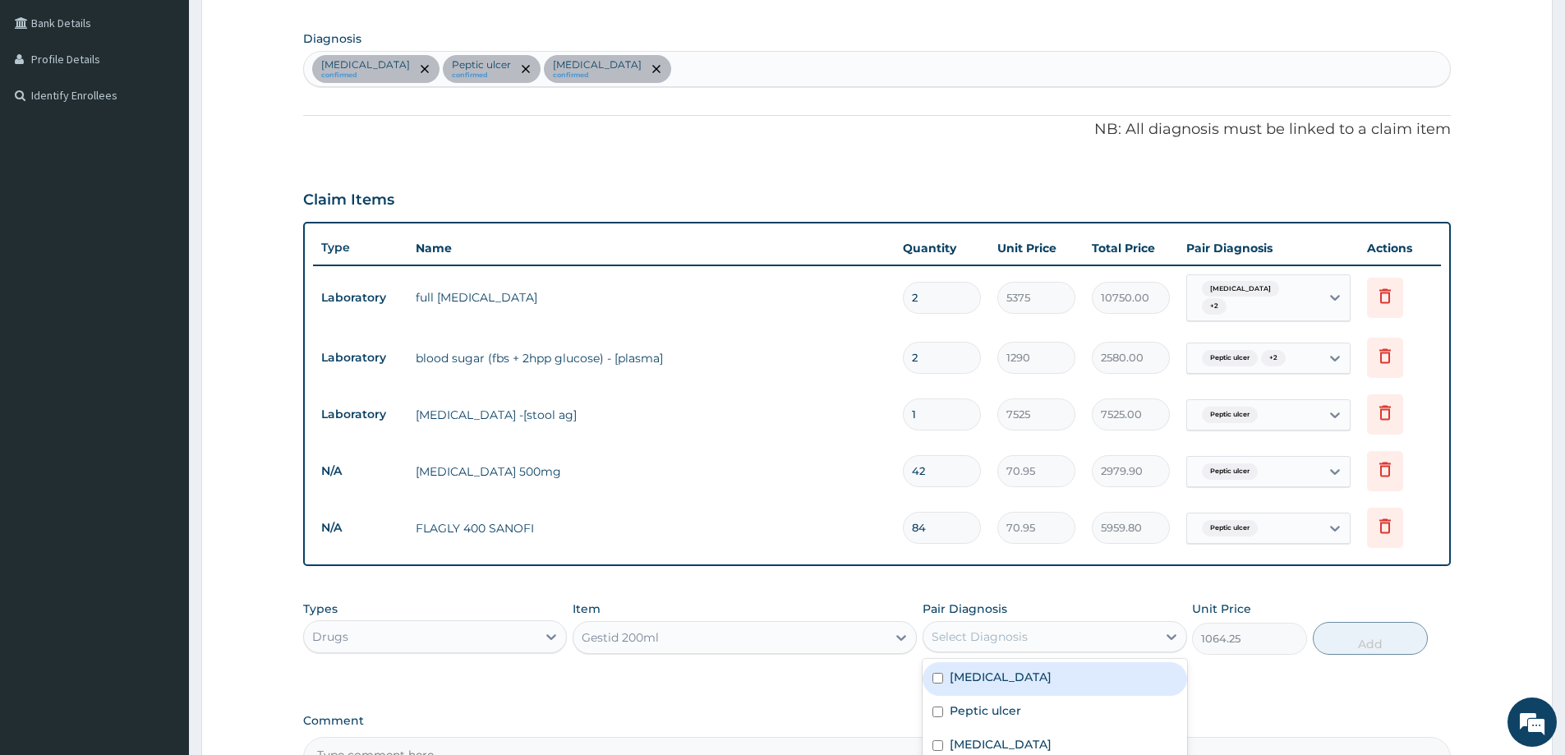
click at [966, 634] on div "Select Diagnosis" at bounding box center [980, 637] width 96 height 16
click at [994, 713] on label "Peptic ulcer" at bounding box center [985, 711] width 71 height 16
checkbox input "true"
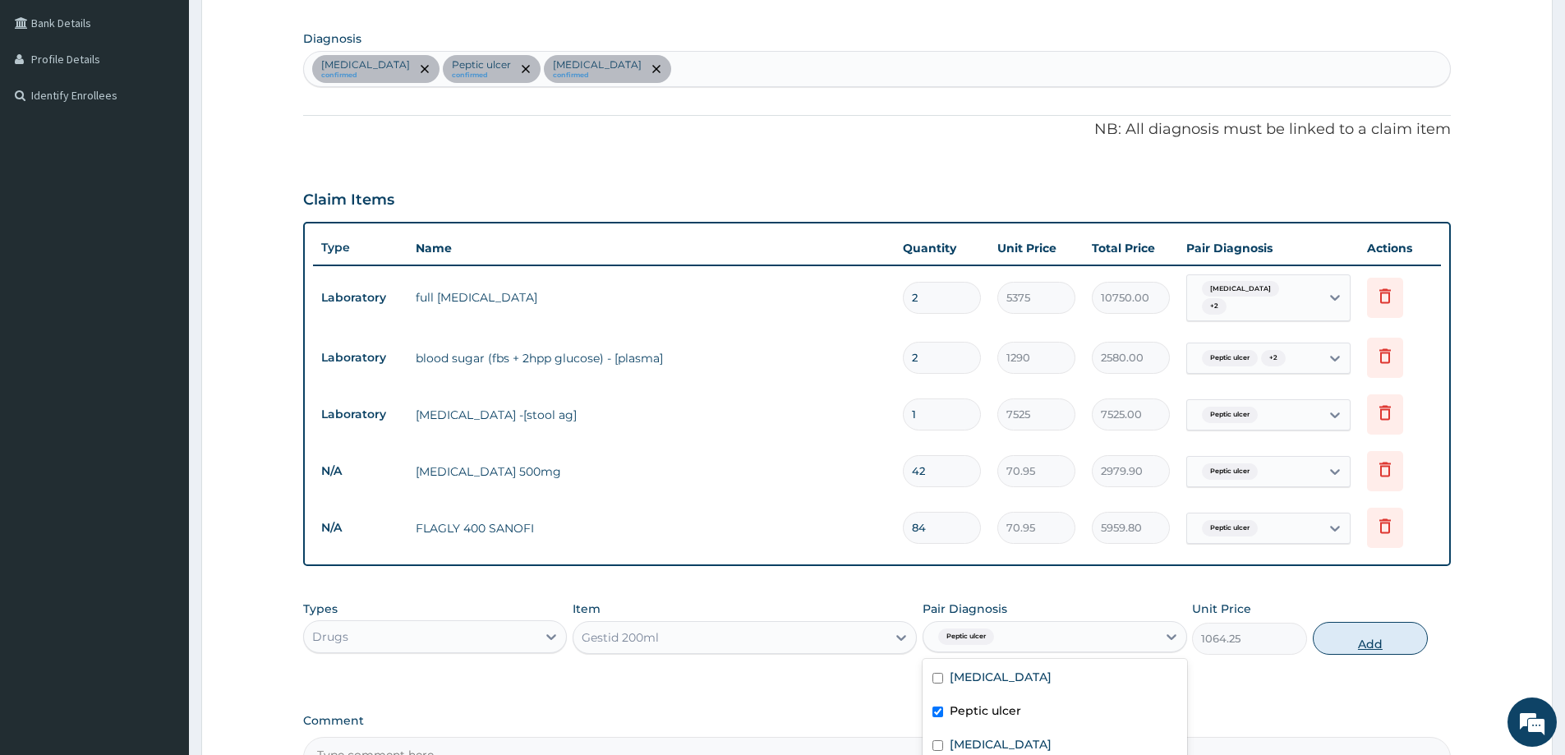
click at [1368, 632] on button "Add" at bounding box center [1370, 638] width 115 height 33
type input "0"
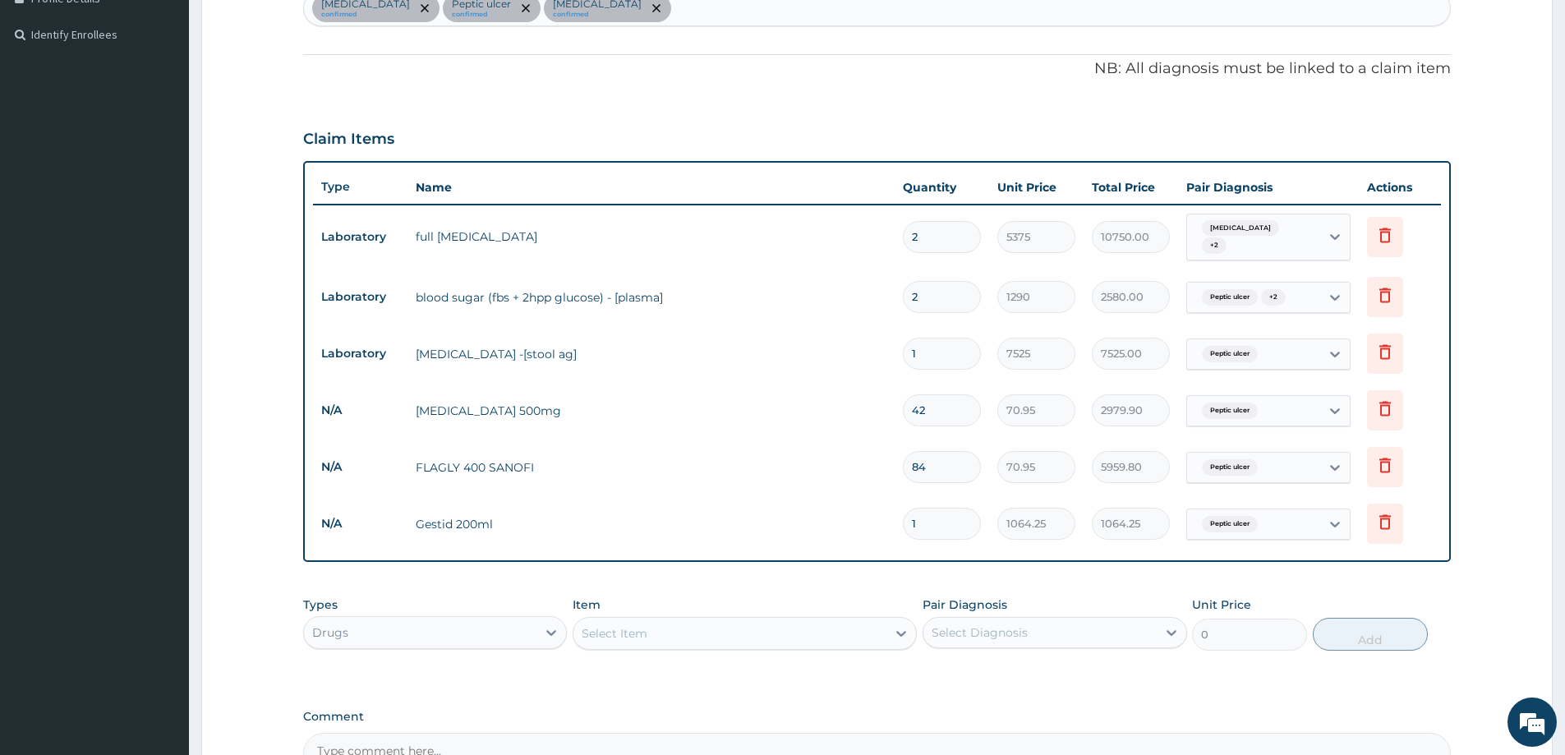
scroll to position [537, 0]
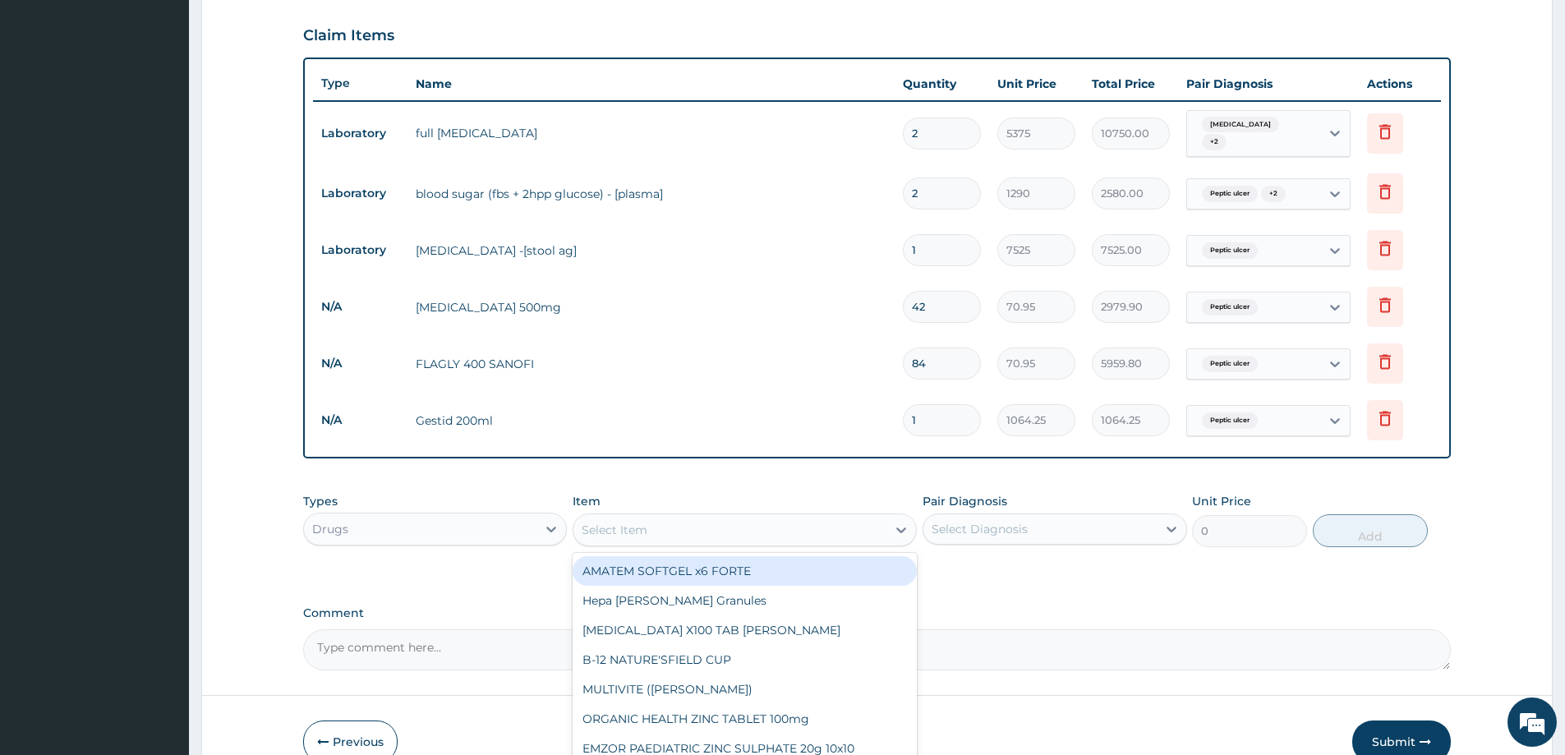
click at [678, 528] on div "Select Item" at bounding box center [730, 530] width 313 height 26
paste input "OMEPRAZOLE"
type input "OMEPRAZOLE"
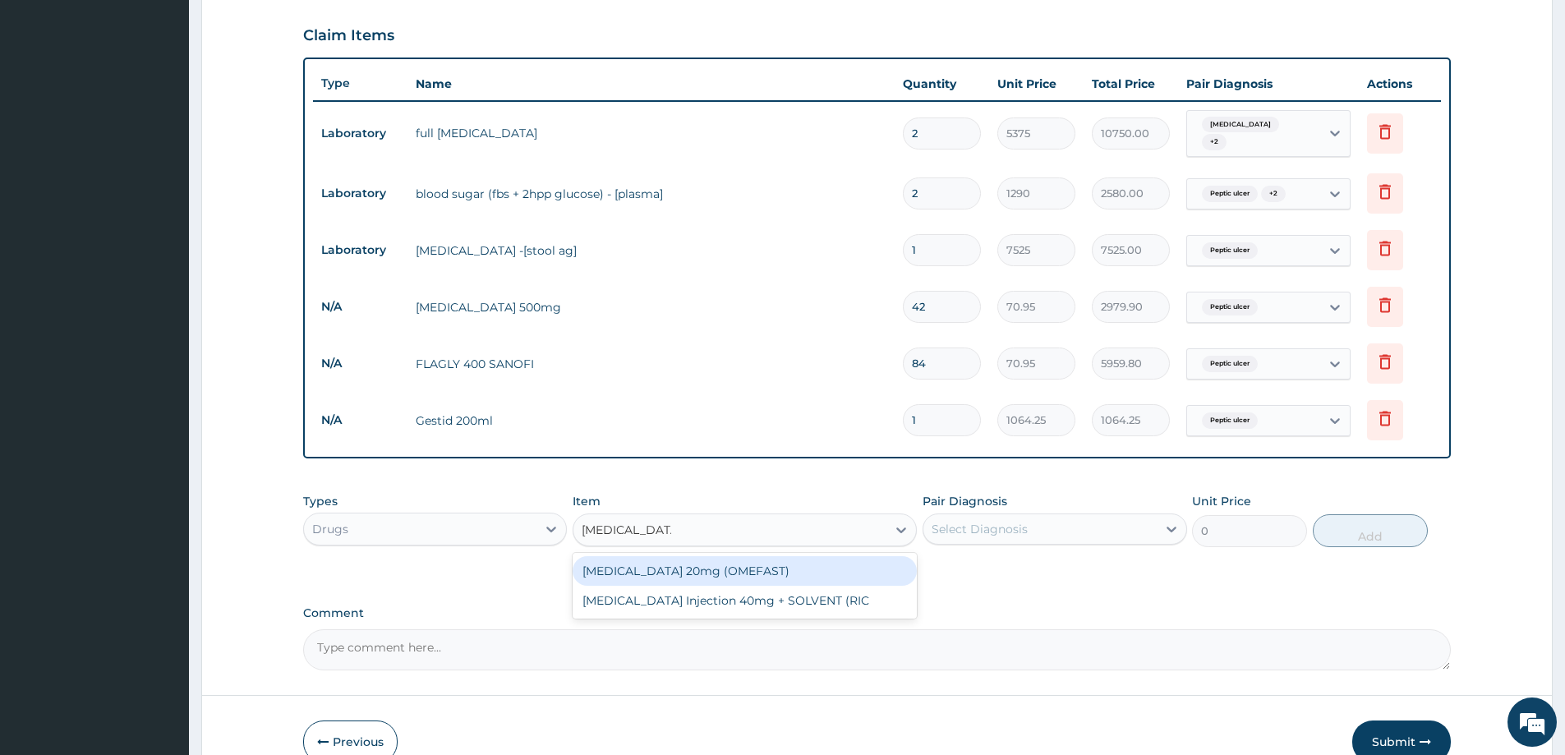
click at [680, 574] on div "OMEPRAZOLE 20mg (OMEFAST)" at bounding box center [745, 571] width 344 height 30
type input "82.775"
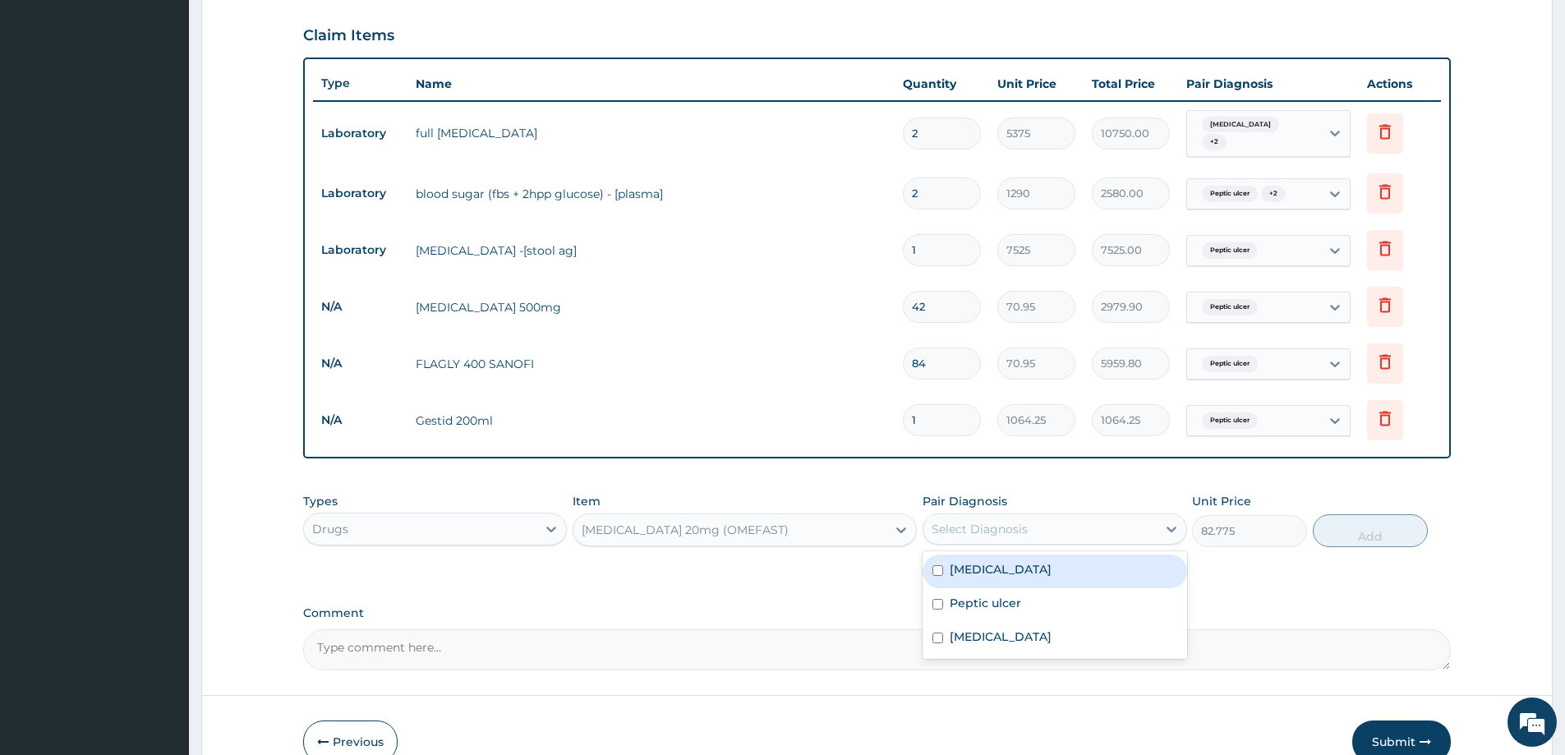
click at [1091, 542] on div "Select Diagnosis" at bounding box center [1040, 529] width 233 height 26
click at [984, 604] on label "Peptic ulcer" at bounding box center [985, 603] width 71 height 16
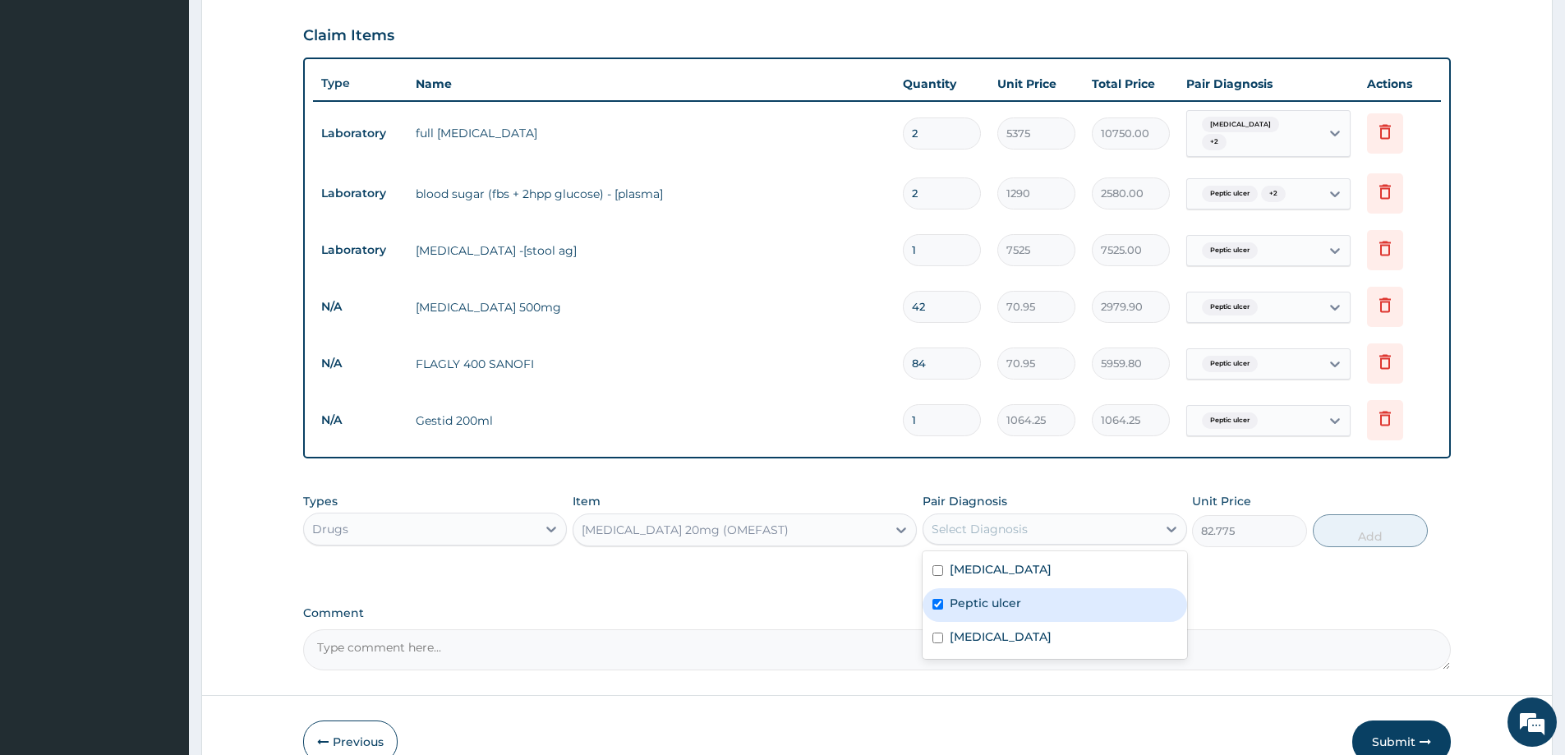
checkbox input "true"
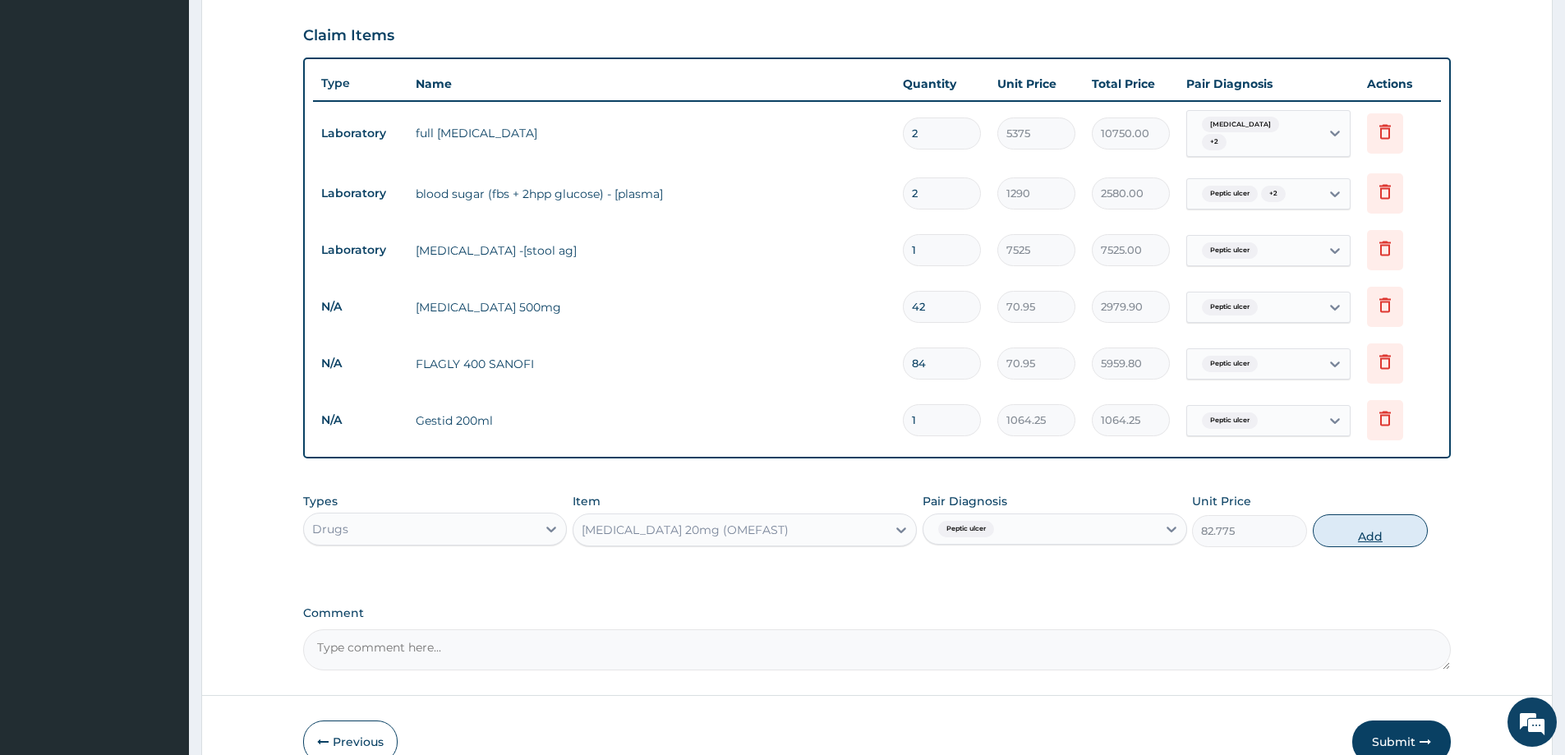
click at [1341, 539] on button "Add" at bounding box center [1370, 530] width 115 height 33
type input "0"
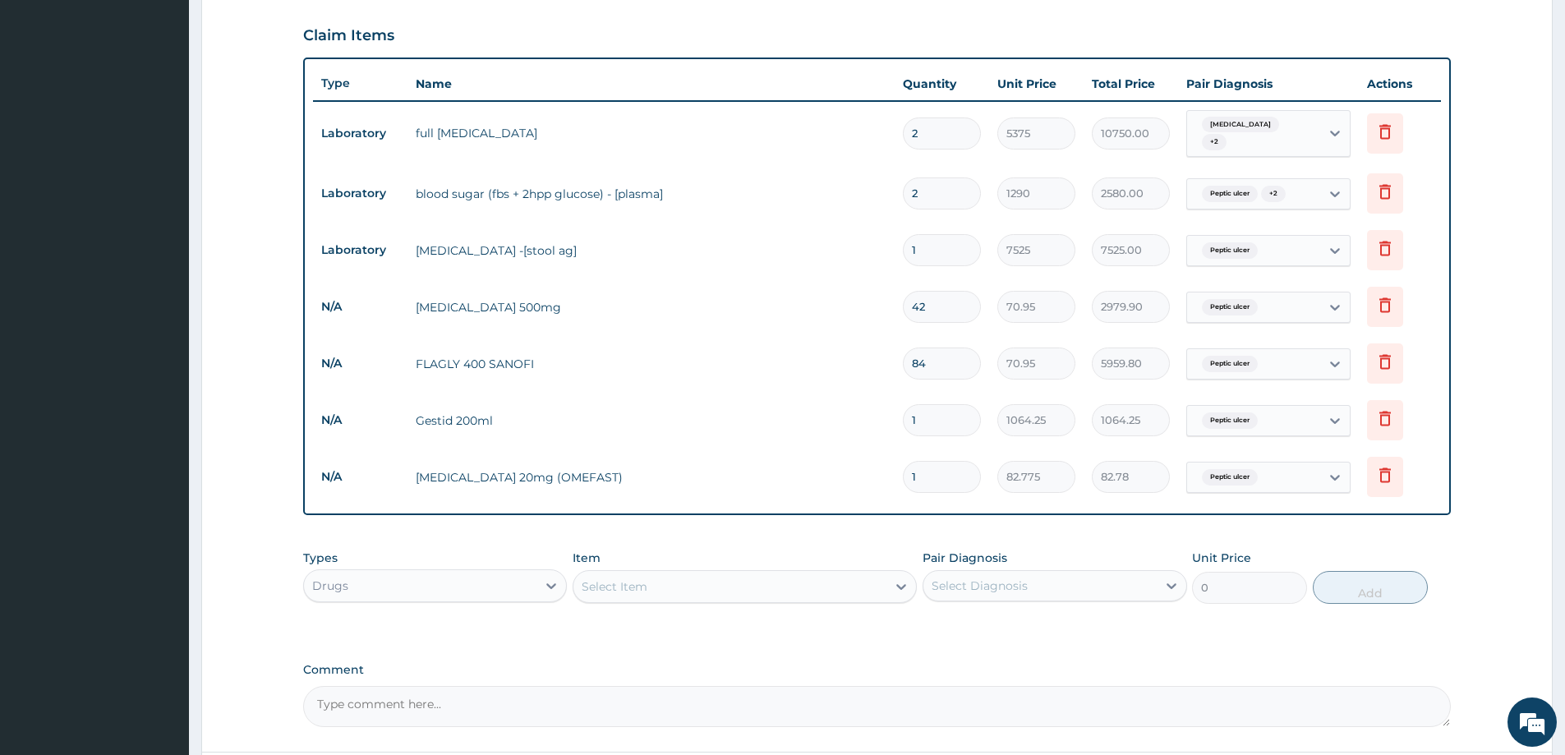
type input "0.00"
type input "2"
type input "165.55"
type input "28"
type input "2317.70"
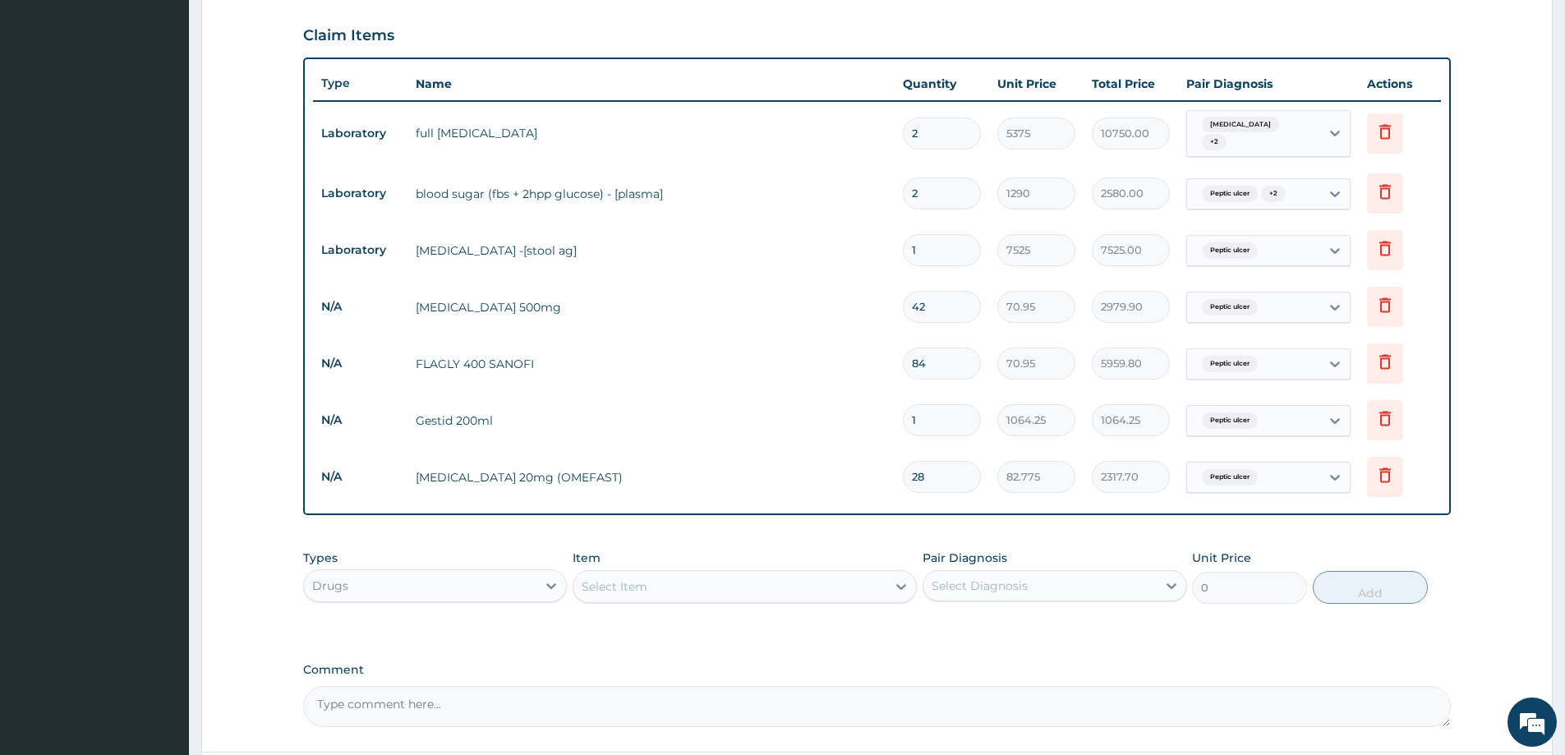
type input "28"
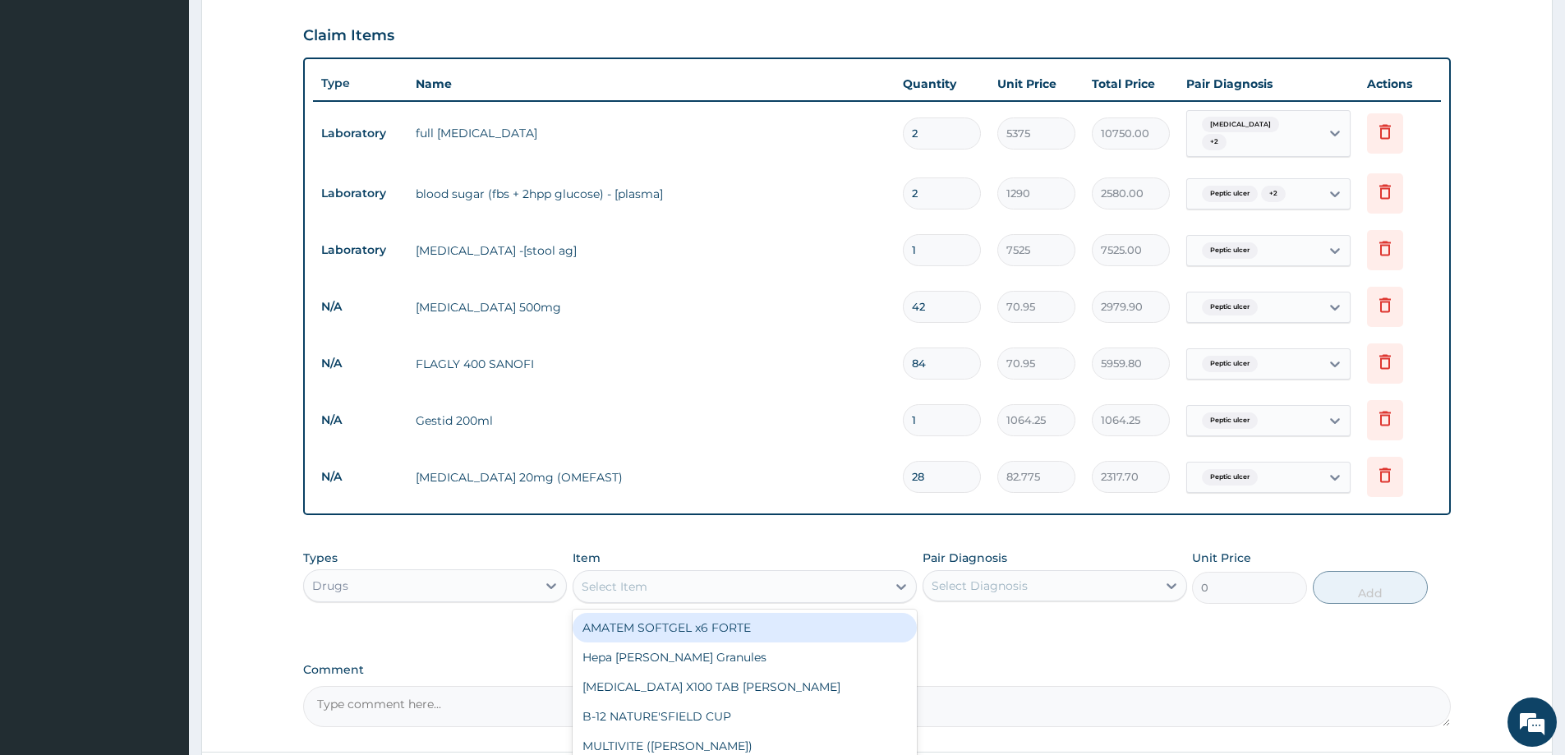
click at [634, 593] on div "Select Item" at bounding box center [615, 587] width 66 height 16
paste input "Paracetamol"
type input "Paracetamol"
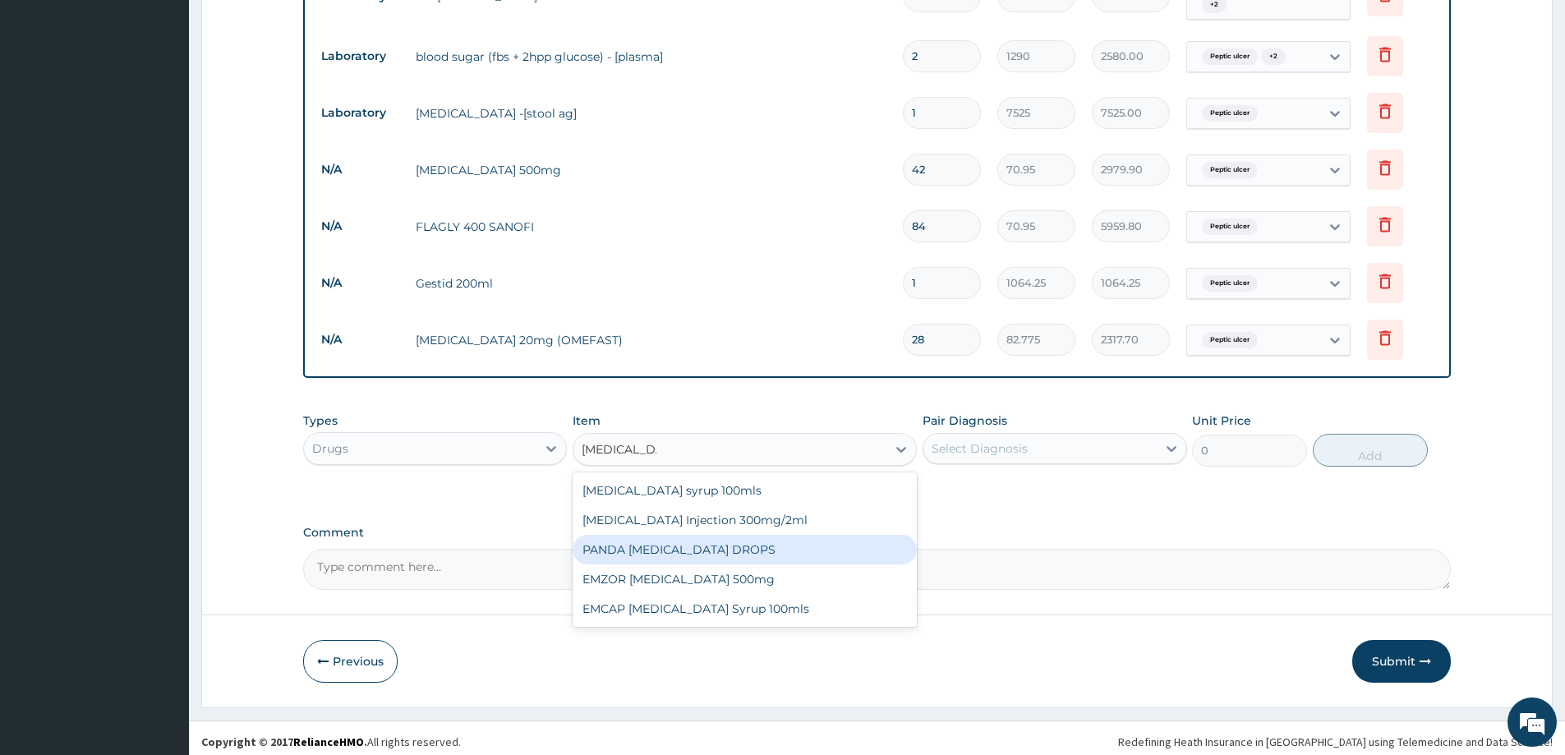
scroll to position [682, 0]
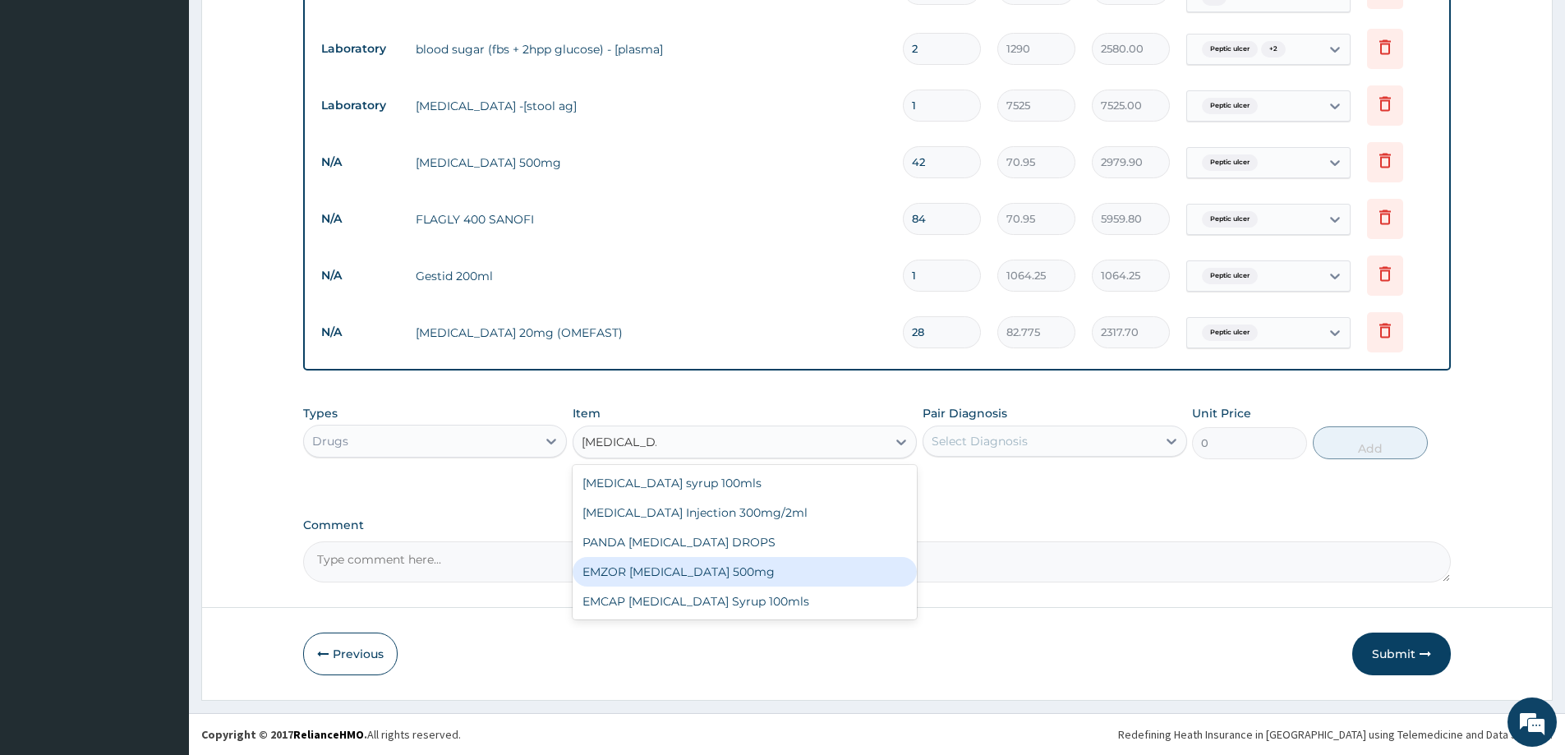
click at [732, 572] on div "EMZOR PARACETAMOL 500mg" at bounding box center [745, 572] width 344 height 30
type input "23.65"
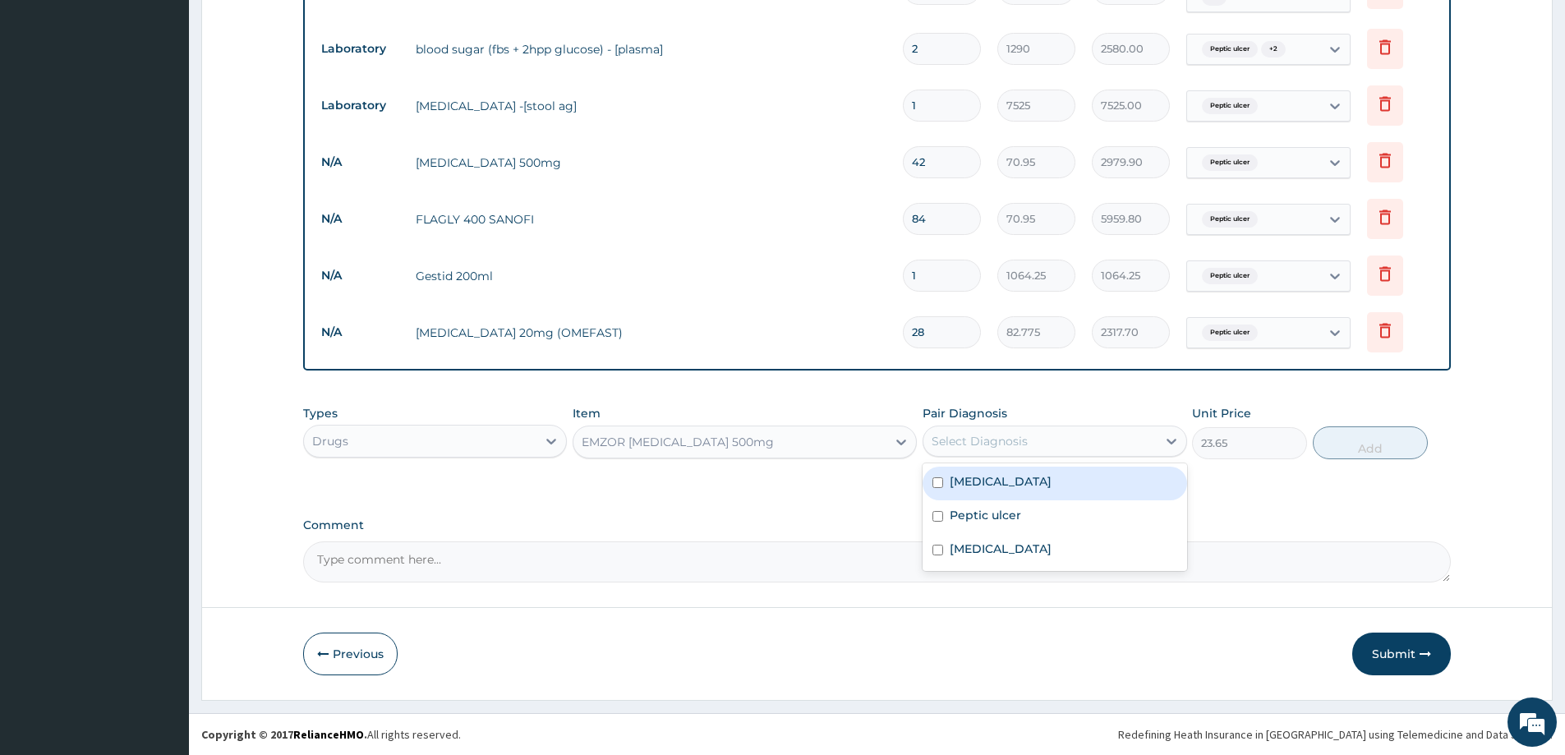
click at [1079, 437] on div "Select Diagnosis" at bounding box center [1040, 441] width 233 height 26
click at [1039, 513] on div "Peptic ulcer" at bounding box center [1055, 517] width 264 height 34
checkbox input "true"
drag, startPoint x: 1050, startPoint y: 477, endPoint x: 1049, endPoint y: 530, distance: 53.4
click at [1050, 482] on label "Hypertensive urgency" at bounding box center [1001, 481] width 102 height 16
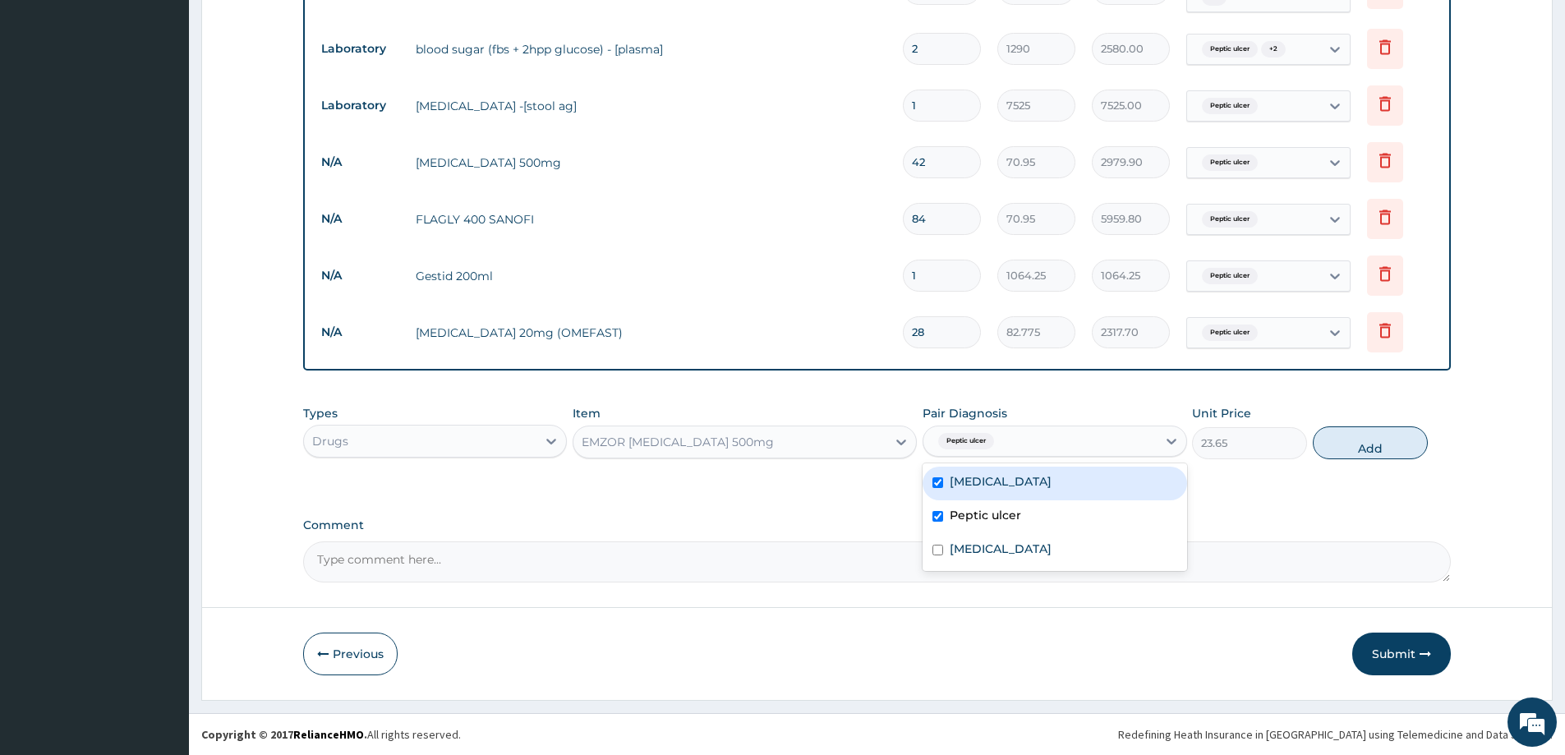
checkbox input "true"
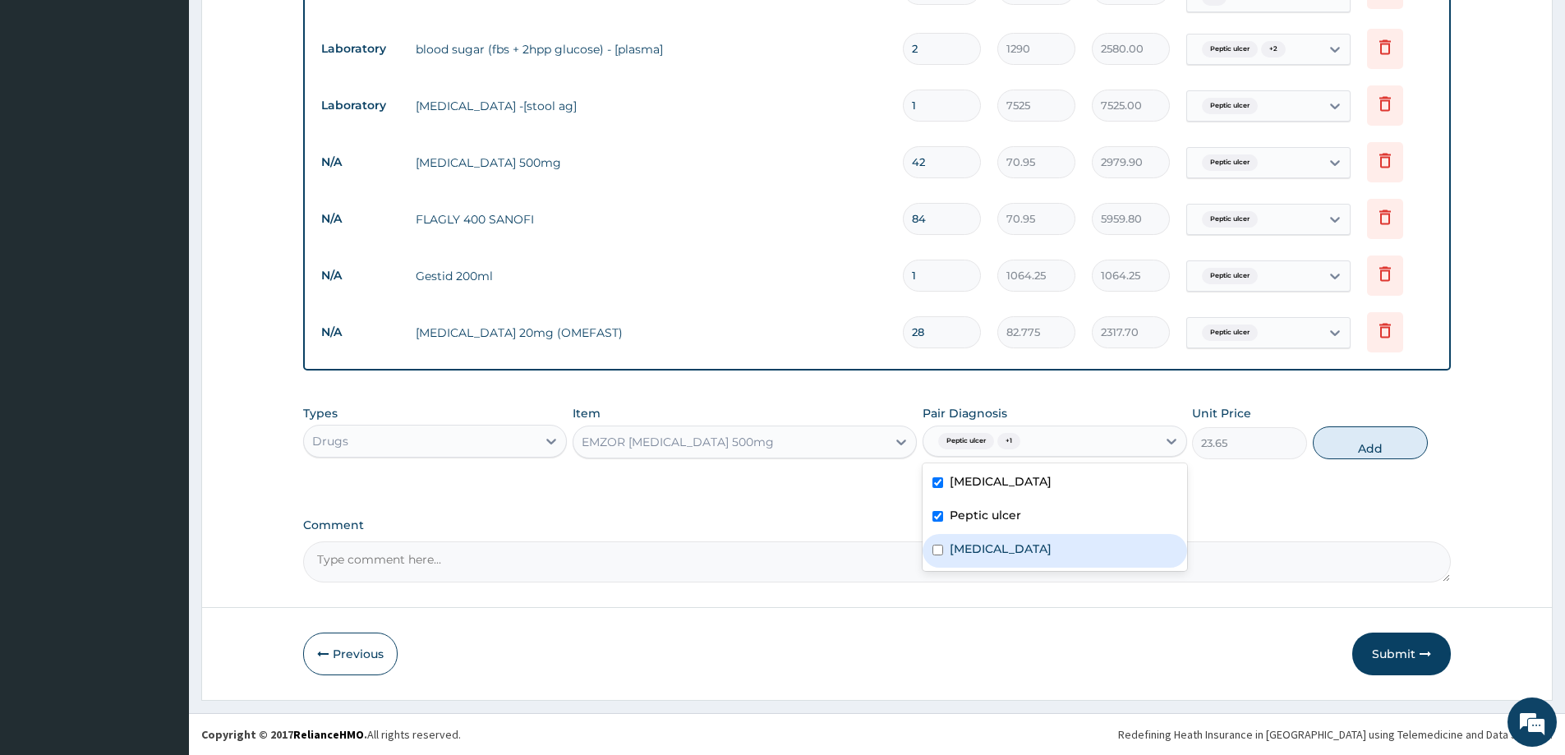
click at [1044, 559] on div "Essential hypertension" at bounding box center [1055, 551] width 264 height 34
checkbox input "true"
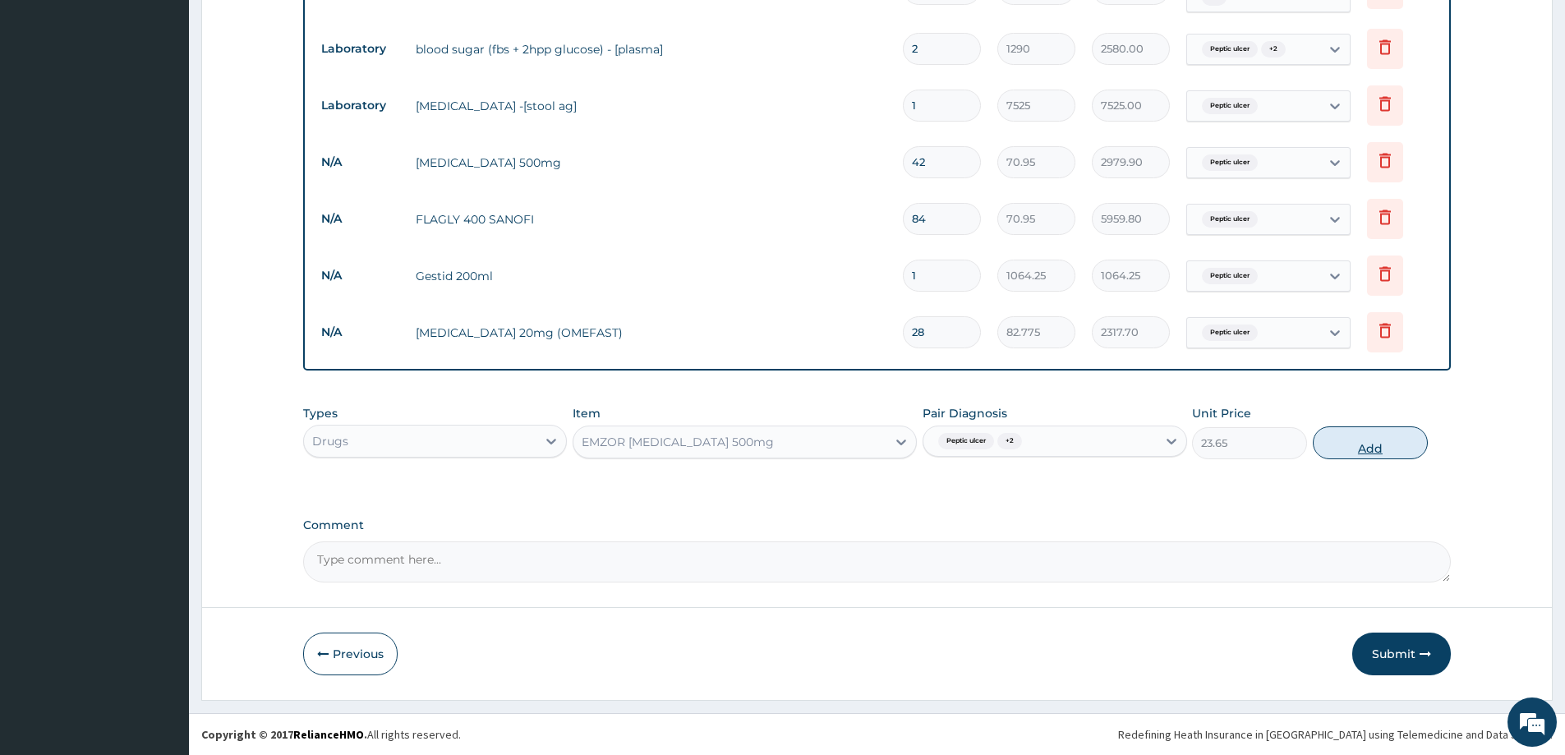
click at [1348, 442] on button "Add" at bounding box center [1370, 442] width 115 height 33
type input "0"
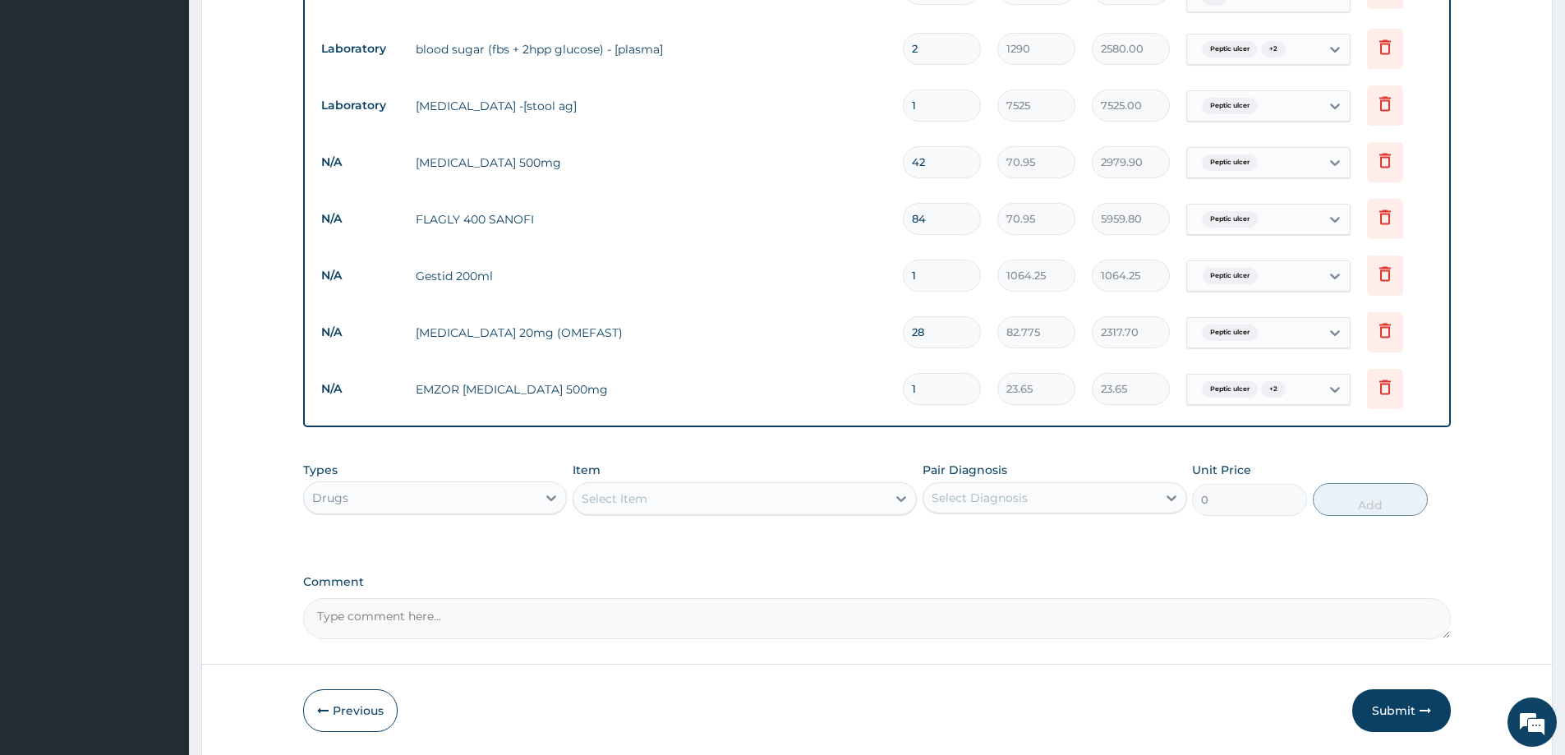
click at [1348, 440] on div "PA Code / Prescription Code PA/2D233B PA/F98AA4 PA/F5C5D8 Encounter Date 30-07-…" at bounding box center [877, 57] width 1148 height 1164
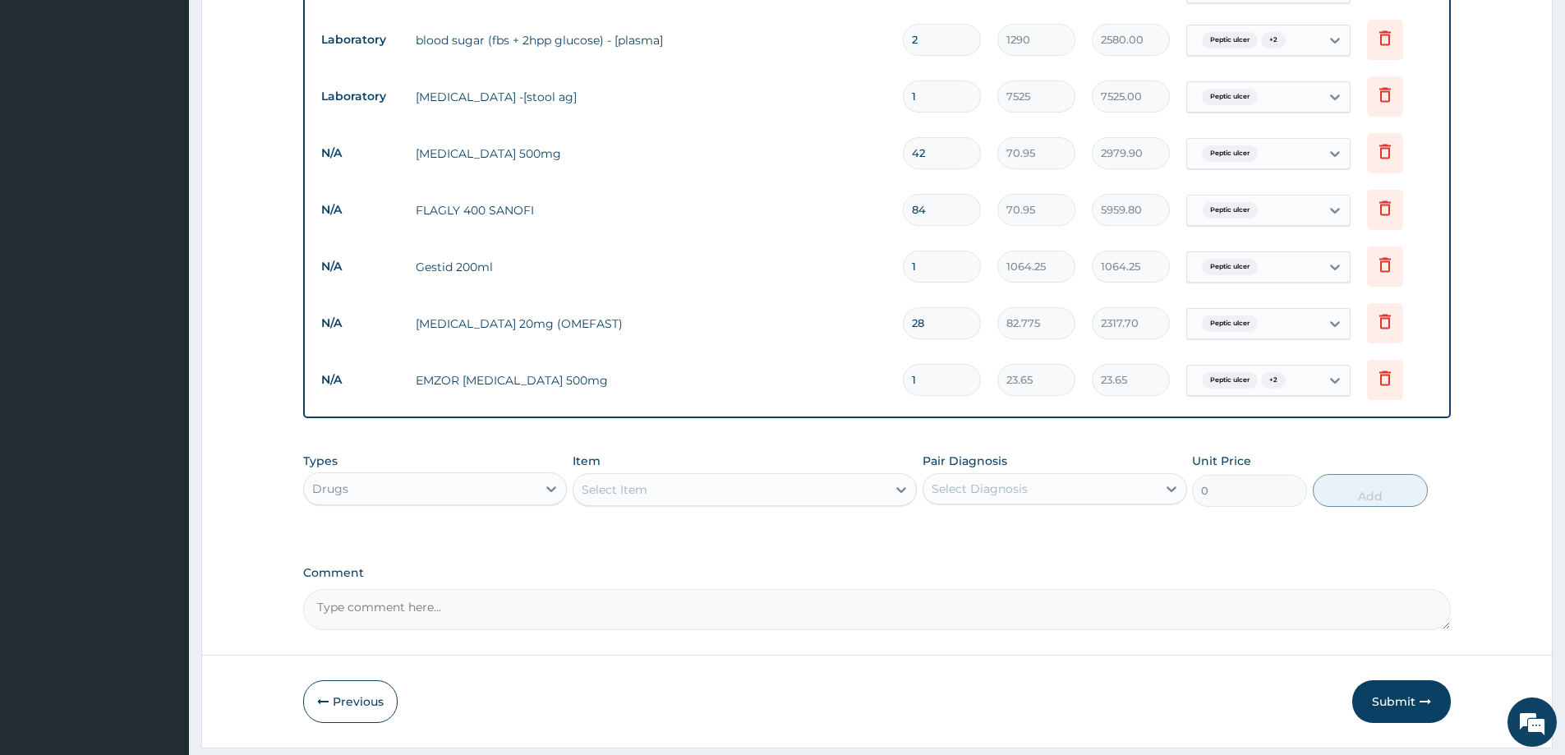
scroll to position [739, 0]
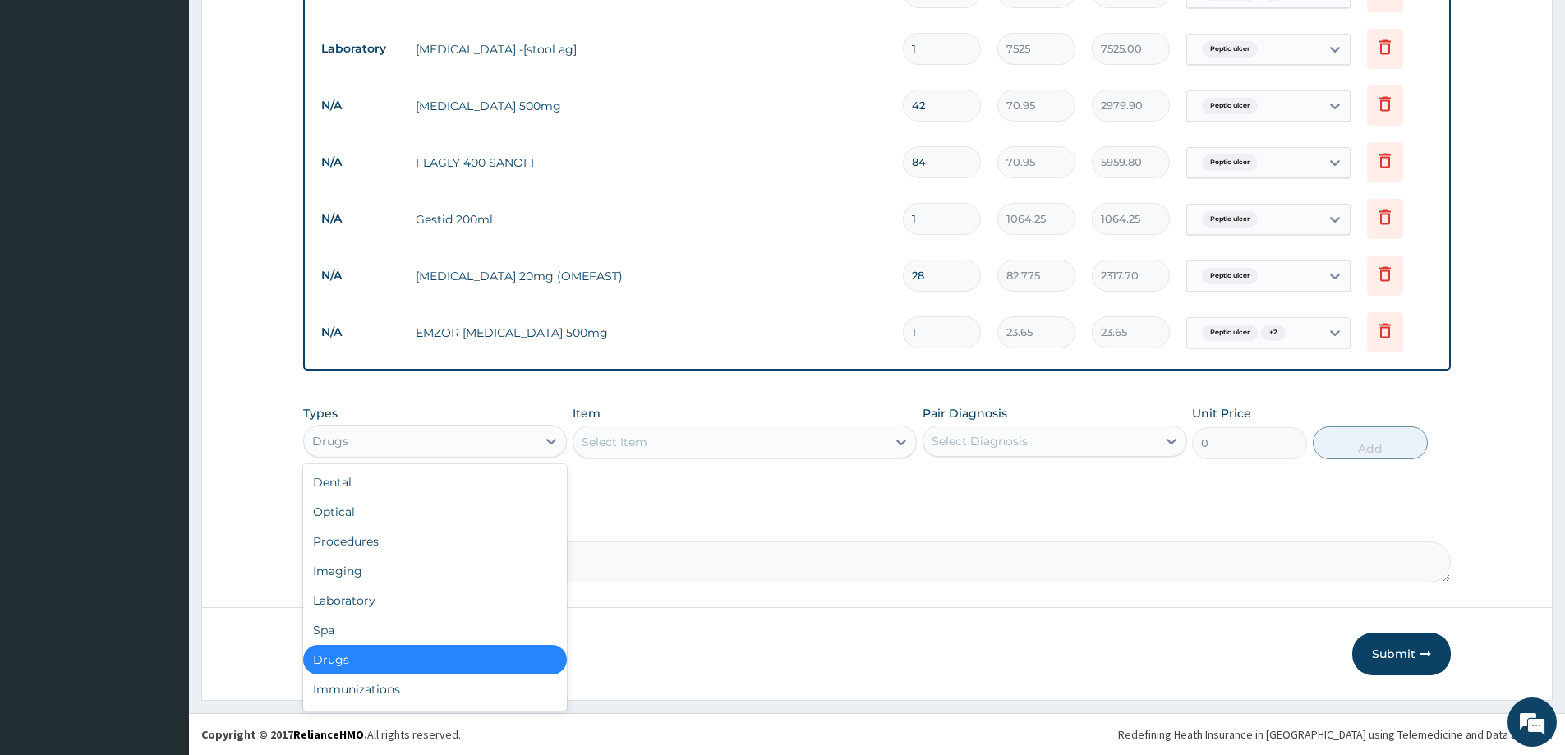
click at [413, 437] on div "Drugs" at bounding box center [420, 441] width 233 height 26
click at [385, 540] on div "Procedures" at bounding box center [435, 542] width 264 height 30
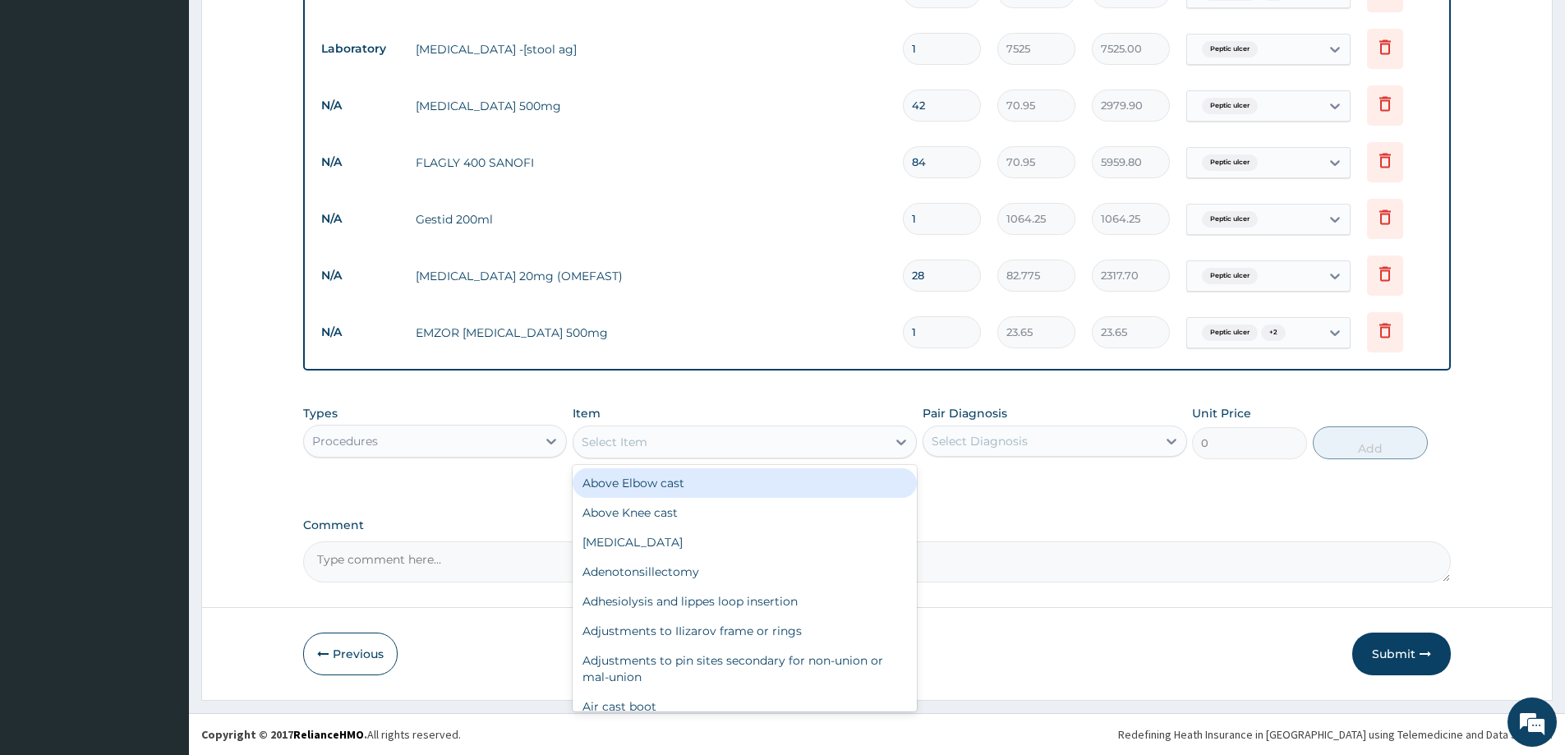
click at [902, 440] on icon at bounding box center [901, 442] width 16 height 16
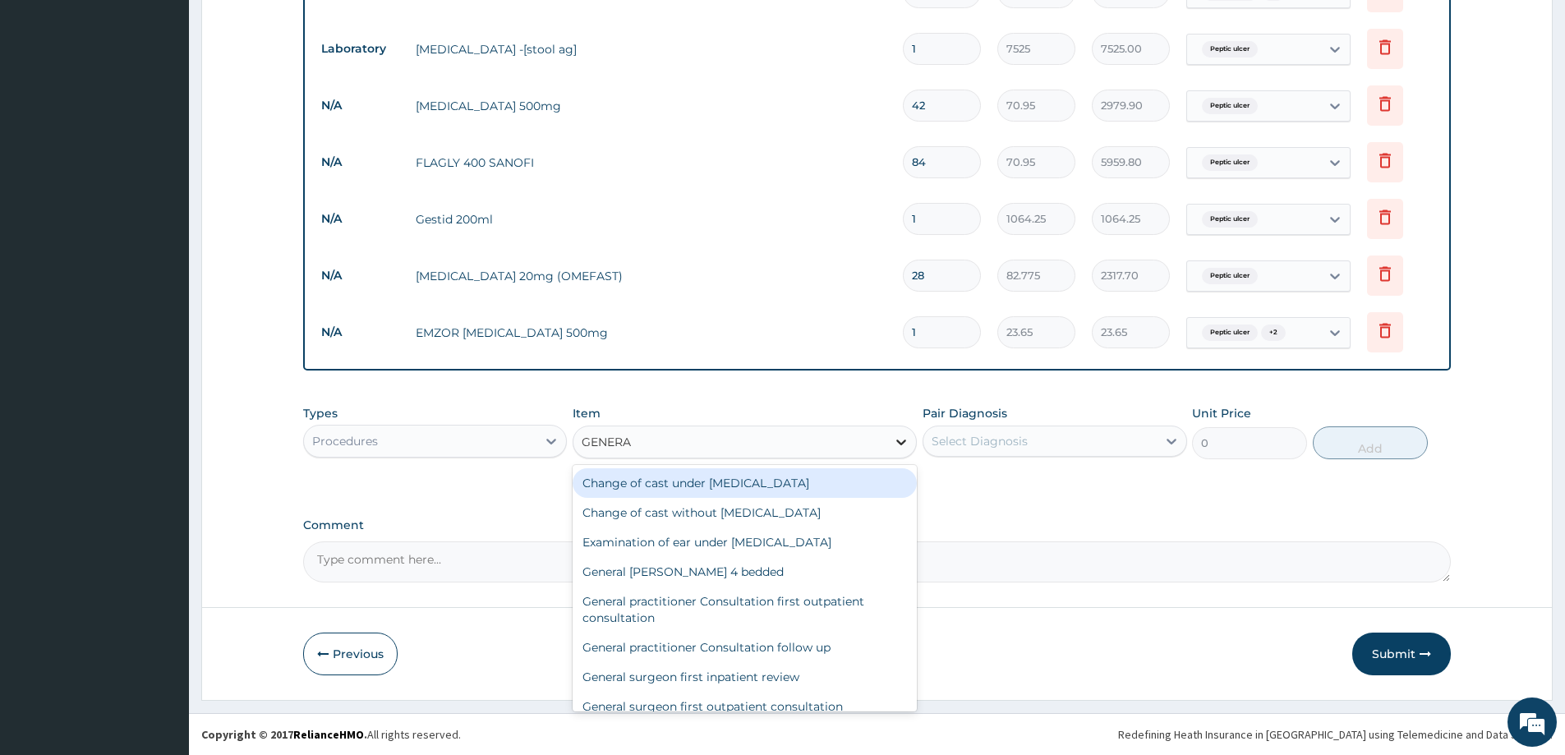
type input "GENERAL"
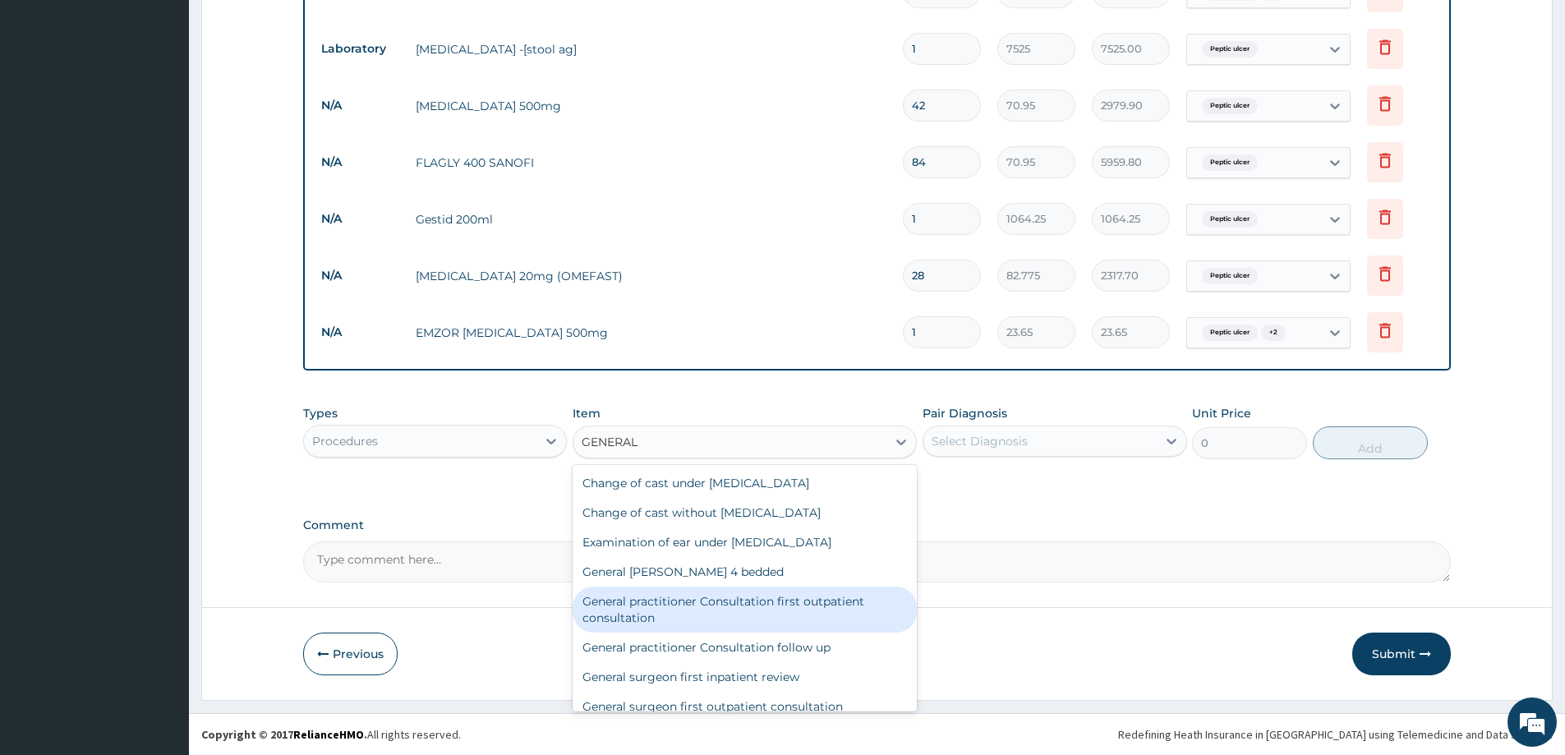
click at [680, 606] on div "General practitioner Consultation first outpatient consultation" at bounding box center [745, 610] width 344 height 46
type input "3547.5"
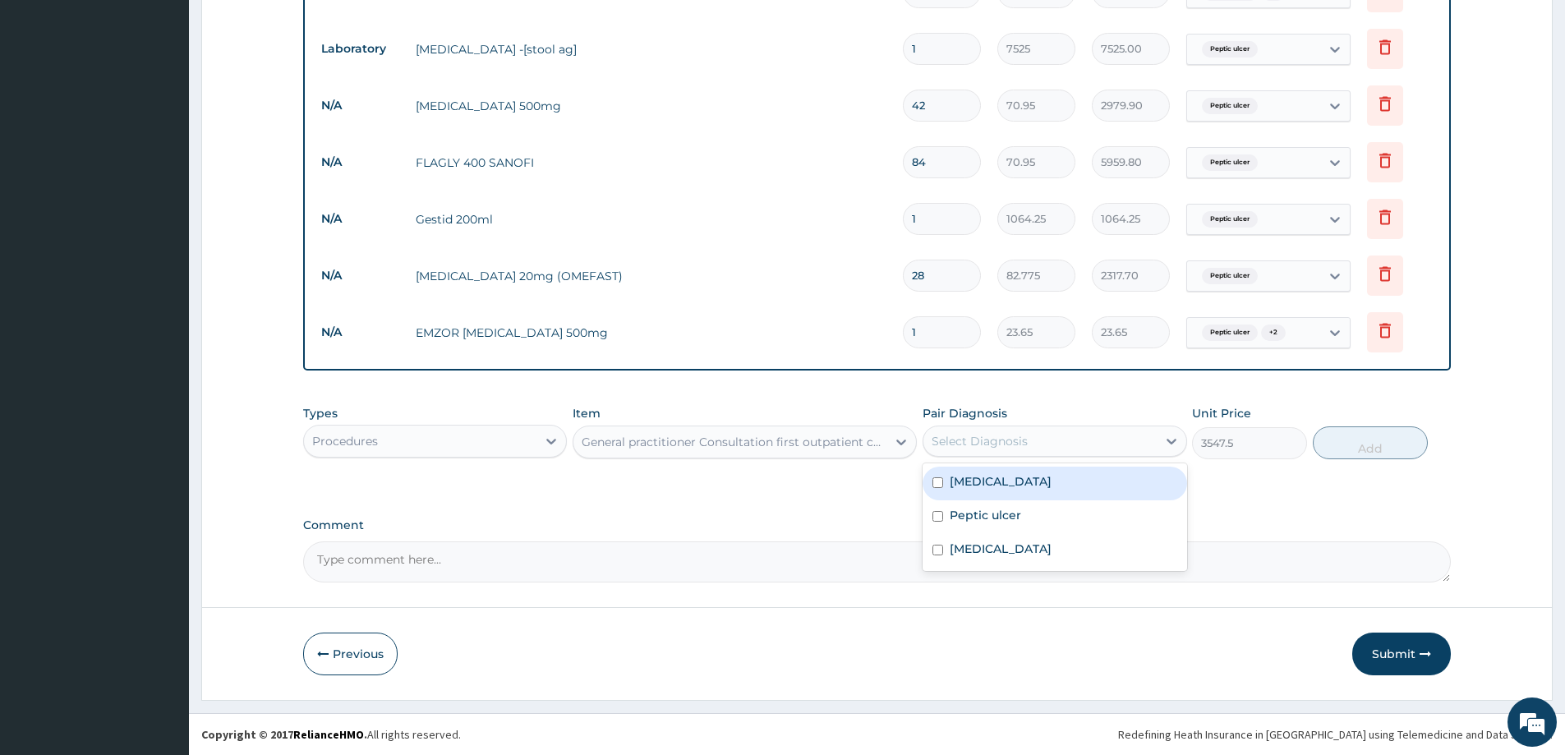
click at [1056, 450] on div "Select Diagnosis" at bounding box center [1040, 441] width 233 height 26
drag, startPoint x: 1045, startPoint y: 489, endPoint x: 1017, endPoint y: 513, distance: 36.7
click at [1045, 490] on label "Hypertensive urgency" at bounding box center [1001, 481] width 102 height 16
checkbox input "true"
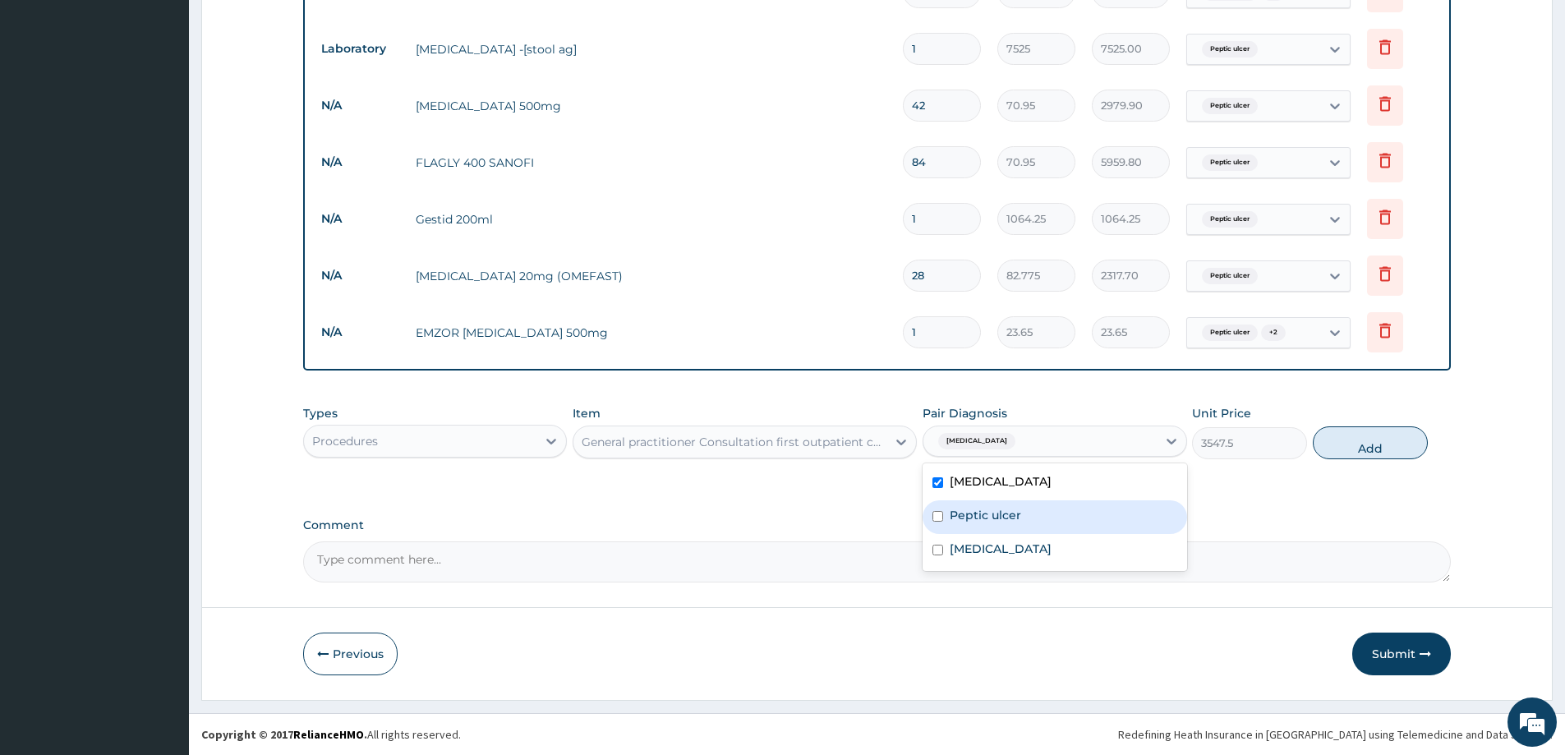
drag, startPoint x: 1013, startPoint y: 514, endPoint x: 1013, endPoint y: 532, distance: 17.3
click at [1012, 515] on label "Peptic ulcer" at bounding box center [985, 515] width 71 height 16
checkbox input "true"
click at [1013, 538] on div "Essential hypertension" at bounding box center [1055, 551] width 264 height 34
checkbox input "true"
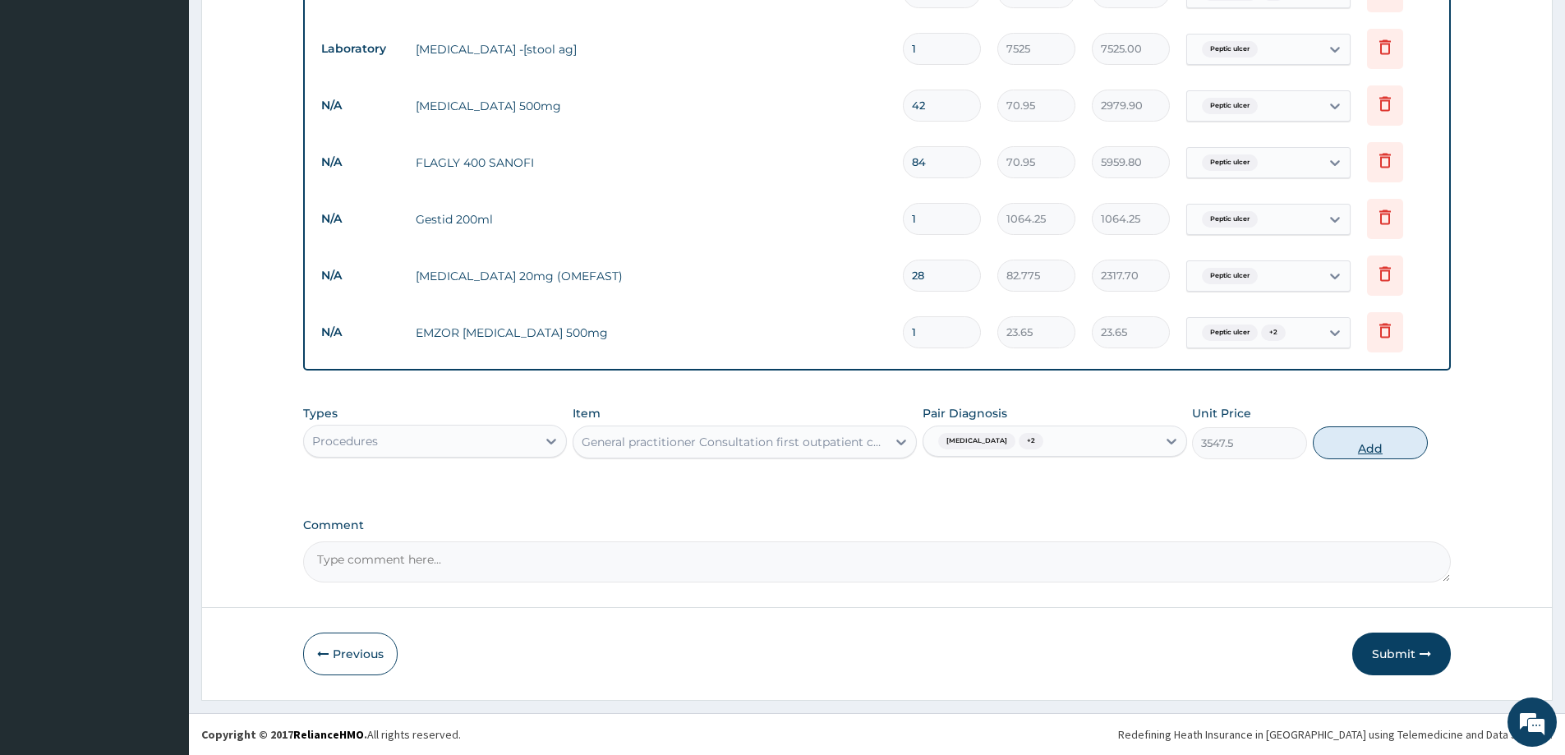
click at [1344, 449] on button "Add" at bounding box center [1370, 442] width 115 height 33
type input "0"
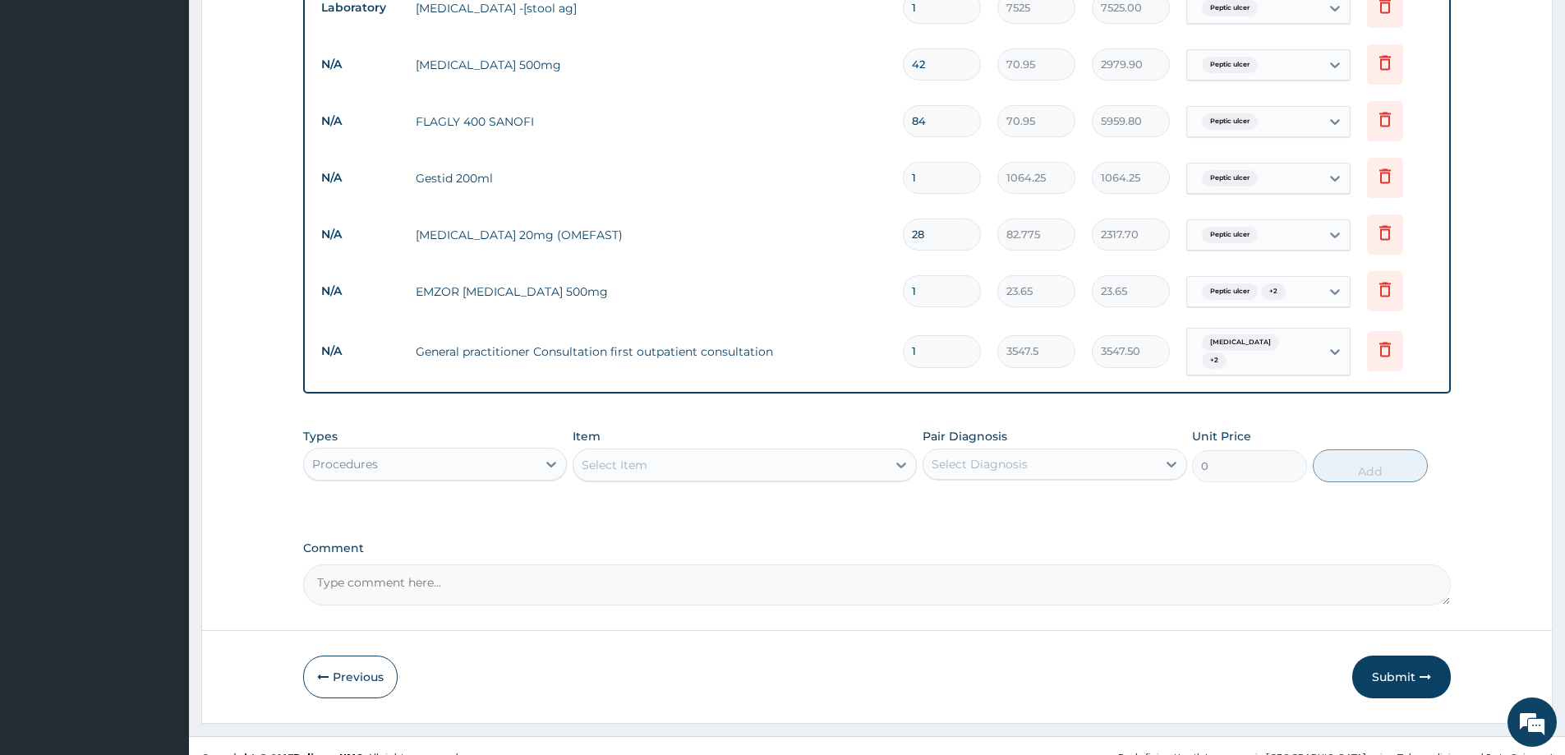
scroll to position [803, 0]
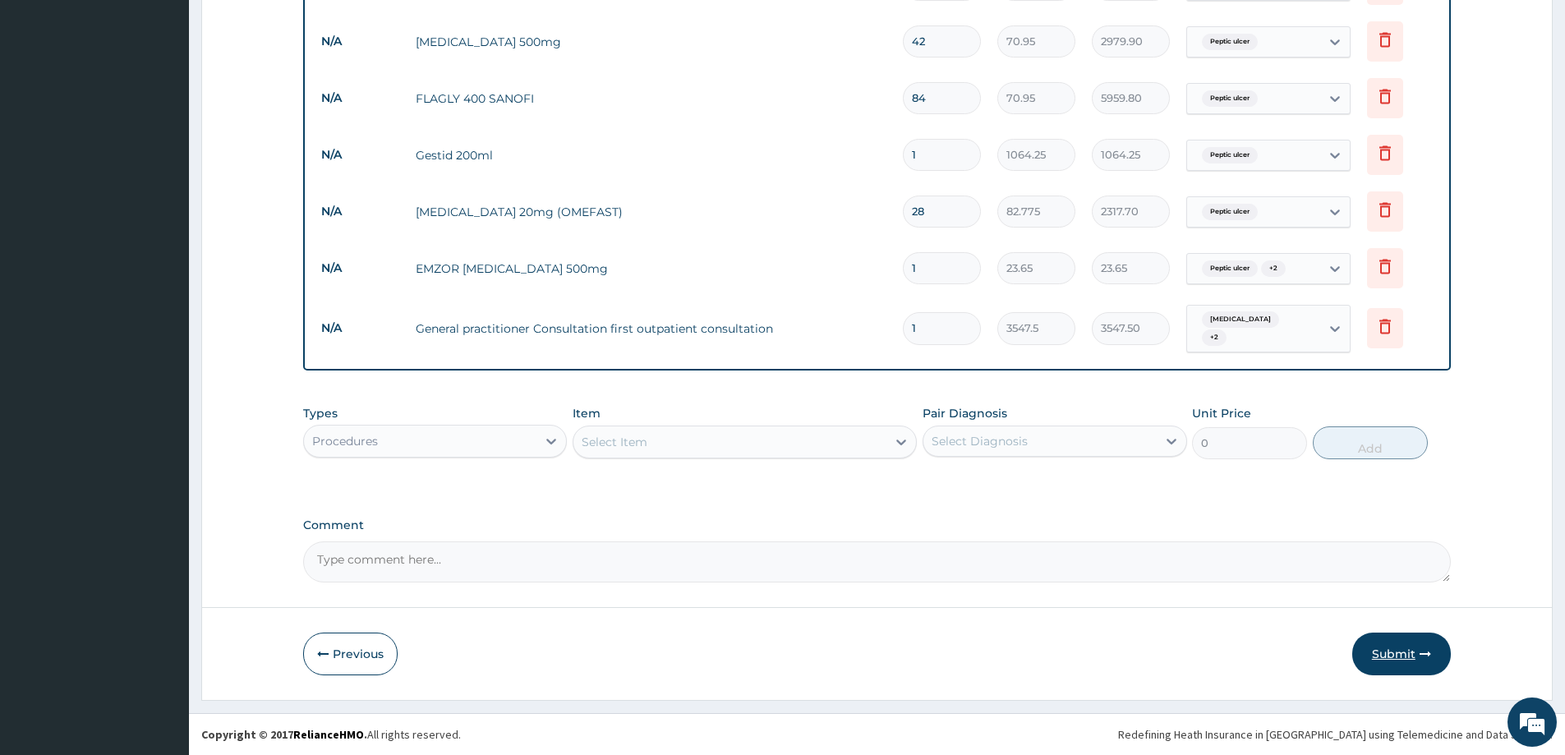
click at [1381, 658] on button "Submit" at bounding box center [1402, 654] width 99 height 43
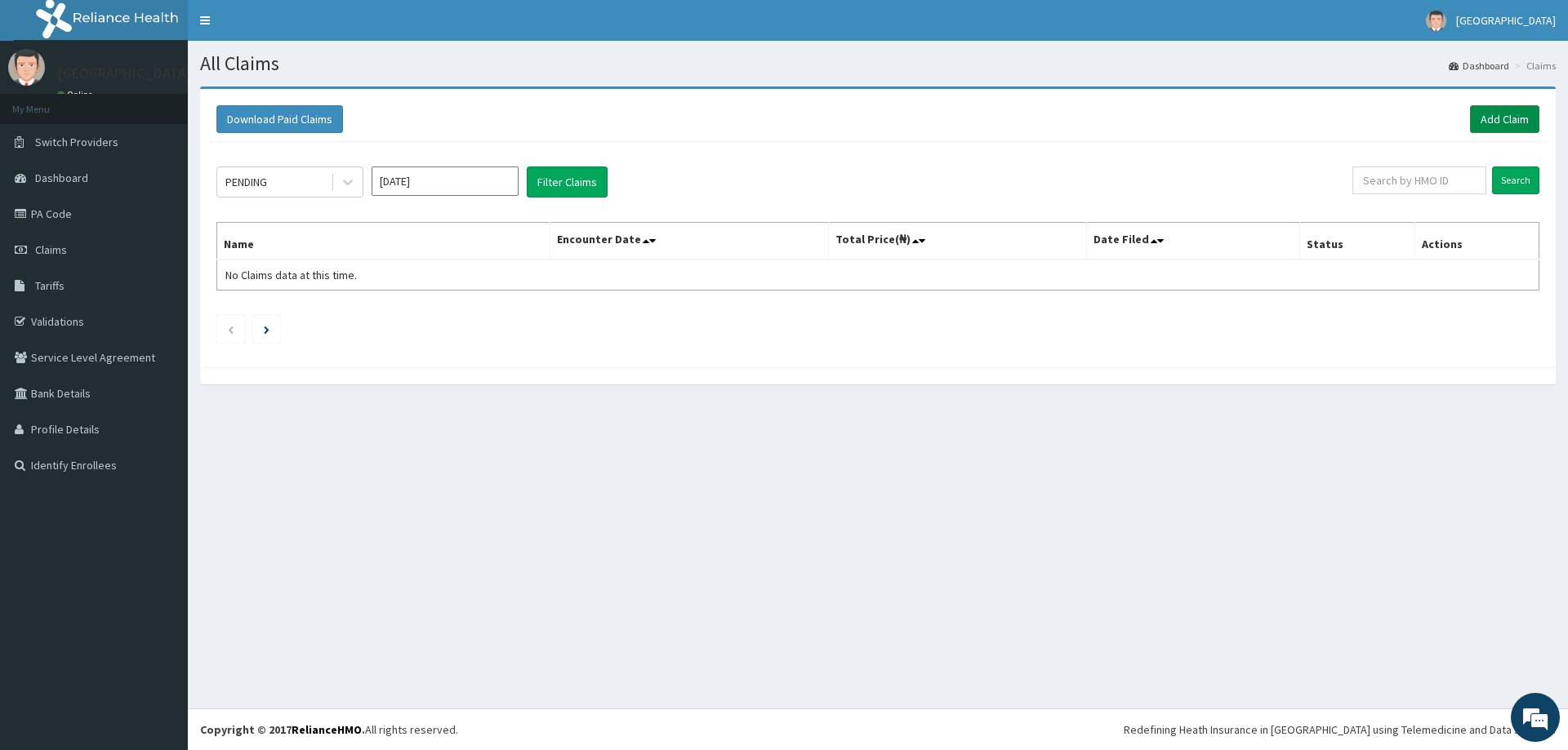
click at [1500, 121] on link "Add Claim" at bounding box center [1504, 119] width 70 height 28
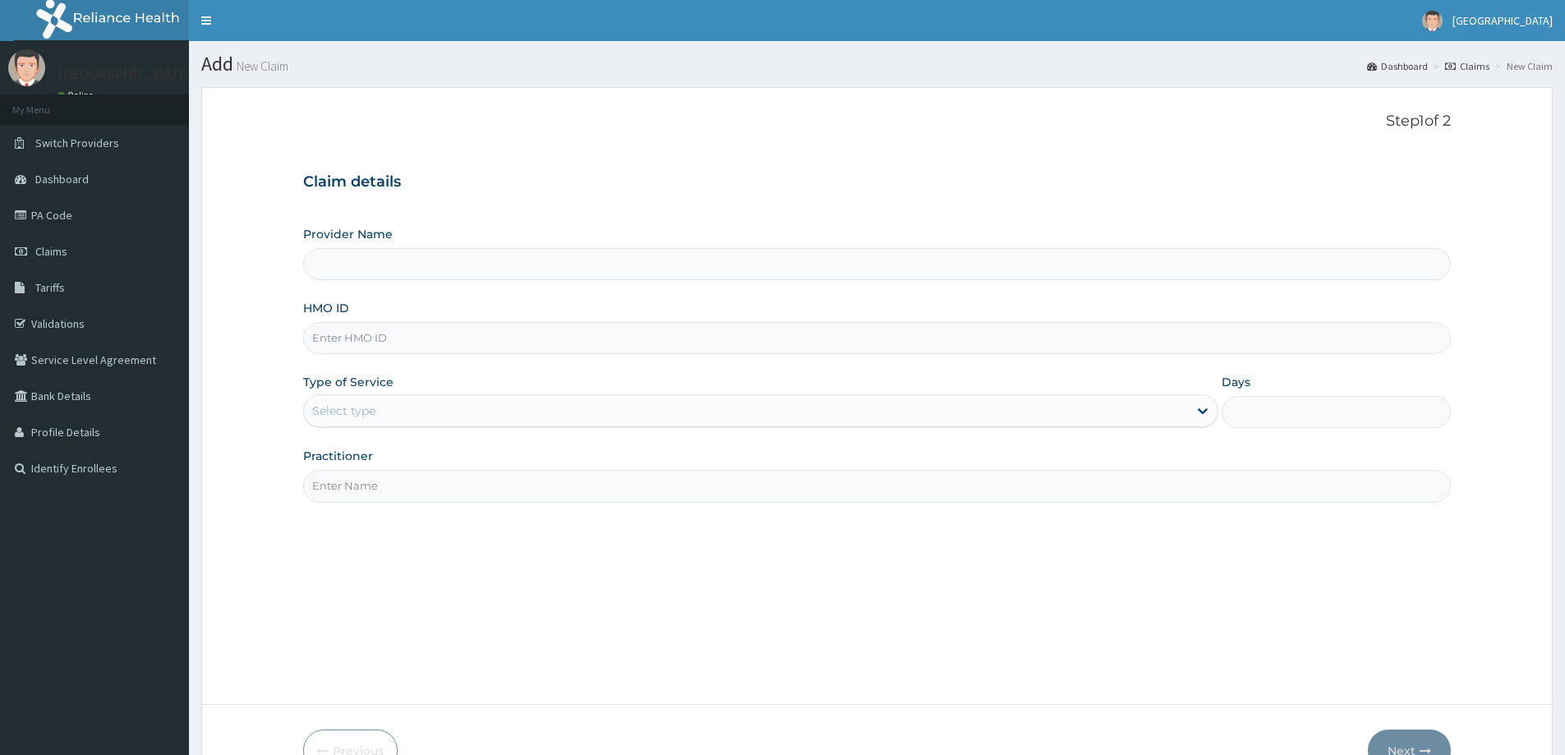
click at [684, 345] on input "HMO ID" at bounding box center [877, 338] width 1148 height 32
type input "[GEOGRAPHIC_DATA]"
paste input "FCL/10119/A"
type input "FCL/10119/A"
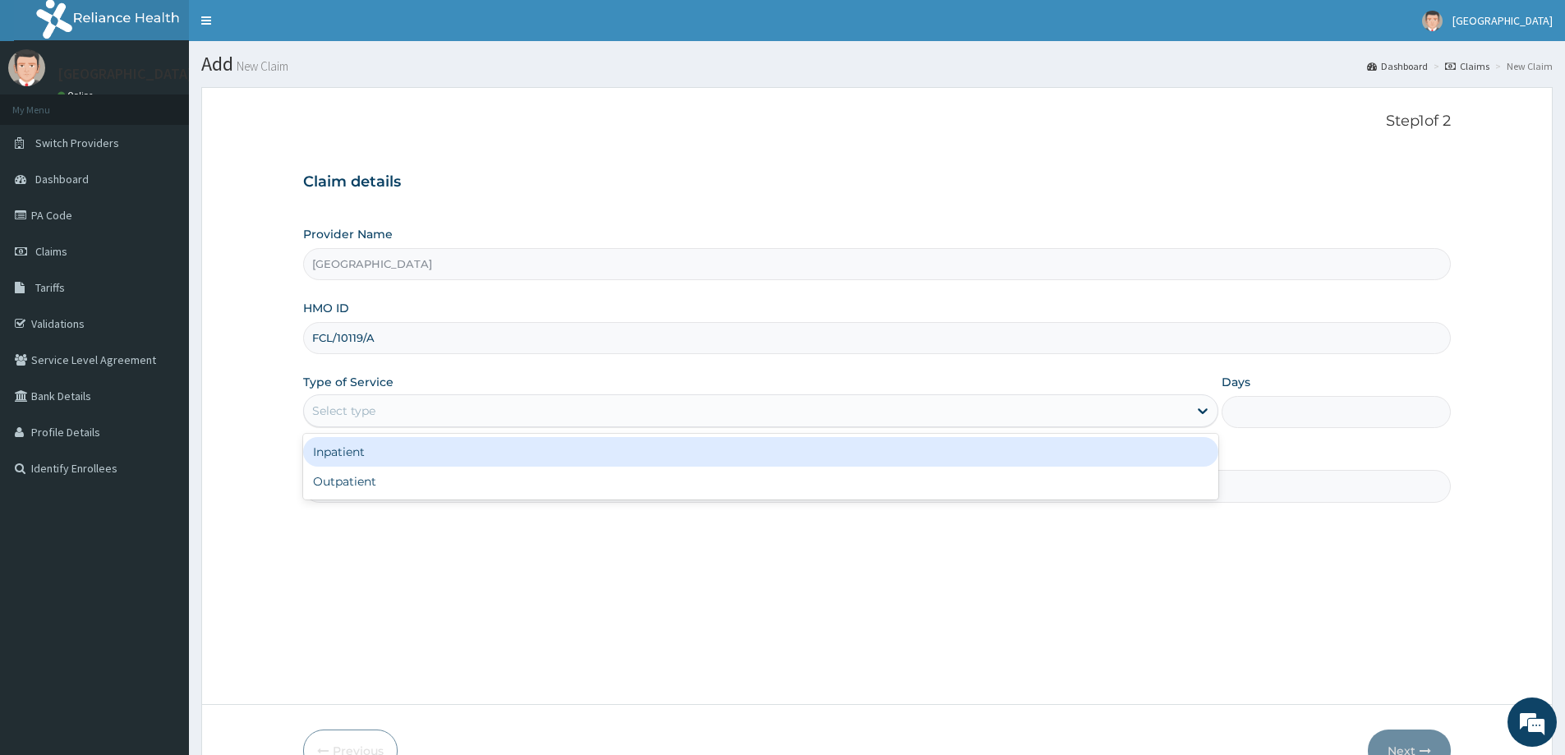
click at [540, 406] on div "Select type" at bounding box center [746, 411] width 884 height 26
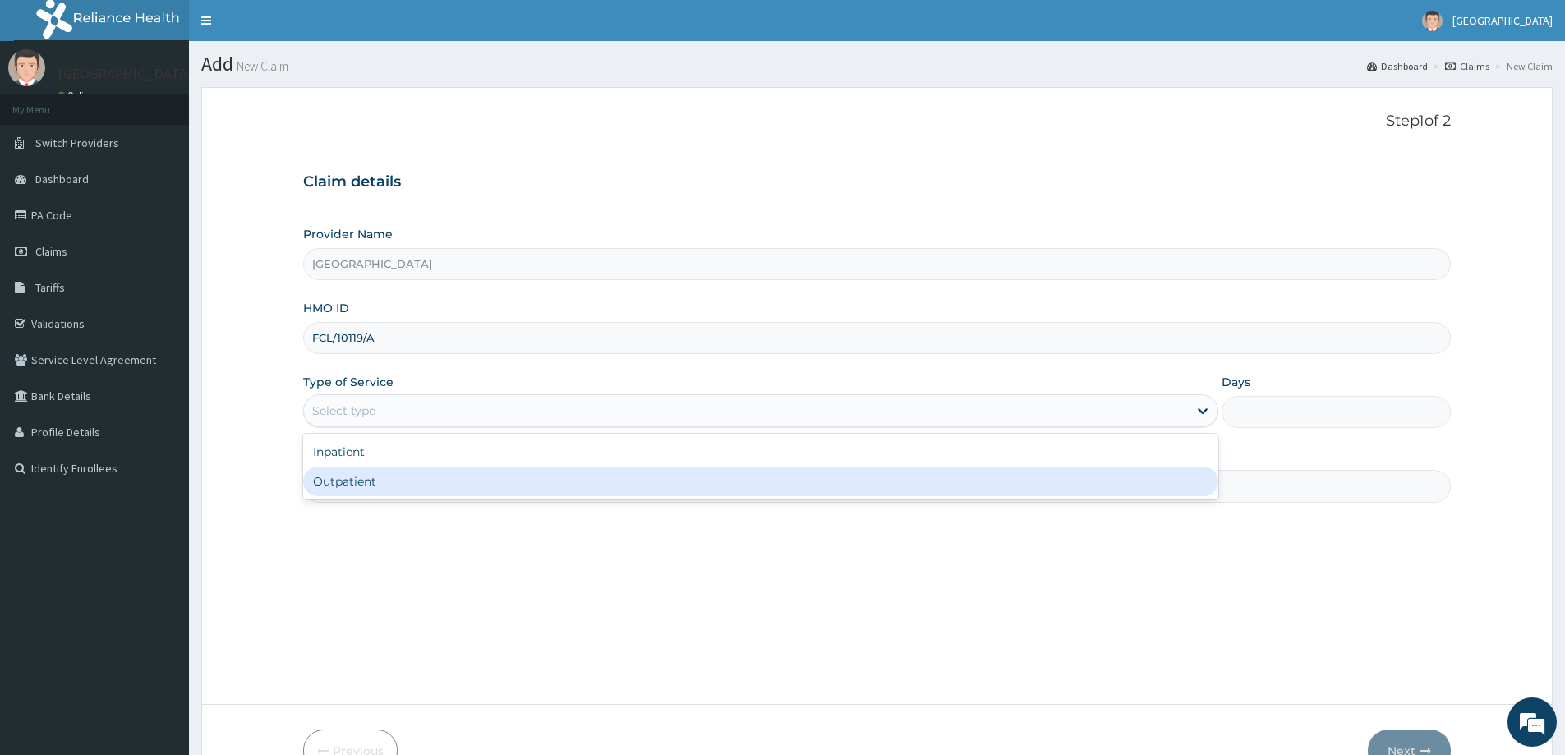
click at [425, 479] on div "Outpatient" at bounding box center [760, 482] width 915 height 30
type input "1"
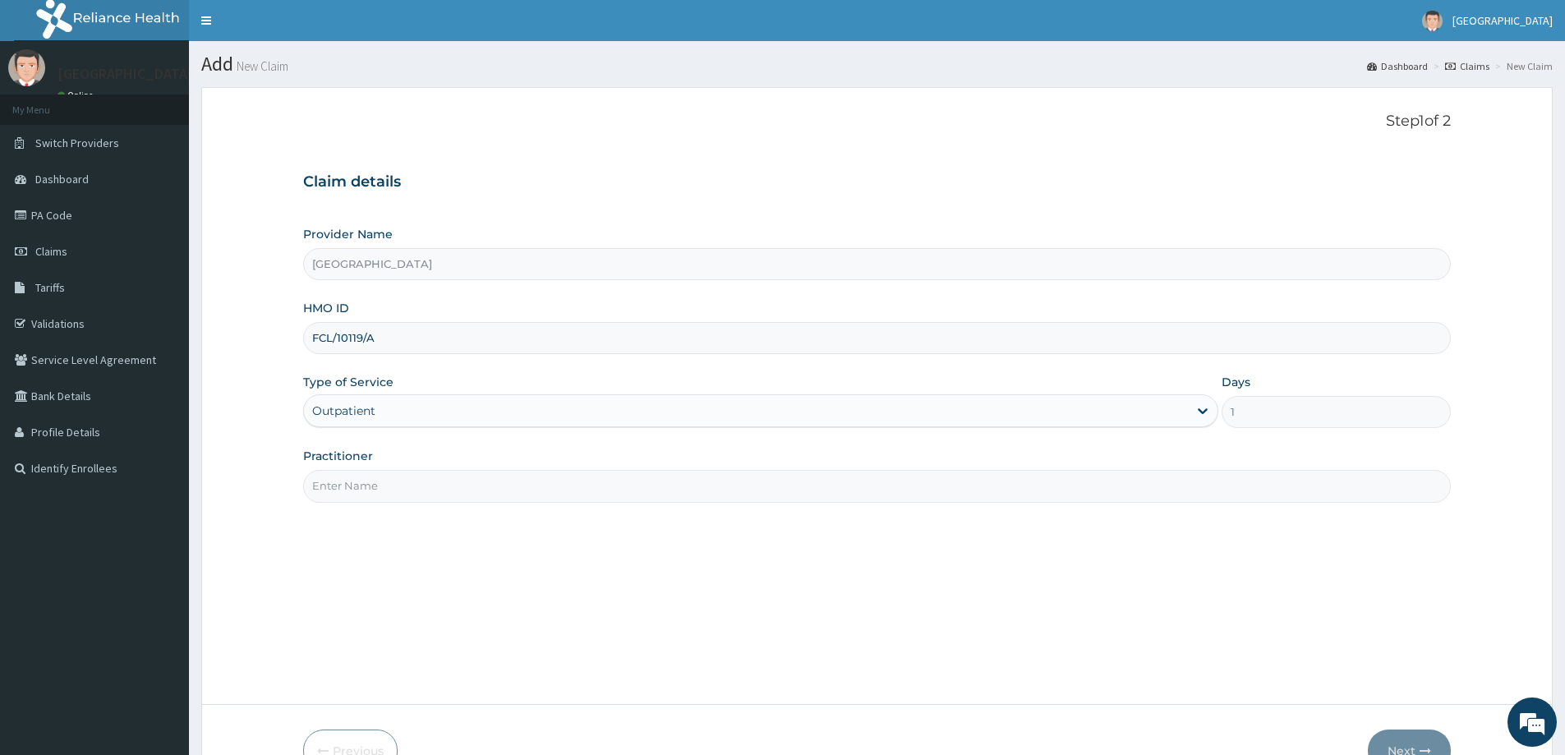
click at [504, 485] on input "Practitioner" at bounding box center [877, 486] width 1148 height 32
type input "[PERSON_NAME]"
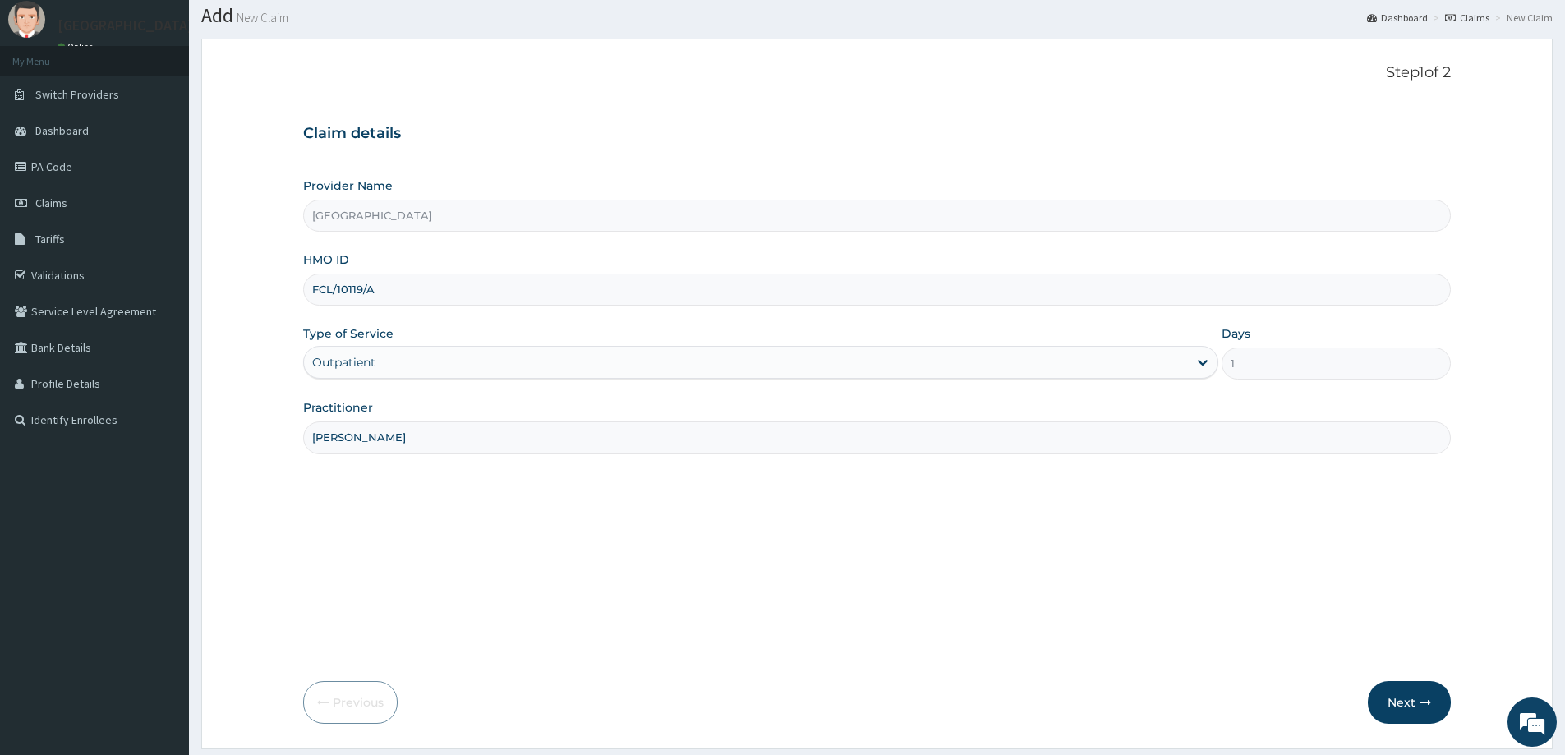
scroll to position [97, 0]
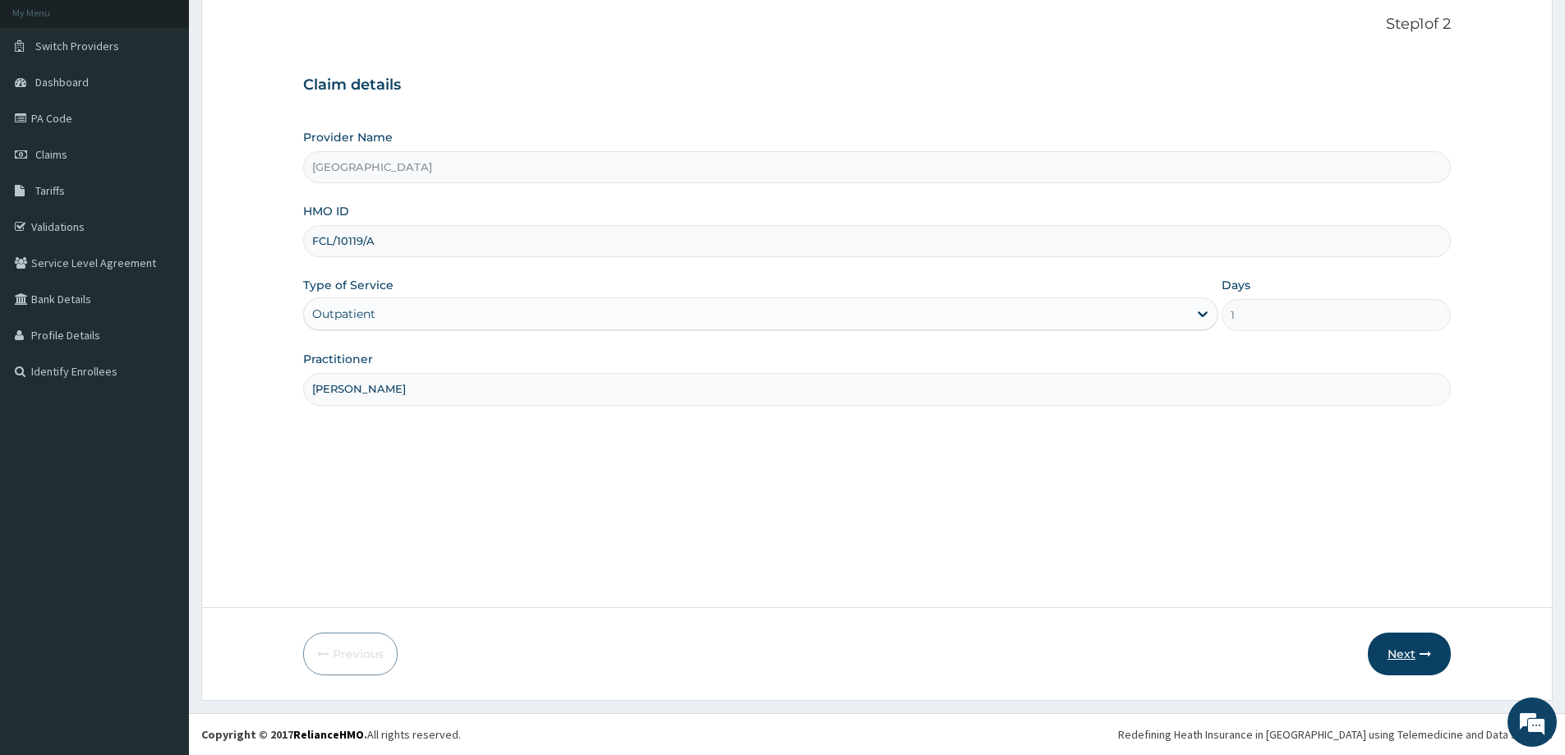
click at [1399, 646] on button "Next" at bounding box center [1409, 654] width 83 height 43
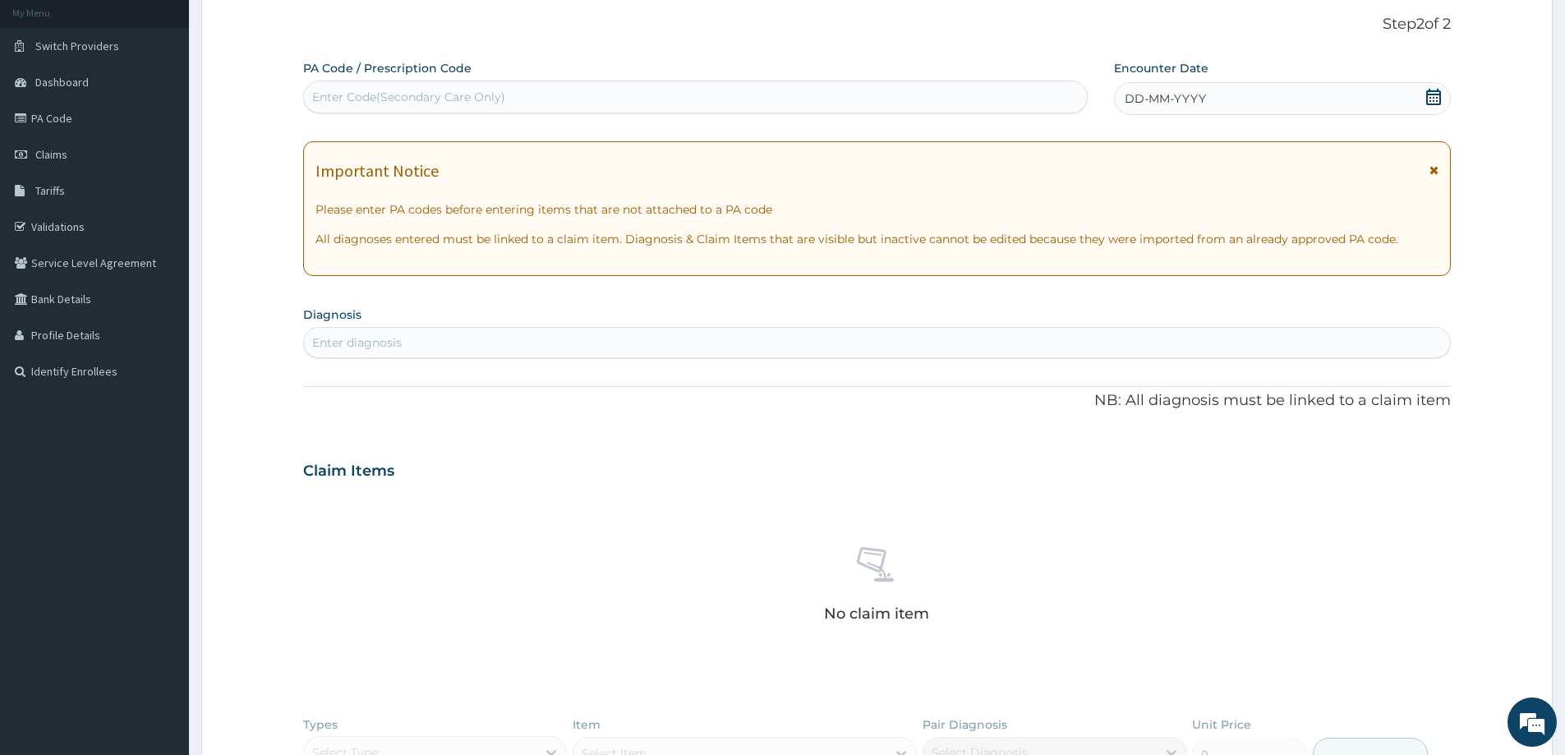
click at [1432, 91] on icon at bounding box center [1434, 97] width 15 height 16
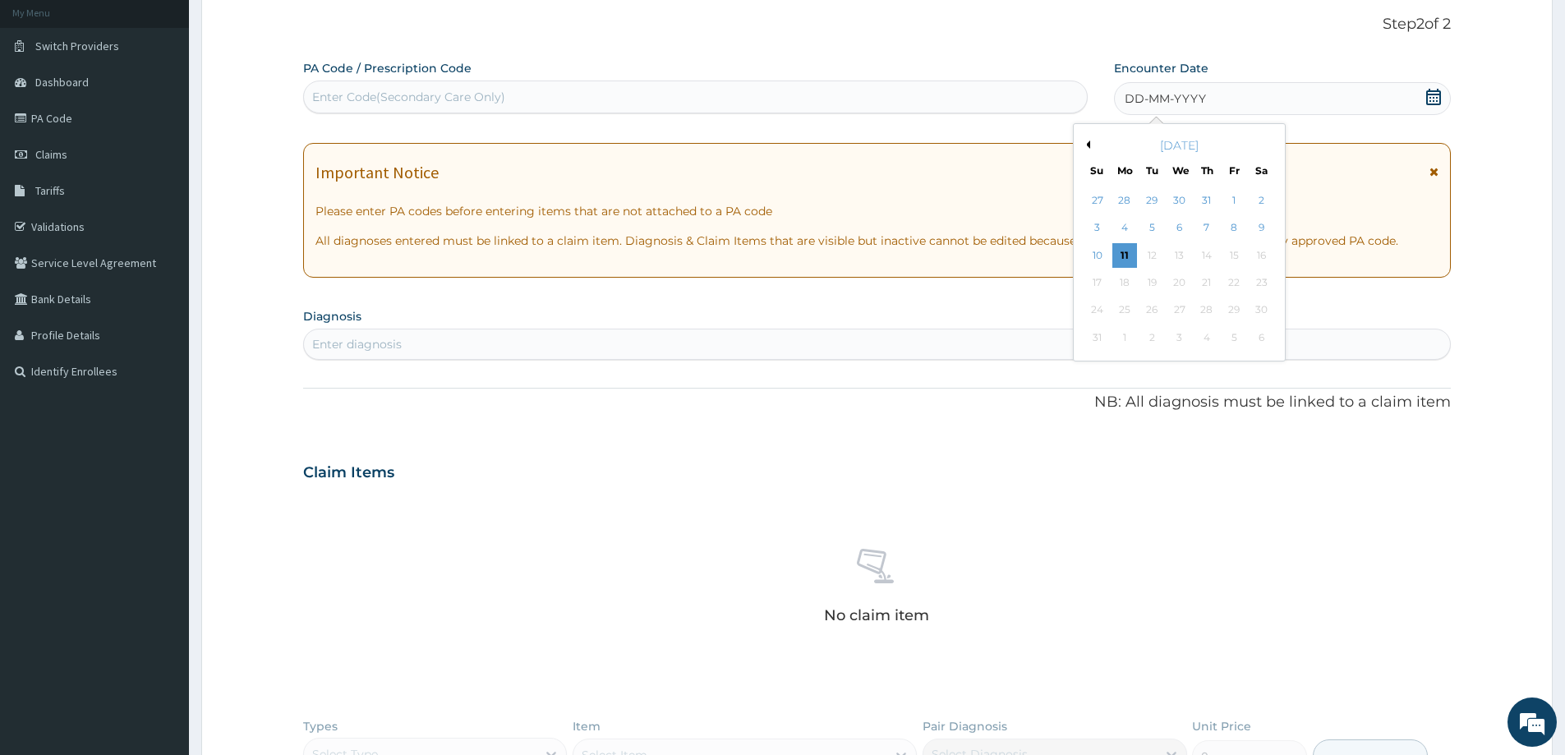
scroll to position [0, 0]
click at [1088, 145] on button "Previous Month" at bounding box center [1086, 145] width 8 height 8
click at [1192, 316] on div "30" at bounding box center [1180, 310] width 25 height 25
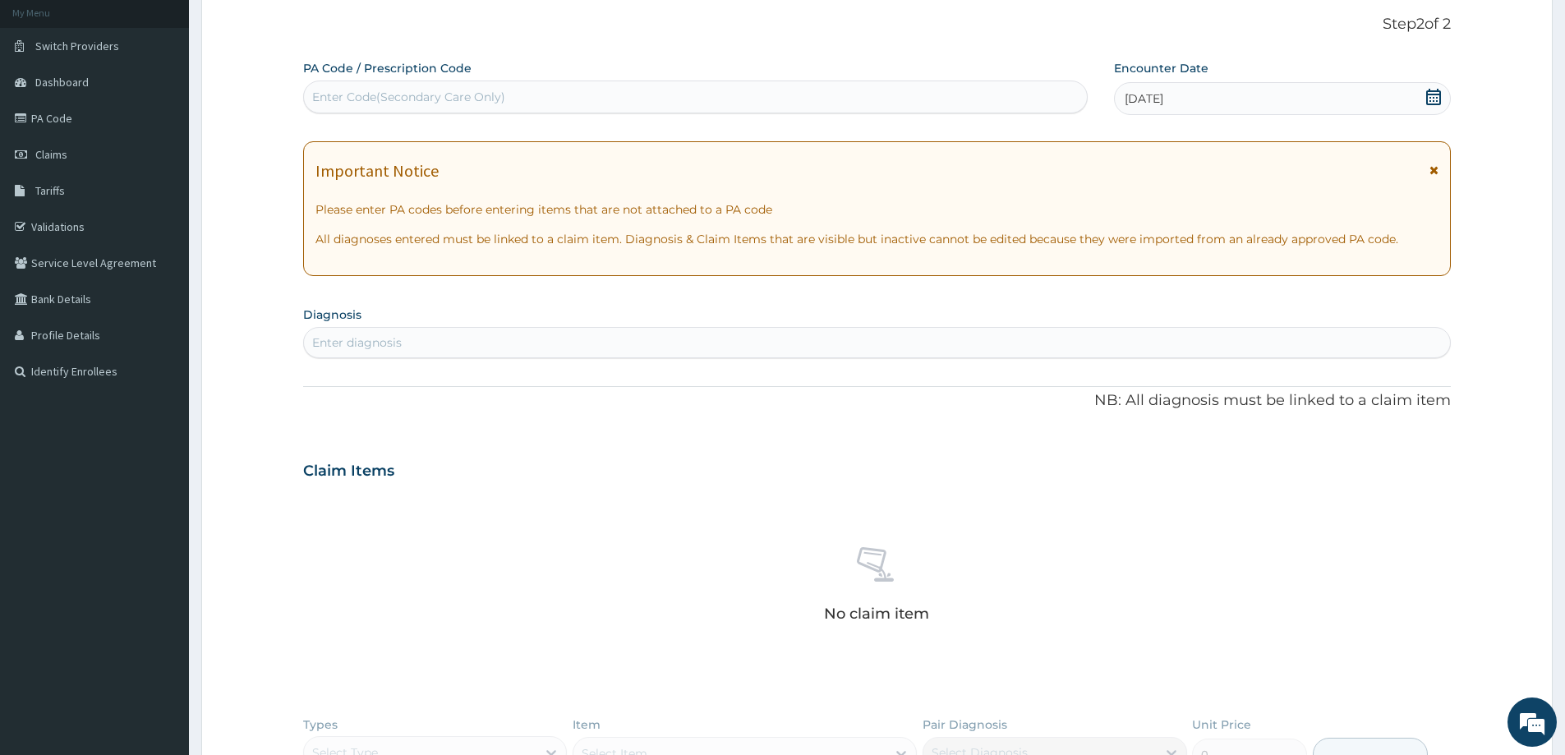
click at [394, 346] on div "Enter diagnosis" at bounding box center [357, 342] width 90 height 16
type input "MALARIA"
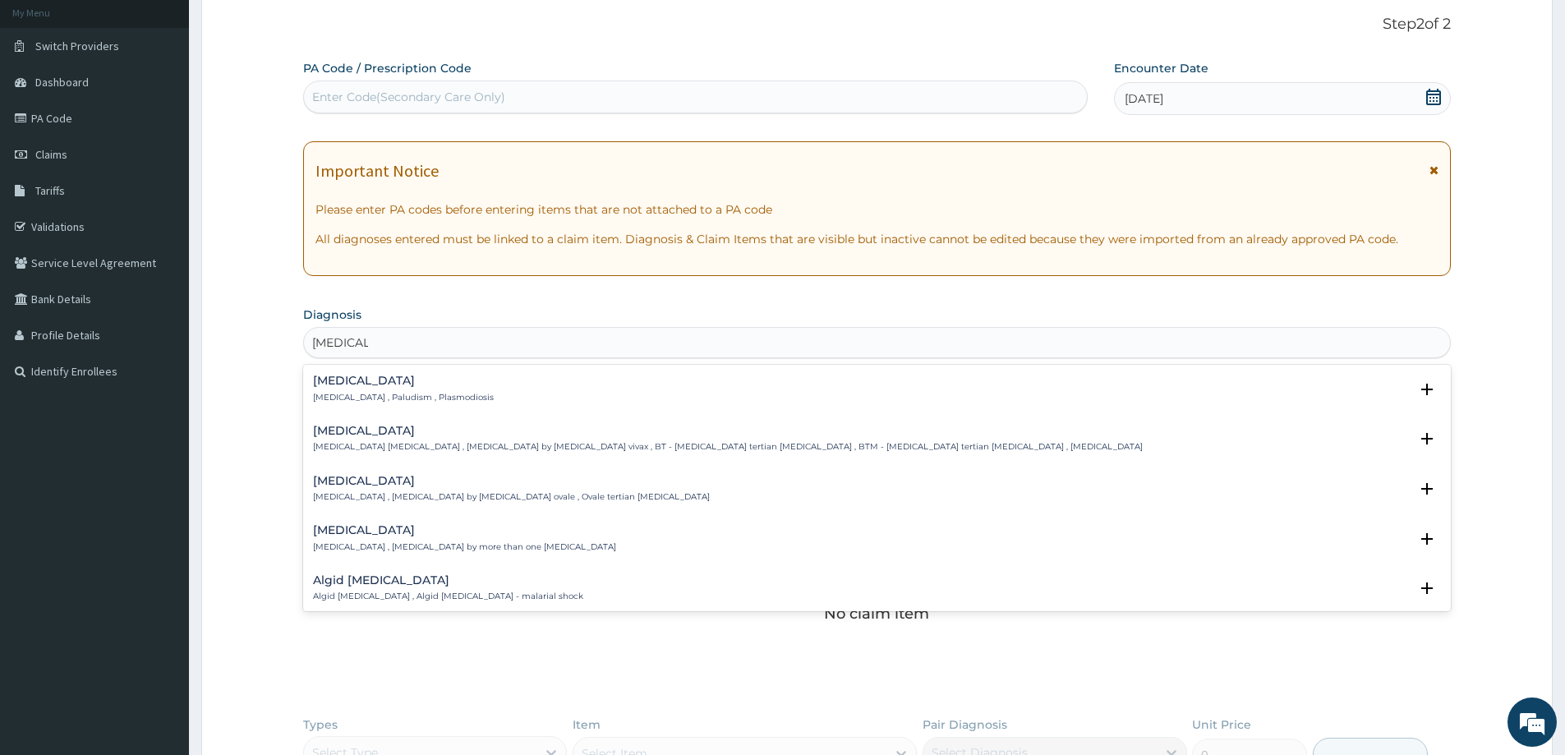
click at [382, 399] on p "Malaria , Paludism , Plasmodiosis" at bounding box center [403, 398] width 181 height 12
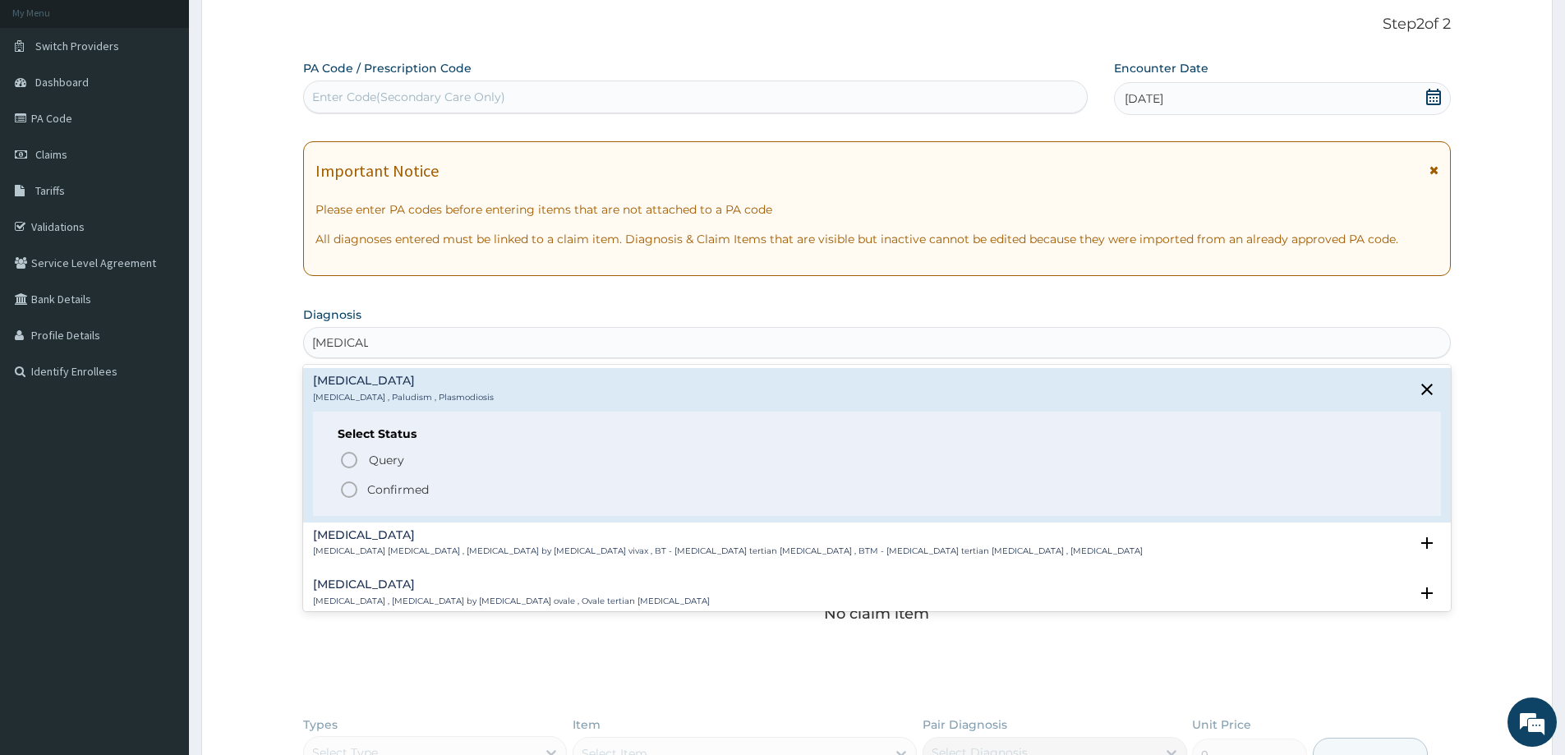
click at [347, 488] on icon "status option filled" at bounding box center [349, 490] width 20 height 20
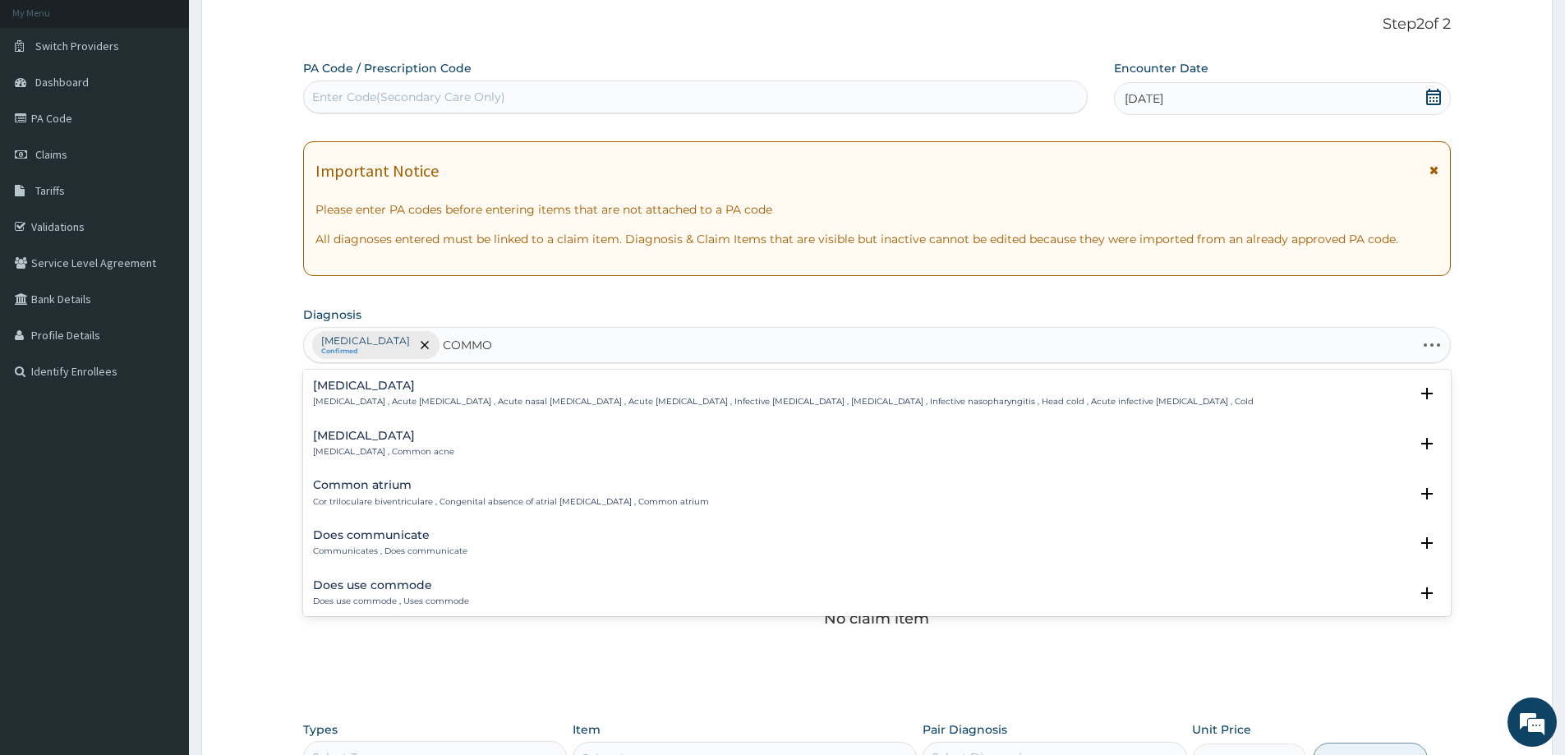
type input "COMMON"
click at [364, 394] on div "Common cold Common cold , Acute coryza , Acute nasal catarrh , Acute rhinitis ,…" at bounding box center [783, 394] width 941 height 29
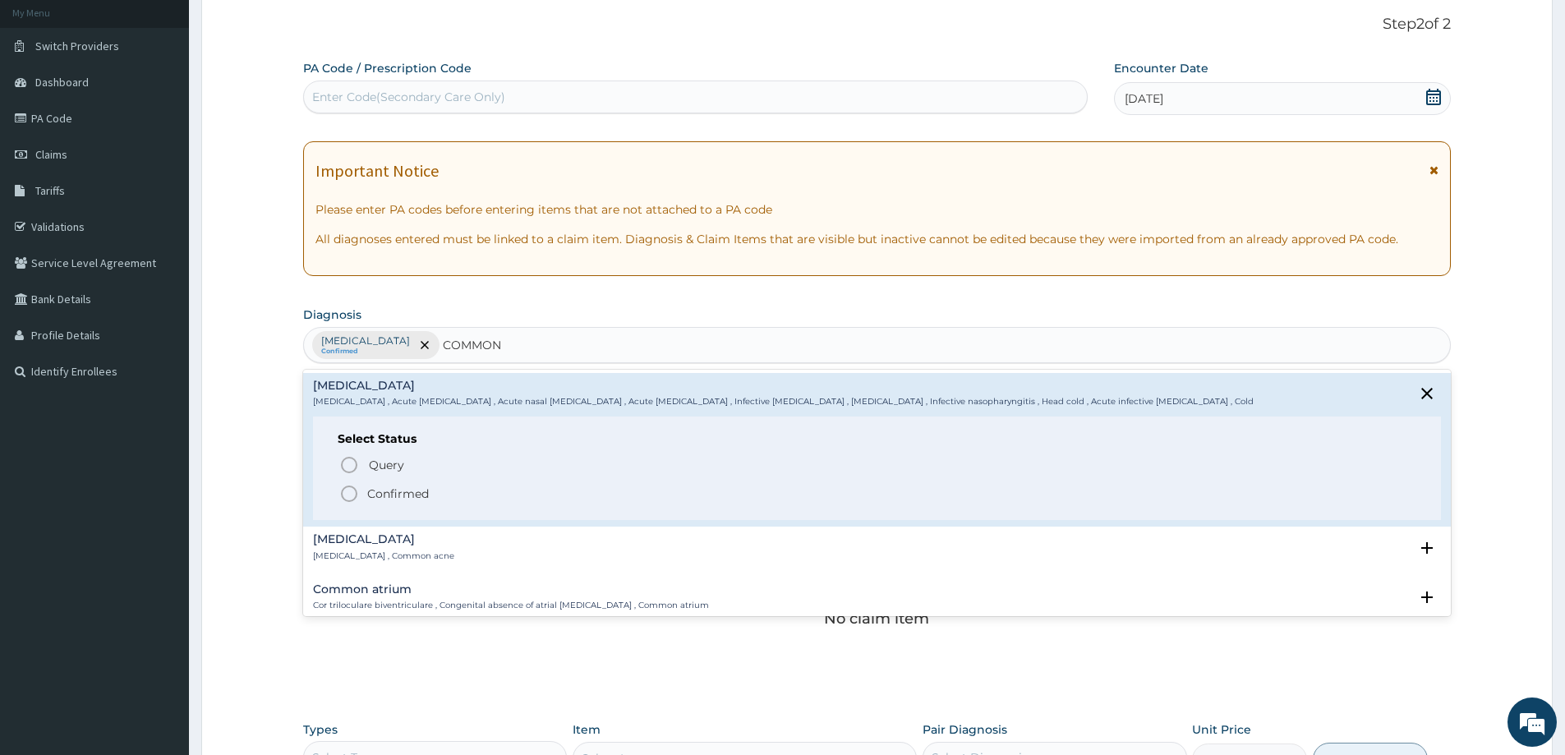
click at [353, 497] on icon "status option filled" at bounding box center [349, 494] width 20 height 20
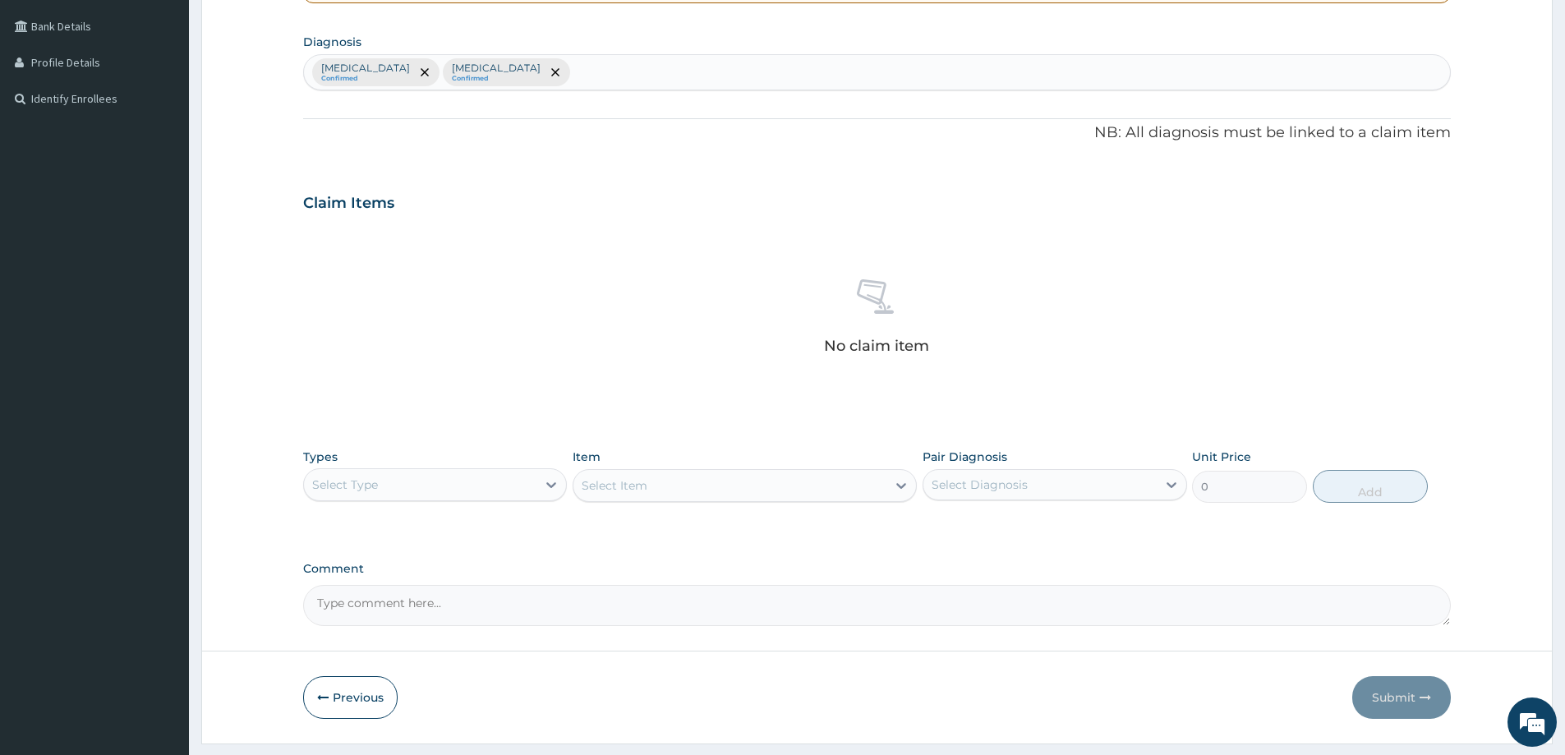
scroll to position [413, 0]
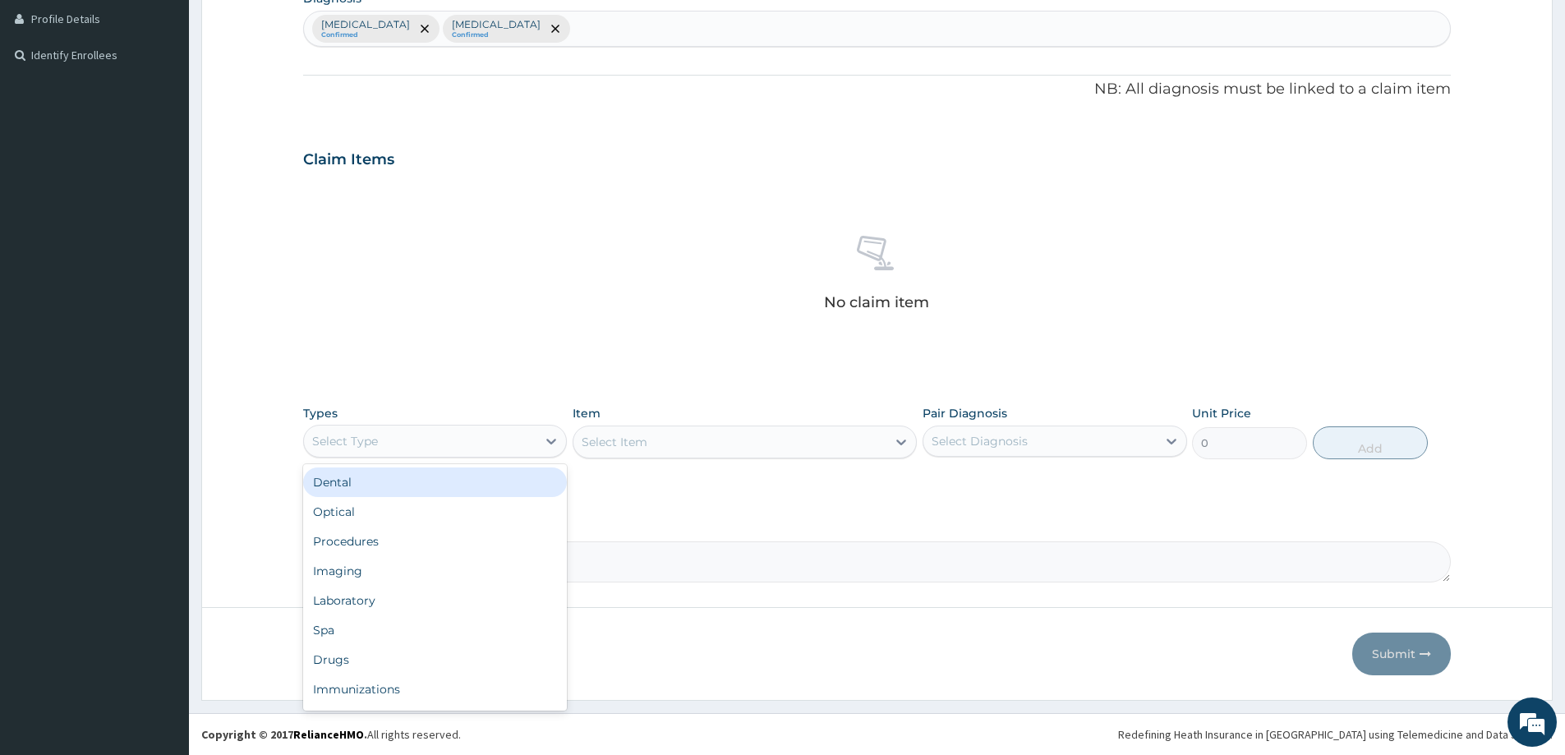
click at [493, 440] on div "Select Type" at bounding box center [420, 441] width 233 height 26
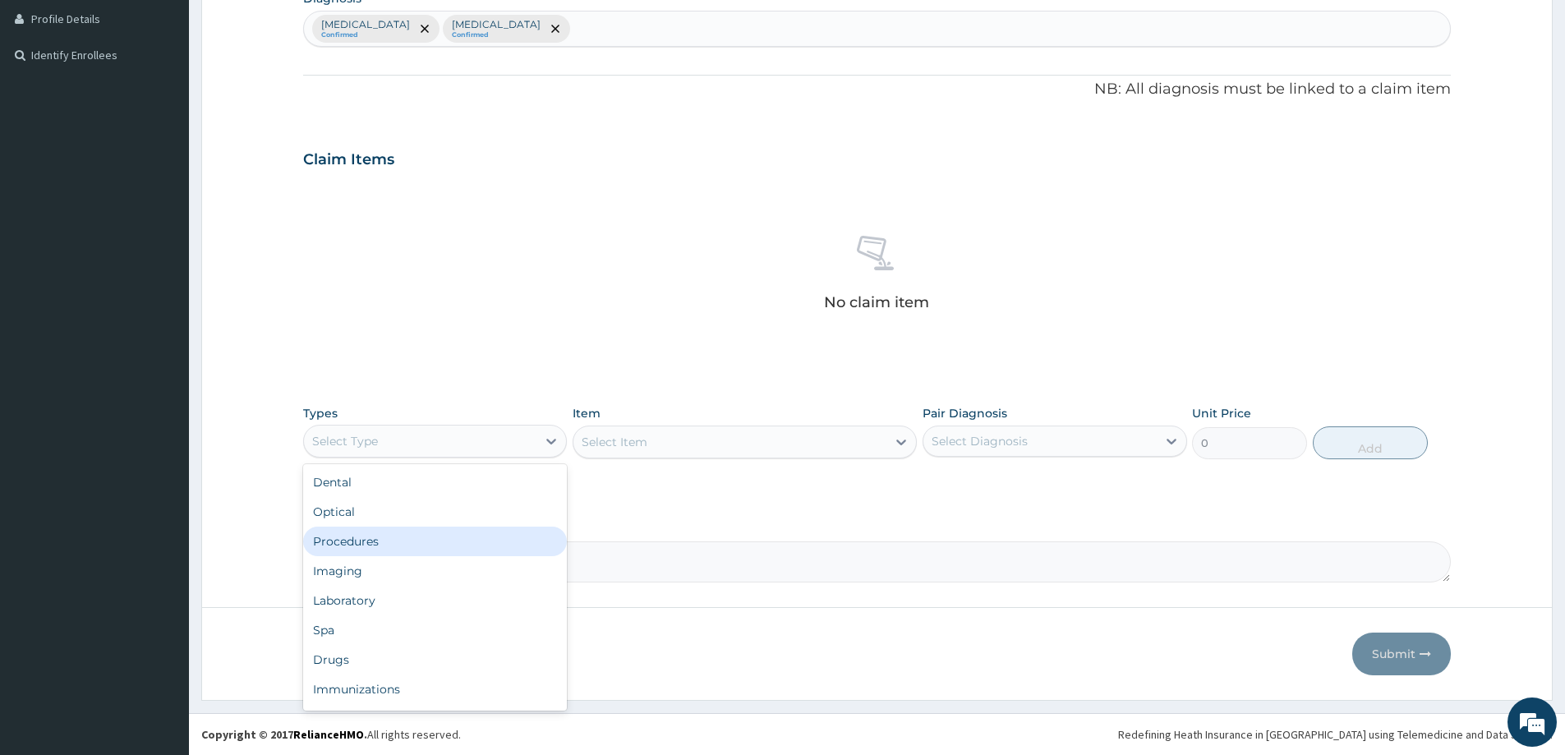
click at [390, 550] on div "Procedures" at bounding box center [435, 542] width 264 height 30
click at [755, 445] on div "Select Item" at bounding box center [745, 442] width 344 height 33
click at [899, 445] on div "Select Item" at bounding box center [745, 442] width 344 height 33
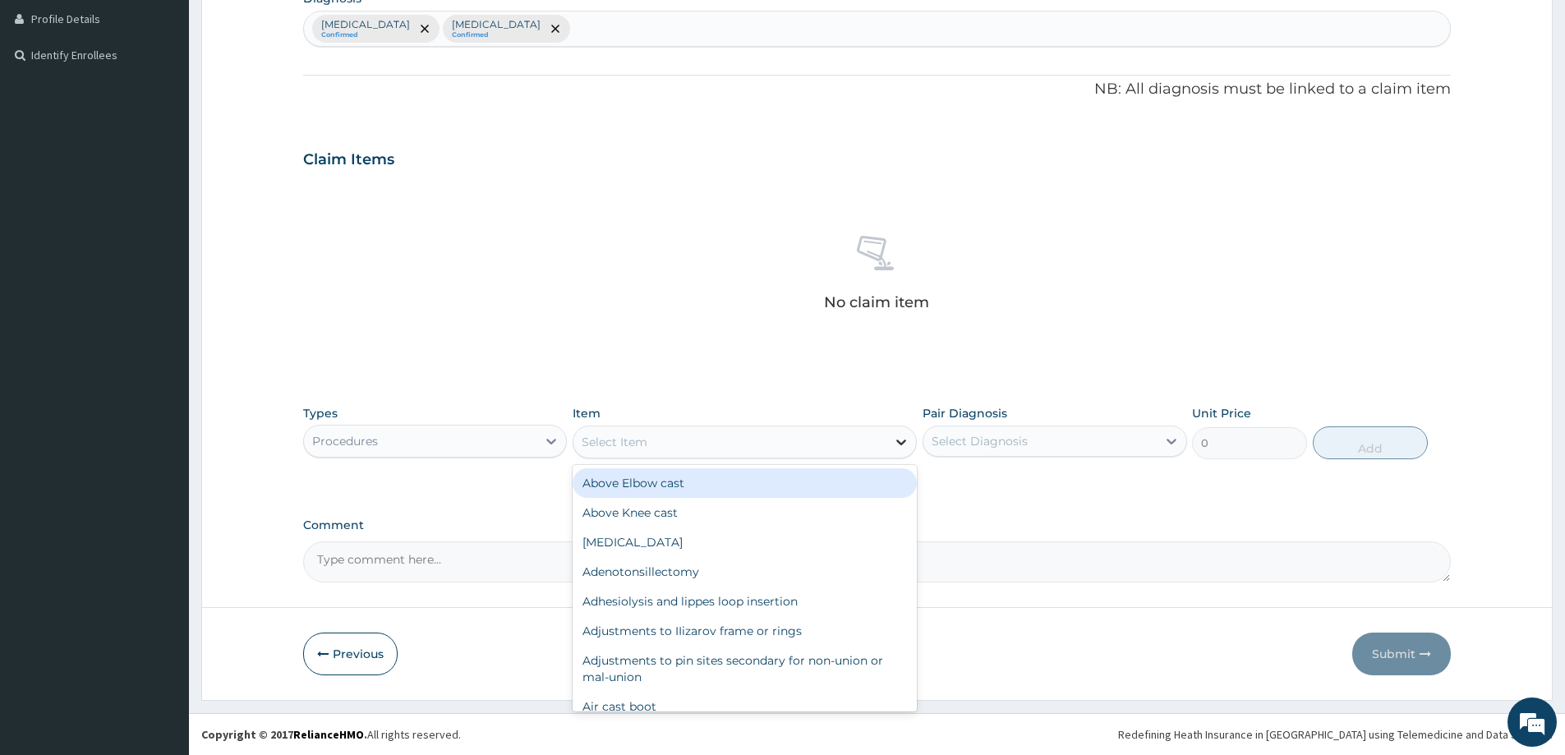
click at [899, 443] on icon at bounding box center [901, 442] width 16 height 16
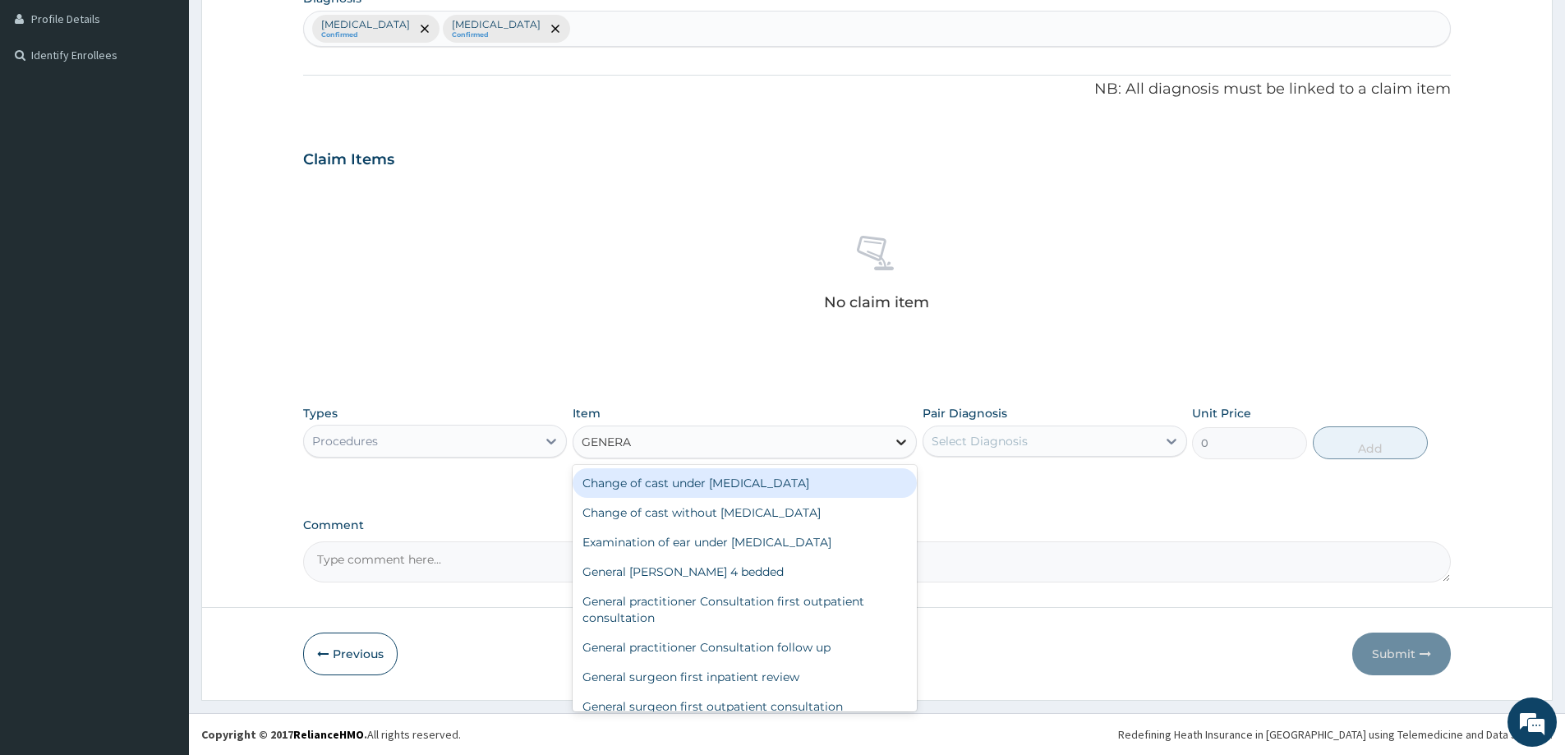
type input "GENERAL"
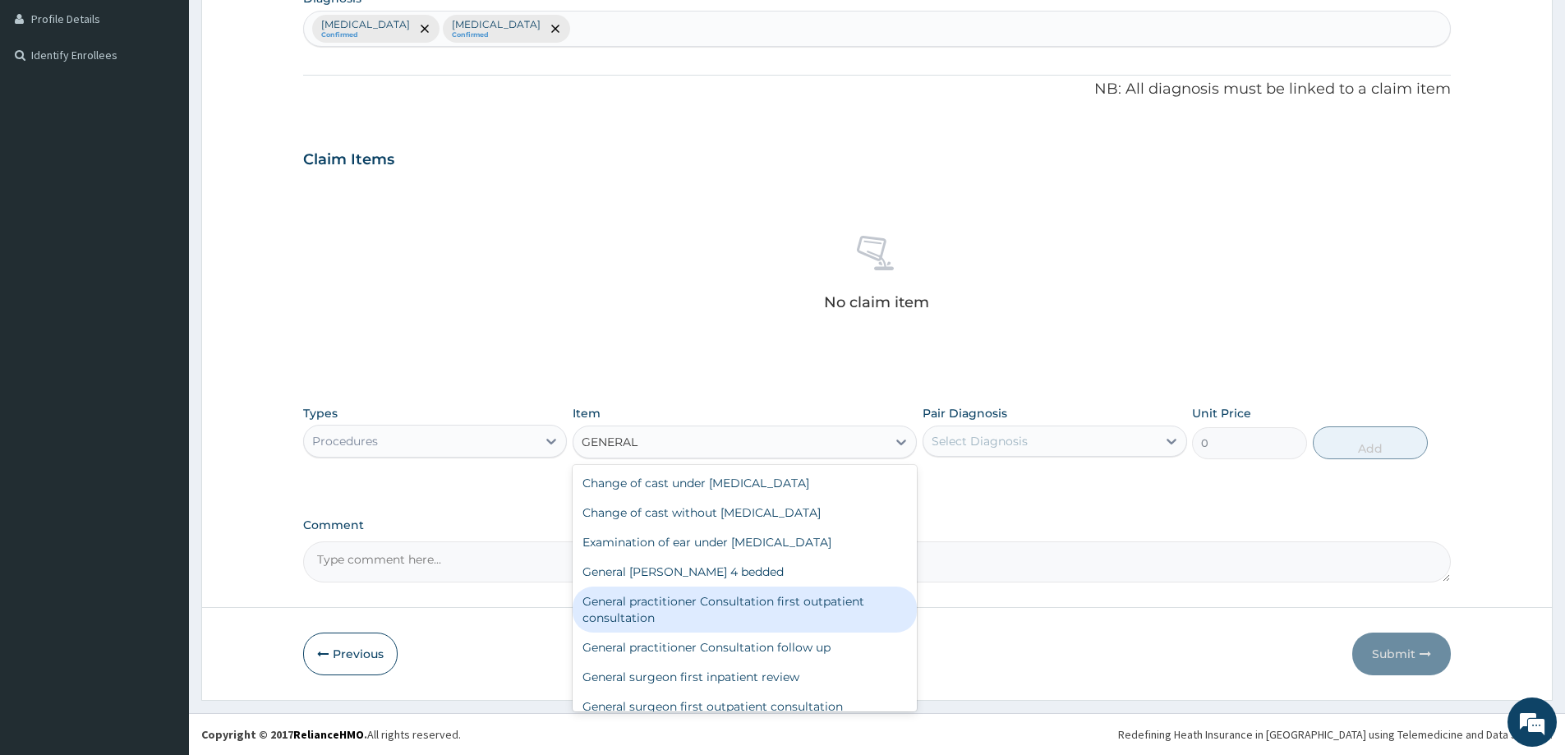
click at [781, 611] on div "General practitioner Consultation first outpatient consultation" at bounding box center [745, 610] width 344 height 46
type input "3547.5"
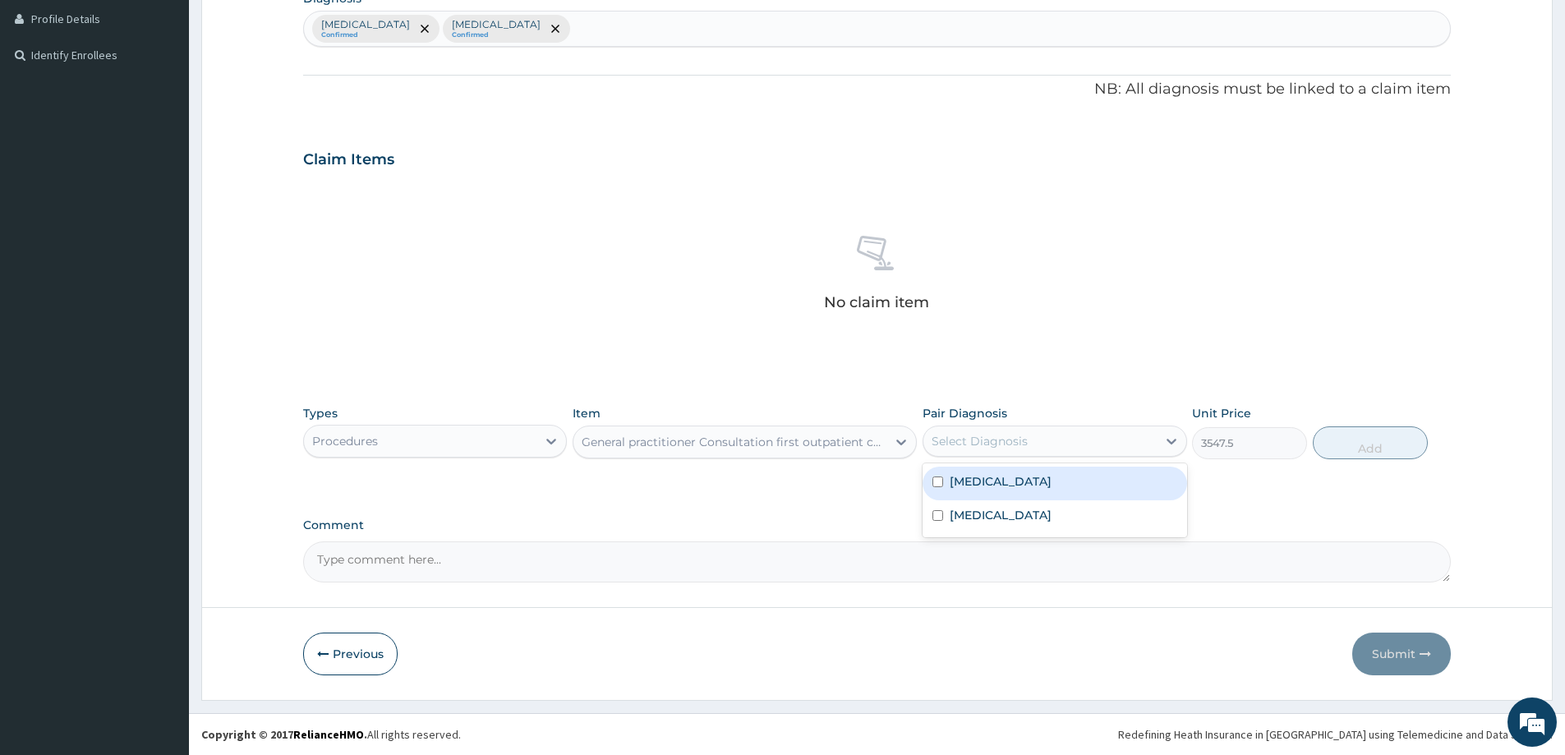
click at [952, 440] on div "Select Diagnosis" at bounding box center [980, 441] width 96 height 16
click at [961, 484] on label "Malaria" at bounding box center [1001, 481] width 102 height 16
checkbox input "true"
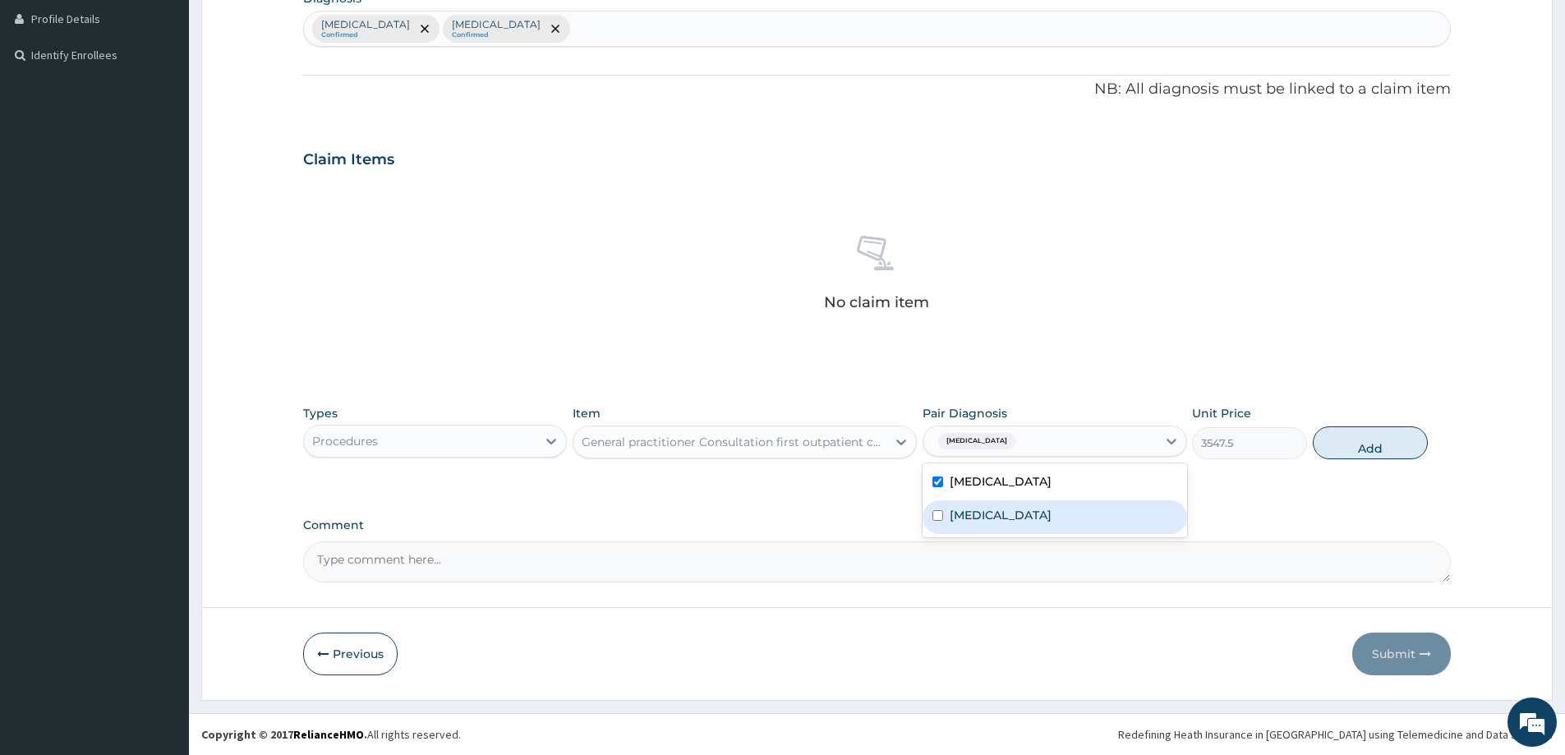
click at [966, 514] on label "Common cold" at bounding box center [1001, 515] width 102 height 16
checkbox input "true"
click at [1337, 454] on button "Add" at bounding box center [1370, 442] width 115 height 33
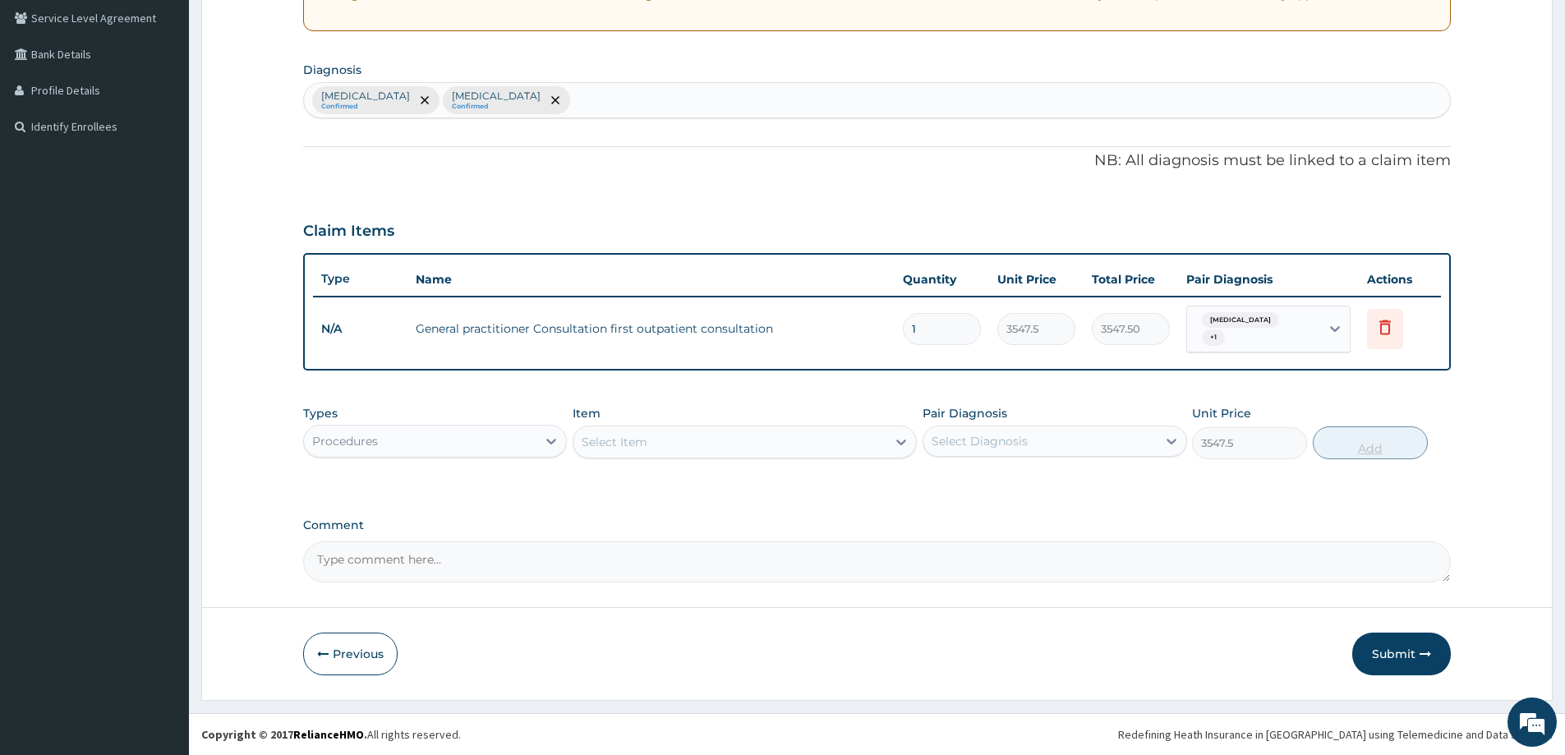
type input "0"
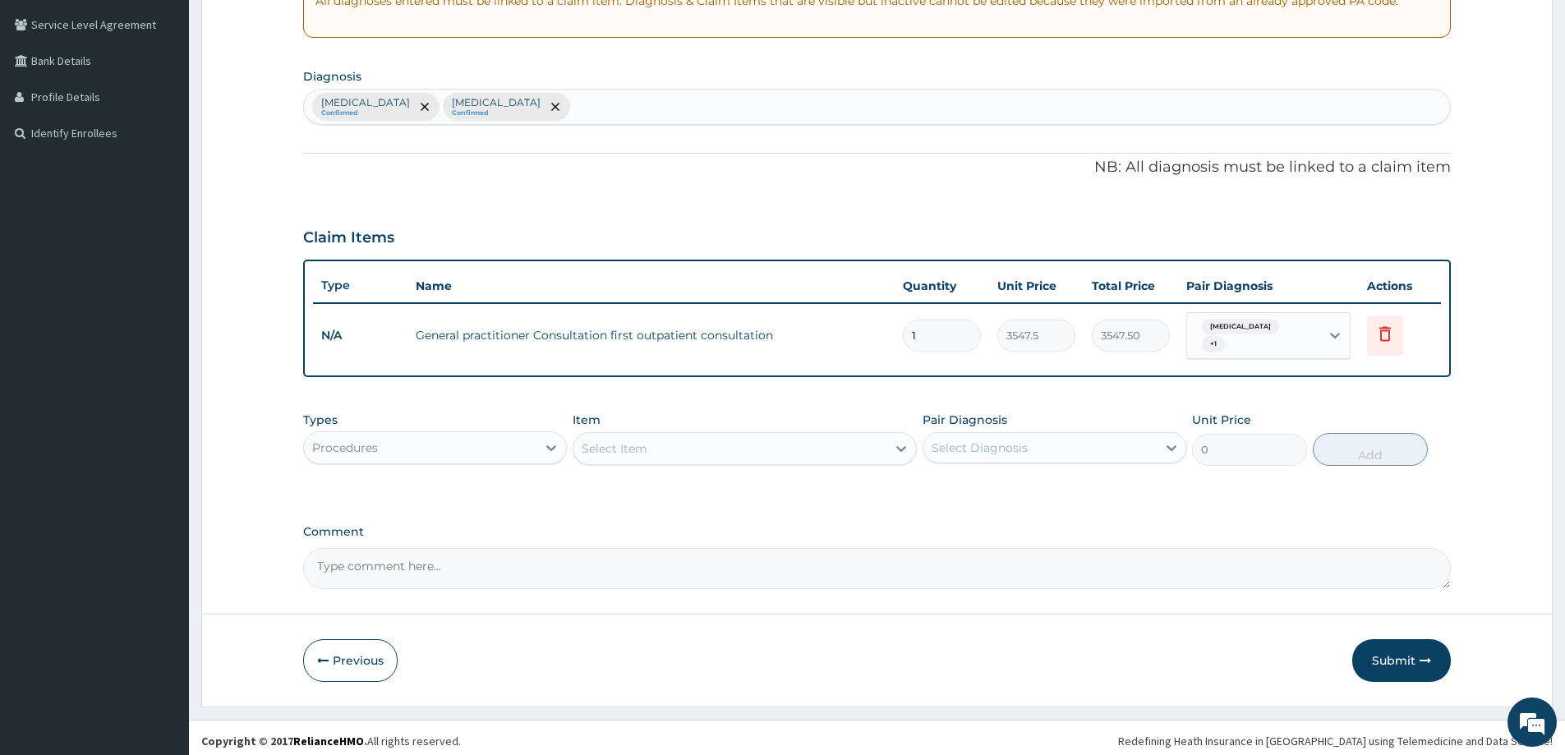
click at [463, 449] on div "Procedures" at bounding box center [420, 448] width 233 height 26
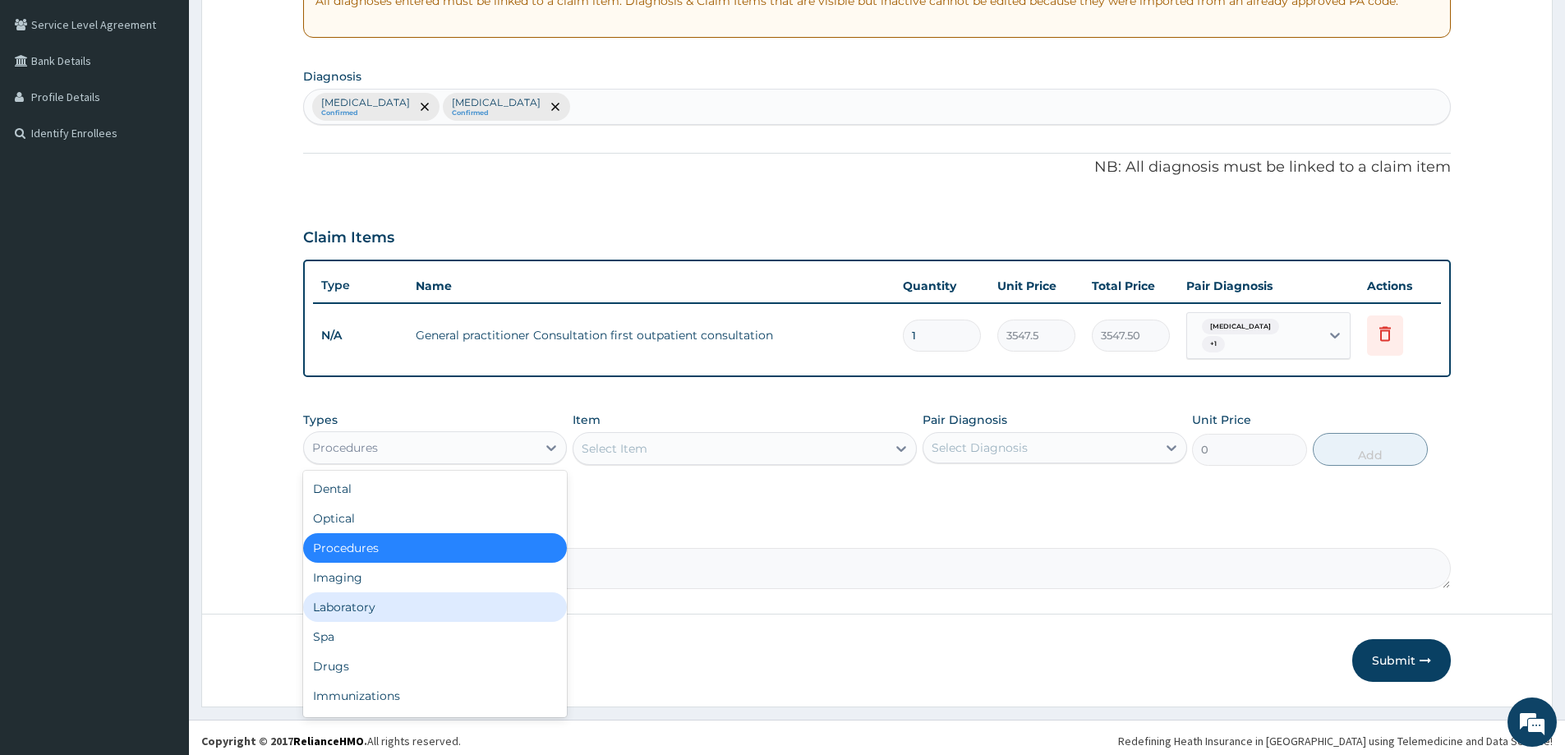
click at [396, 604] on div "Laboratory" at bounding box center [435, 607] width 264 height 30
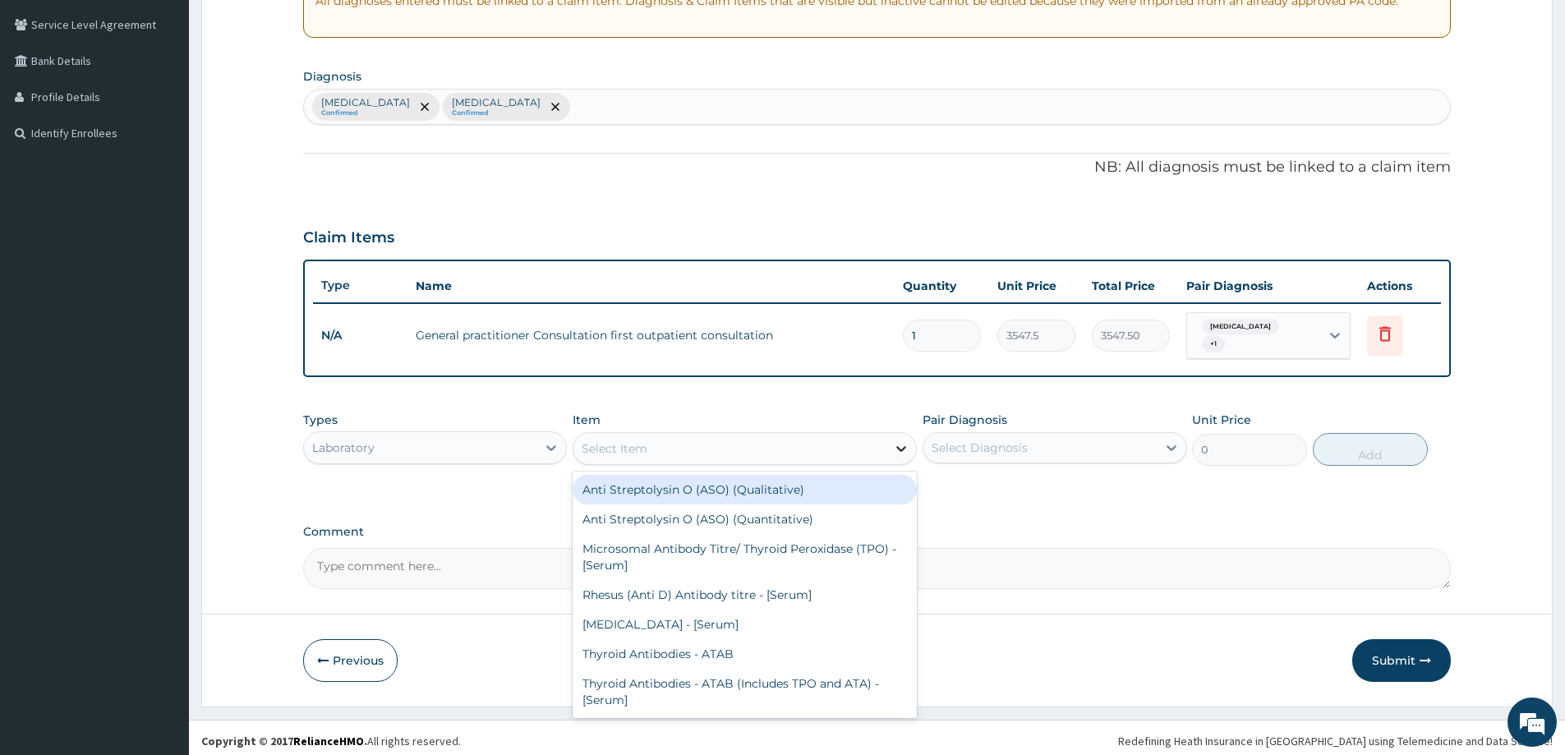
click at [899, 443] on icon at bounding box center [901, 448] width 16 height 16
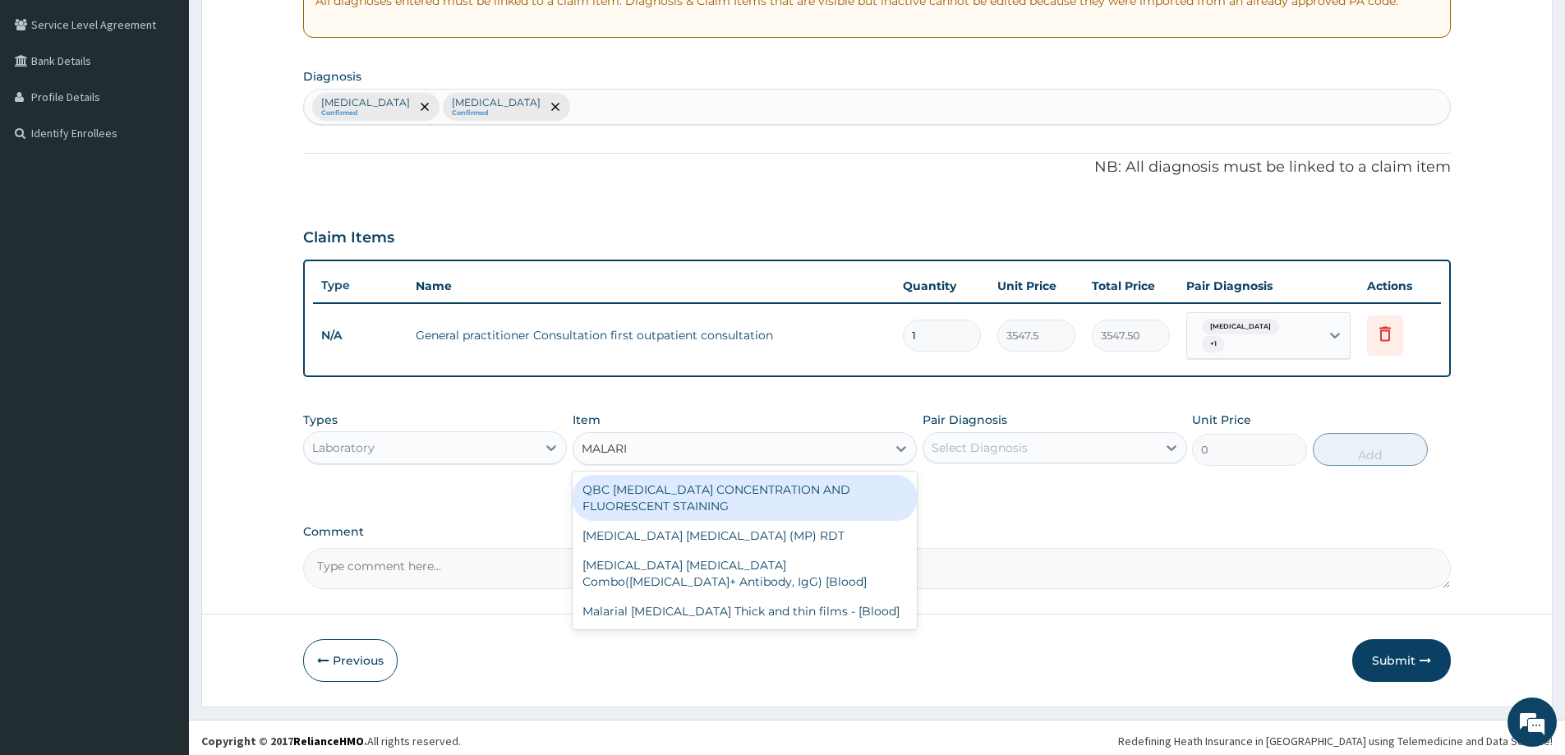
type input "MALARIA"
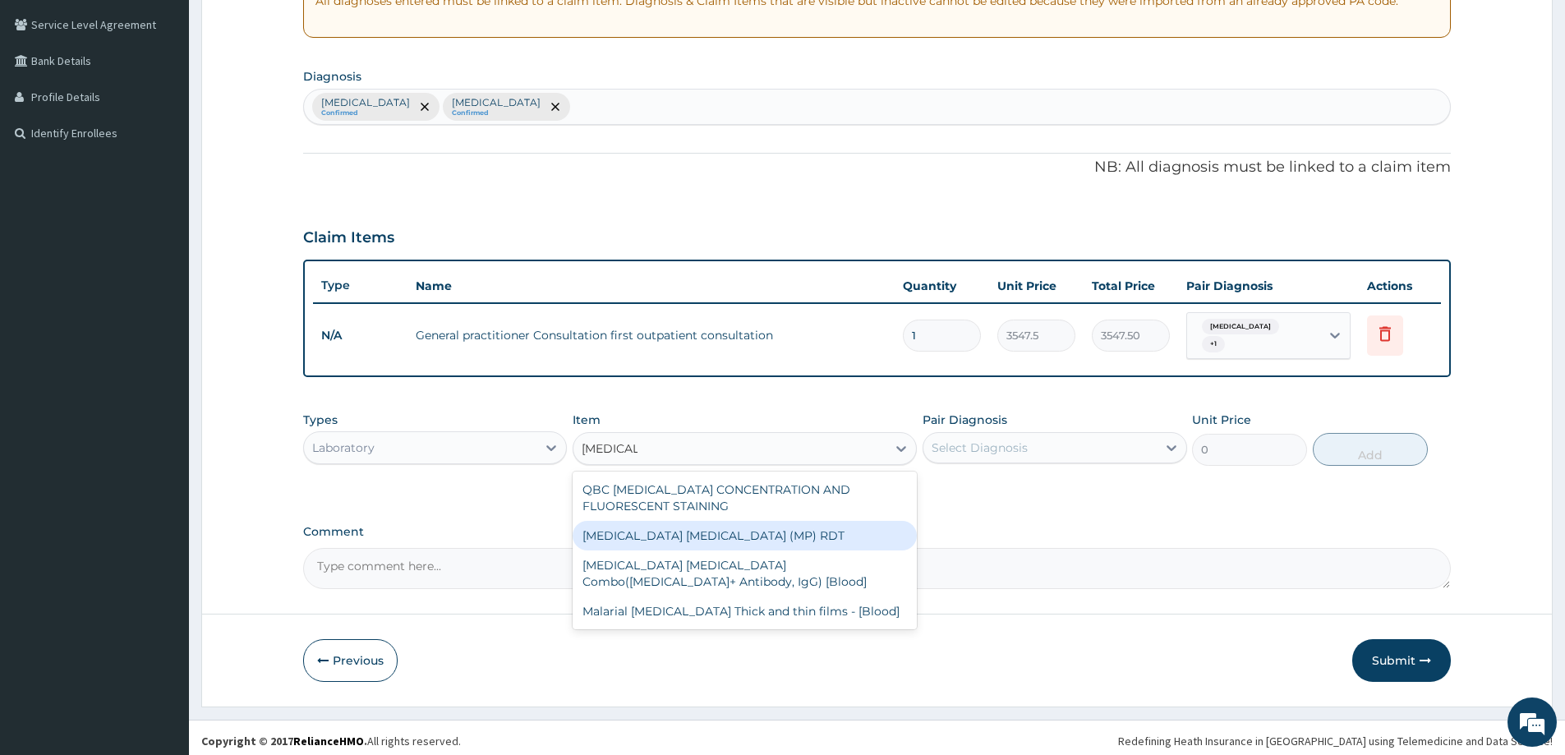
click at [768, 527] on div "MALARIA PARASITE (MP) RDT" at bounding box center [745, 536] width 344 height 30
type input "1612.5"
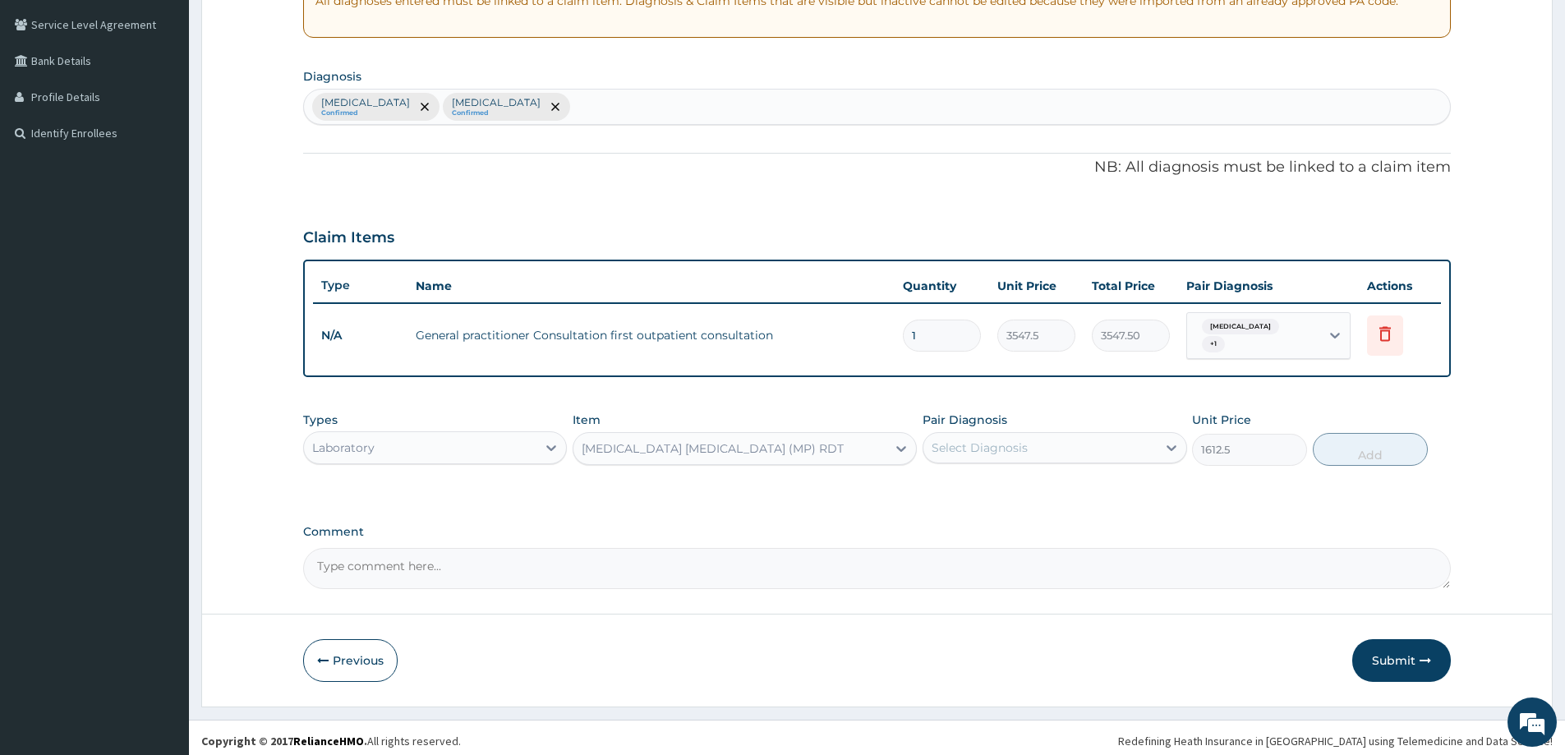
click at [975, 435] on div "Select Diagnosis" at bounding box center [1040, 448] width 233 height 26
click at [978, 480] on label "Malaria" at bounding box center [1001, 488] width 102 height 16
checkbox input "true"
click at [1344, 446] on button "Add" at bounding box center [1370, 449] width 115 height 33
type input "0"
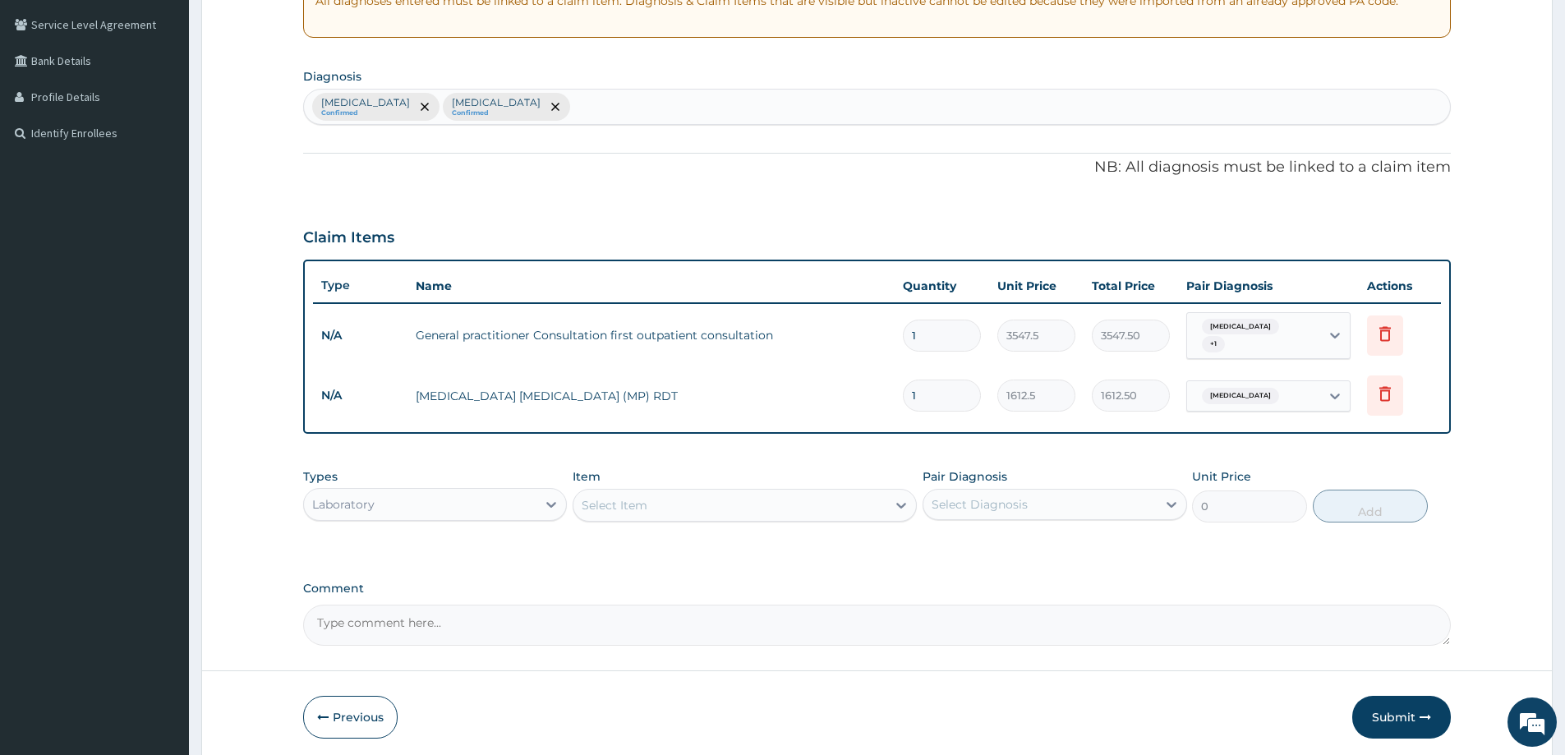
click at [508, 509] on div "Laboratory" at bounding box center [420, 504] width 233 height 26
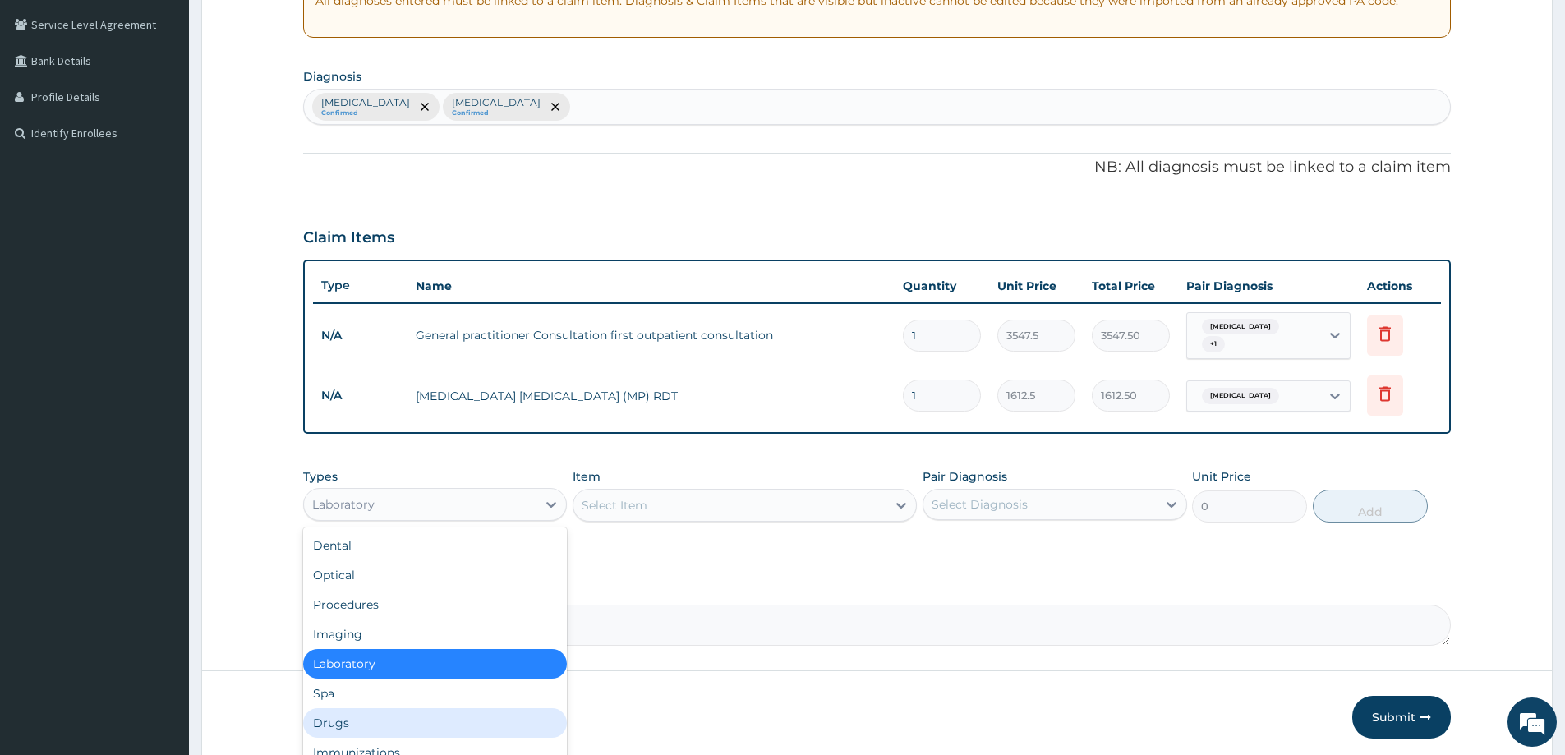
click at [367, 713] on div "Drugs" at bounding box center [435, 723] width 264 height 30
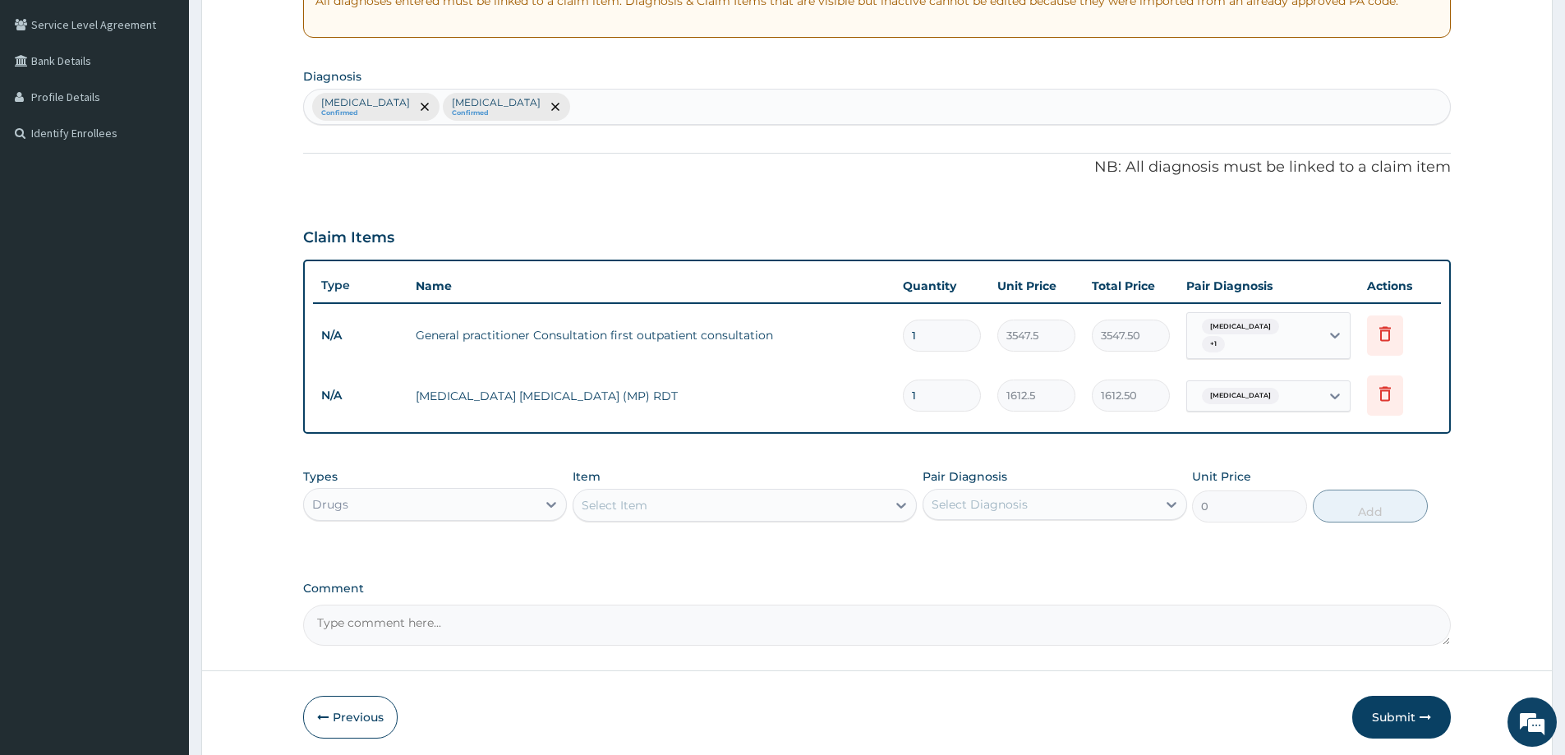
click at [899, 501] on div "Select Item" at bounding box center [745, 505] width 344 height 33
click at [900, 501] on icon at bounding box center [901, 505] width 16 height 16
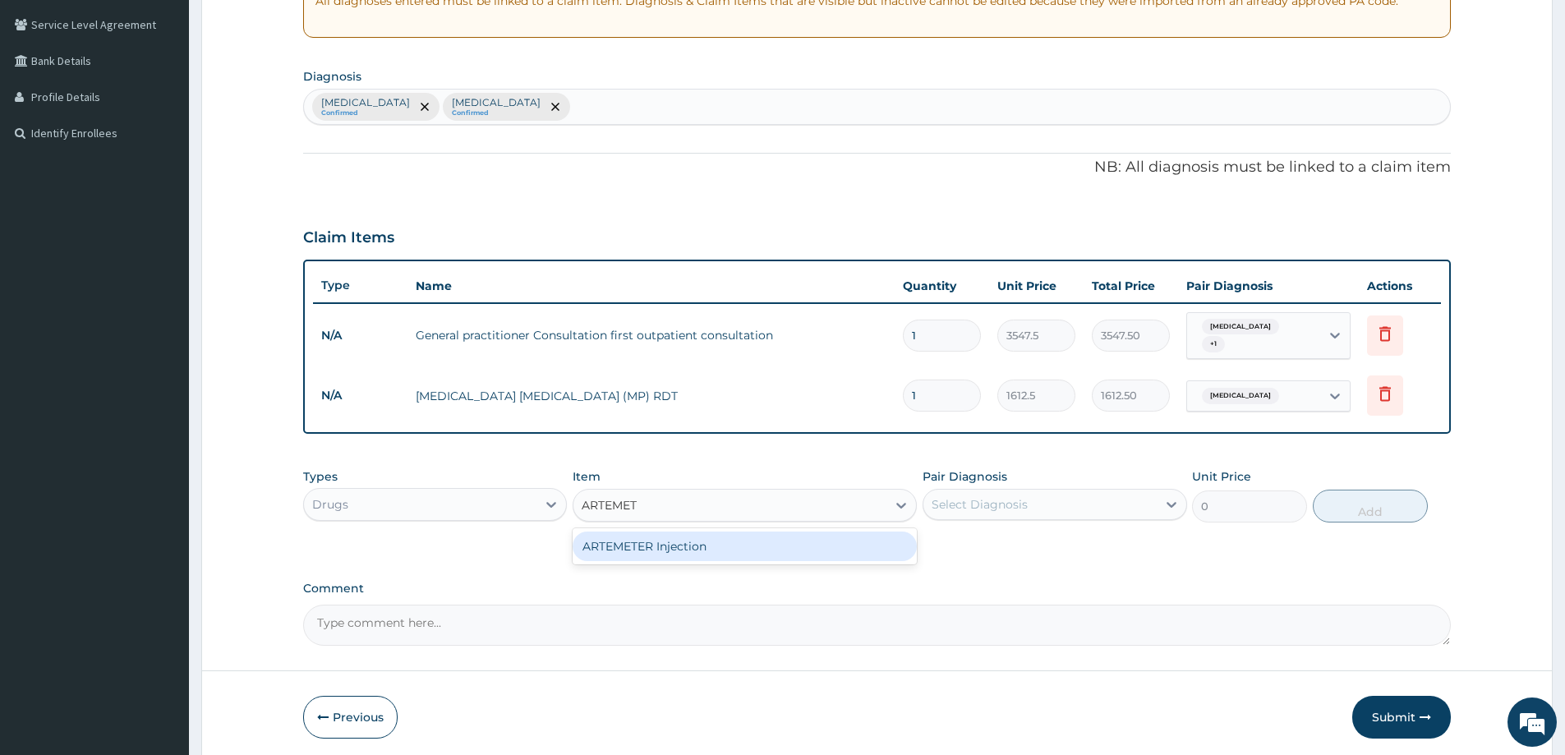
type input "ARTEME"
click at [690, 542] on div "ARTEMETER Injection" at bounding box center [745, 547] width 344 height 30
type input "946"
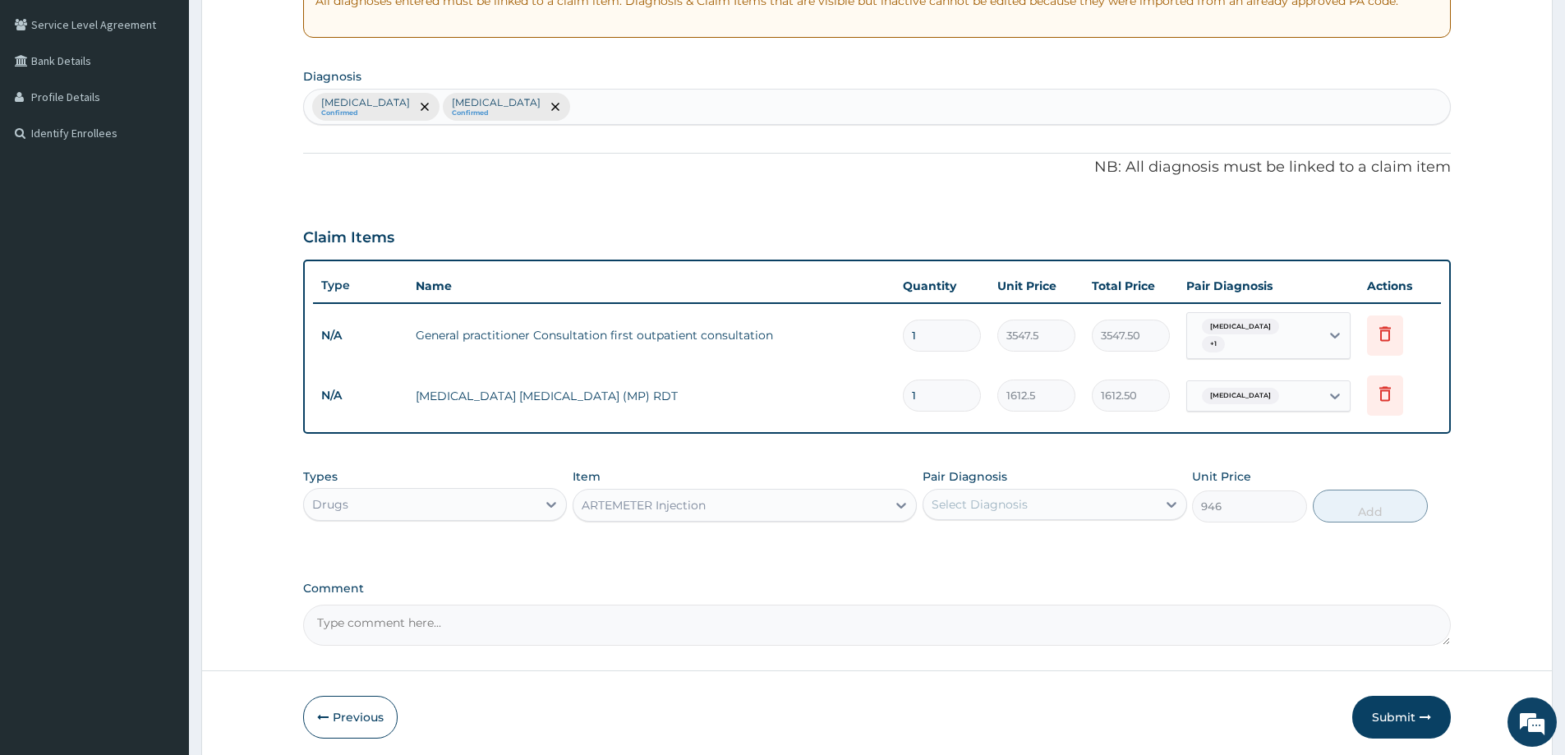
click at [1015, 505] on div "Select Diagnosis" at bounding box center [980, 504] width 96 height 16
click at [1001, 545] on div "Malaria" at bounding box center [1055, 547] width 264 height 34
checkbox input "true"
click at [1382, 500] on button "Add" at bounding box center [1370, 506] width 115 height 33
type input "0"
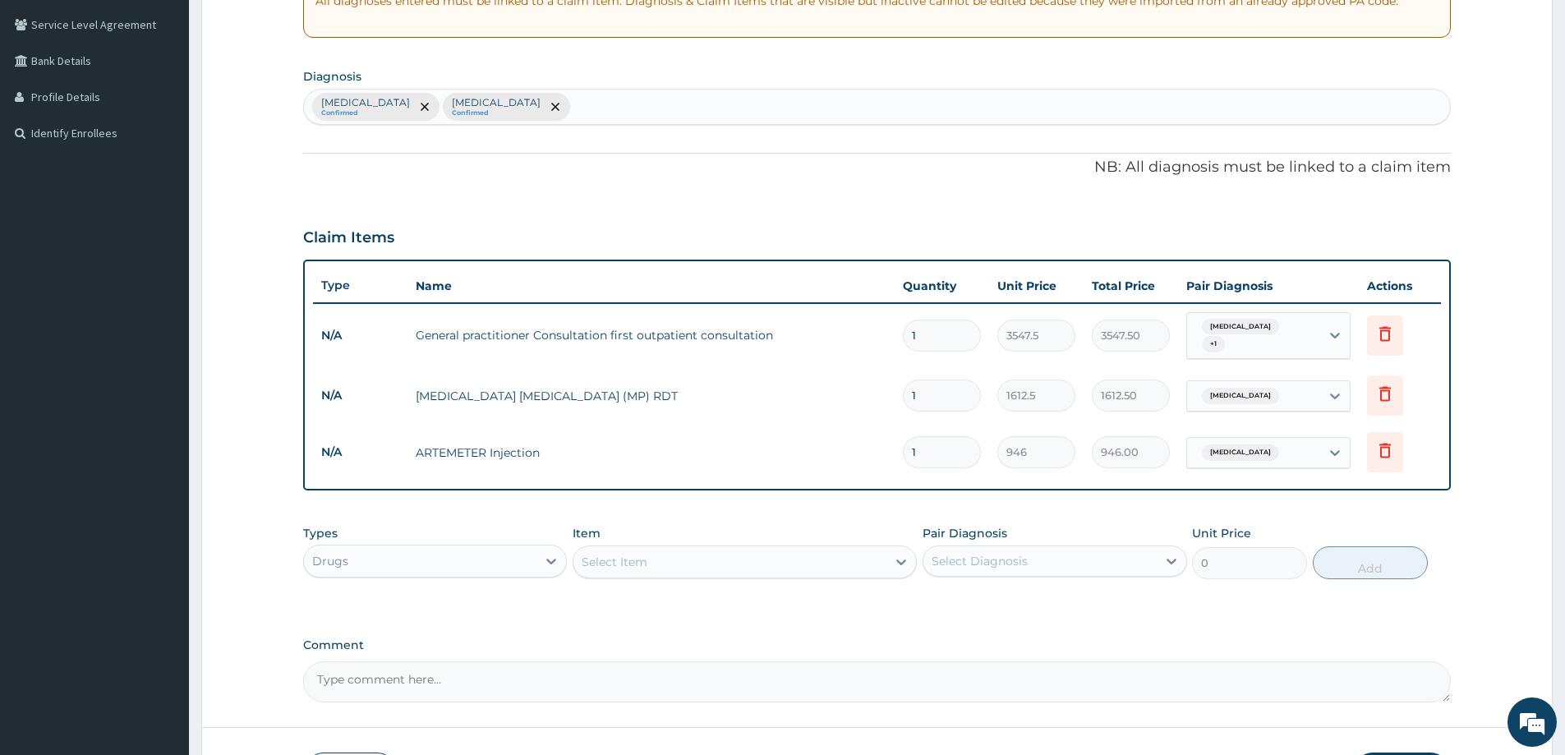
type input "0.00"
type input "6"
type input "5676.00"
type input "6"
click at [689, 556] on div "Select Item" at bounding box center [730, 562] width 313 height 26
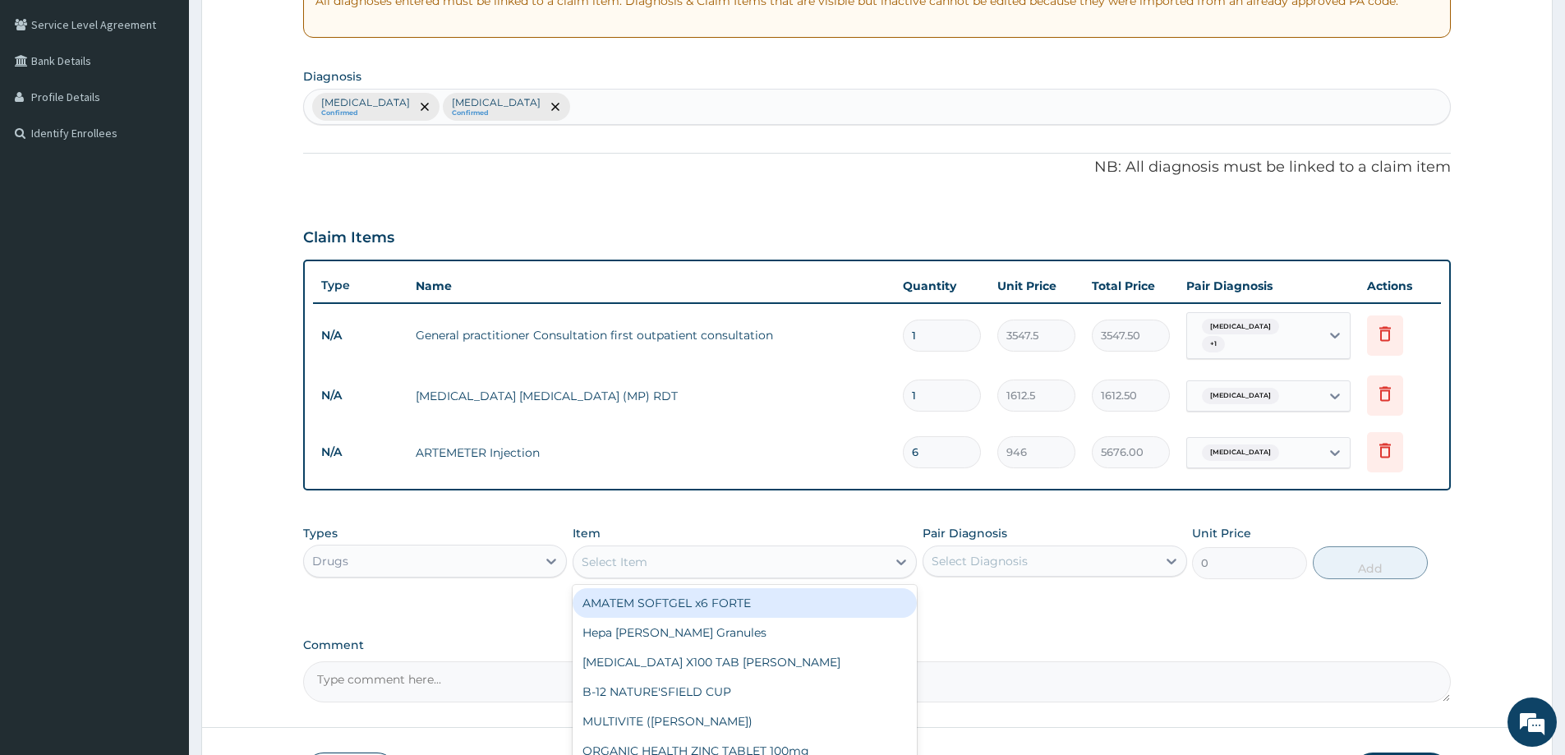
paste input "Paracetamol"
type input "Paracetamol"
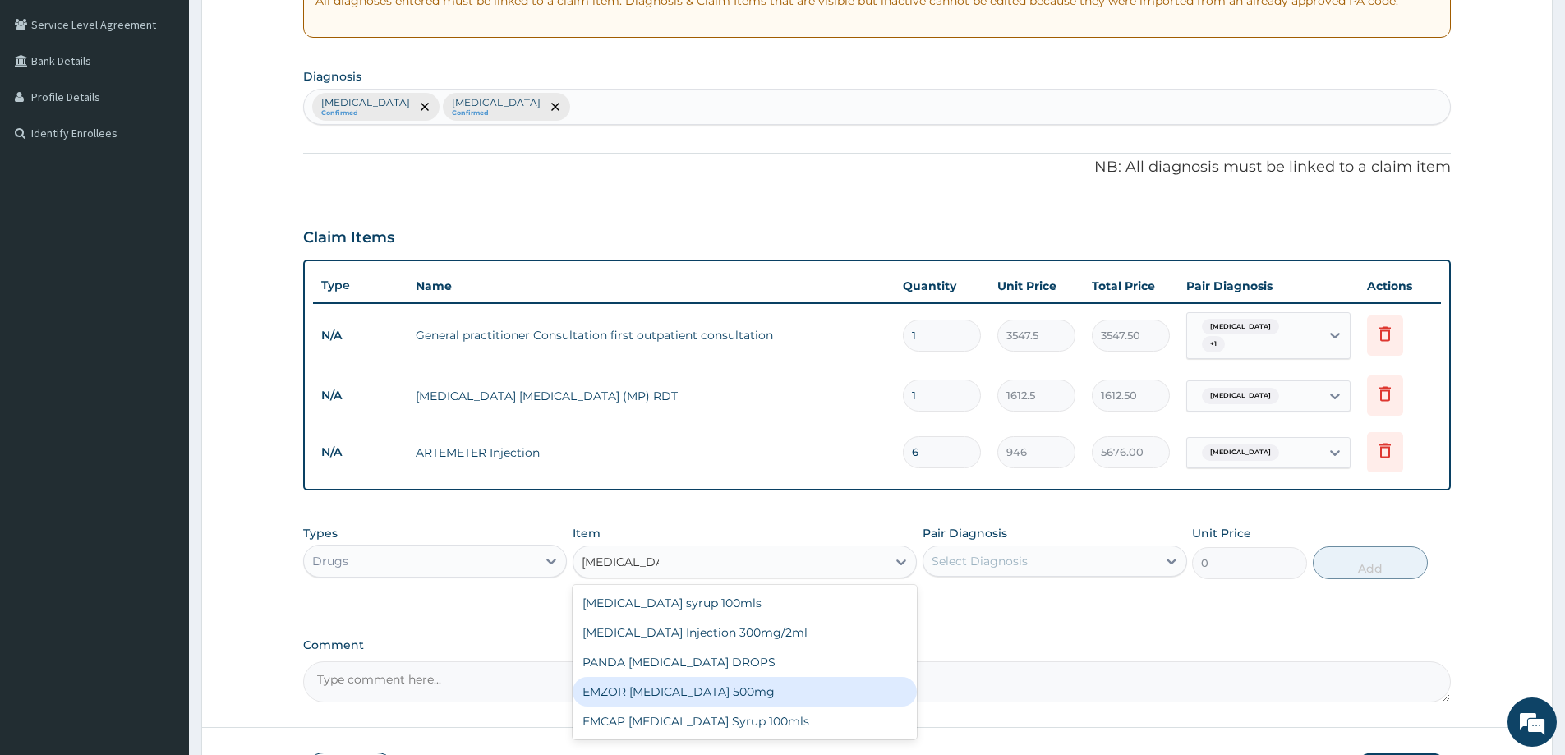
click at [743, 681] on div "EMZOR PARACETAMOL 500mg" at bounding box center [745, 692] width 344 height 30
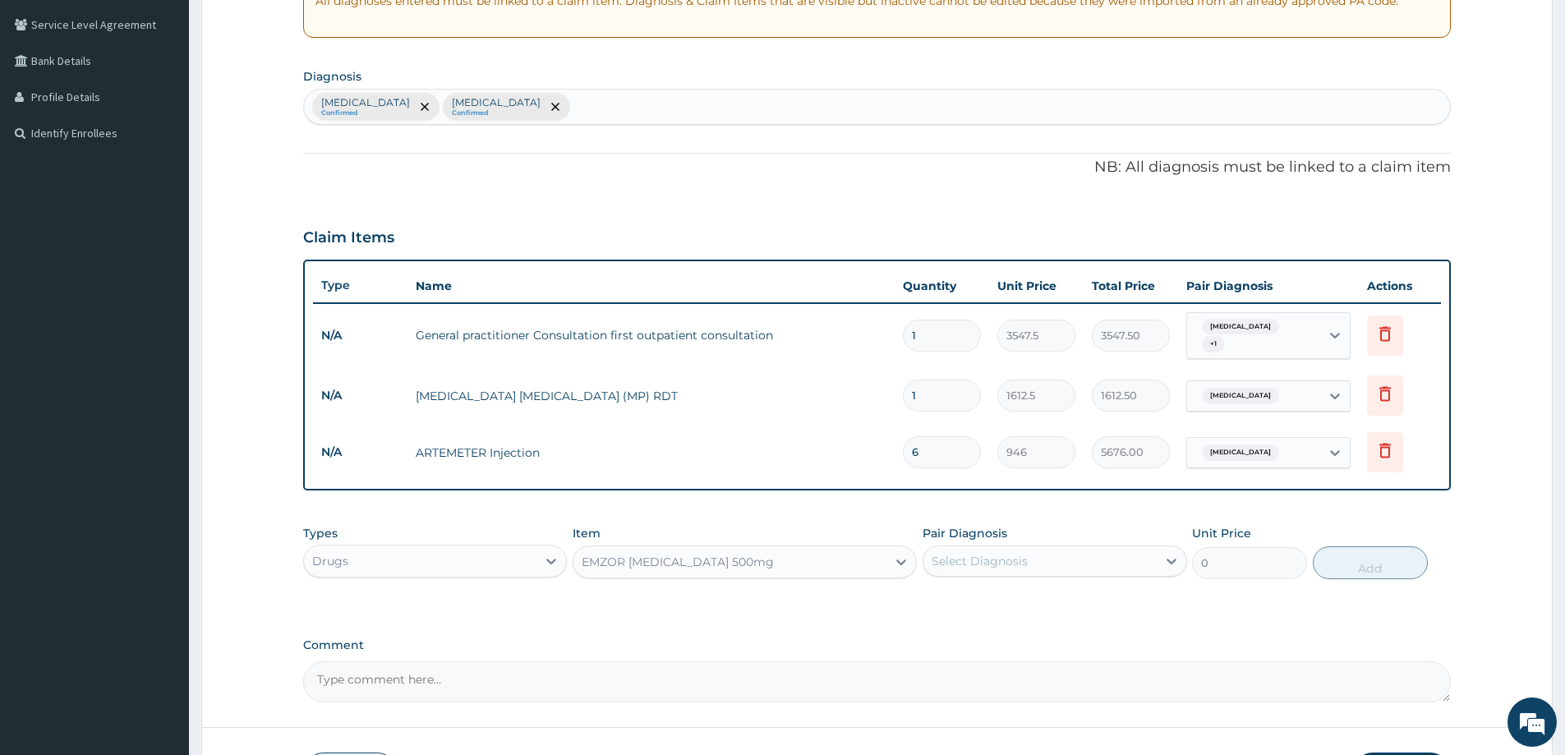
type input "23.65"
click at [983, 548] on div "Select Diagnosis" at bounding box center [1040, 561] width 233 height 26
click at [973, 608] on div "Malaria" at bounding box center [1055, 604] width 264 height 34
checkbox input "true"
click at [1393, 554] on button "Add" at bounding box center [1370, 562] width 115 height 33
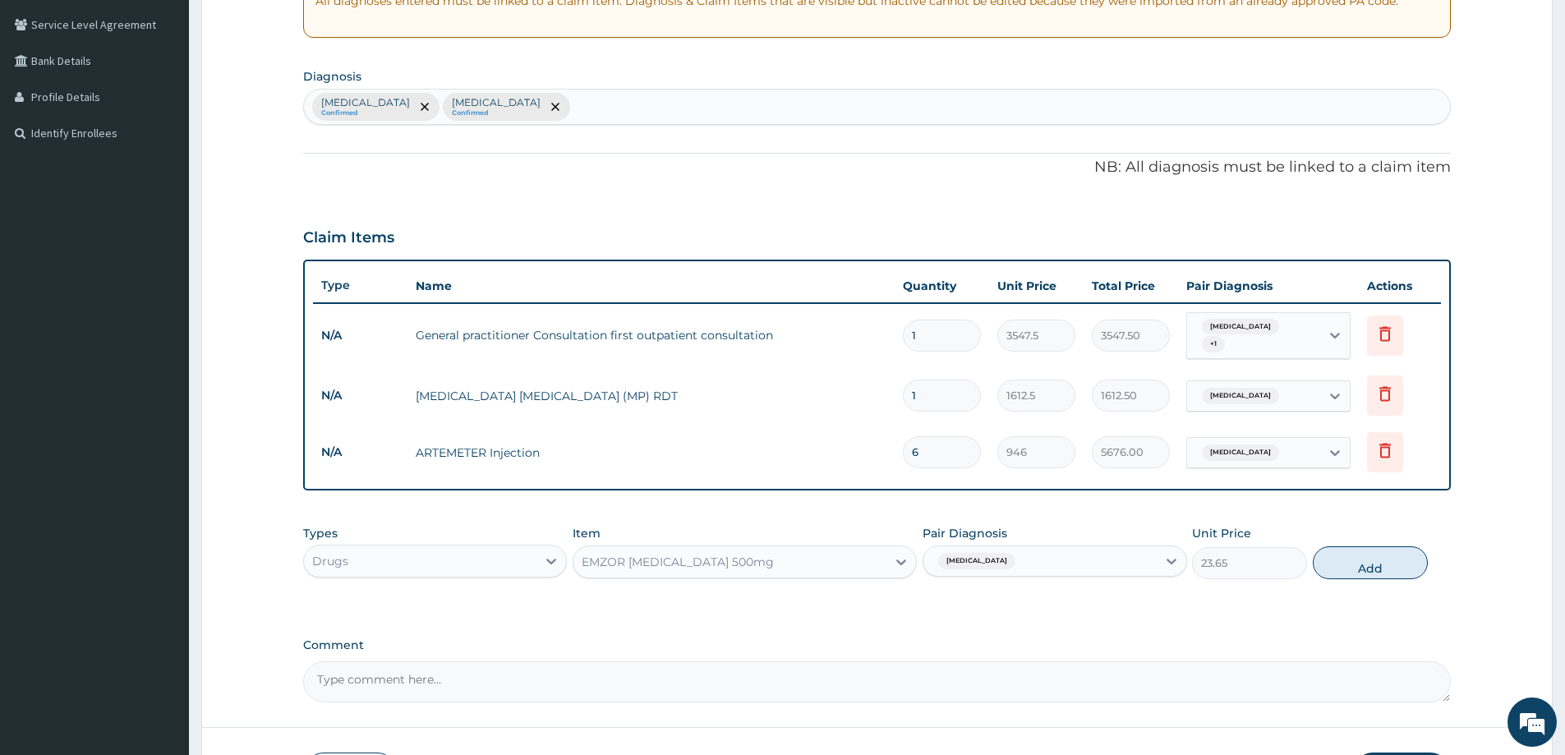
type input "0"
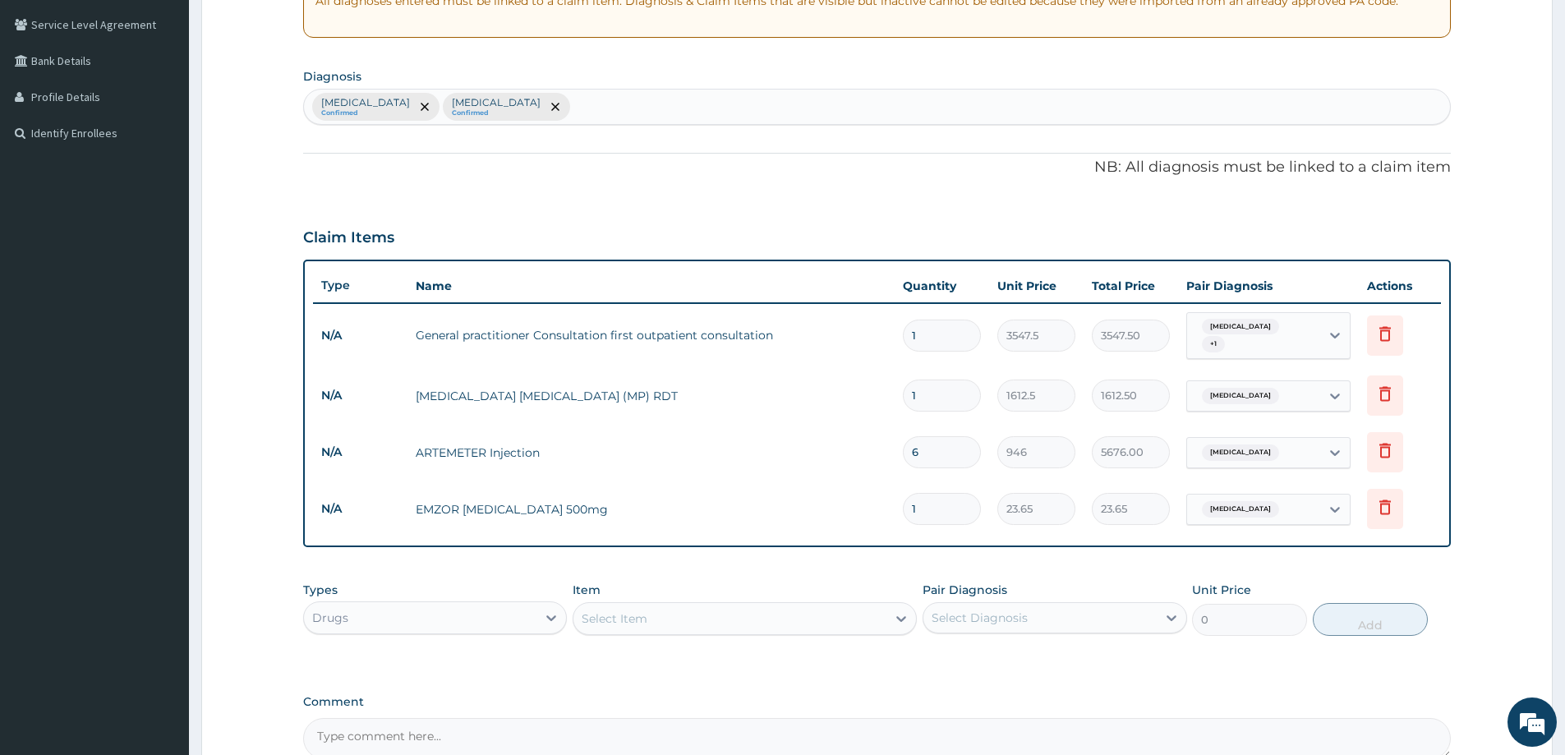
type input "18"
type input "425.70"
type input "18"
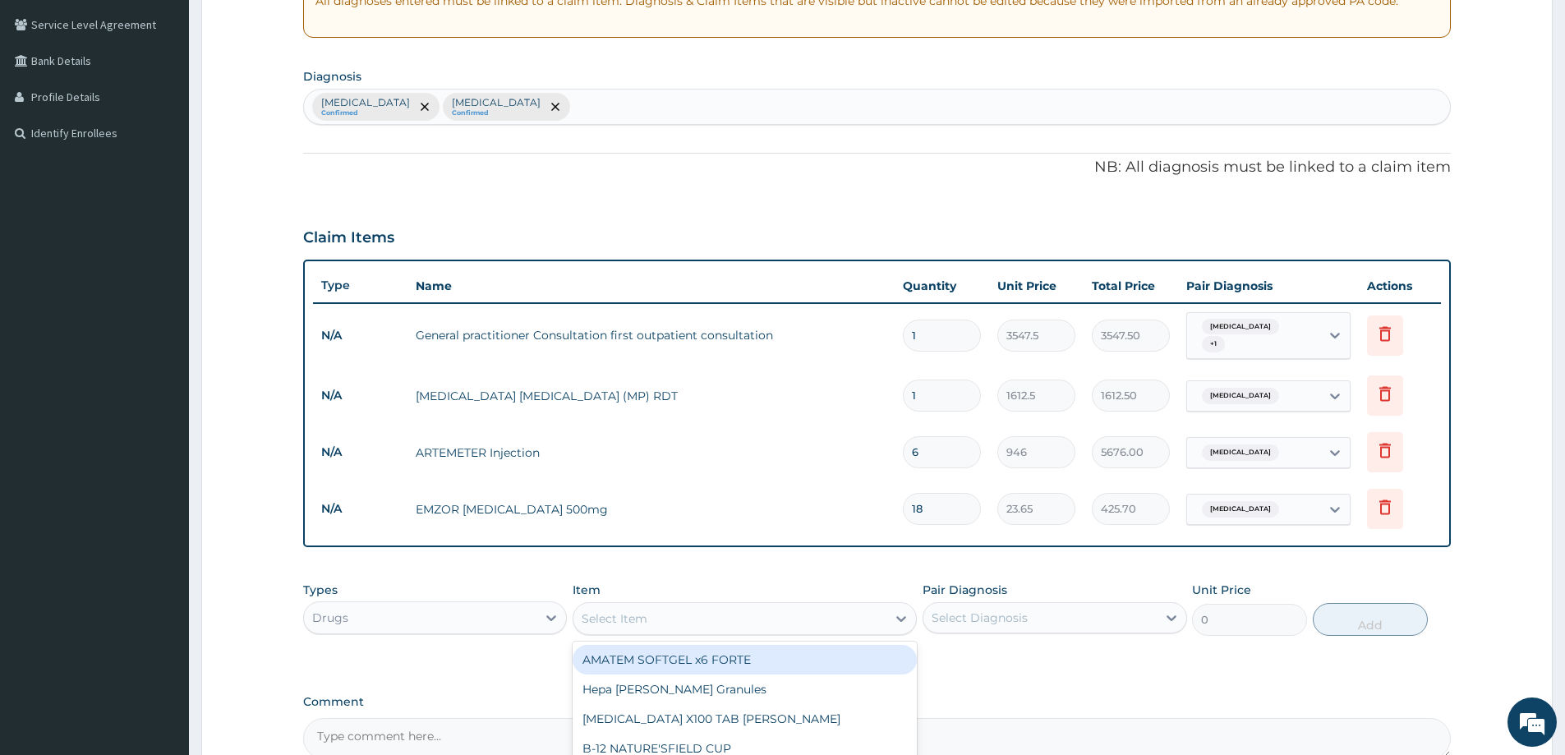
click at [628, 611] on div "Select Item" at bounding box center [615, 619] width 66 height 16
type input "LORAT"
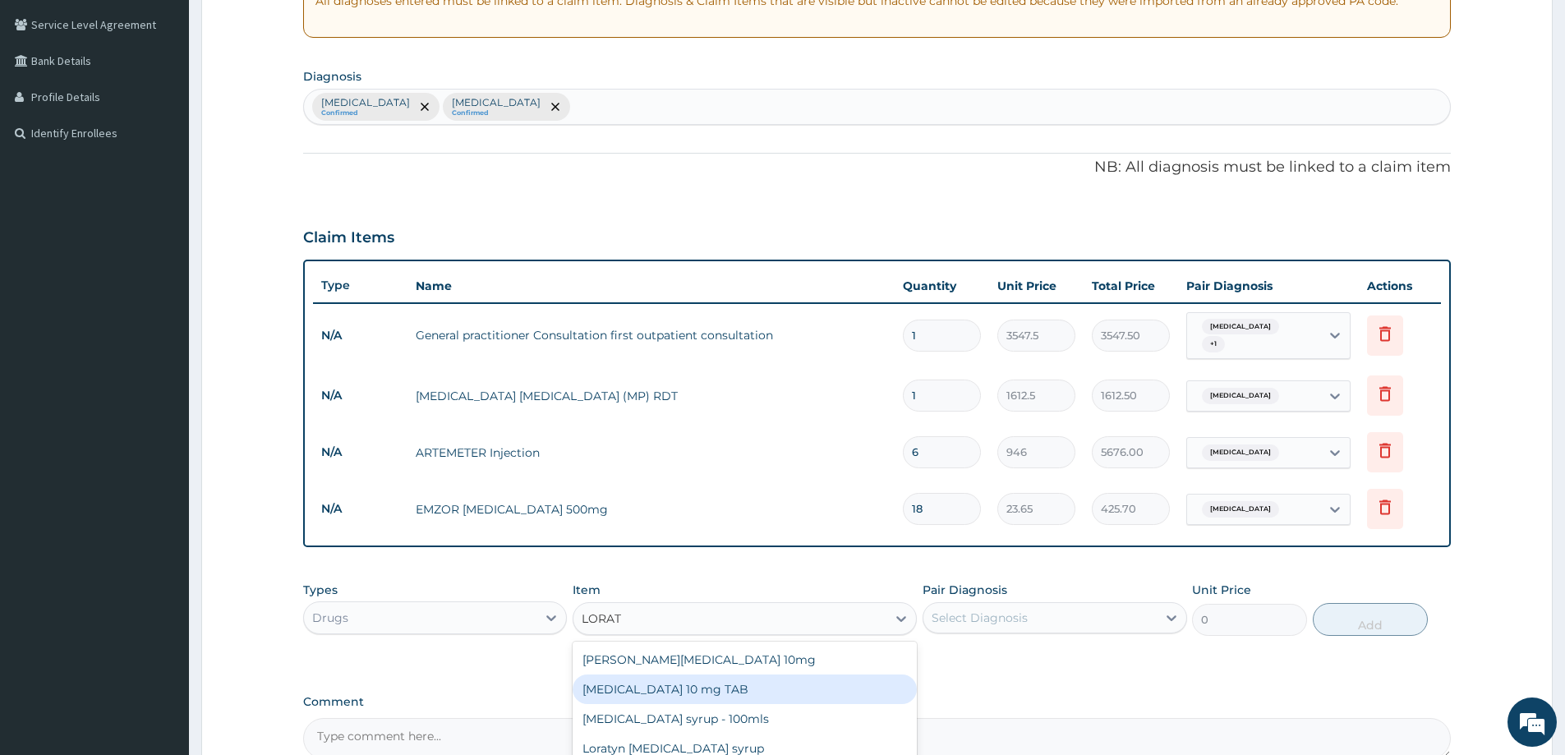
click at [637, 689] on div "LORATADINE 10 mg TAB" at bounding box center [745, 690] width 344 height 30
type input "59.125"
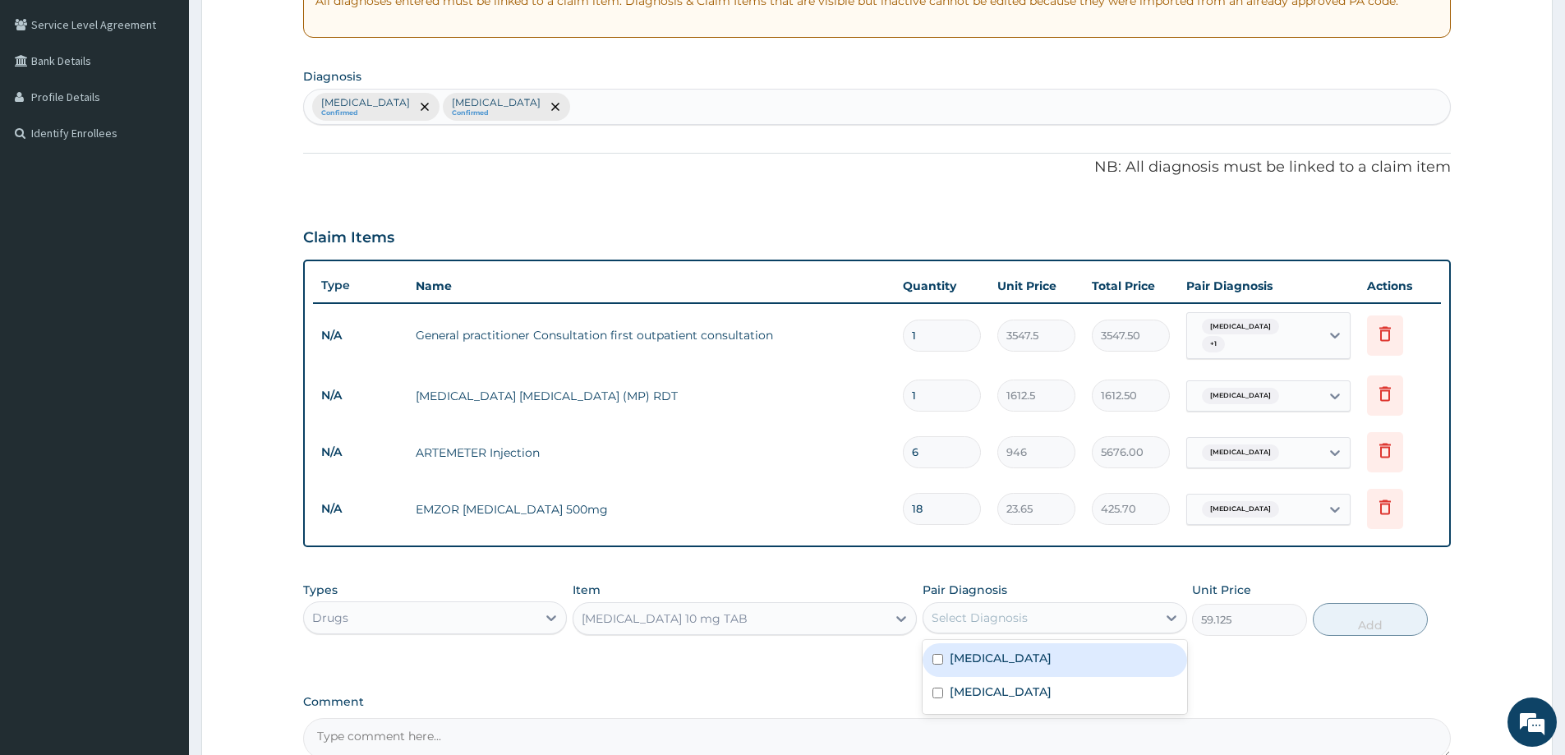
click at [1146, 606] on div "Select Diagnosis" at bounding box center [1040, 618] width 233 height 26
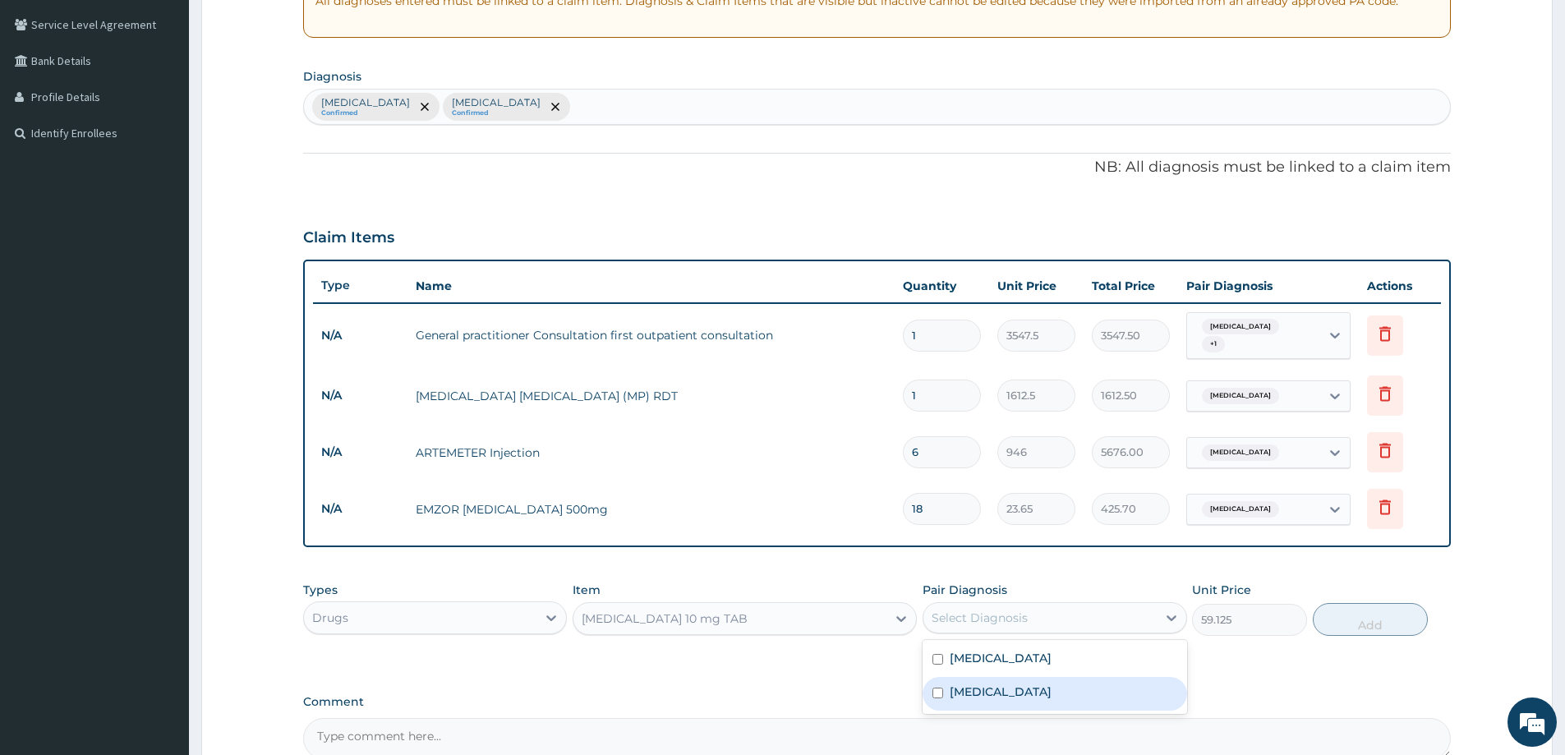
click at [1072, 679] on div "Common cold" at bounding box center [1055, 694] width 264 height 34
checkbox input "true"
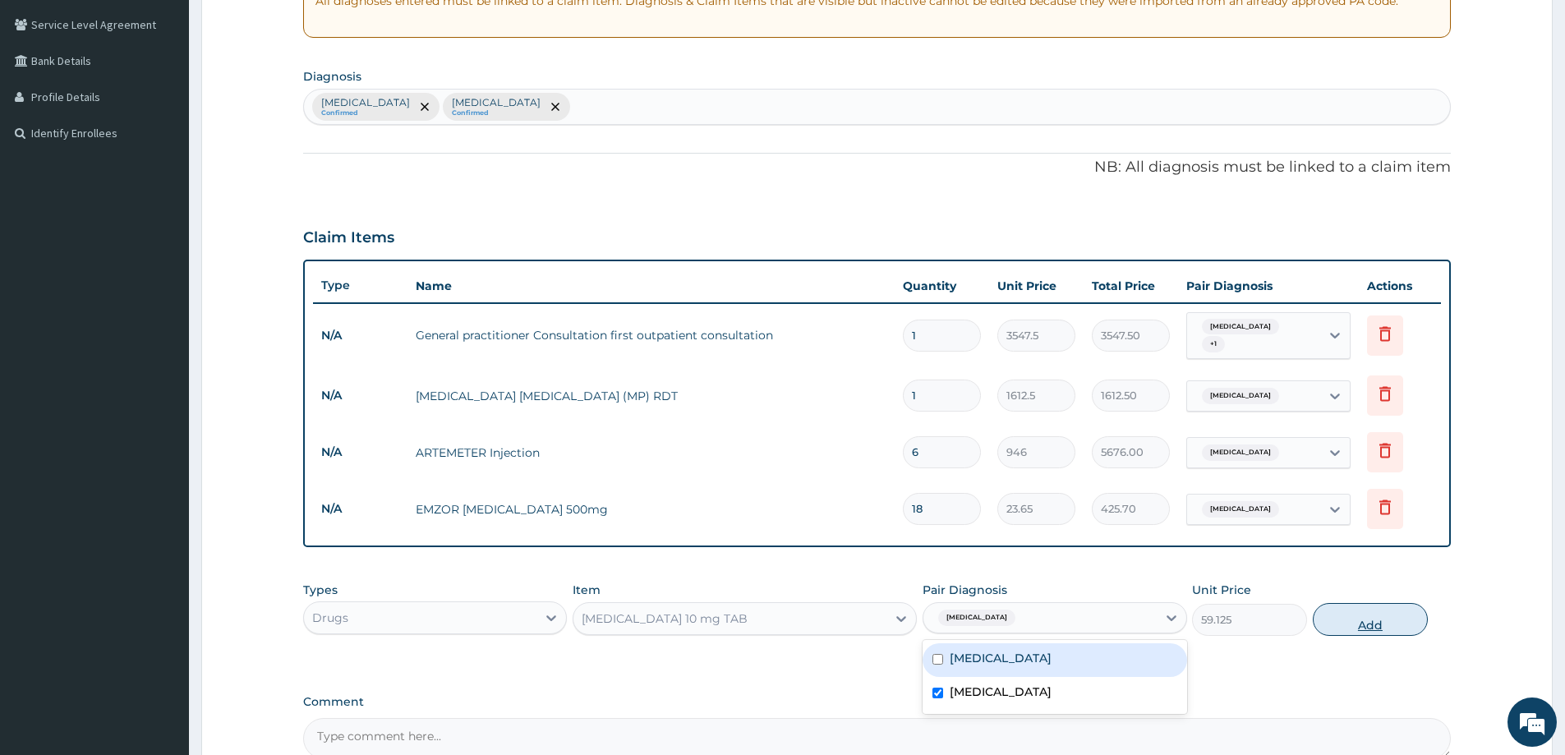
click at [1353, 604] on button "Add" at bounding box center [1370, 619] width 115 height 33
type input "0"
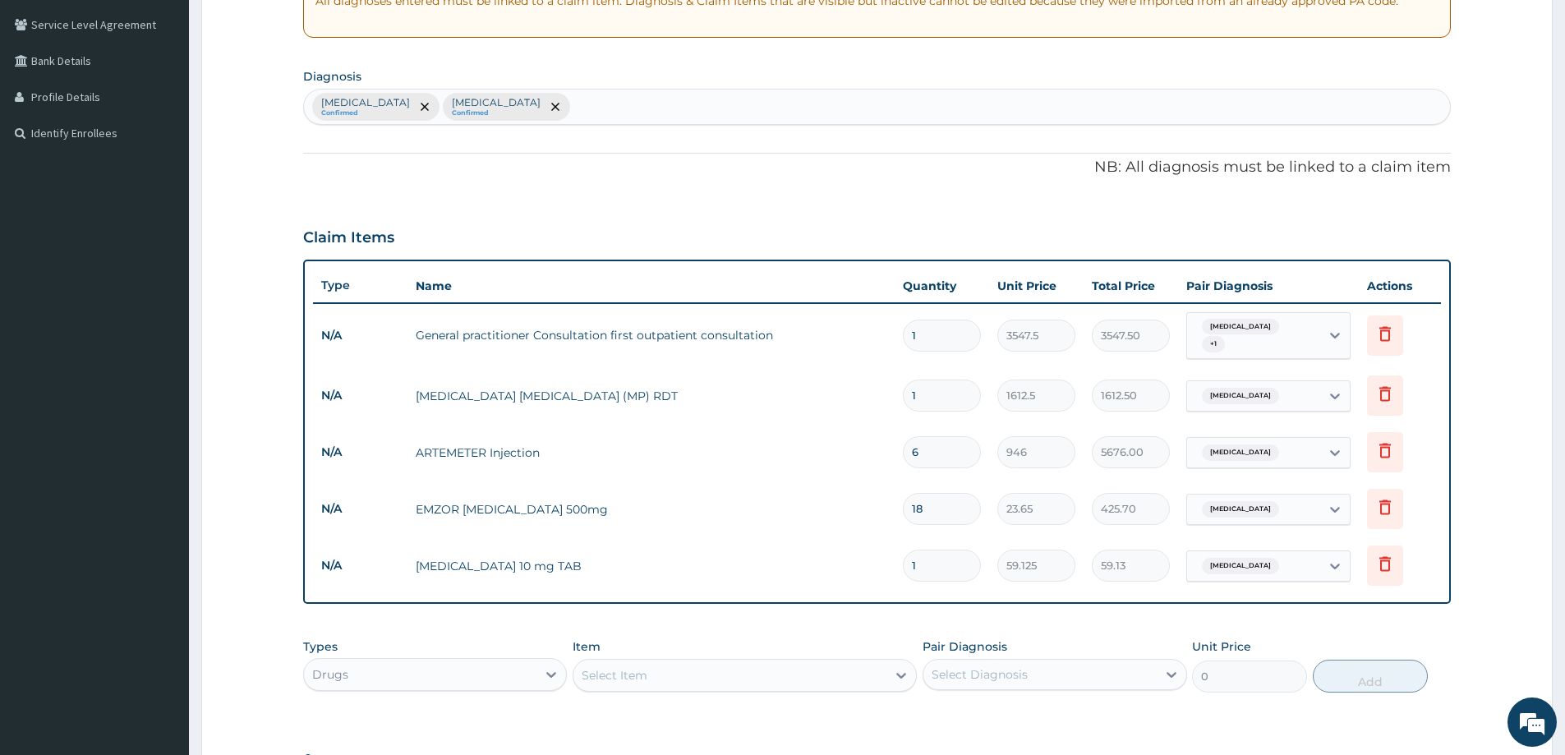
type input "0.00"
type input "5"
type input "295.63"
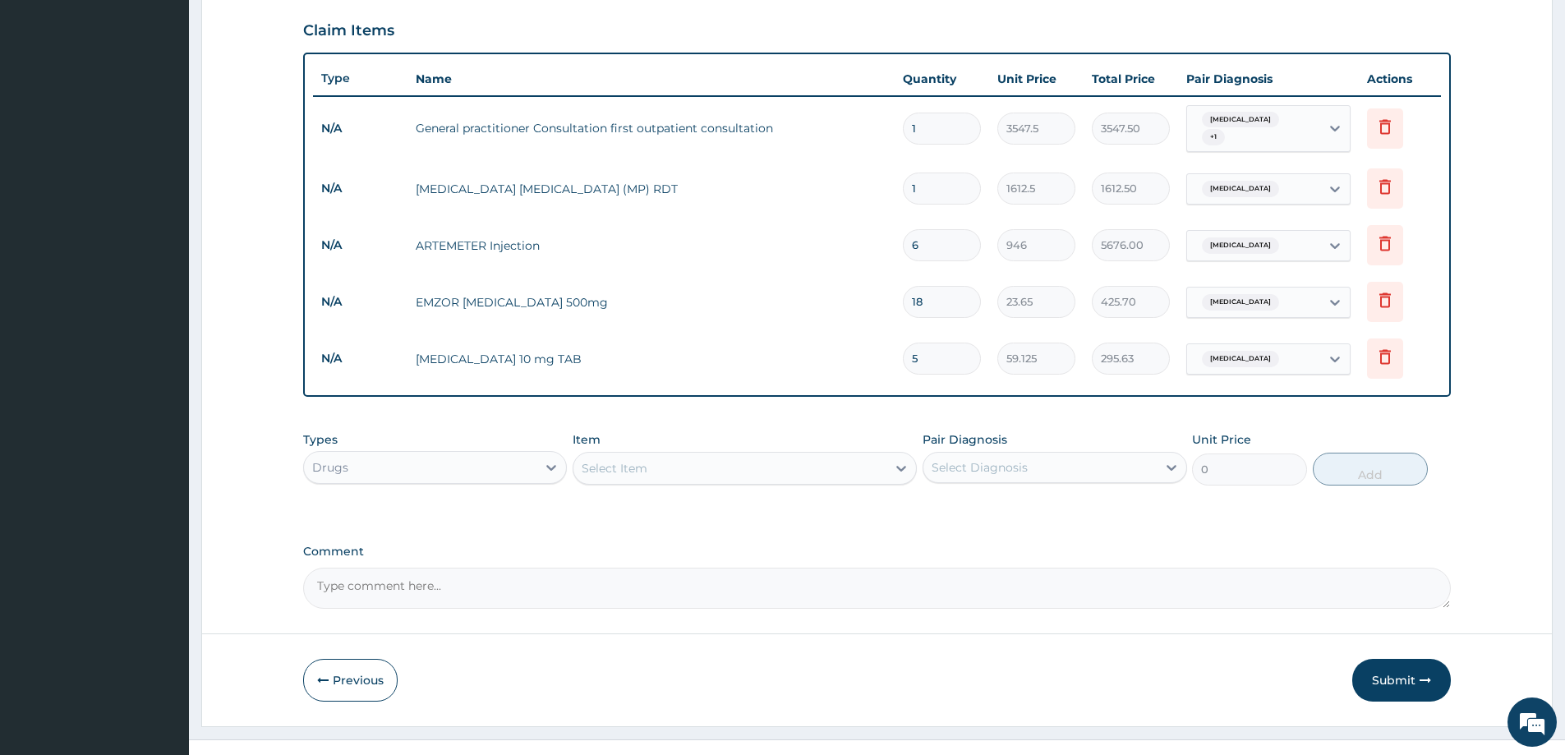
scroll to position [562, 0]
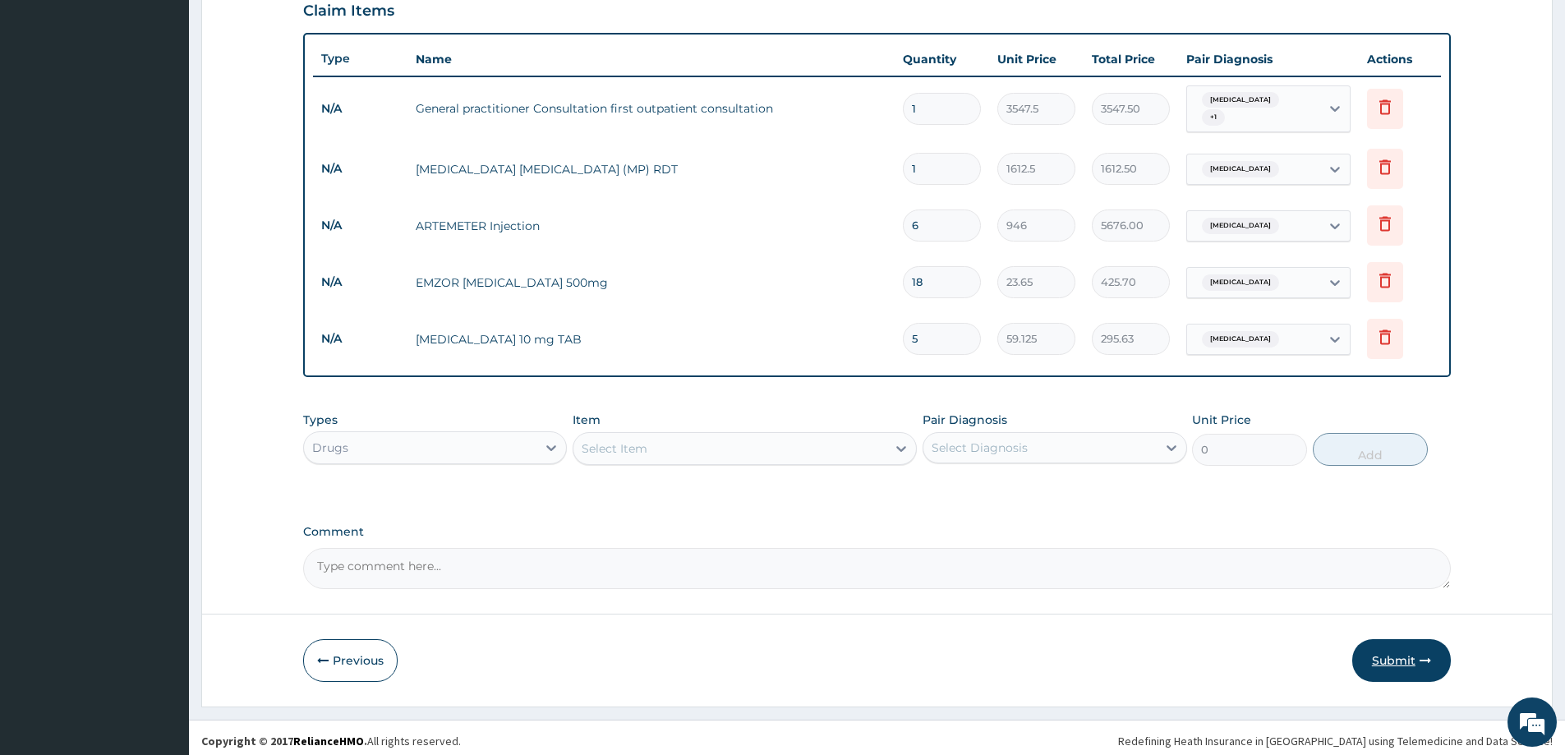
type input "5"
click at [1401, 658] on button "Submit" at bounding box center [1402, 660] width 99 height 43
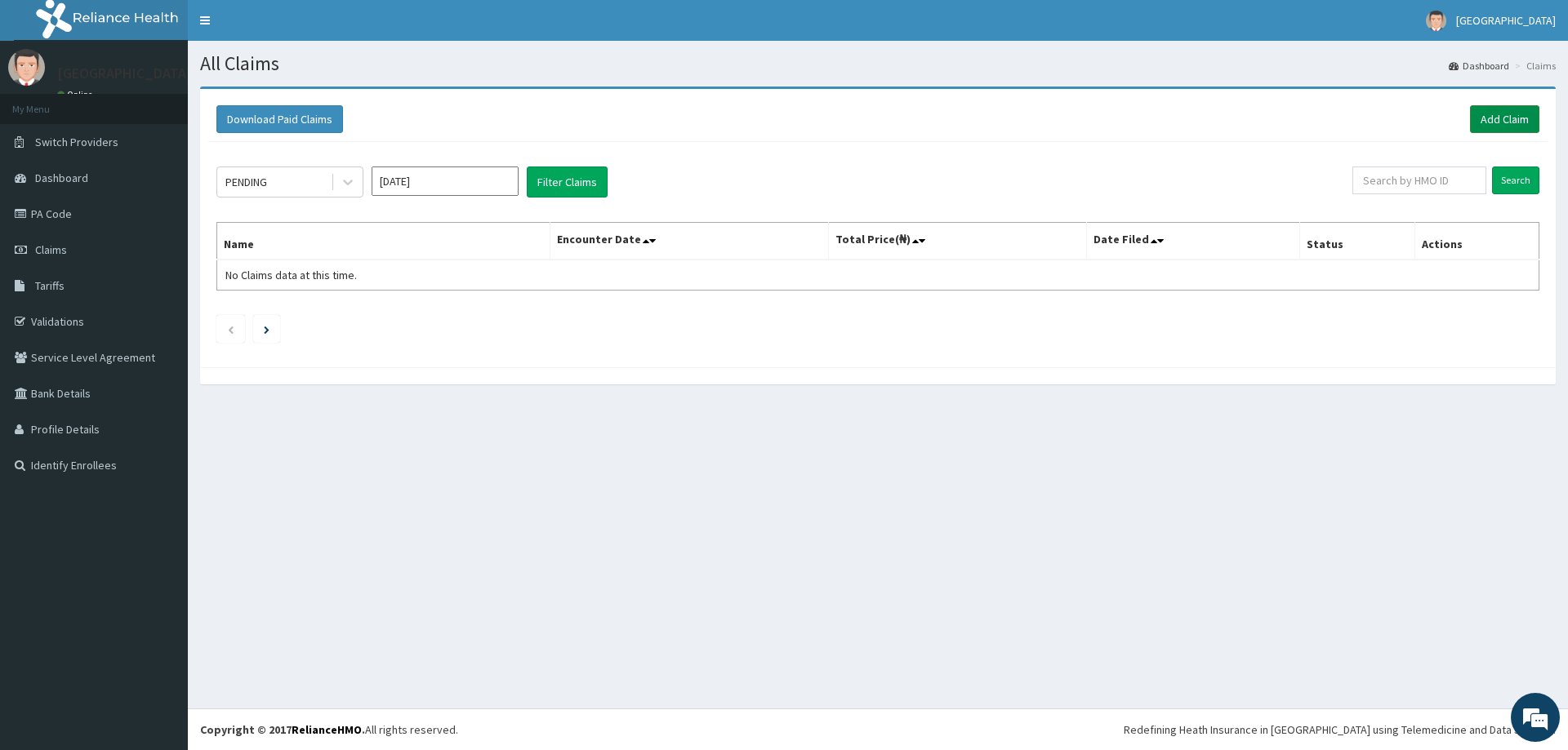
click at [1501, 112] on link "Add Claim" at bounding box center [1504, 119] width 70 height 28
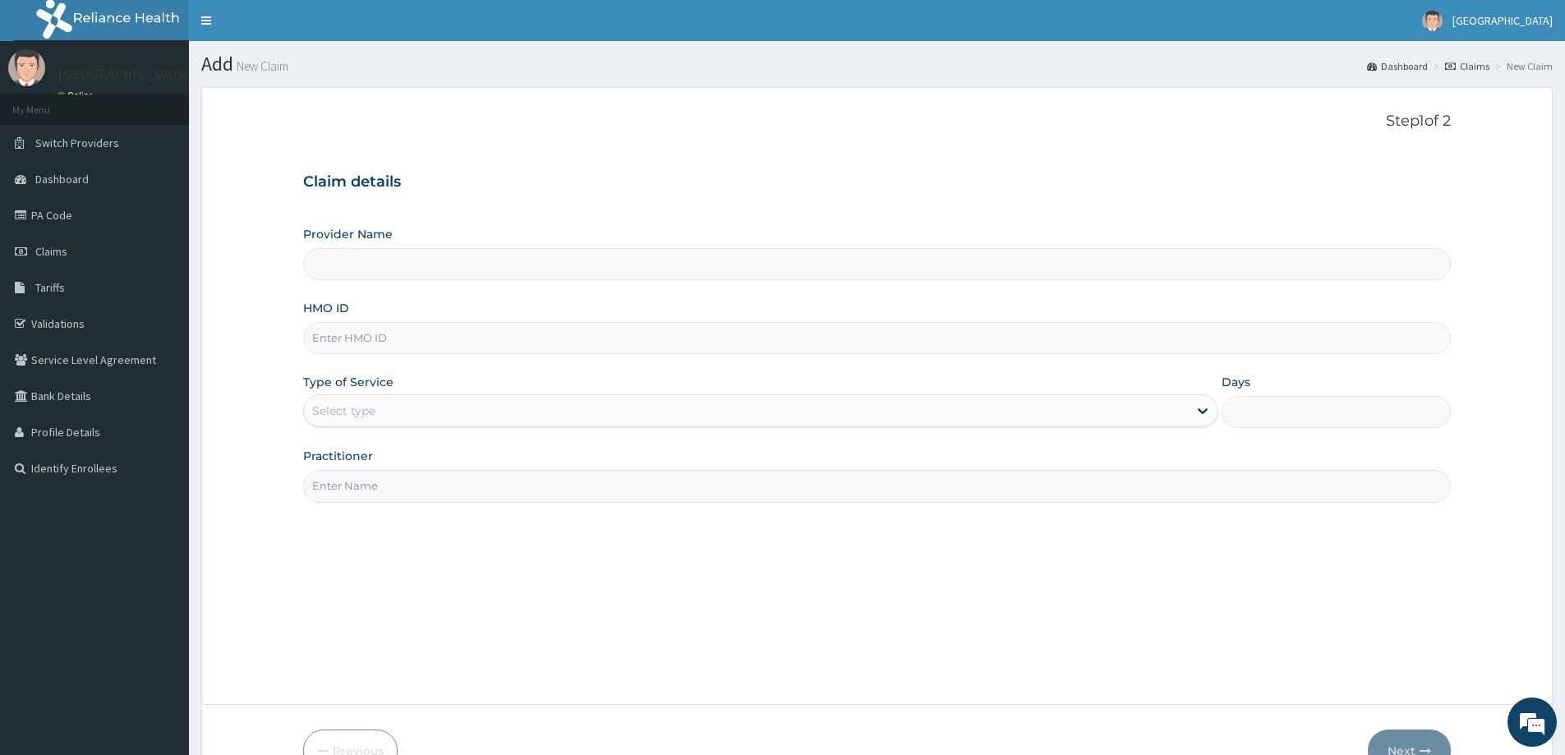
click at [684, 334] on input "HMO ID" at bounding box center [877, 338] width 1148 height 32
type input "[GEOGRAPHIC_DATA]"
paste input "HIA/11118/A"
type input "HIA/11118/A"
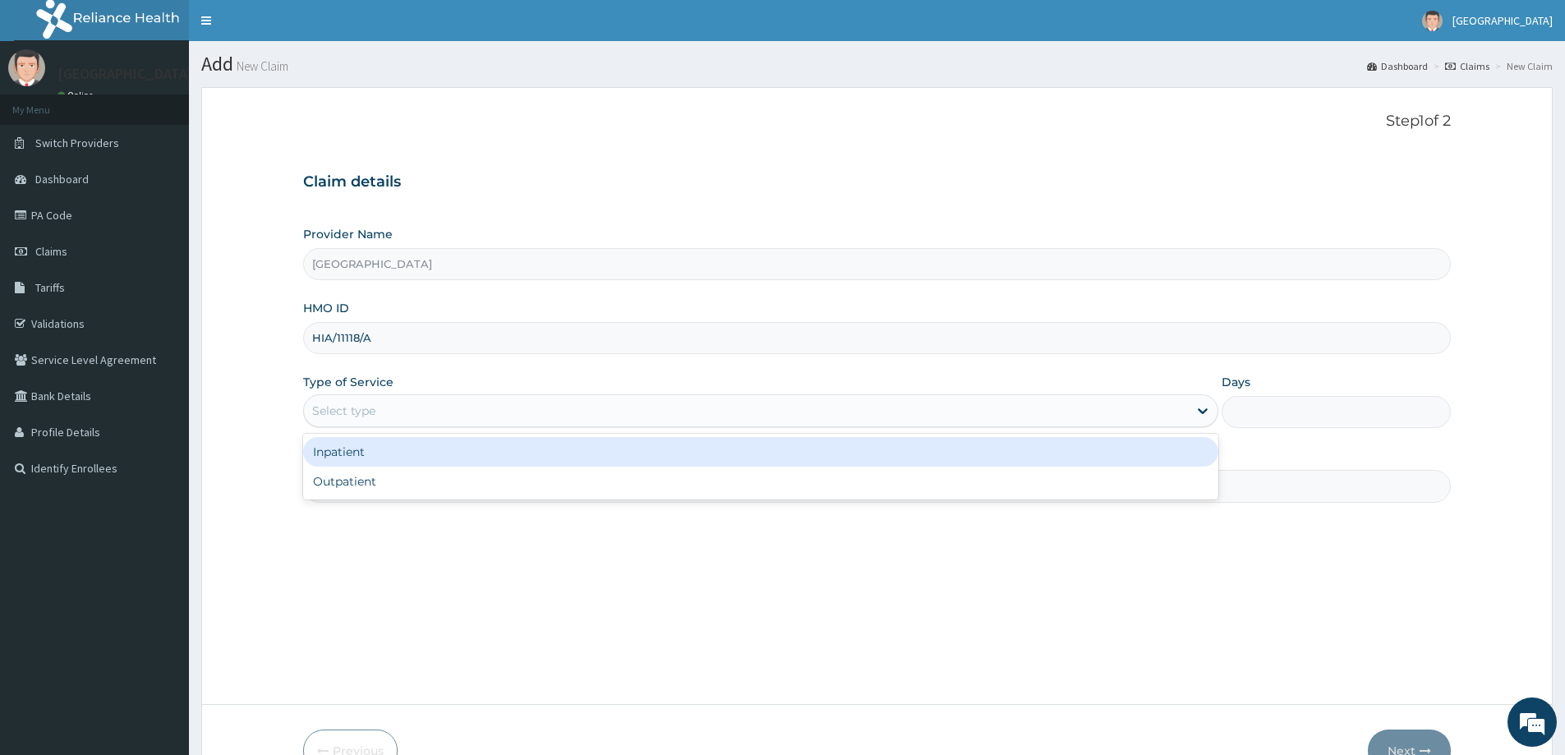
drag, startPoint x: 430, startPoint y: 416, endPoint x: 429, endPoint y: 437, distance: 21.4
click at [429, 417] on div "Select type" at bounding box center [746, 411] width 884 height 26
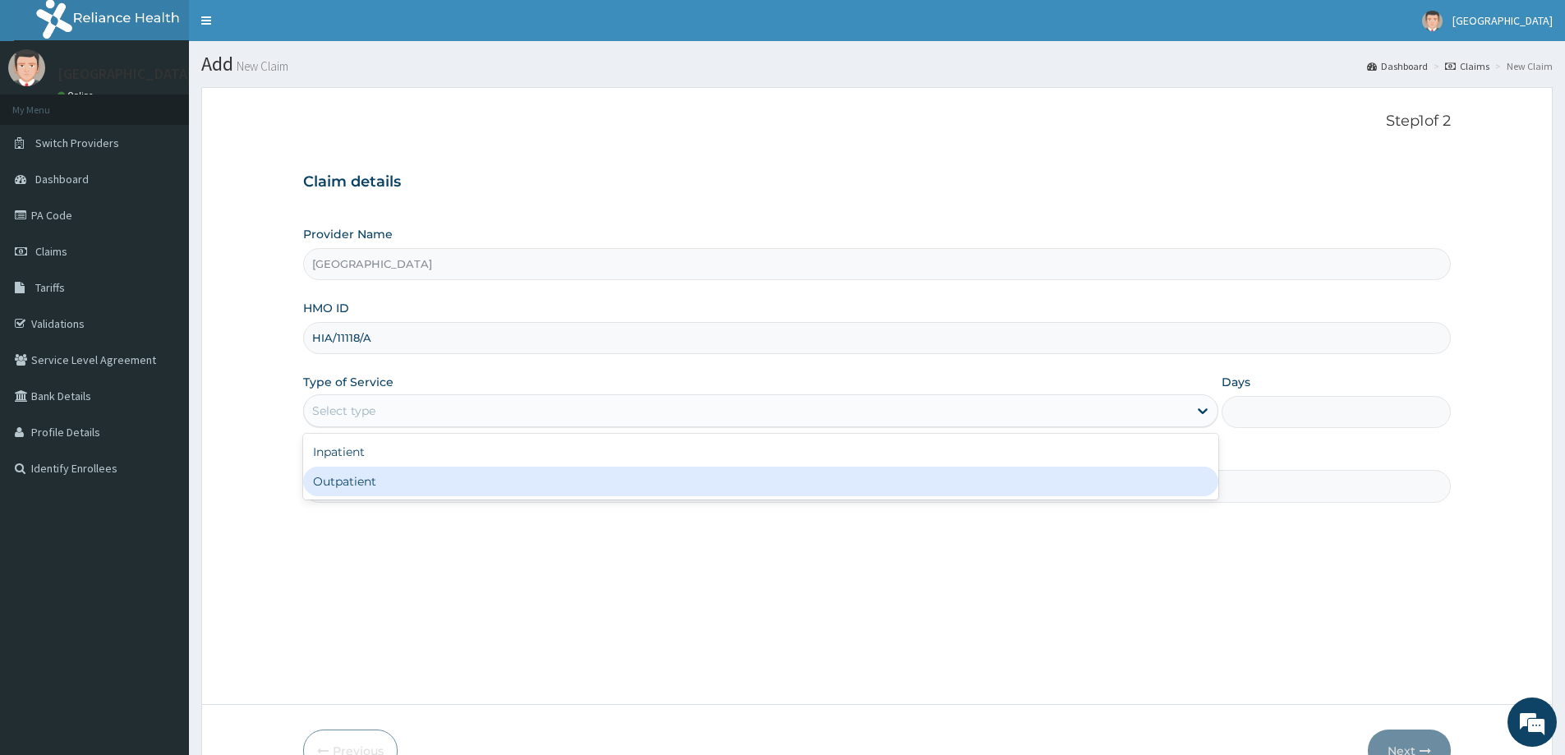
click at [418, 475] on div "Outpatient" at bounding box center [760, 482] width 915 height 30
type input "1"
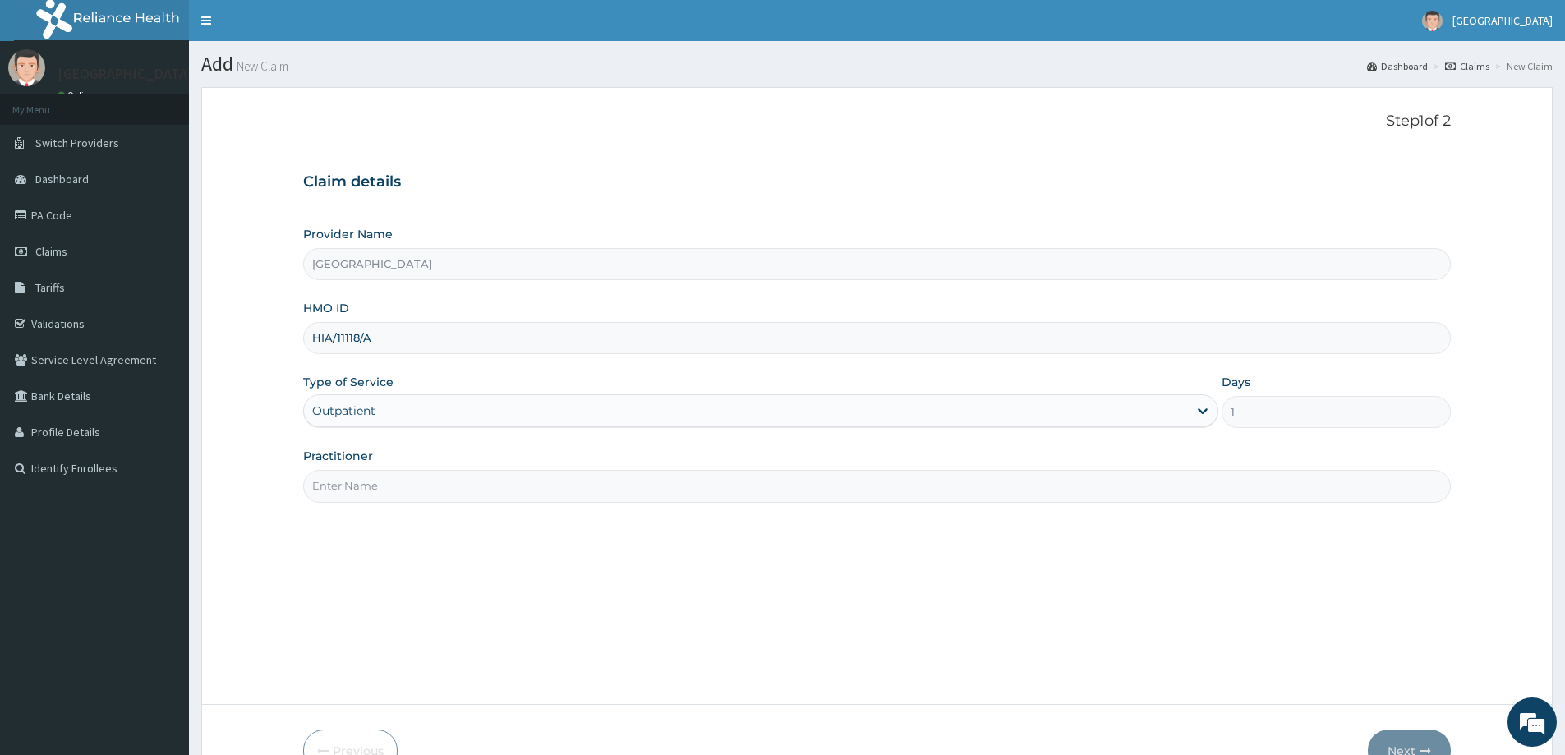
click at [525, 485] on input "Practitioner" at bounding box center [877, 486] width 1148 height 32
type input "DR LADAPO"
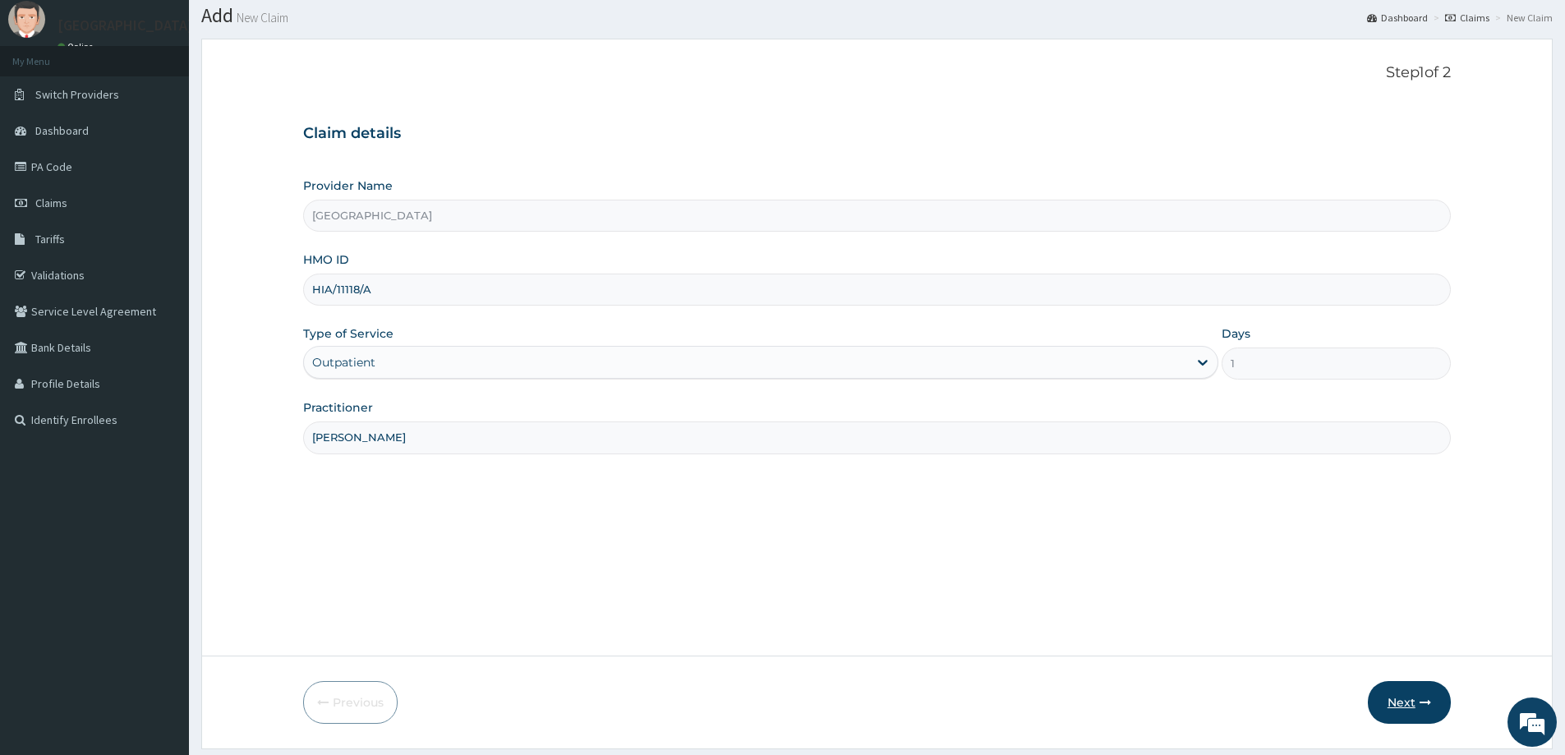
scroll to position [97, 0]
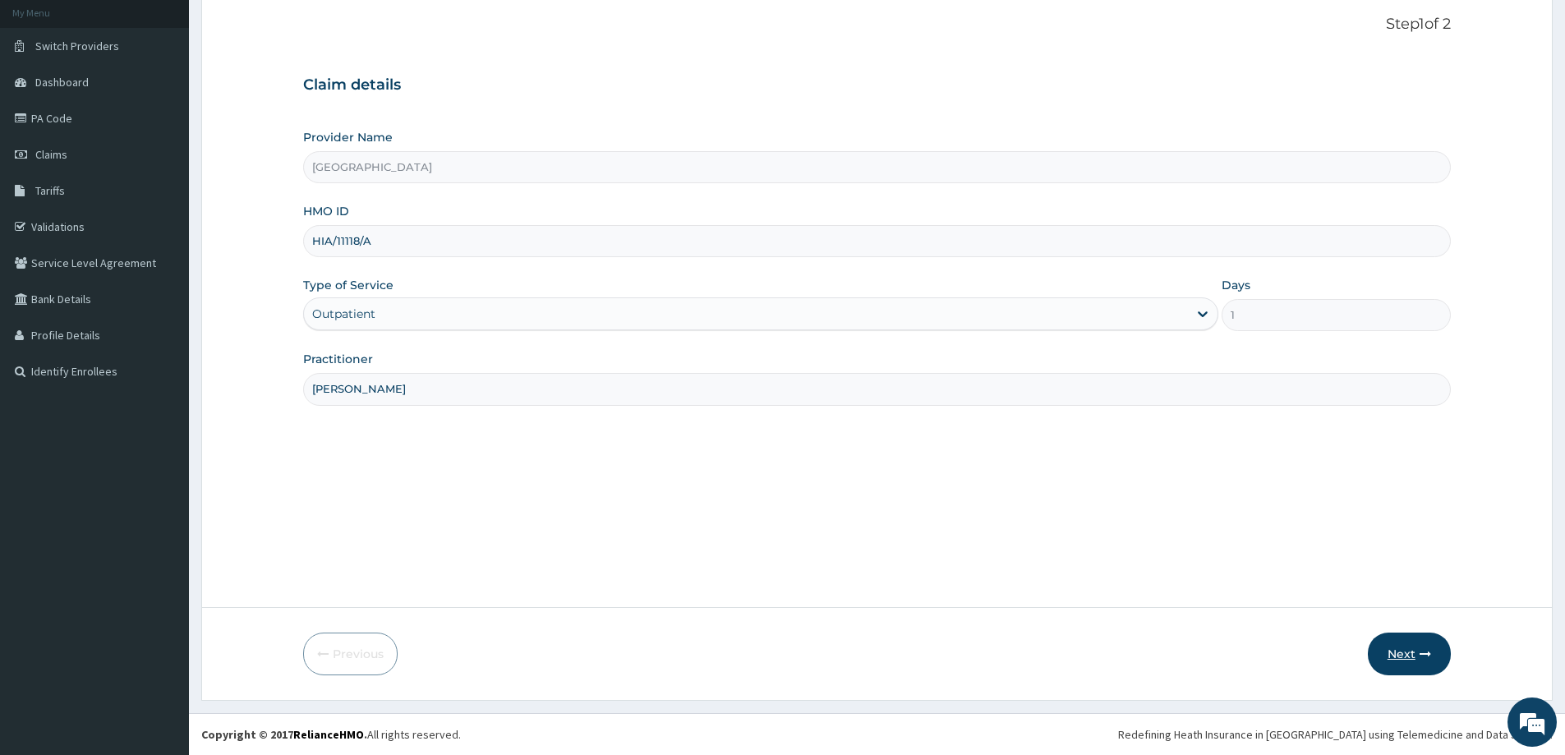
click at [1413, 645] on button "Next" at bounding box center [1409, 654] width 83 height 43
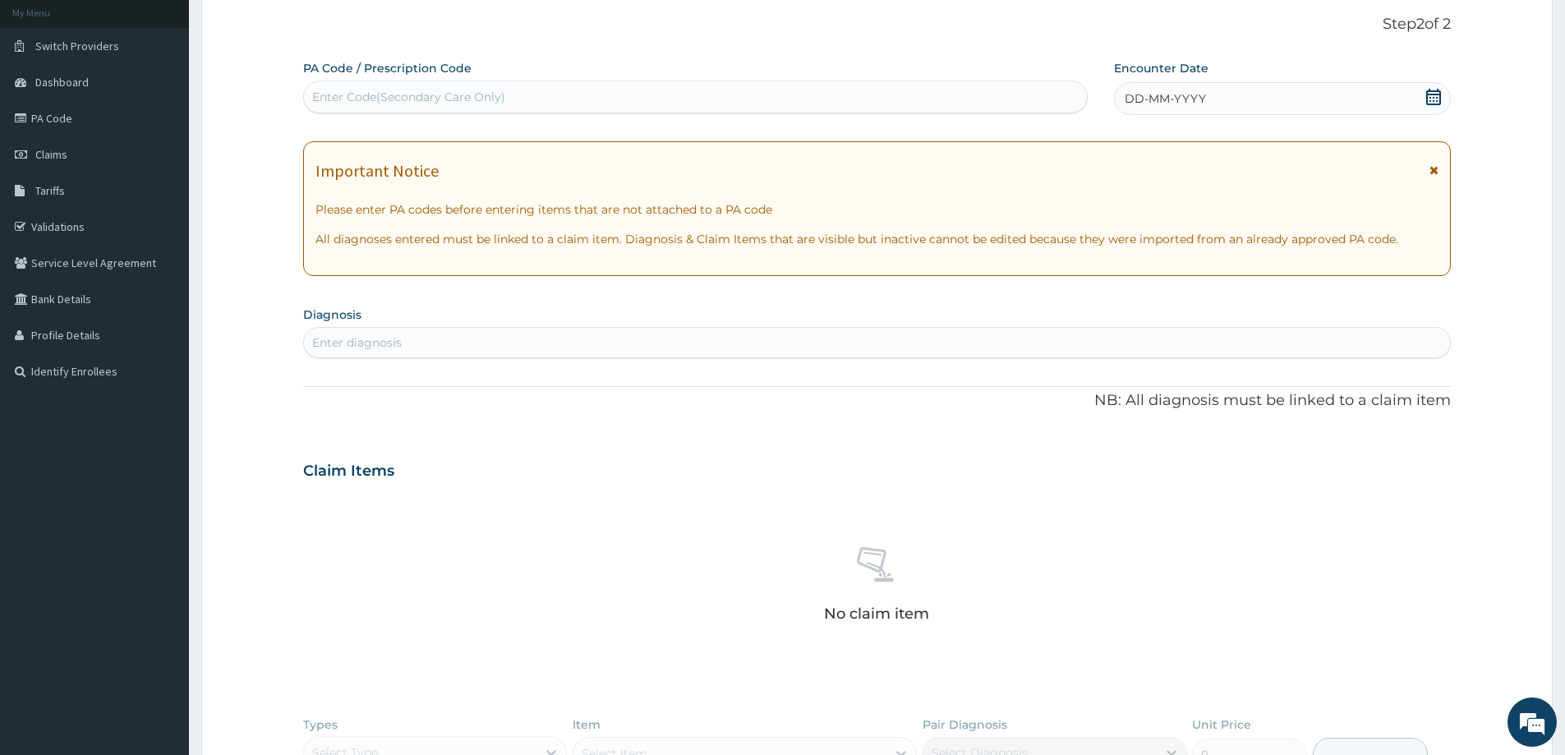
click at [1433, 96] on icon at bounding box center [1434, 97] width 16 height 16
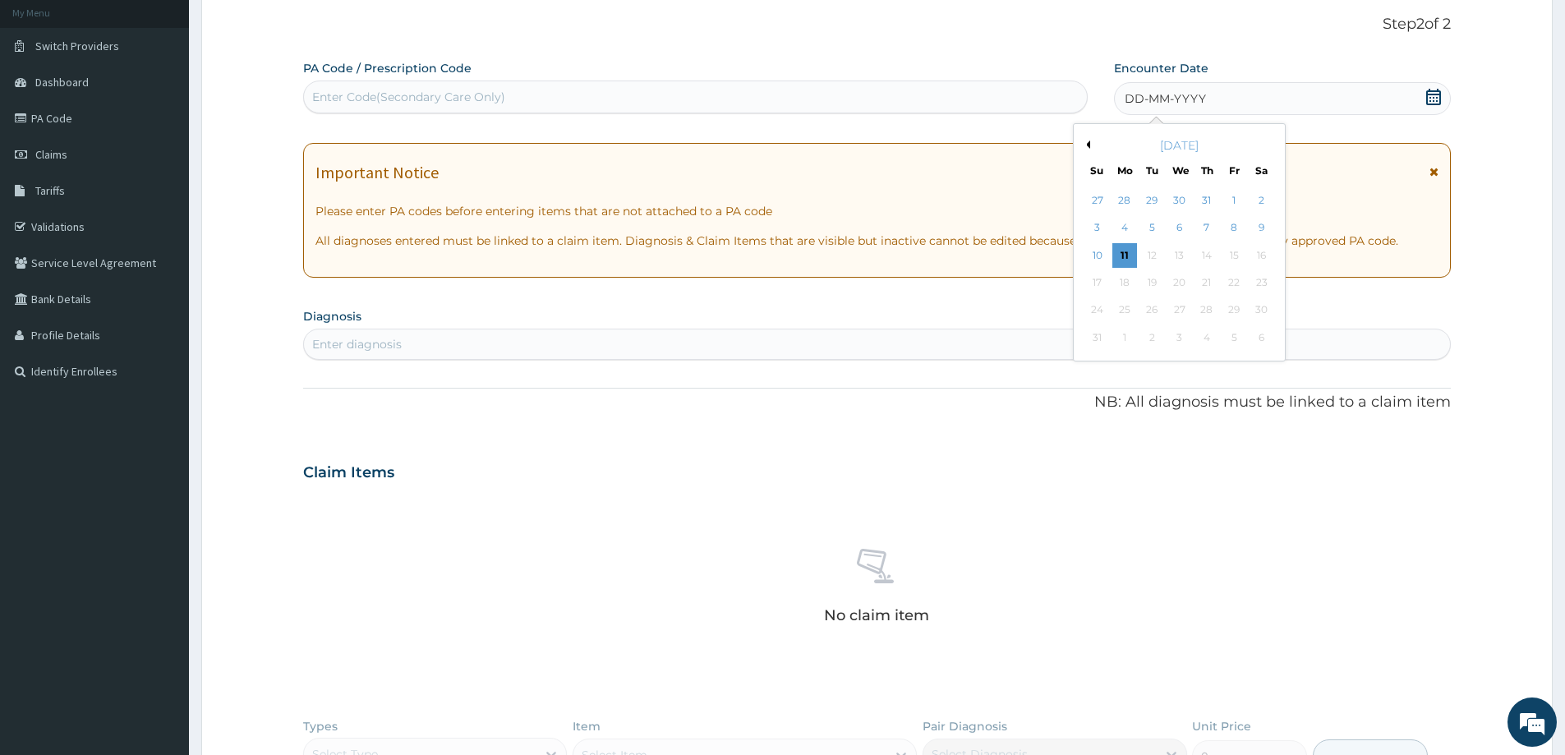
click at [1187, 203] on div "30" at bounding box center [1180, 200] width 25 height 25
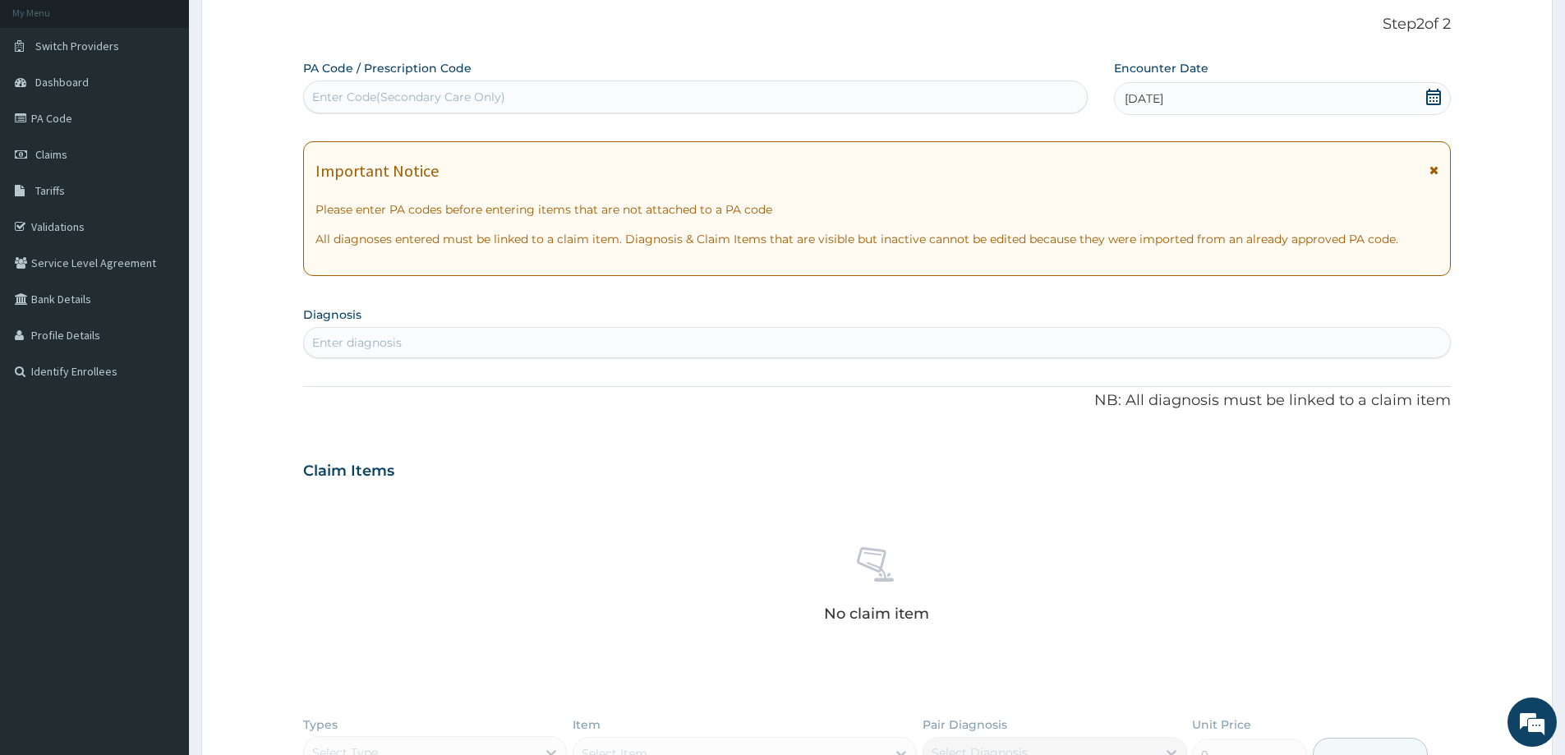
click at [597, 346] on div "Enter diagnosis" at bounding box center [877, 343] width 1146 height 26
type input "MALARIA"
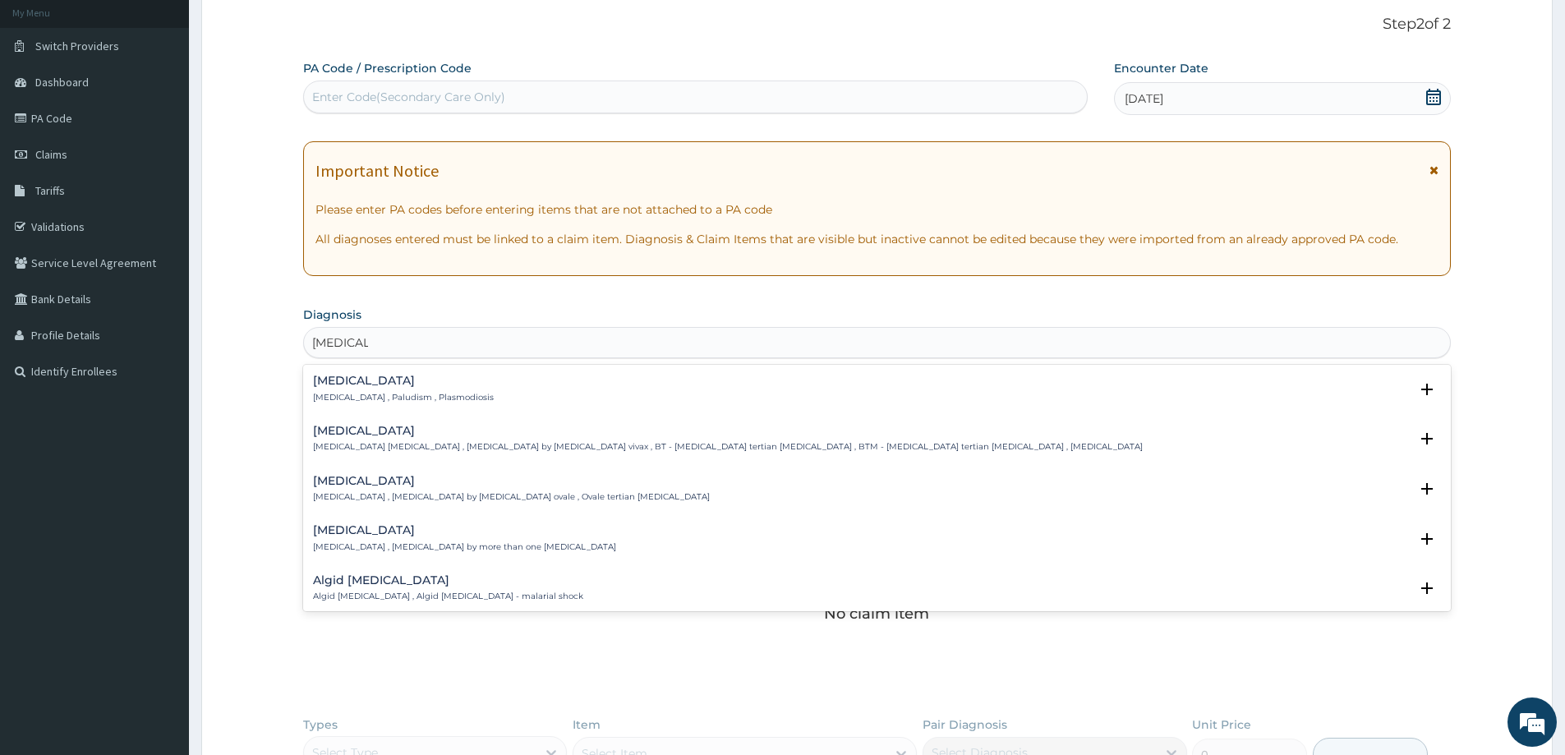
click at [865, 387] on div "Malaria Malaria , Paludism , Plasmodiosis" at bounding box center [877, 389] width 1128 height 29
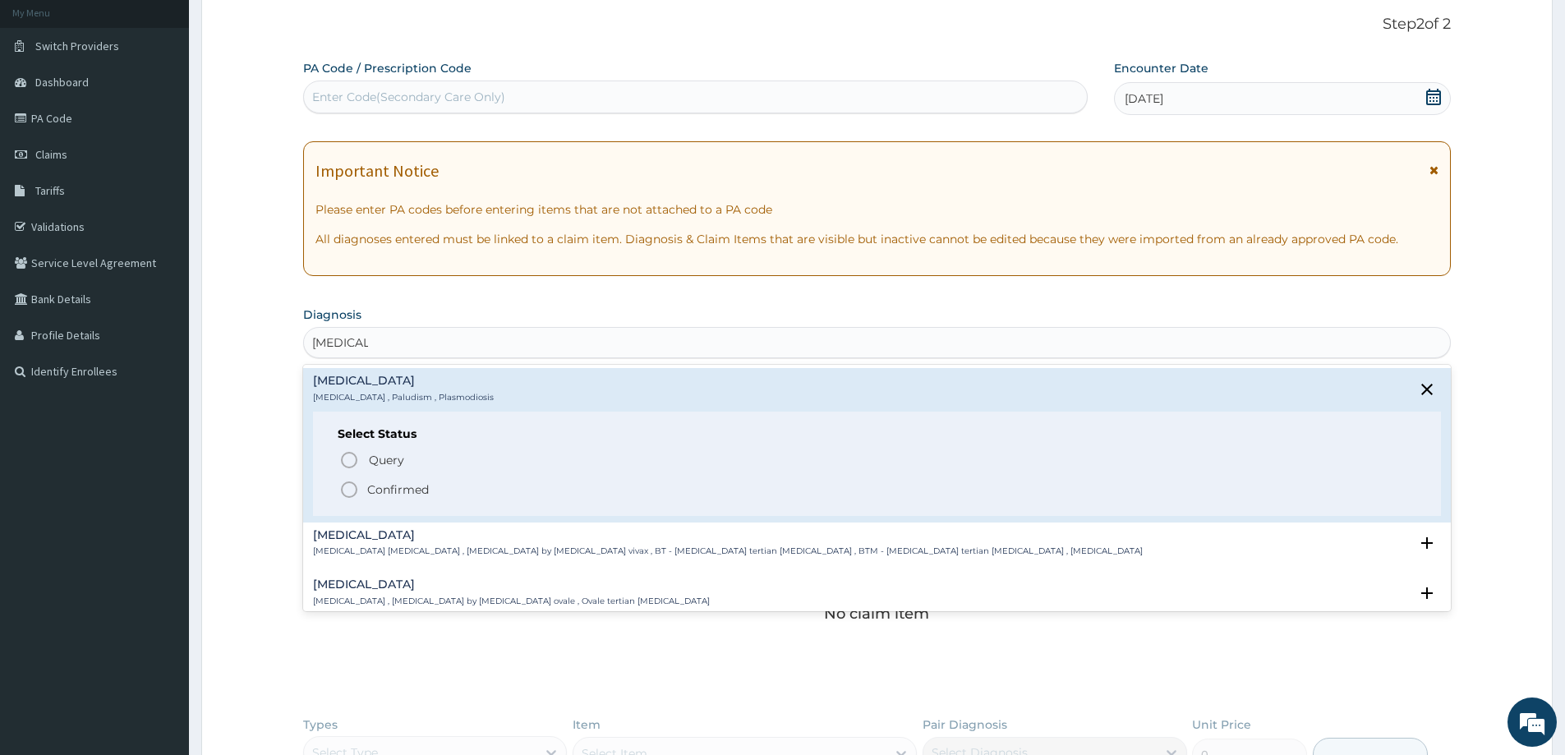
click at [390, 483] on p "Confirmed" at bounding box center [398, 490] width 62 height 16
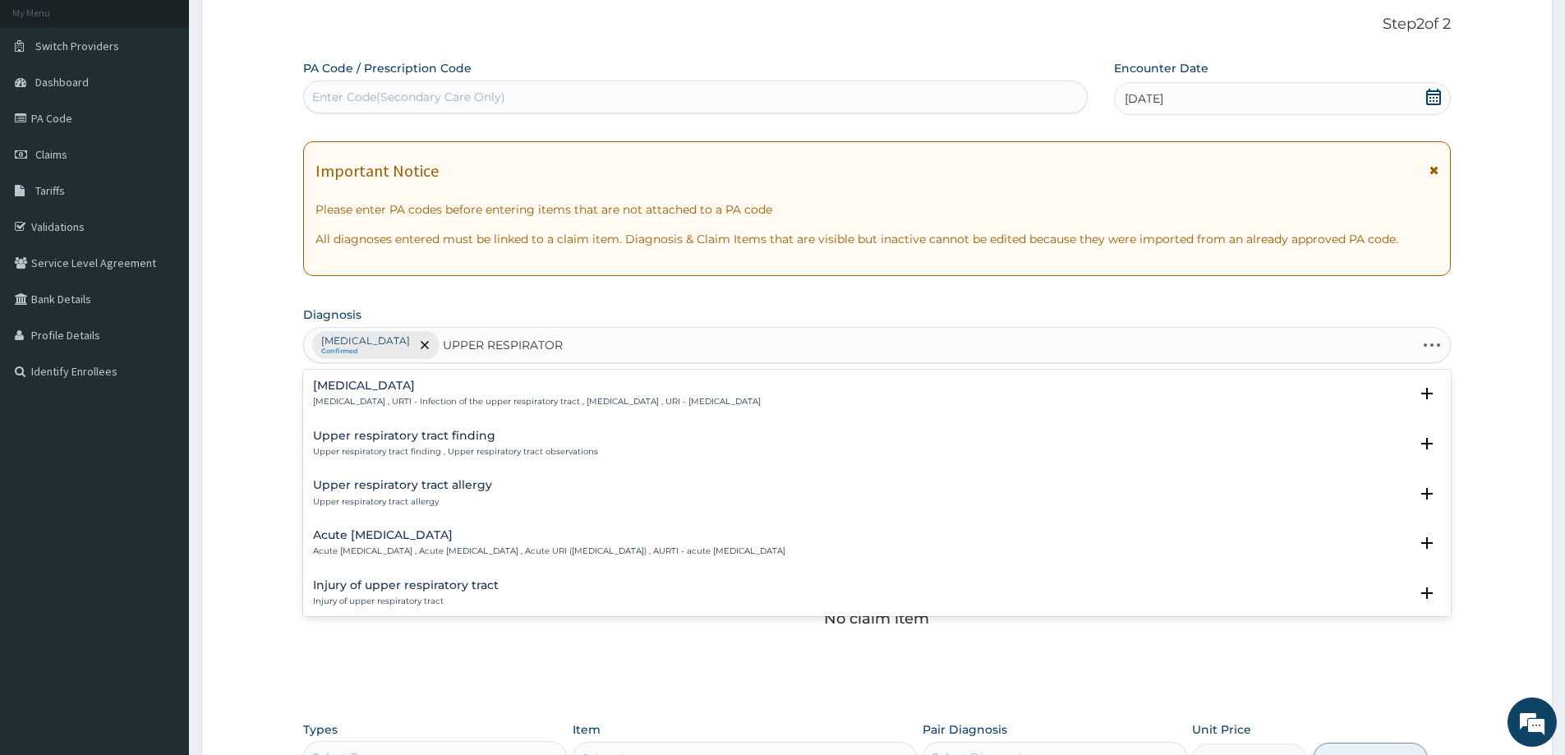
type input "UPPER RESPIRATORY"
click at [509, 390] on h4 "Upper respiratory infection" at bounding box center [537, 386] width 448 height 12
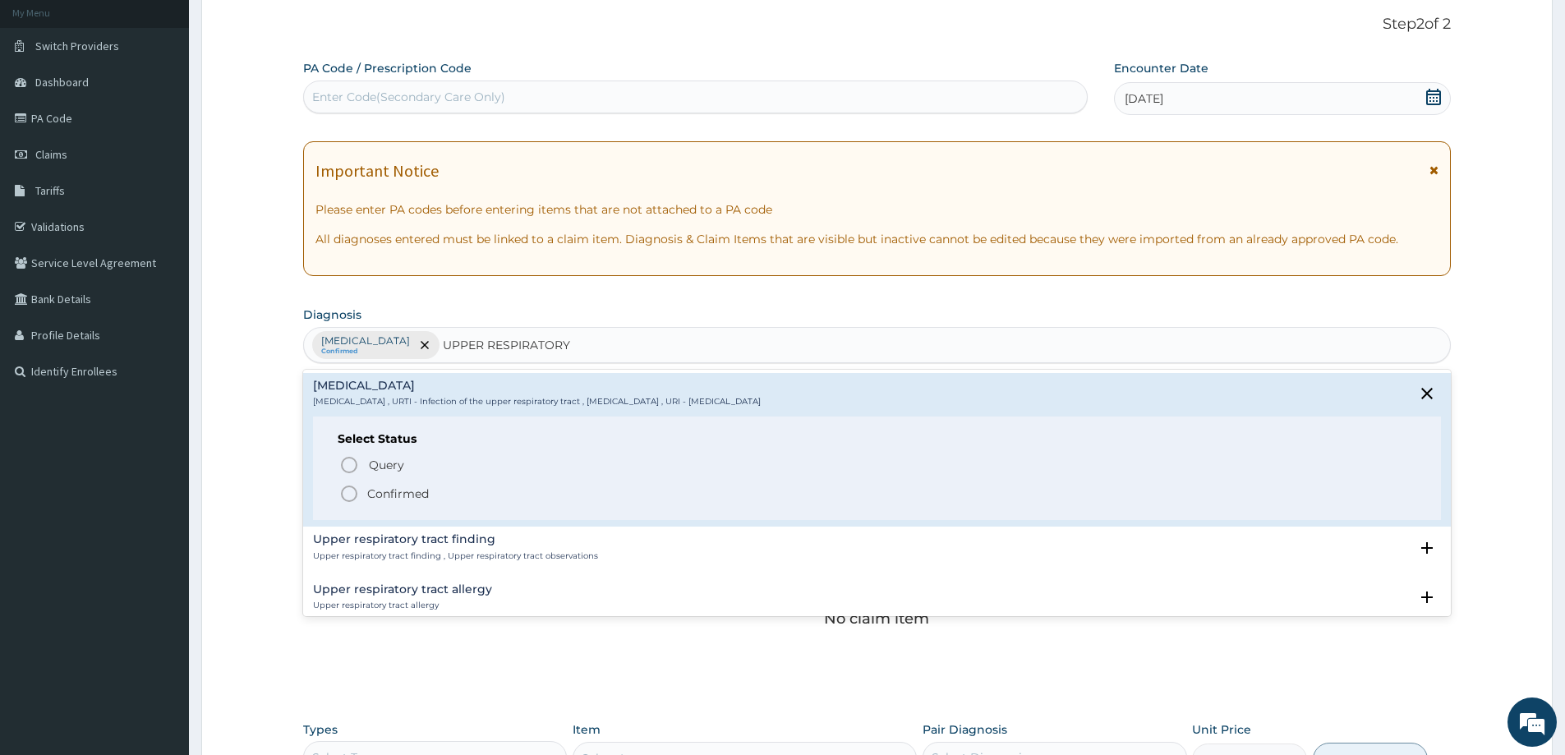
click at [348, 488] on icon "status option filled" at bounding box center [349, 494] width 20 height 20
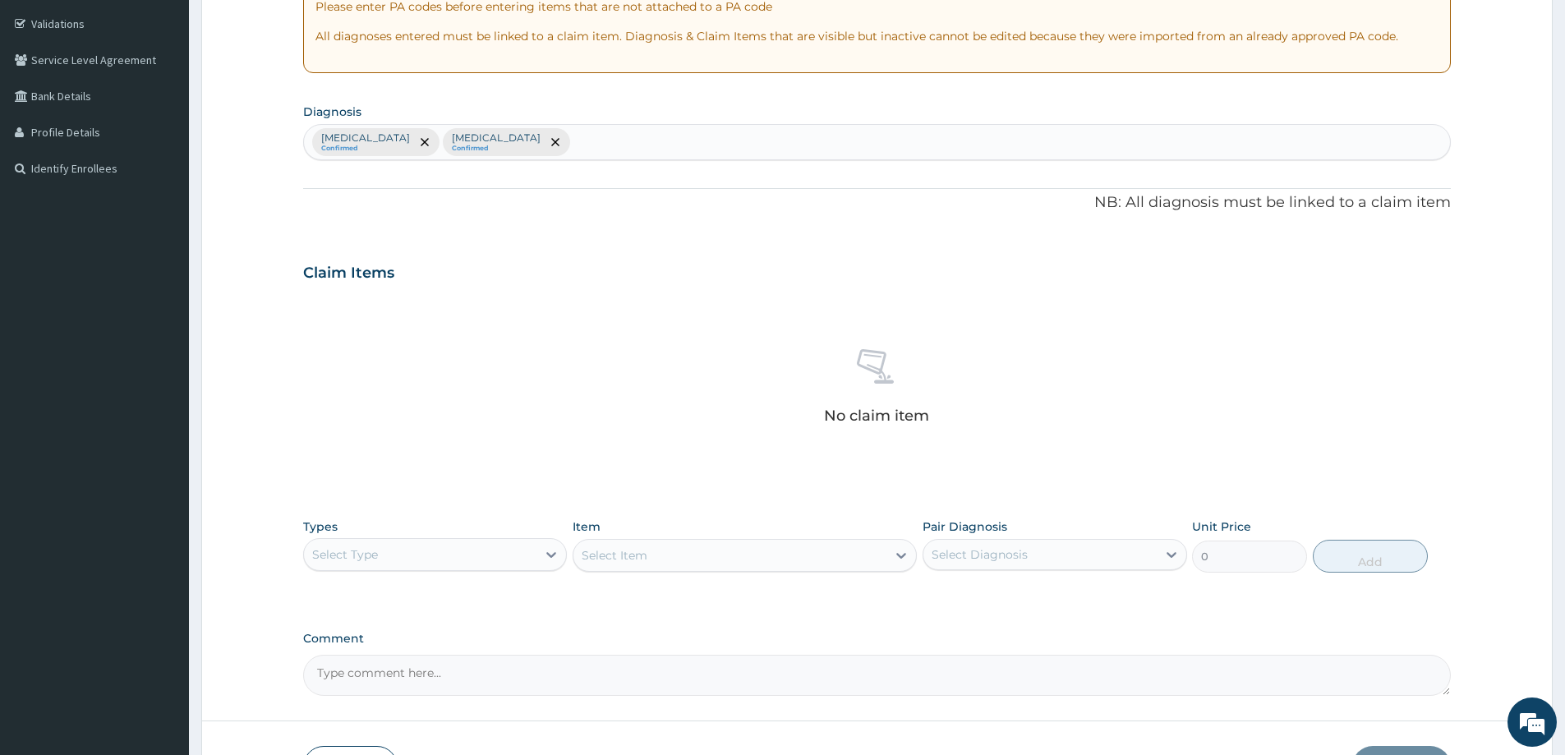
scroll to position [413, 0]
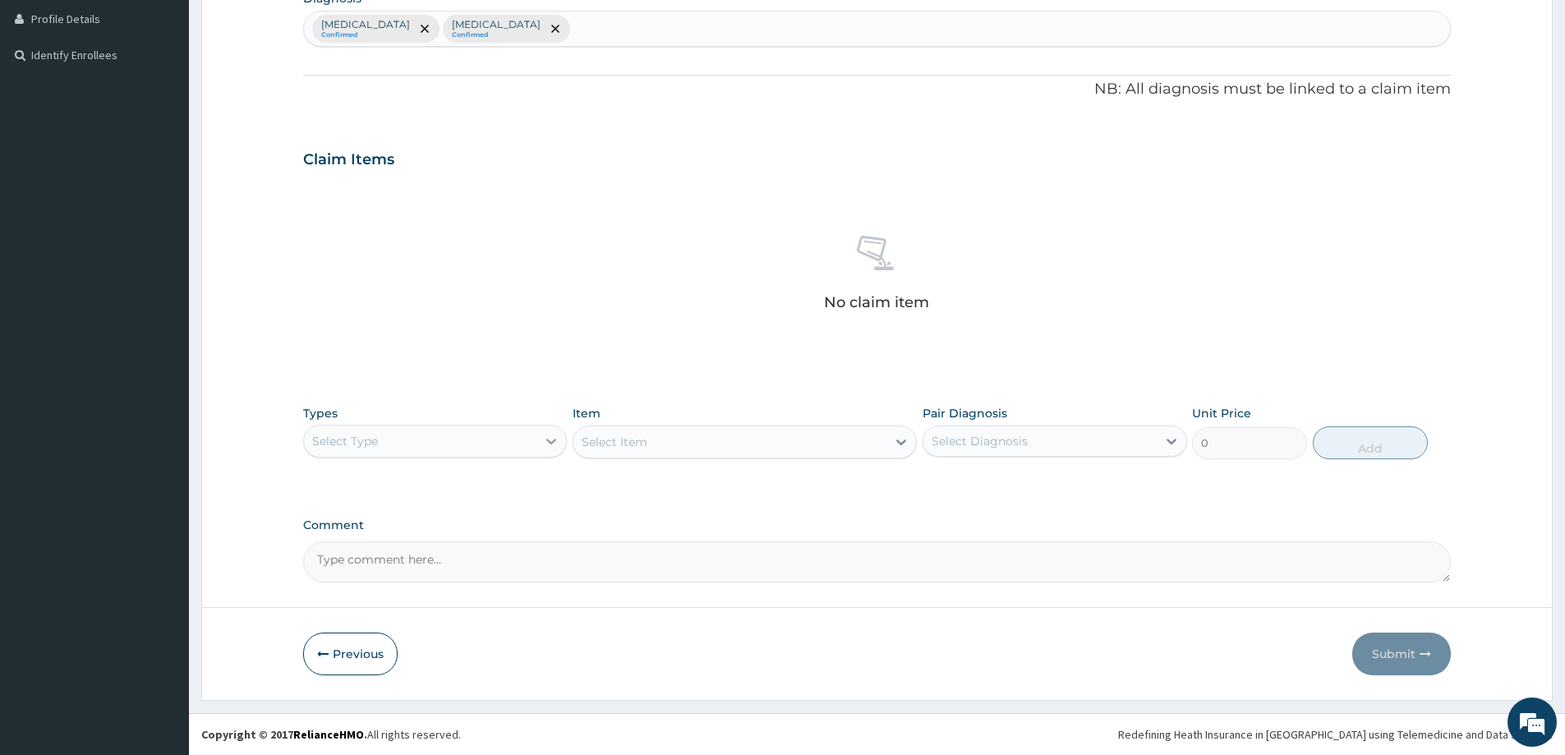
click at [550, 445] on icon at bounding box center [551, 441] width 16 height 16
click at [416, 552] on div "Procedures" at bounding box center [435, 542] width 264 height 30
click at [901, 445] on icon at bounding box center [901, 442] width 16 height 16
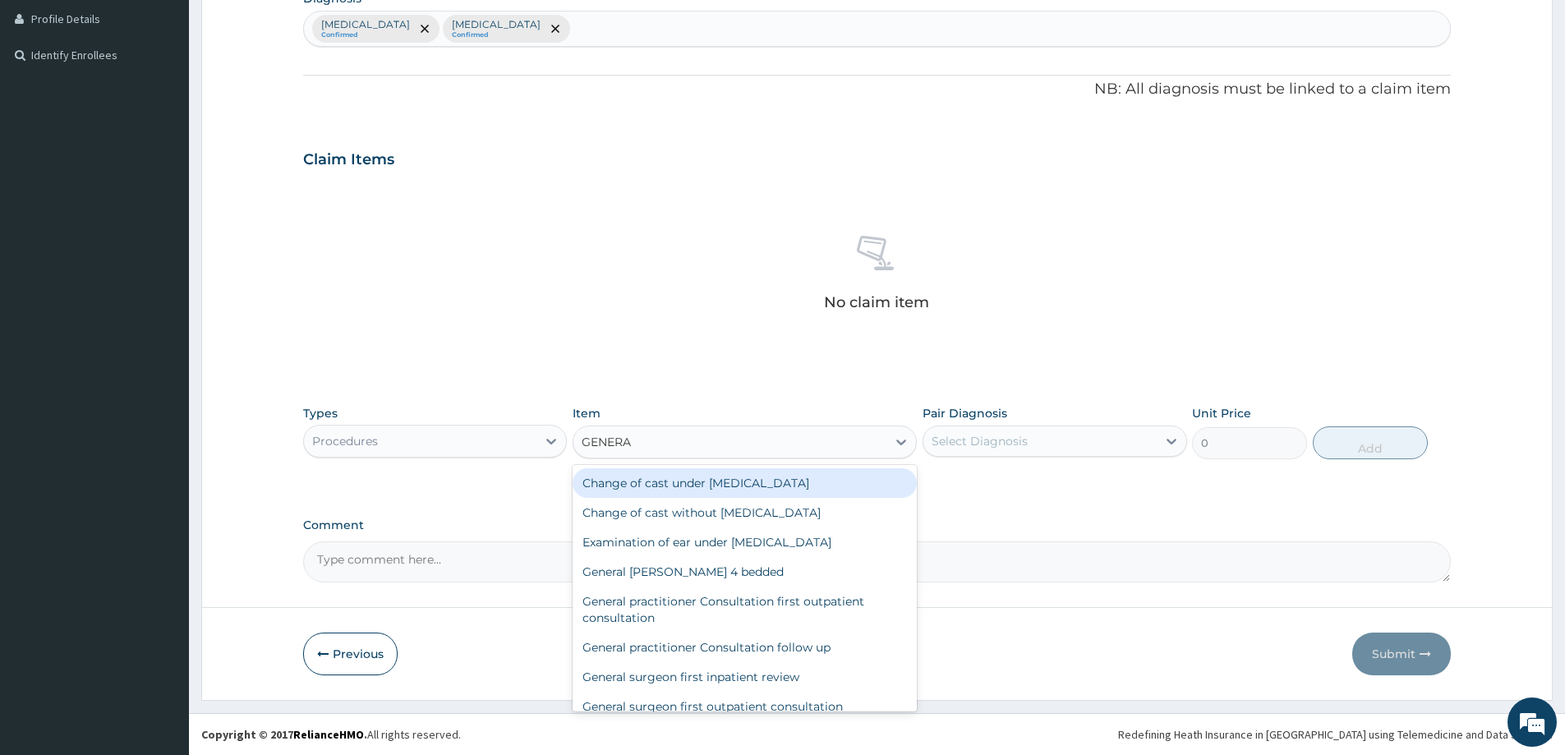
type input "GENERAL"
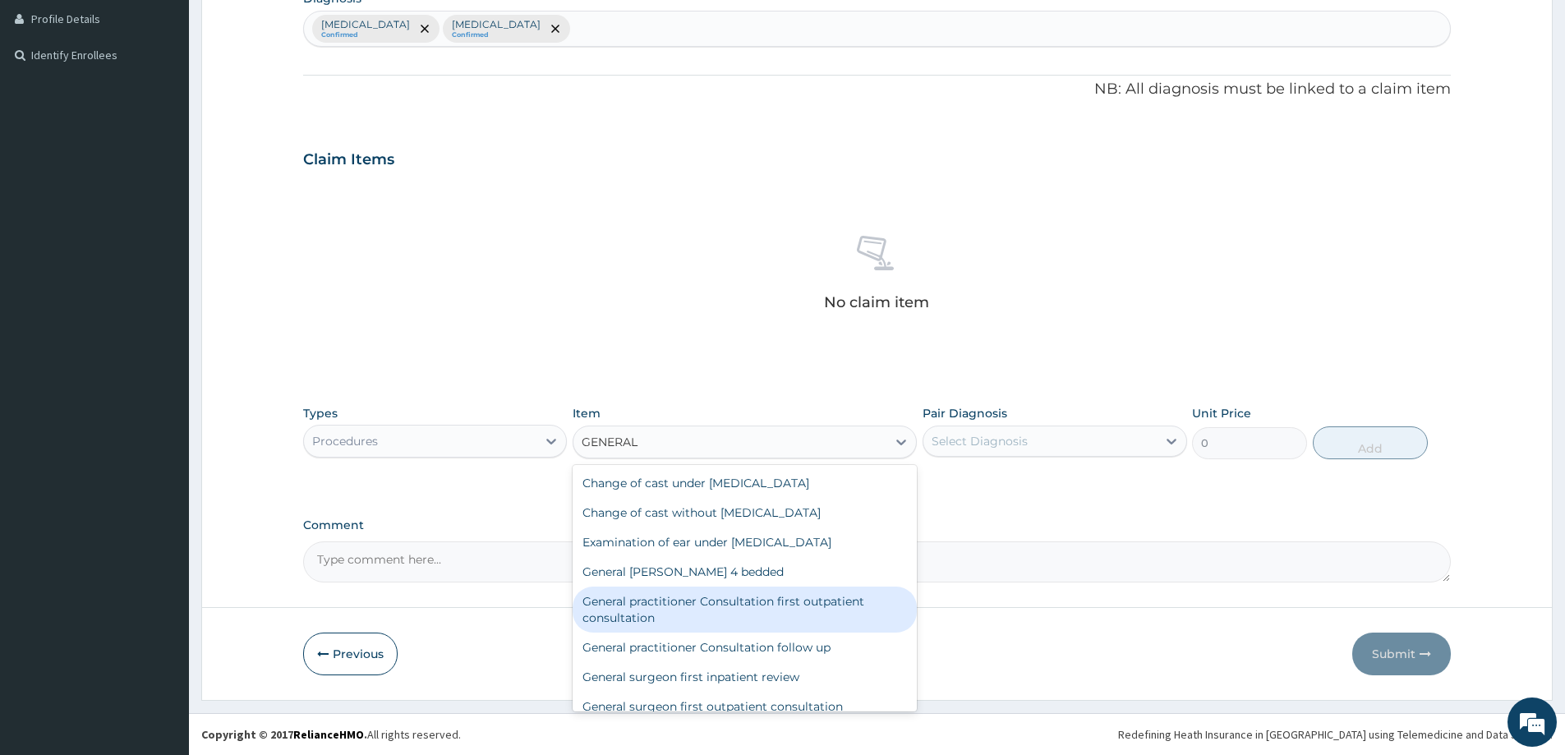
click at [713, 611] on div "General practitioner Consultation first outpatient consultation" at bounding box center [745, 610] width 344 height 46
type input "3547.5"
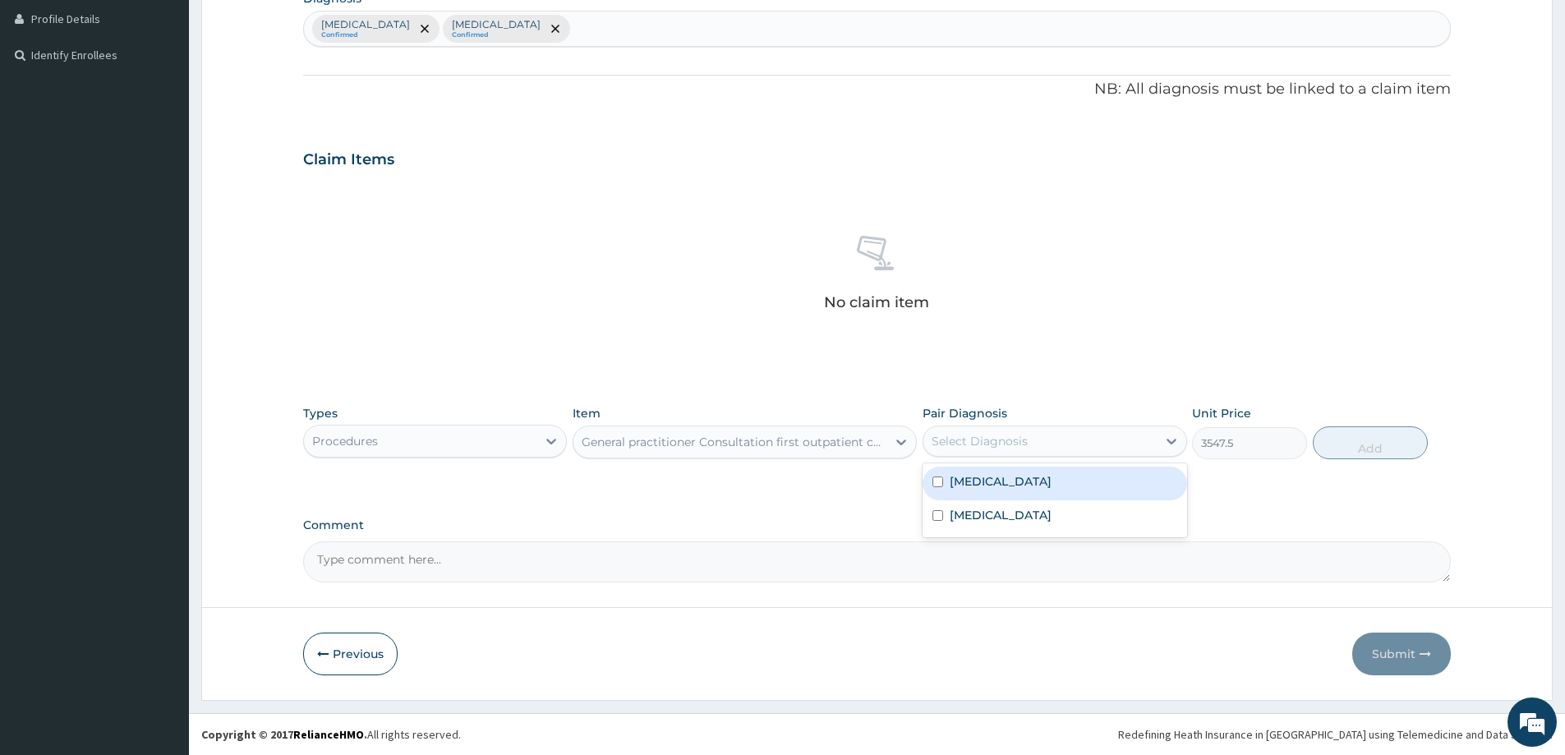
click at [1114, 441] on div "Select Diagnosis" at bounding box center [1040, 441] width 233 height 26
drag, startPoint x: 1058, startPoint y: 491, endPoint x: 1058, endPoint y: 501, distance: 9.9
click at [1058, 492] on div "Malaria" at bounding box center [1055, 484] width 264 height 34
checkbox input "true"
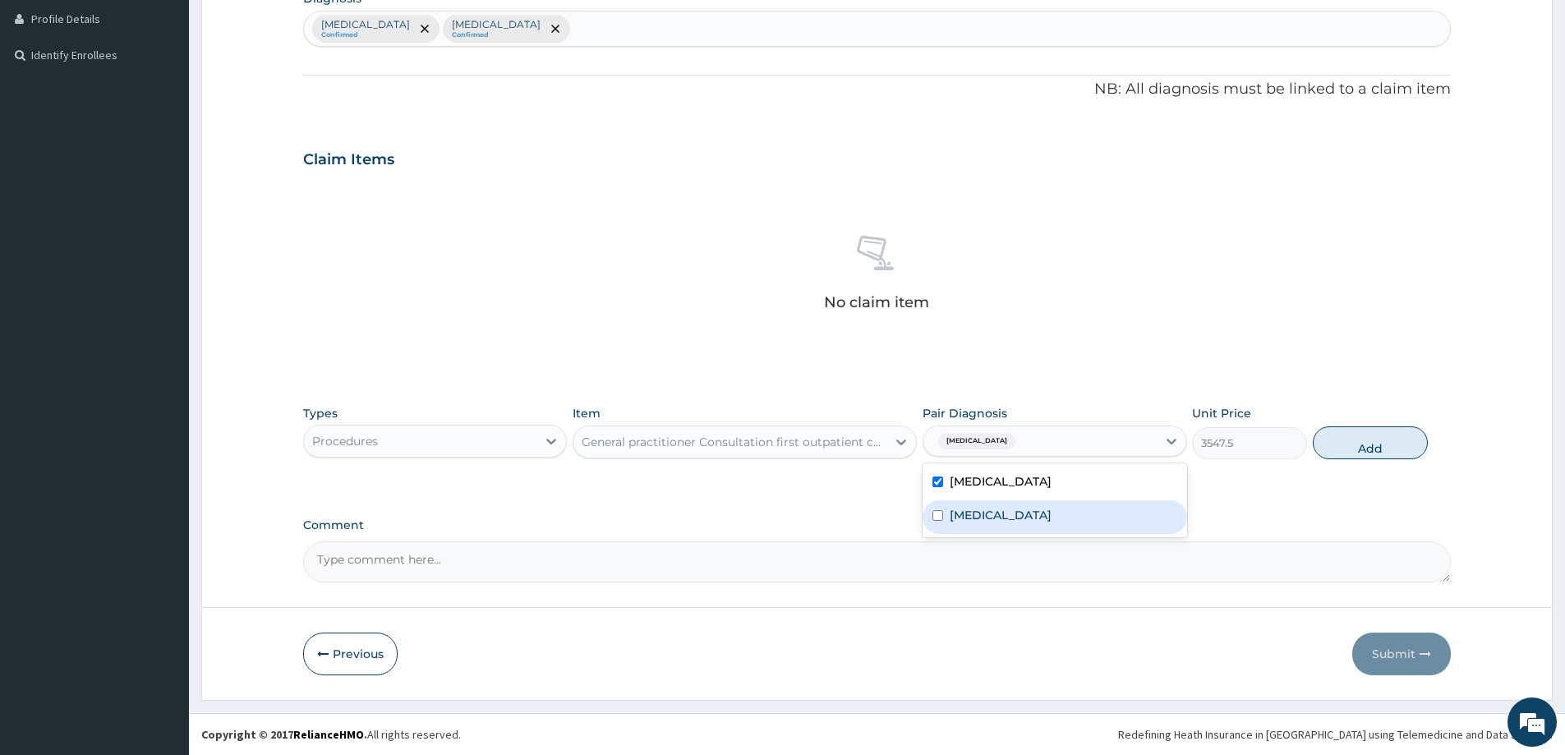
click at [1052, 514] on label "Upper respiratory infection" at bounding box center [1001, 515] width 102 height 16
checkbox input "true"
click at [1356, 440] on button "Add" at bounding box center [1370, 442] width 115 height 33
type input "0"
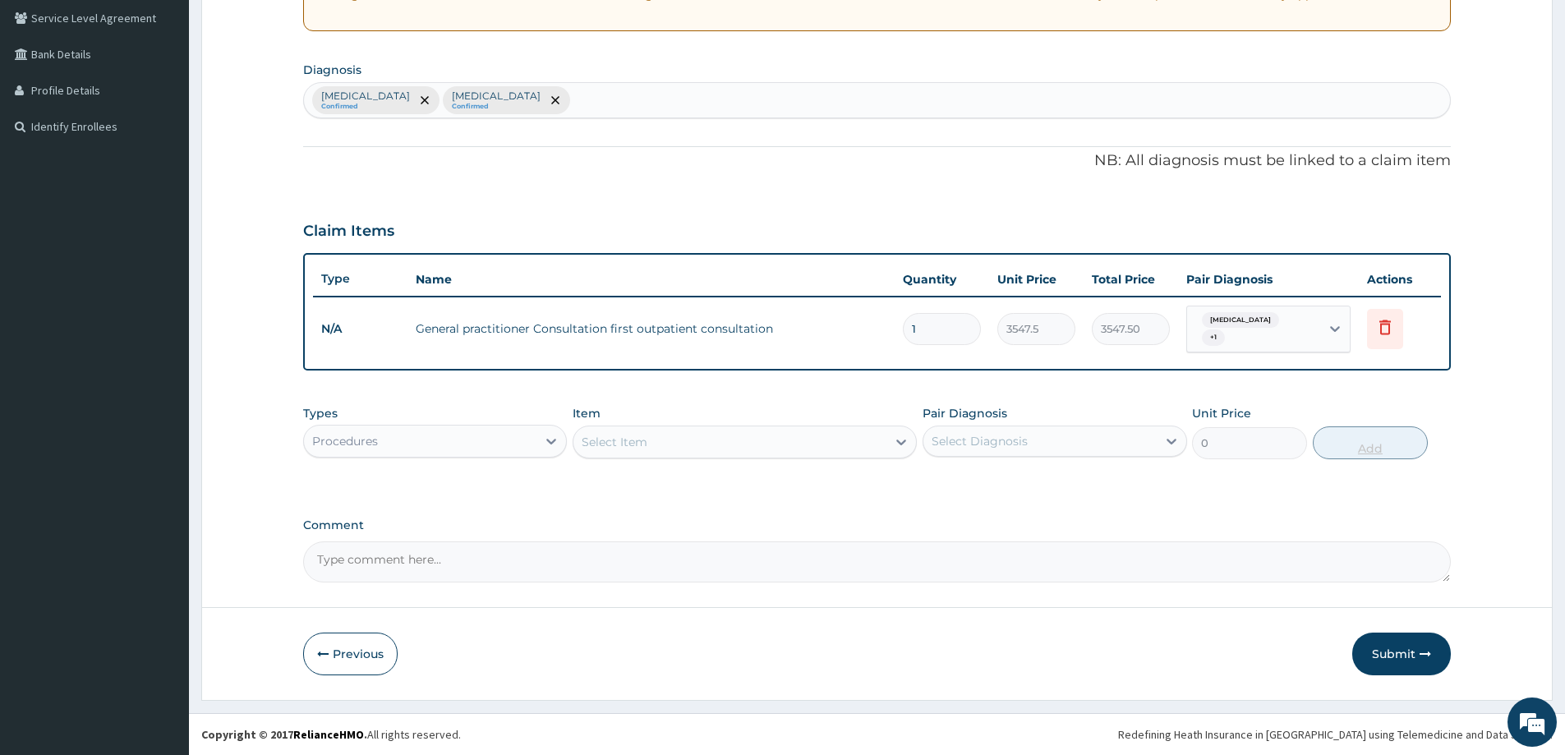
scroll to position [335, 0]
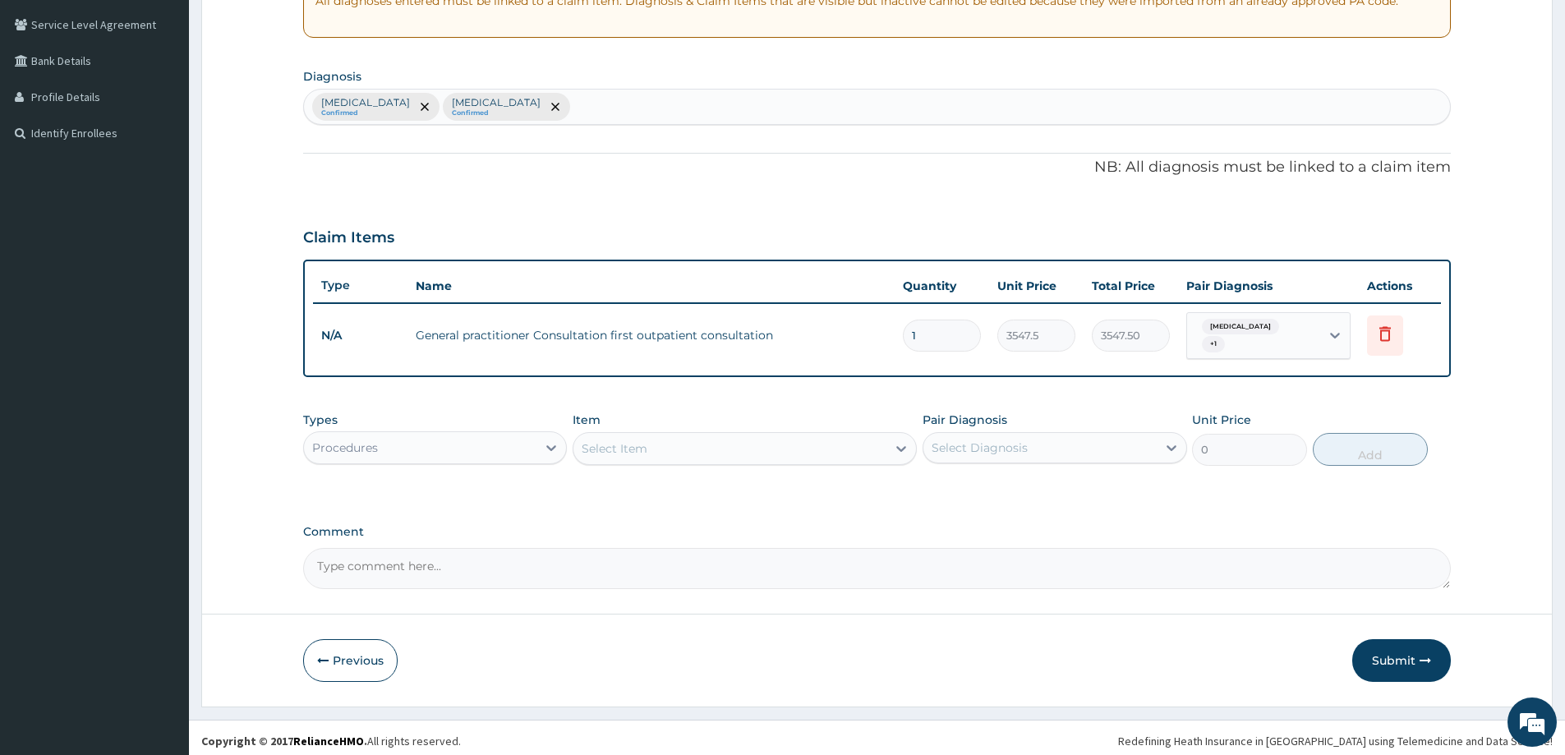
click at [492, 447] on div "Procedures" at bounding box center [420, 448] width 233 height 26
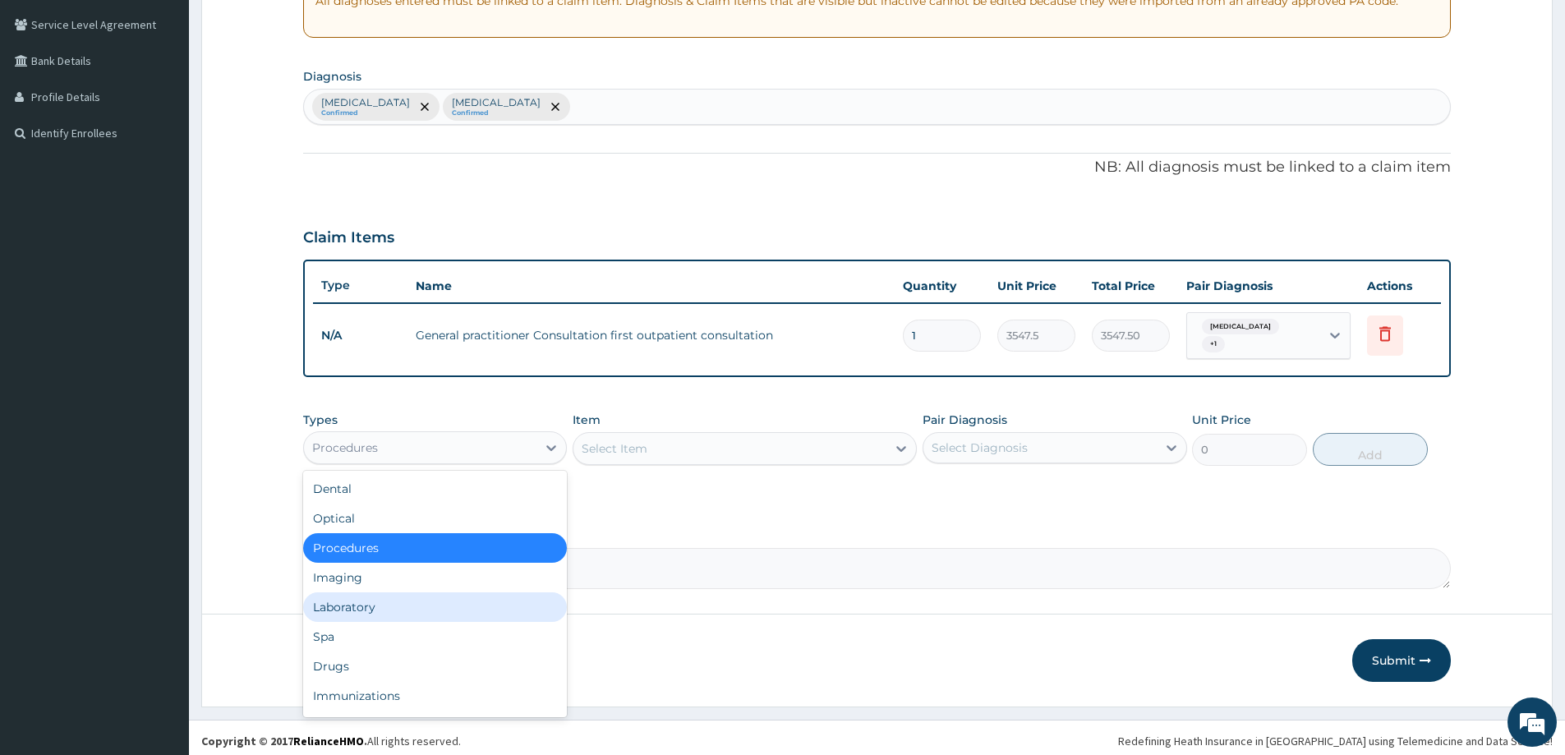
click at [367, 600] on div "Laboratory" at bounding box center [435, 607] width 264 height 30
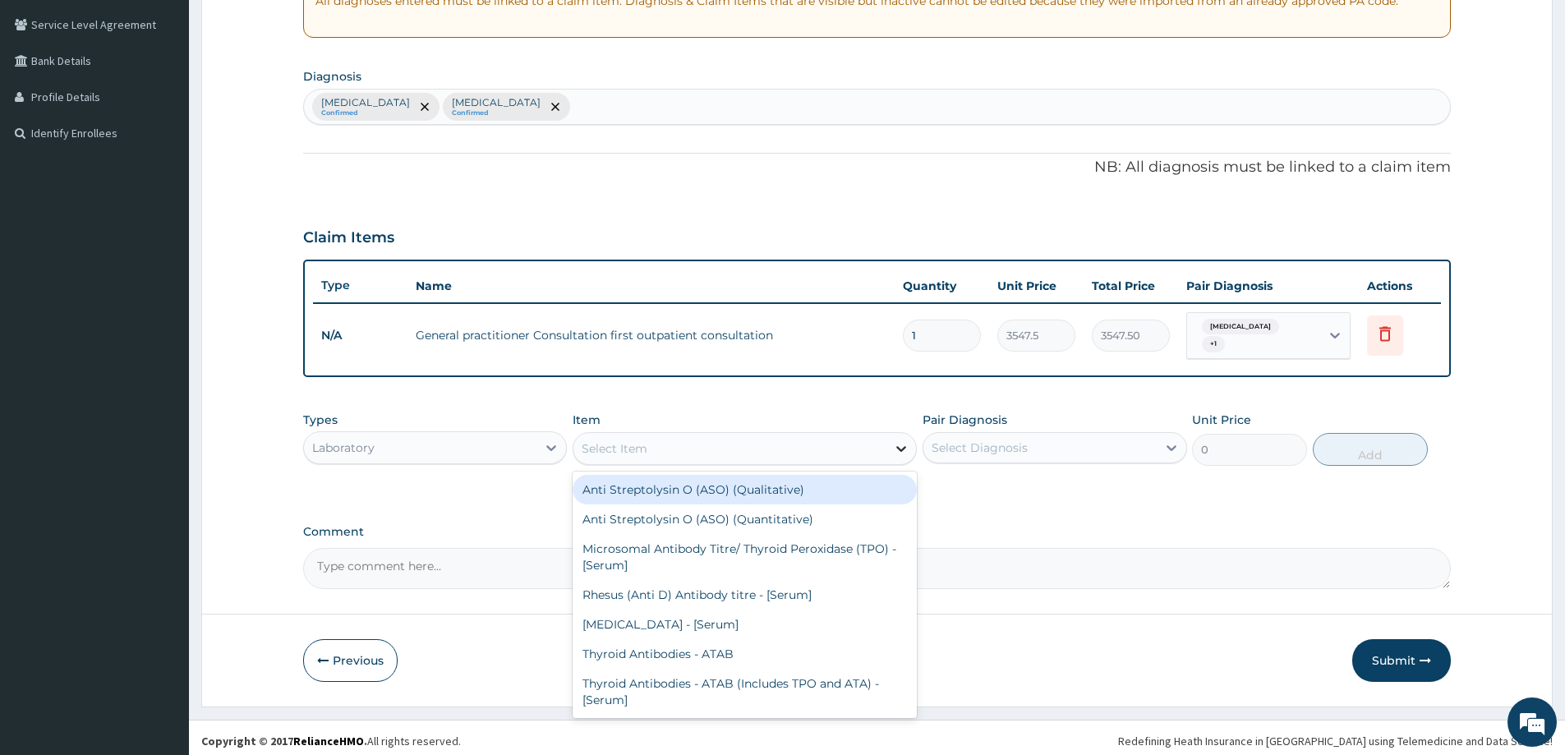
click at [903, 446] on icon at bounding box center [902, 449] width 10 height 6
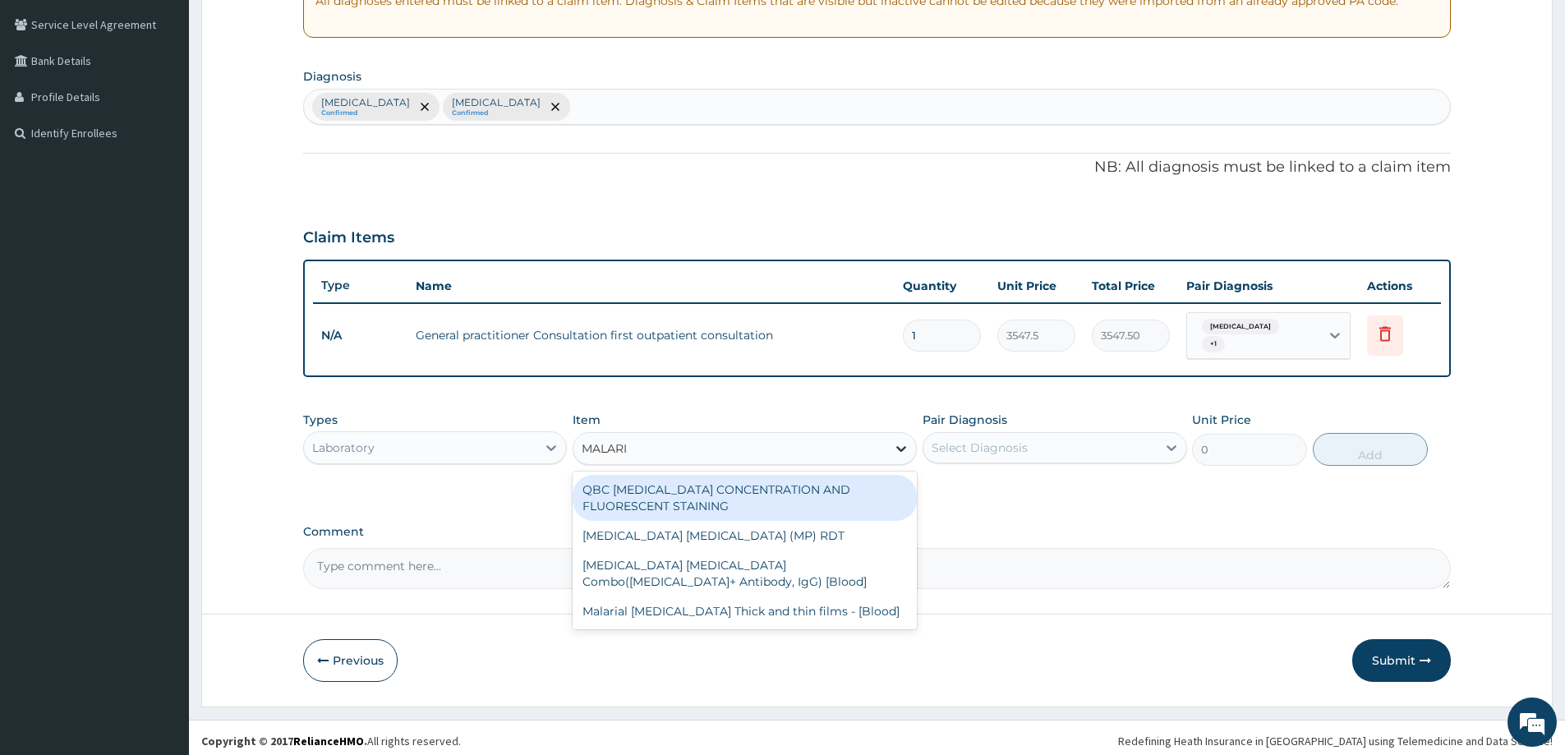
type input "MALARIA"
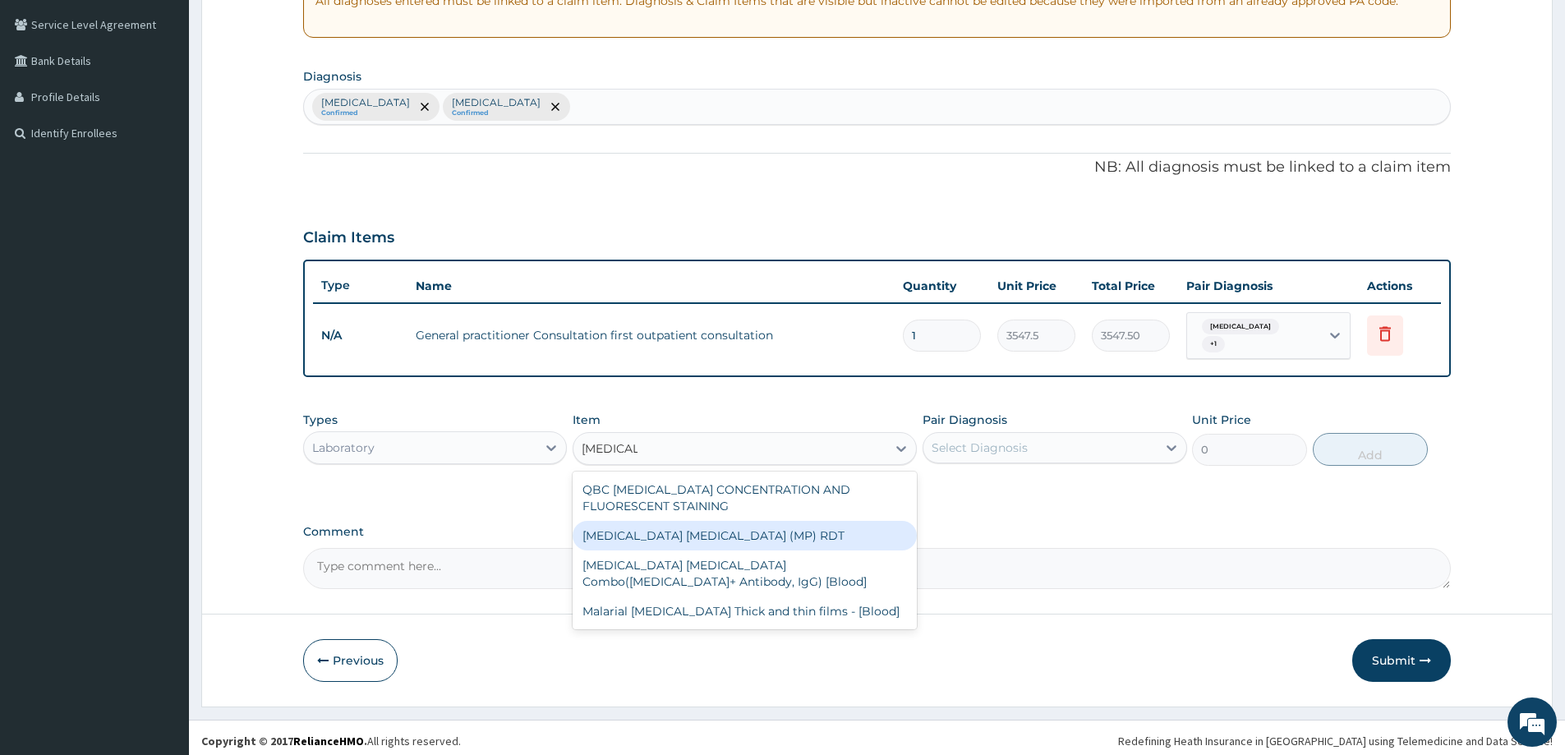
click at [776, 537] on div "MALARIA PARASITE (MP) RDT" at bounding box center [745, 536] width 344 height 30
type input "1612.5"
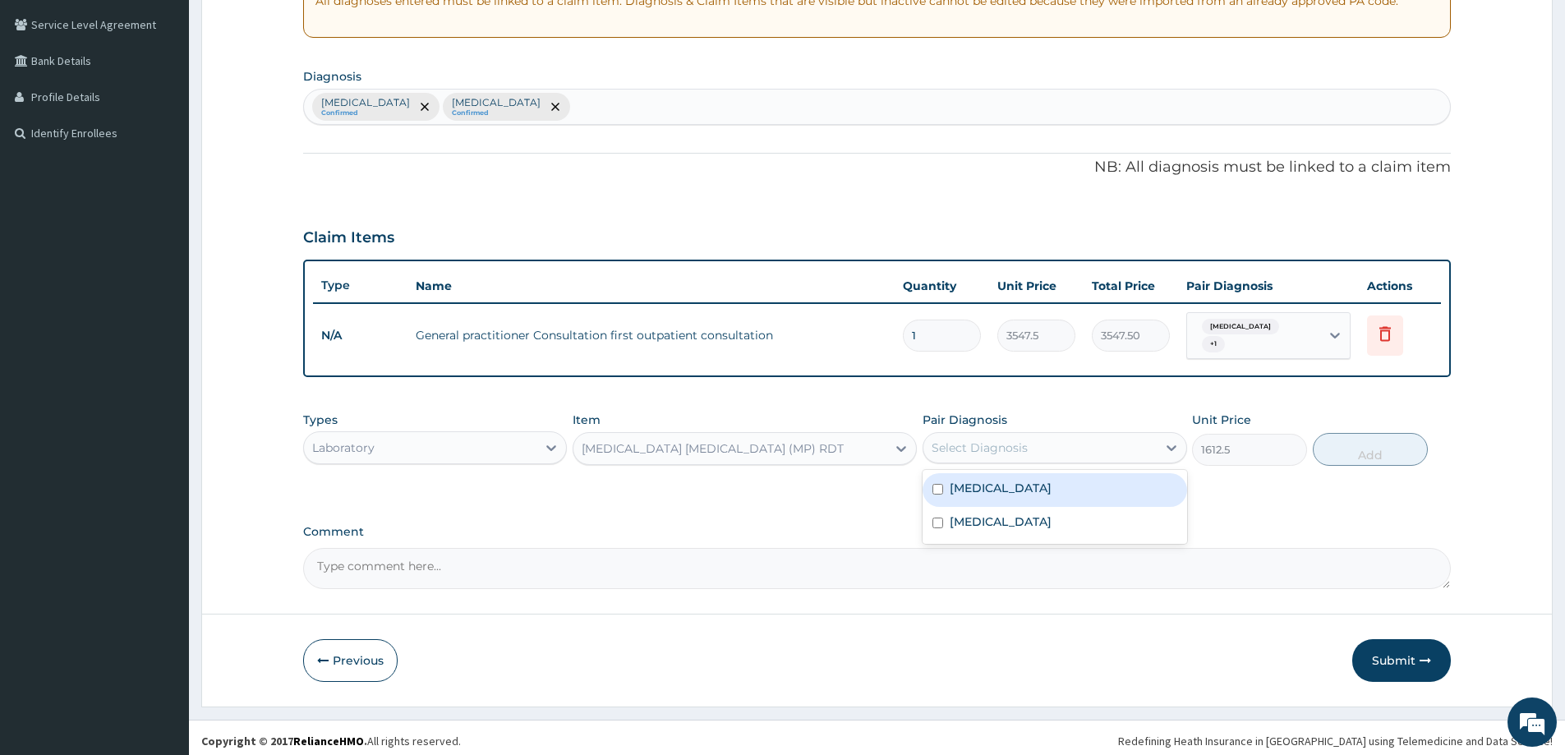
click at [1044, 436] on div "Select Diagnosis" at bounding box center [1040, 448] width 233 height 26
click at [1025, 486] on div "Malaria" at bounding box center [1055, 490] width 264 height 34
checkbox input "true"
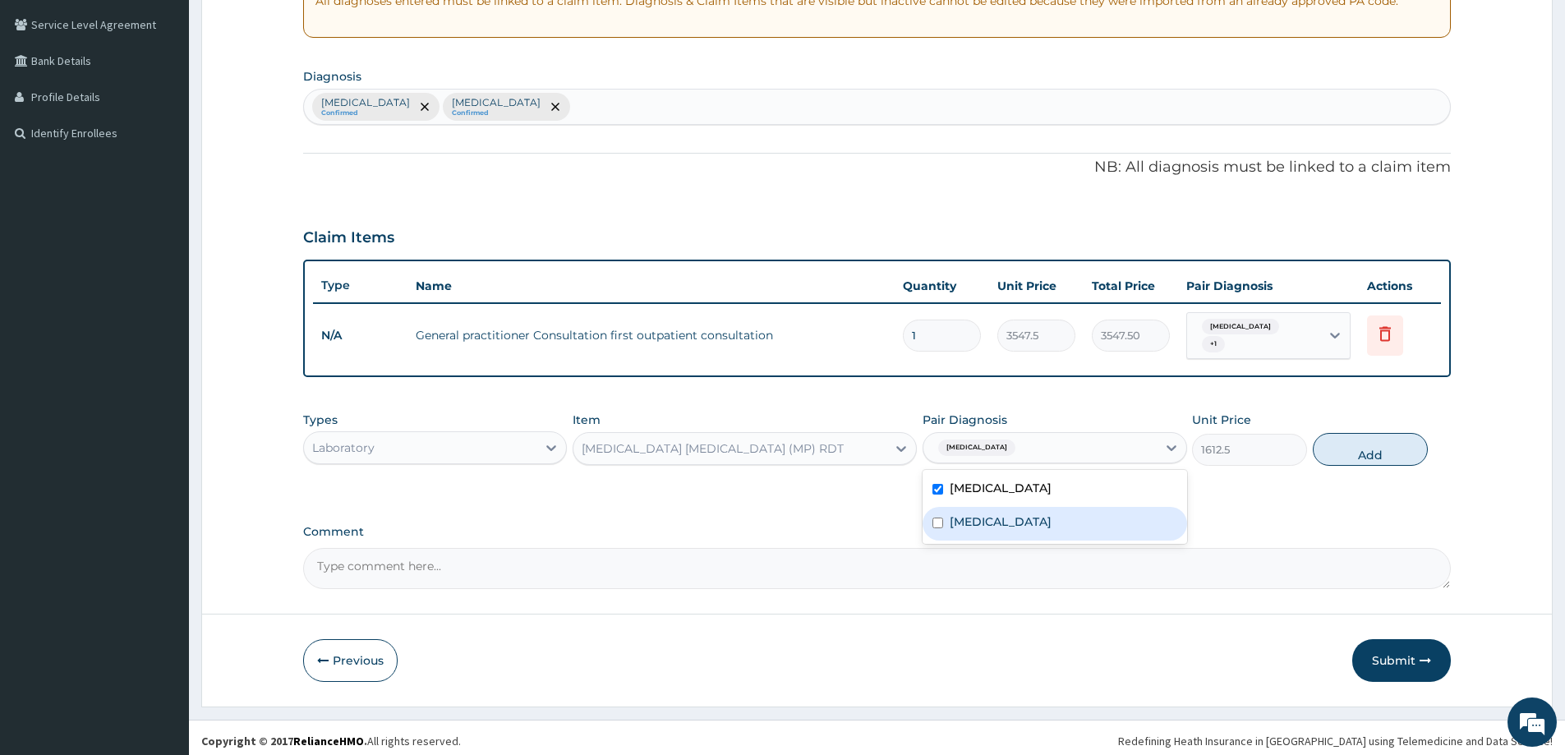
click at [1029, 515] on label "Upper respiratory infection" at bounding box center [1001, 522] width 102 height 16
checkbox input "true"
click at [1339, 434] on button "Add" at bounding box center [1370, 449] width 115 height 33
type input "0"
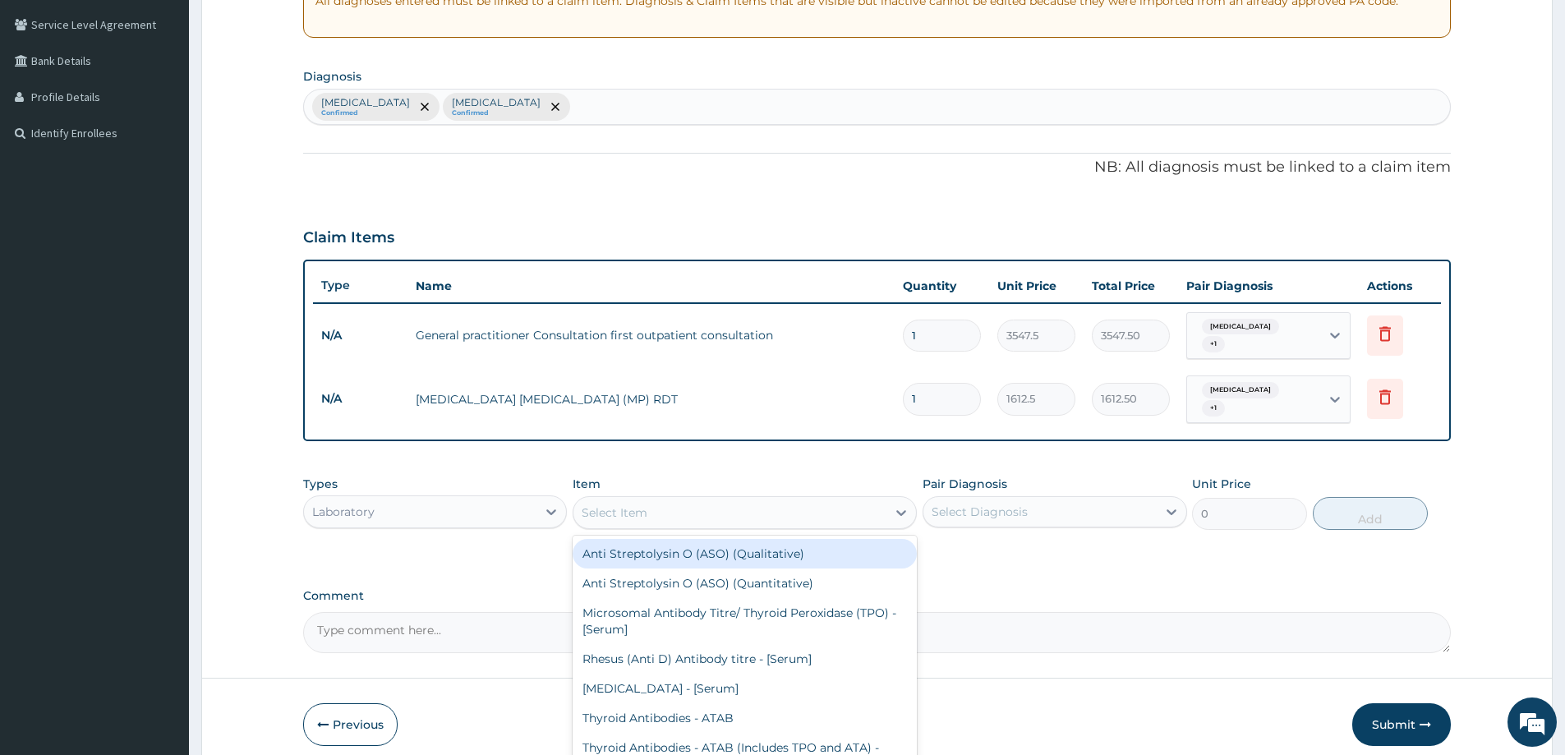
click at [689, 496] on div "Select Item" at bounding box center [745, 512] width 344 height 33
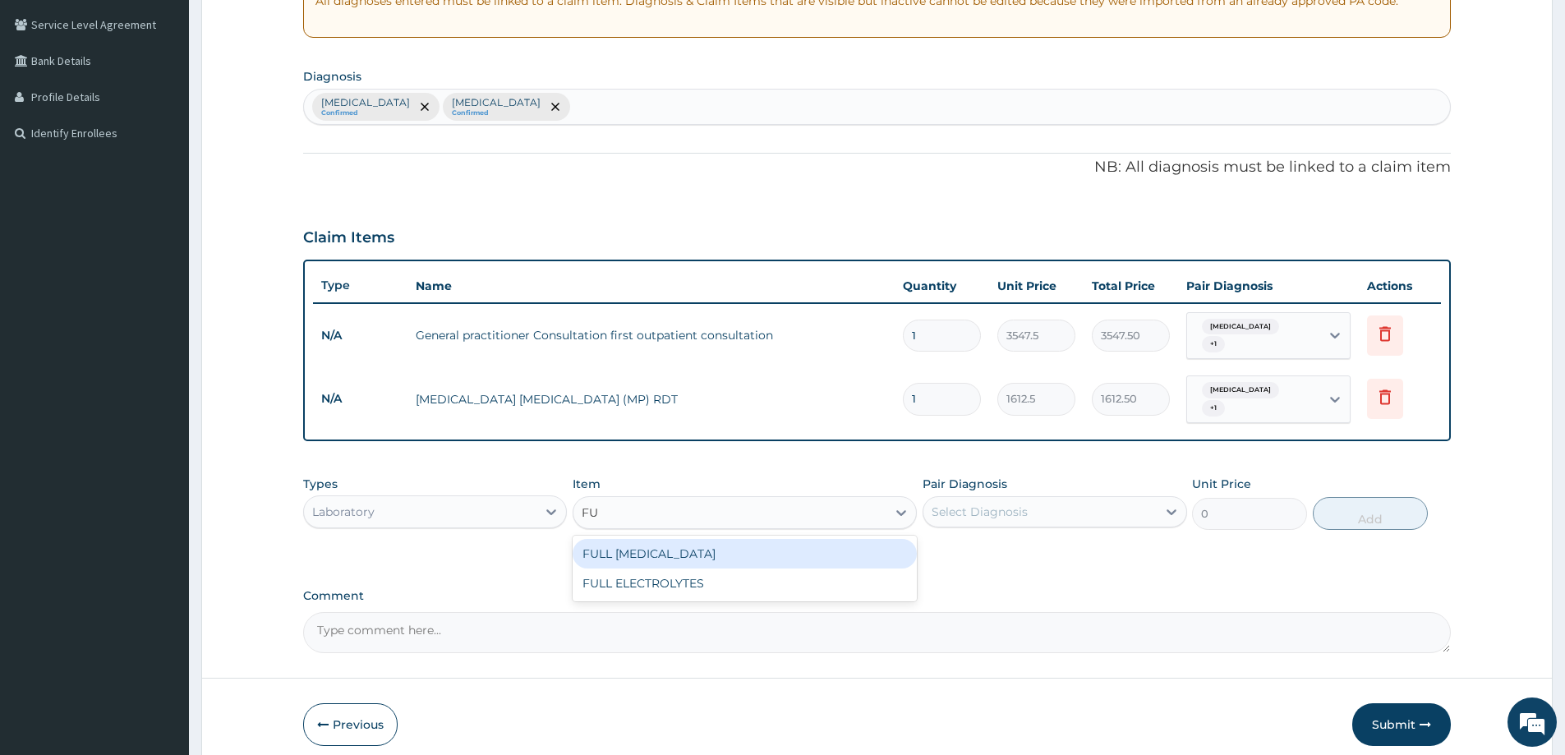
type input "F"
type input "CBC"
click at [694, 539] on div "FBC CBC-Complete Blood Count (Haemogram) - [Blood]" at bounding box center [745, 554] width 344 height 30
type input "4300"
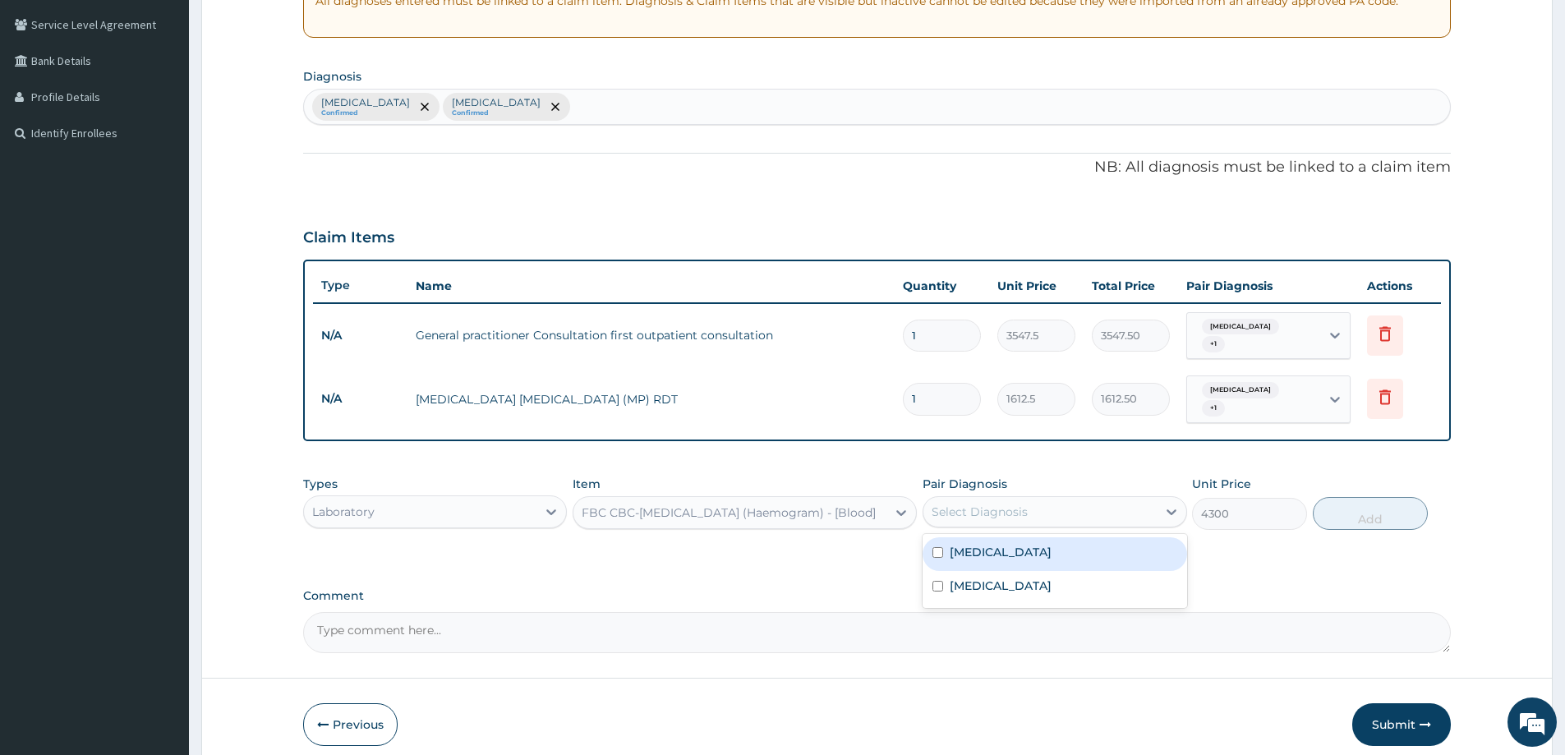
click at [989, 504] on div "Select Diagnosis" at bounding box center [980, 512] width 96 height 16
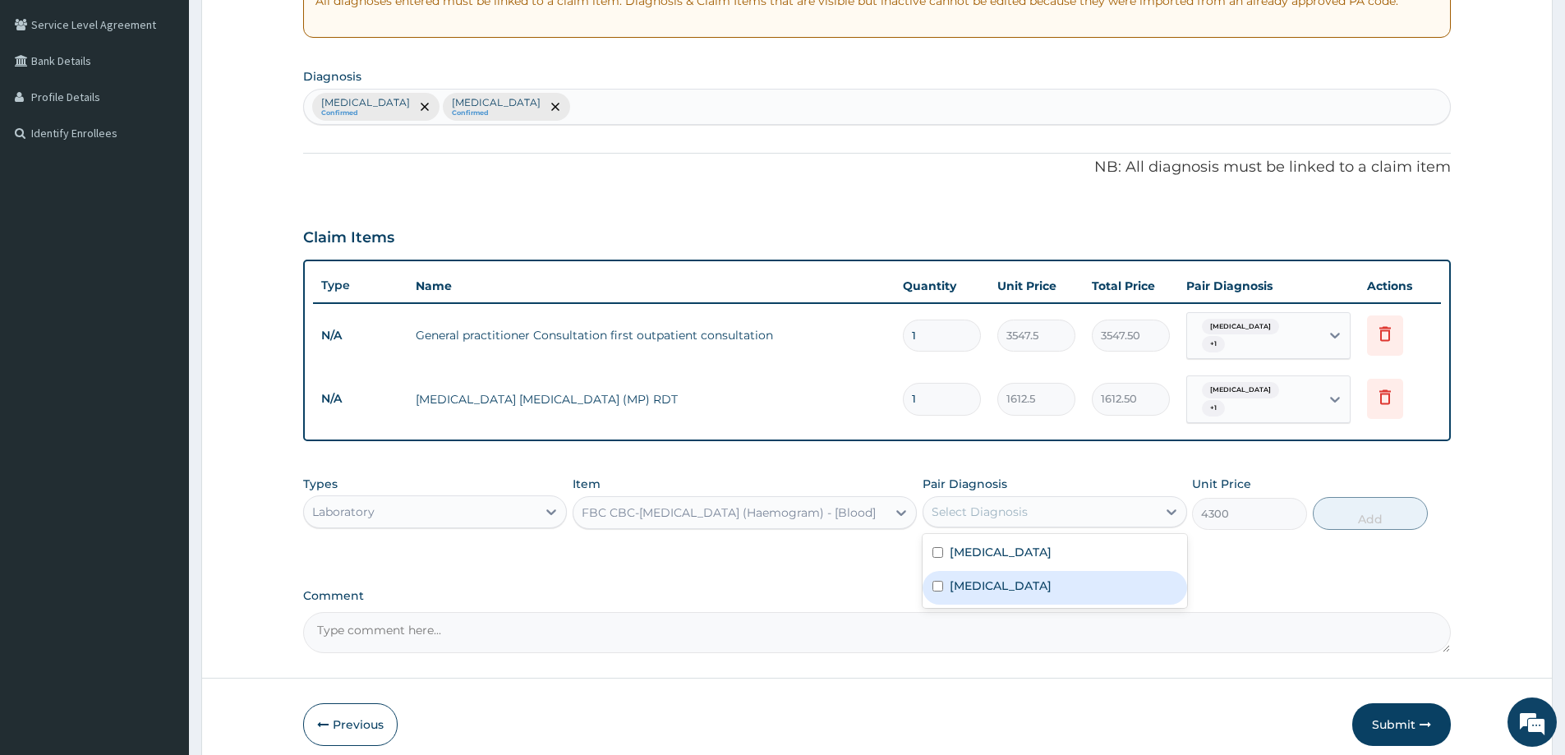
click at [986, 578] on label "Upper respiratory infection" at bounding box center [1001, 586] width 102 height 16
checkbox input "true"
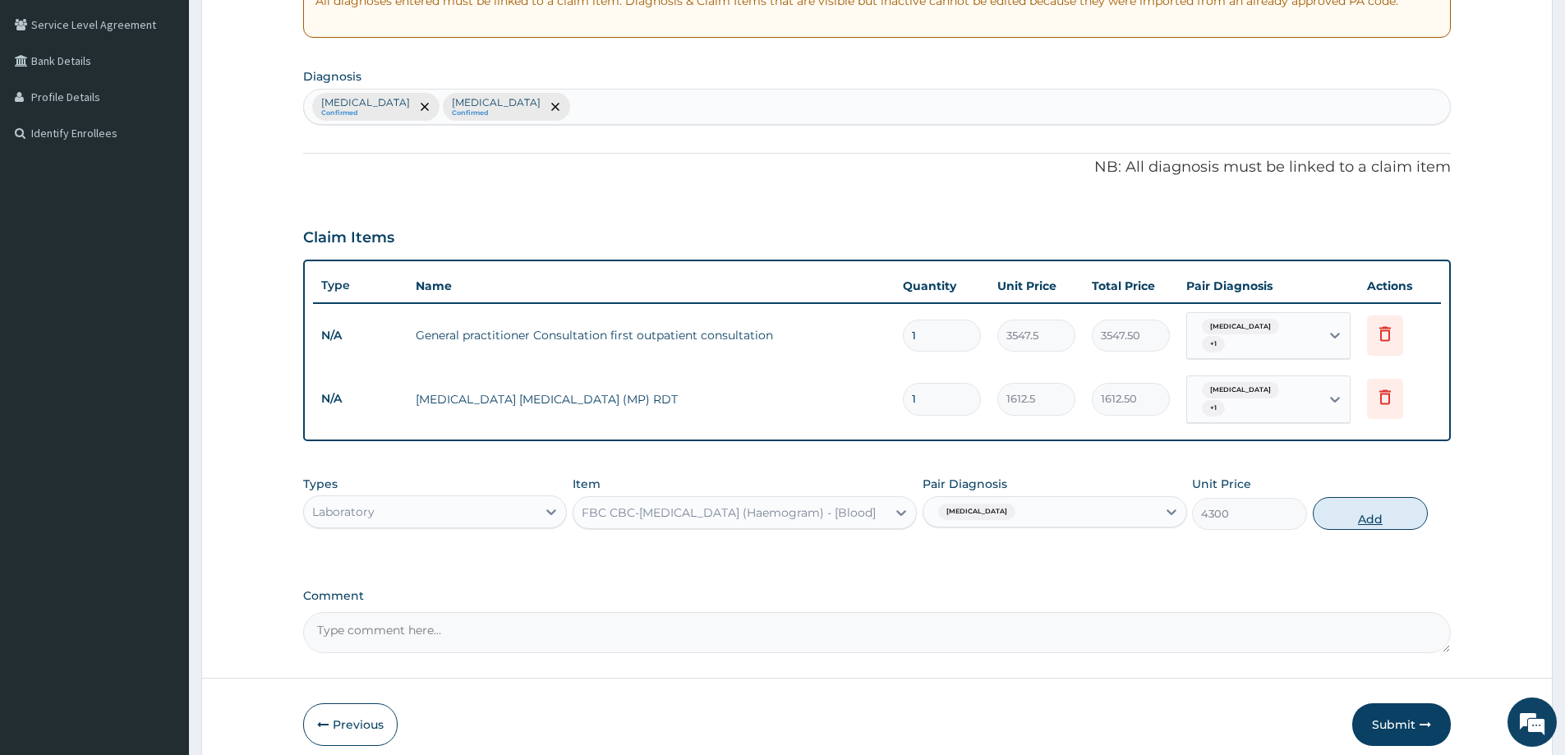
click at [1375, 497] on button "Add" at bounding box center [1370, 513] width 115 height 33
type input "0"
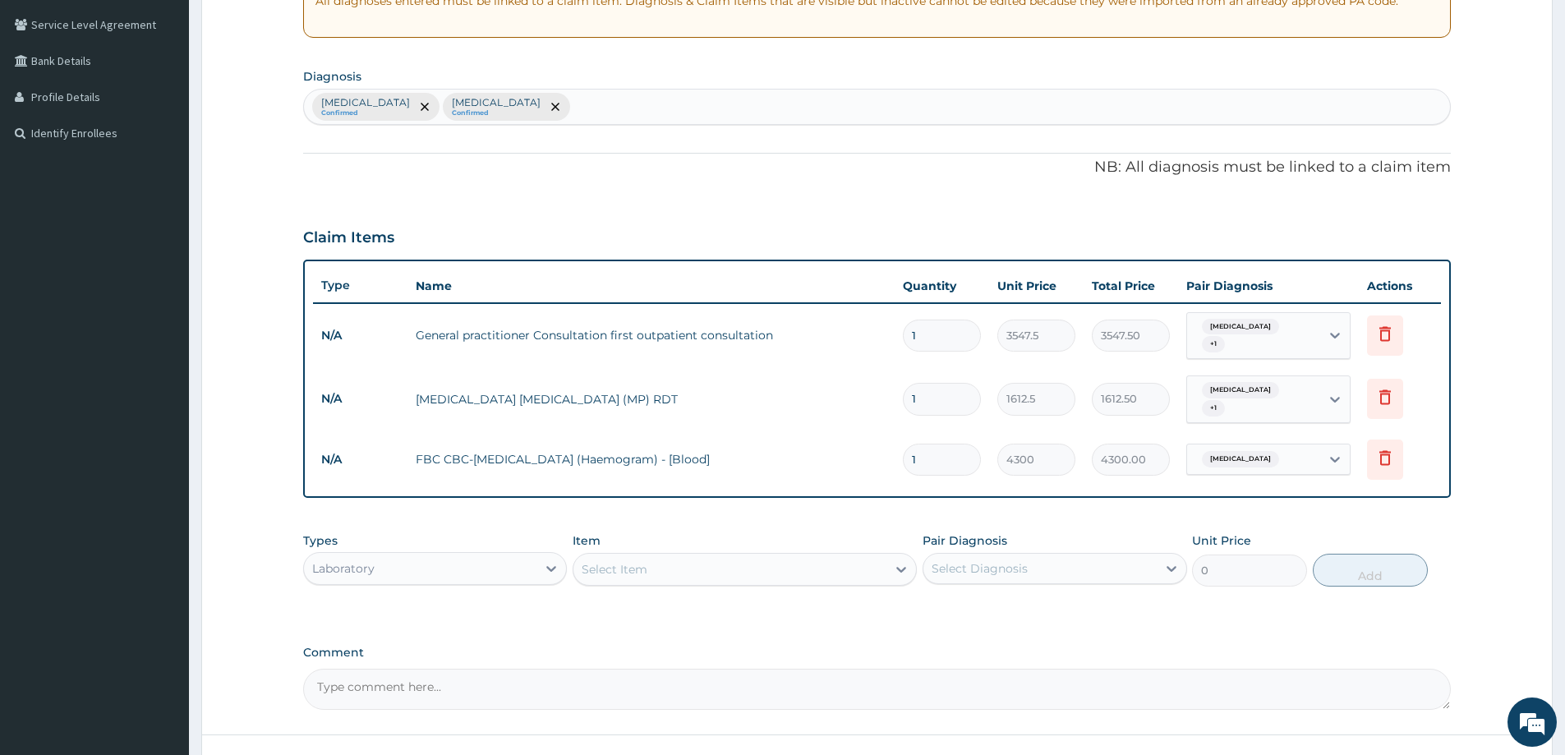
click at [621, 561] on div "Select Item" at bounding box center [615, 569] width 66 height 16
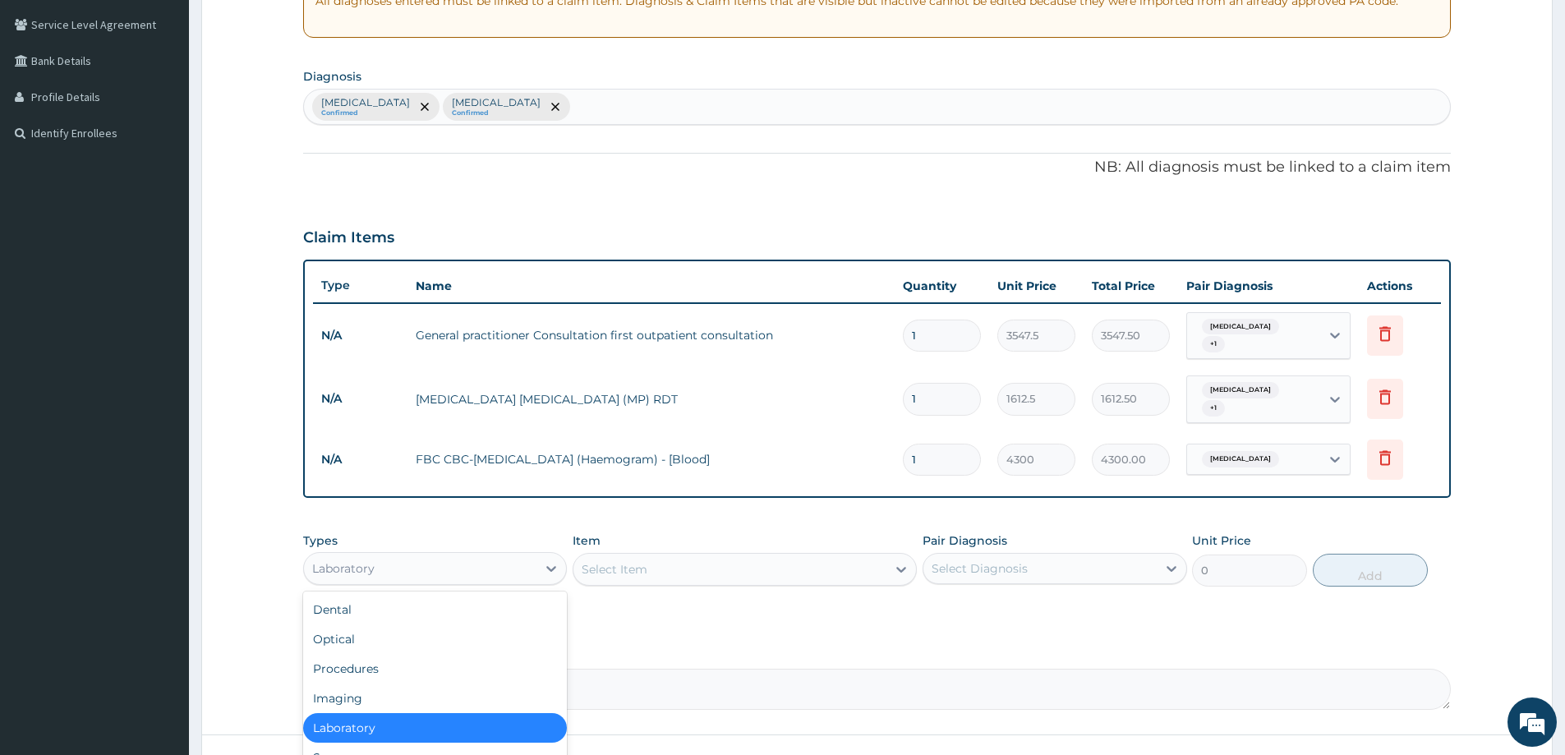
click at [408, 556] on div "Laboratory" at bounding box center [420, 569] width 233 height 26
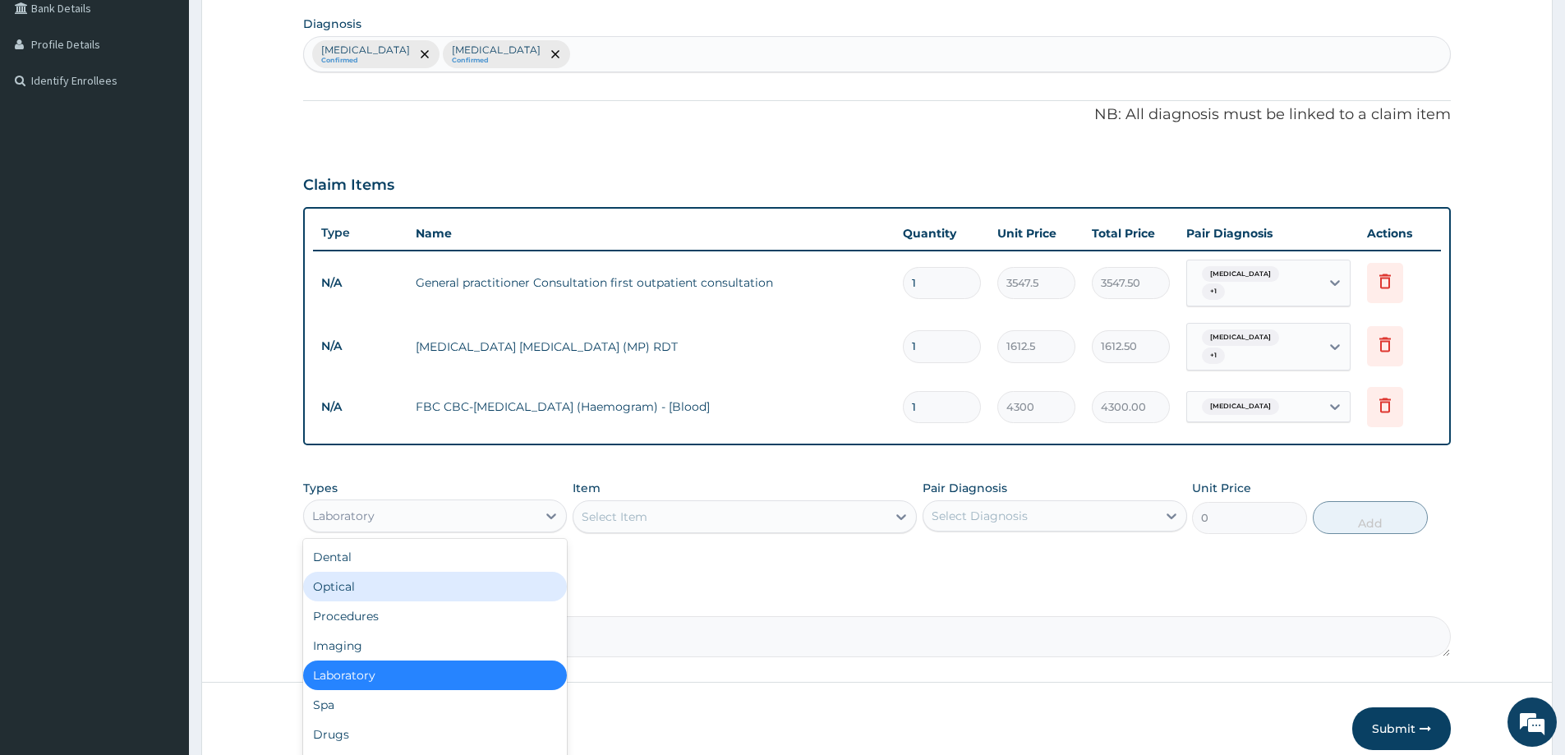
scroll to position [449, 0]
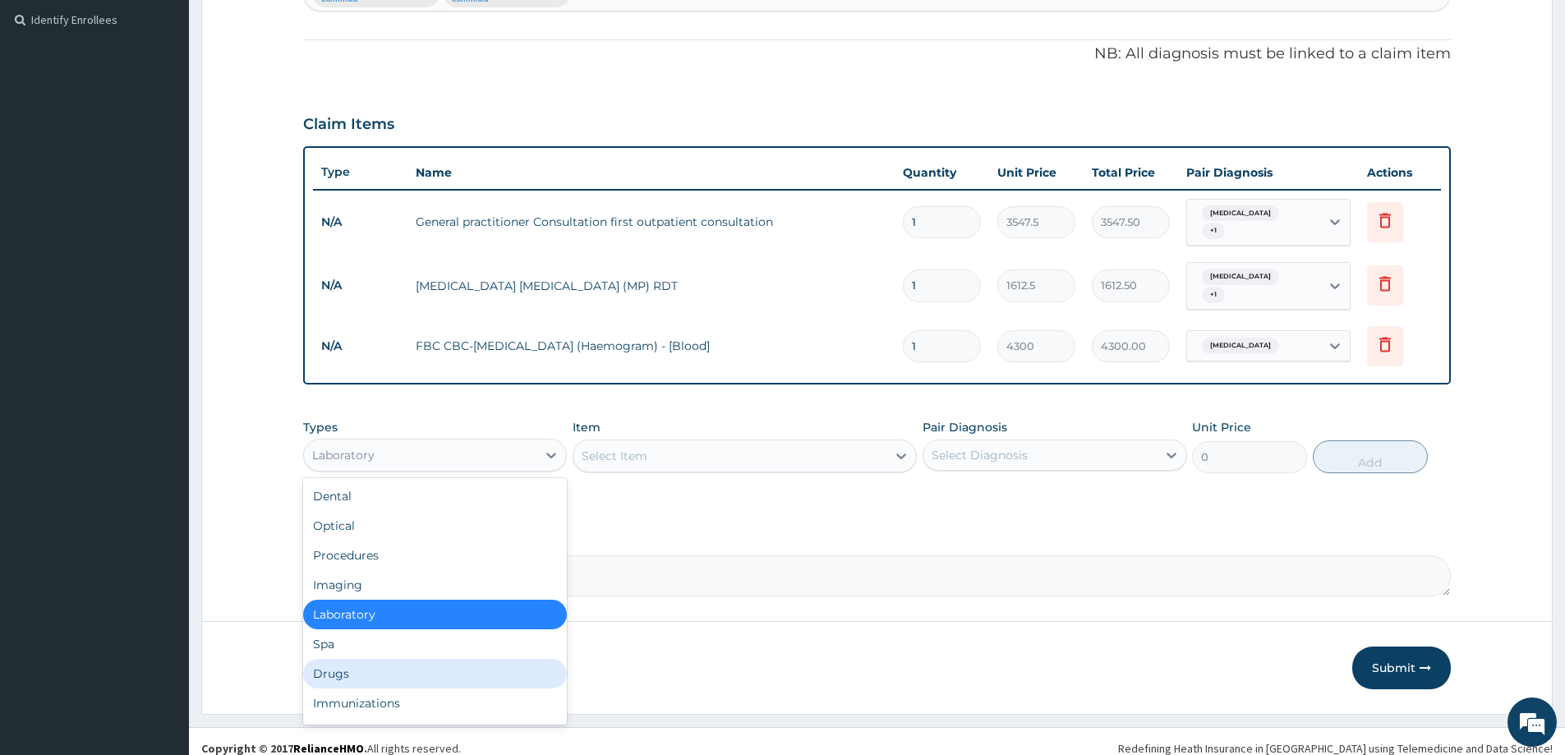
click at [403, 659] on div "Drugs" at bounding box center [435, 674] width 264 height 30
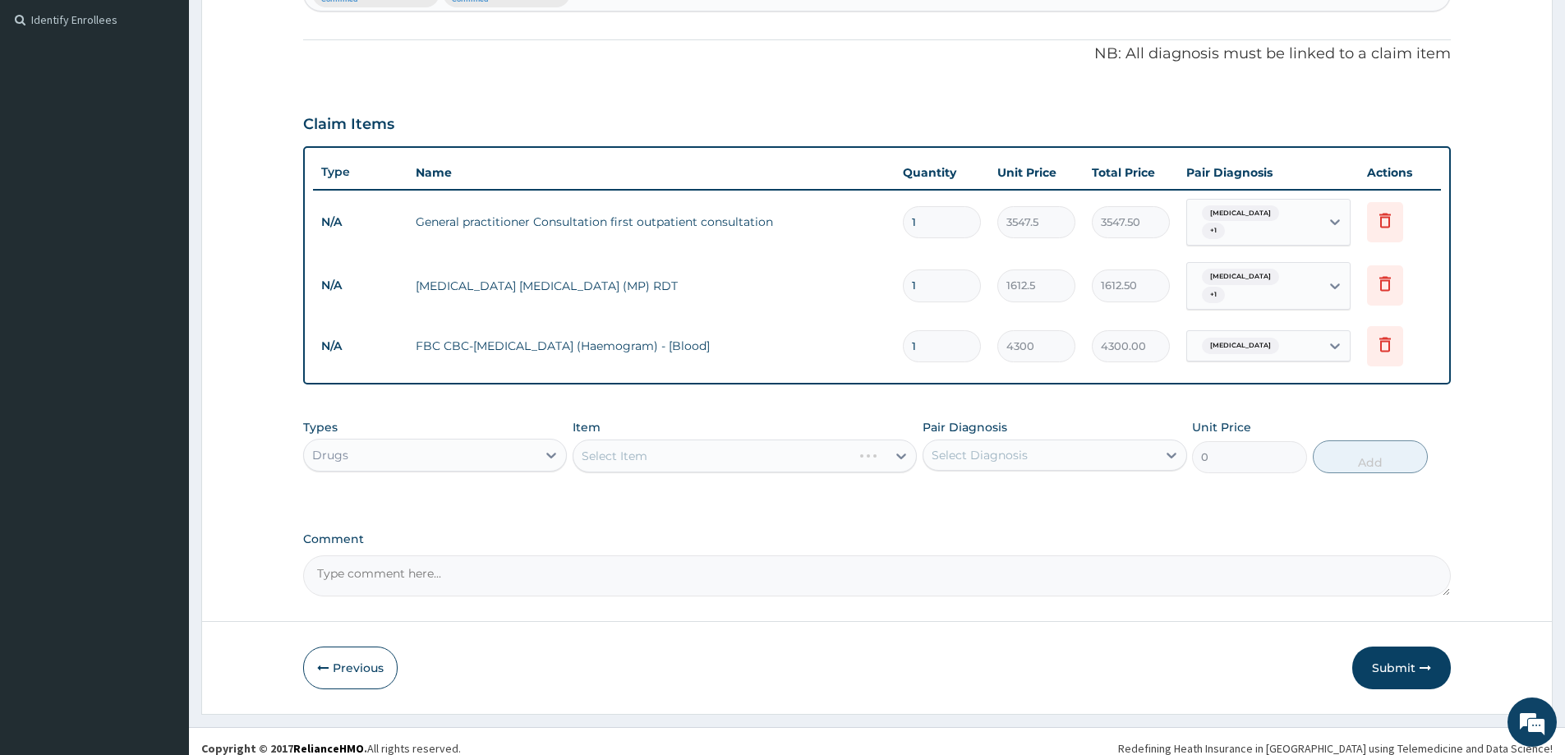
click at [830, 440] on div "Select Item" at bounding box center [745, 456] width 344 height 33
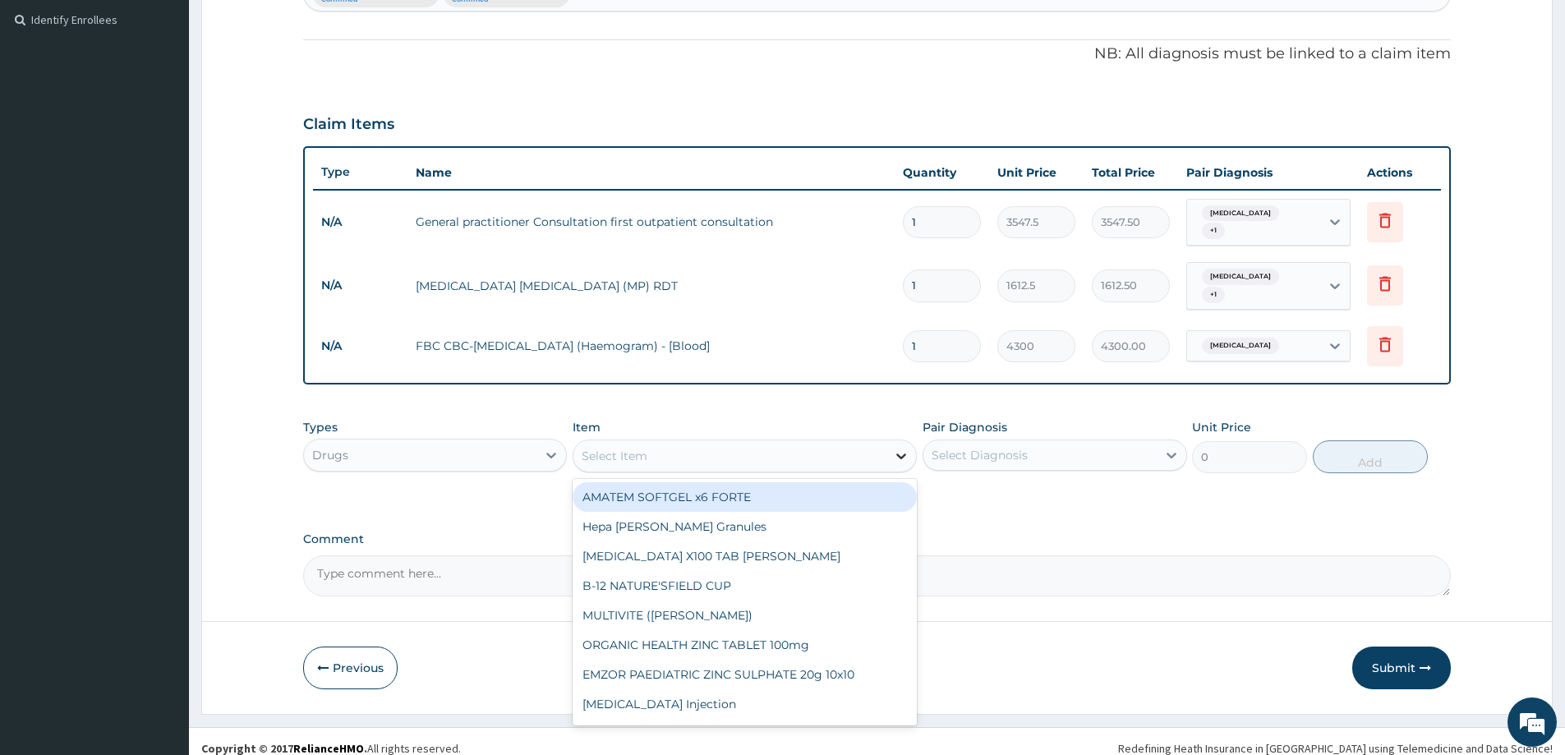
click at [896, 448] on icon at bounding box center [901, 456] width 16 height 16
type input "ARTEM"
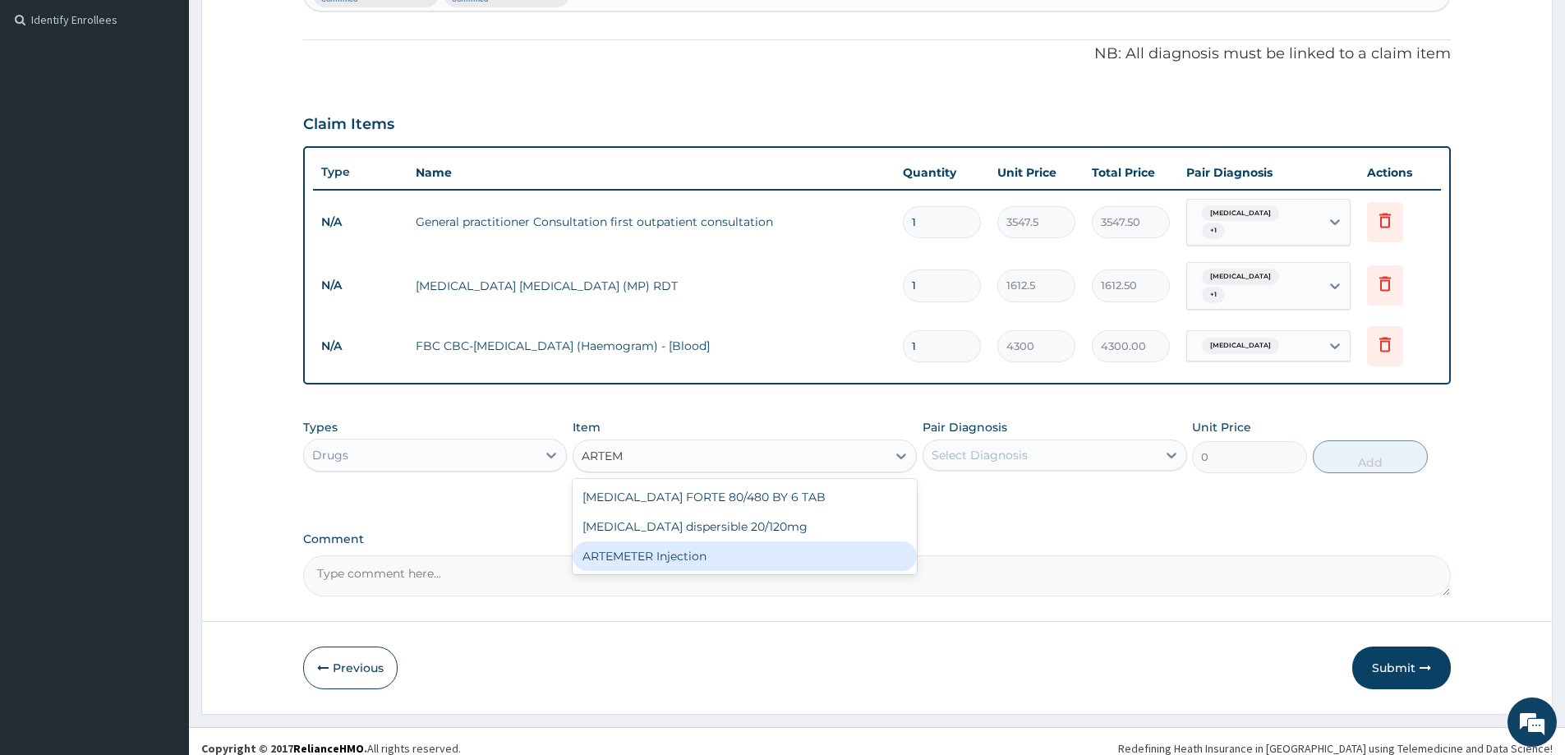
click at [666, 543] on div "ARTEMETER Injection" at bounding box center [745, 557] width 344 height 30
type input "946"
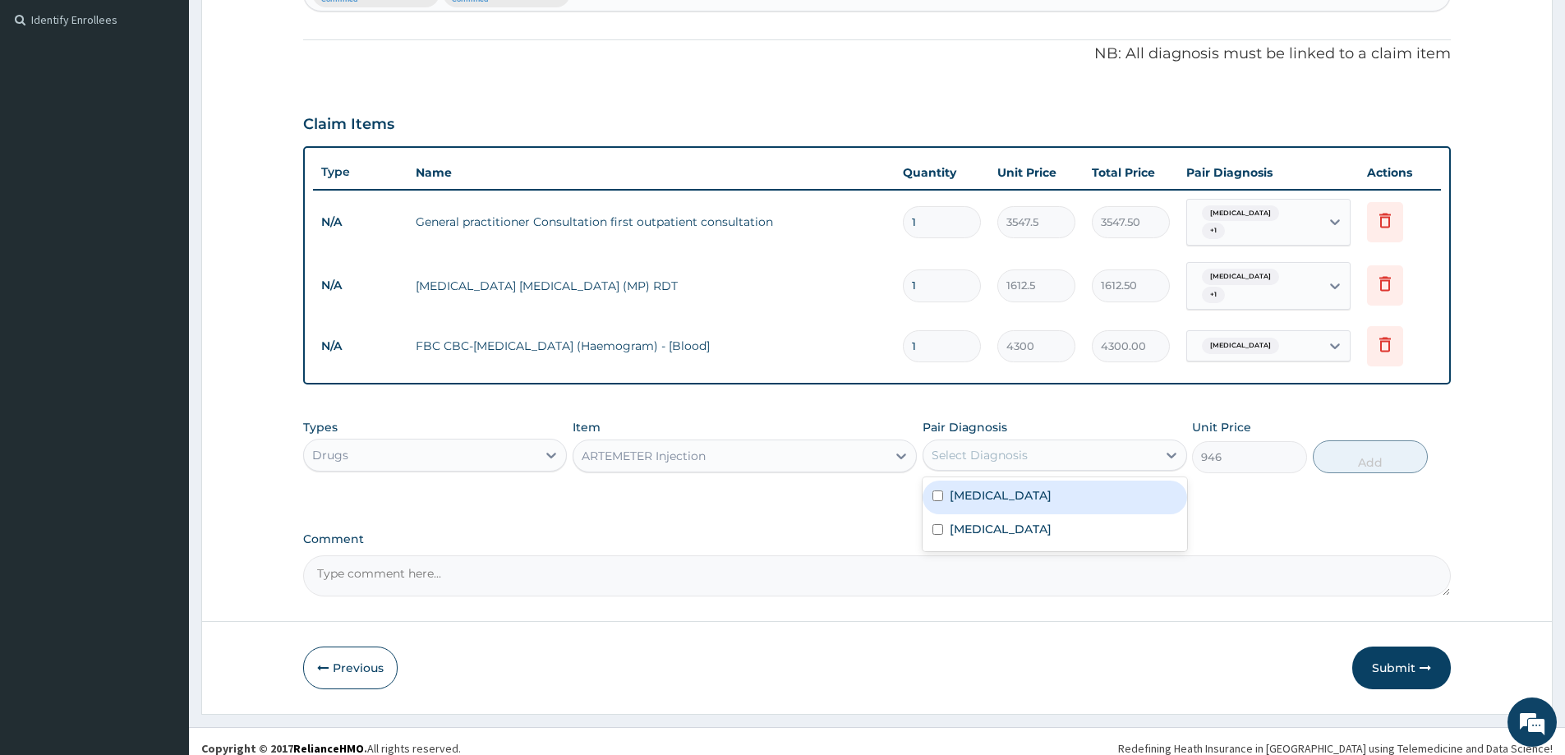
click at [986, 447] on div "Select Diagnosis" at bounding box center [980, 455] width 96 height 16
click at [984, 487] on label "Malaria" at bounding box center [1001, 495] width 102 height 16
checkbox input "true"
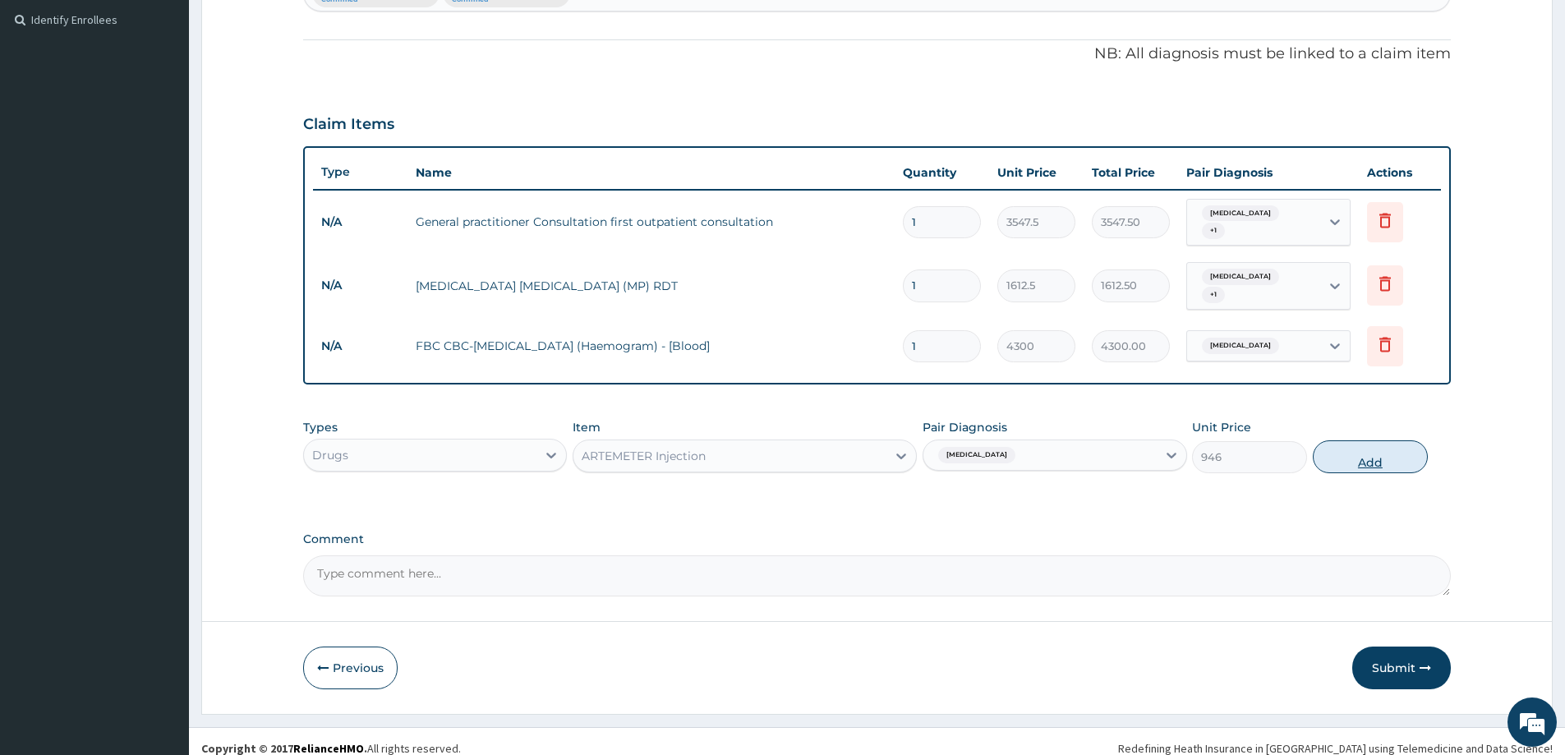
click at [1391, 442] on button "Add" at bounding box center [1370, 456] width 115 height 33
type input "0"
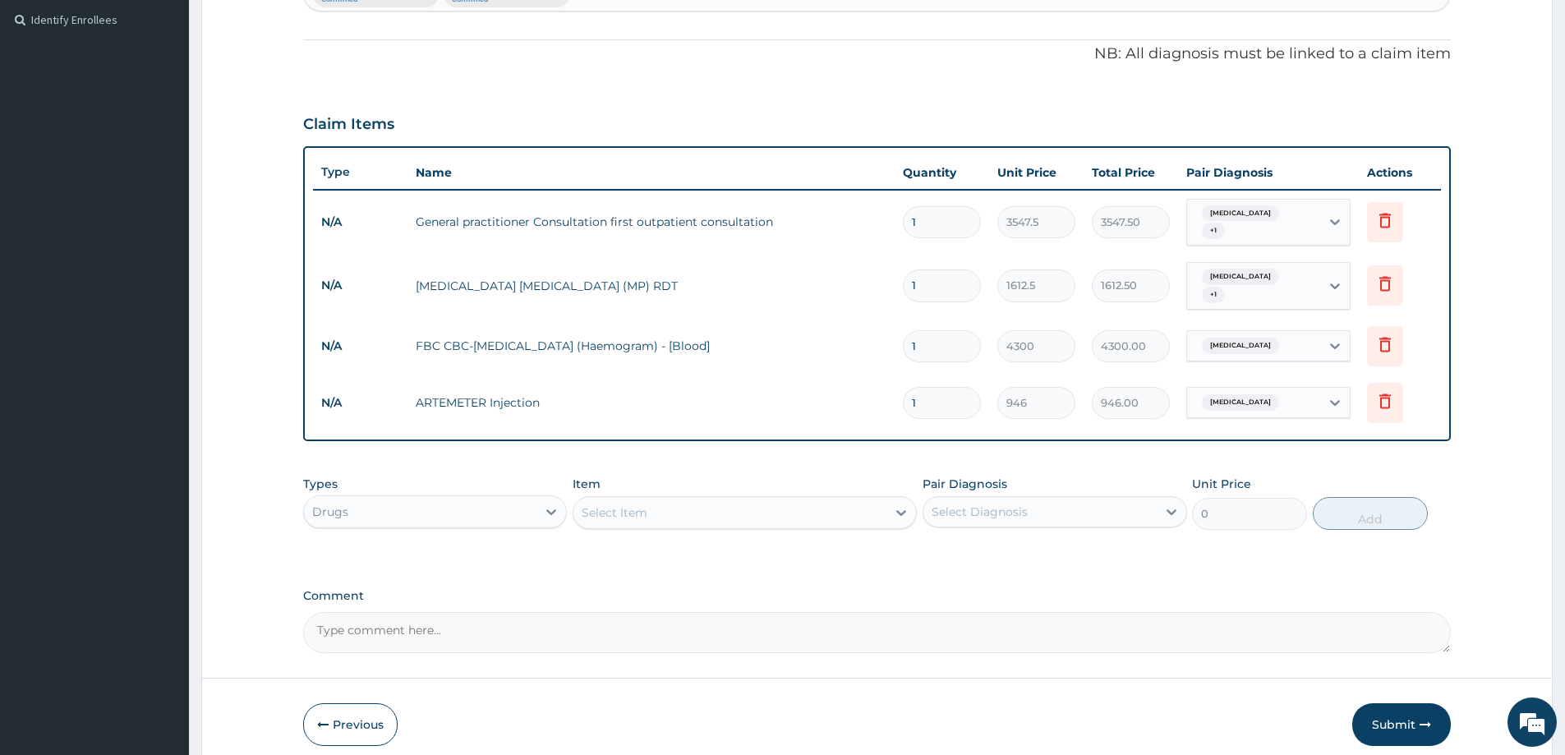
type input "0.00"
type input "3"
type input "2838.00"
type input "3"
click at [613, 505] on div "Select Item" at bounding box center [615, 513] width 66 height 16
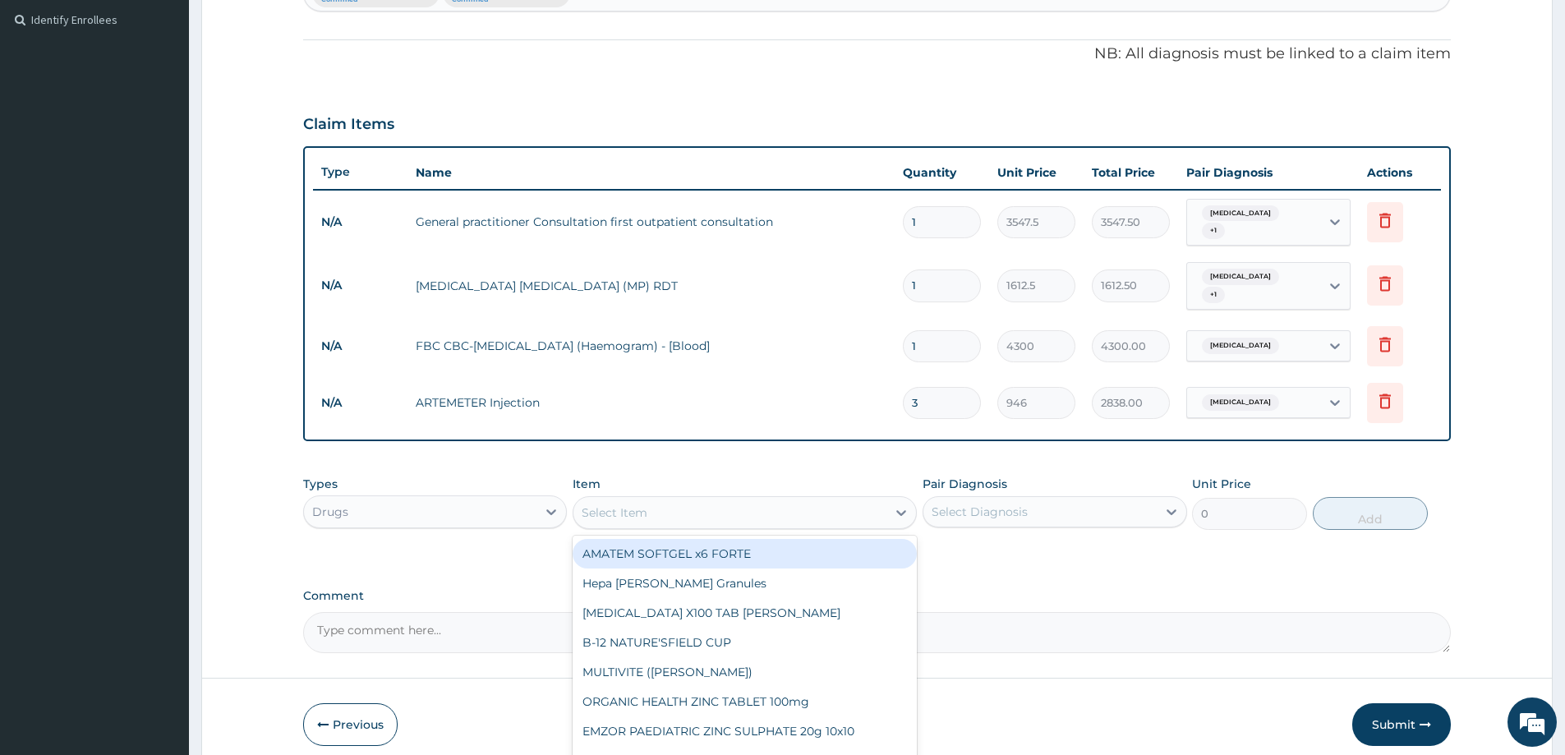
paste input "HIA/11118/A"
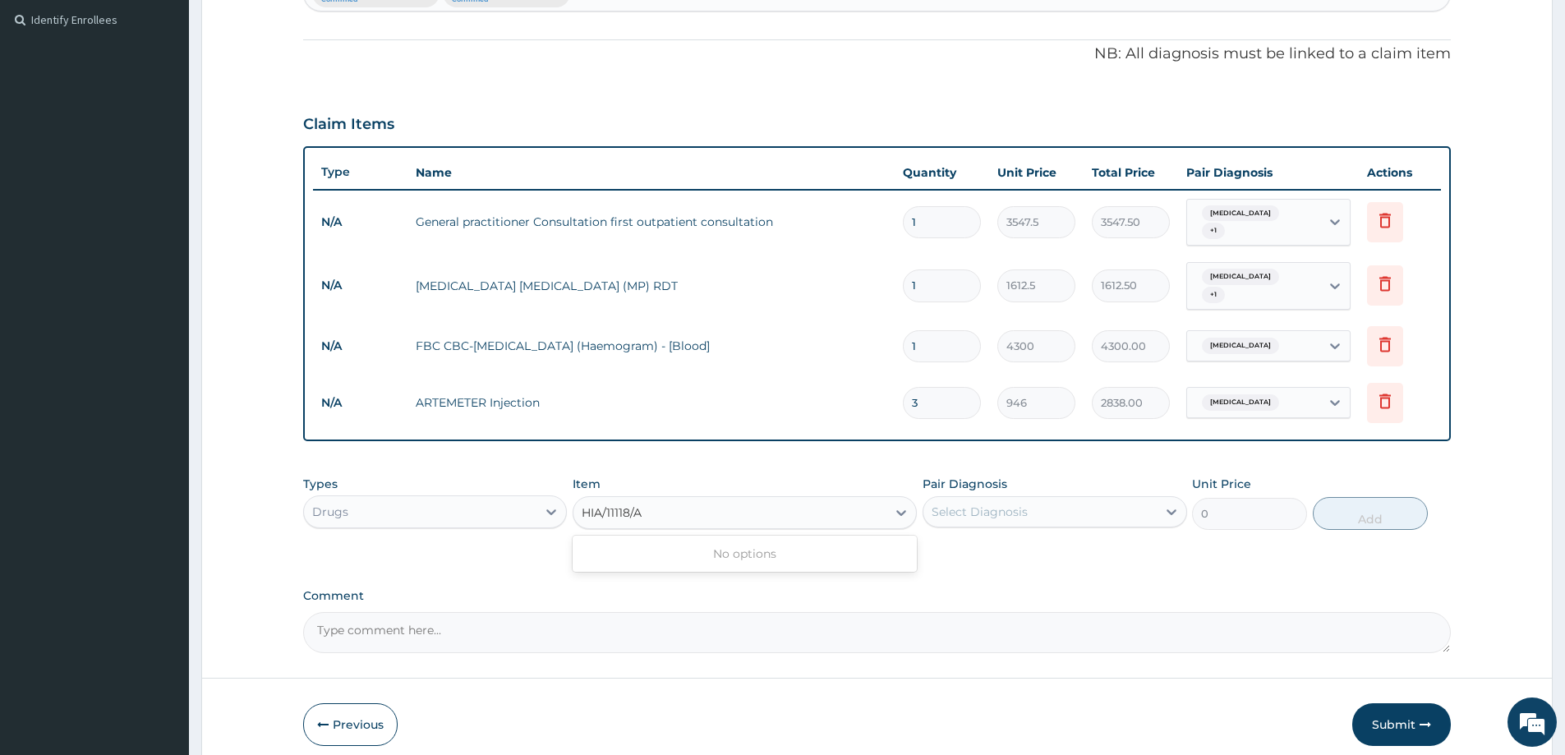
type input "HIA/11118/A"
paste input "Amoxicillin"
type input "Amoxicillin"
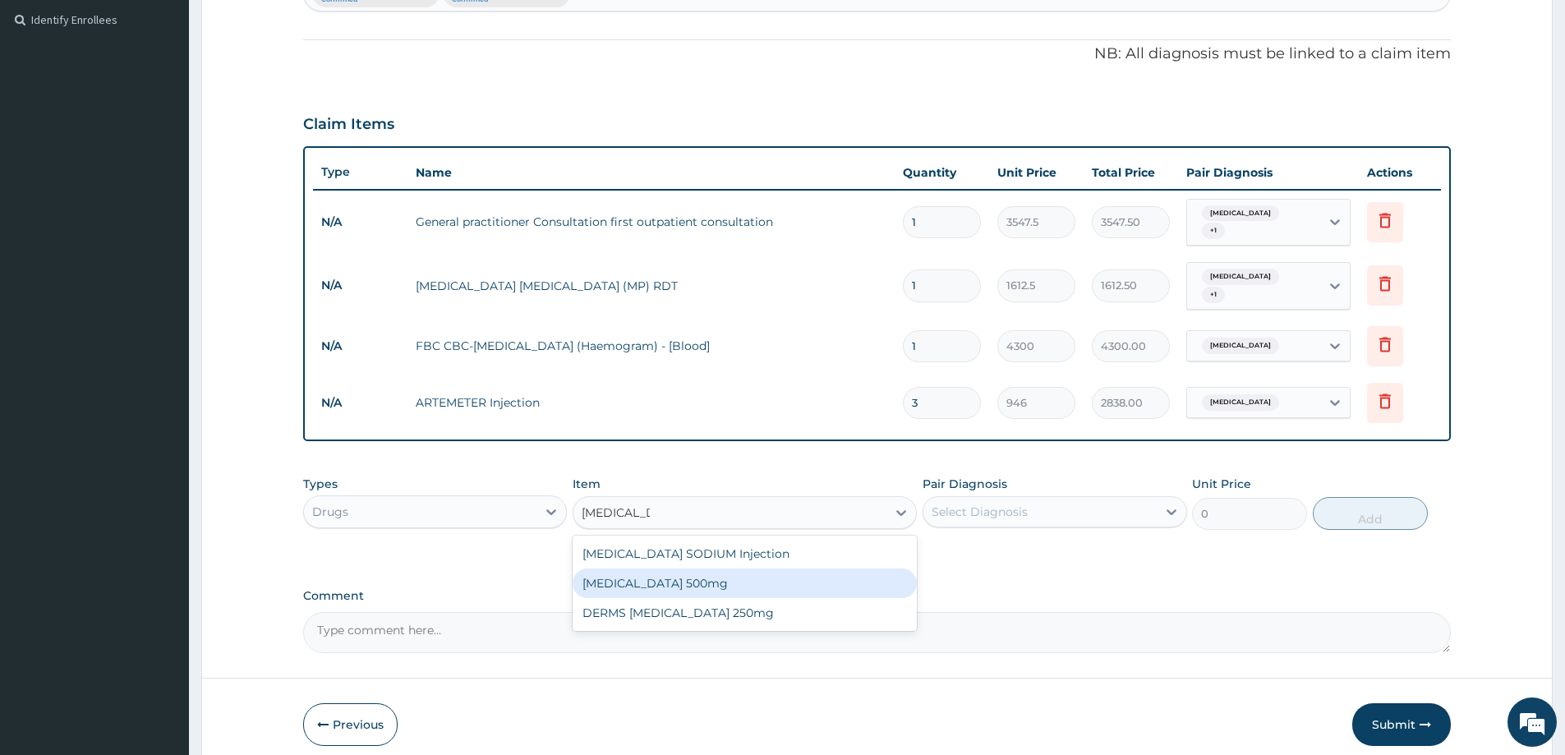
click at [638, 569] on div "AMOXICILLIN 500mg" at bounding box center [745, 584] width 344 height 30
type input "70.95"
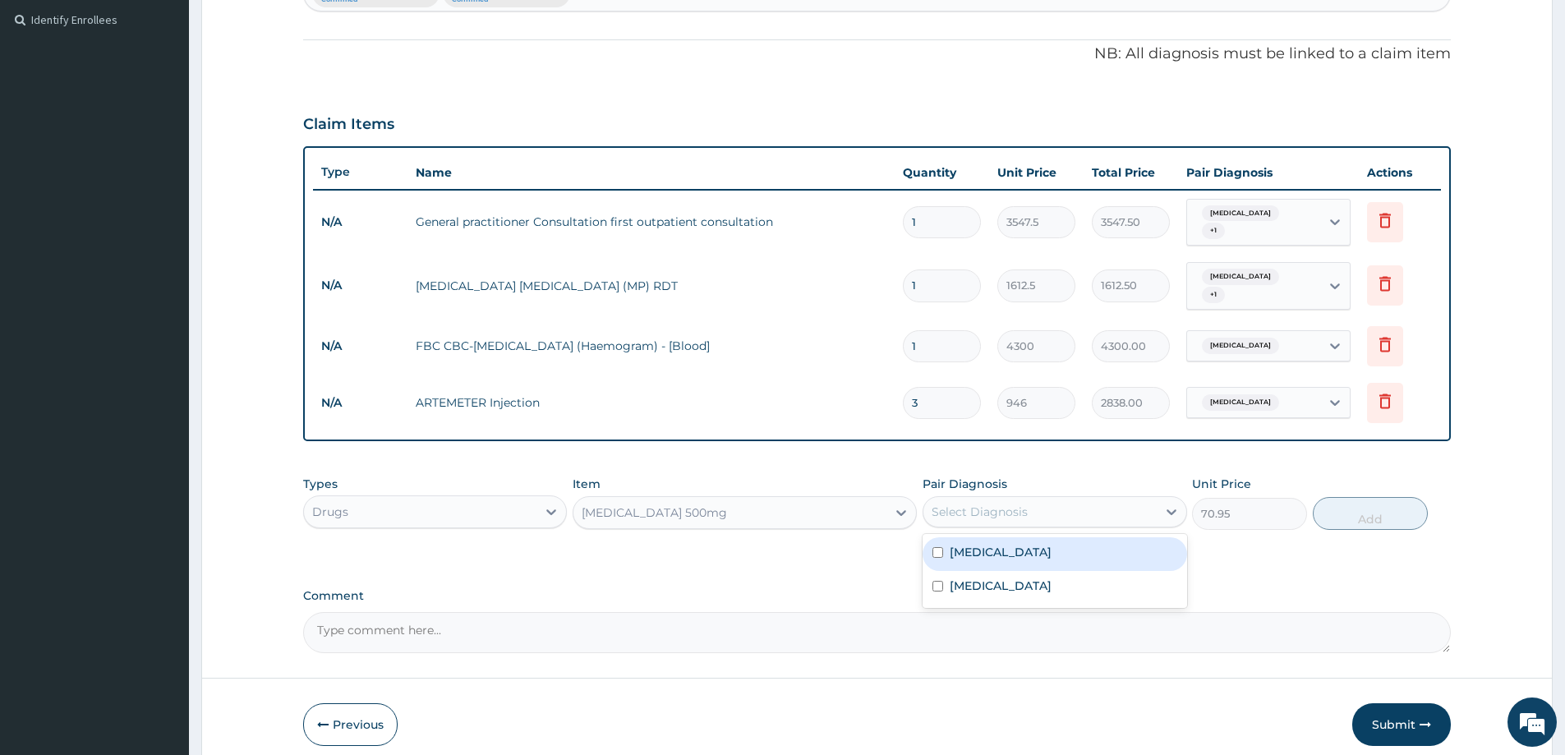
click at [1021, 504] on div "Select Diagnosis" at bounding box center [980, 512] width 96 height 16
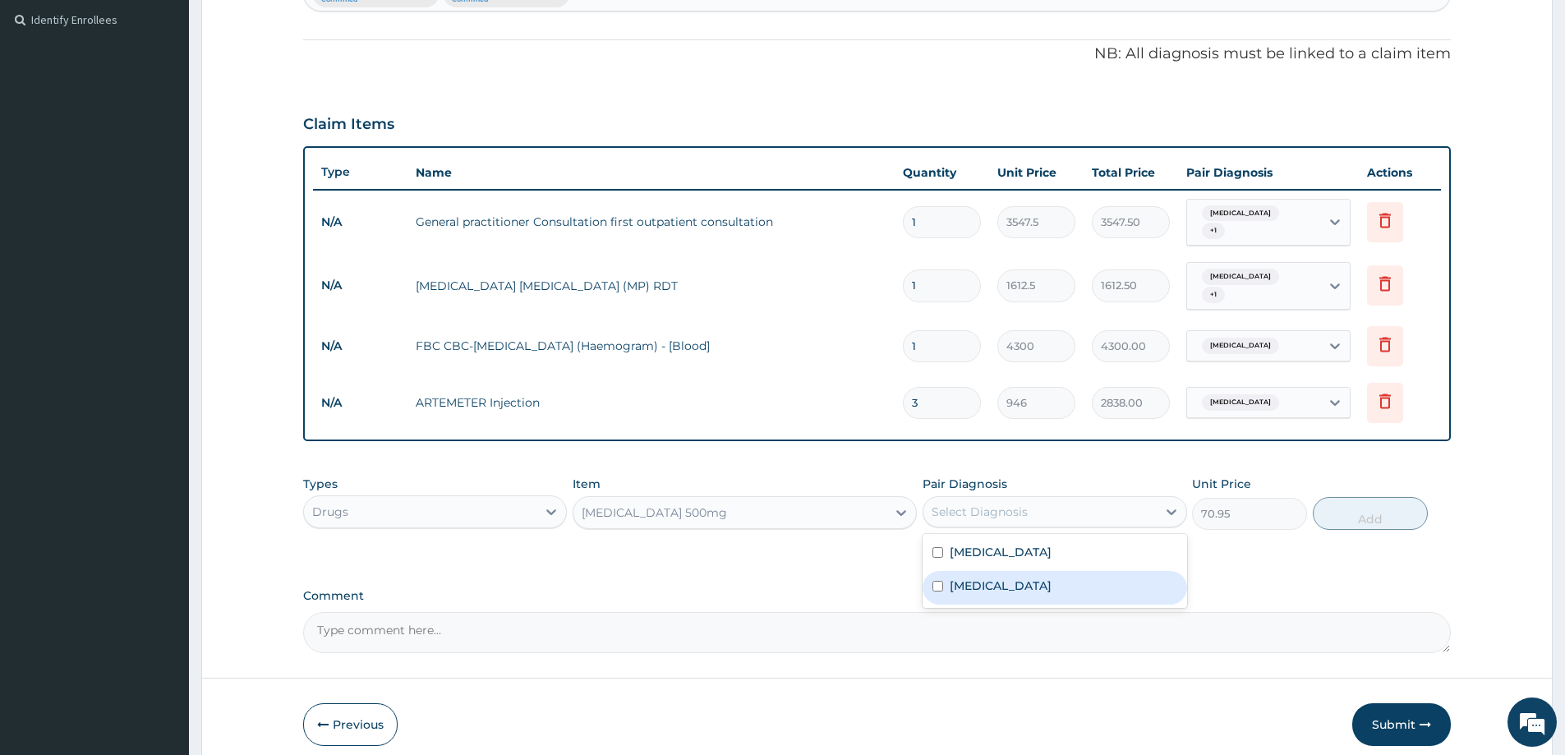
click at [1018, 578] on label "Upper respiratory infection" at bounding box center [1001, 586] width 102 height 16
checkbox input "true"
click at [1382, 514] on button "Add" at bounding box center [1370, 513] width 115 height 33
type input "0"
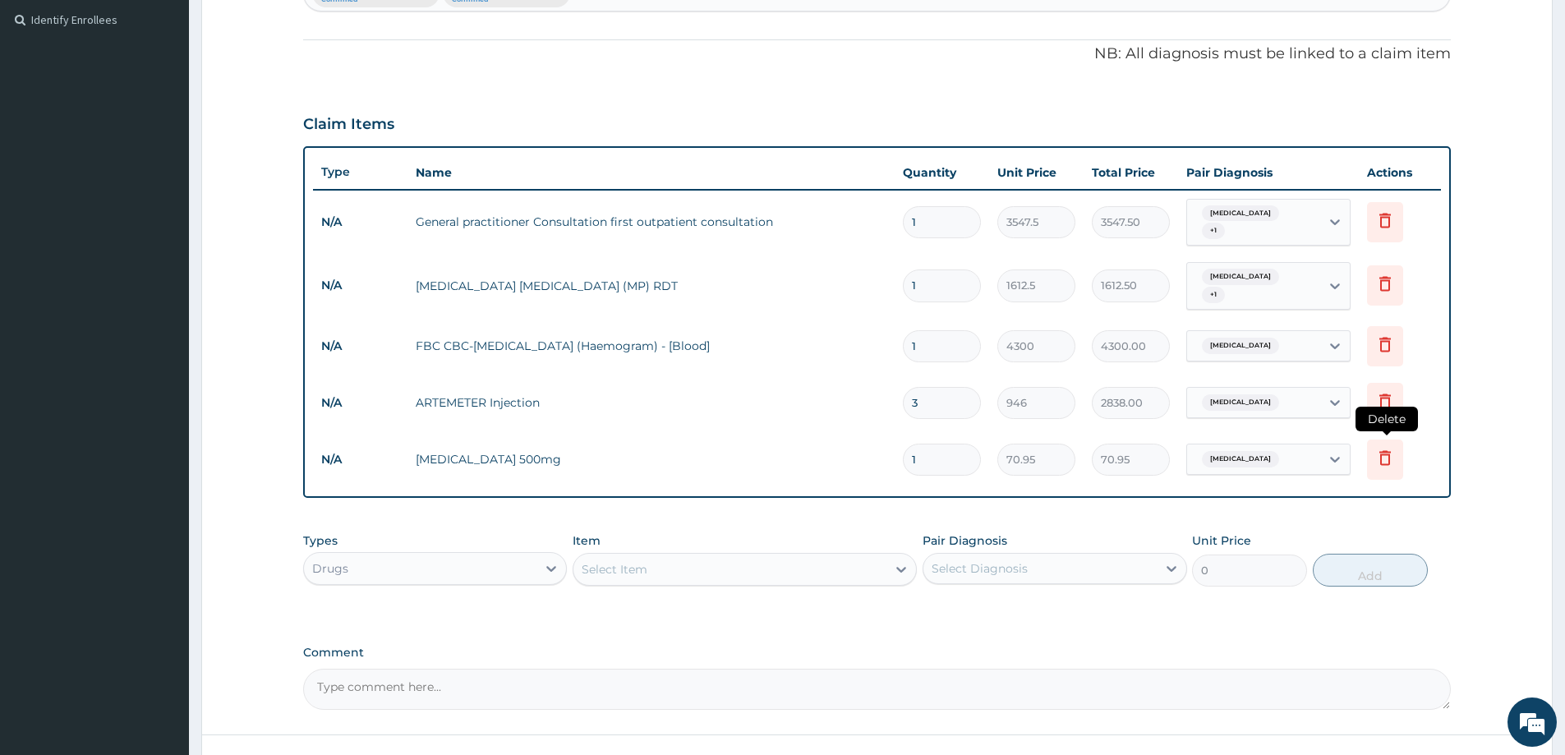
click at [1382, 448] on icon at bounding box center [1386, 458] width 20 height 20
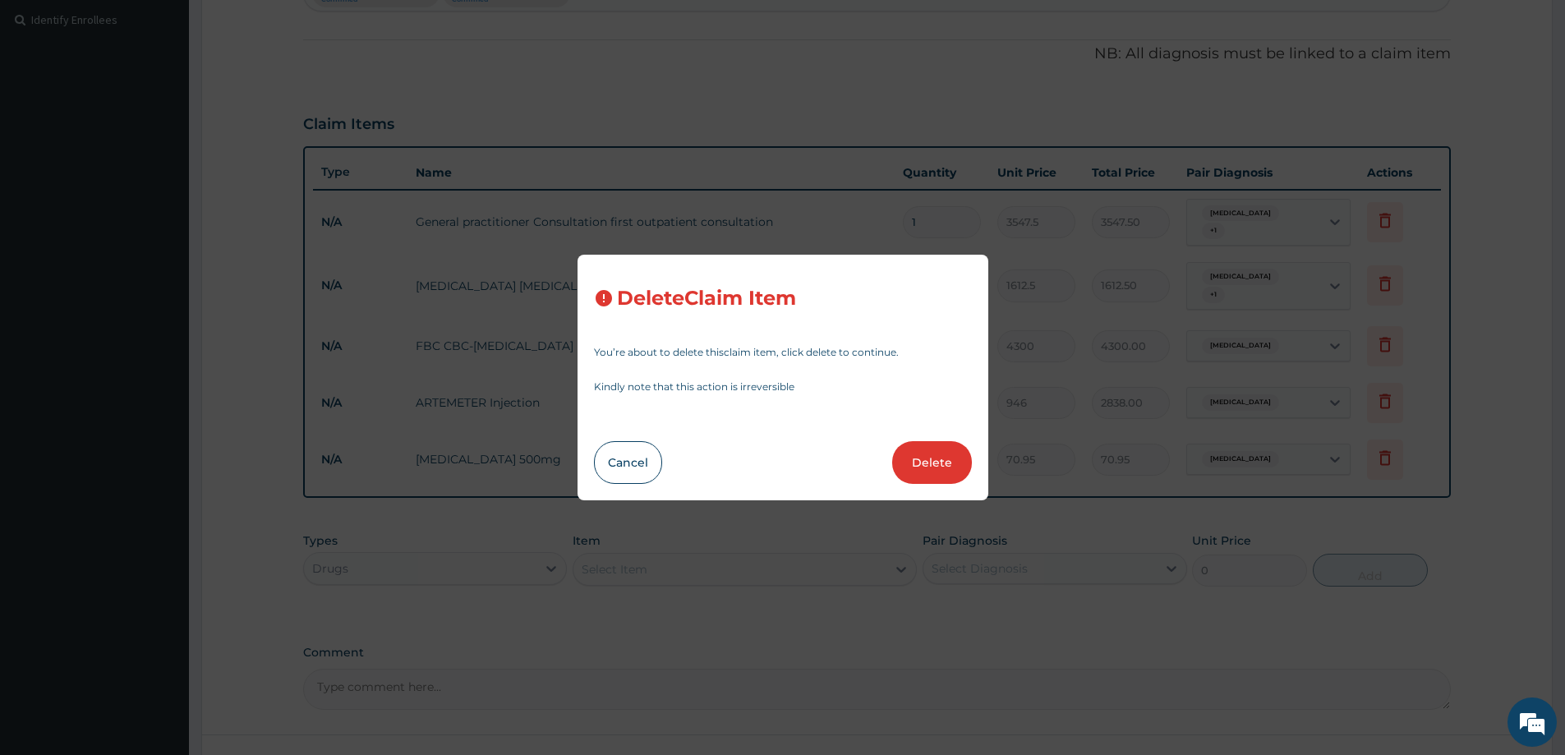
click at [935, 461] on button "Delete" at bounding box center [932, 462] width 80 height 43
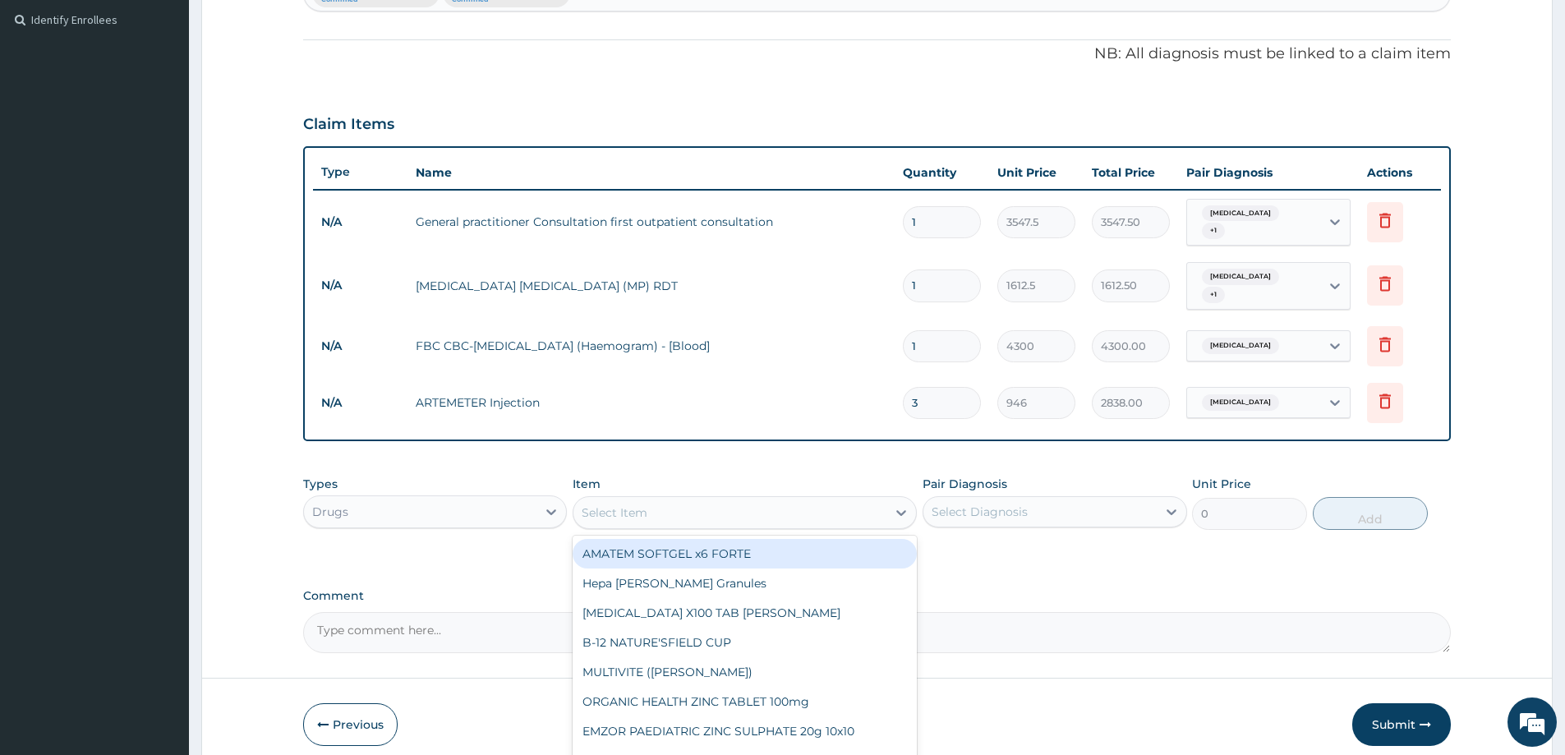
click at [656, 500] on div "Select Item" at bounding box center [730, 513] width 313 height 26
type input "AMOX"
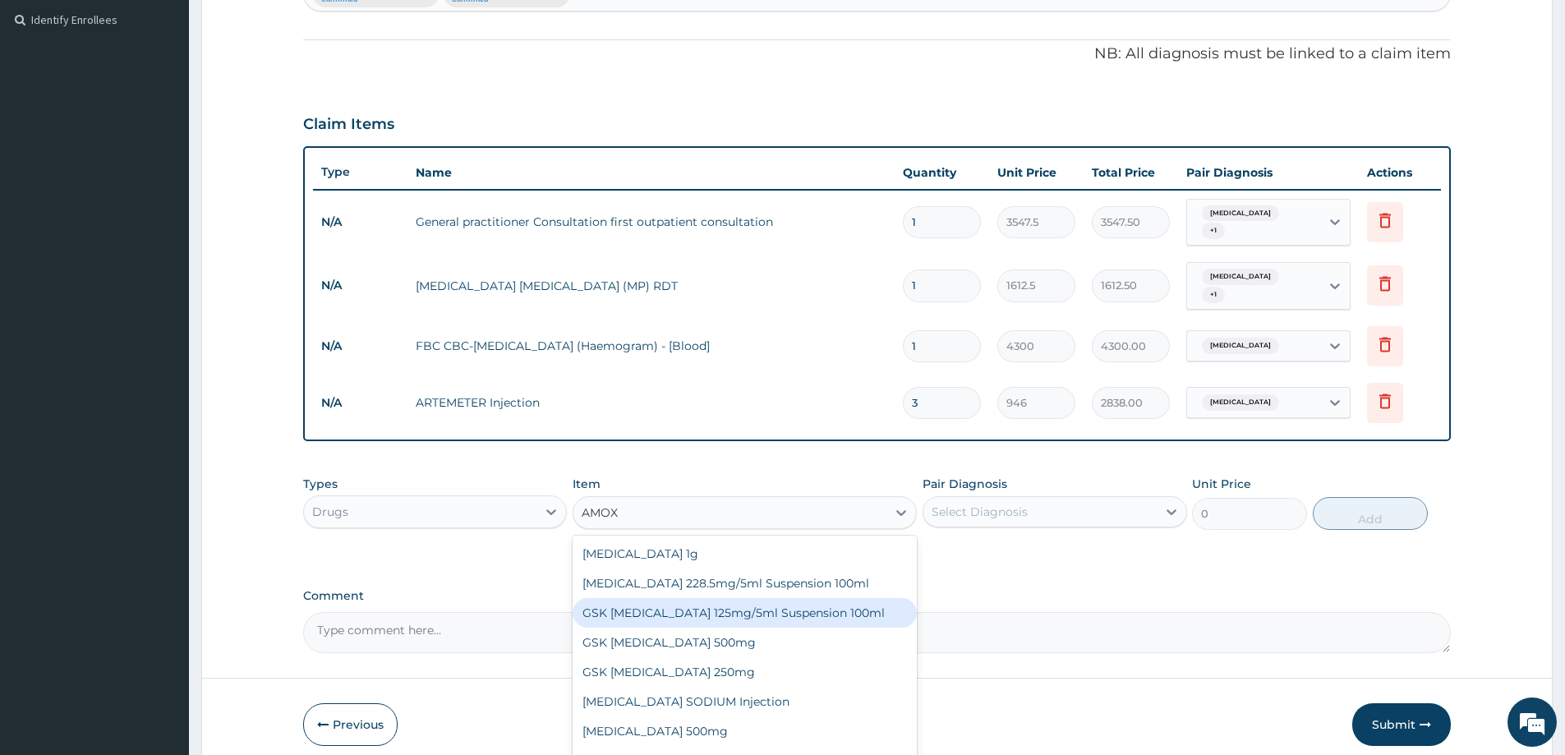
click at [771, 602] on div "GSK AMOXIL 125mg/5ml Suspension 100ml" at bounding box center [745, 613] width 344 height 30
type input "8868.75"
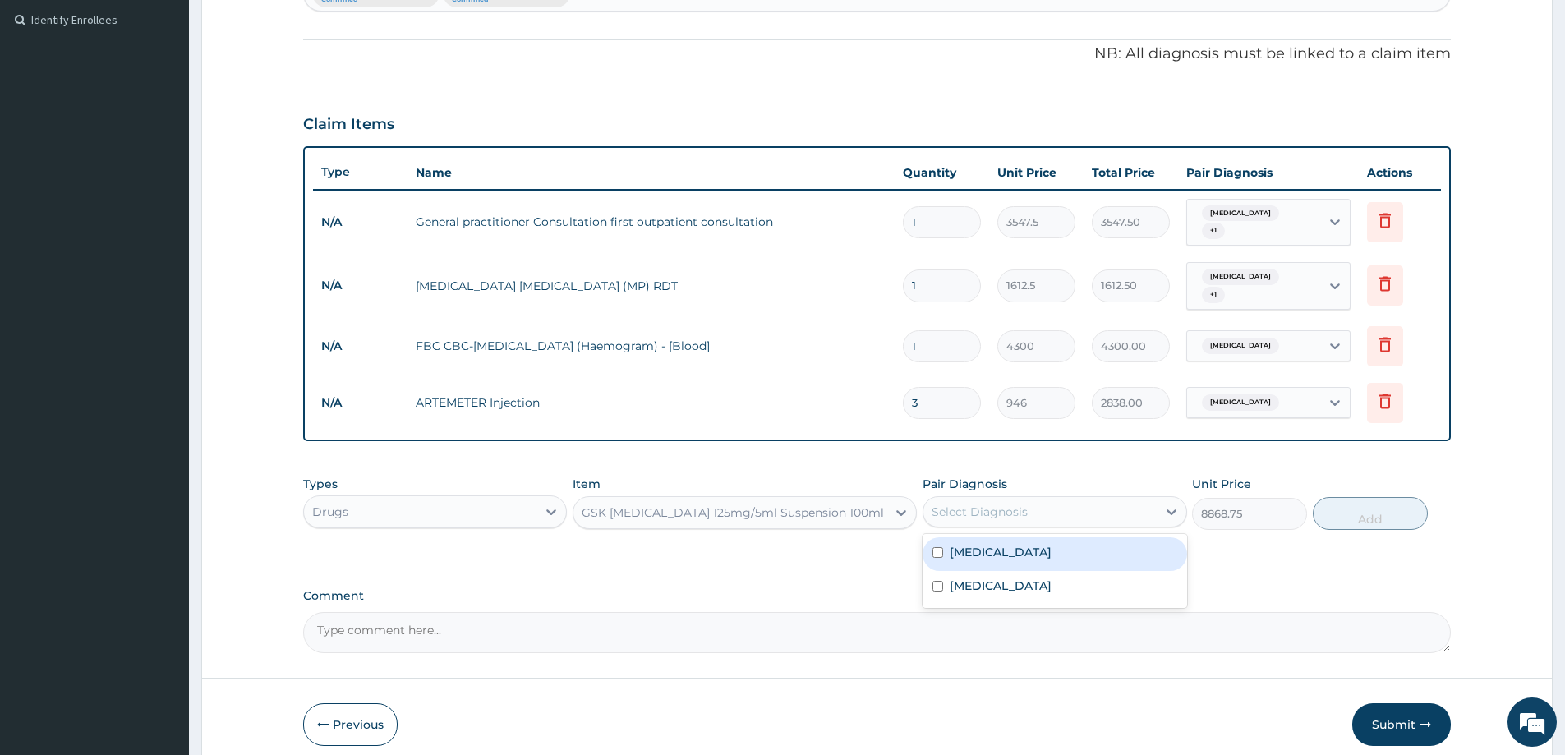
click at [957, 504] on div "Select Diagnosis" at bounding box center [980, 512] width 96 height 16
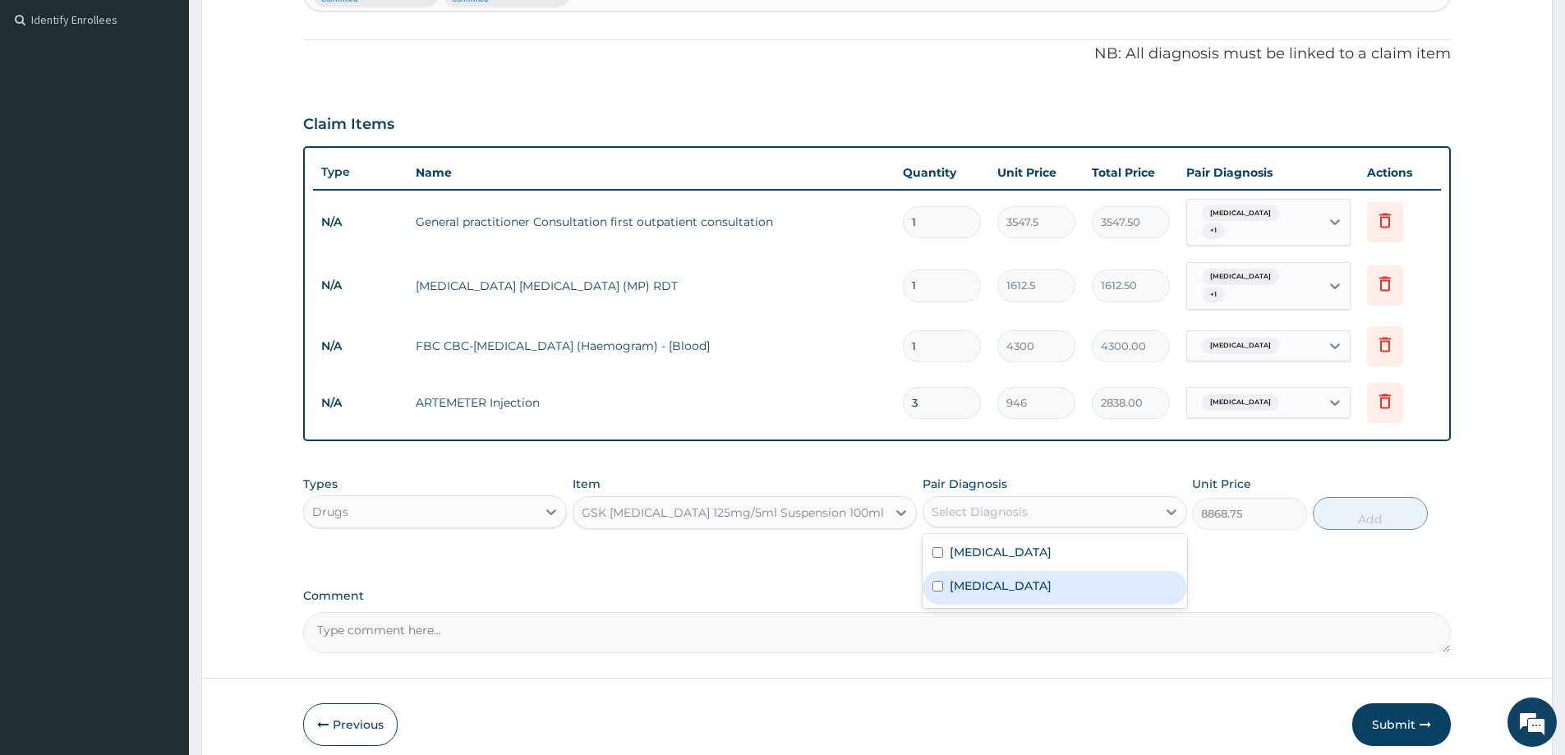
click at [974, 578] on label "Upper respiratory infection" at bounding box center [1001, 586] width 102 height 16
checkbox input "true"
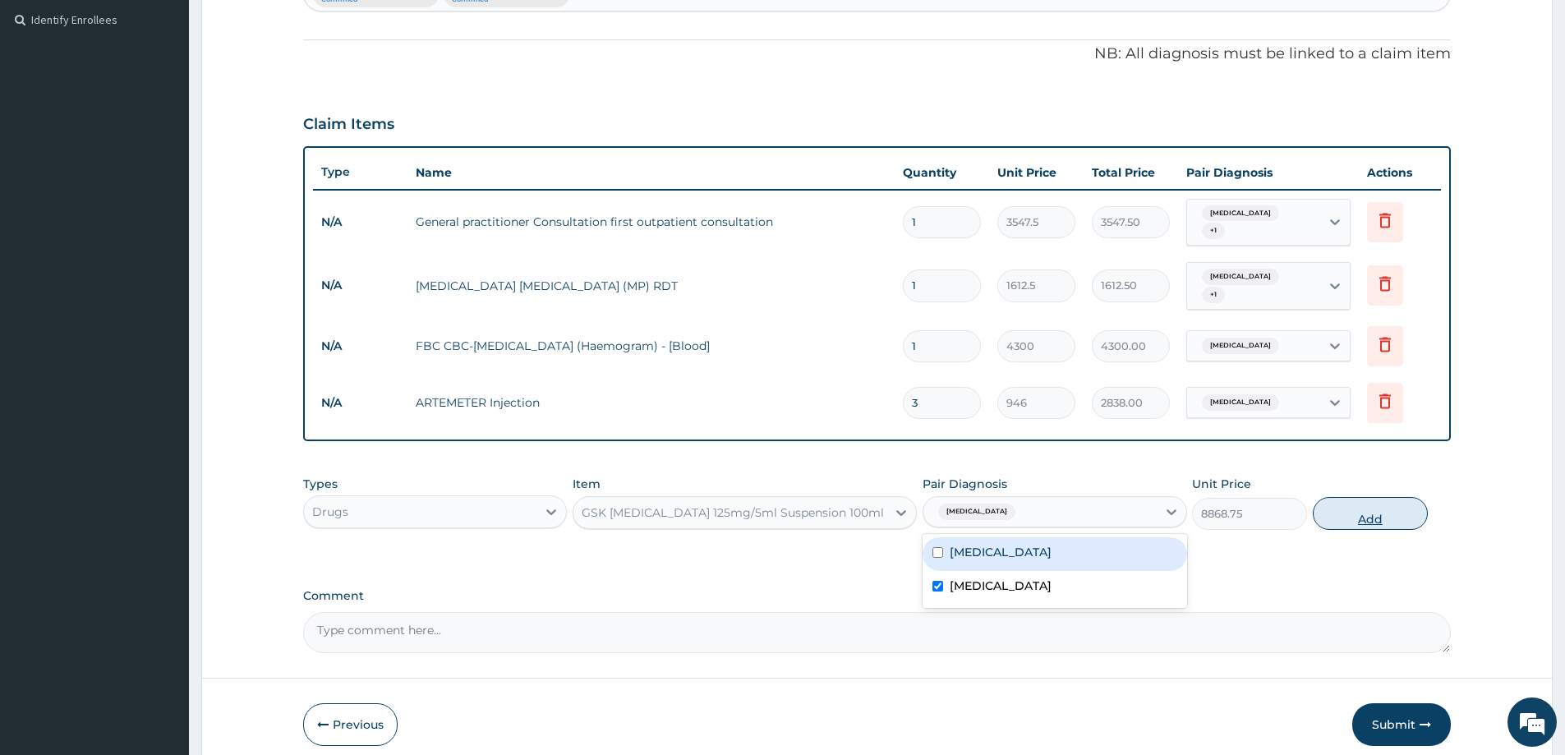
click at [1339, 502] on button "Add" at bounding box center [1370, 513] width 115 height 33
type input "0"
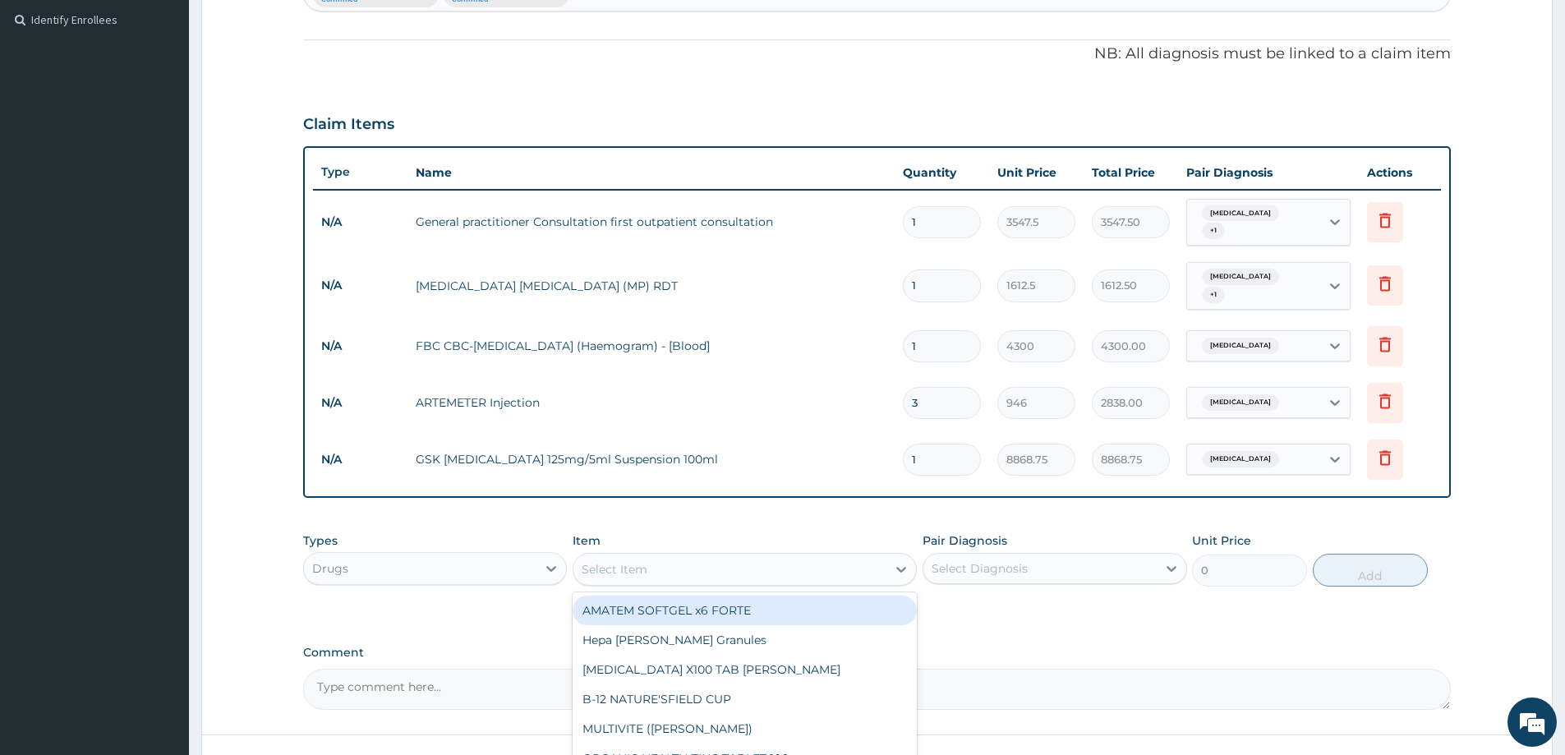
click at [643, 561] on div "Select Item" at bounding box center [615, 569] width 66 height 16
type input "PARACETAMOL"
click at [685, 597] on div "Paracetamol syrup 100mls" at bounding box center [745, 611] width 344 height 30
type input "709.5"
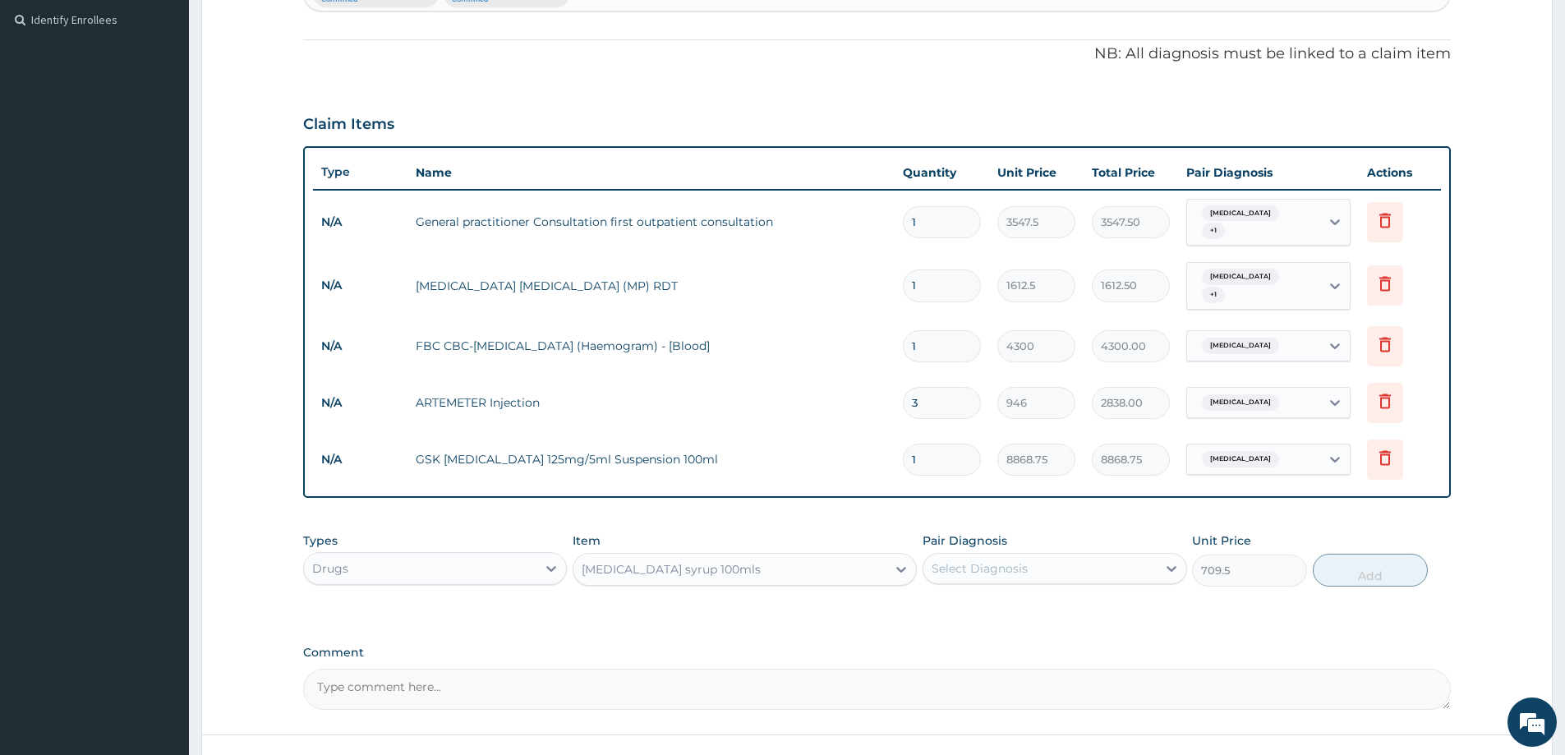
click at [998, 560] on div "Select Diagnosis" at bounding box center [980, 568] width 96 height 16
click at [975, 601] on label "Malaria" at bounding box center [1001, 609] width 102 height 16
checkbox input "true"
click at [1348, 558] on button "Add" at bounding box center [1370, 570] width 115 height 33
type input "0"
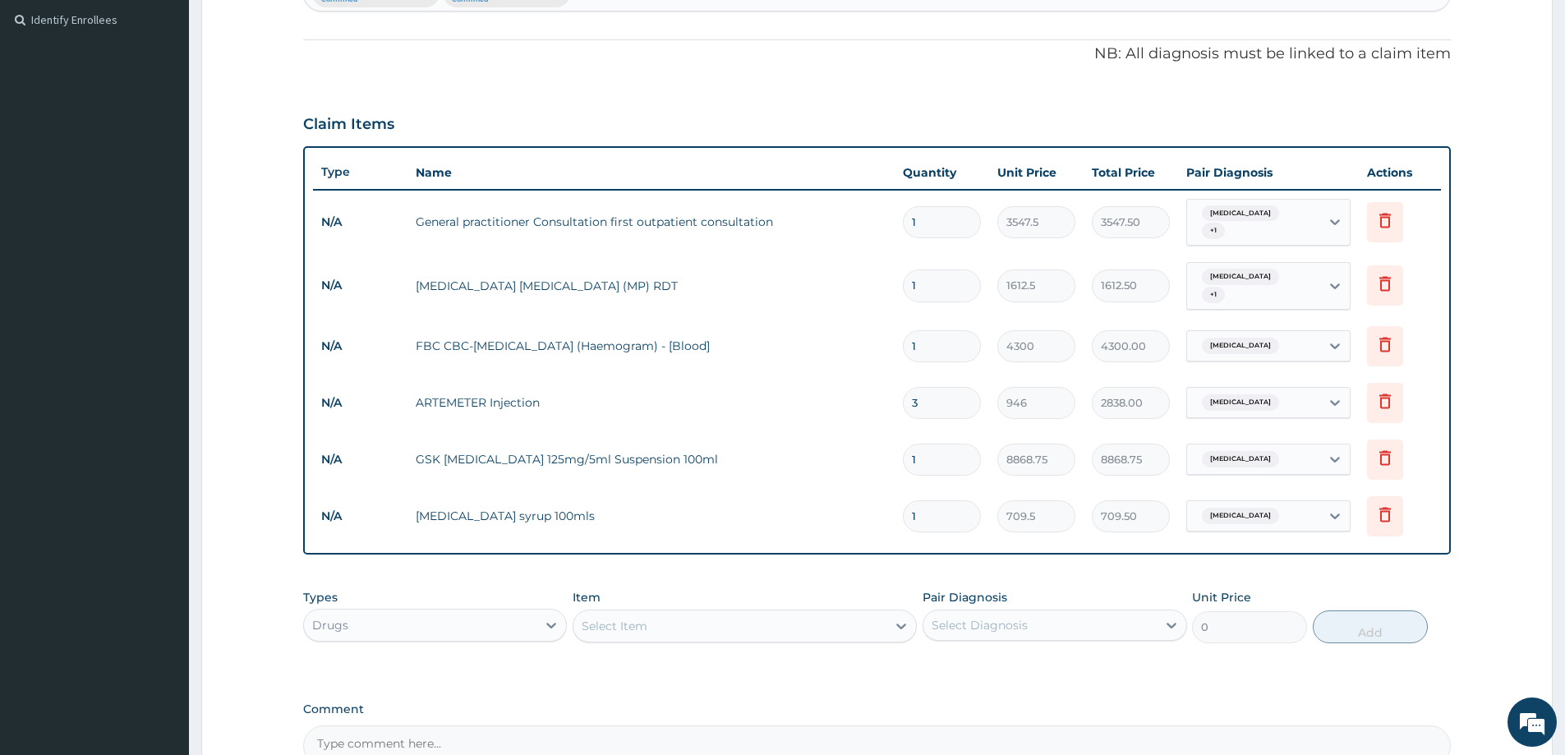
click at [622, 620] on div "Select Item" at bounding box center [730, 626] width 313 height 26
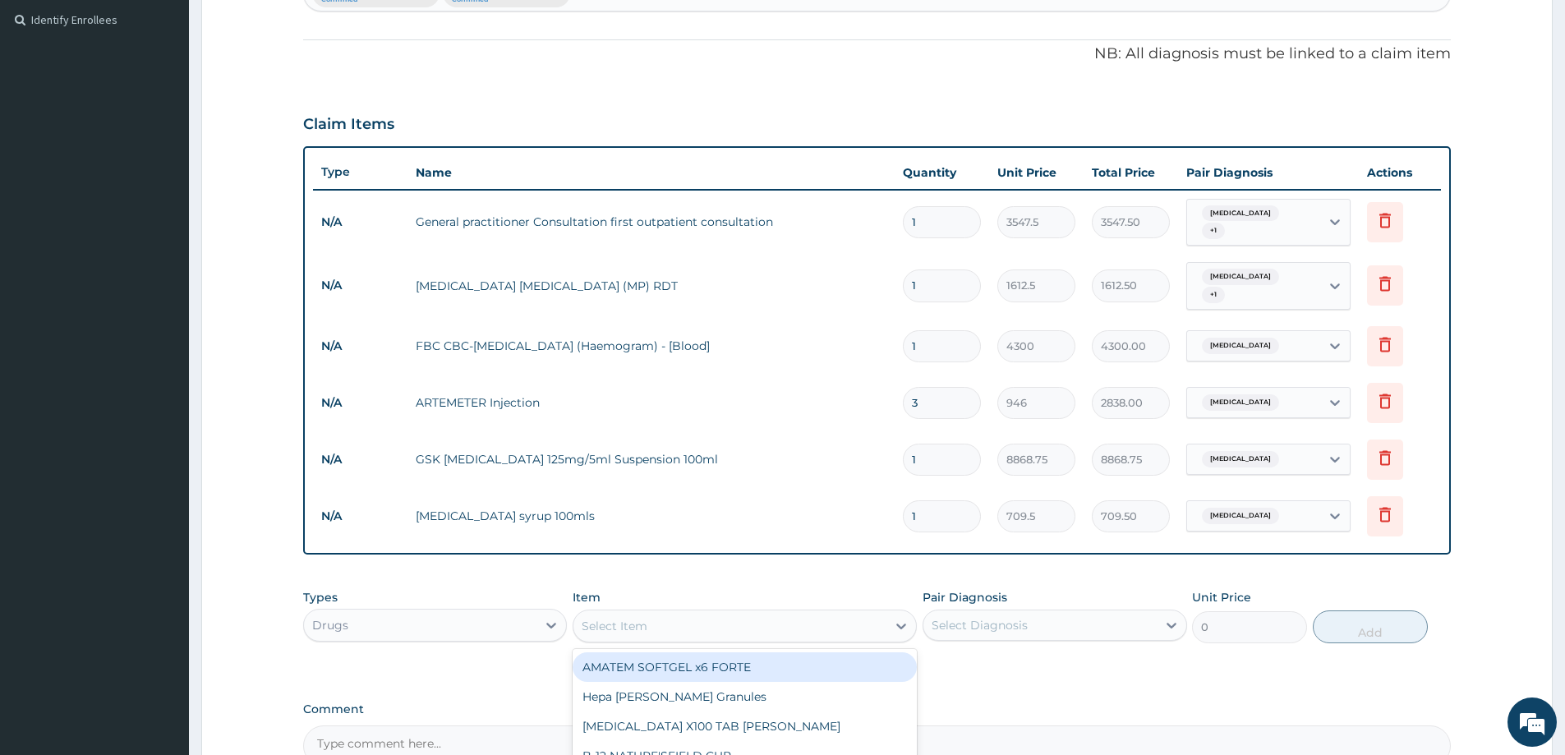
type input "V"
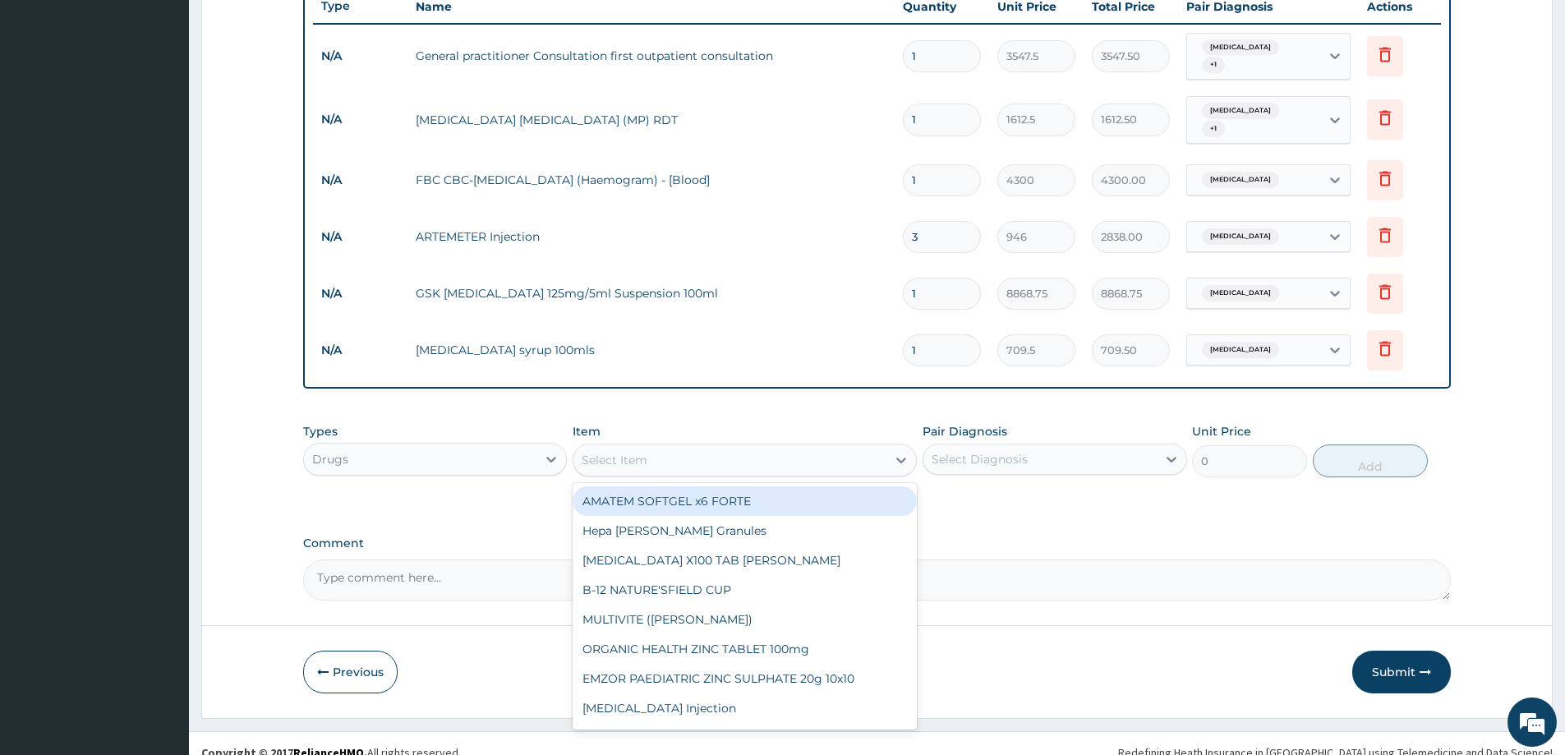
scroll to position [619, 0]
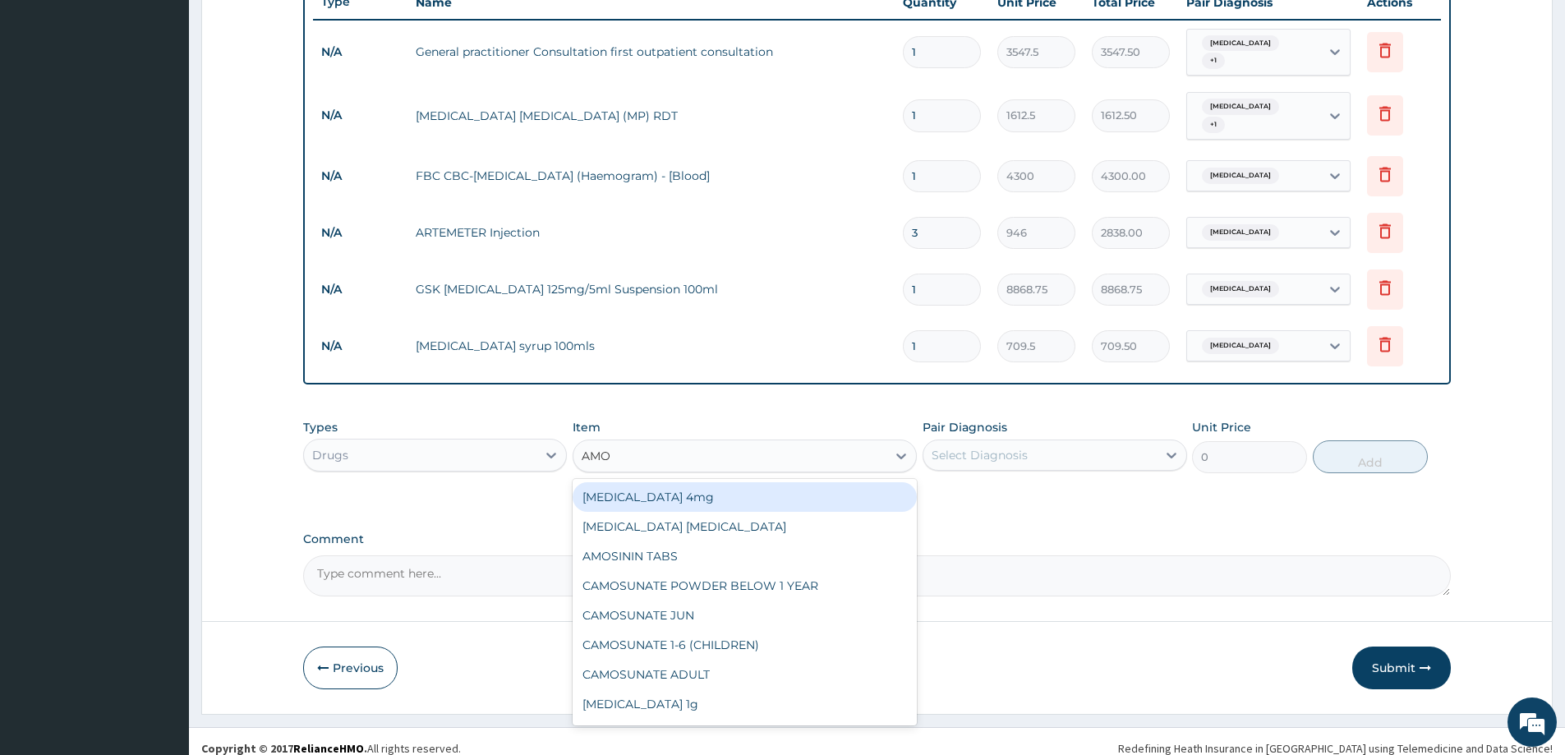
type input "AMOX"
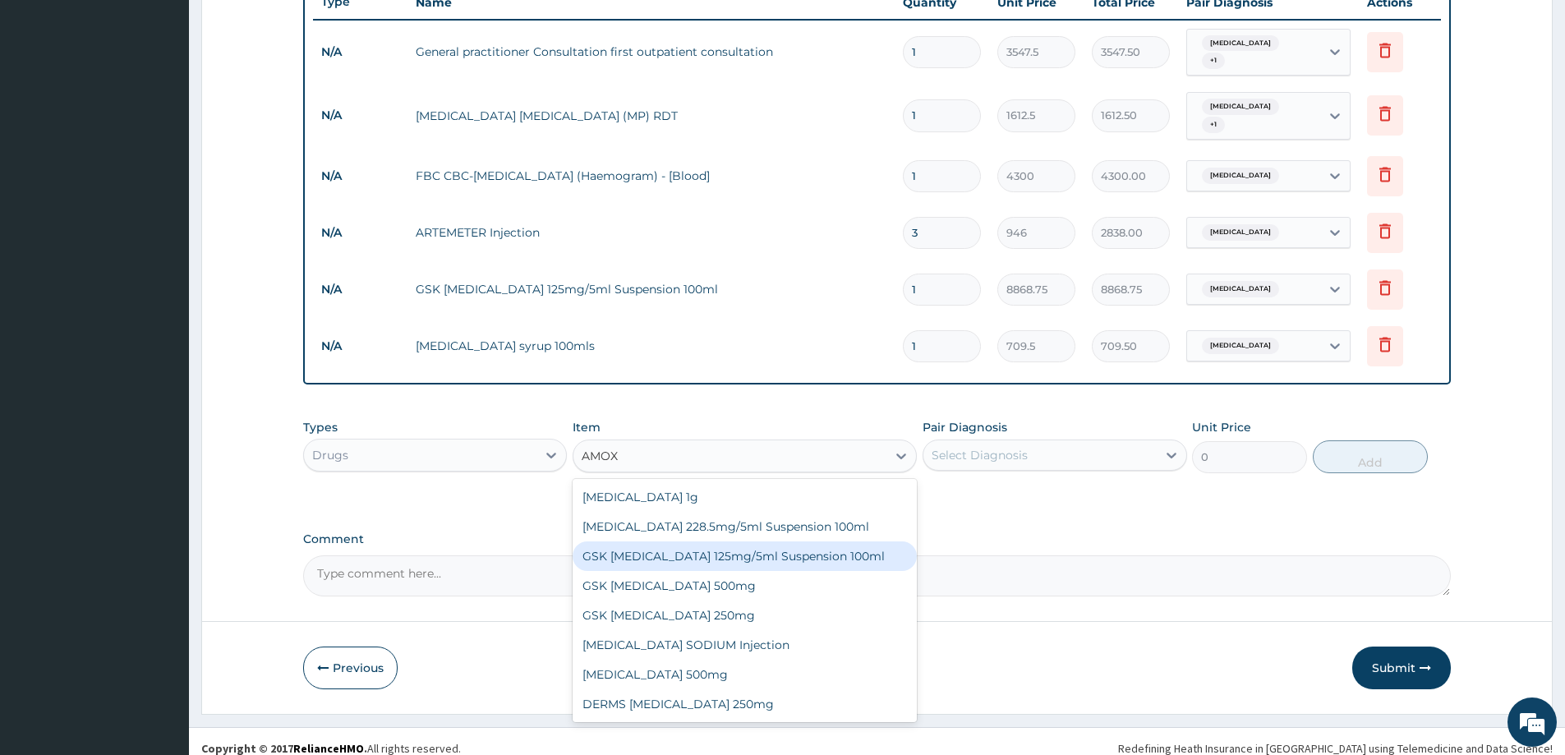
click at [740, 542] on div "GSK AMOXIL 125mg/5ml Suspension 100ml" at bounding box center [745, 557] width 344 height 30
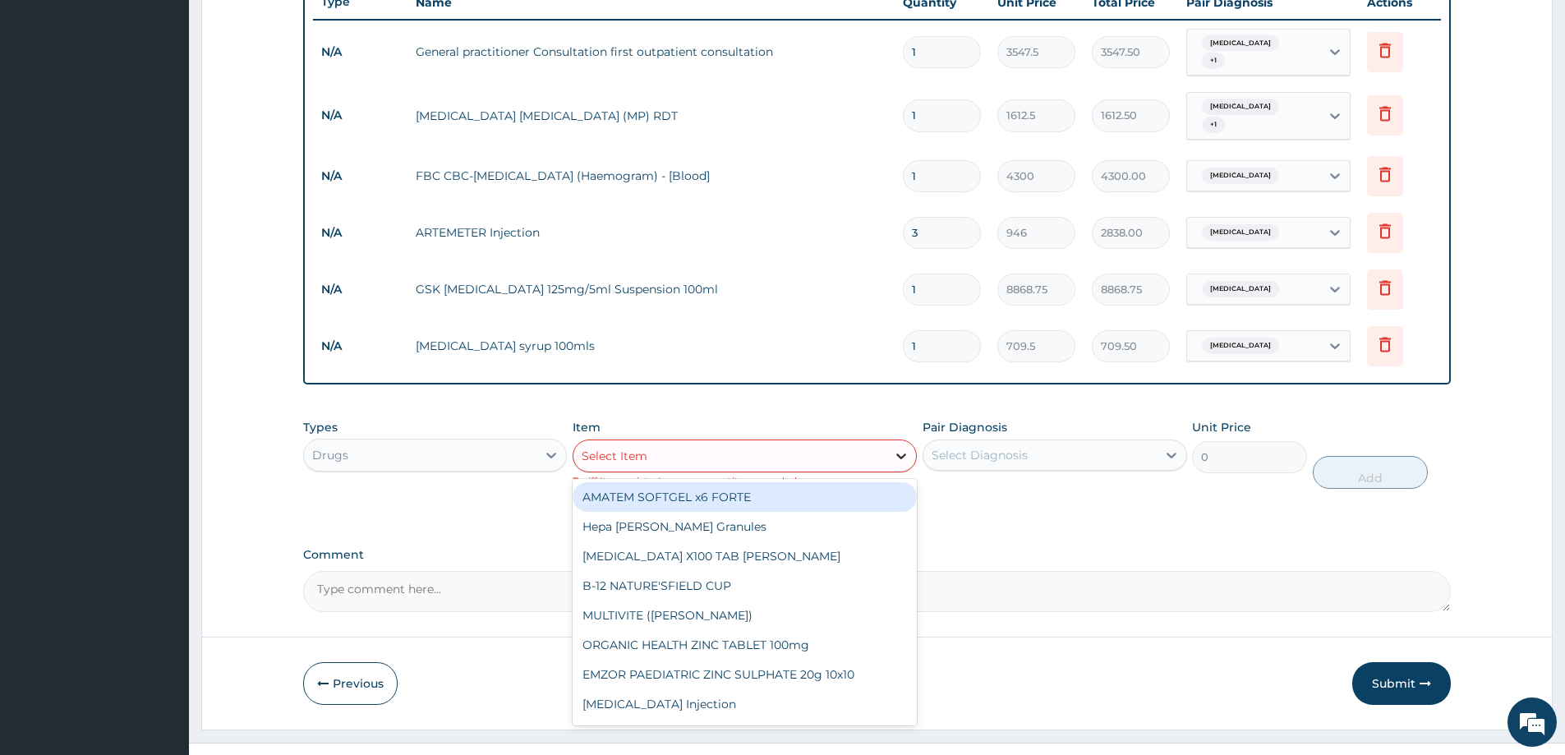
click at [895, 448] on icon at bounding box center [901, 456] width 16 height 16
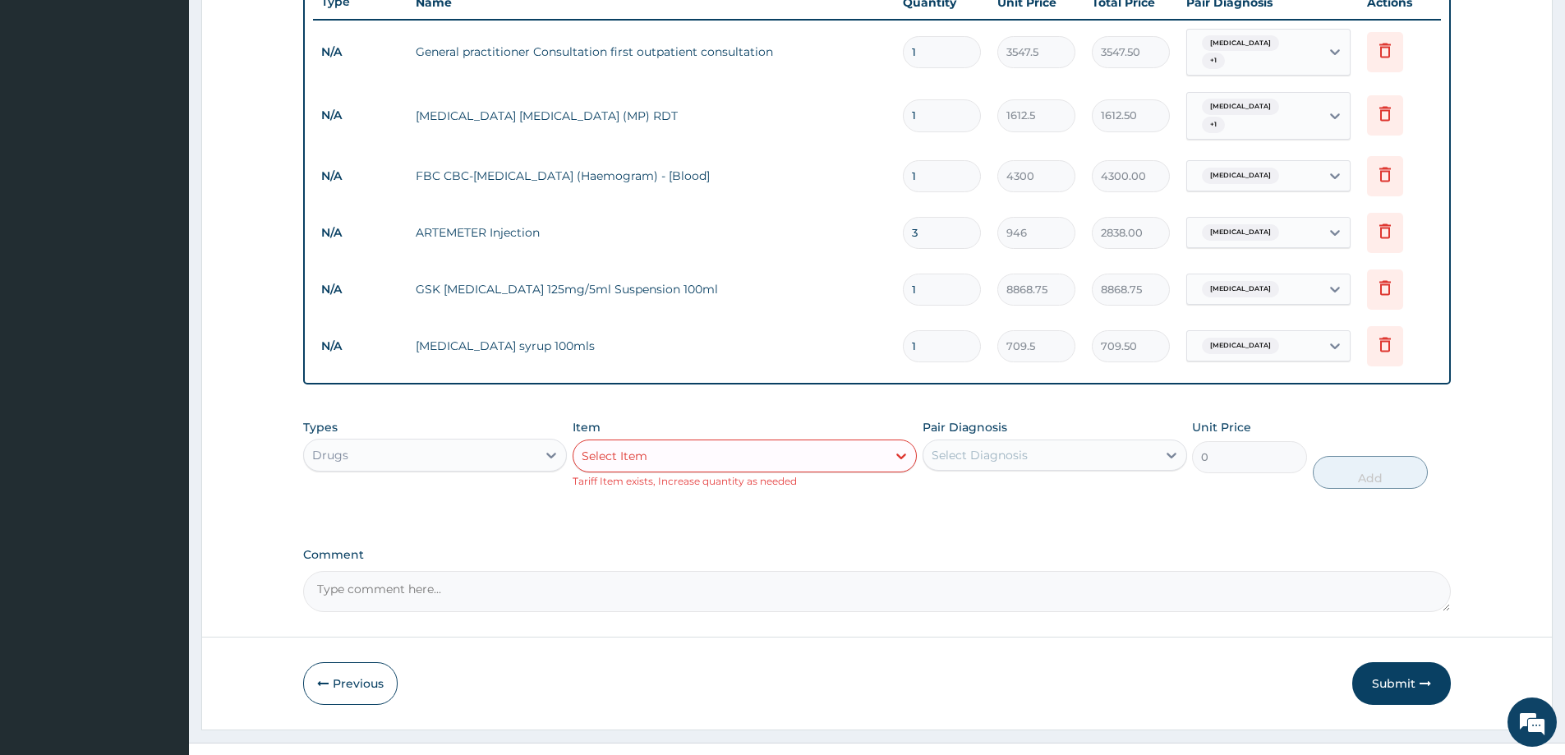
click at [967, 525] on div "PA Code / Prescription Code Enter Code(Secondary Care Only) Encounter Date 30-0…" at bounding box center [877, 74] width 1148 height 1073
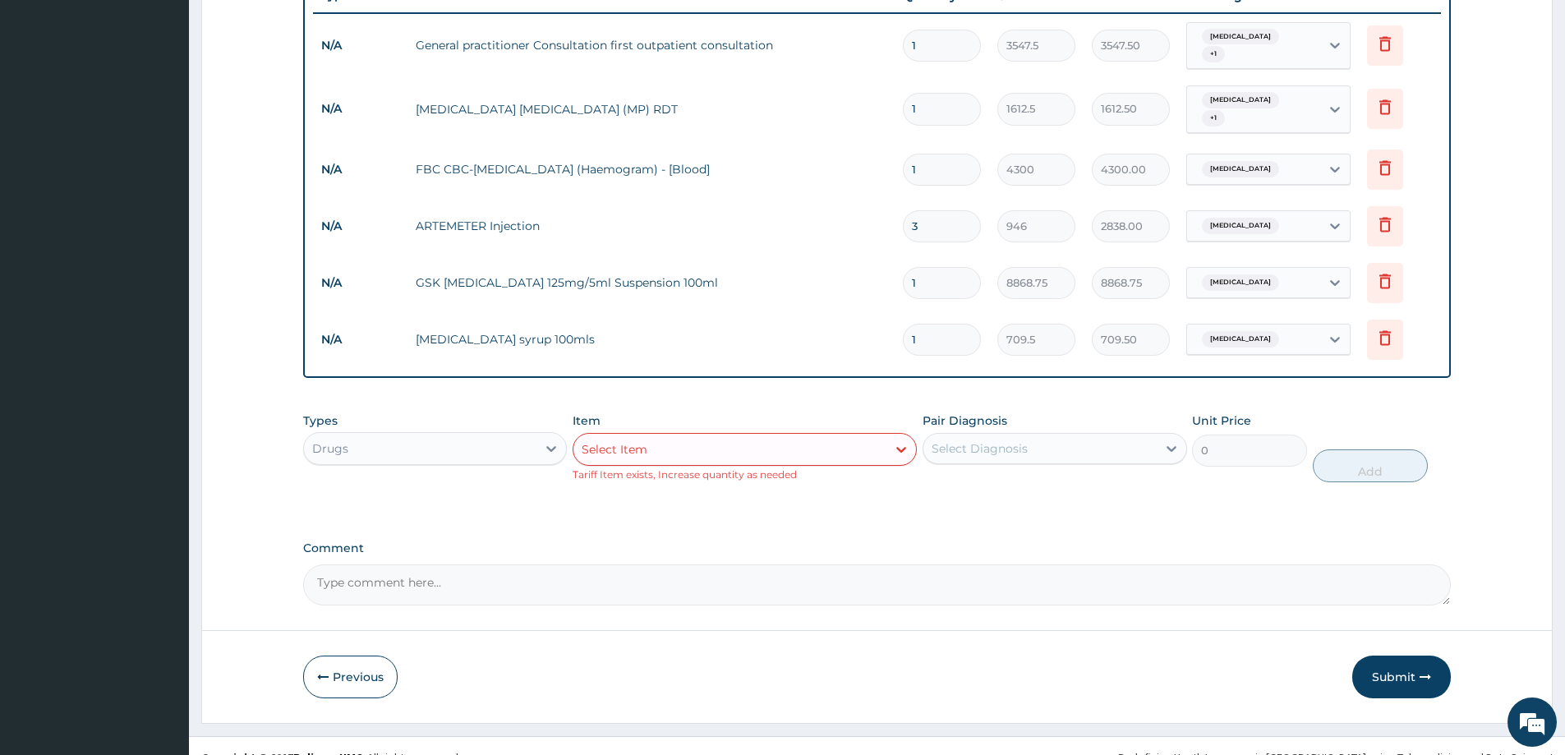
scroll to position [634, 0]
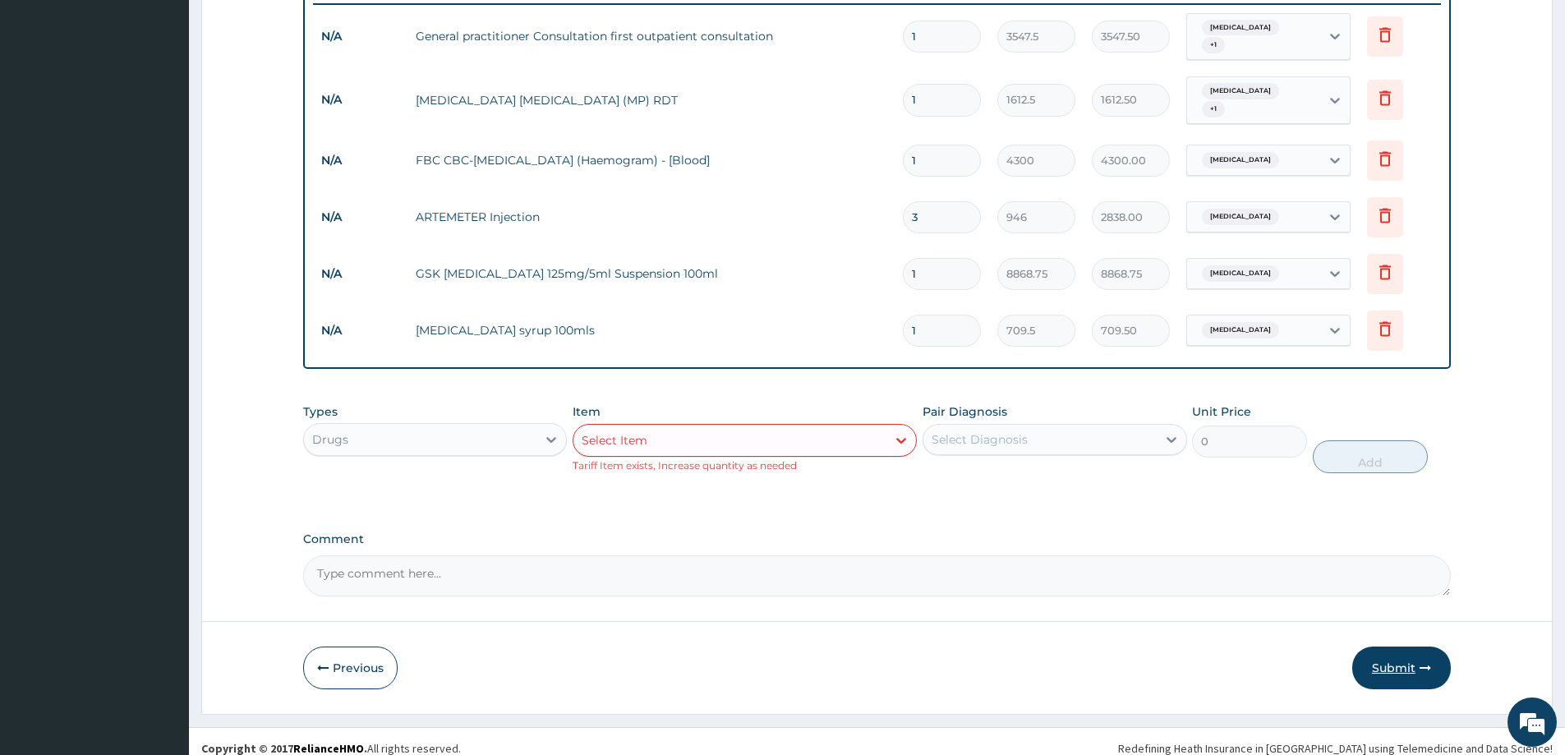
click at [1387, 651] on button "Submit" at bounding box center [1402, 668] width 99 height 43
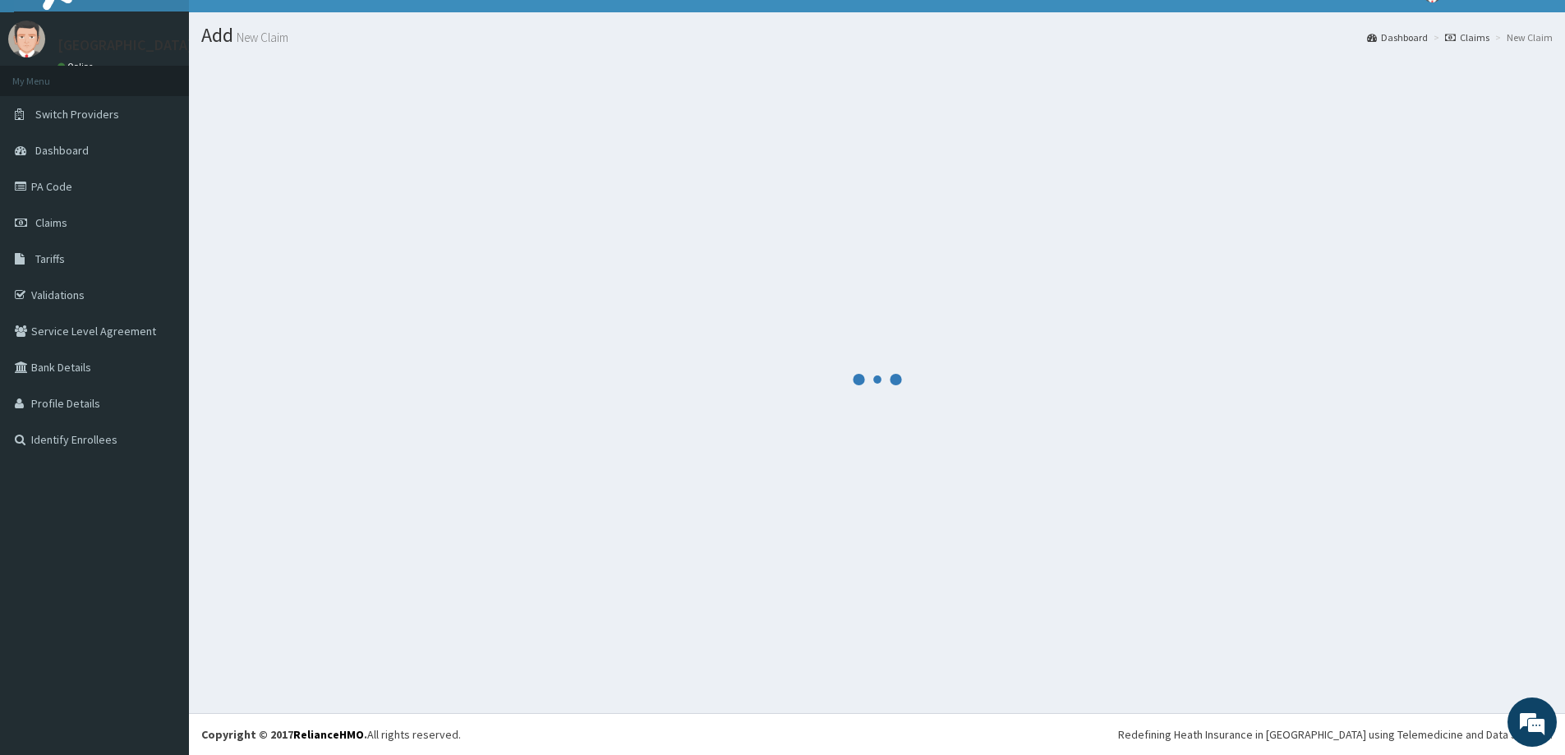
scroll to position [619, 0]
